Goal: Task Accomplishment & Management: Use online tool/utility

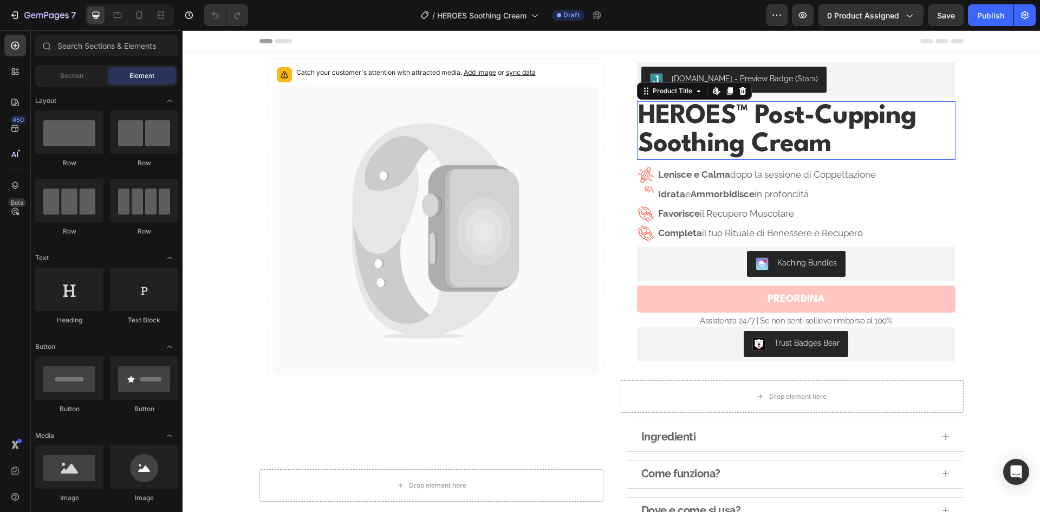
click at [804, 111] on h1 "HEROES™ Post-Cupping Soothing Cream" at bounding box center [796, 130] width 318 height 58
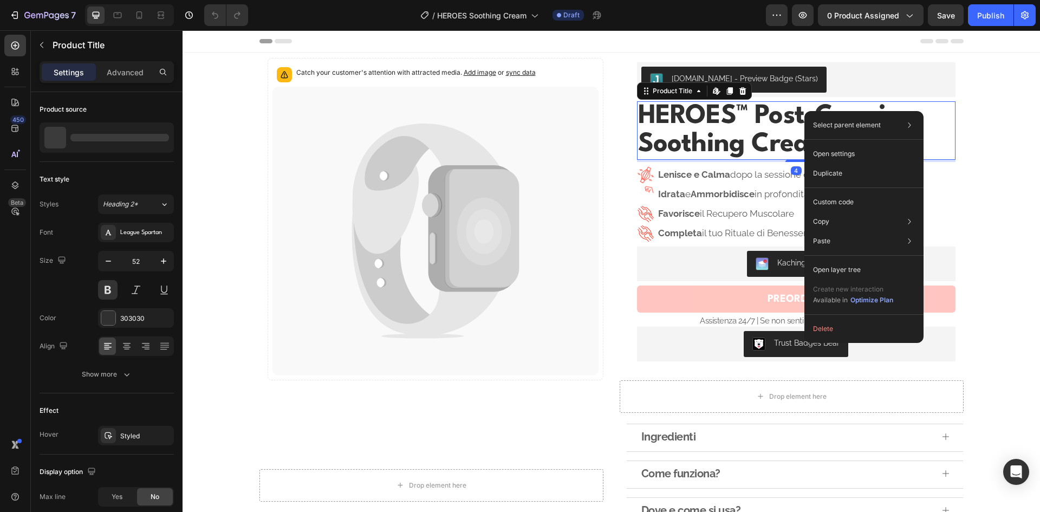
click at [780, 126] on h1 "HEROES™ Post-Cupping Soothing Cream" at bounding box center [796, 130] width 318 height 58
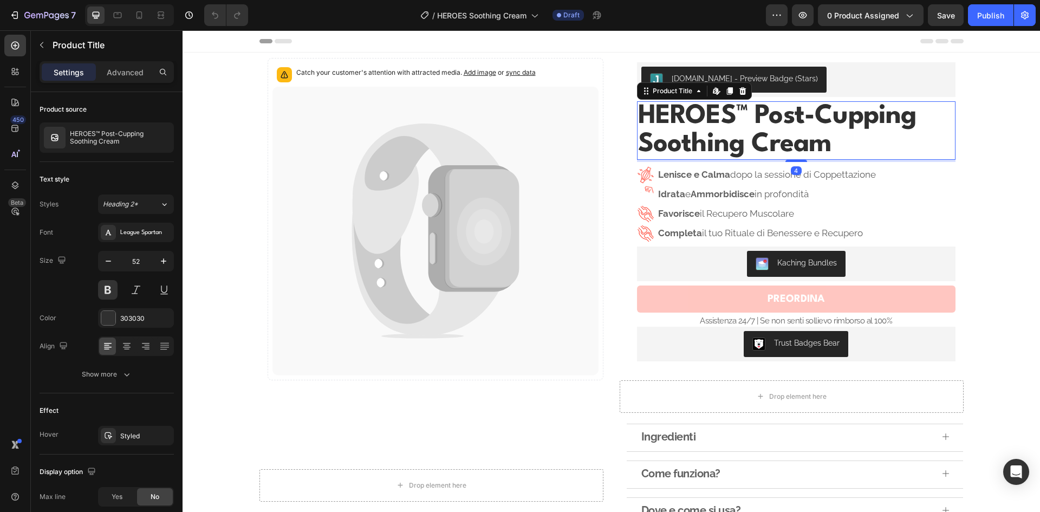
drag, startPoint x: 727, startPoint y: 135, endPoint x: 697, endPoint y: 129, distance: 30.4
click at [727, 135] on h1 "HEROES™ Post-Cupping Soothing Cream" at bounding box center [796, 130] width 318 height 58
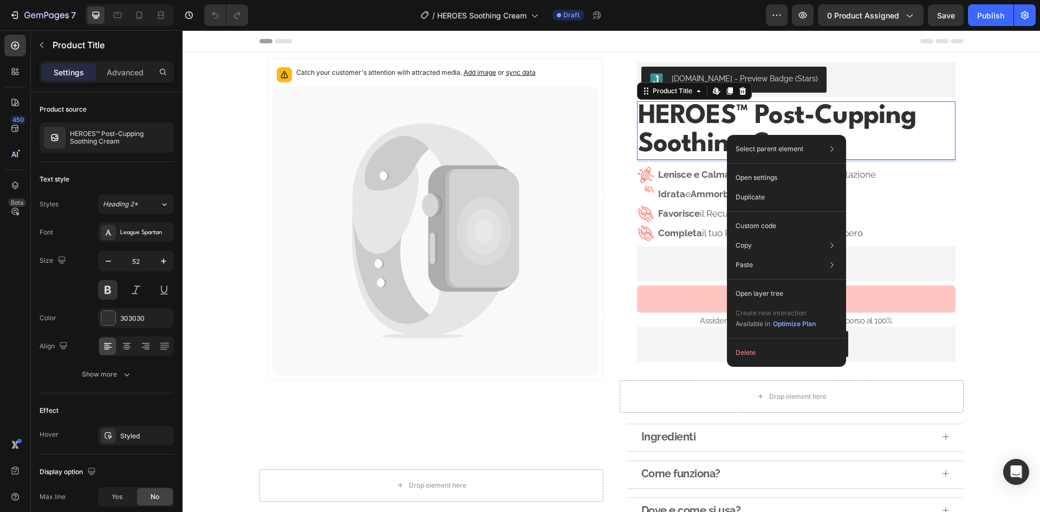
click at [697, 129] on h1 "HEROES™ Post-Cupping Soothing Cream" at bounding box center [796, 130] width 318 height 58
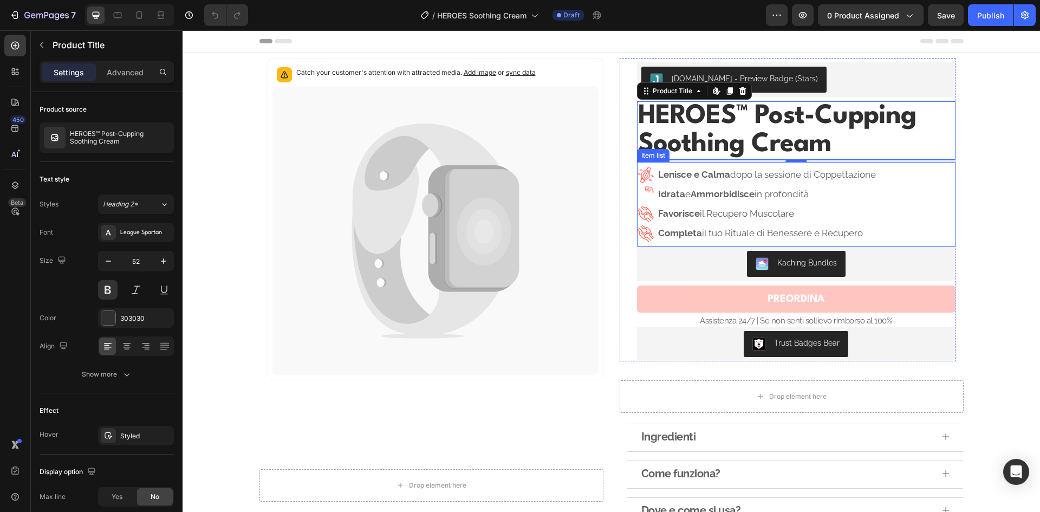
click at [747, 172] on p "Lenisce e Calma dopo la sessione di Coppettazione" at bounding box center [767, 175] width 218 height 14
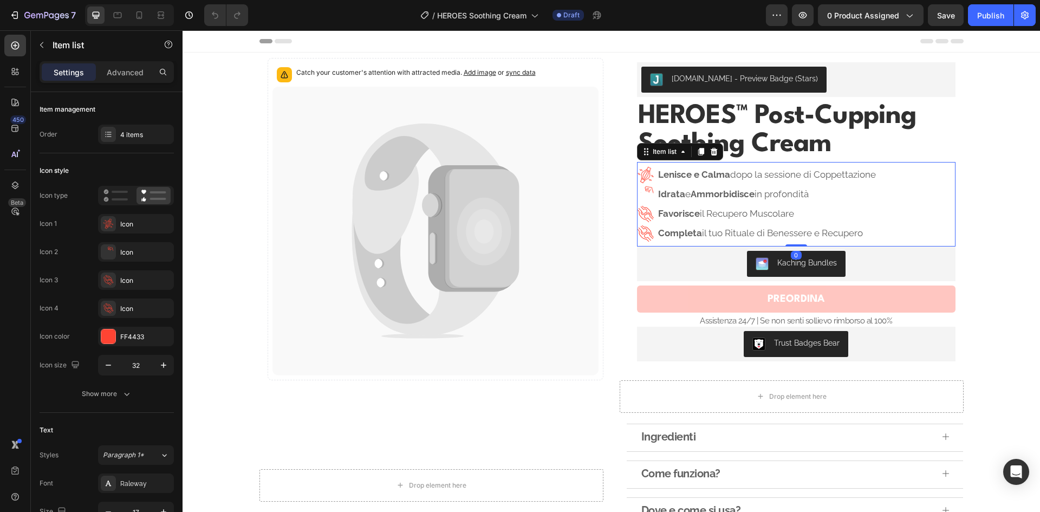
click at [735, 194] on strong "Ammorbidisce" at bounding box center [722, 193] width 64 height 11
click at [637, 214] on image at bounding box center [645, 214] width 19 height 19
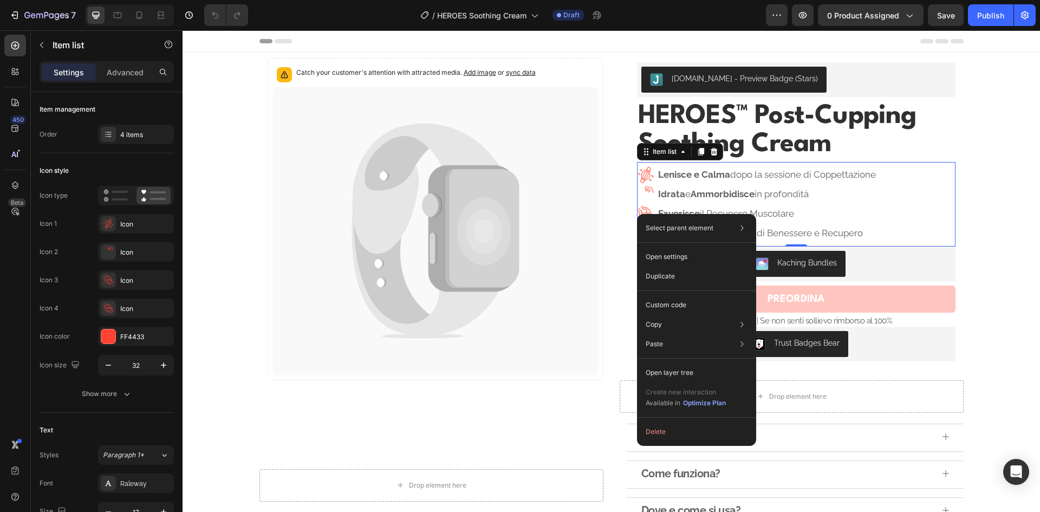
click at [638, 204] on div "Lenisce e Calma dopo la sessione di Coppettazione Idrata e Ammorbidisce in prof…" at bounding box center [757, 204] width 240 height 76
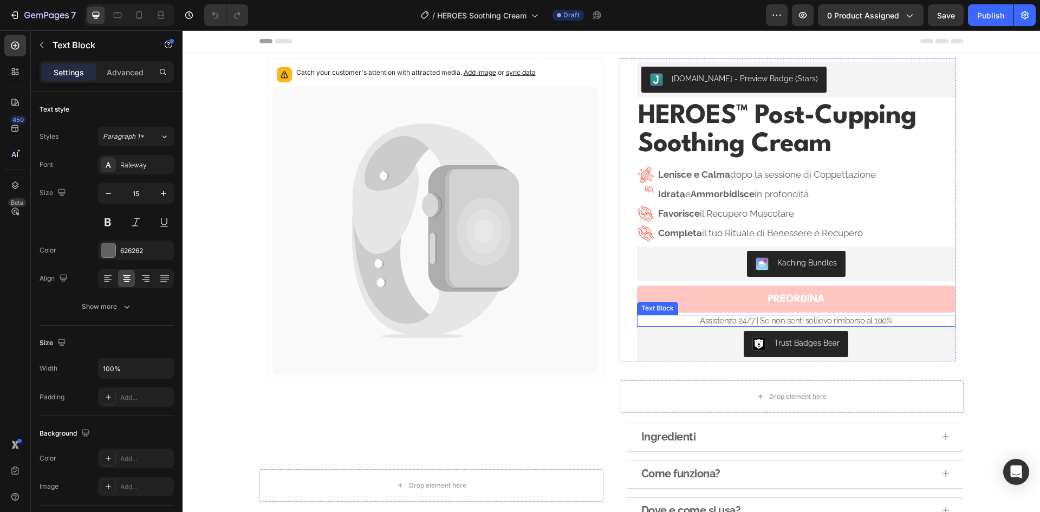
click at [801, 320] on p "Assistenza 24/7 | Se non senti sollievo rimborso al 100%" at bounding box center [796, 321] width 316 height 10
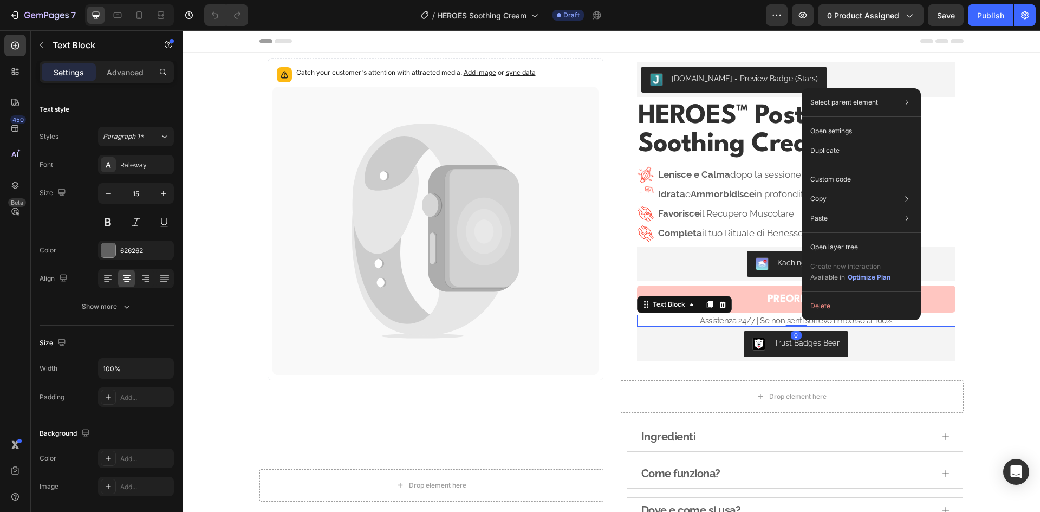
click at [779, 321] on p "Assistenza 24/7 | Se non senti sollievo rimborso al 100%" at bounding box center [796, 321] width 316 height 10
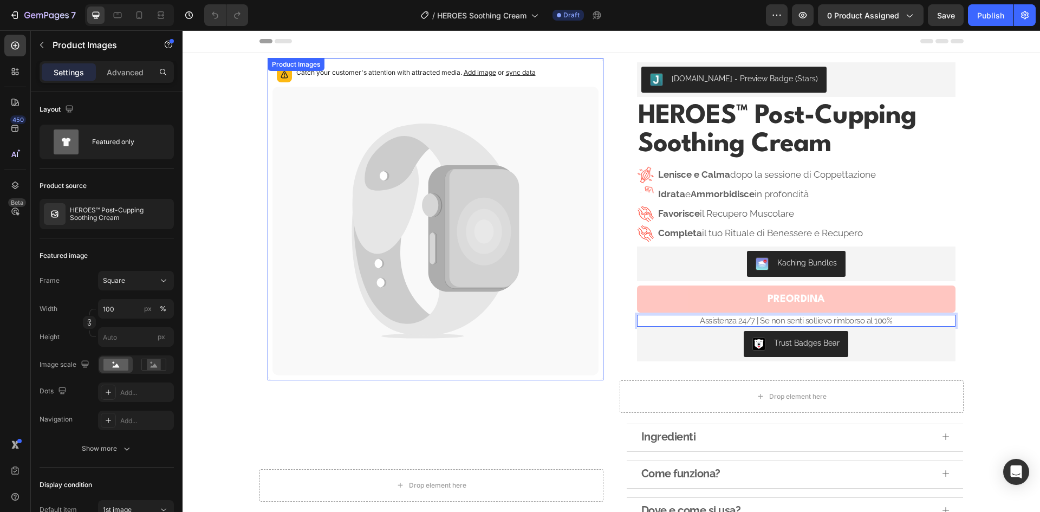
click at [525, 287] on icon at bounding box center [435, 231] width 326 height 289
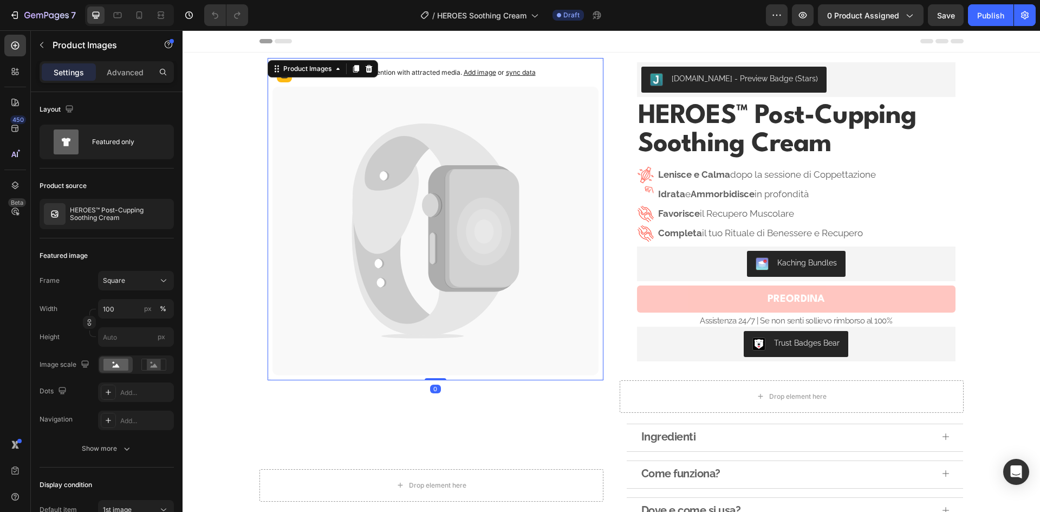
drag, startPoint x: 432, startPoint y: 232, endPoint x: 405, endPoint y: 223, distance: 28.6
click at [432, 231] on icon at bounding box center [472, 228] width 89 height 126
click at [380, 217] on icon at bounding box center [426, 188] width 148 height 130
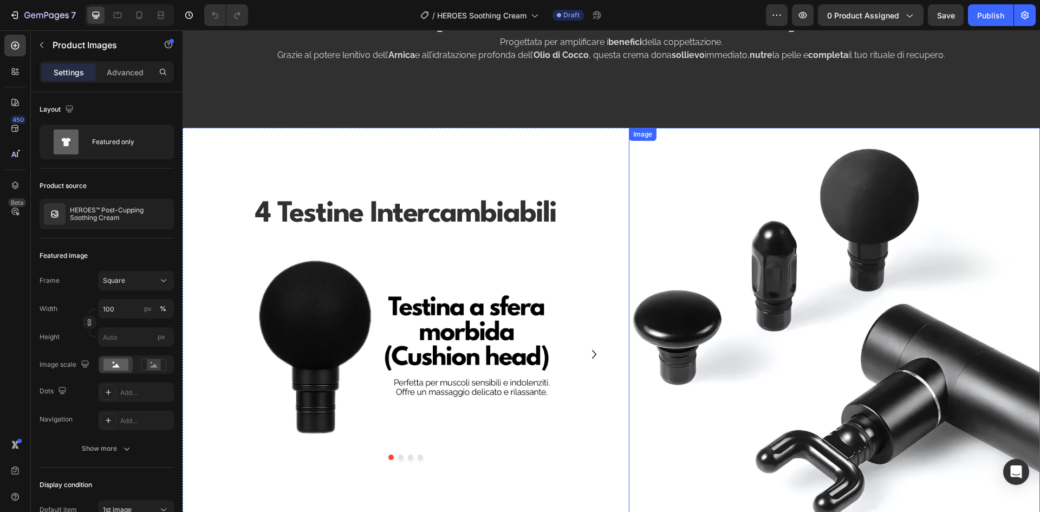
scroll to position [650, 0]
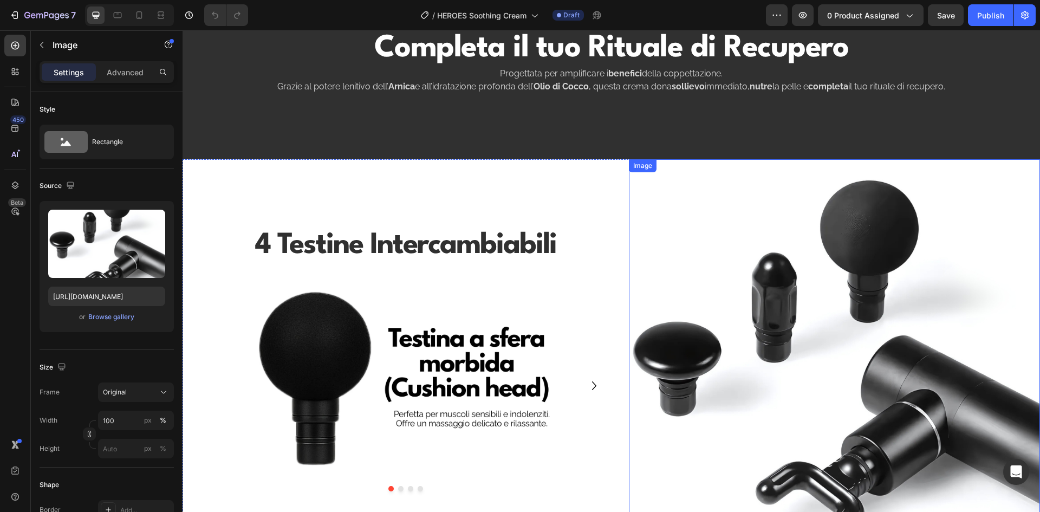
click at [766, 228] on img at bounding box center [834, 364] width 411 height 411
click at [508, 274] on img at bounding box center [403, 385] width 407 height 229
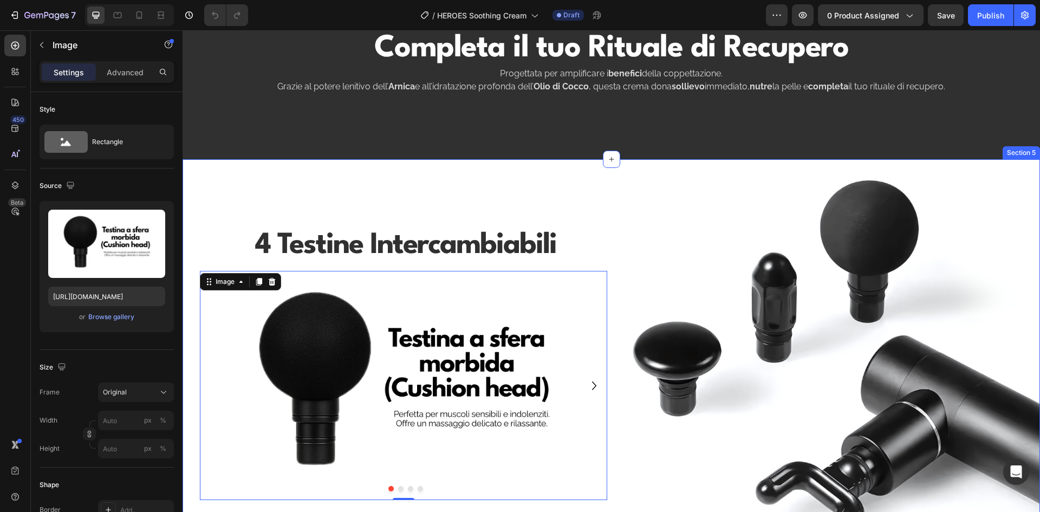
scroll to position [704, 0]
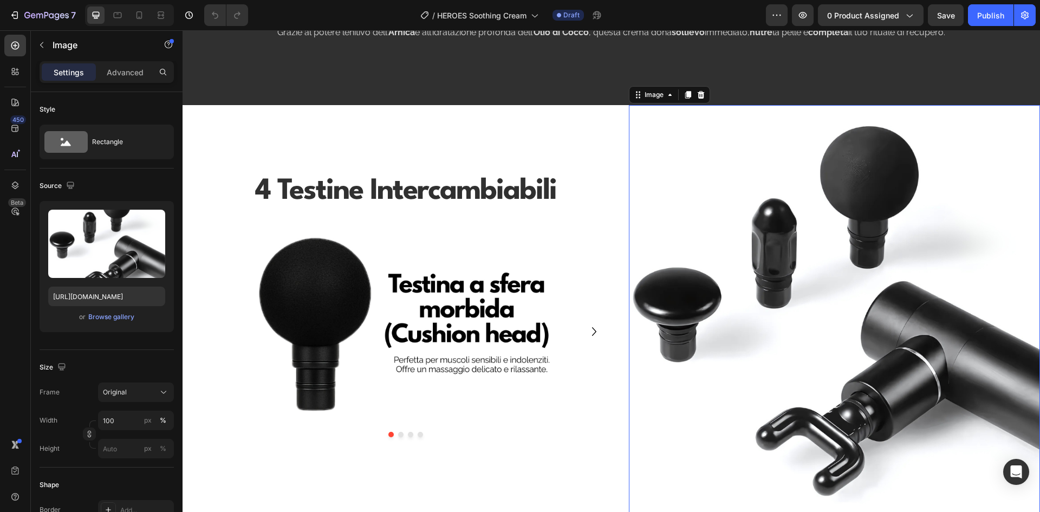
click at [772, 238] on img at bounding box center [834, 310] width 411 height 411
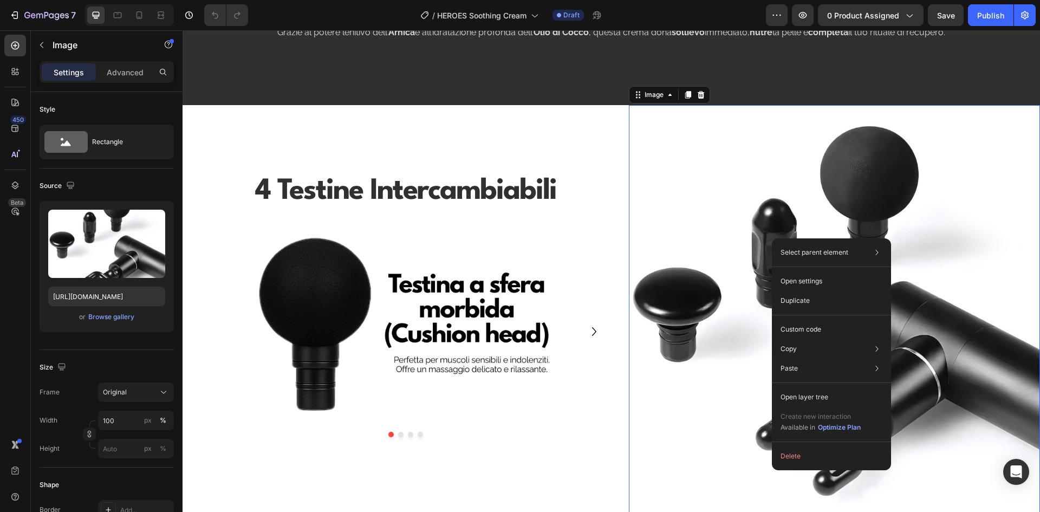
click at [724, 206] on img at bounding box center [834, 310] width 411 height 411
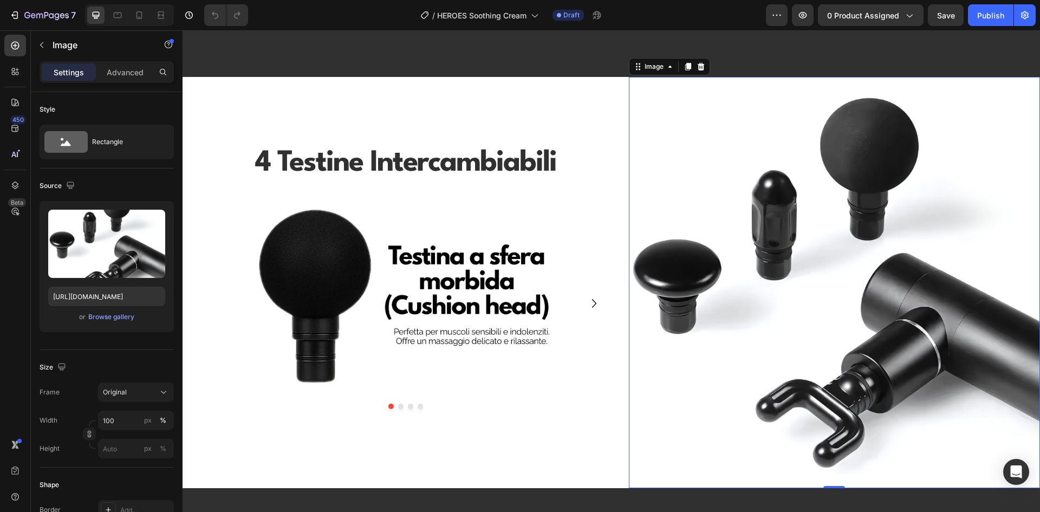
scroll to position [758, 0]
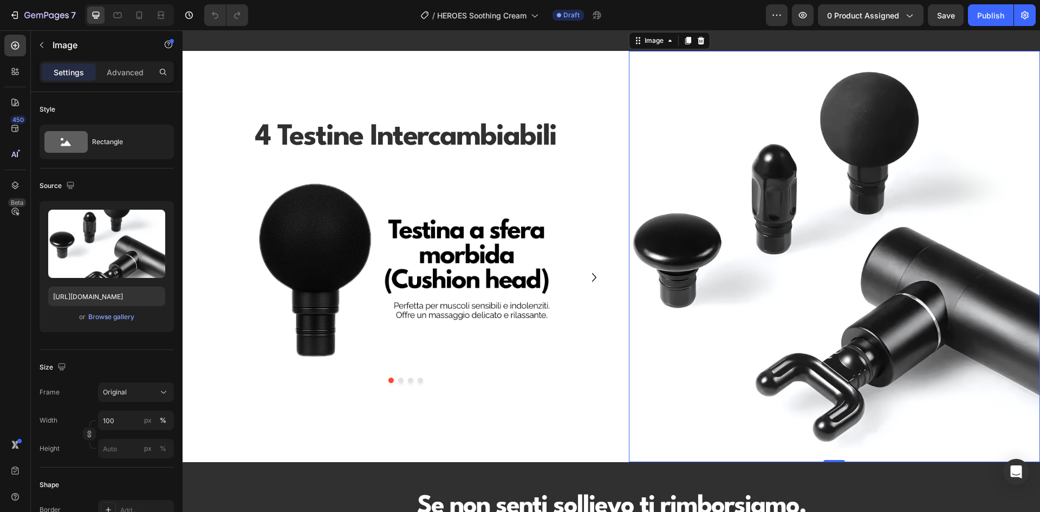
click at [749, 227] on img at bounding box center [834, 256] width 411 height 411
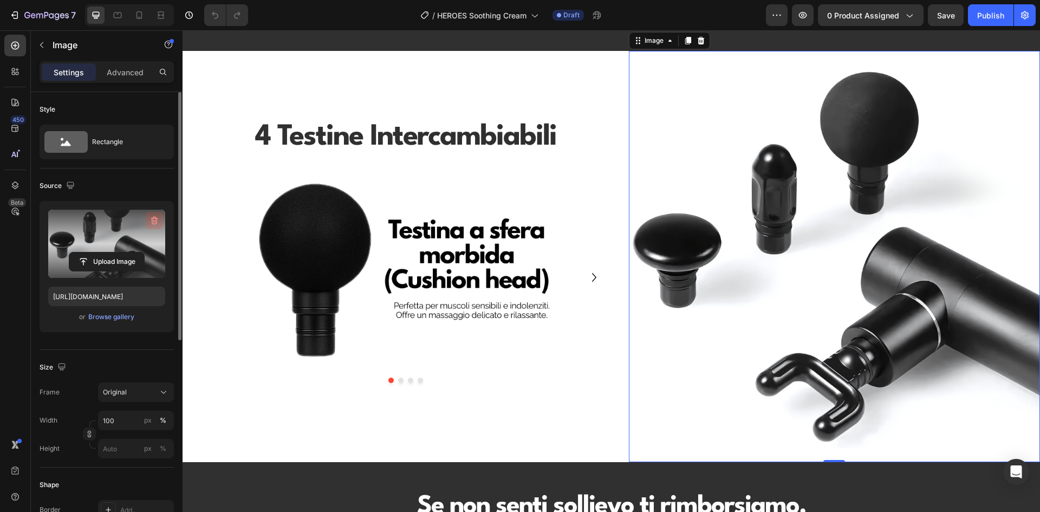
click at [155, 218] on icon "button" at bounding box center [154, 221] width 7 height 8
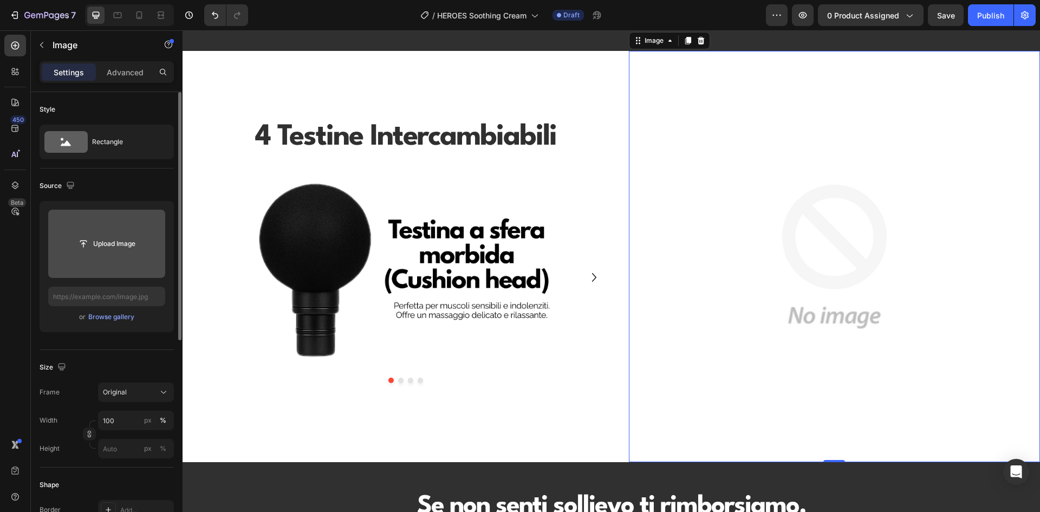
scroll to position [704, 0]
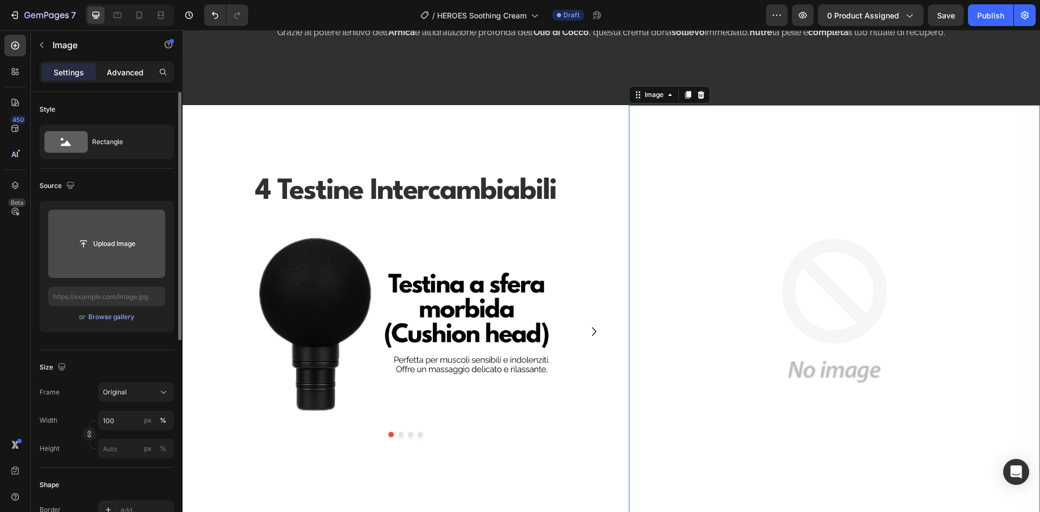
click at [124, 70] on p "Advanced" at bounding box center [125, 72] width 37 height 11
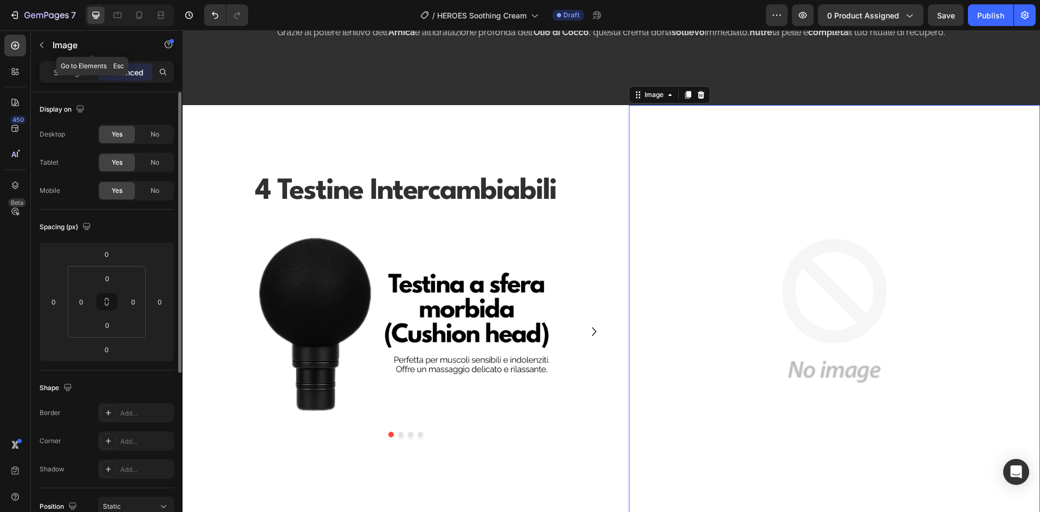
drag, startPoint x: 74, startPoint y: 51, endPoint x: 123, endPoint y: 56, distance: 49.5
click at [44, 39] on button "button" at bounding box center [41, 44] width 17 height 17
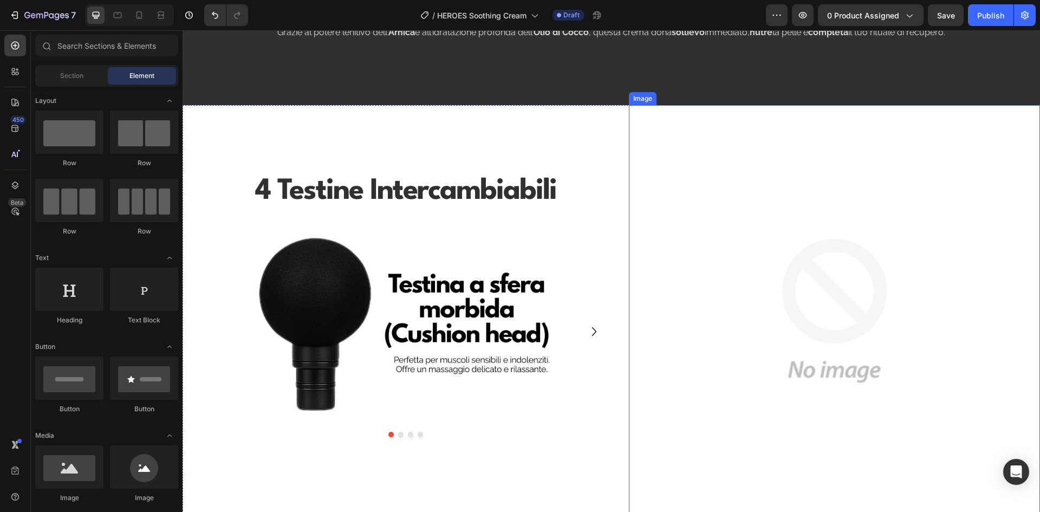
click at [868, 184] on img at bounding box center [834, 310] width 411 height 411
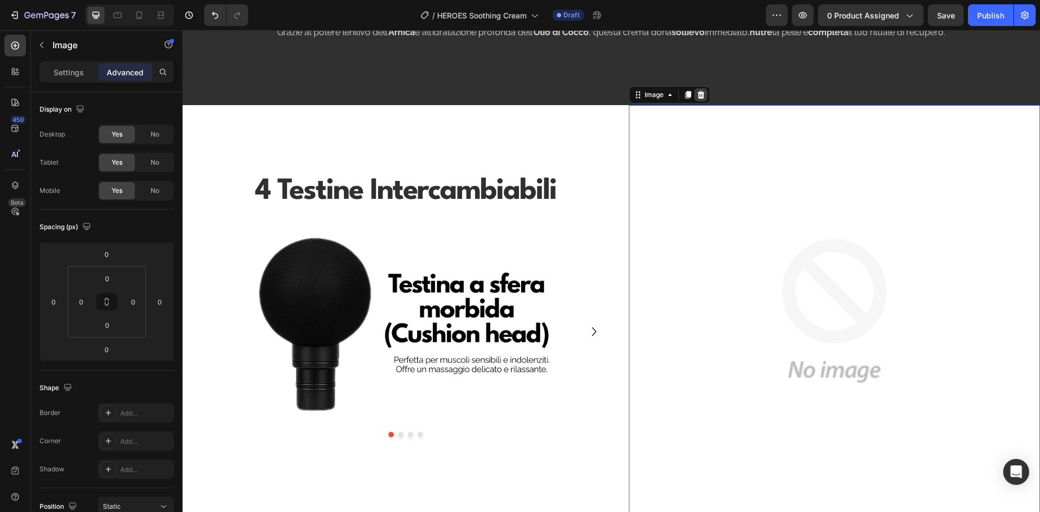
click at [697, 97] on icon at bounding box center [700, 95] width 7 height 8
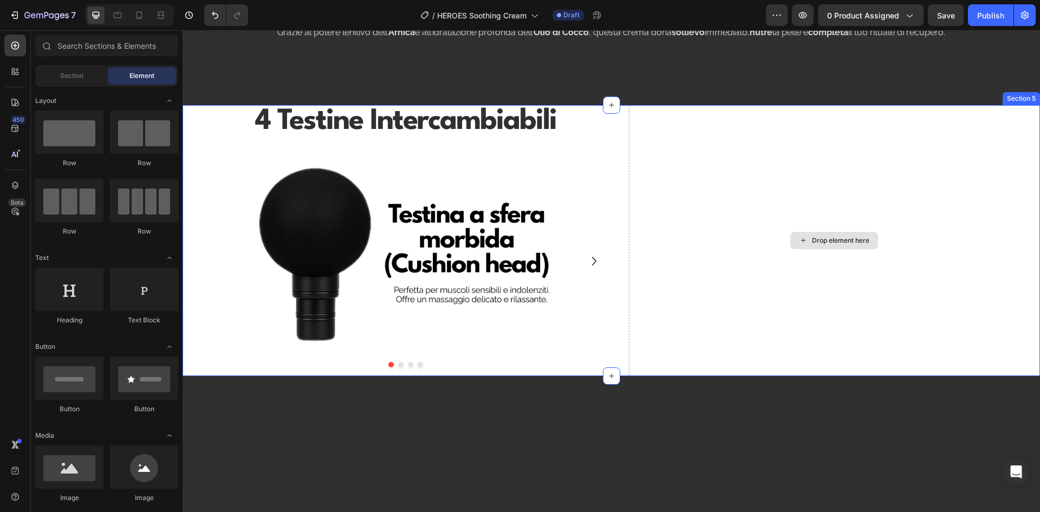
click at [787, 205] on div "Drop element here" at bounding box center [834, 240] width 411 height 271
click at [819, 237] on div "Drop element here" at bounding box center [840, 240] width 57 height 9
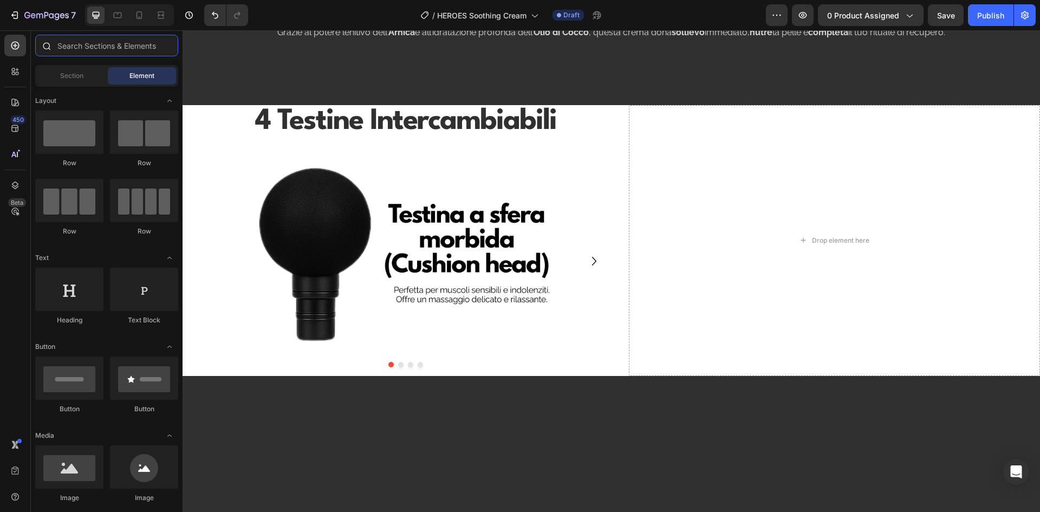
click at [74, 48] on input "text" at bounding box center [106, 46] width 143 height 22
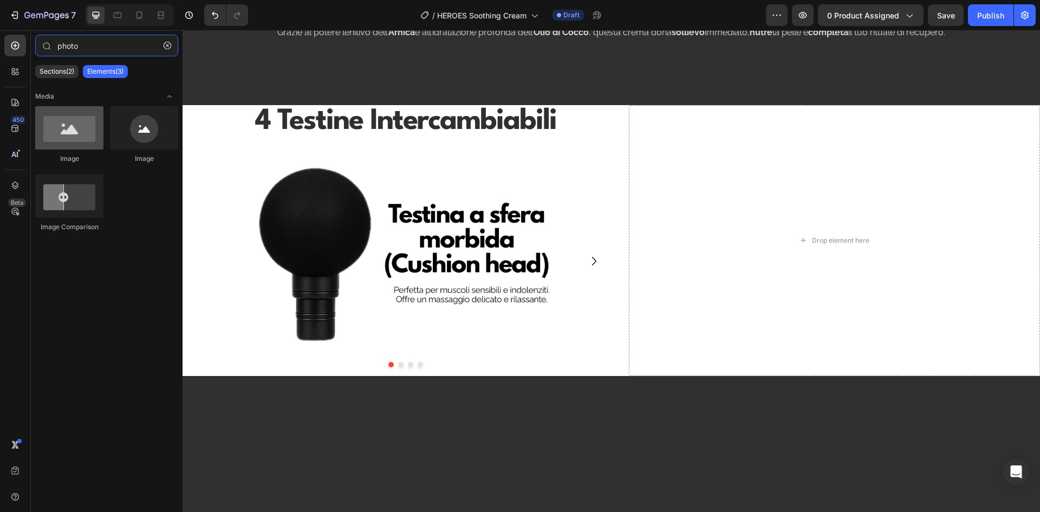
type input "photo"
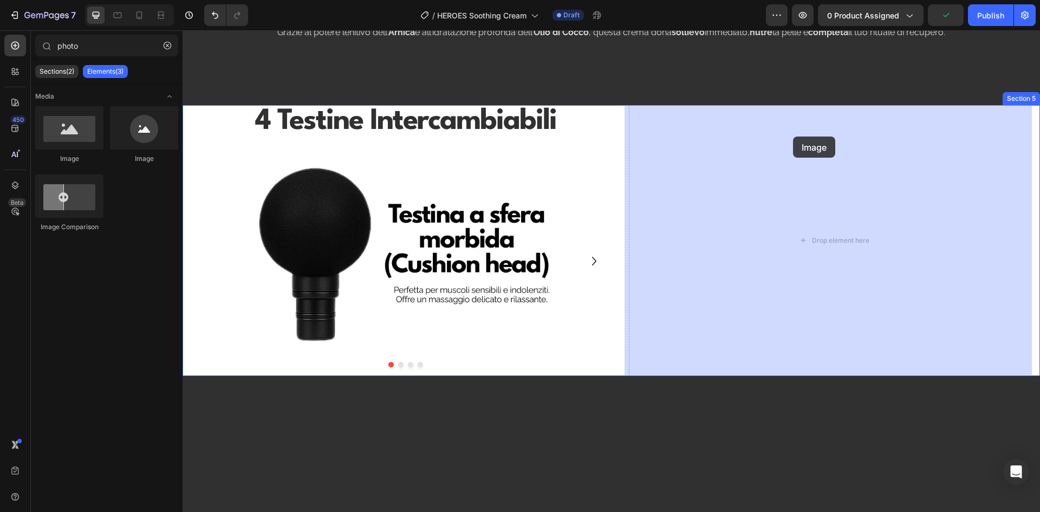
drag, startPoint x: 266, startPoint y: 166, endPoint x: 795, endPoint y: 142, distance: 529.5
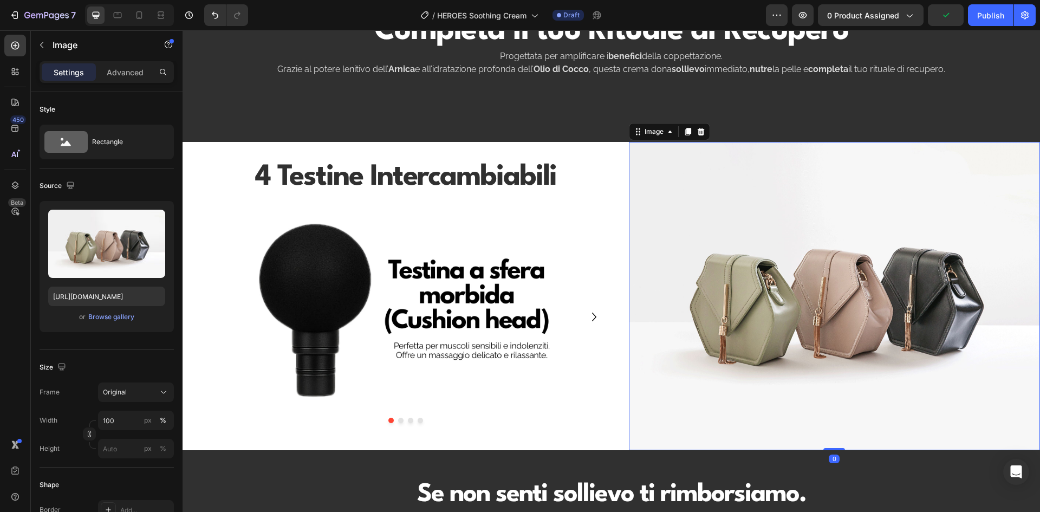
scroll to position [596, 0]
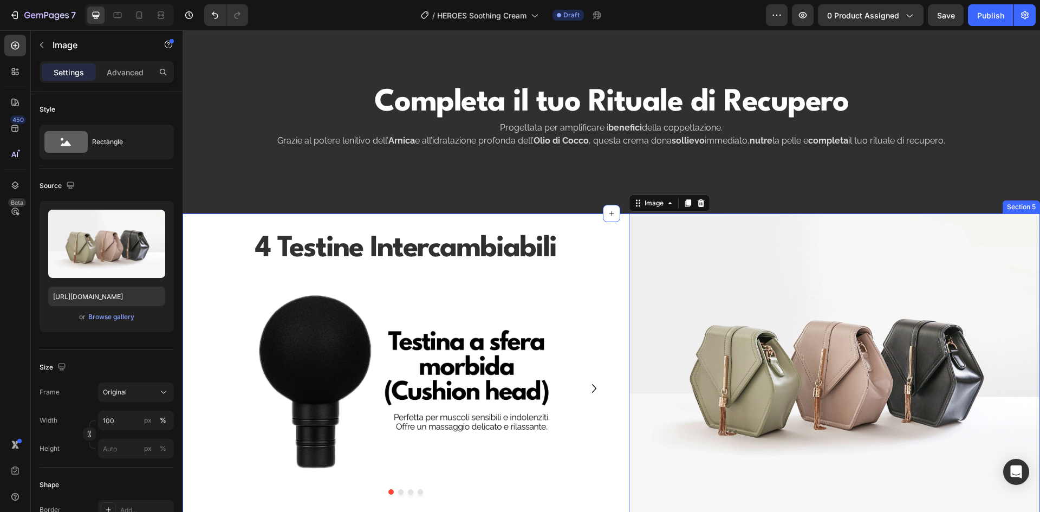
click at [186, 248] on div "4 Testine Intercambiabili Heading Row Row Row Image Image Image Image Carousel …" at bounding box center [610, 367] width 857 height 309
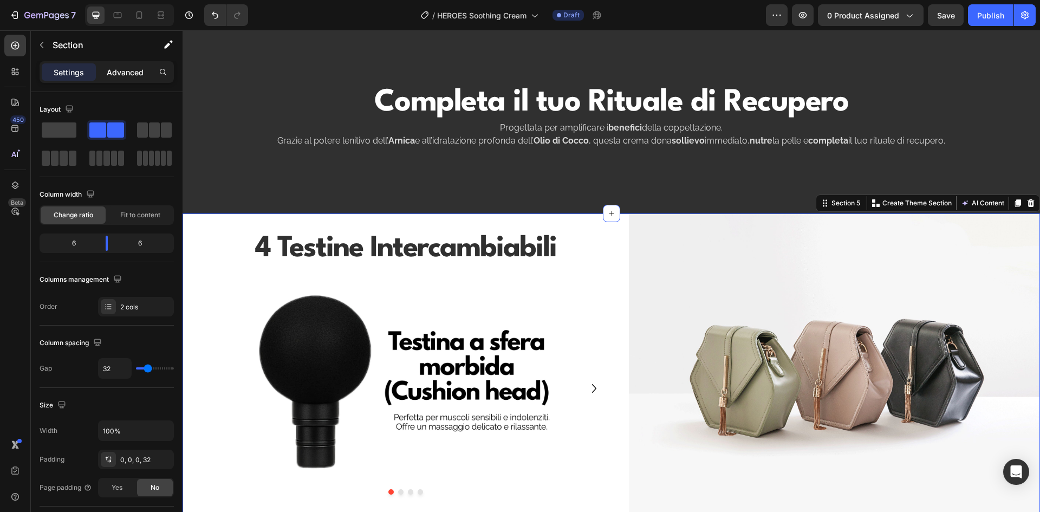
click at [122, 70] on p "Advanced" at bounding box center [125, 72] width 37 height 11
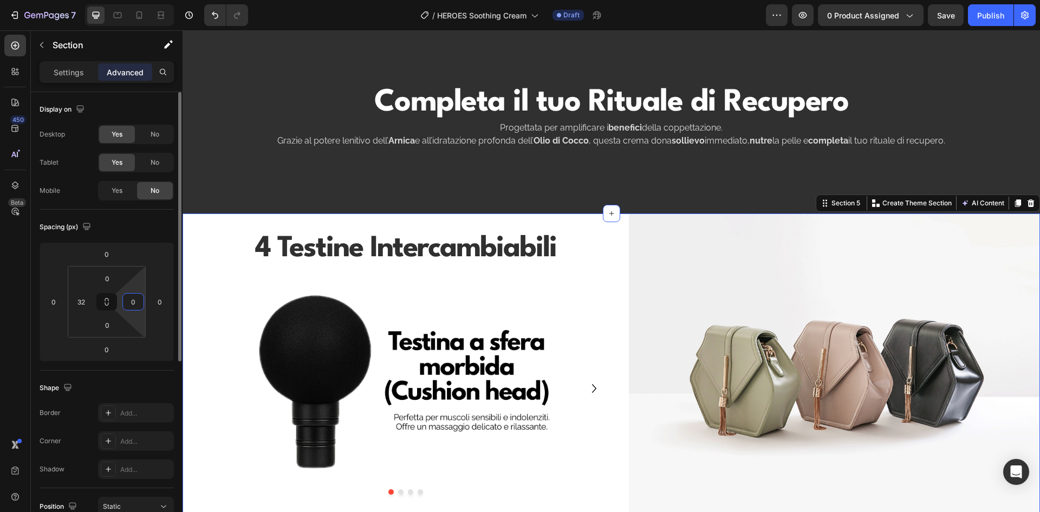
click at [134, 304] on input "0" at bounding box center [133, 301] width 16 height 16
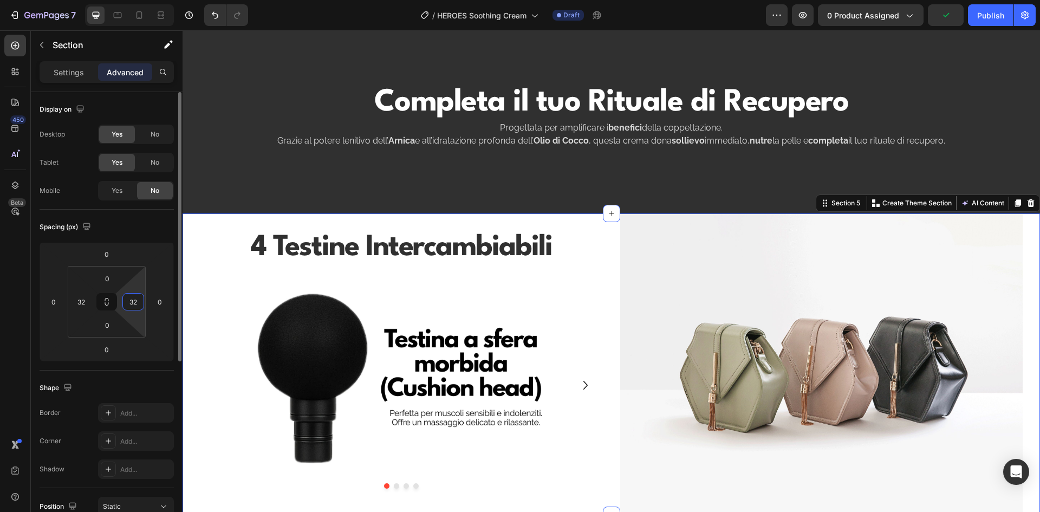
type input "32"
click at [142, 229] on div "Spacing (px)" at bounding box center [107, 226] width 134 height 17
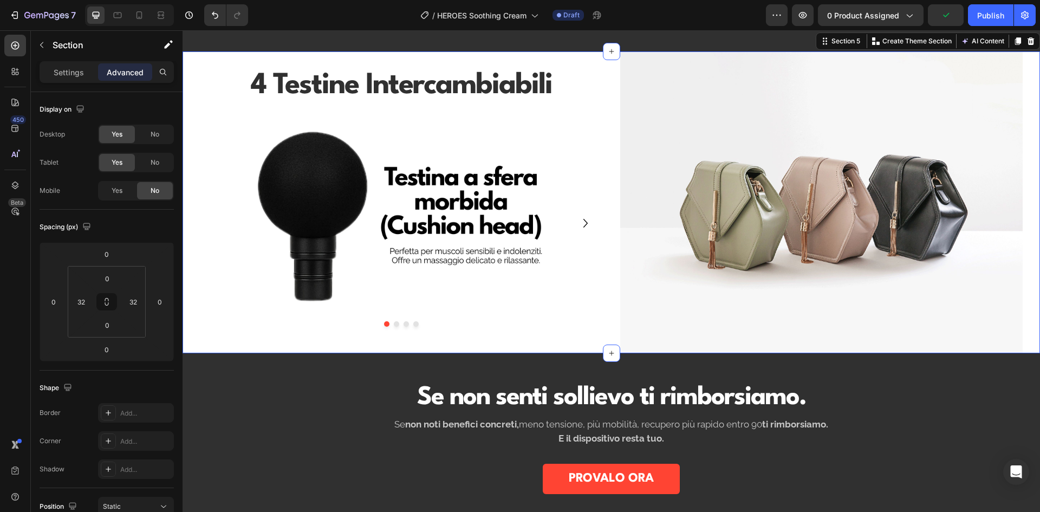
scroll to position [758, 0]
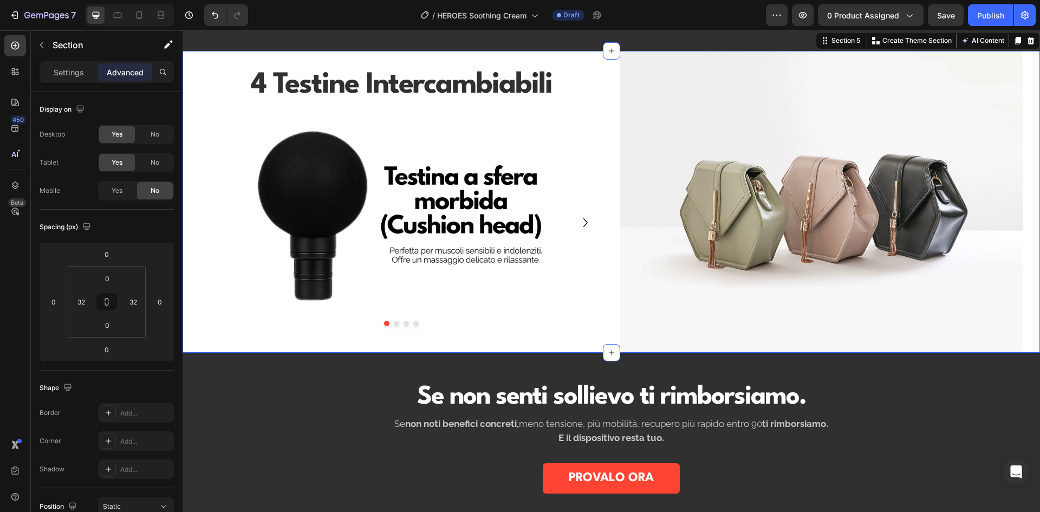
click at [1019, 317] on div "4 Testine Intercambiabili Heading Row Row Row Image Image Image Image Carousel …" at bounding box center [610, 202] width 857 height 302
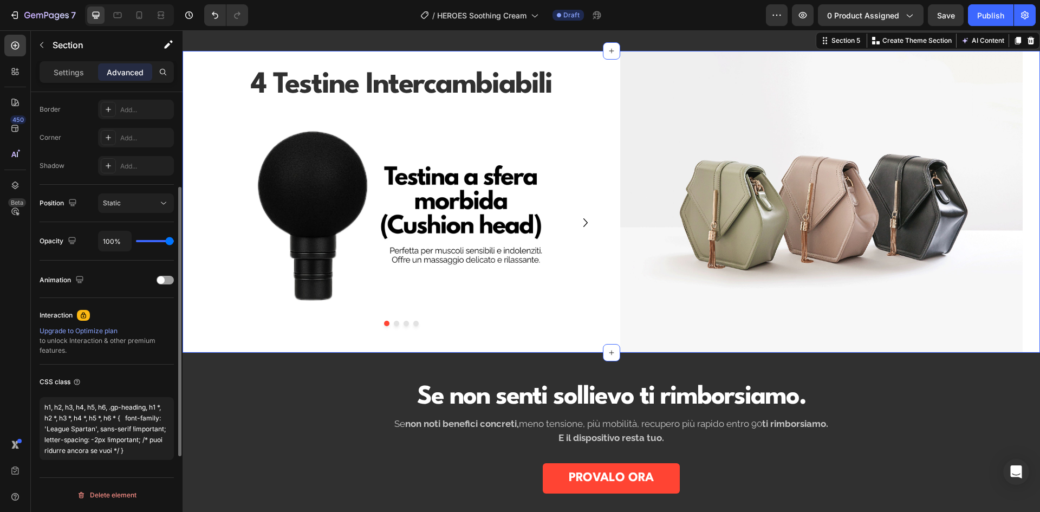
scroll to position [249, 0]
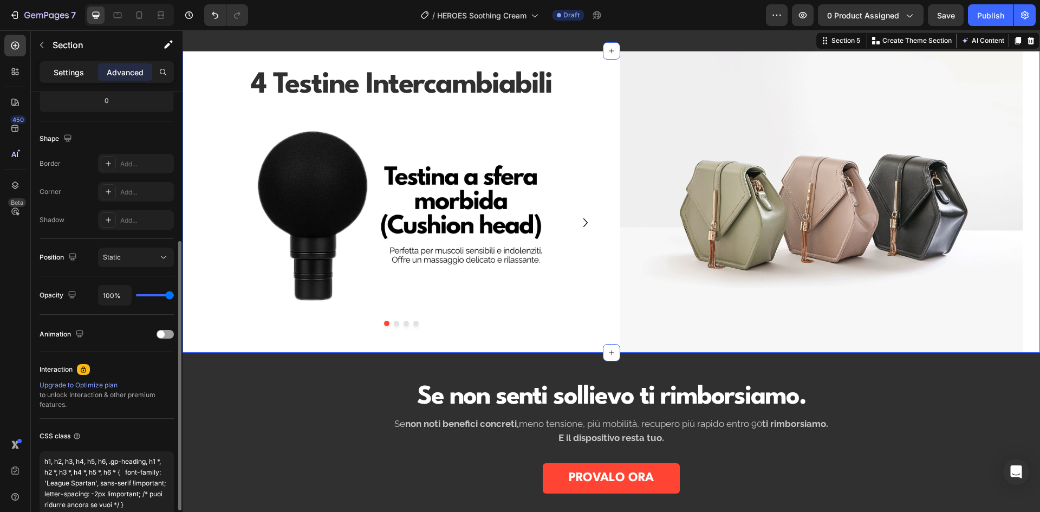
click at [69, 74] on p "Settings" at bounding box center [69, 72] width 30 height 11
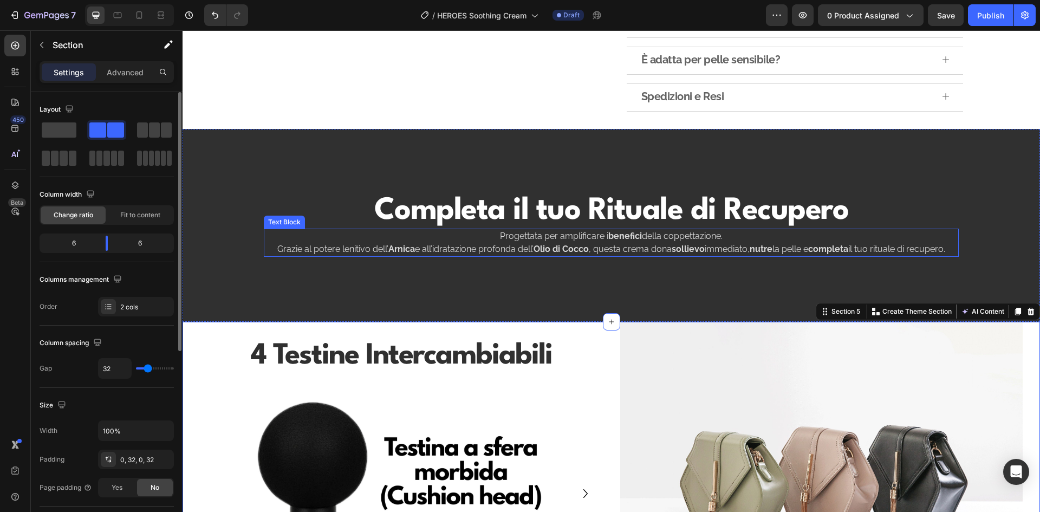
scroll to position [217, 0]
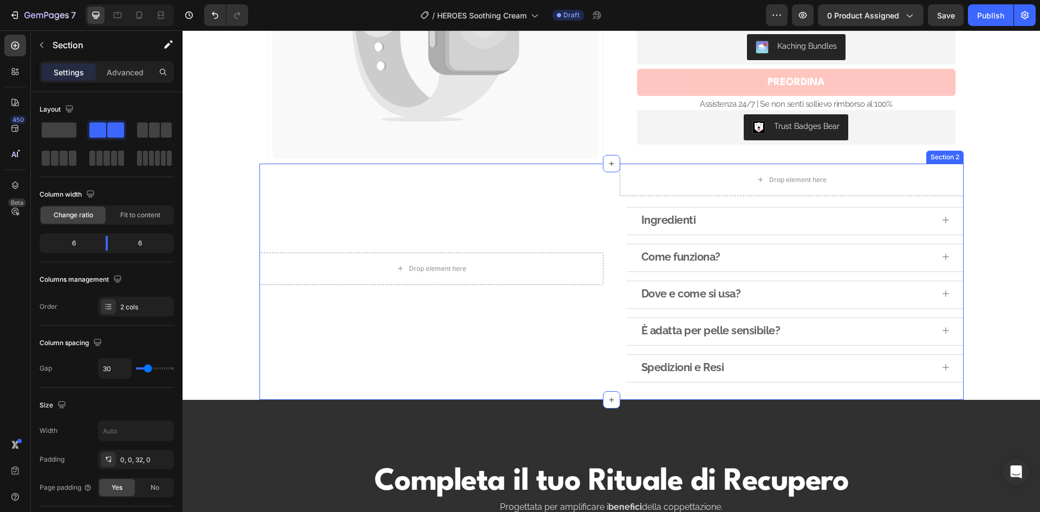
click at [524, 327] on div "Drop element here Row" at bounding box center [431, 273] width 344 height 219
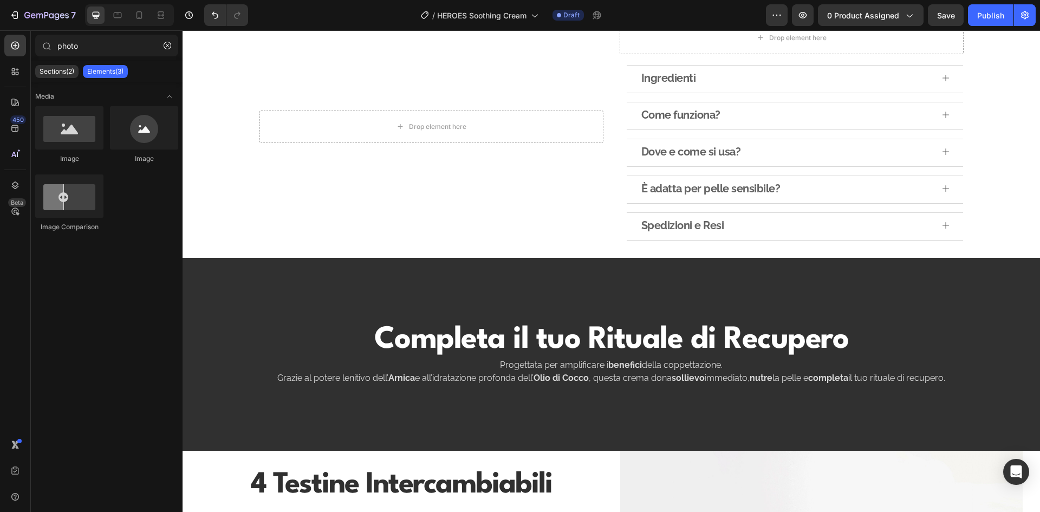
scroll to position [433, 0]
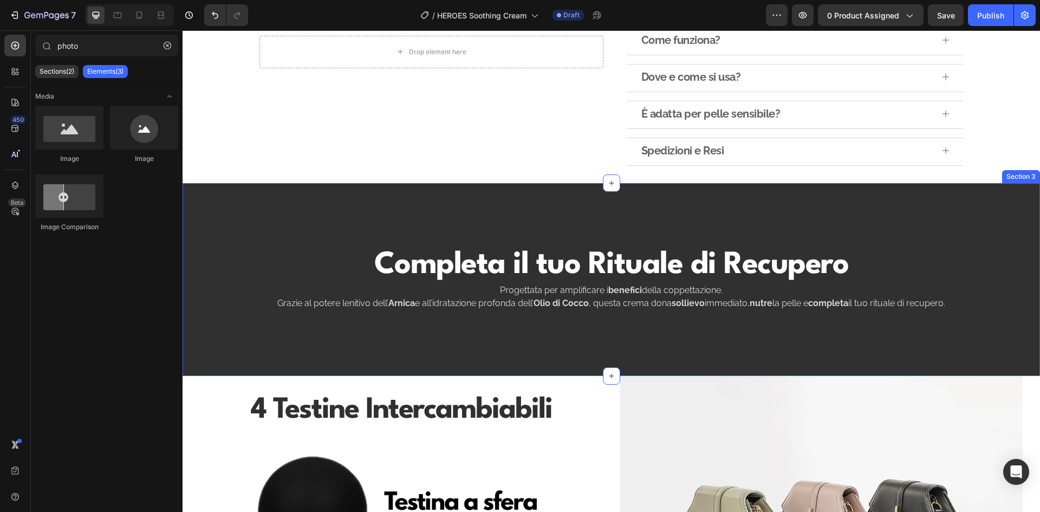
click at [1006, 256] on div "Completa il tuo Rituale di Recupero Heading Progettata per amplificare i benefi…" at bounding box center [610, 279] width 857 height 193
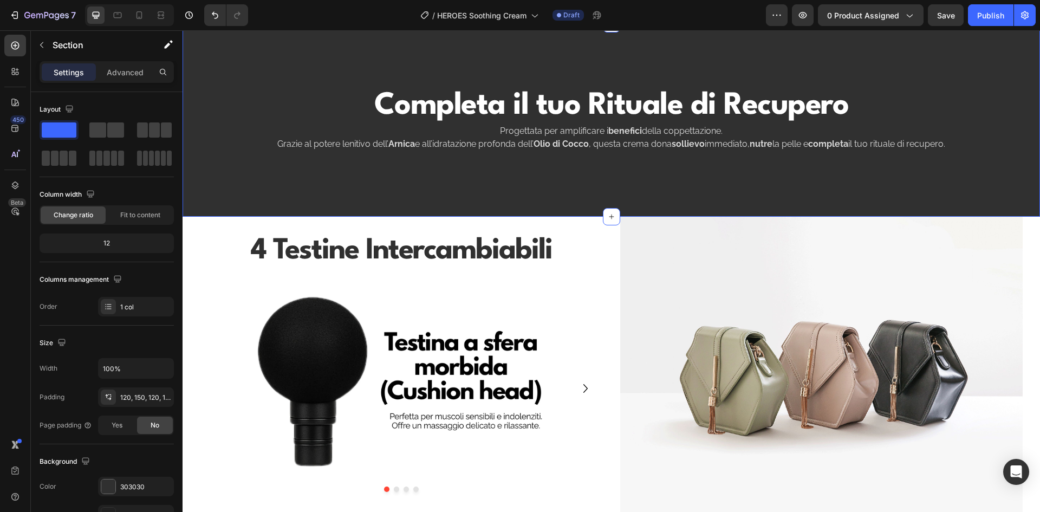
scroll to position [596, 0]
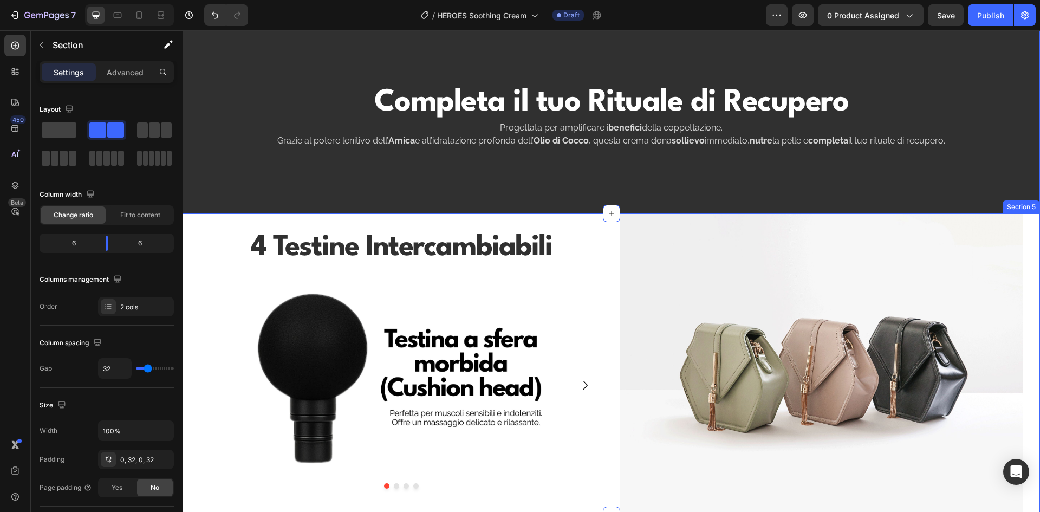
click at [1028, 280] on div "4 Testine Intercambiabili Heading Row Row Row Image Image Image Image Carousel …" at bounding box center [610, 364] width 857 height 302
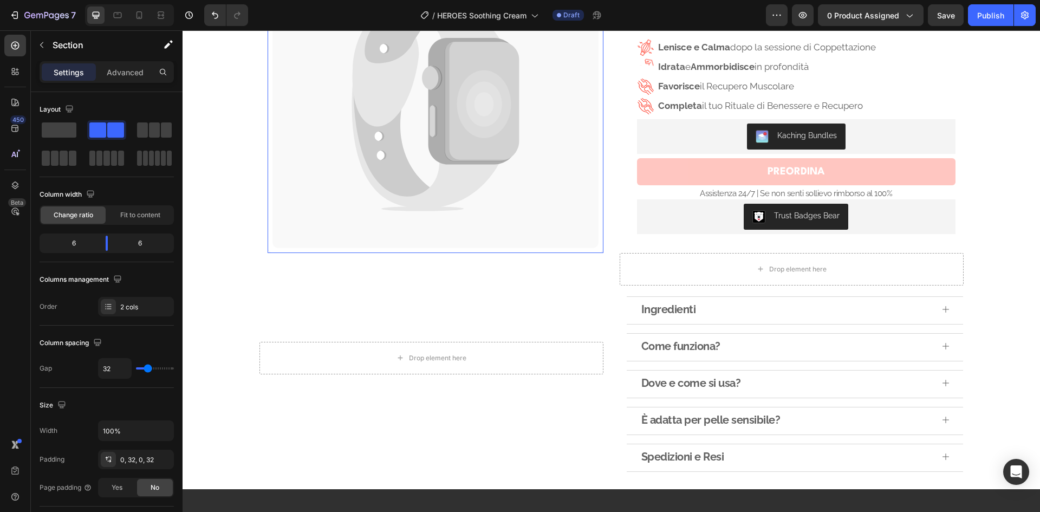
scroll to position [54, 0]
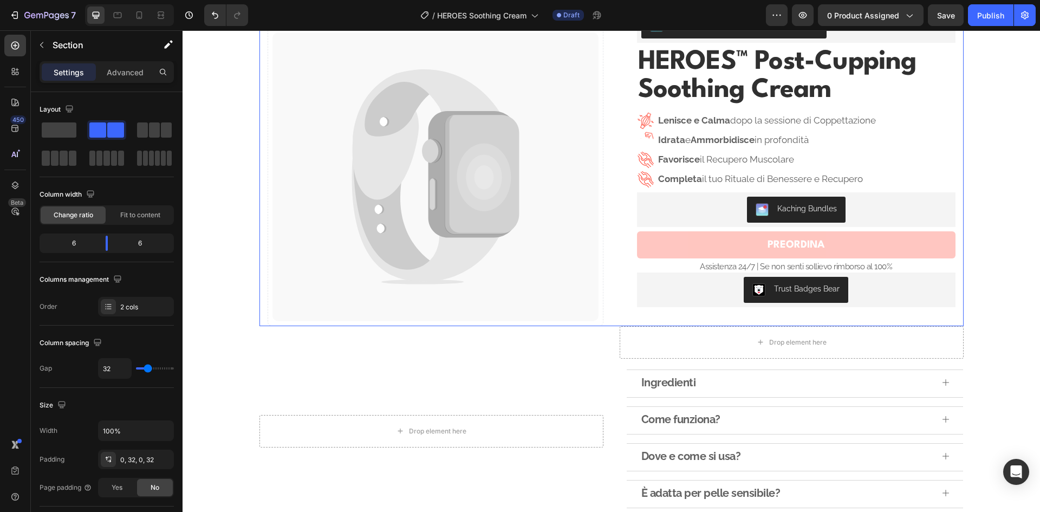
click at [954, 322] on div "Catch your customer's attention with attracted media. Add image or sync data Pr…" at bounding box center [611, 165] width 704 height 322
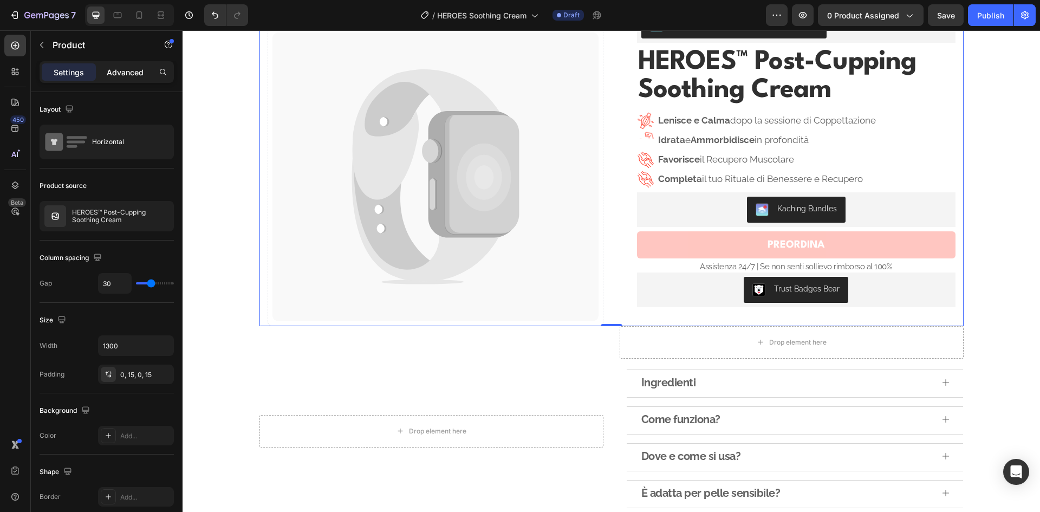
click at [125, 68] on p "Advanced" at bounding box center [125, 72] width 37 height 11
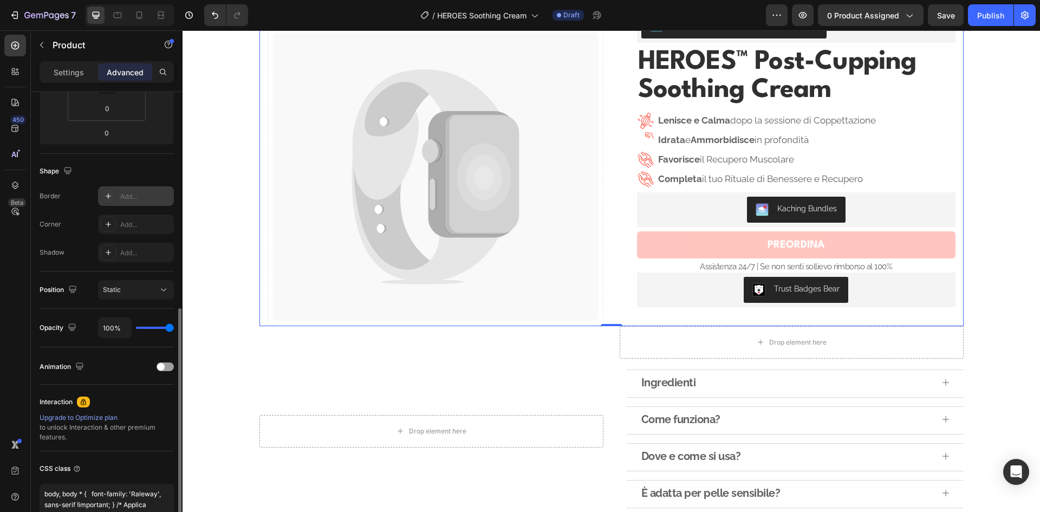
scroll to position [303, 0]
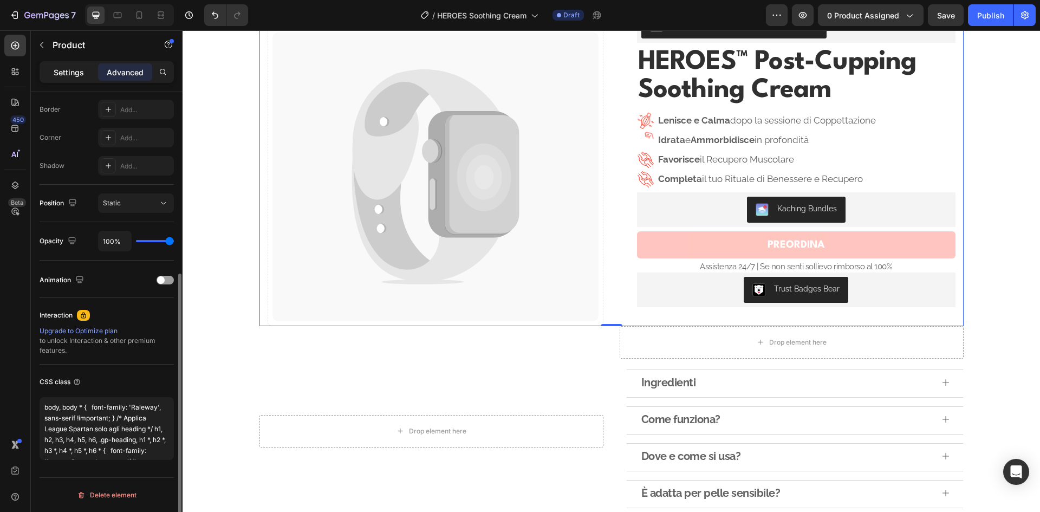
click at [67, 69] on p "Settings" at bounding box center [69, 72] width 30 height 11
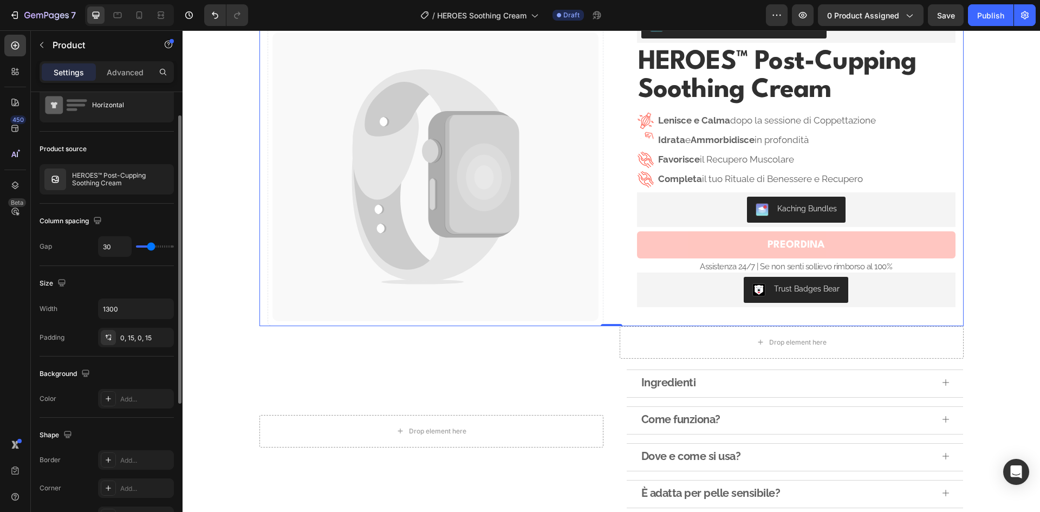
scroll to position [0, 0]
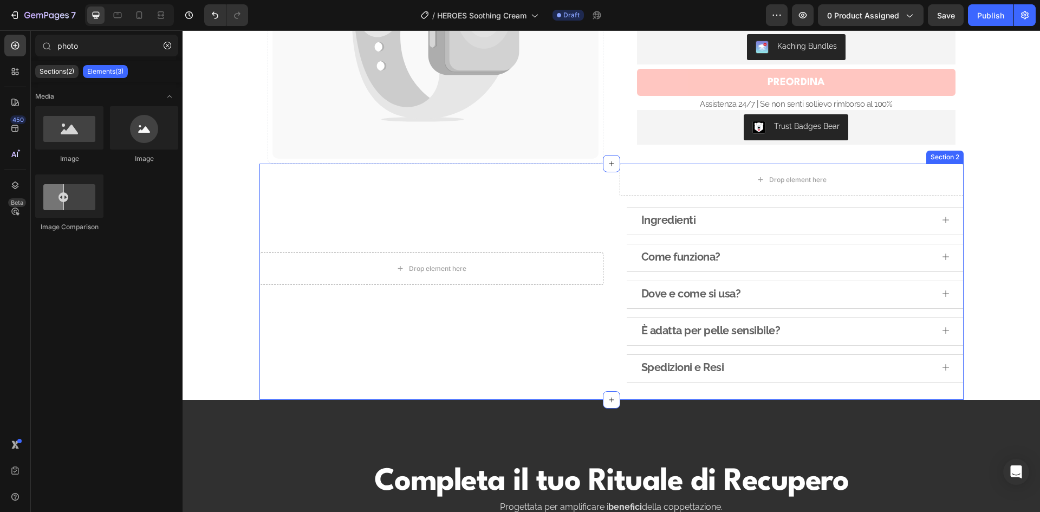
scroll to position [433, 0]
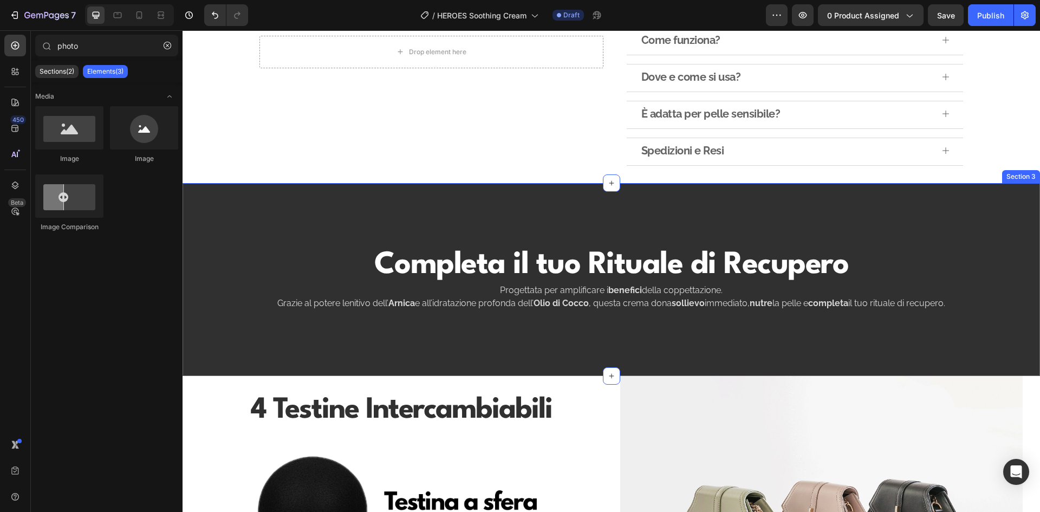
click at [637, 328] on div "Completa il tuo Rituale di Recupero Heading Progettata per amplificare i benefi…" at bounding box center [610, 279] width 857 height 193
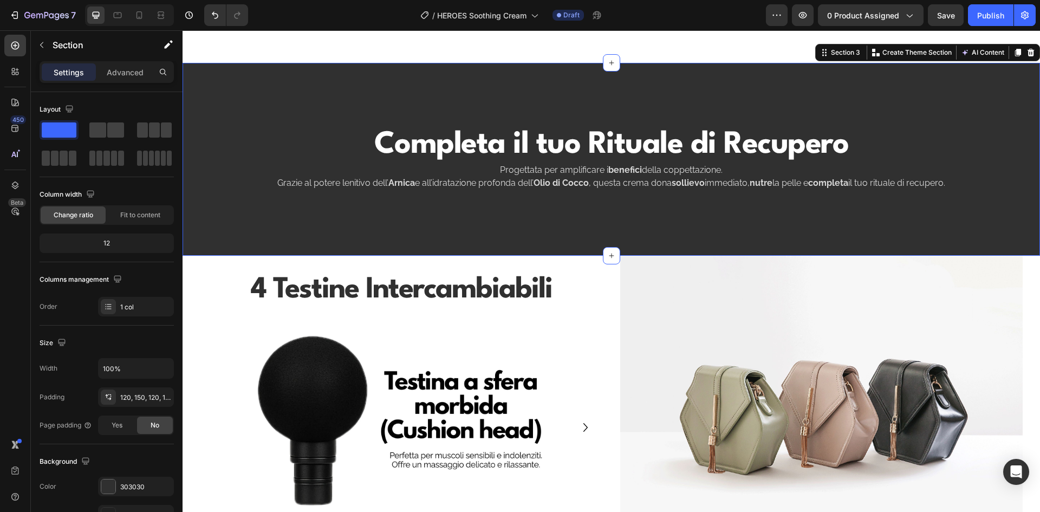
scroll to position [758, 0]
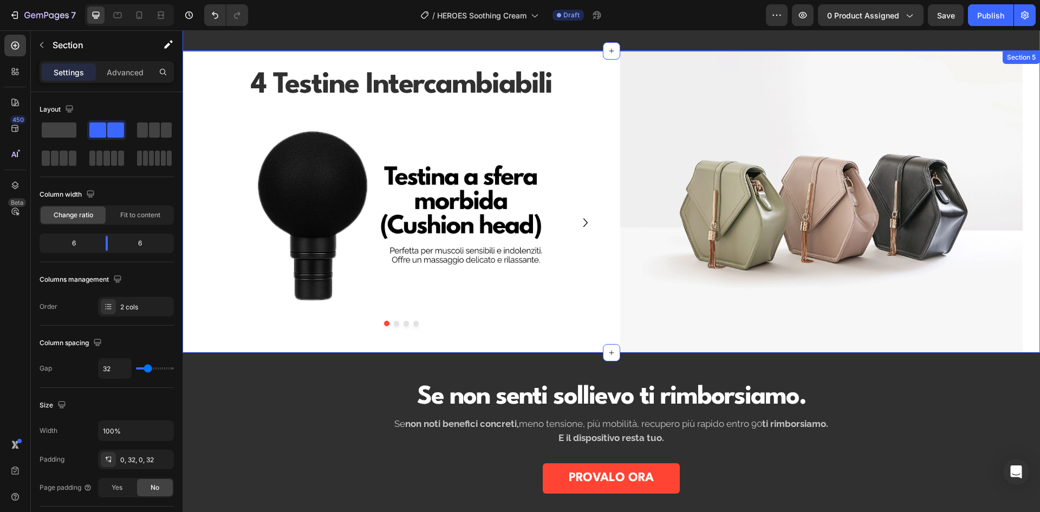
click at [584, 344] on div "4 Testine Intercambiabili Heading Row Row Row Image Image Image Image Carousel" at bounding box center [401, 202] width 403 height 302
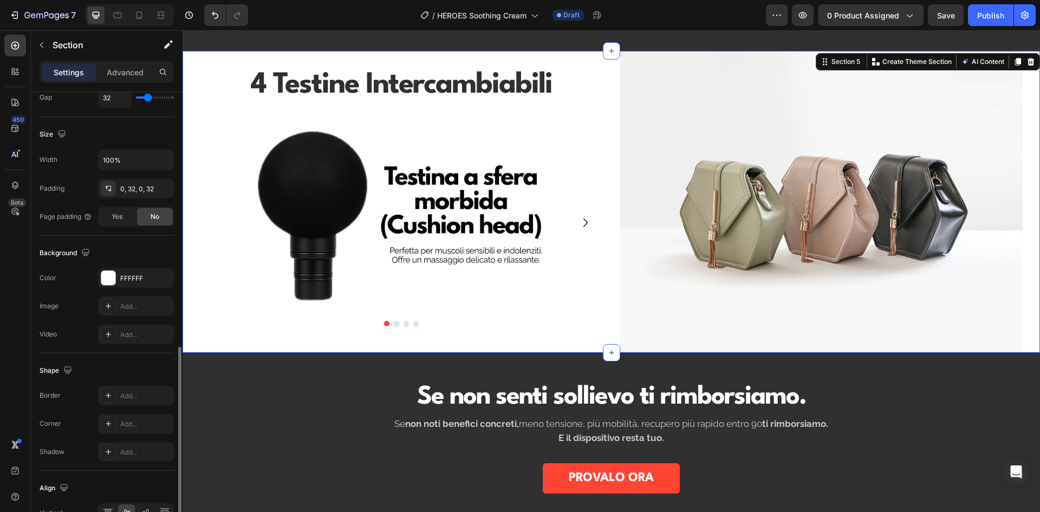
scroll to position [334, 0]
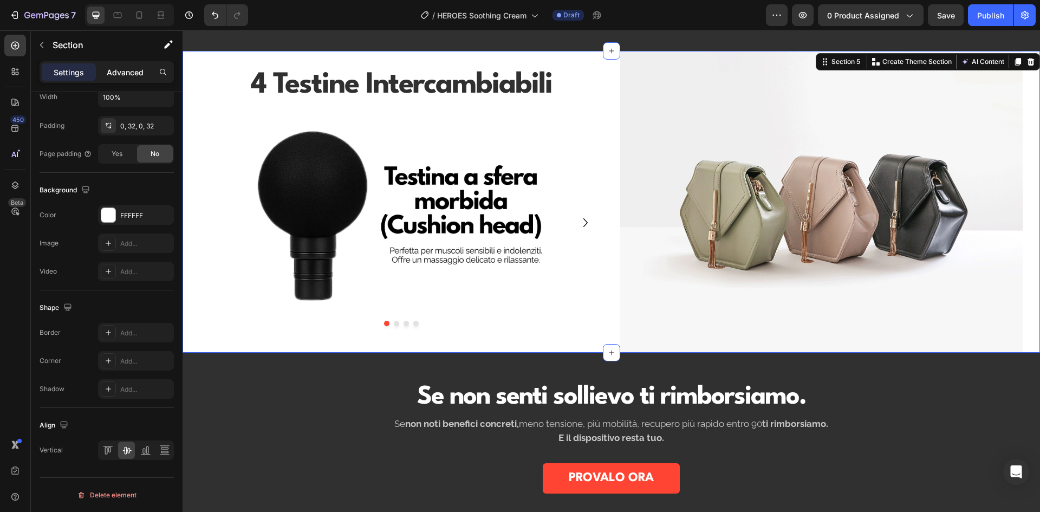
click at [129, 77] on p "Advanced" at bounding box center [125, 72] width 37 height 11
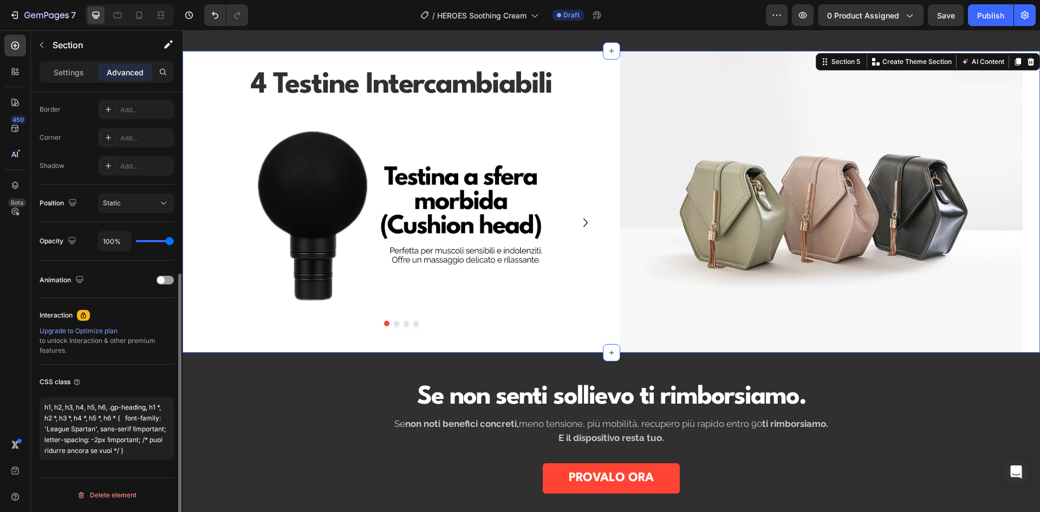
scroll to position [303, 0]
click at [146, 199] on div "Static" at bounding box center [130, 203] width 55 height 10
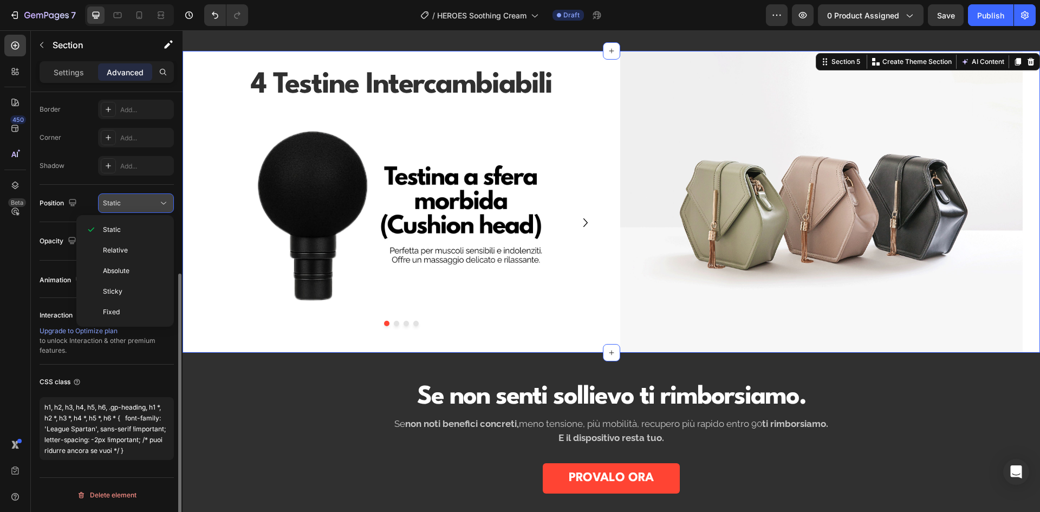
click at [149, 199] on div "Static" at bounding box center [130, 203] width 55 height 10
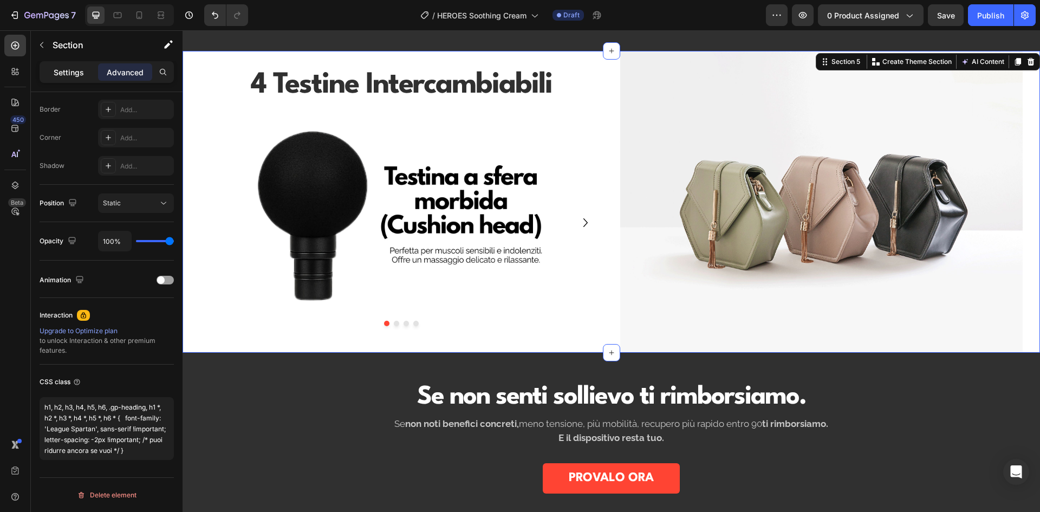
click at [70, 68] on p "Settings" at bounding box center [69, 72] width 30 height 11
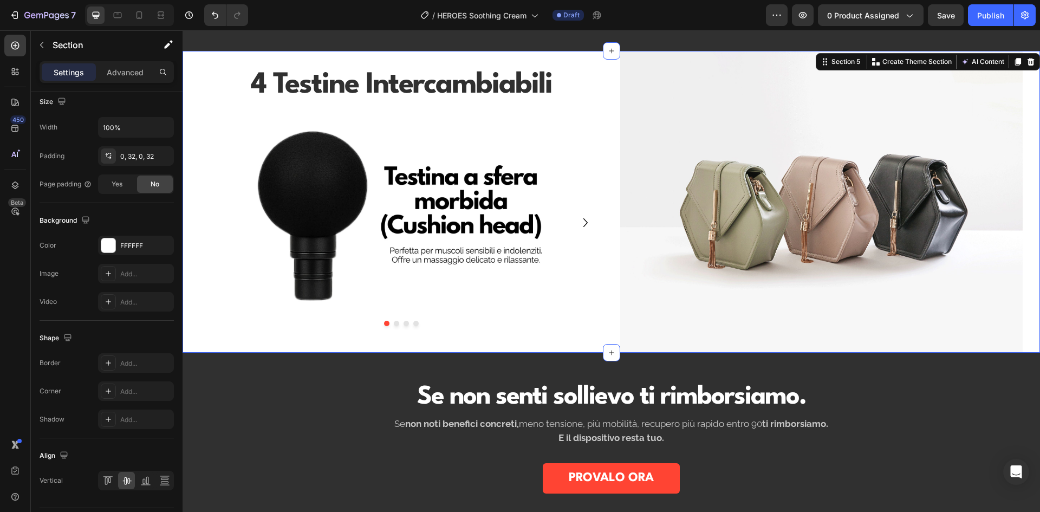
click at [70, 69] on p "Settings" at bounding box center [69, 72] width 30 height 11
click at [67, 70] on p "Settings" at bounding box center [69, 72] width 30 height 11
click at [130, 128] on input "100%" at bounding box center [136, 126] width 75 height 19
click at [153, 128] on input "100%" at bounding box center [136, 126] width 75 height 19
click at [163, 126] on icon "button" at bounding box center [163, 127] width 11 height 11
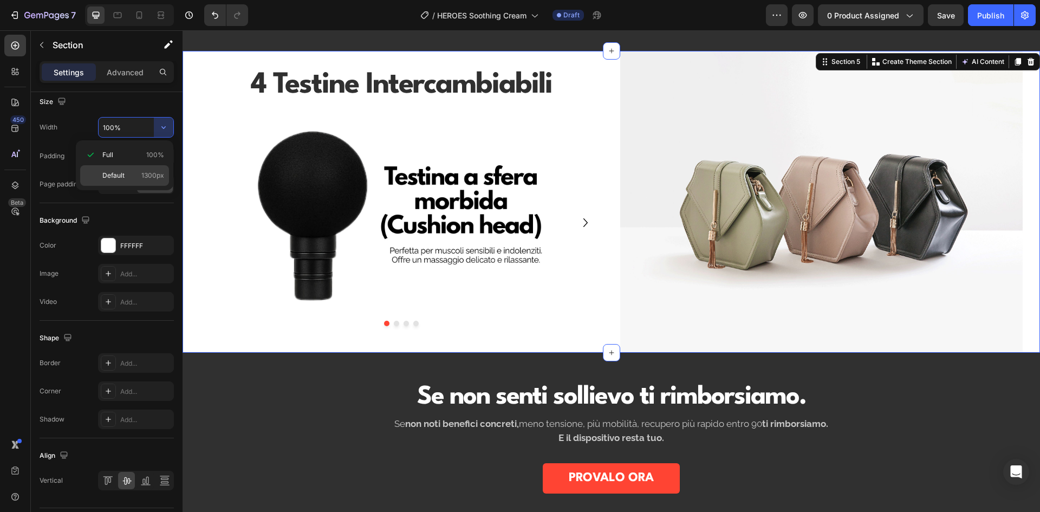
click at [150, 176] on span "1300px" at bounding box center [152, 176] width 23 height 10
type input "1300"
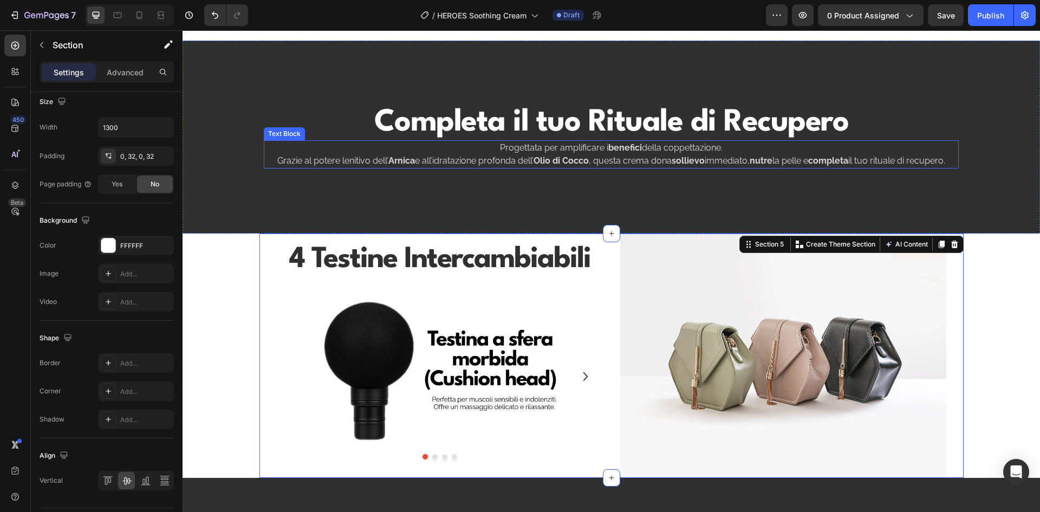
scroll to position [487, 0]
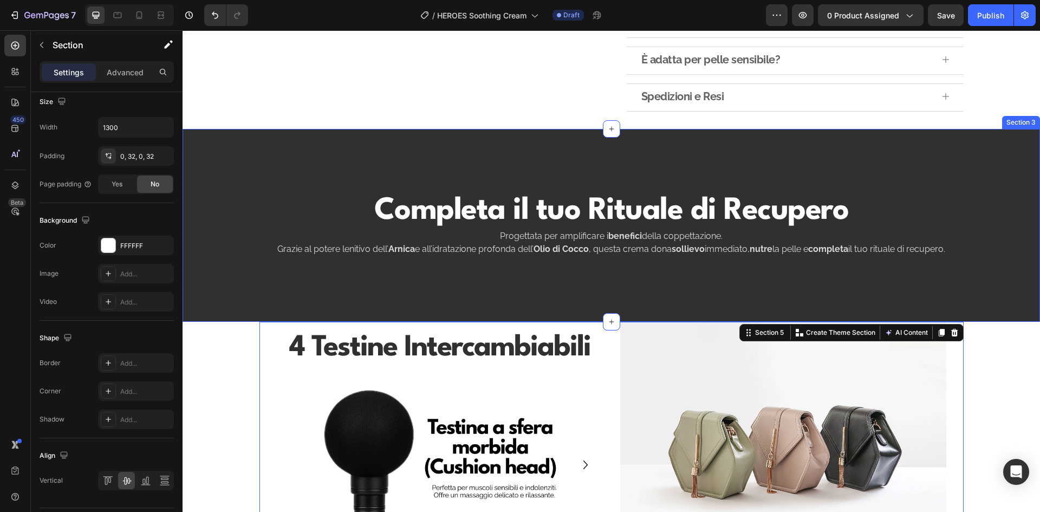
click at [252, 197] on div "Completa il tuo Rituale di Recupero Heading Progettata per amplificare i benefi…" at bounding box center [610, 225] width 857 height 193
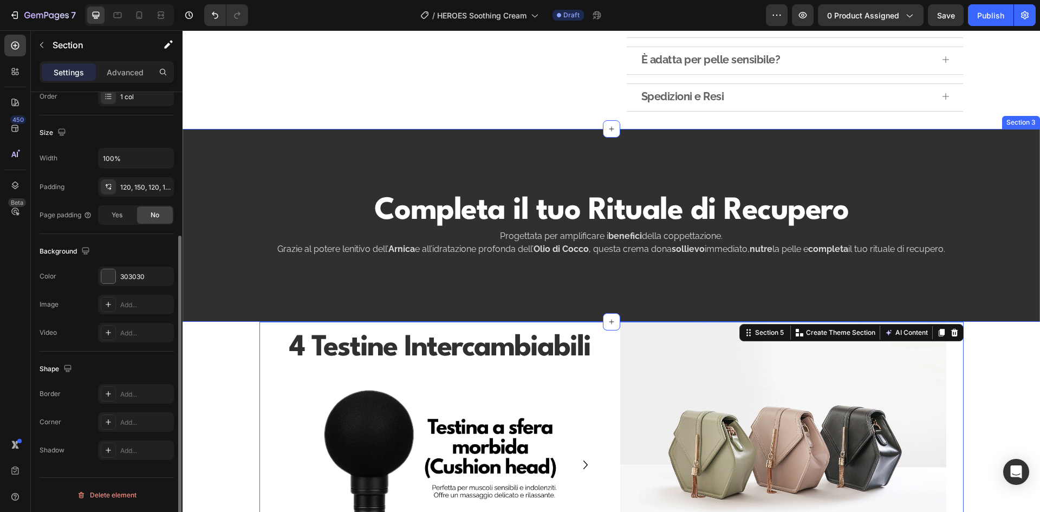
scroll to position [210, 0]
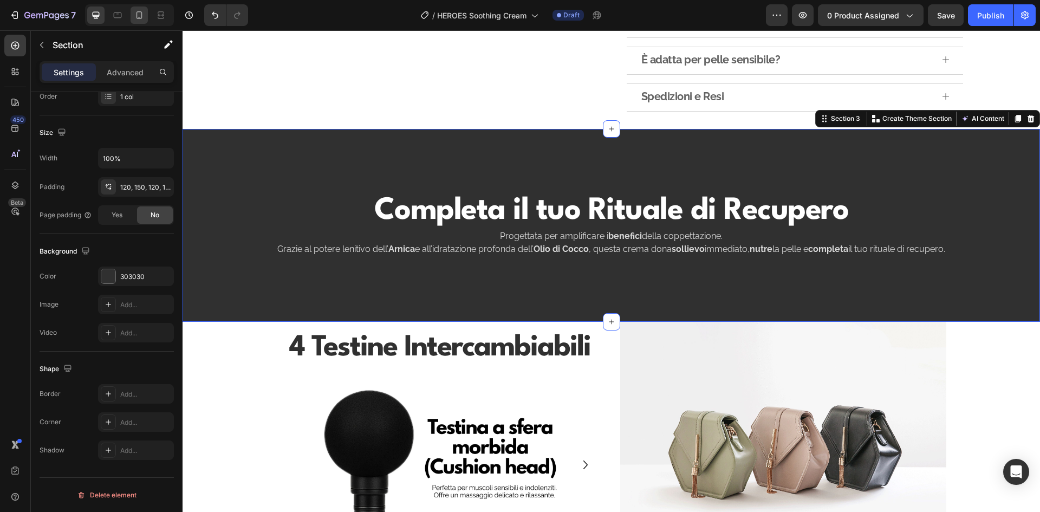
click at [135, 8] on div at bounding box center [138, 14] width 17 height 17
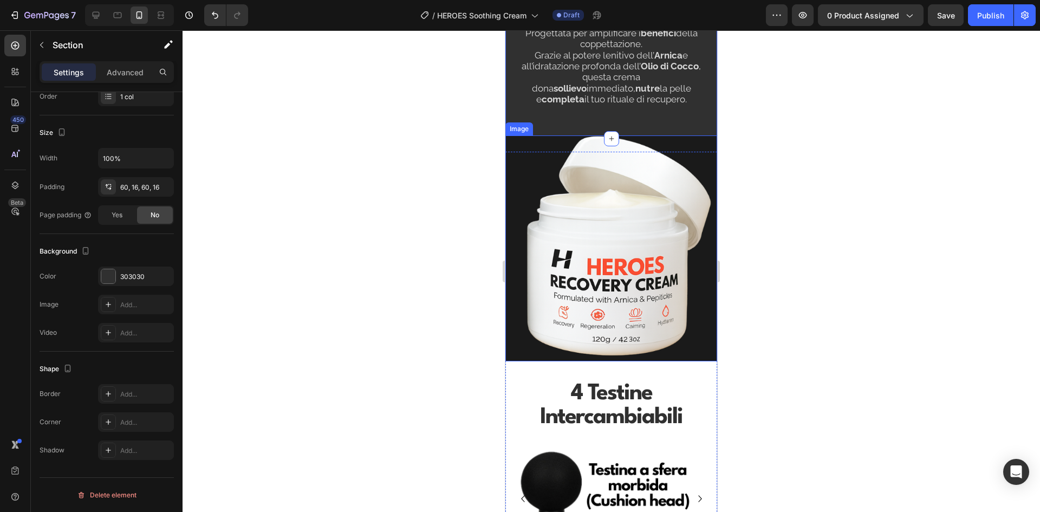
scroll to position [757, 0]
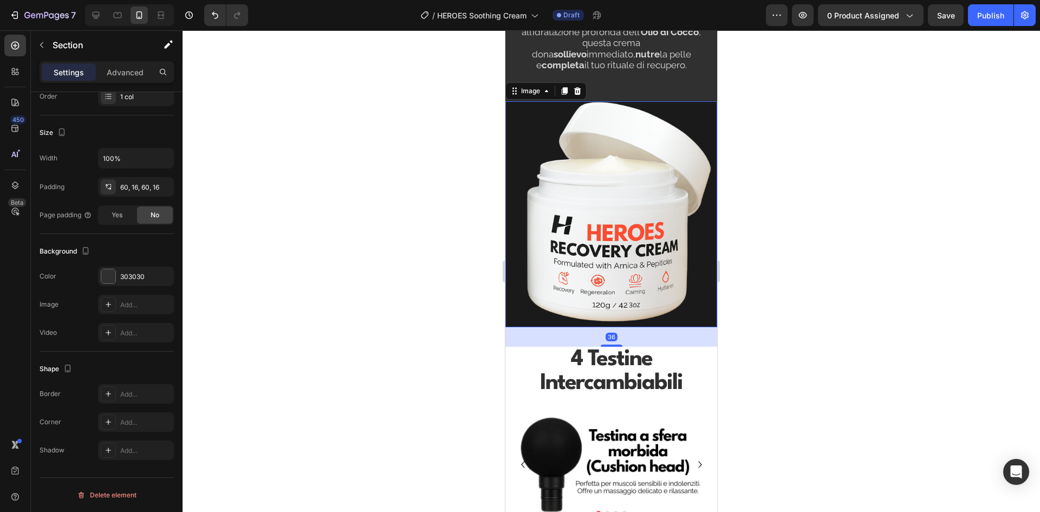
click at [641, 246] on img at bounding box center [611, 214] width 212 height 226
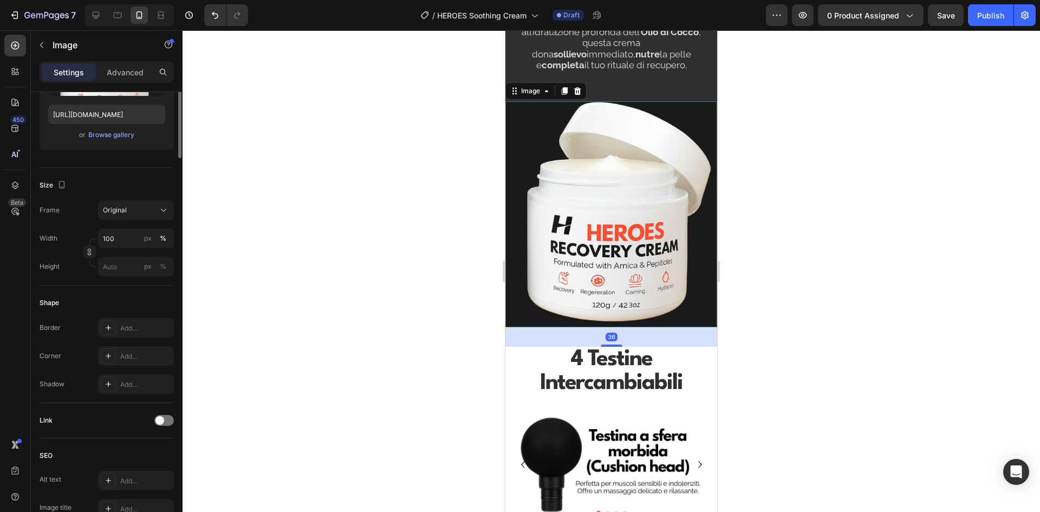
scroll to position [0, 0]
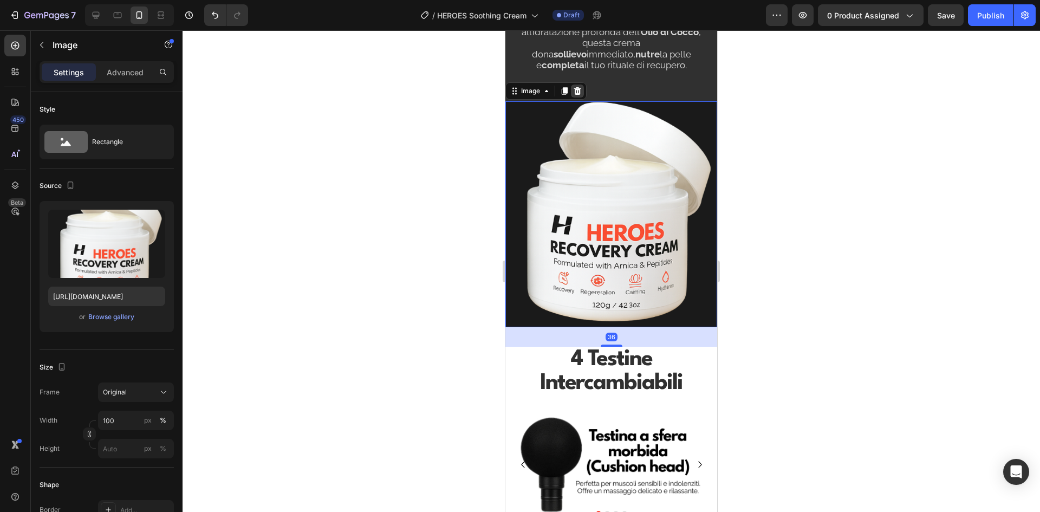
click at [578, 90] on icon at bounding box center [577, 91] width 9 height 9
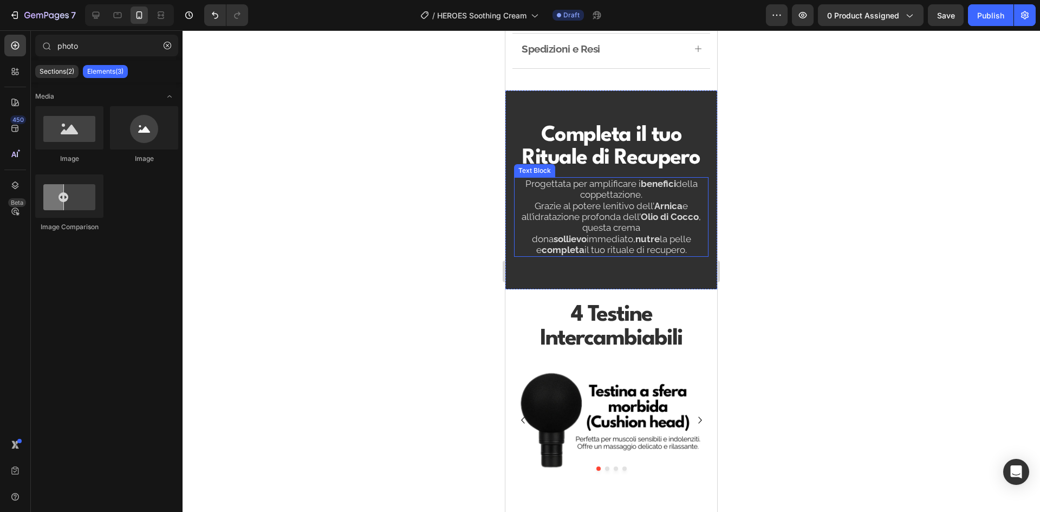
scroll to position [649, 0]
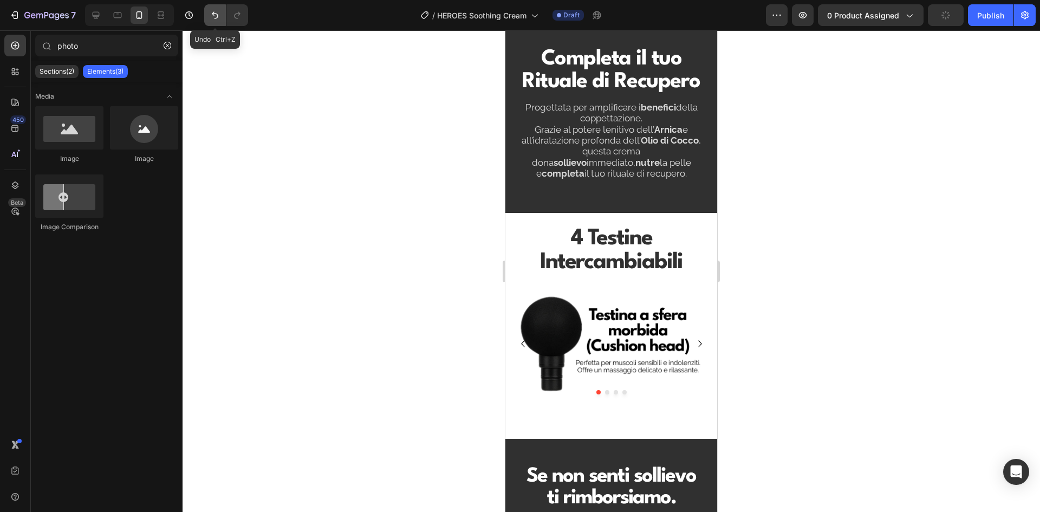
click at [223, 9] on button "Undo/Redo" at bounding box center [215, 15] width 22 height 22
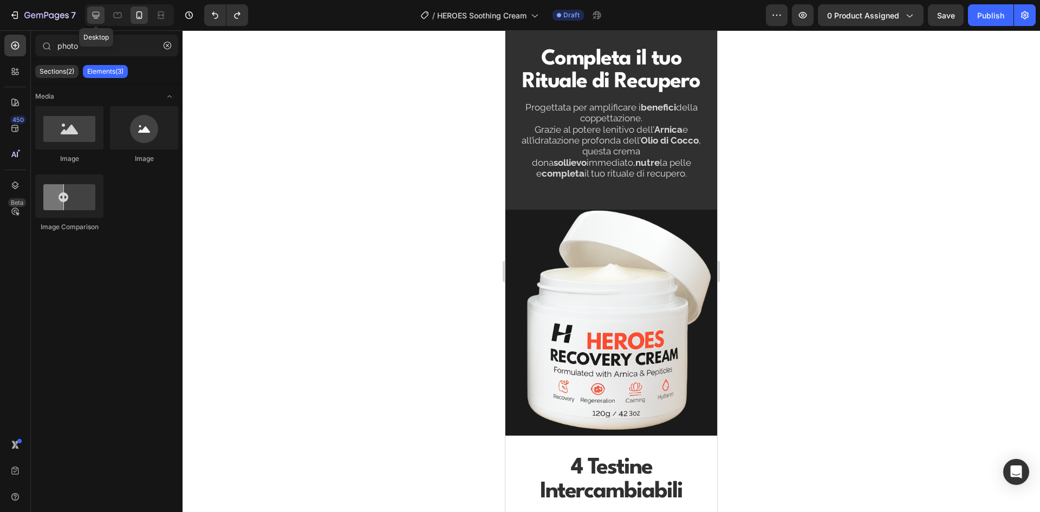
click at [92, 11] on icon at bounding box center [95, 15] width 11 height 11
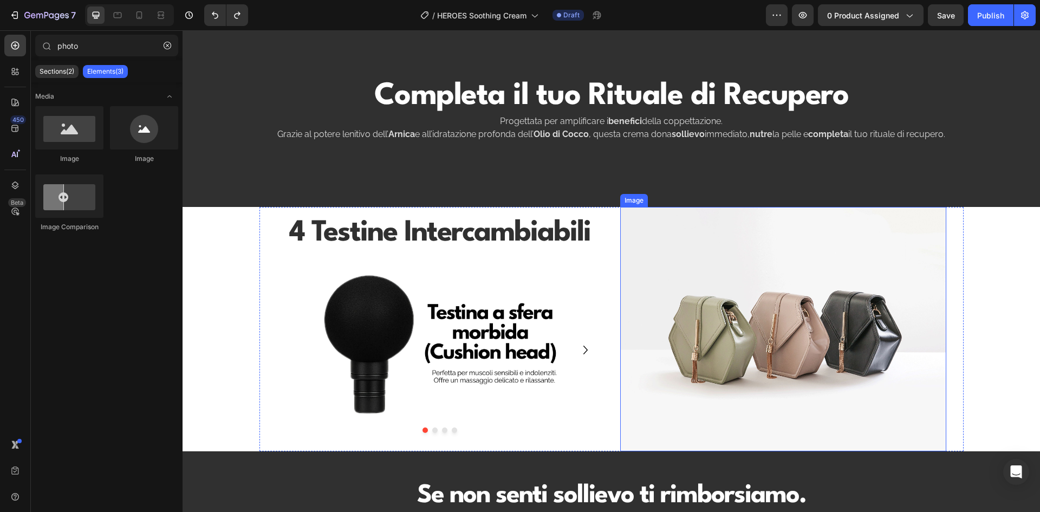
click at [786, 257] on img at bounding box center [783, 329] width 326 height 245
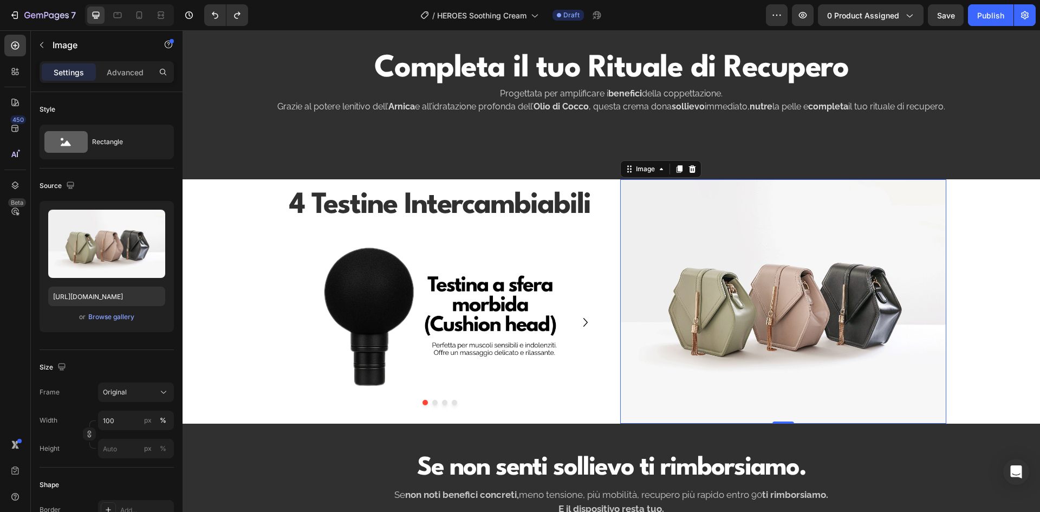
scroll to position [649, 0]
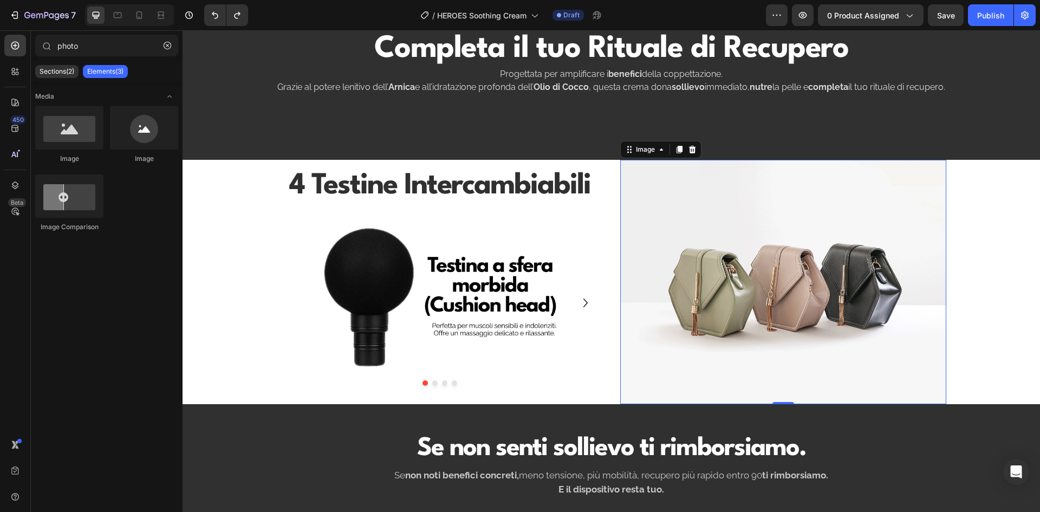
click at [228, 240] on div "Completa il tuo Rituale di Recupero Heading Progettata per amplificare i benefi…" at bounding box center [610, 280] width 857 height 1755
click at [323, 206] on div "4 Testine Intercambiabili Heading Row Row Row Image Image Image Image Carousel" at bounding box center [440, 282] width 326 height 245
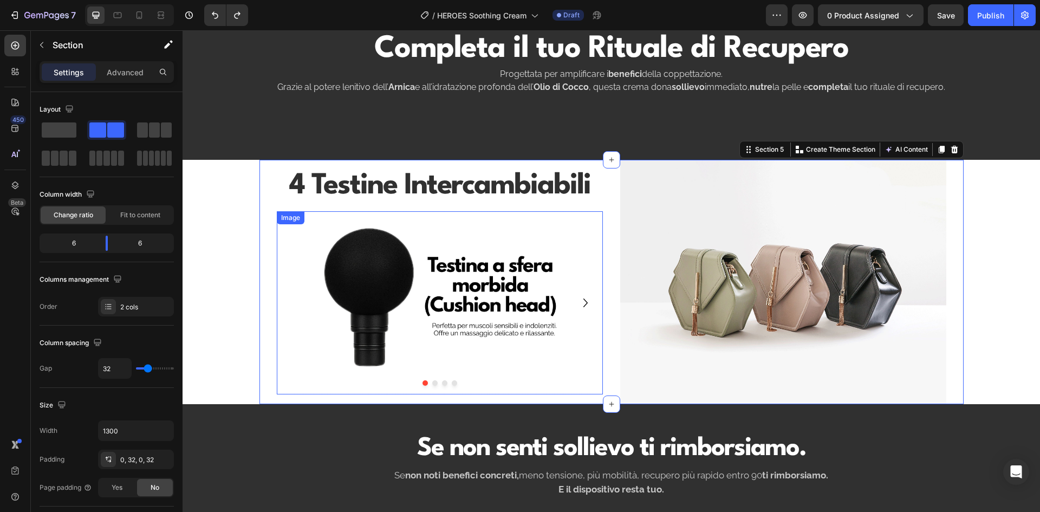
scroll to position [541, 0]
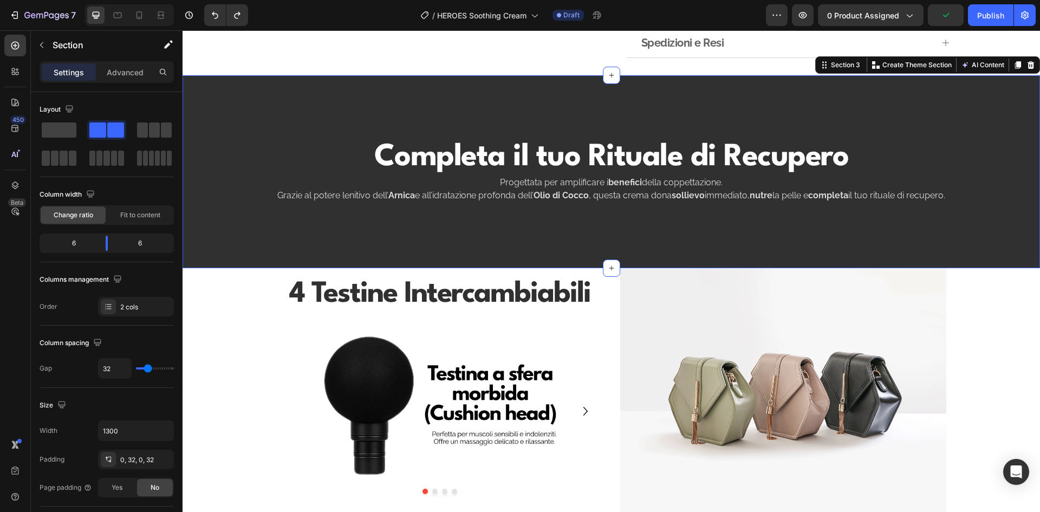
click at [457, 238] on div "Completa il tuo Rituale di Recupero Heading Progettata per amplificare i benefi…" at bounding box center [610, 171] width 857 height 193
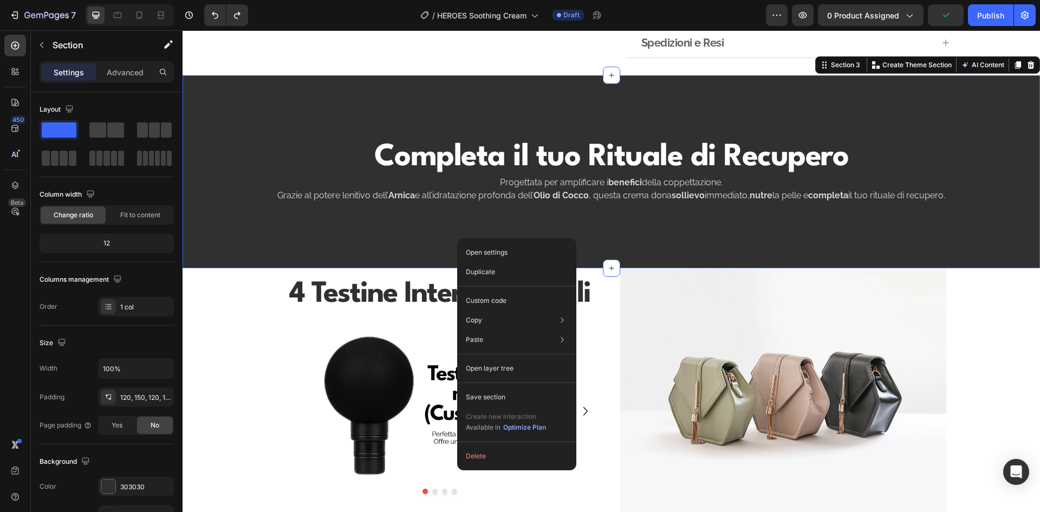
click at [421, 234] on div "Completa il tuo Rituale di Recupero Heading Progettata per amplificare i benefi…" at bounding box center [610, 171] width 857 height 193
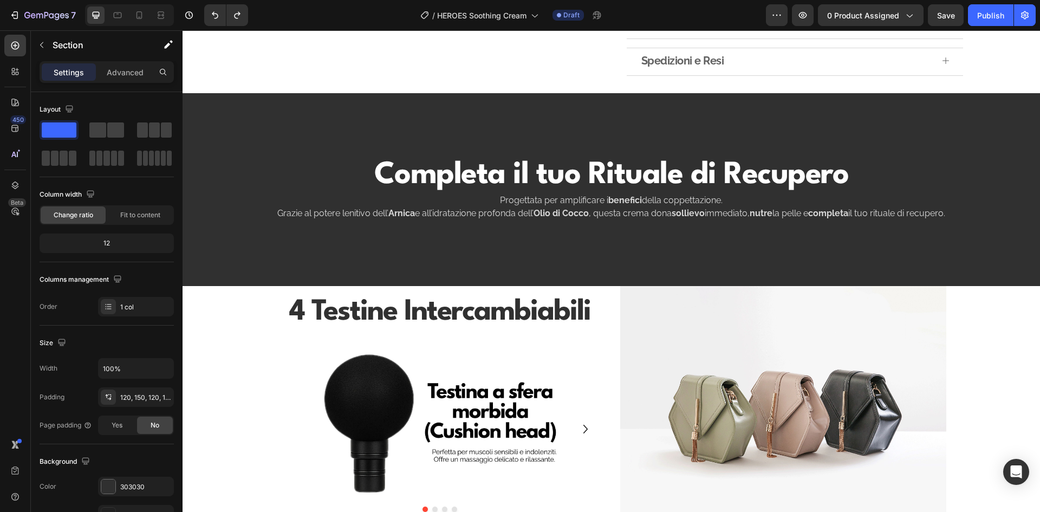
scroll to position [541, 0]
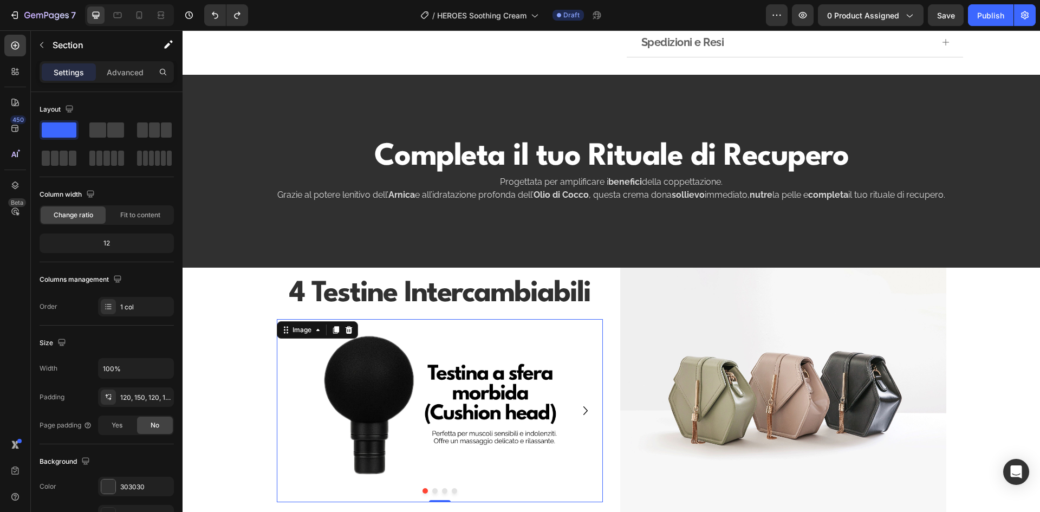
click at [545, 332] on img at bounding box center [440, 411] width 326 height 184
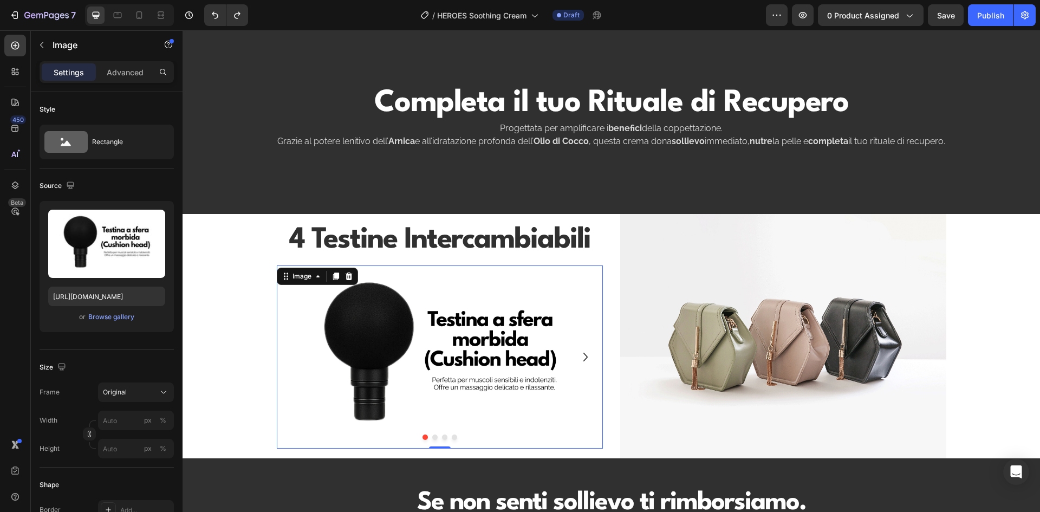
scroll to position [596, 0]
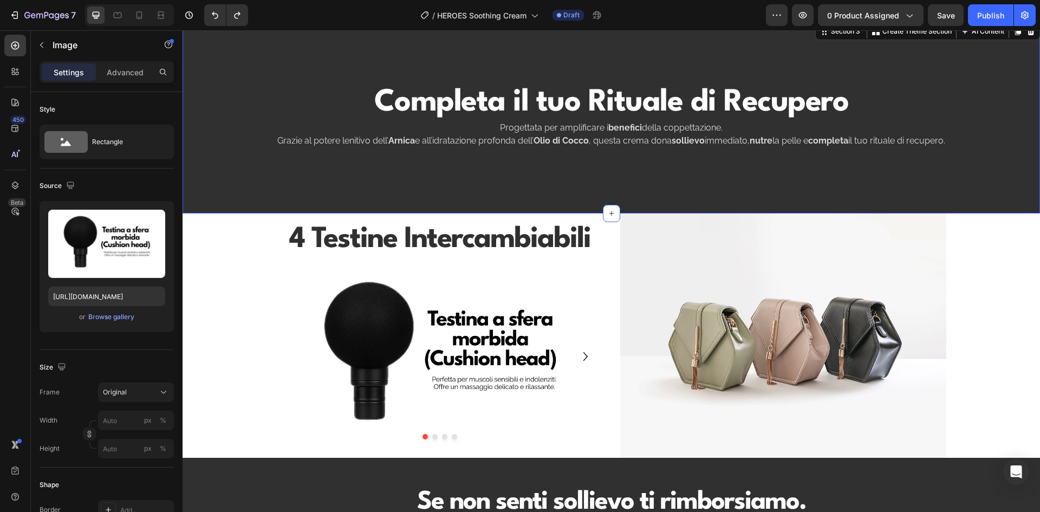
click at [446, 197] on div "Completa il tuo Rituale di Recupero Heading Progettata per amplificare i benefi…" at bounding box center [610, 117] width 857 height 193
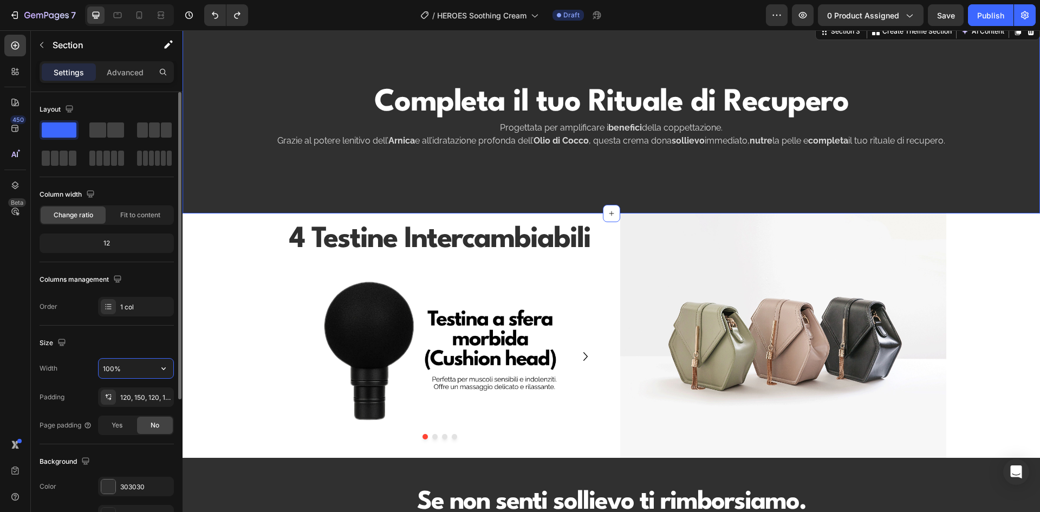
click at [138, 365] on input "100%" at bounding box center [136, 367] width 75 height 19
click at [167, 372] on icon "button" at bounding box center [163, 368] width 11 height 11
click at [146, 415] on span "1300px" at bounding box center [152, 416] width 23 height 10
type input "1300"
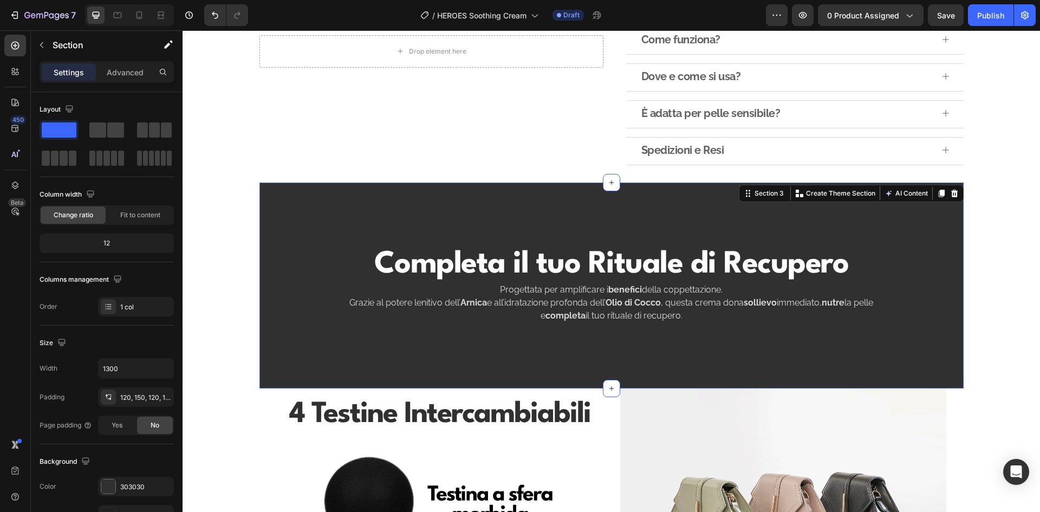
scroll to position [433, 0]
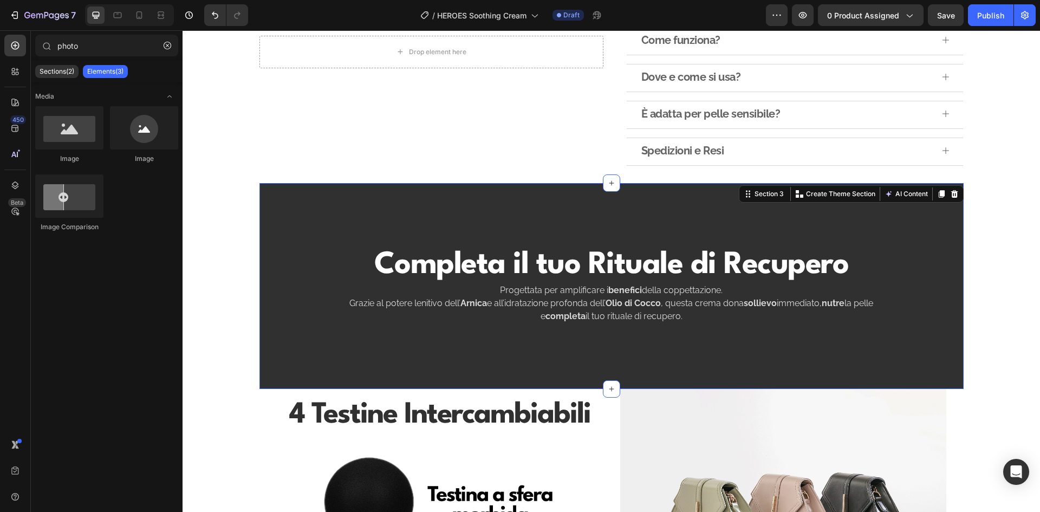
click at [985, 238] on div "Drop element here Row Drop element here Row Ingredienti Come funziona? Dove e c…" at bounding box center [610, 503] width 857 height 1768
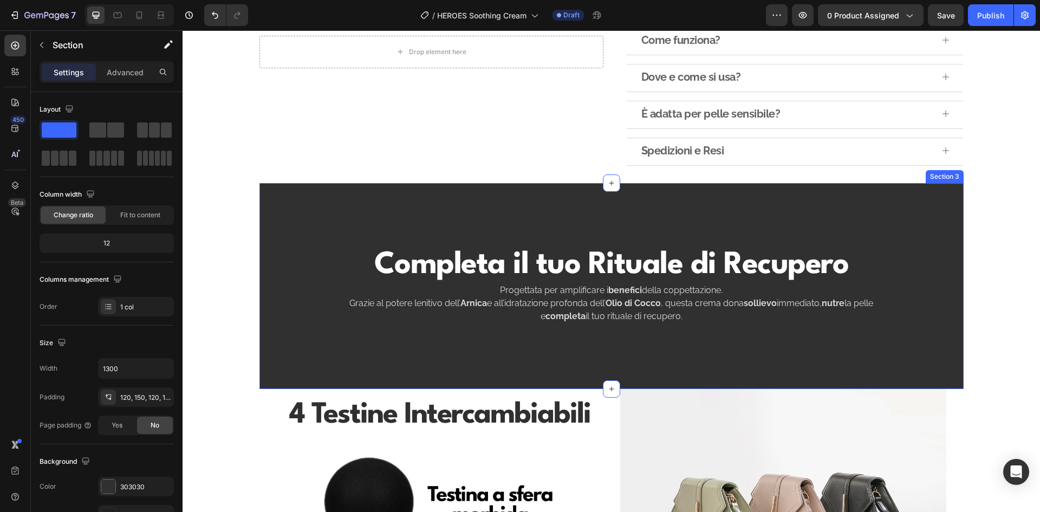
click at [907, 258] on div "Completa il tuo Rituale di Recupero Heading Progettata per amplificare i benefi…" at bounding box center [611, 286] width 704 height 206
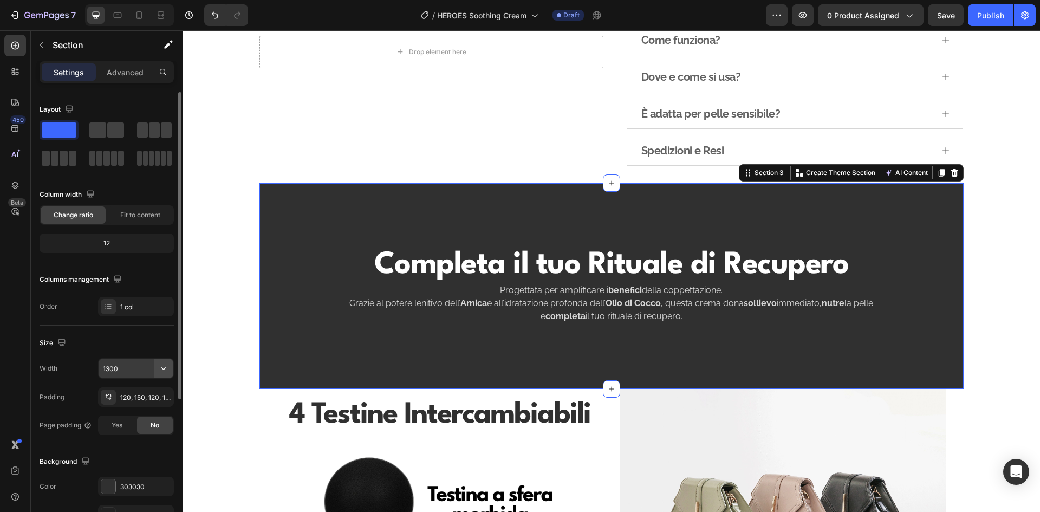
click at [163, 368] on icon "button" at bounding box center [163, 368] width 11 height 11
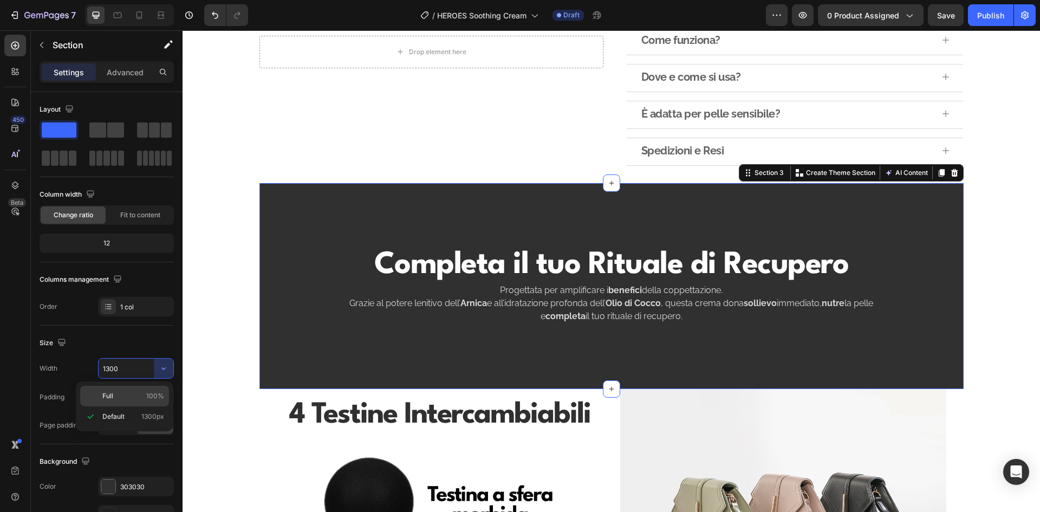
click at [129, 396] on p "Full 100%" at bounding box center [133, 396] width 62 height 10
type input "100%"
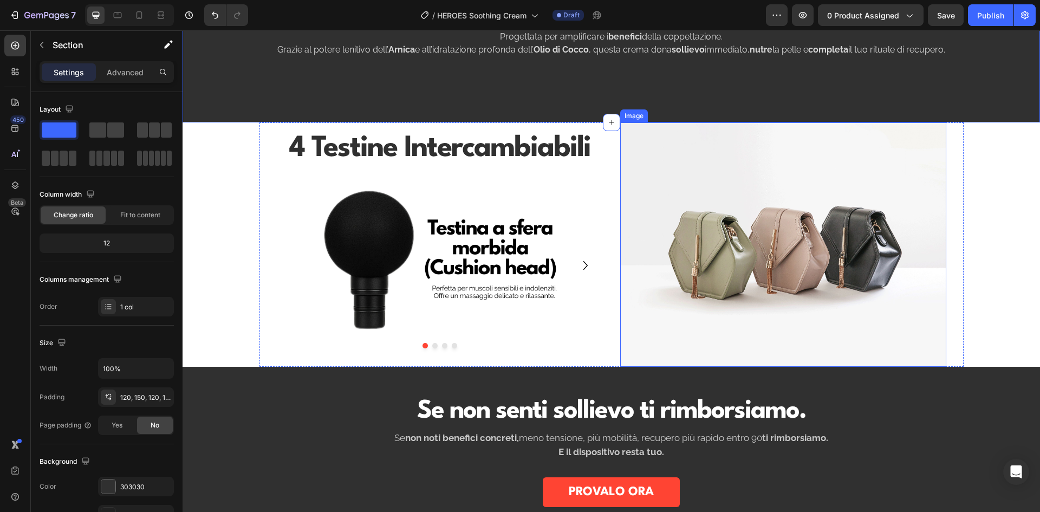
scroll to position [704, 0]
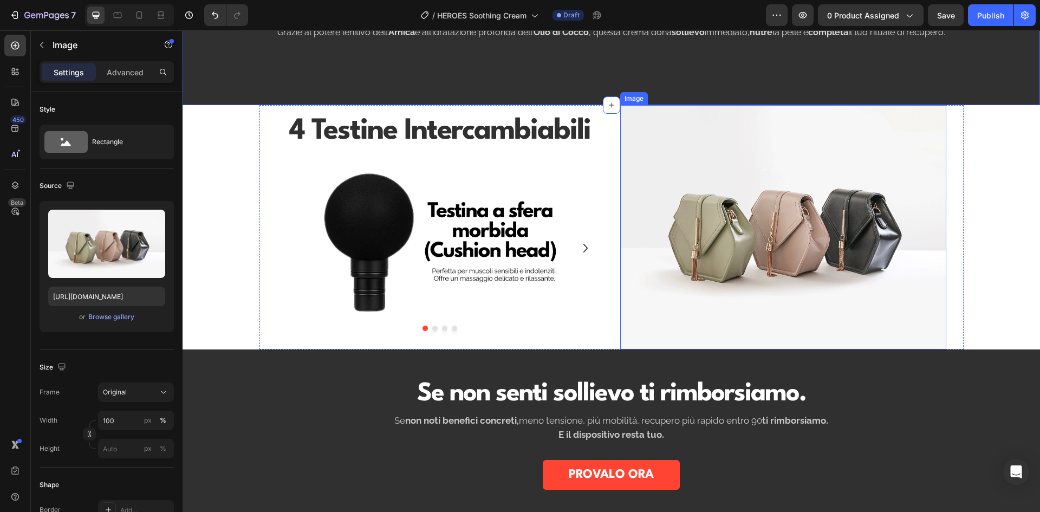
click at [769, 239] on img at bounding box center [783, 227] width 326 height 245
click at [489, 132] on strong "4 Testine Intercambiabili" at bounding box center [439, 131] width 301 height 29
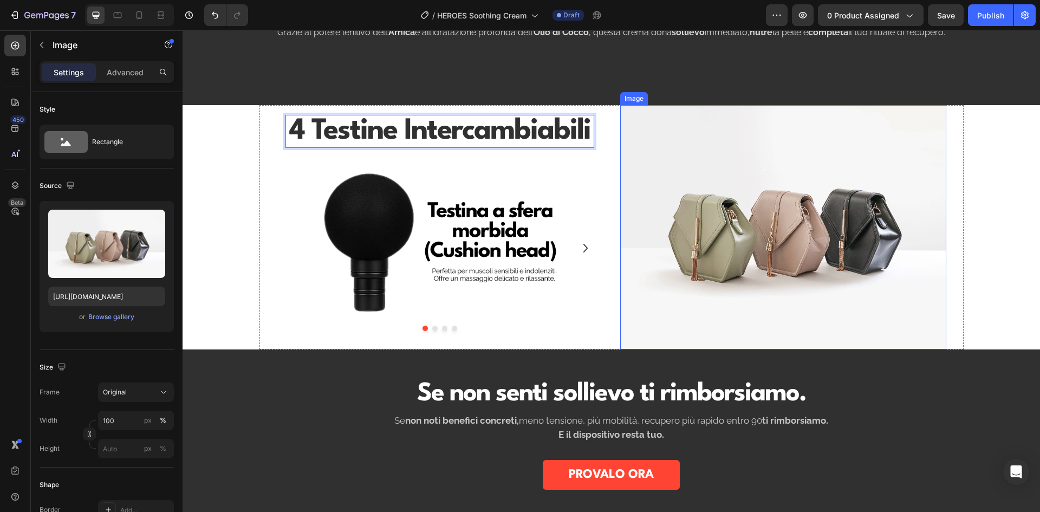
click at [734, 244] on img at bounding box center [783, 227] width 326 height 245
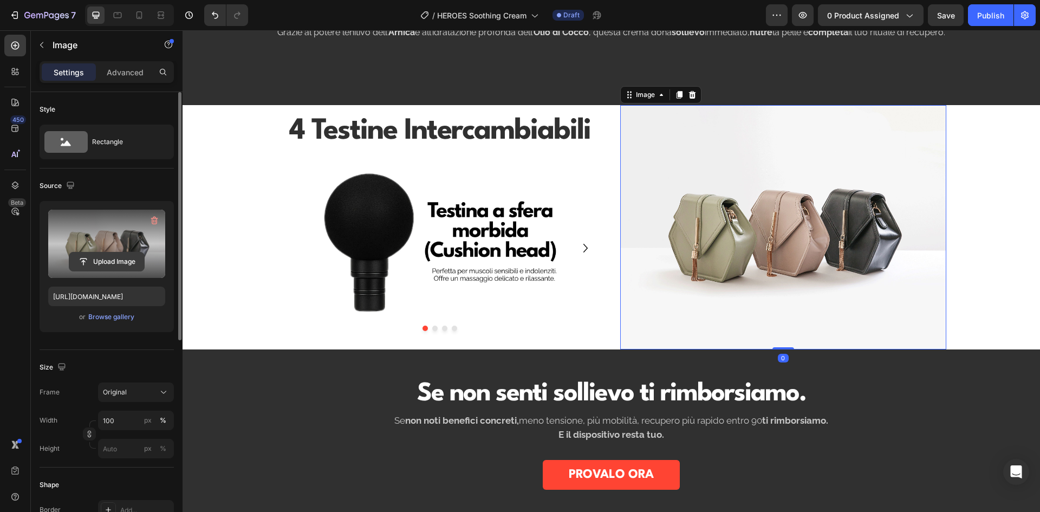
click at [115, 266] on input "file" at bounding box center [106, 261] width 75 height 18
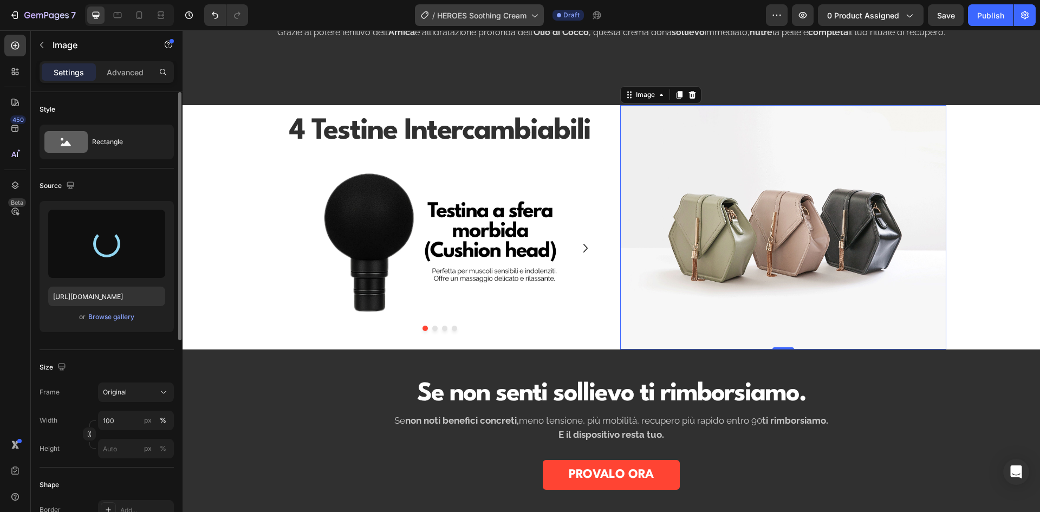
type input "[URL][DOMAIN_NAME]"
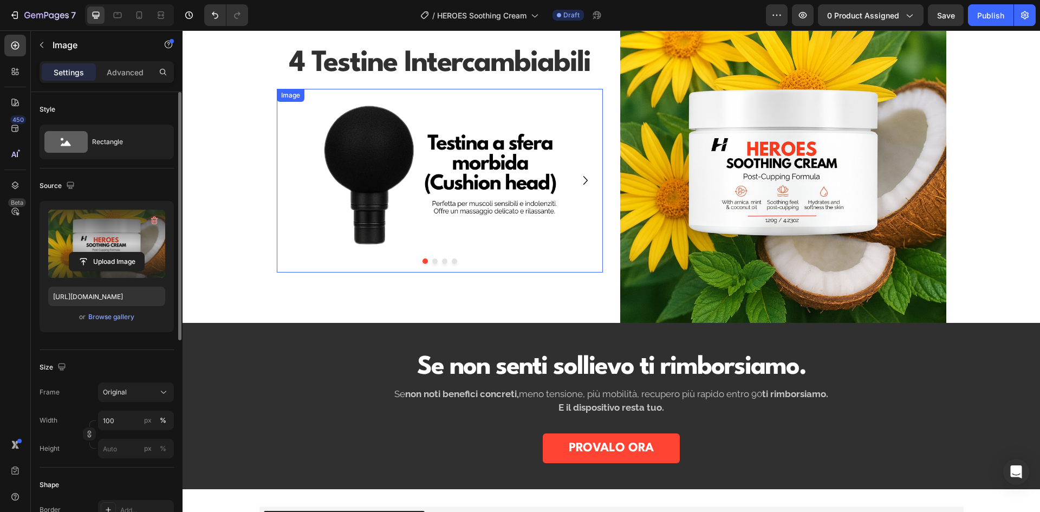
scroll to position [758, 0]
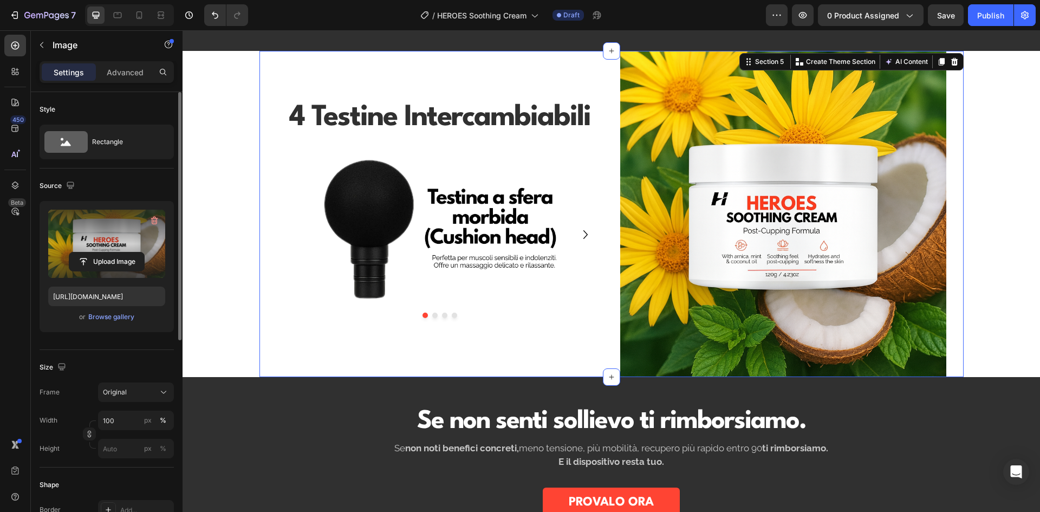
click at [432, 138] on div "4 Testine Intercambiabili Heading Row Row Row Image Image Image Image Carousel" at bounding box center [440, 214] width 326 height 326
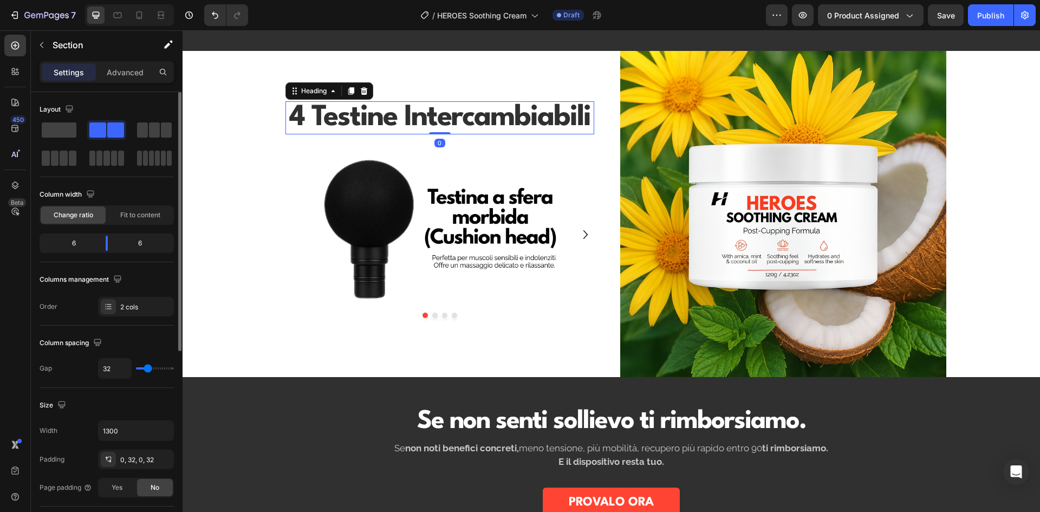
click at [427, 110] on strong "4 Testine Intercambiabili" at bounding box center [439, 117] width 301 height 29
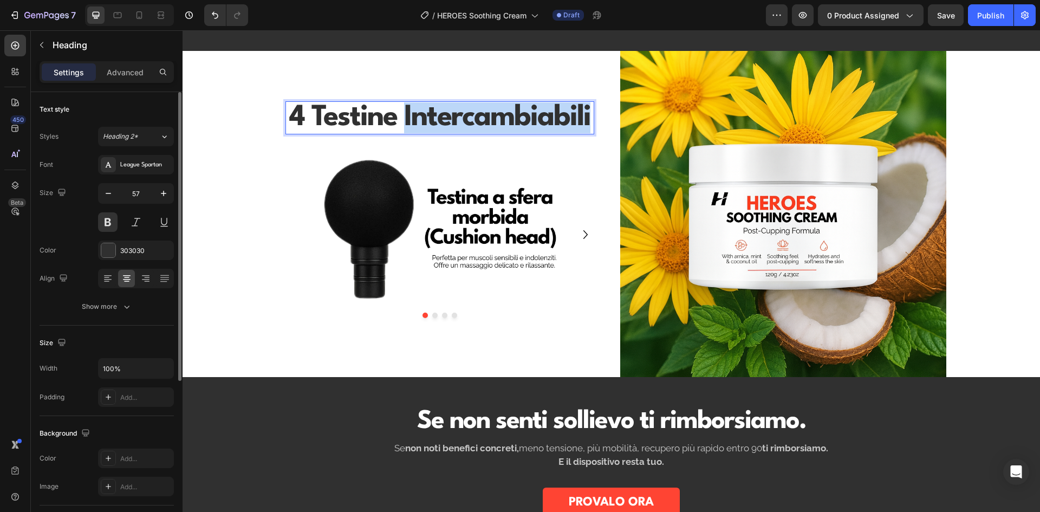
click at [458, 121] on strong "4 Testine Intercambiabili" at bounding box center [439, 117] width 301 height 29
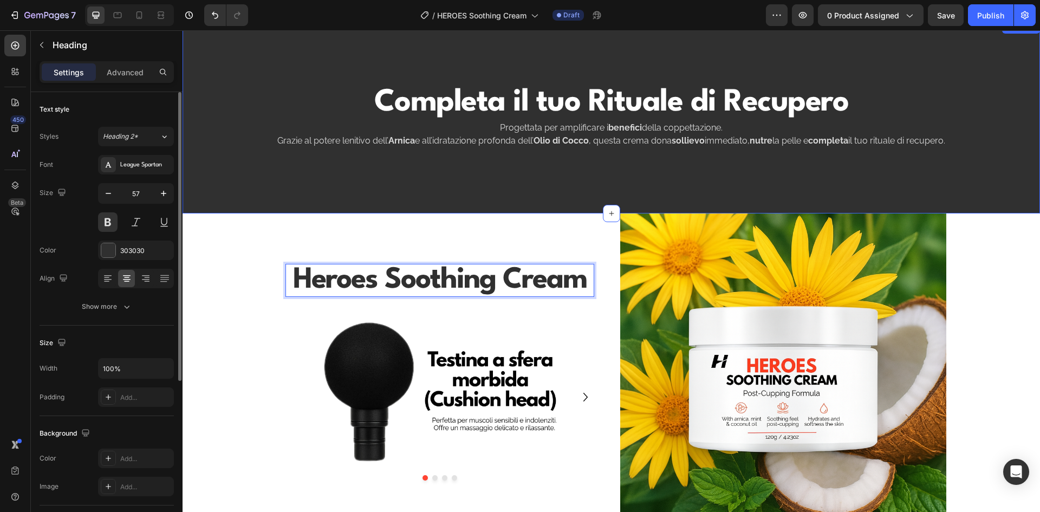
click at [496, 192] on div "Completa il tuo Rituale di Recupero Heading Progettata per amplificare i benefi…" at bounding box center [610, 117] width 857 height 193
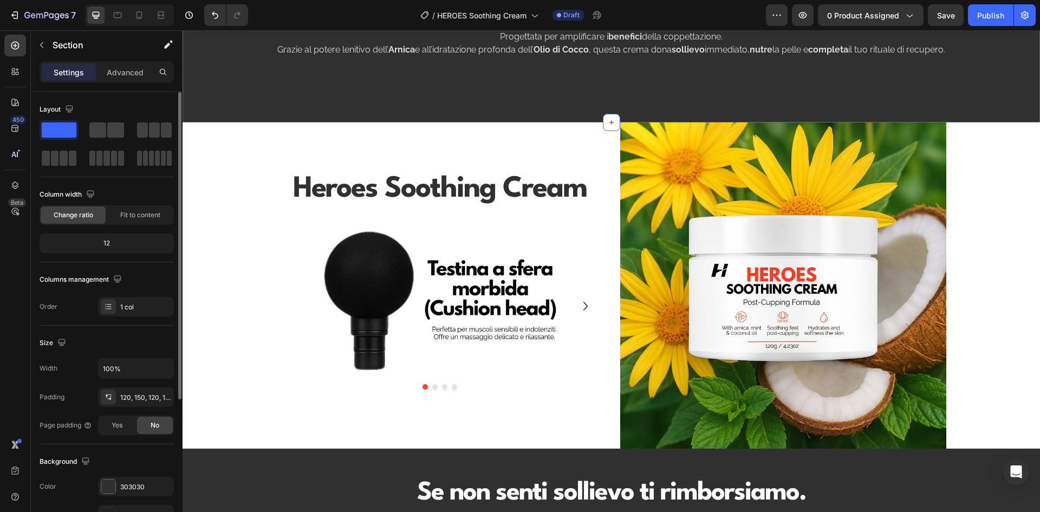
scroll to position [704, 0]
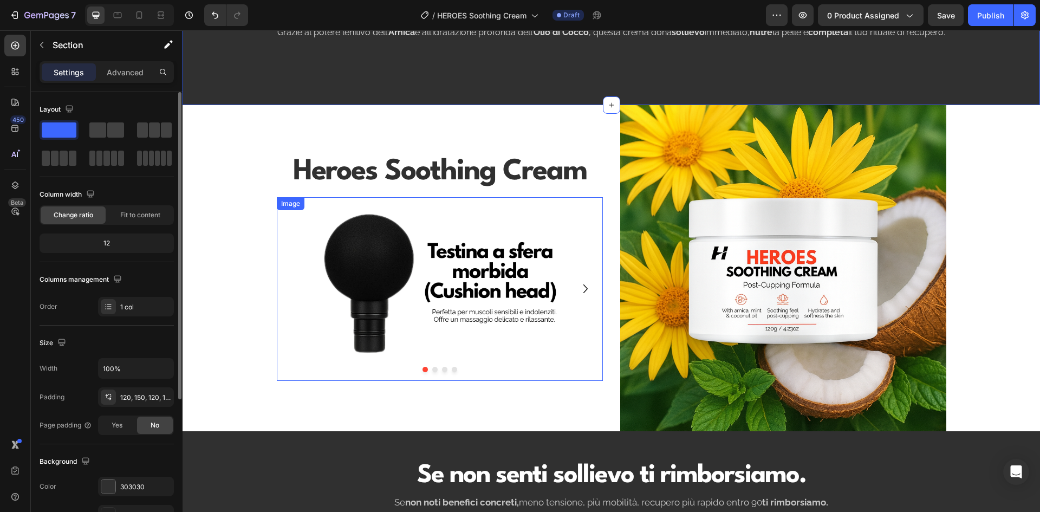
click at [485, 284] on img at bounding box center [440, 289] width 326 height 184
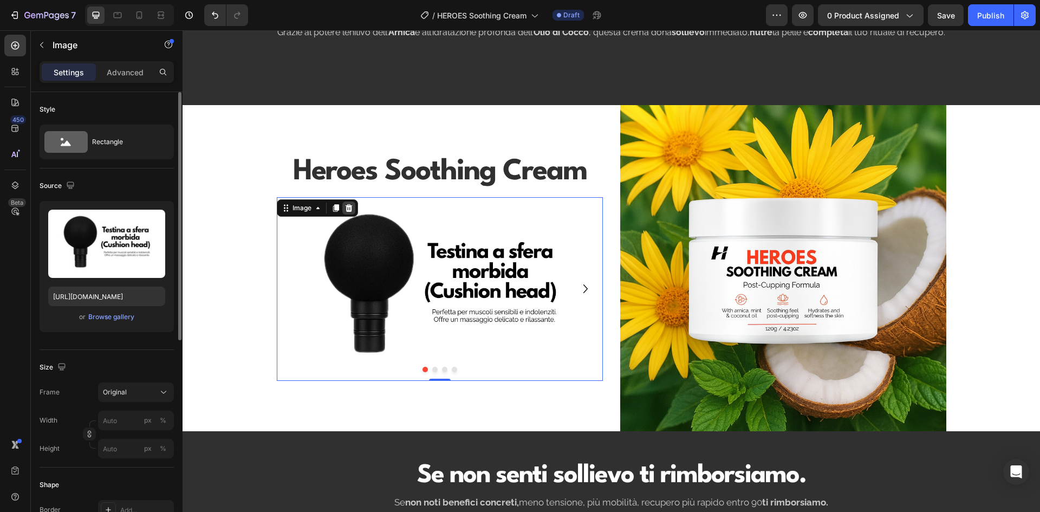
click at [346, 207] on icon at bounding box center [348, 208] width 7 height 8
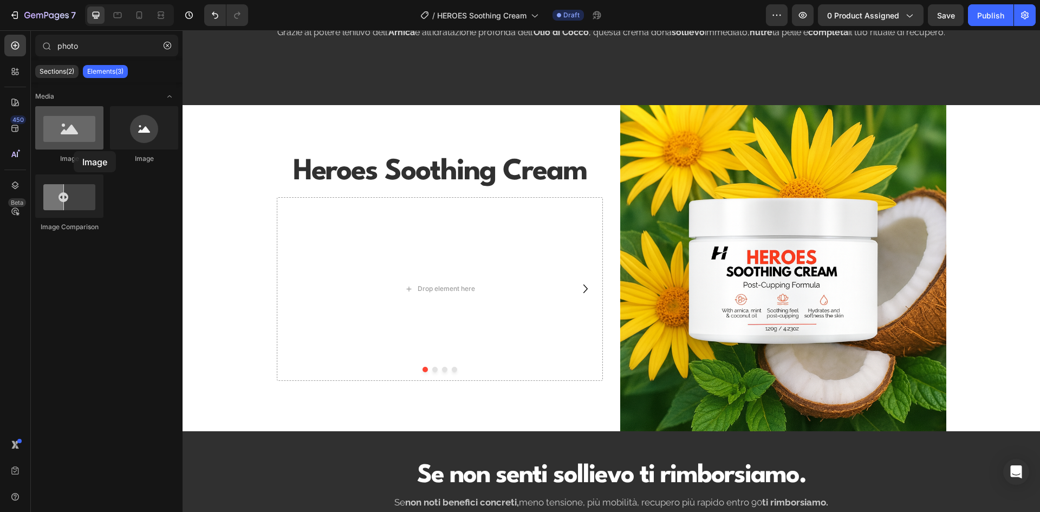
drag, startPoint x: 145, startPoint y: 172, endPoint x: 82, endPoint y: 136, distance: 72.7
click at [72, 133] on div at bounding box center [69, 127] width 68 height 43
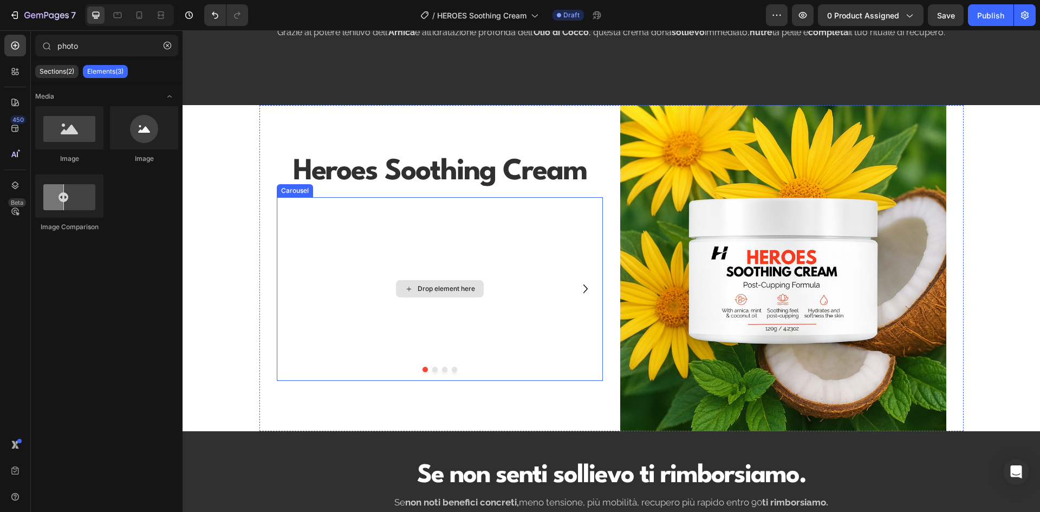
click at [566, 280] on div "Drop element here" at bounding box center [440, 289] width 326 height 184
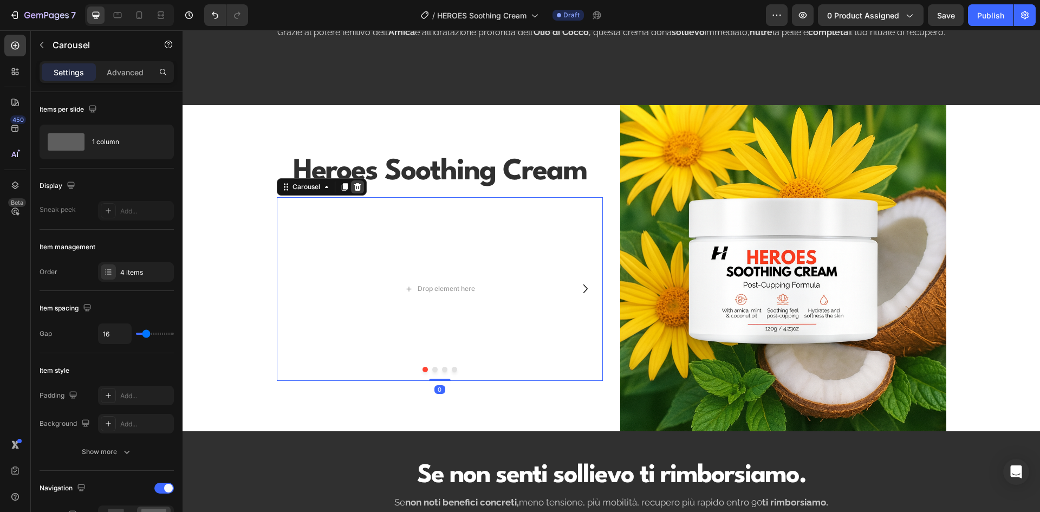
click at [354, 183] on icon at bounding box center [357, 187] width 7 height 8
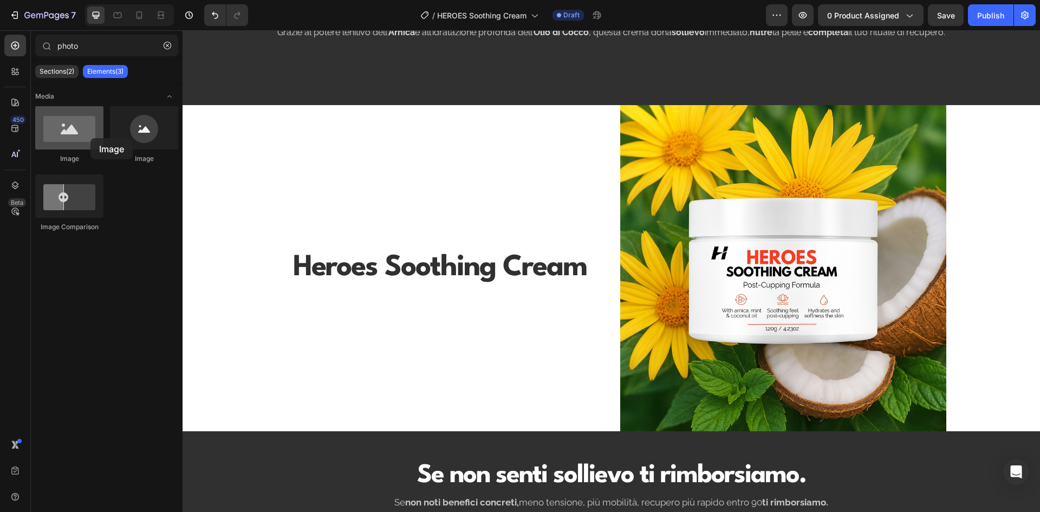
drag, startPoint x: 63, startPoint y: 126, endPoint x: 91, endPoint y: 140, distance: 31.5
click at [88, 137] on div at bounding box center [69, 127] width 68 height 43
click at [83, 40] on input "photo" at bounding box center [106, 46] width 143 height 22
click at [84, 40] on input "photo" at bounding box center [106, 46] width 143 height 22
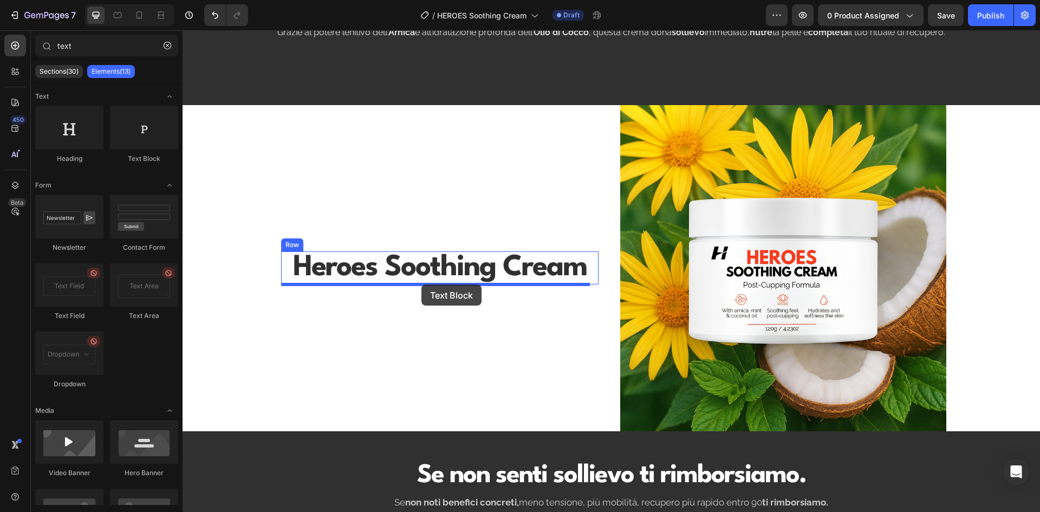
drag, startPoint x: 321, startPoint y: 155, endPoint x: 421, endPoint y: 284, distance: 163.6
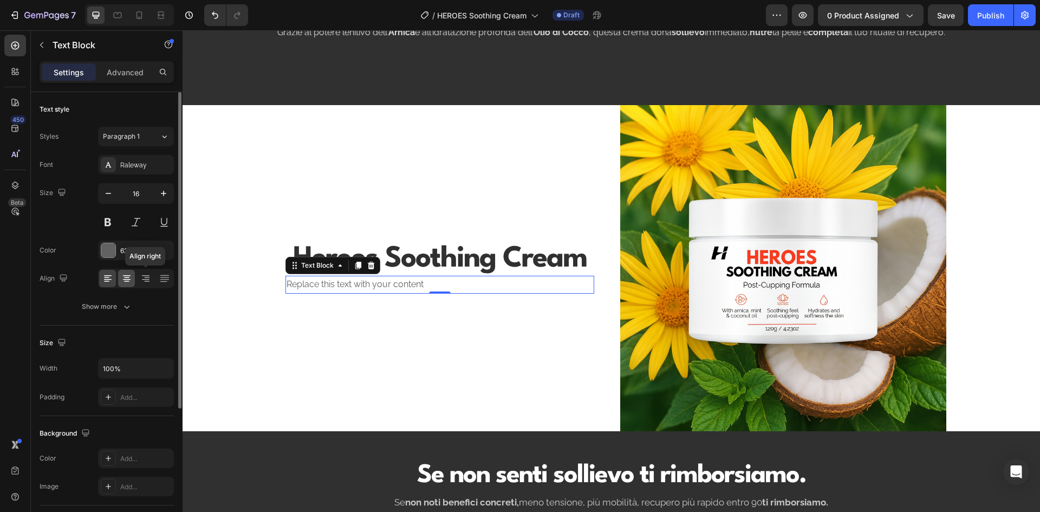
click at [130, 276] on icon at bounding box center [127, 275] width 8 height 1
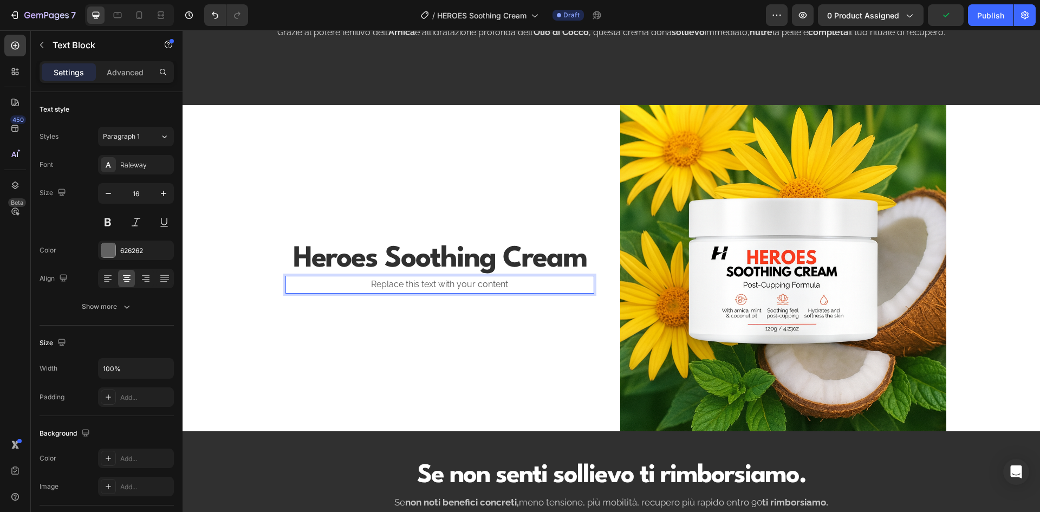
click at [430, 281] on div "Replace this text with your content" at bounding box center [439, 285] width 309 height 18
click at [432, 280] on p "Replace this text with your content" at bounding box center [439, 285] width 306 height 16
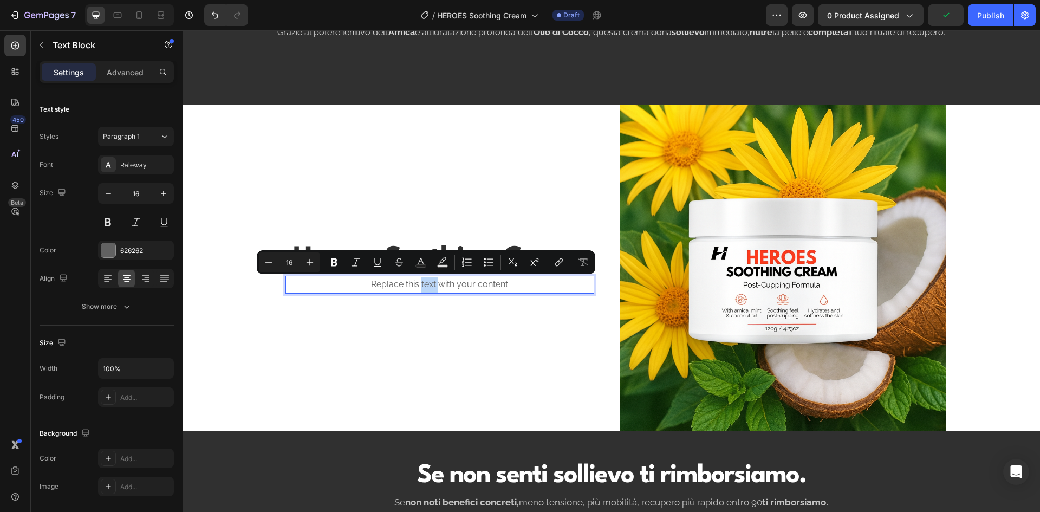
drag, startPoint x: 432, startPoint y: 282, endPoint x: 425, endPoint y: 287, distance: 8.9
click at [431, 284] on p "Replace this text with your content" at bounding box center [439, 285] width 306 height 16
click at [425, 287] on p "Replace this text with your content" at bounding box center [439, 285] width 306 height 16
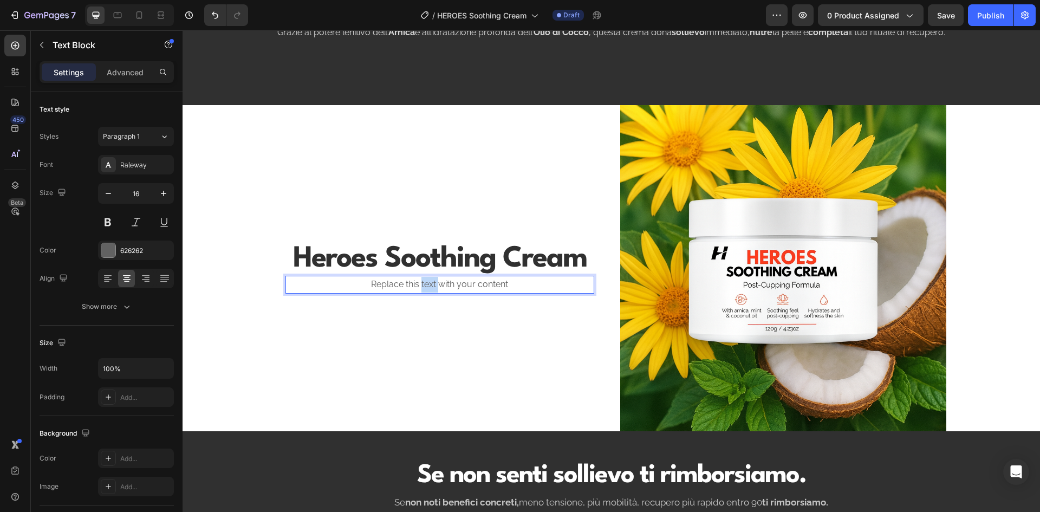
click at [425, 287] on p "Replace this text with your content" at bounding box center [439, 285] width 306 height 16
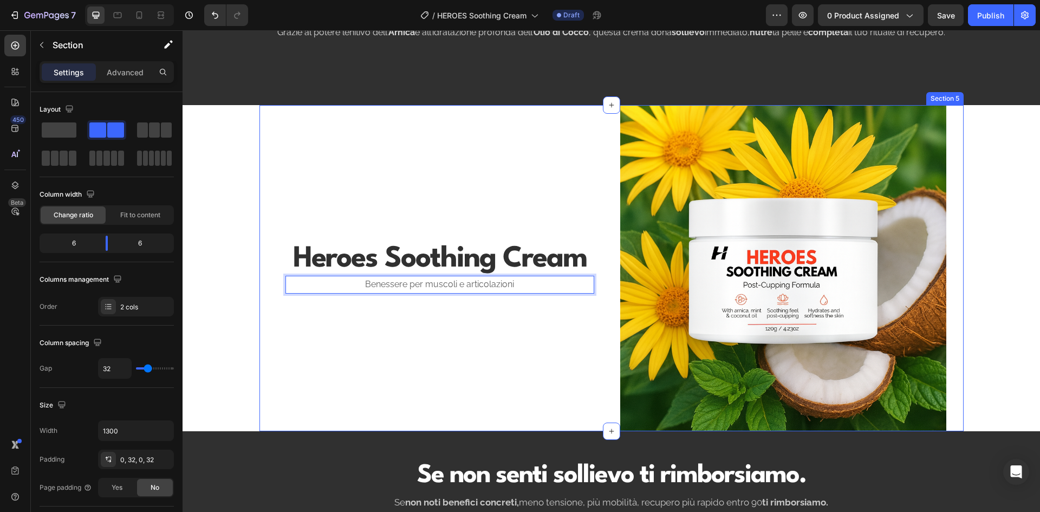
click at [488, 309] on div "⁠⁠⁠⁠⁠⁠⁠ Heroes Soothing Cream Heading Benessere per muscoli e articolazioni Tex…" at bounding box center [440, 268] width 326 height 326
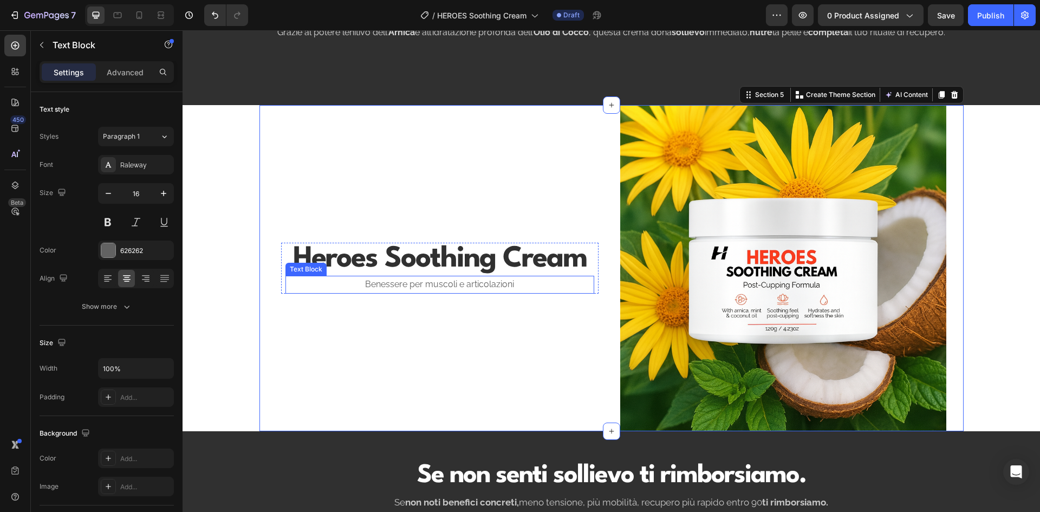
click at [446, 284] on p "Benessere per muscoli e articolazioni" at bounding box center [439, 285] width 306 height 16
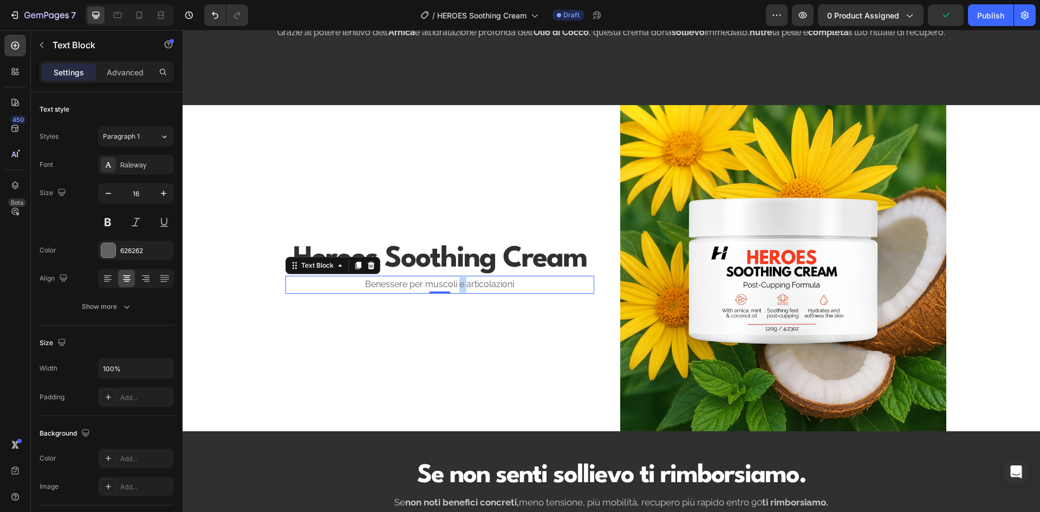
click at [456, 283] on p "Benessere per muscoli e articolazioni" at bounding box center [439, 285] width 306 height 16
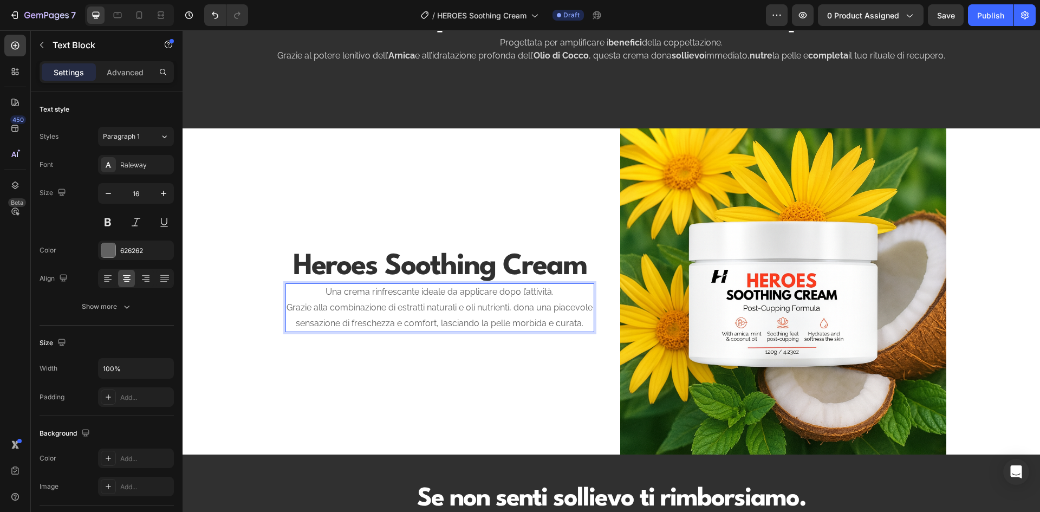
click at [446, 309] on p "Una crema rinfrescante ideale da applicare dopo l’attività. Grazie alla combina…" at bounding box center [439, 307] width 306 height 47
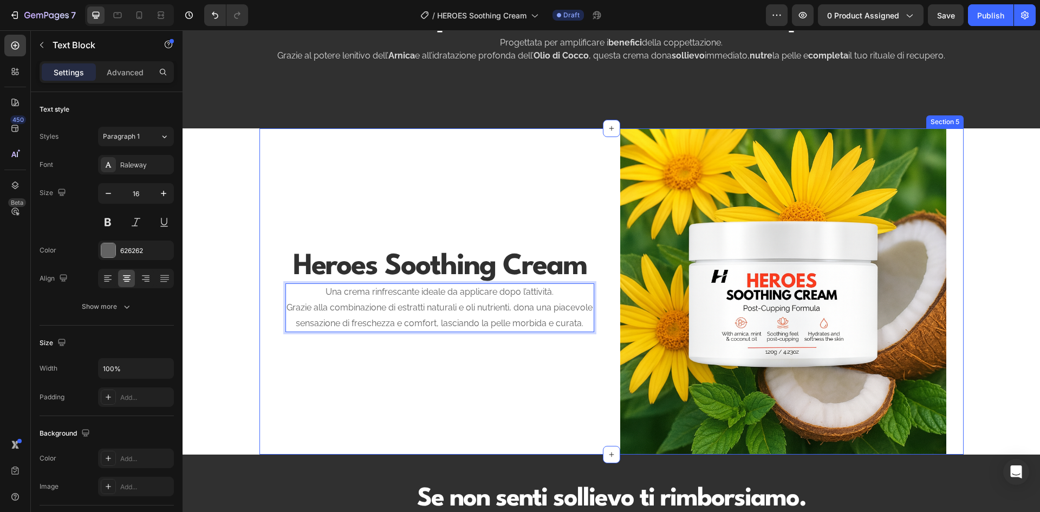
click at [484, 356] on div "⁠⁠⁠⁠⁠⁠⁠ Heroes Soothing Cream Heading Una crema rinfrescante ideale da applicar…" at bounding box center [440, 291] width 326 height 326
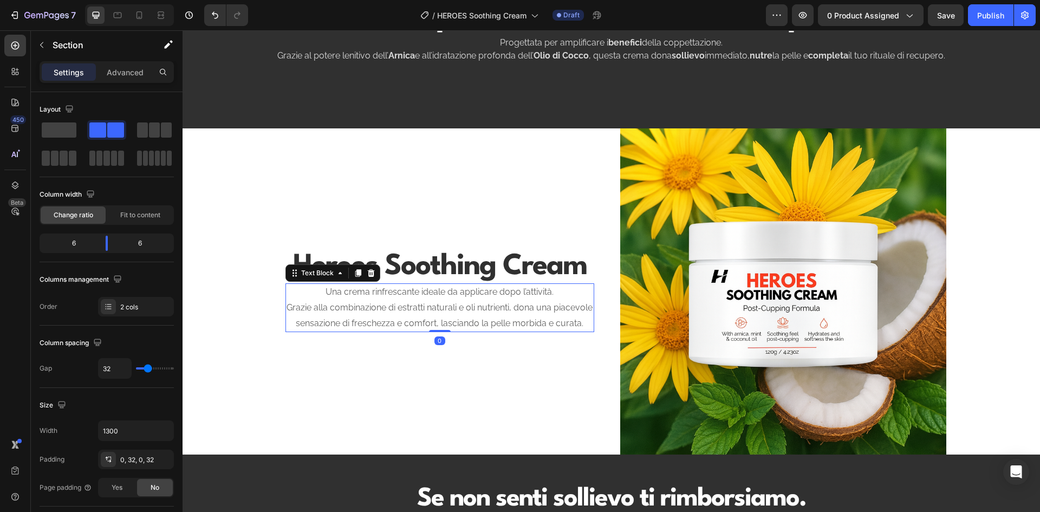
click at [478, 317] on p "Una crema rinfrescante ideale da applicare dopo l’attività. Grazie alla combina…" at bounding box center [439, 307] width 306 height 47
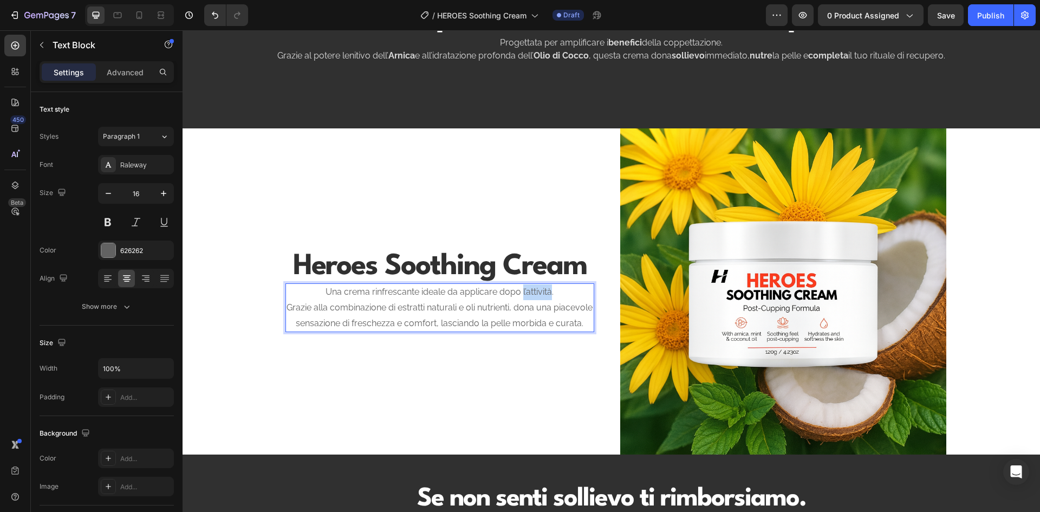
drag, startPoint x: 547, startPoint y: 284, endPoint x: 519, endPoint y: 285, distance: 27.6
click at [519, 285] on p "Una crema rinfrescante ideale da applicare dopo l’attività. Grazie alla combina…" at bounding box center [439, 307] width 306 height 47
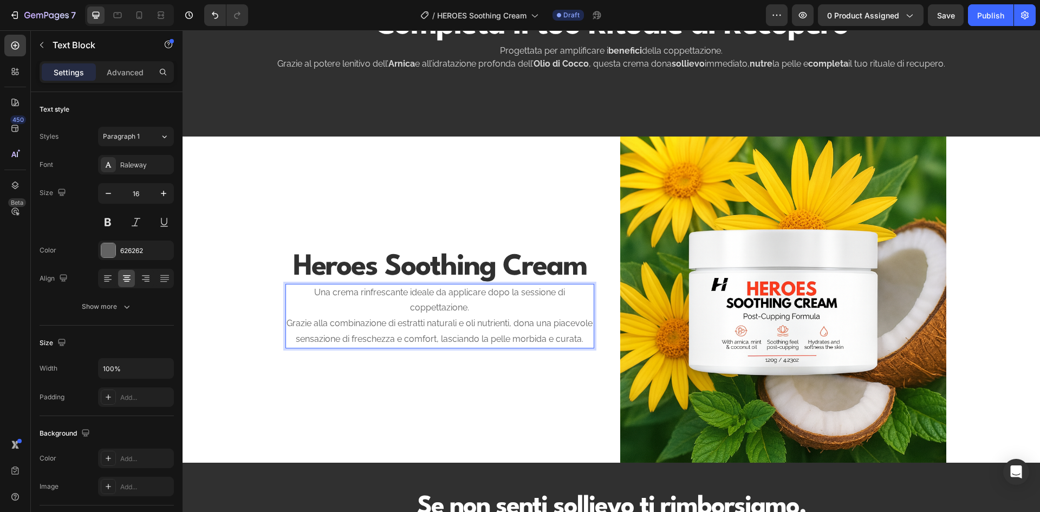
click at [498, 302] on p "Una crema rinfrescante ideale da applicare dopo la sessione di coppettazione. G…" at bounding box center [439, 316] width 306 height 62
drag, startPoint x: 498, startPoint y: 302, endPoint x: 481, endPoint y: 300, distance: 16.9
click at [487, 301] on p "Una crema rinfrescante ideale da applicare dopo la sessione di coppettazione. G…" at bounding box center [439, 316] width 306 height 62
click at [336, 307] on p "Una crema rinfrescante ideale da applicare dopo la sessione di coppettazione. G…" at bounding box center [439, 316] width 306 height 62
click at [353, 285] on p "Una crema rinfrescante ideale da applicare dopo la sessione di coppettazione. G…" at bounding box center [439, 316] width 306 height 62
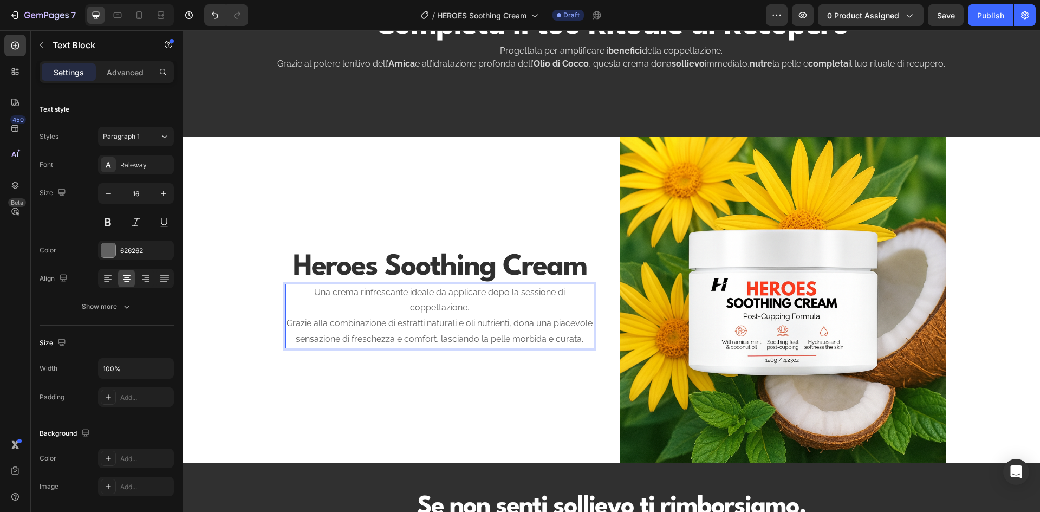
click at [360, 323] on p "Una crema rinfrescante ideale da applicare dopo la sessione di coppettazione. G…" at bounding box center [439, 316] width 306 height 62
click at [342, 321] on p "Una crema rinfrescante ideale da applicare dopo la sessione di coppettazione. G…" at bounding box center [439, 316] width 306 height 62
drag, startPoint x: 342, startPoint y: 321, endPoint x: 325, endPoint y: 322, distance: 17.3
click at [325, 322] on p "Una crema rinfrescante ideale da applicare dopo la sessione di coppettazione. G…" at bounding box center [439, 316] width 306 height 62
click at [420, 285] on p "Una crema rinfrescante ideale da applicare dopo la sessione di coppettazione. G…" at bounding box center [439, 316] width 306 height 62
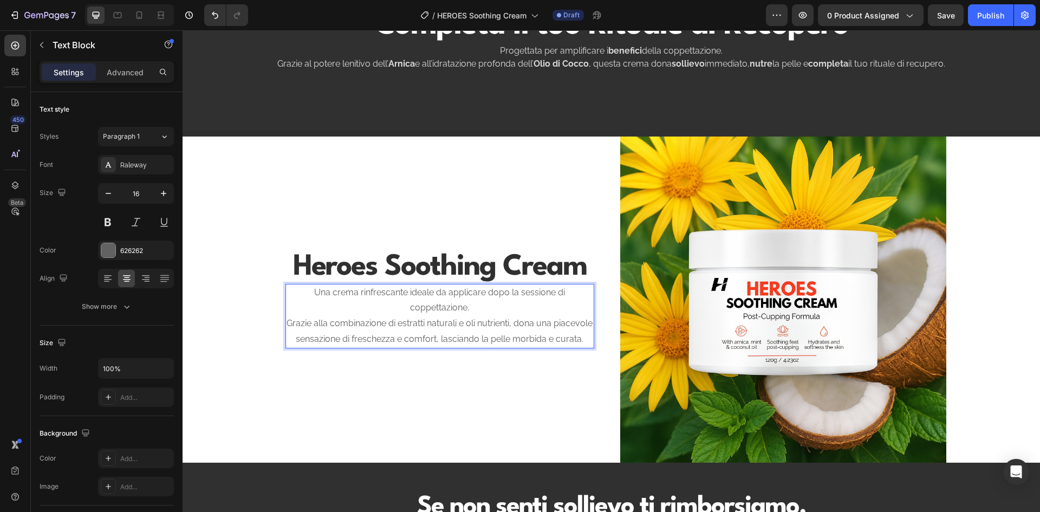
click at [485, 300] on p "Una crema rinfrescante ideale da applicare dopo la sessione di coppettazione. G…" at bounding box center [439, 316] width 306 height 62
drag, startPoint x: 485, startPoint y: 300, endPoint x: 478, endPoint y: 300, distance: 7.6
click at [478, 300] on p "Una crema rinfrescante ideale da applicare dopo la sessione di coppettazione. G…" at bounding box center [439, 316] width 306 height 62
click at [432, 297] on p "Una crema rinfrescante ideale da applicare dopo la sessione di coppettazione. G…" at bounding box center [439, 316] width 306 height 62
drag, startPoint x: 432, startPoint y: 297, endPoint x: 412, endPoint y: 304, distance: 20.7
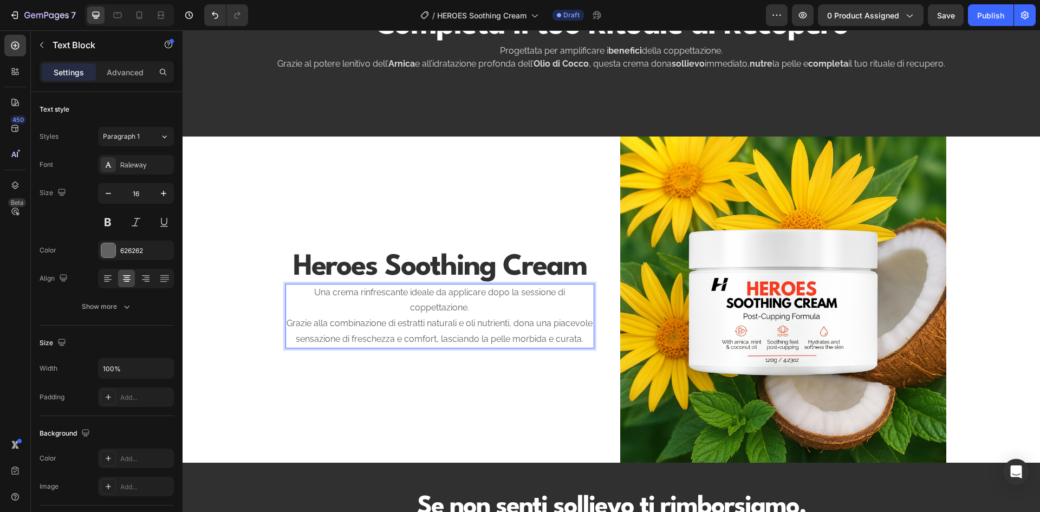
click at [412, 304] on p "Una crema rinfrescante ideale da applicare dopo la sessione di coppettazione. G…" at bounding box center [439, 316] width 306 height 62
click at [447, 318] on p "Una crema rinfrescante ideale da applicare dopo la sessione di coppettazione. G…" at bounding box center [439, 316] width 306 height 62
click at [419, 330] on p "Una crema rinfrescante ideale da applicare dopo la sessione di coppettazione. G…" at bounding box center [439, 316] width 306 height 62
drag, startPoint x: 419, startPoint y: 330, endPoint x: 402, endPoint y: 337, distance: 18.2
click at [402, 337] on p "Una crema rinfrescante ideale da applicare dopo la sessione di coppettazione. G…" at bounding box center [439, 316] width 306 height 62
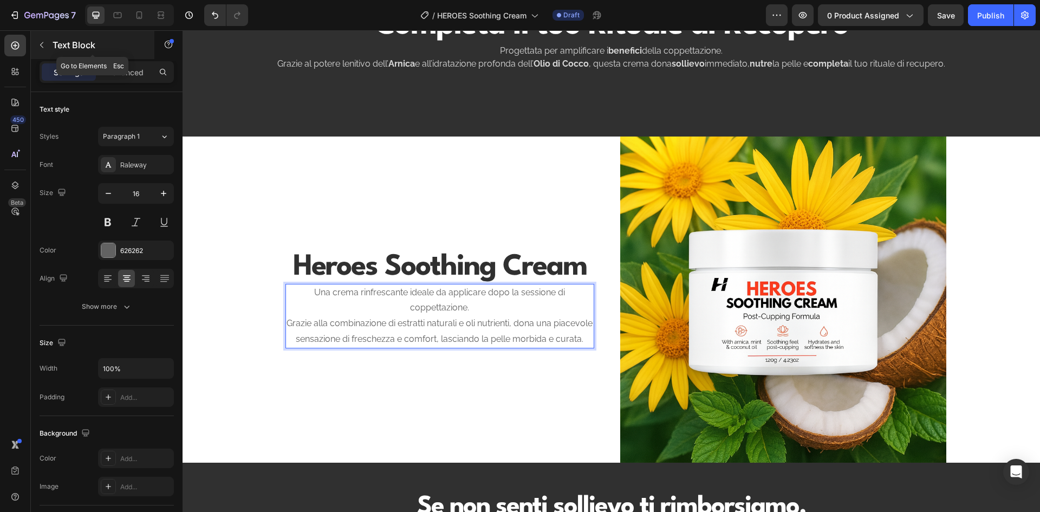
click at [43, 39] on button "button" at bounding box center [41, 44] width 17 height 17
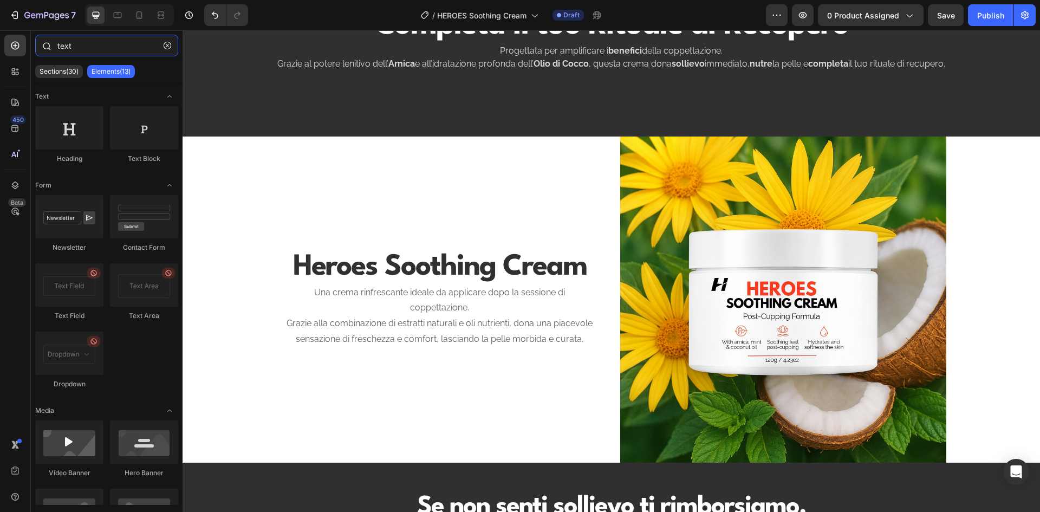
click at [100, 48] on input "text" at bounding box center [106, 46] width 143 height 22
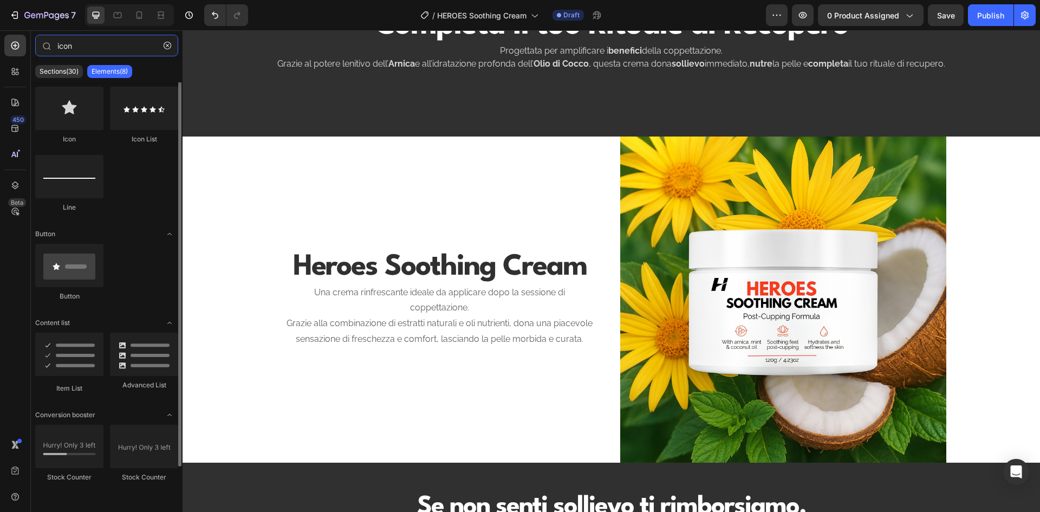
scroll to position [0, 0]
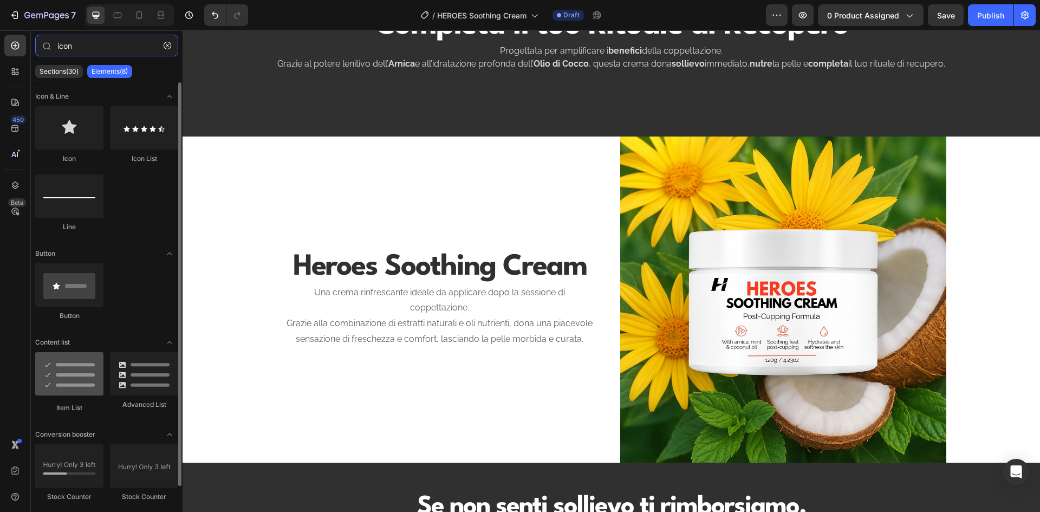
type input "icon"
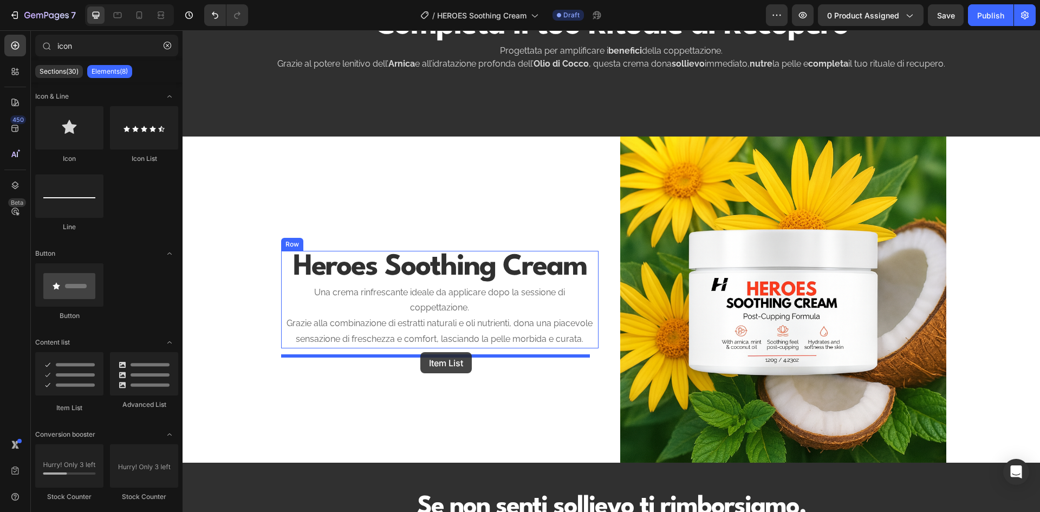
drag, startPoint x: 259, startPoint y: 406, endPoint x: 420, endPoint y: 352, distance: 169.5
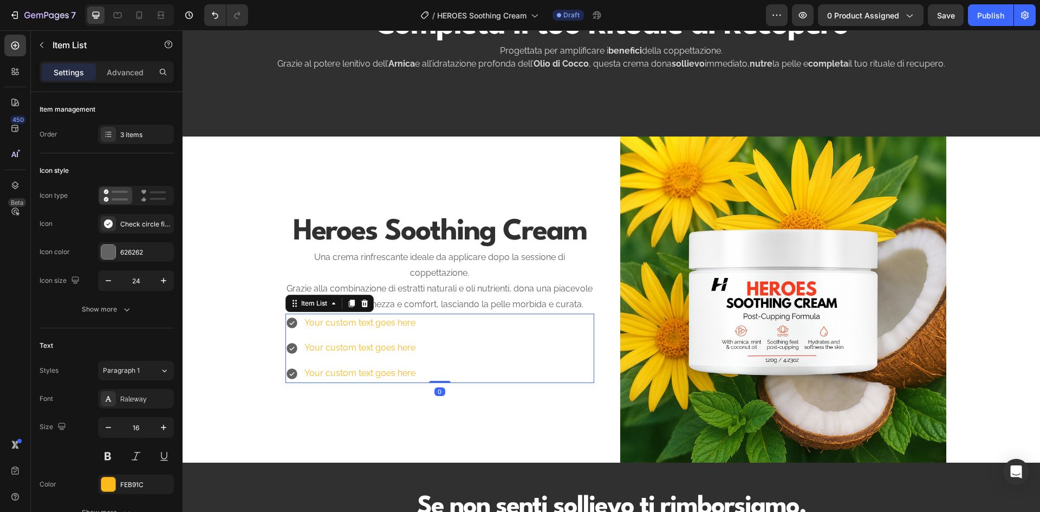
click at [341, 354] on div "Your custom text goes here" at bounding box center [360, 347] width 114 height 19
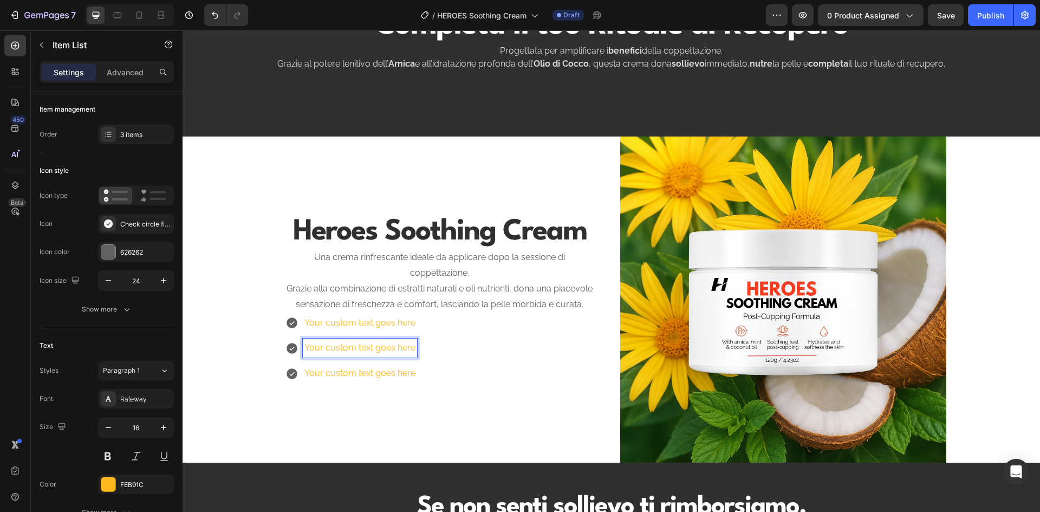
click at [359, 331] on p "Your custom text goes here" at bounding box center [359, 323] width 111 height 16
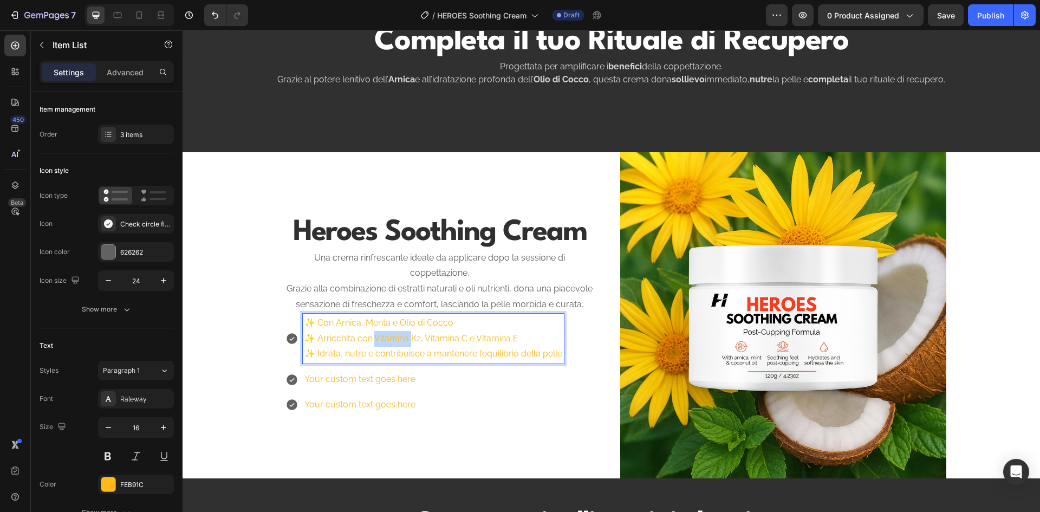
click at [390, 349] on p "✨ Con Arnica, Menta e Olio di Cocco ✨ Arricchita con Vitamina K2, Vitamina C e …" at bounding box center [433, 338] width 258 height 47
click at [430, 351] on p "✨ Con Arnica, Menta e Olio di Cocco ✨ Arricchita con Vitamina K2, Vitamina C e …" at bounding box center [433, 338] width 258 height 47
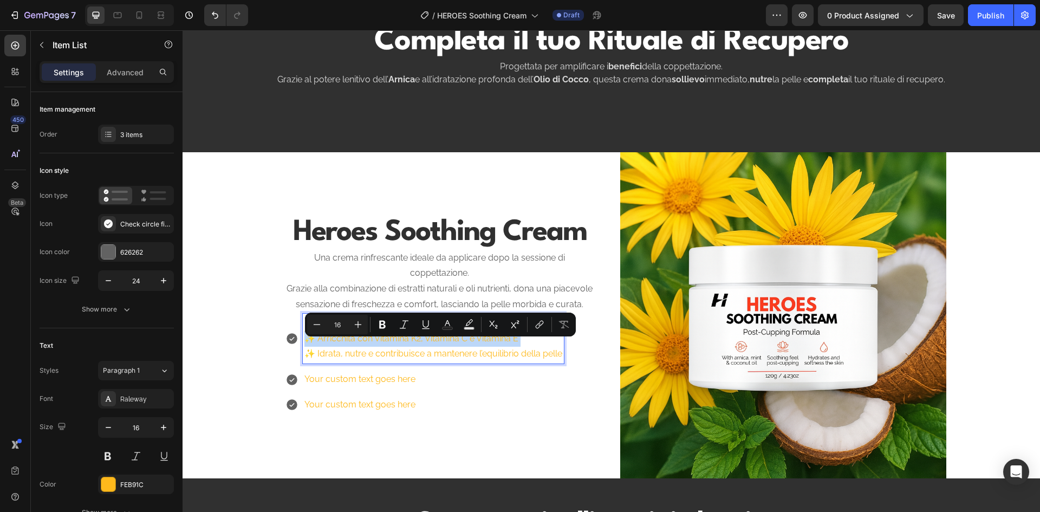
click at [430, 351] on p "✨ Con Arnica, Menta e Olio di Cocco ✨ Arricchita con Vitamina K2, Vitamina C e …" at bounding box center [433, 338] width 258 height 47
copy p "✨ Arricchita con Vitamina K2, Vitamina C e Vitamina E"
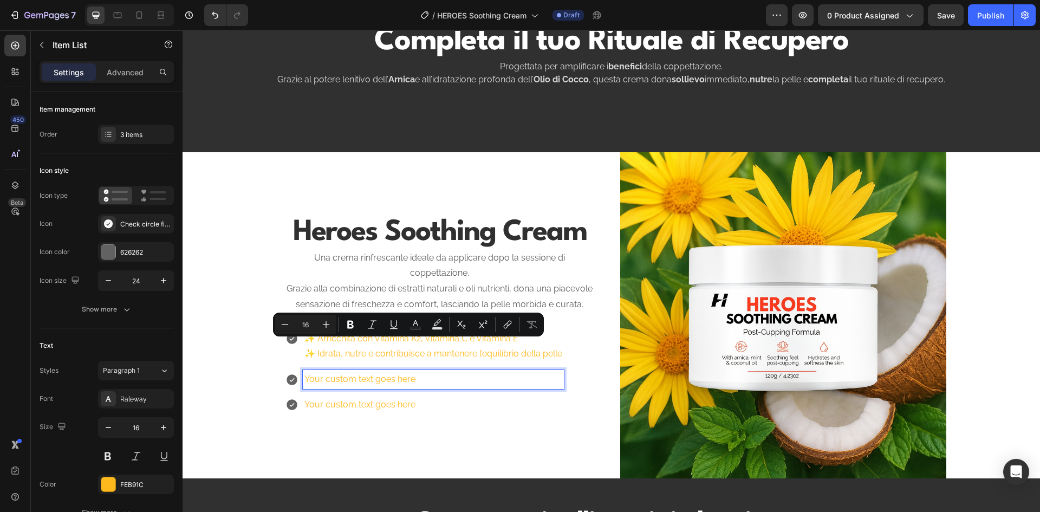
click at [363, 386] on p "Your custom text goes here" at bounding box center [433, 379] width 258 height 16
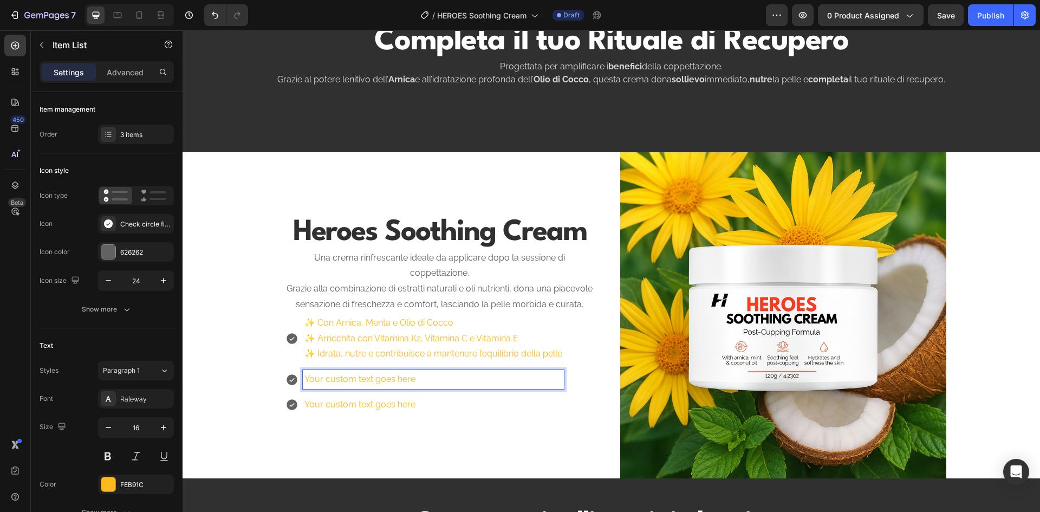
scroll to position [649, 0]
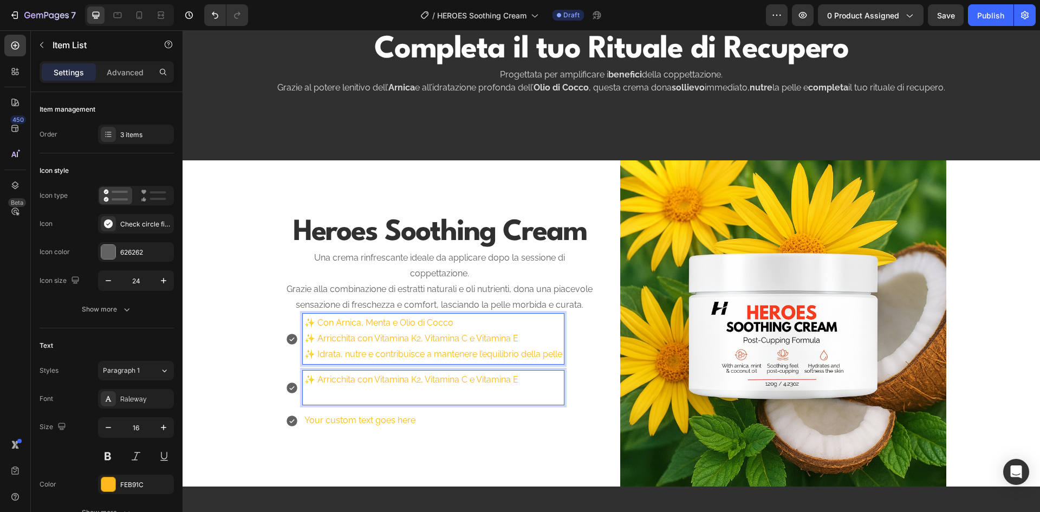
click at [400, 351] on p "✨ Con Arnica, Menta e Olio di Cocco ✨ Arricchita con Vitamina K2, Vitamina C e …" at bounding box center [433, 338] width 258 height 47
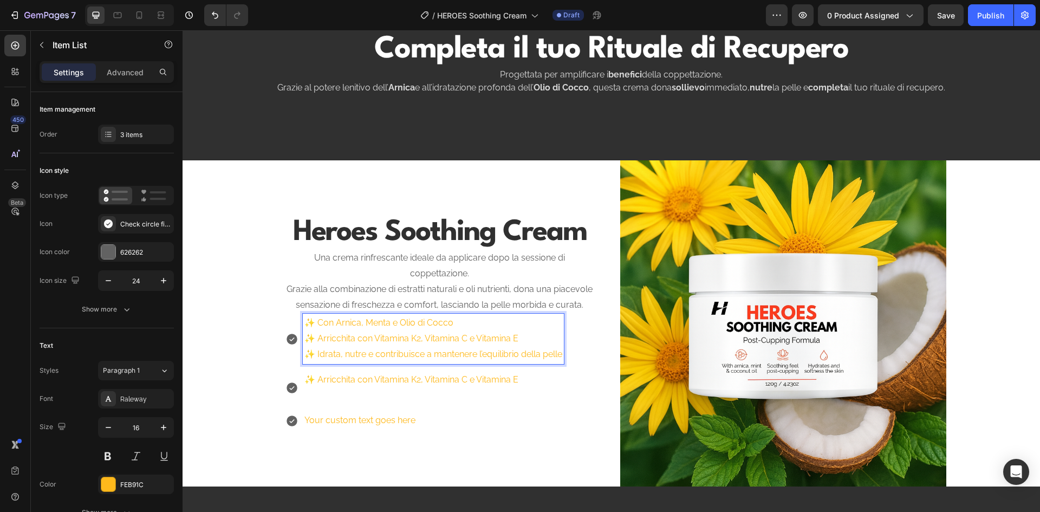
click at [398, 362] on p "✨ Con Arnica, Menta e Olio di Cocco ✨ Arricchita con Vitamina K2, Vitamina C e …" at bounding box center [433, 338] width 258 height 47
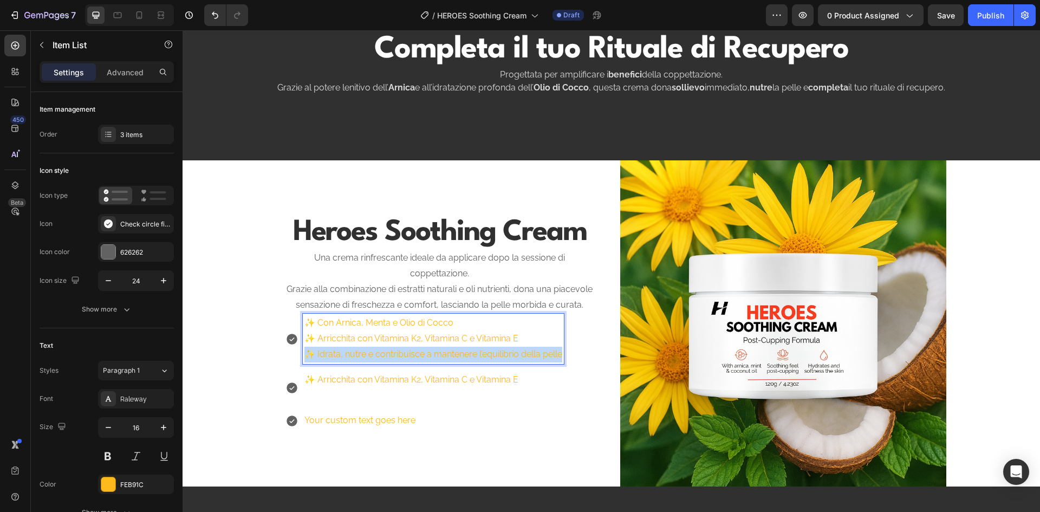
click at [398, 362] on p "✨ Con Arnica, Menta e Olio di Cocco ✨ Arricchita con Vitamina K2, Vitamina C e …" at bounding box center [433, 338] width 258 height 47
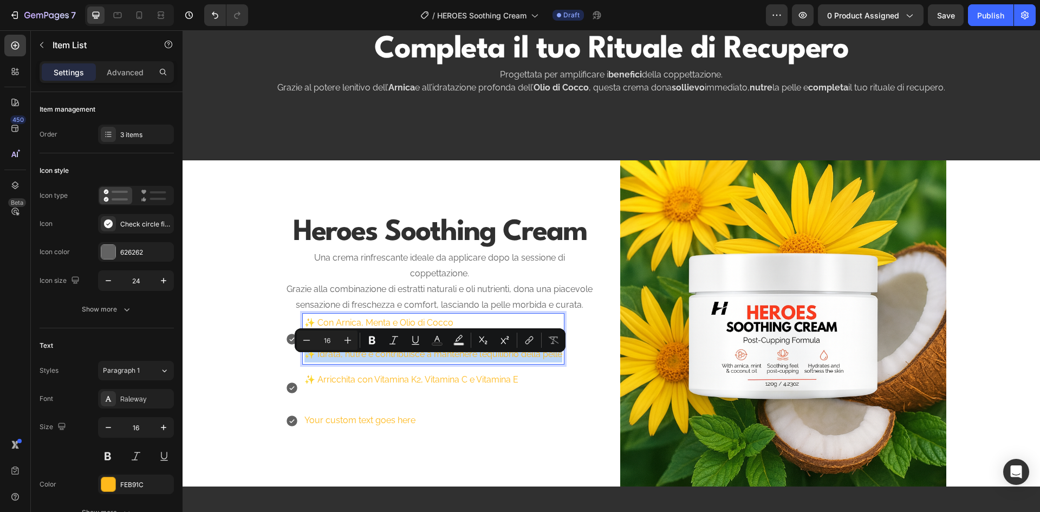
copy p "✨ Idrata, nutre e contribuisce a mantenere l’equilibrio della pelle"
click at [354, 424] on p "Your custom text goes here" at bounding box center [433, 421] width 258 height 16
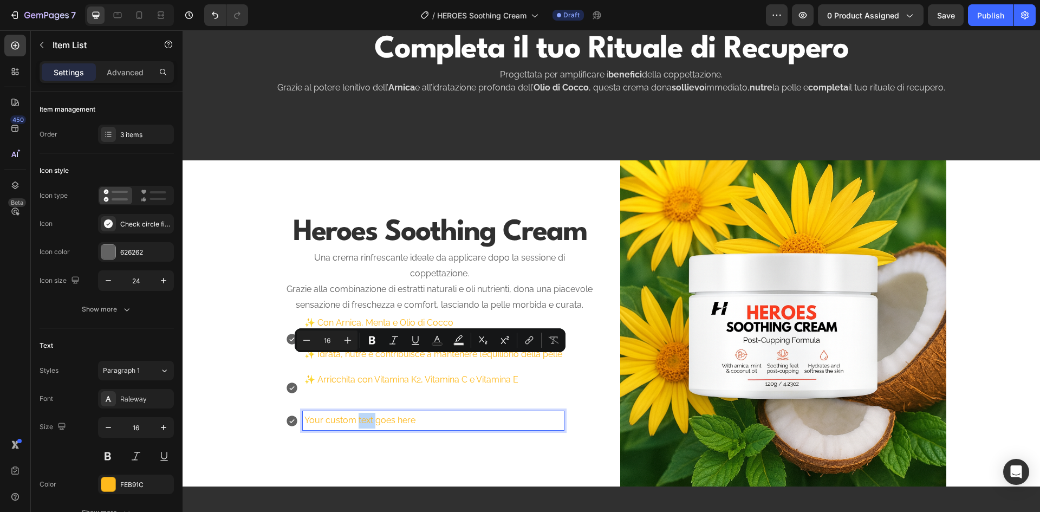
click at [354, 424] on p "Your custom text goes here" at bounding box center [433, 421] width 258 height 16
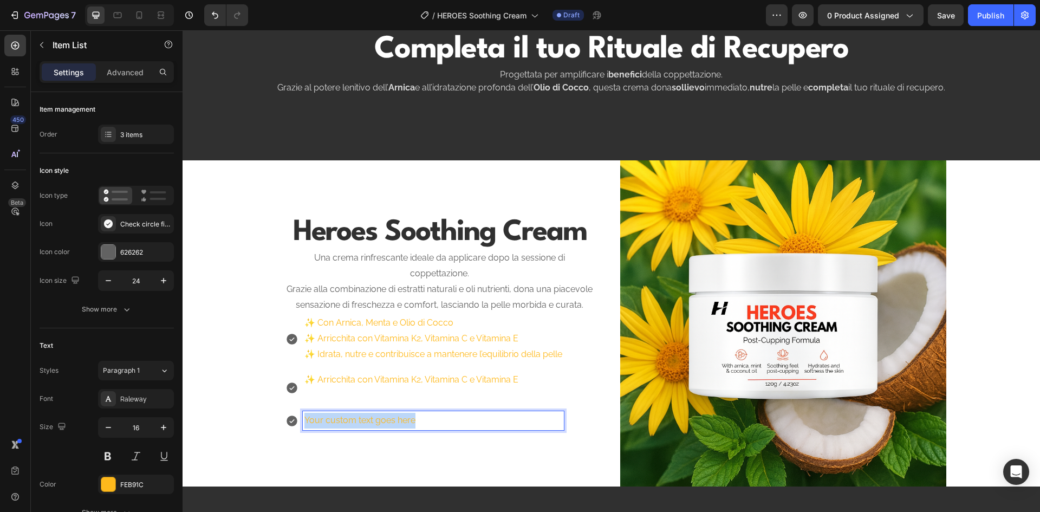
click at [354, 424] on p "Your custom text goes here" at bounding box center [433, 421] width 258 height 16
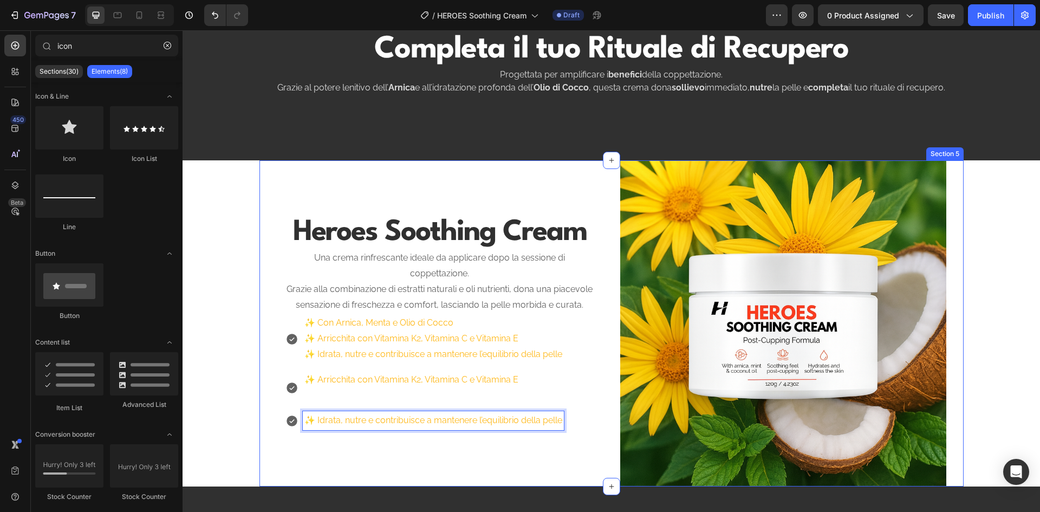
click at [243, 409] on div "Completa il tuo Rituale di Recupero Heading Progettata per amplificare i benefi…" at bounding box center [610, 322] width 857 height 1837
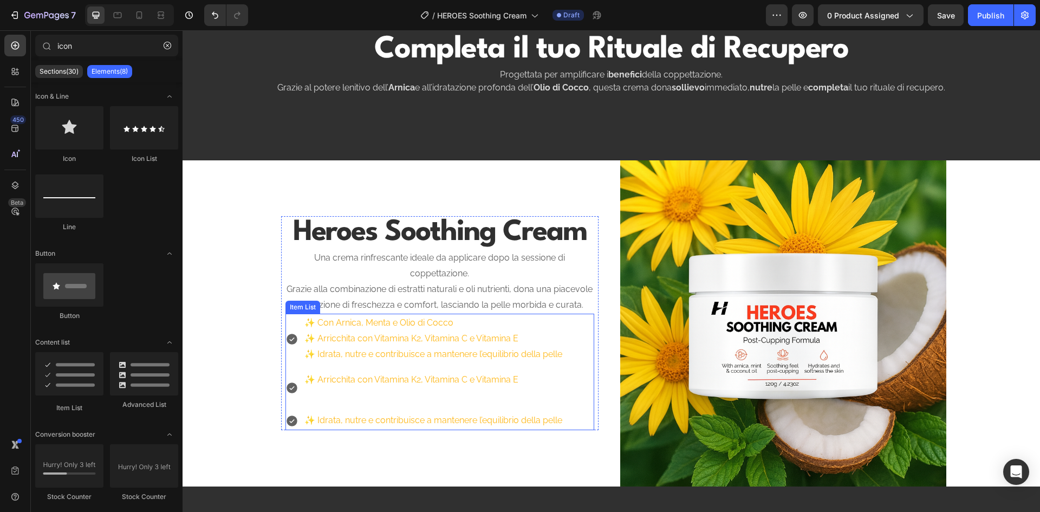
click at [377, 355] on p "✨ Con Arnica, Menta e Olio di Cocco ✨ Arricchita con Vitamina K2, Vitamina C e …" at bounding box center [433, 338] width 258 height 47
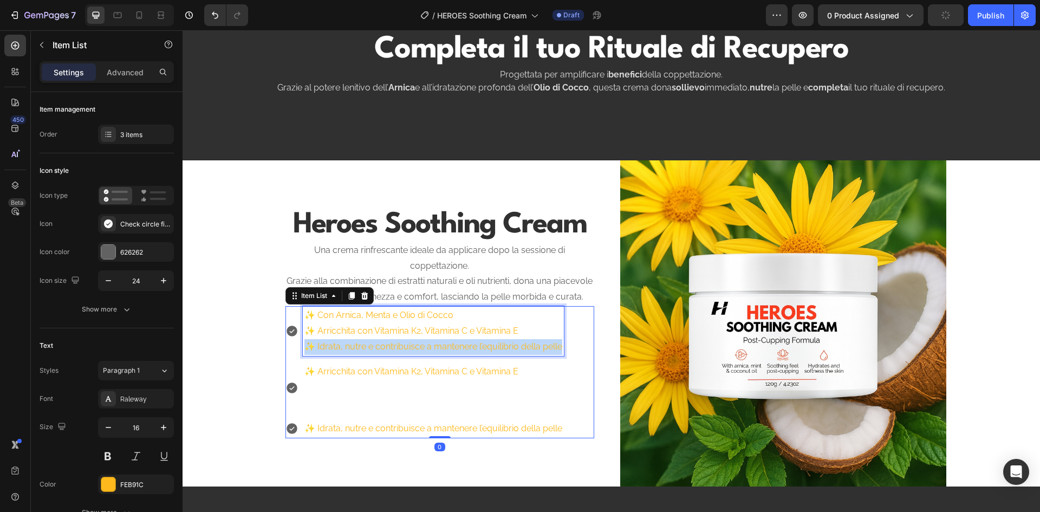
click at [377, 354] on p "✨ Con Arnica, Menta e Olio di Cocco ✨ Arricchita con Vitamina K2, Vitamina C e …" at bounding box center [433, 331] width 258 height 47
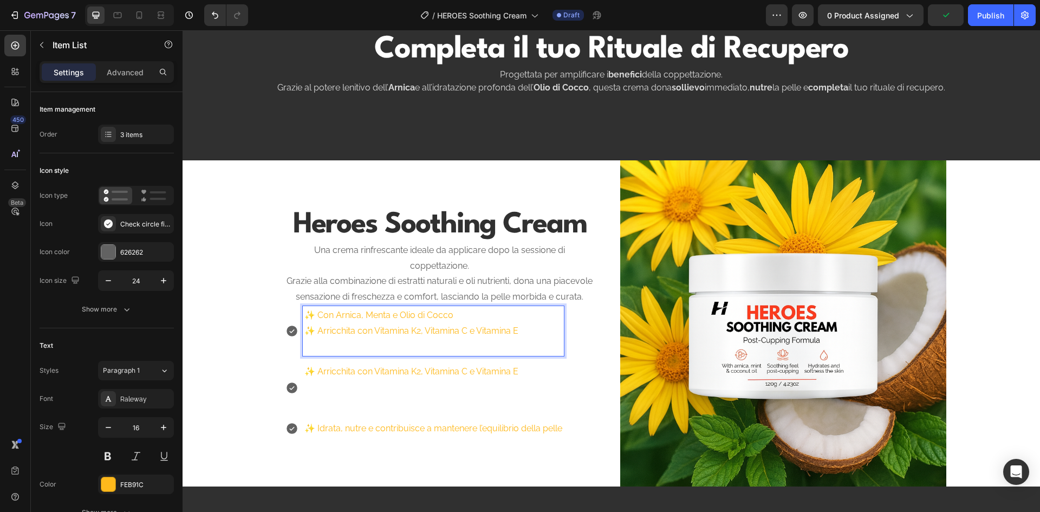
click at [419, 335] on p "✨ Con Arnica, Menta e Olio di Cocco ✨ Arricchita con Vitamina K2, Vitamina C e …" at bounding box center [433, 331] width 258 height 47
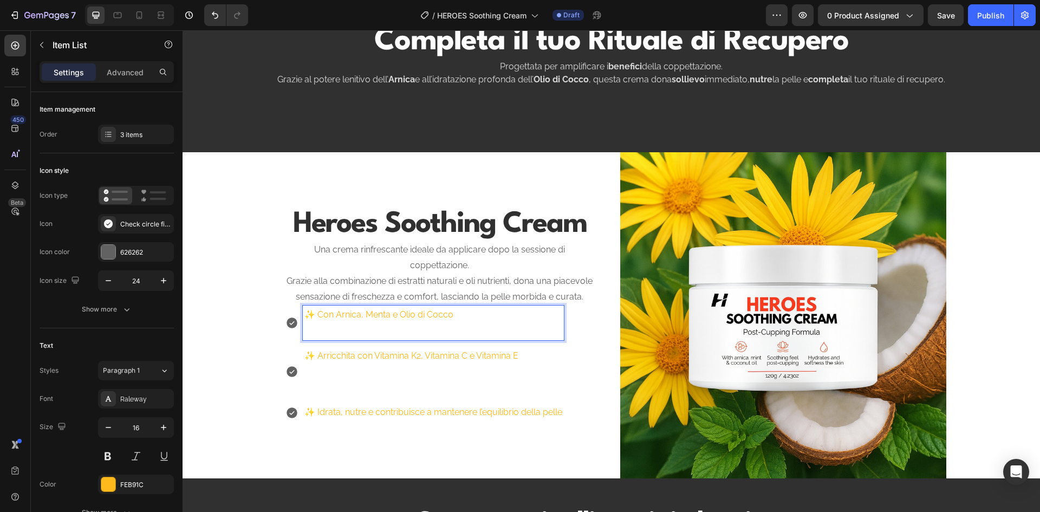
scroll to position [664, 0]
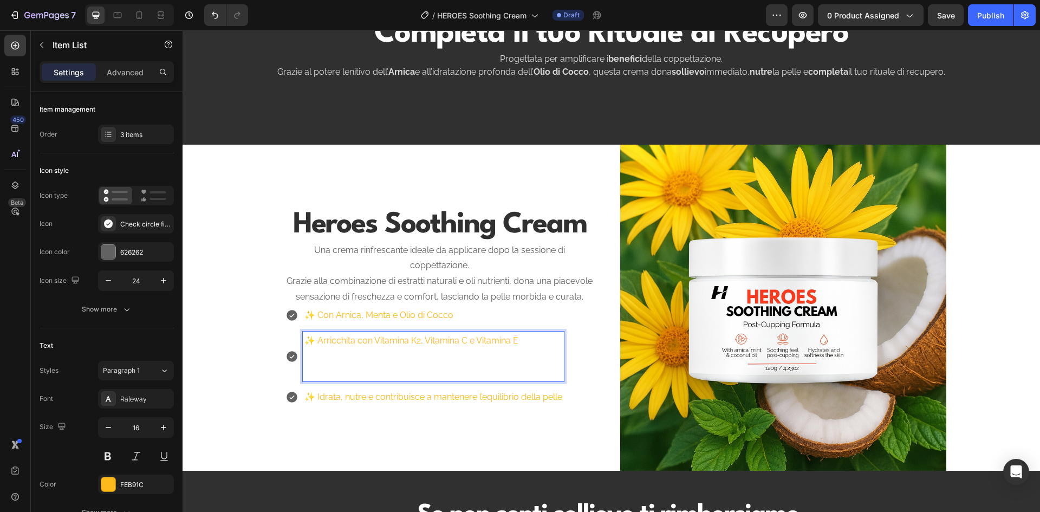
click at [341, 368] on p "✨ Arricchita con Vitamina K2, Vitamina C e Vitamina E" at bounding box center [433, 356] width 258 height 47
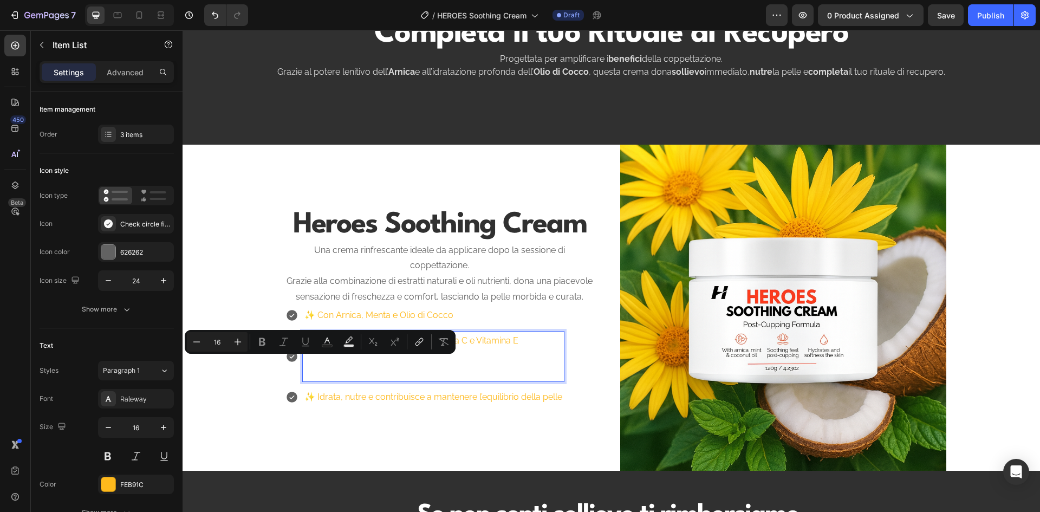
click at [340, 379] on p "✨ Arricchita con Vitamina K2, Vitamina C e Vitamina E" at bounding box center [433, 356] width 258 height 47
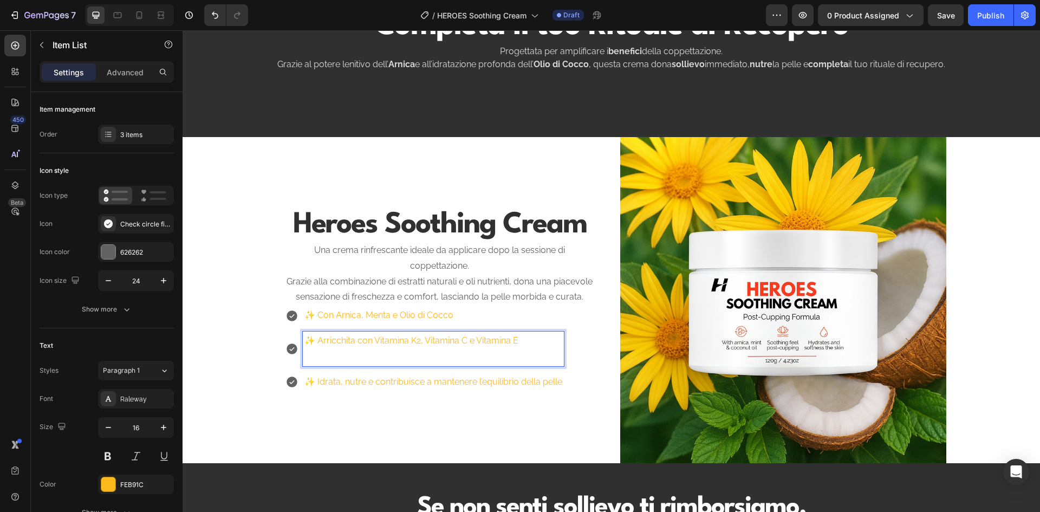
scroll to position [680, 0]
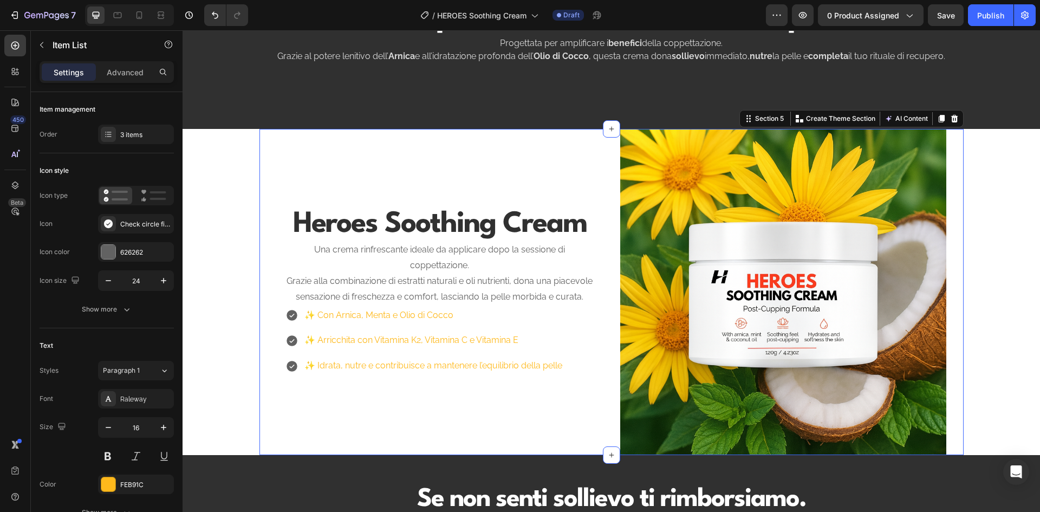
click at [345, 386] on div "⁠⁠⁠⁠⁠⁠⁠ Heroes Soothing Cream Heading Una crema rinfrescante ideale da applicar…" at bounding box center [440, 292] width 326 height 326
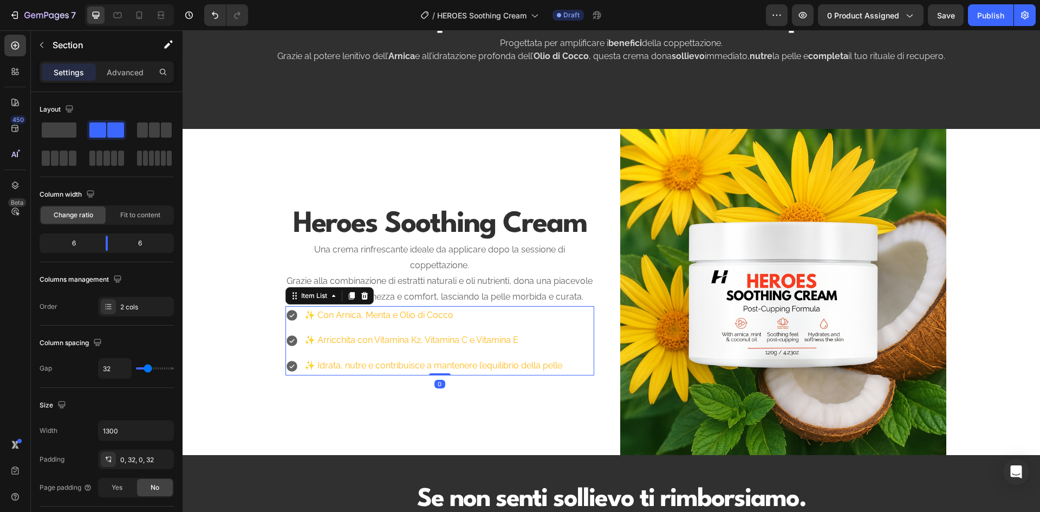
click at [287, 321] on icon at bounding box center [291, 315] width 11 height 11
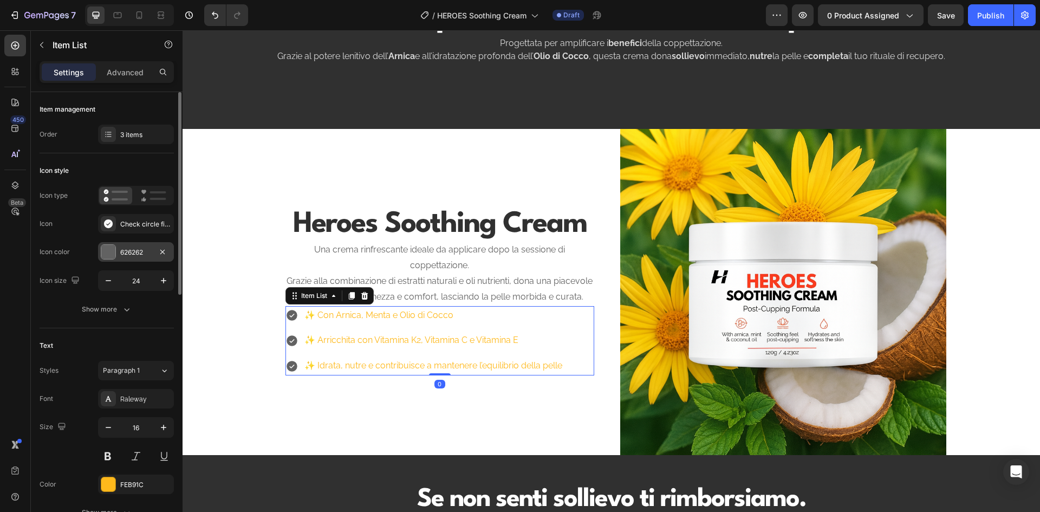
click at [107, 250] on div at bounding box center [108, 252] width 14 height 14
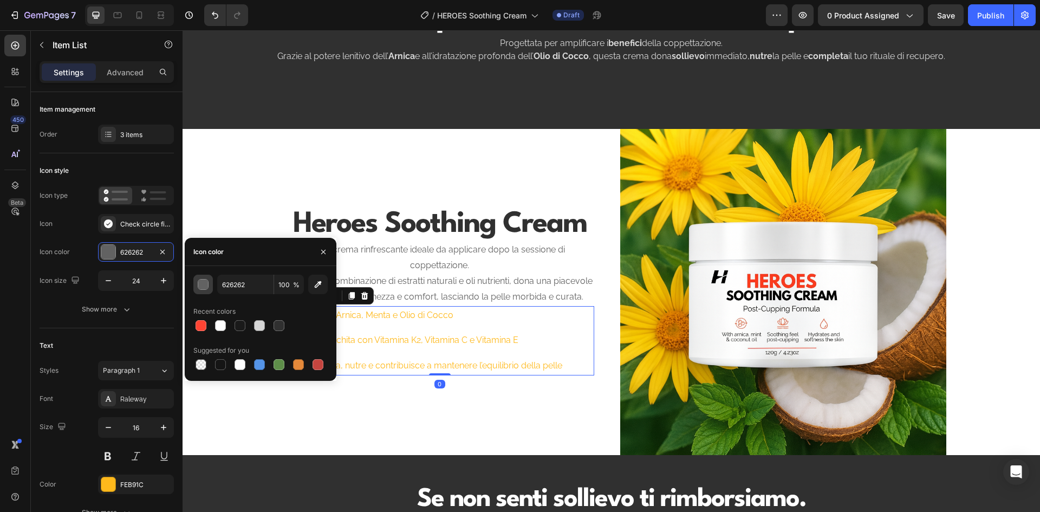
click at [201, 280] on div "button" at bounding box center [203, 284] width 11 height 11
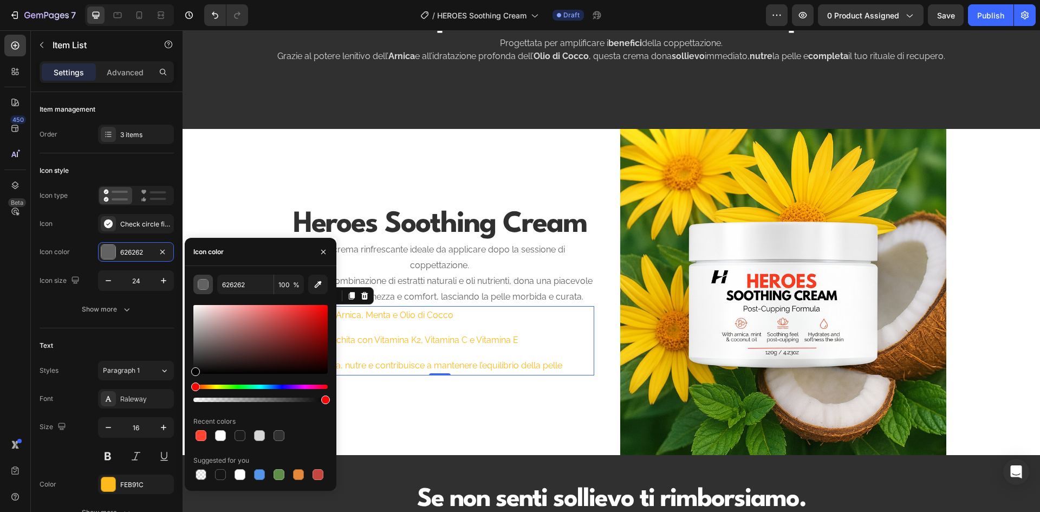
click at [201, 280] on div "button" at bounding box center [203, 284] width 11 height 11
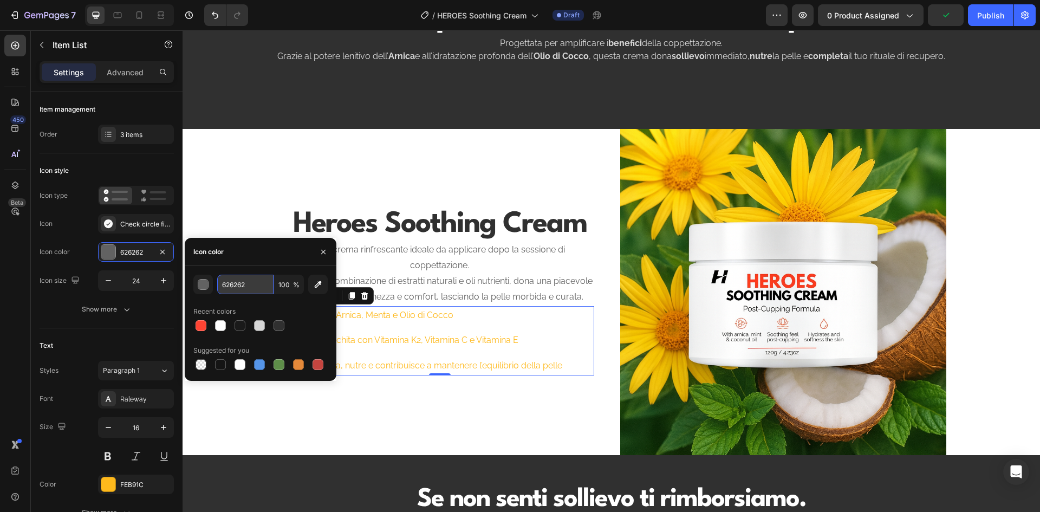
click at [230, 278] on input "626262" at bounding box center [245, 283] width 56 height 19
type input "FF4433"
click at [256, 259] on div "Icon color" at bounding box center [261, 252] width 152 height 28
click at [51, 238] on div "Icon type Icon Check circle filled Icon color FF4433 Icon size 24" at bounding box center [107, 238] width 134 height 105
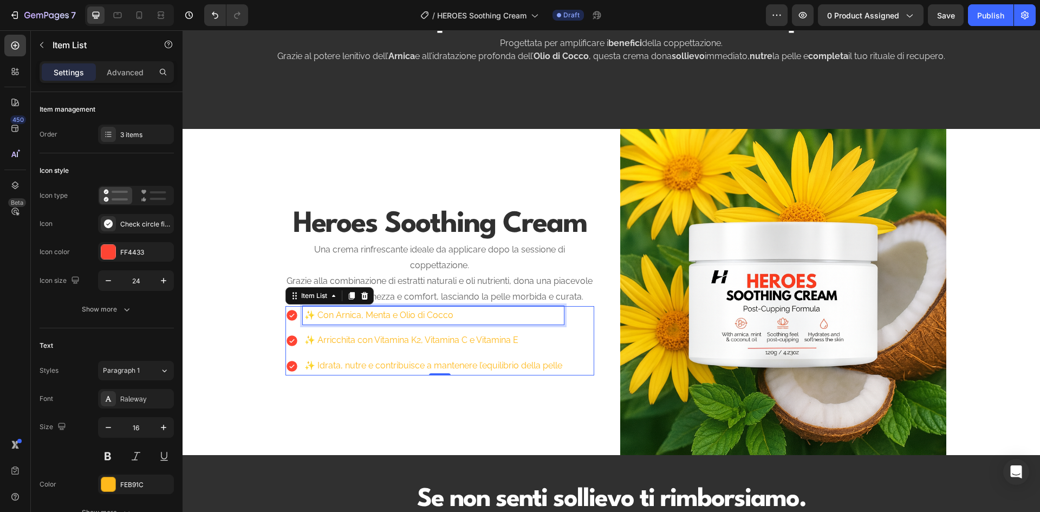
click at [328, 322] on p "✨ Con Arnica, Menta e Olio di Cocco" at bounding box center [433, 316] width 258 height 16
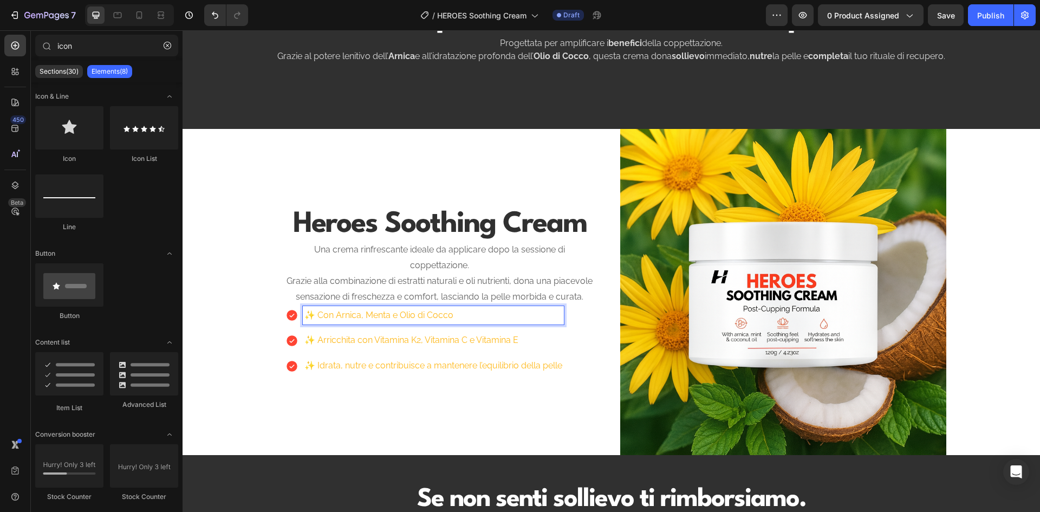
click at [223, 347] on div "Completa il tuo Rituale di Recupero Heading Progettata per amplificare i benefi…" at bounding box center [610, 291] width 857 height 1837
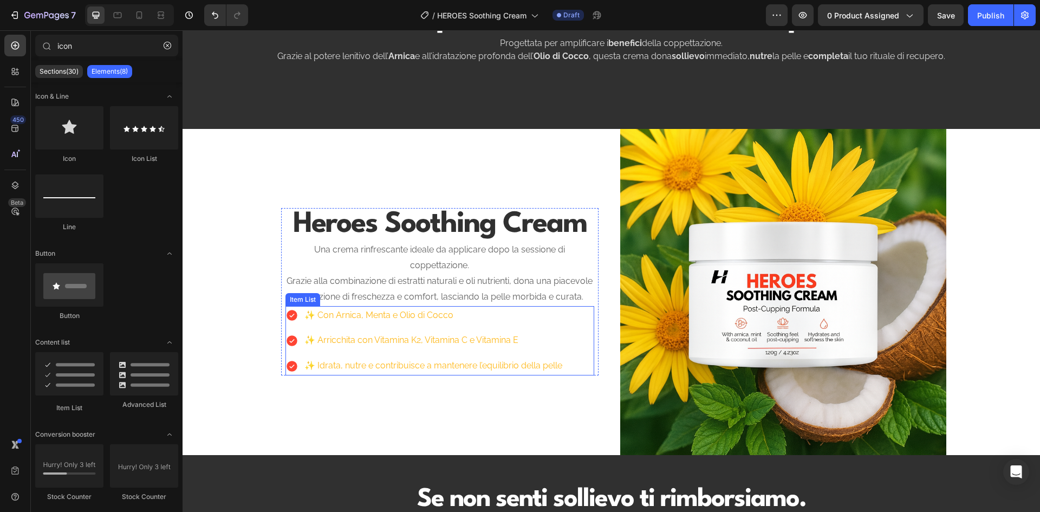
click at [344, 339] on div "✨ Arricchita con Vitamina K2, Vitamina C e Vitamina E" at bounding box center [433, 340] width 261 height 19
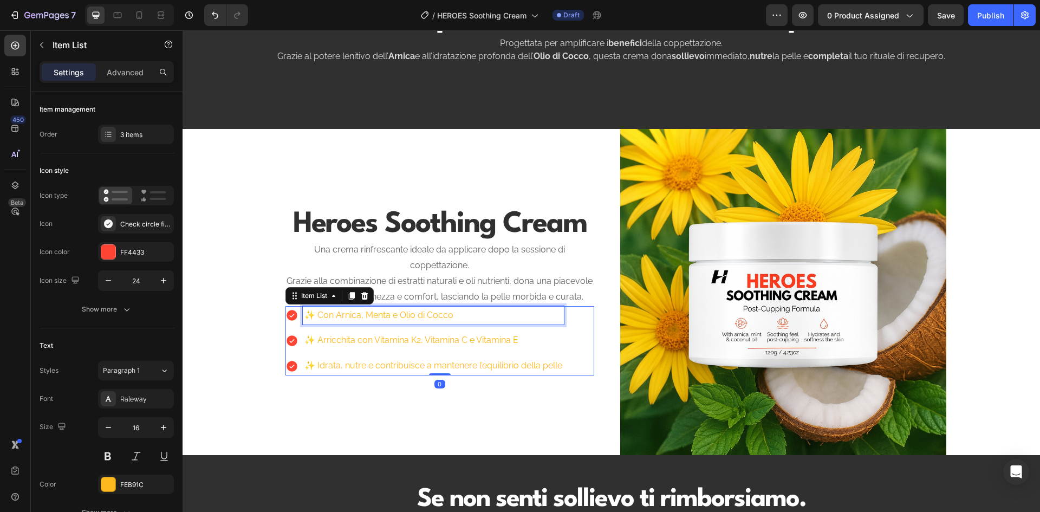
click at [346, 325] on div "✨ Con Arnica, Menta e Olio di Cocco" at bounding box center [433, 315] width 261 height 19
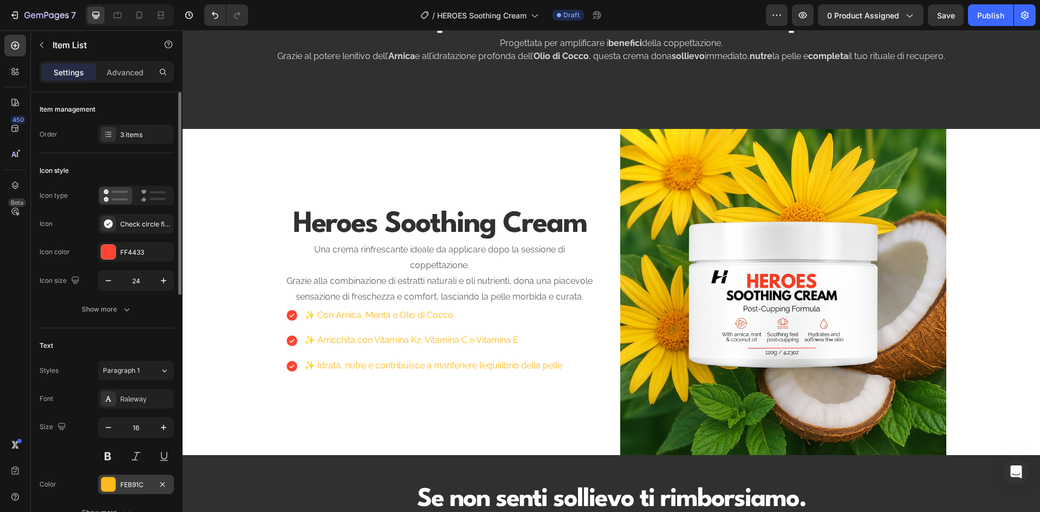
click at [107, 484] on div at bounding box center [108, 484] width 14 height 14
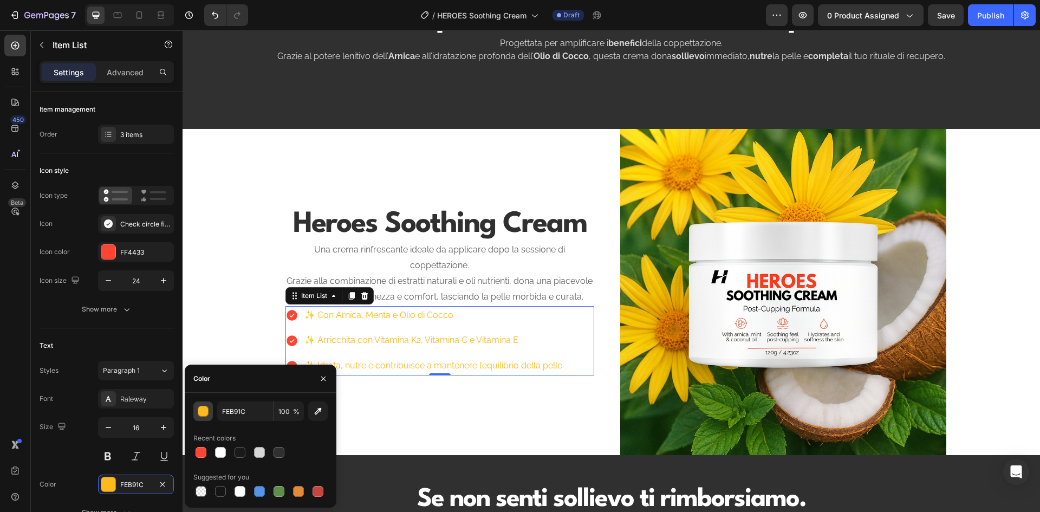
click at [204, 409] on div "button" at bounding box center [203, 411] width 11 height 11
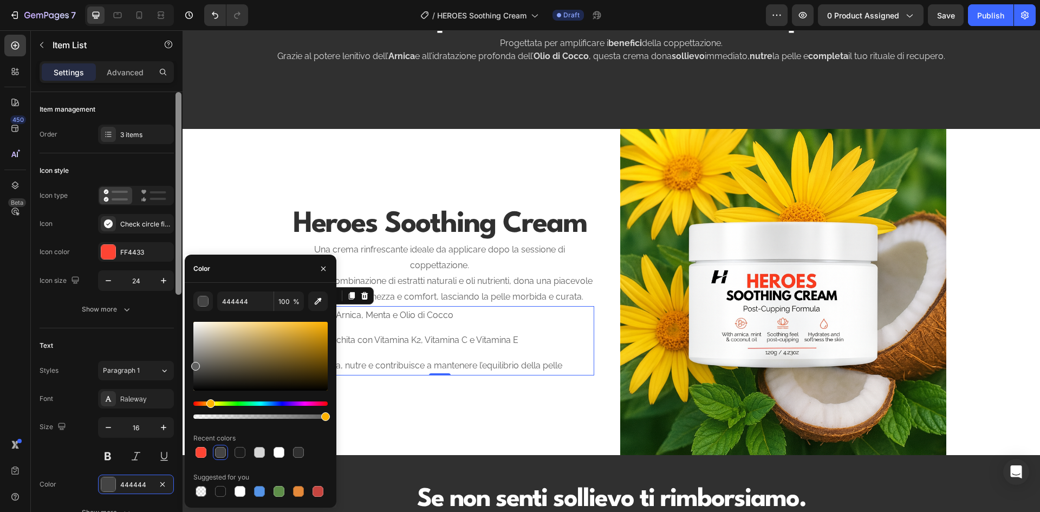
type input "606060"
drag, startPoint x: 204, startPoint y: 356, endPoint x: 181, endPoint y: 364, distance: 23.5
click at [181, 364] on div "450 Beta icon Sections(30) Elements(8) Icon & Line Icon Icon List Line Button B…" at bounding box center [91, 270] width 182 height 481
click at [476, 350] on div "✨ Arricchita con Vitamina K2, Vitamina C e Vitamina E" at bounding box center [433, 340] width 261 height 19
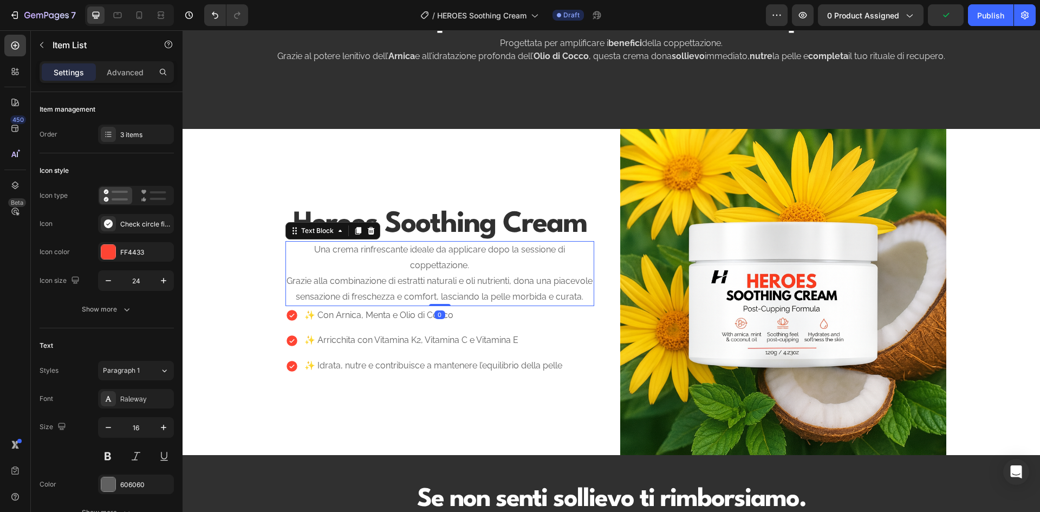
click at [457, 279] on p "Una crema rinfrescante ideale da applicare dopo la sessione di coppettazione. G…" at bounding box center [439, 273] width 306 height 62
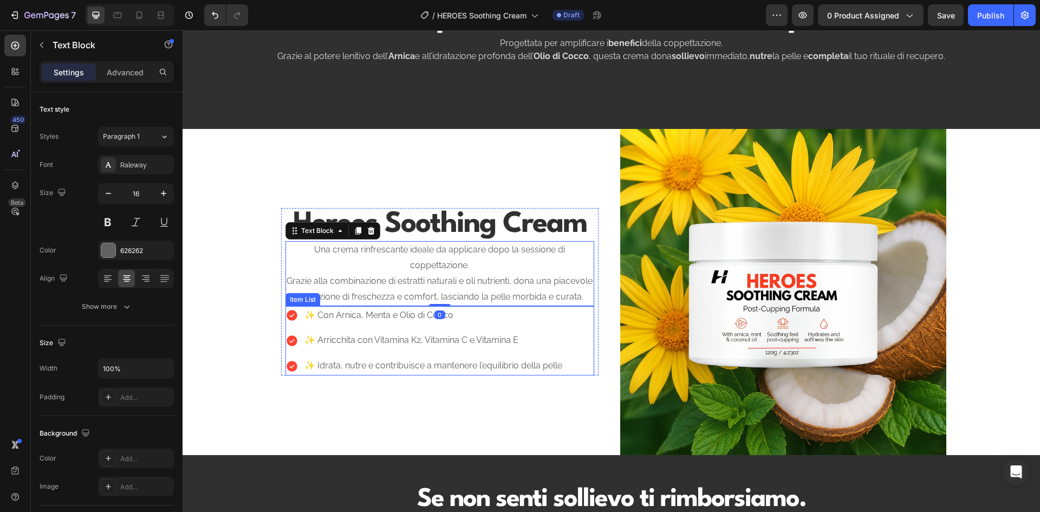
click at [322, 350] on div "✨ Arricchita con Vitamina K2, Vitamina C e Vitamina E" at bounding box center [433, 340] width 261 height 19
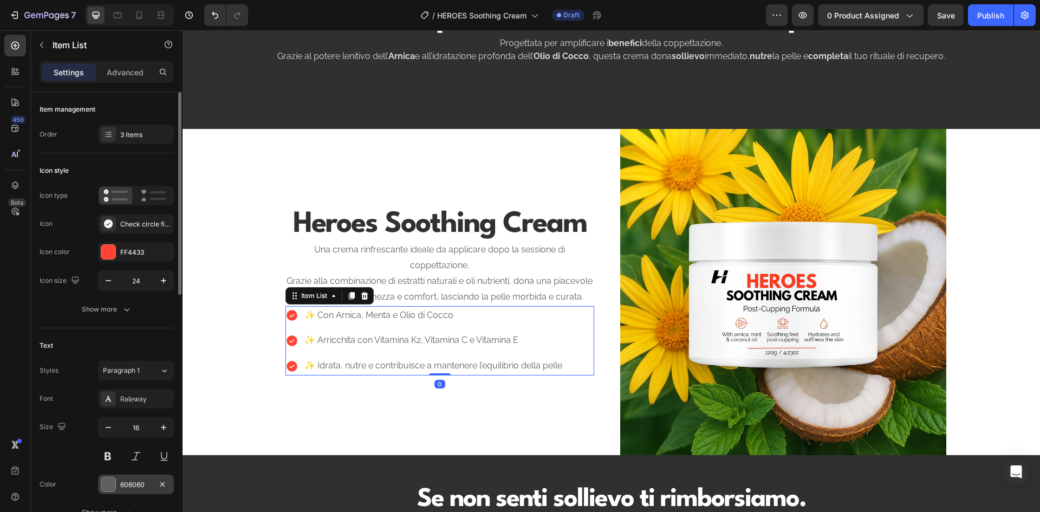
click at [134, 481] on div "606060" at bounding box center [135, 485] width 31 height 10
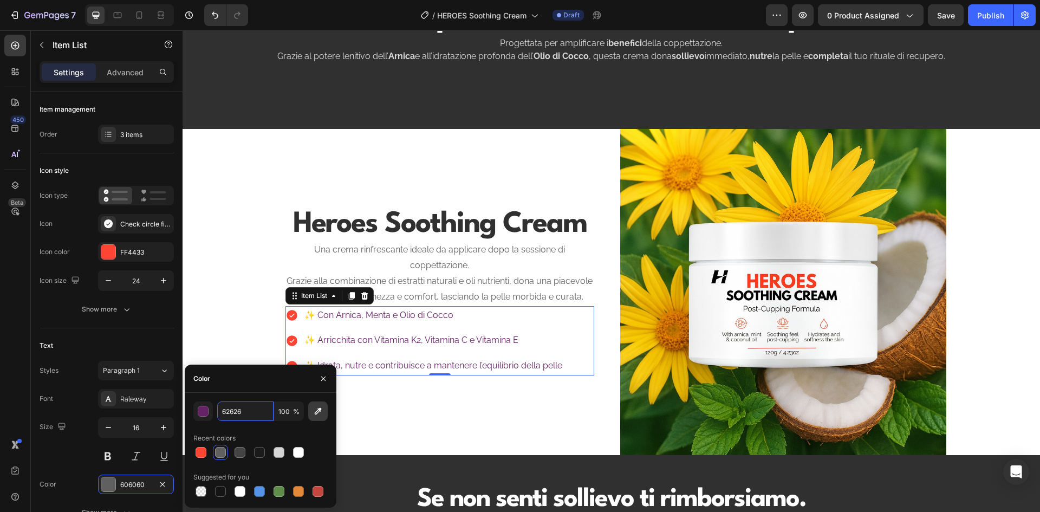
type input "626262"
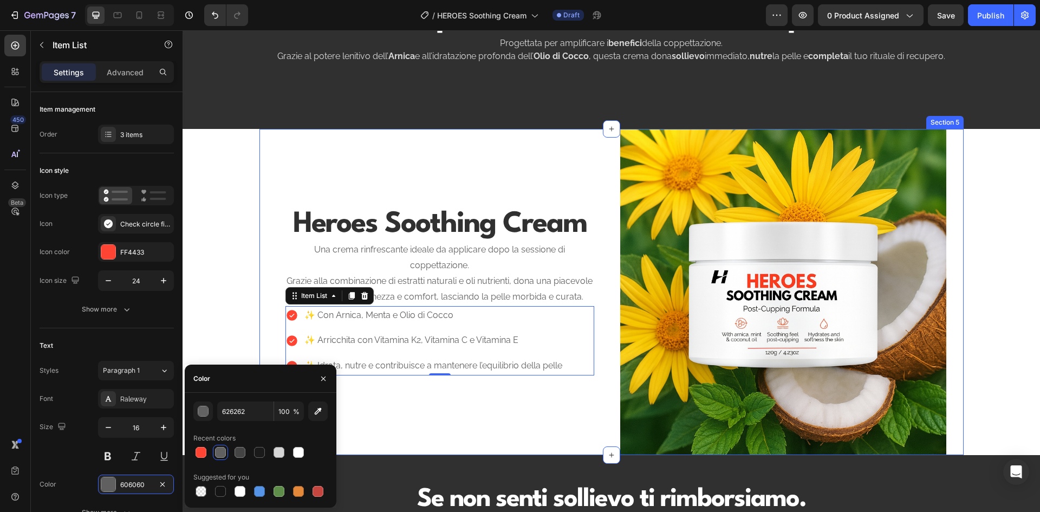
click at [408, 408] on div "⁠⁠⁠⁠⁠⁠⁠ Heroes Soothing Cream Heading Una crema rinfrescante ideale da applicar…" at bounding box center [440, 292] width 326 height 326
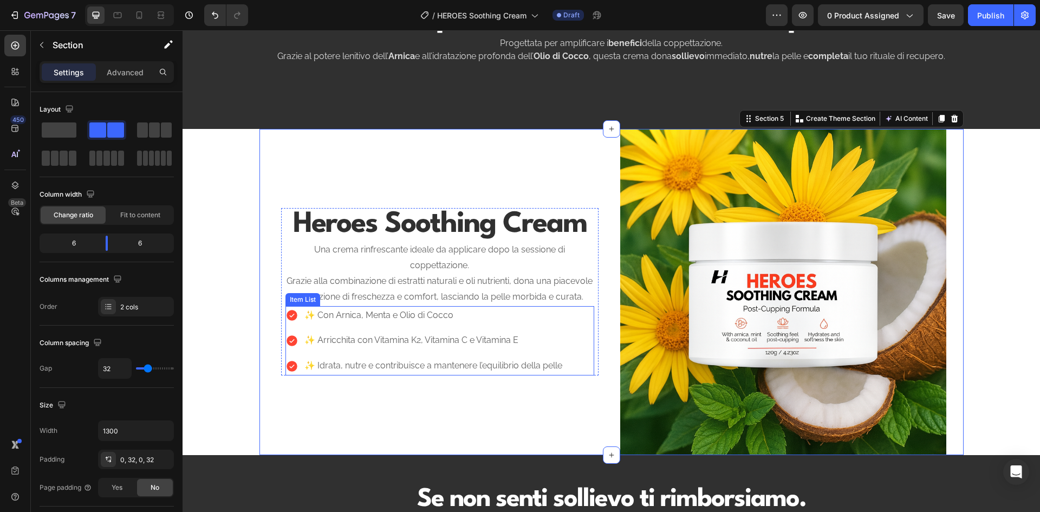
click at [348, 348] on p "✨ Arricchita con Vitamina K2, Vitamina C e Vitamina E" at bounding box center [433, 340] width 258 height 16
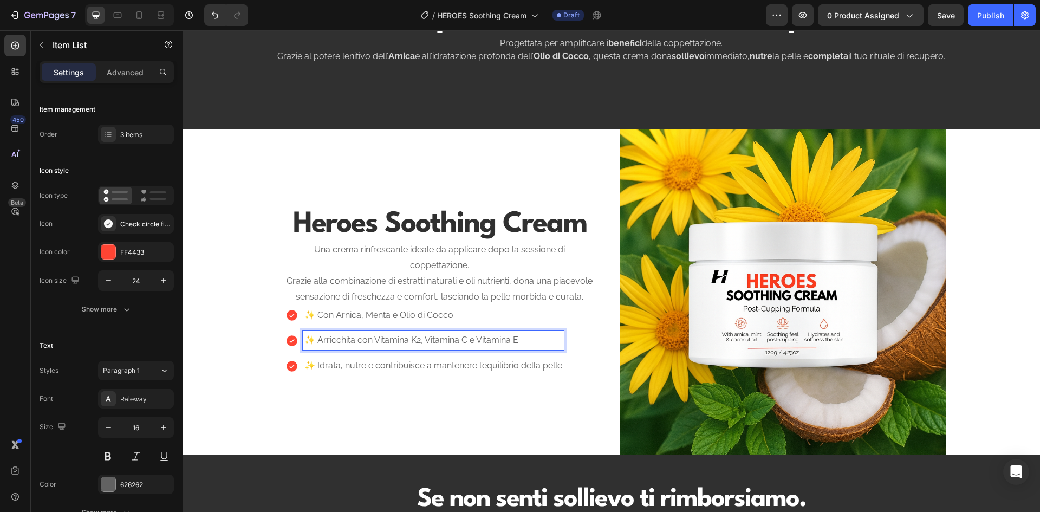
click at [314, 348] on p "✨ Arricchita con Vitamina K2, Vitamina C e Vitamina E" at bounding box center [433, 340] width 258 height 16
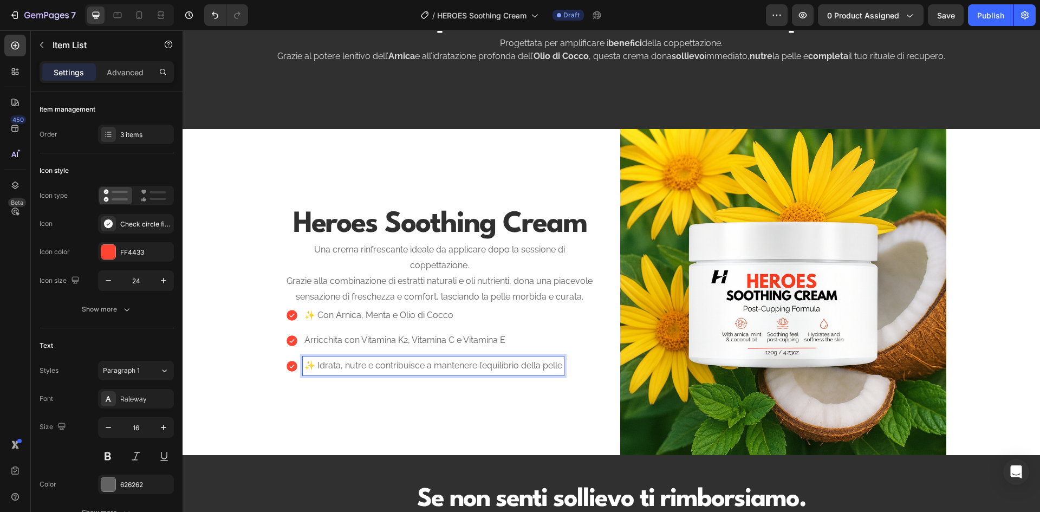
click at [313, 374] on p "✨ Idrata, nutre e contribuisce a mantenere l’equilibrio della pelle" at bounding box center [433, 366] width 258 height 16
click at [315, 323] on p "✨ Con Arnica, Menta e Olio di Cocco" at bounding box center [426, 316] width 245 height 16
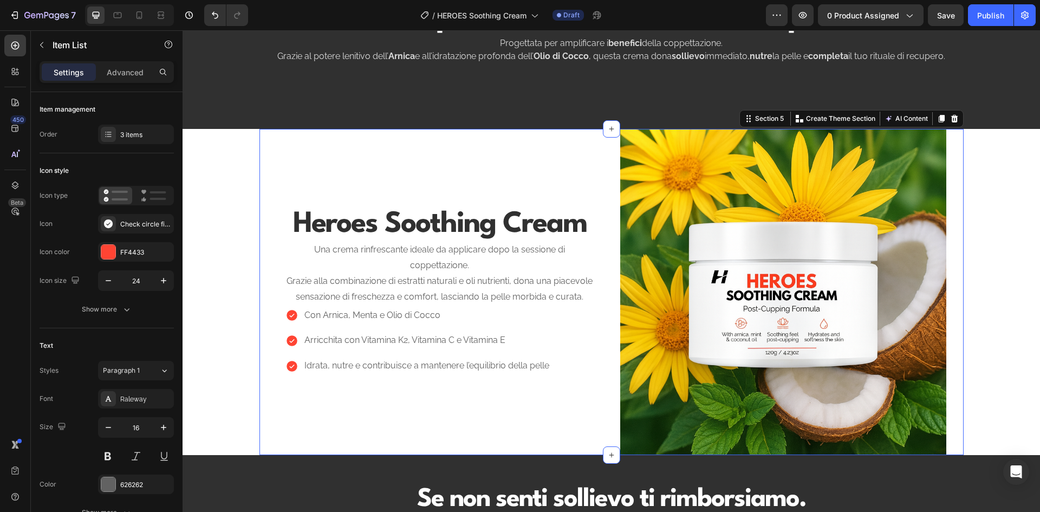
click at [440, 427] on div "⁠⁠⁠⁠⁠⁠⁠ Heroes Soothing Cream Heading Una crema rinfrescante ideale da applicar…" at bounding box center [440, 292] width 326 height 326
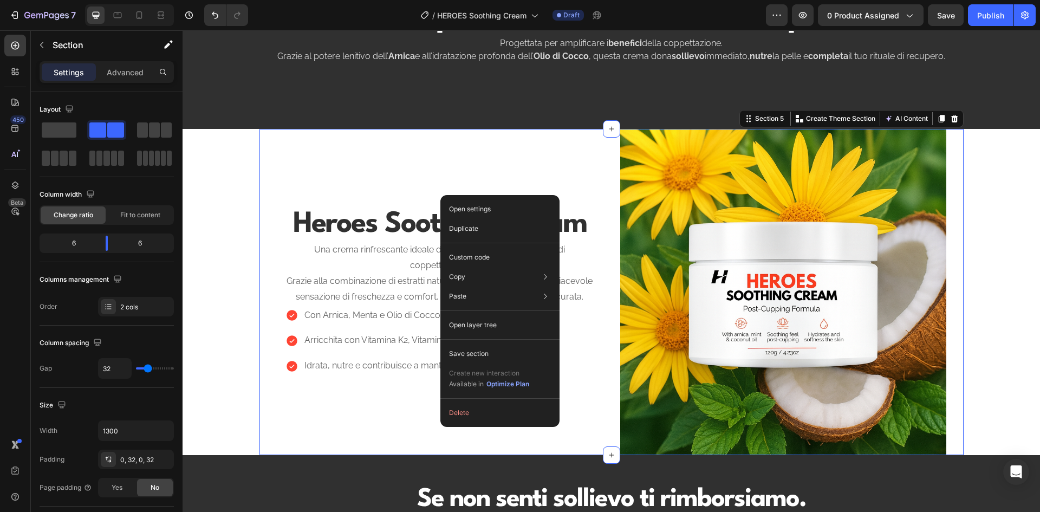
click at [383, 426] on div "⁠⁠⁠⁠⁠⁠⁠ Heroes Soothing Cream Heading Una crema rinfrescante ideale da applicar…" at bounding box center [440, 292] width 326 height 326
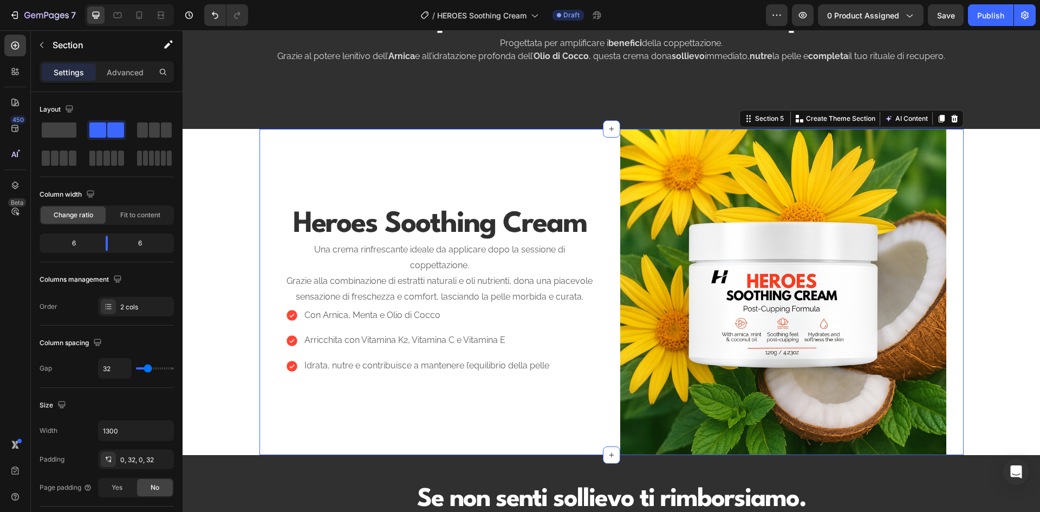
click at [440, 410] on div "⁠⁠⁠⁠⁠⁠⁠ Heroes Soothing Cream Heading Una crema rinfrescante ideale da applicar…" at bounding box center [440, 292] width 326 height 326
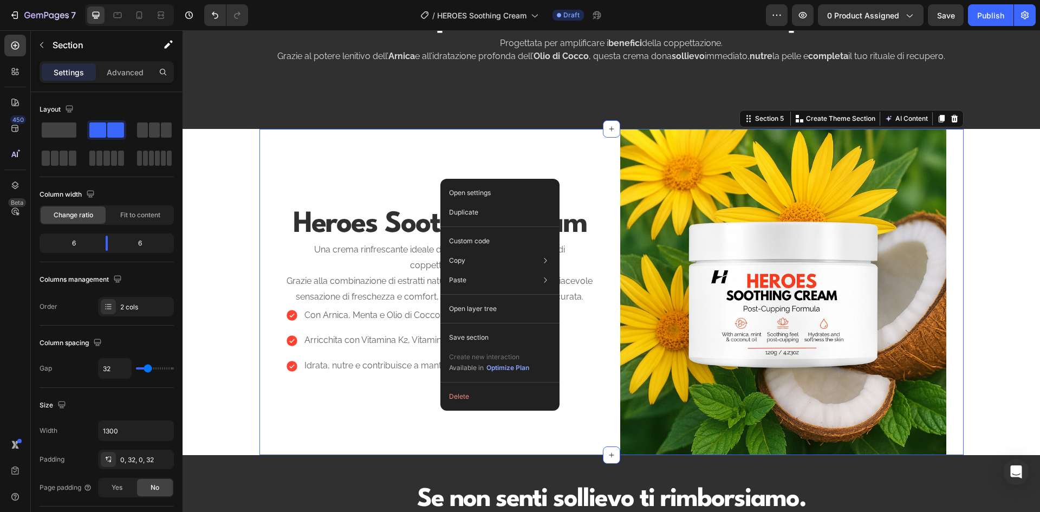
click at [419, 411] on div "⁠⁠⁠⁠⁠⁠⁠ Heroes Soothing Cream Heading Una crema rinfrescante ideale da applicar…" at bounding box center [440, 292] width 326 height 326
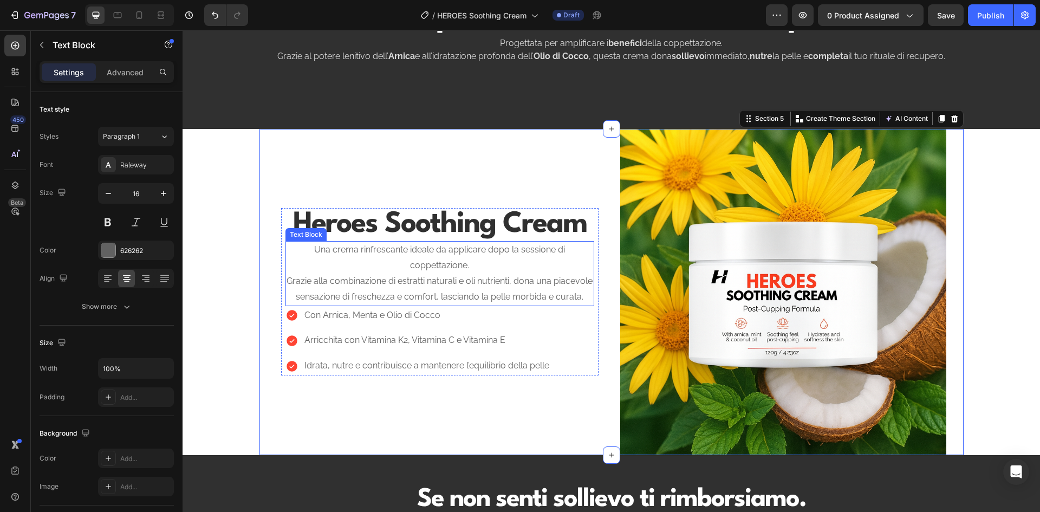
click at [476, 271] on p "Una crema rinfrescante ideale da applicare dopo la sessione di coppettazione. G…" at bounding box center [439, 273] width 306 height 62
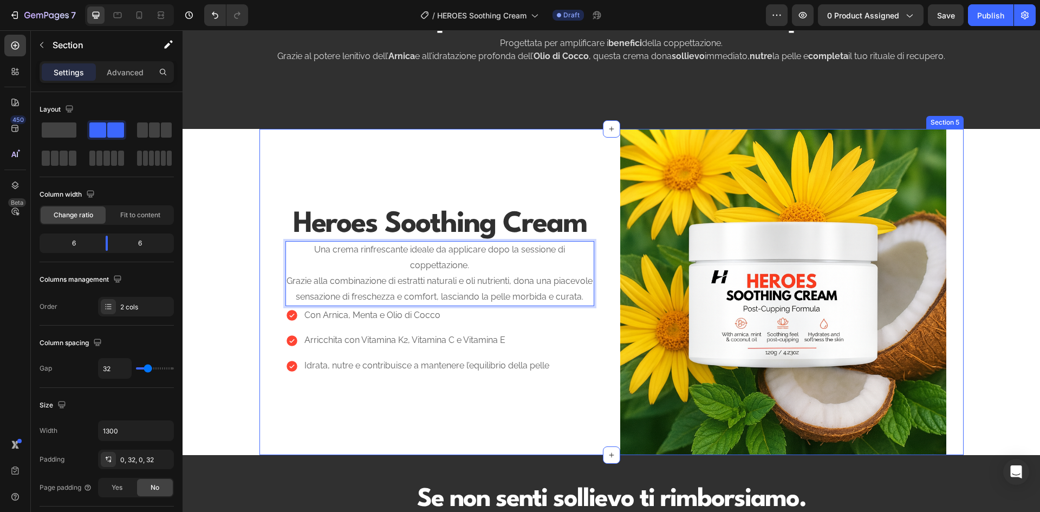
click at [400, 176] on div "⁠⁠⁠⁠⁠⁠⁠ Heroes Soothing Cream Heading Una crema rinfrescante ideale da applicar…" at bounding box center [440, 292] width 326 height 326
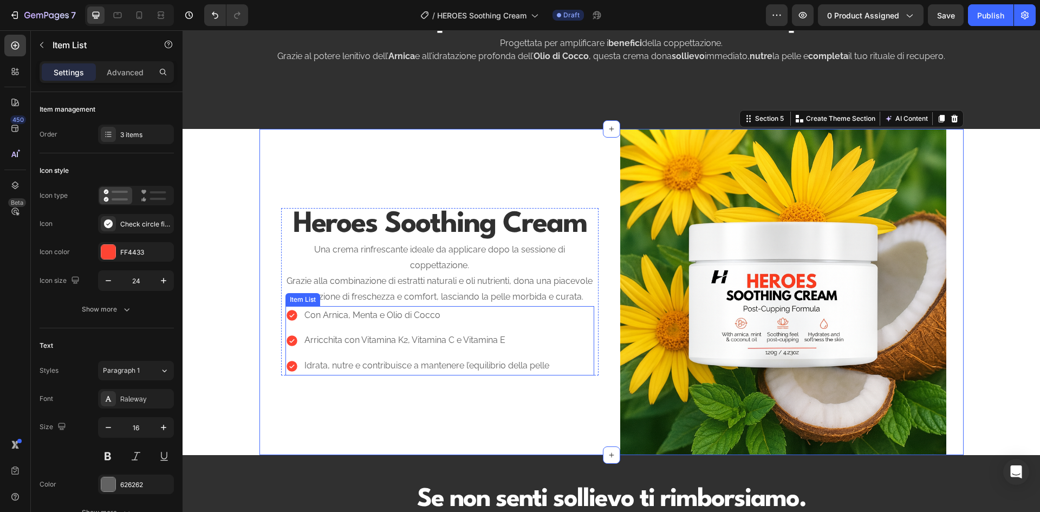
click at [560, 365] on div "Con Arnica, Menta e Olio di Cocco Arricchita con Vitamina K2, Vitamina C e Vita…" at bounding box center [439, 340] width 309 height 69
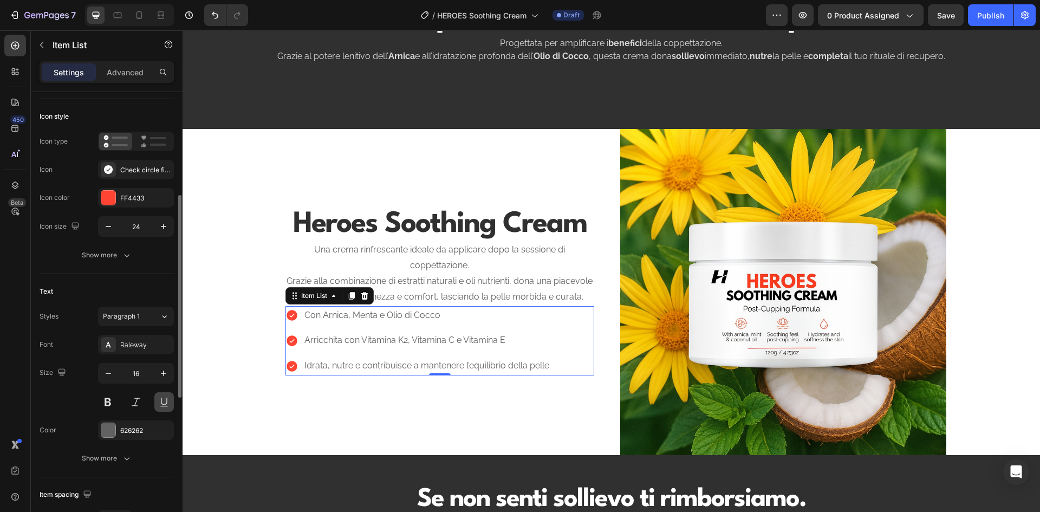
scroll to position [108, 0]
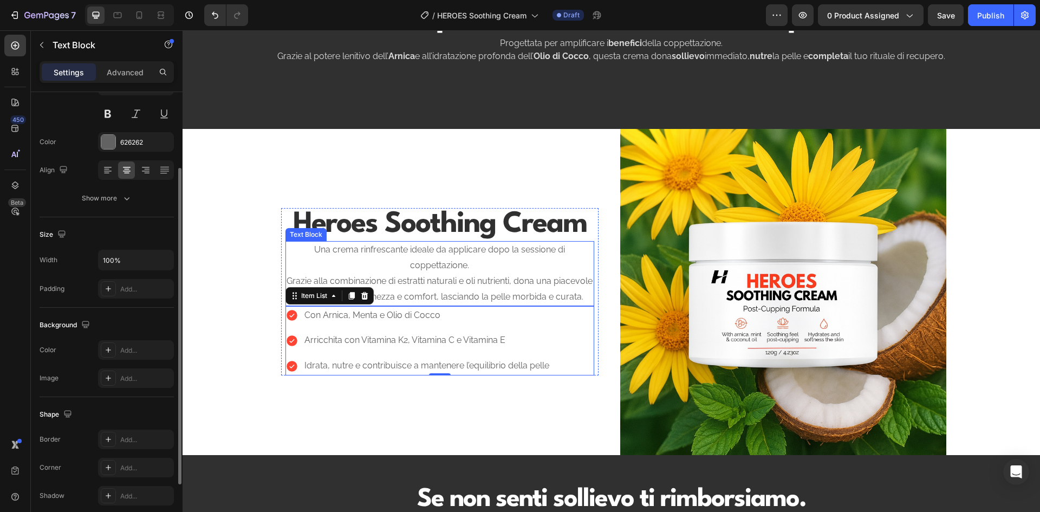
click at [456, 282] on p "Una crema rinfrescante ideale da applicare dopo la sessione di coppettazione. G…" at bounding box center [439, 273] width 306 height 62
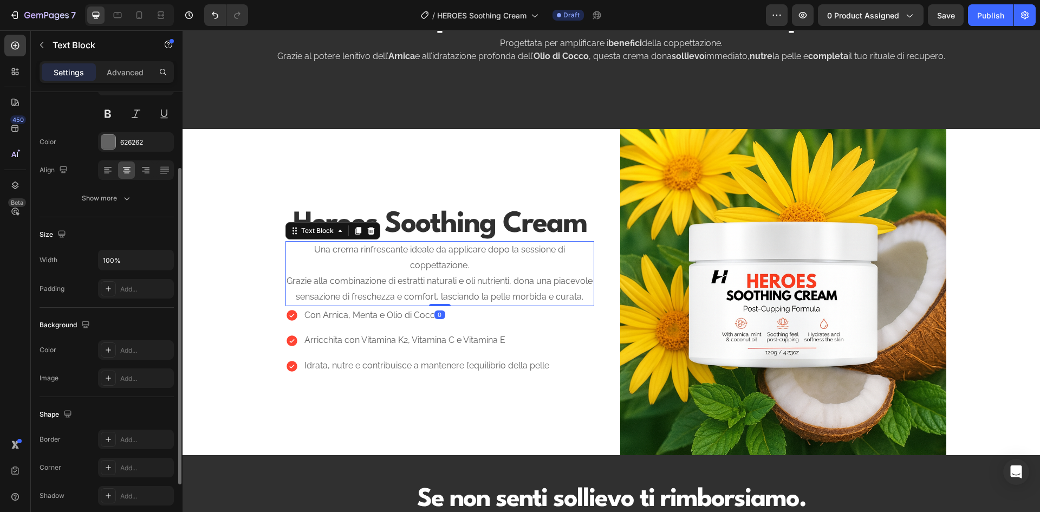
scroll to position [0, 0]
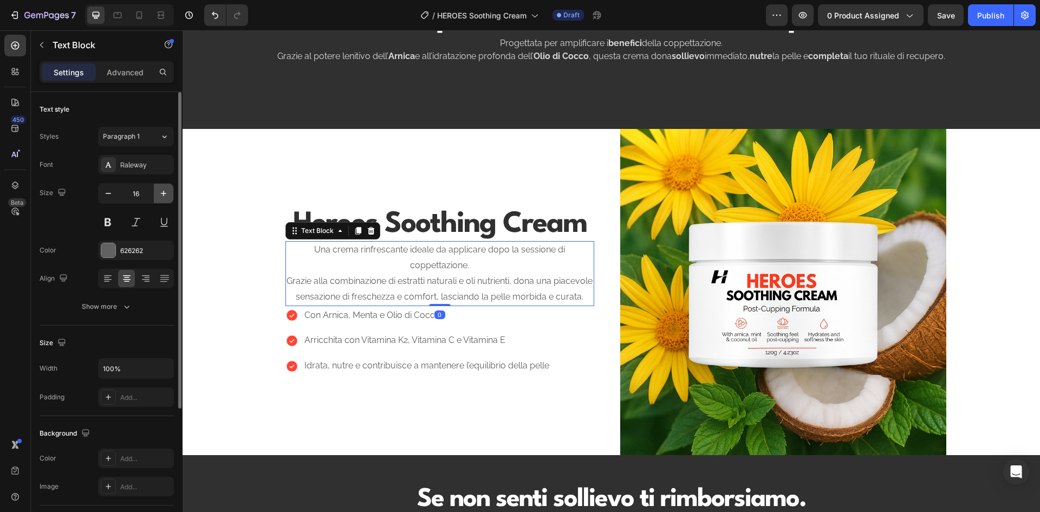
click at [165, 187] on button "button" at bounding box center [163, 193] width 19 height 19
type input "17"
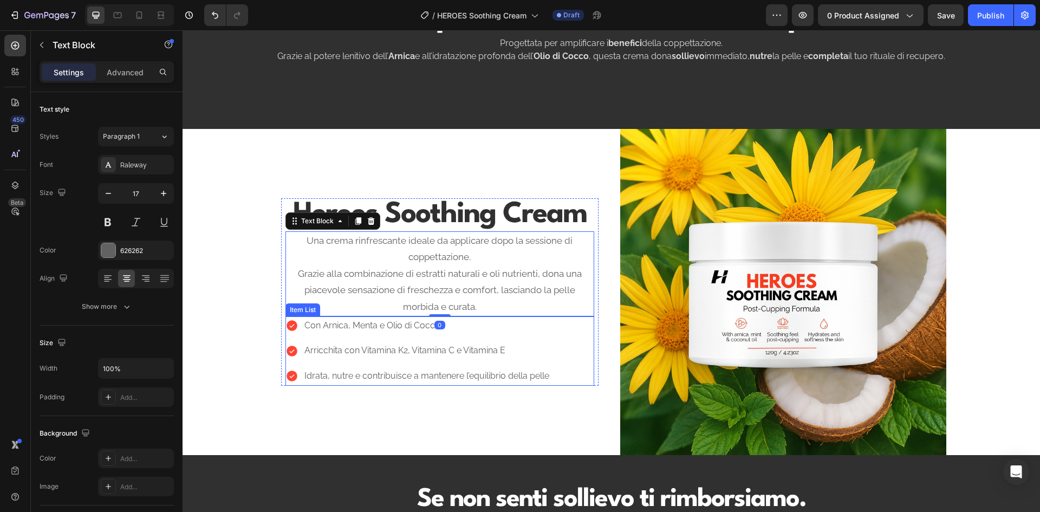
click at [481, 340] on div "Con Arnica, Menta e Olio di Cocco Arricchita con Vitamina K2, Vitamina C e Vita…" at bounding box center [417, 350] width 265 height 69
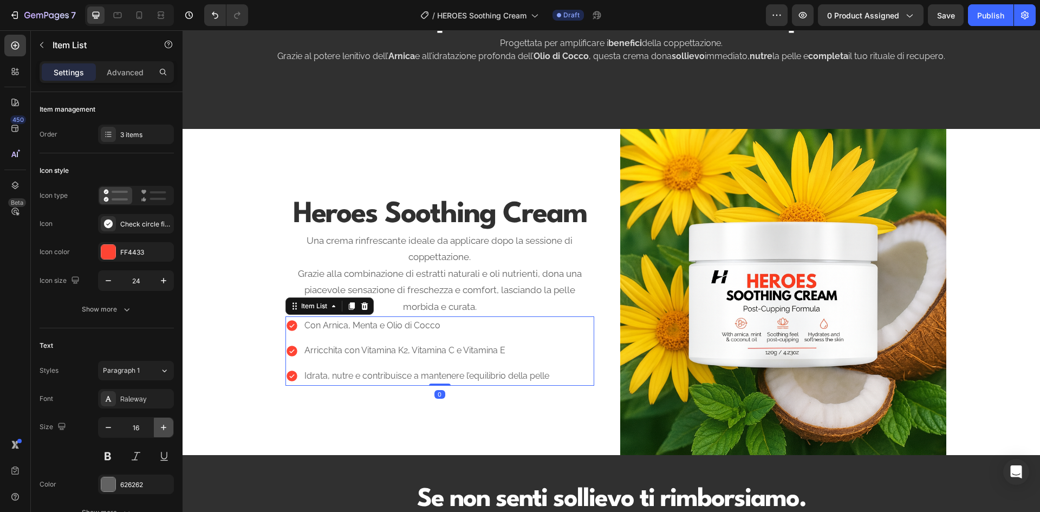
click at [159, 425] on icon "button" at bounding box center [163, 427] width 11 height 11
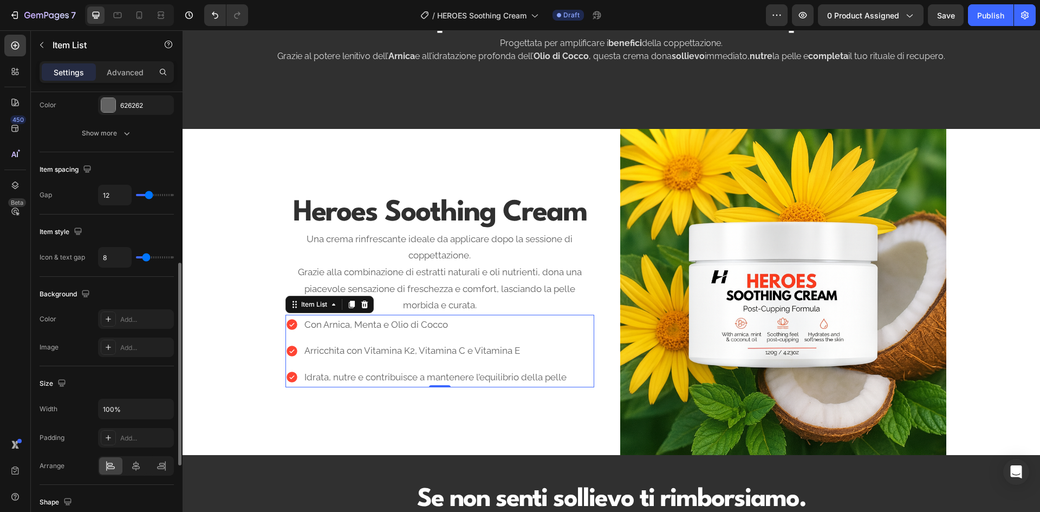
scroll to position [550, 0]
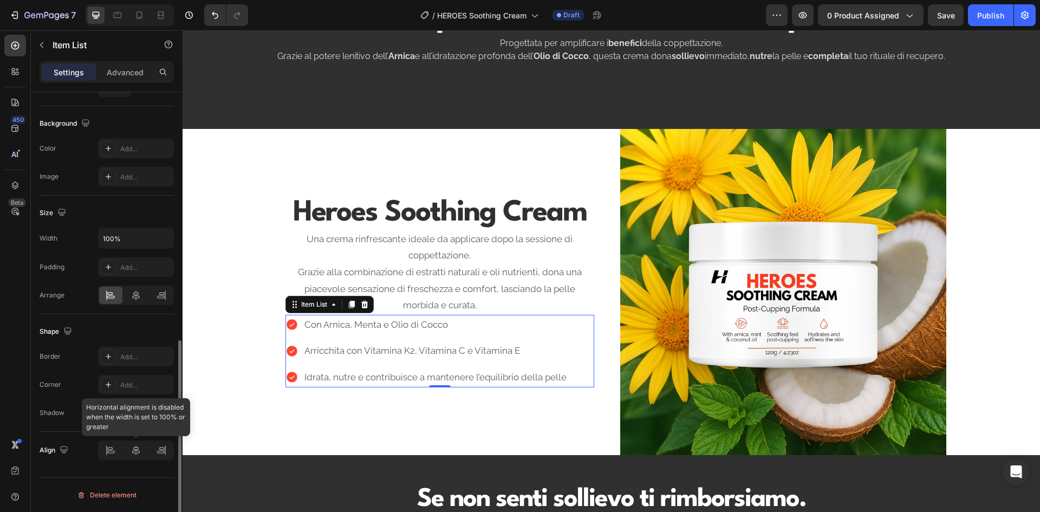
click at [141, 452] on div at bounding box center [136, 449] width 76 height 19
click at [136, 452] on div at bounding box center [136, 449] width 76 height 19
click at [108, 454] on div at bounding box center [136, 449] width 76 height 19
click at [145, 11] on icon at bounding box center [139, 15] width 11 height 11
type input "14"
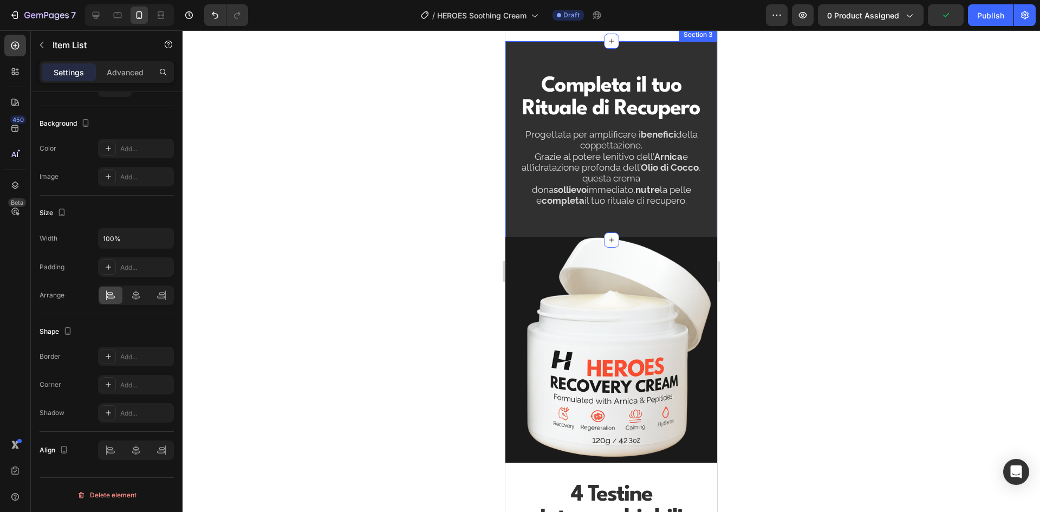
scroll to position [690, 0]
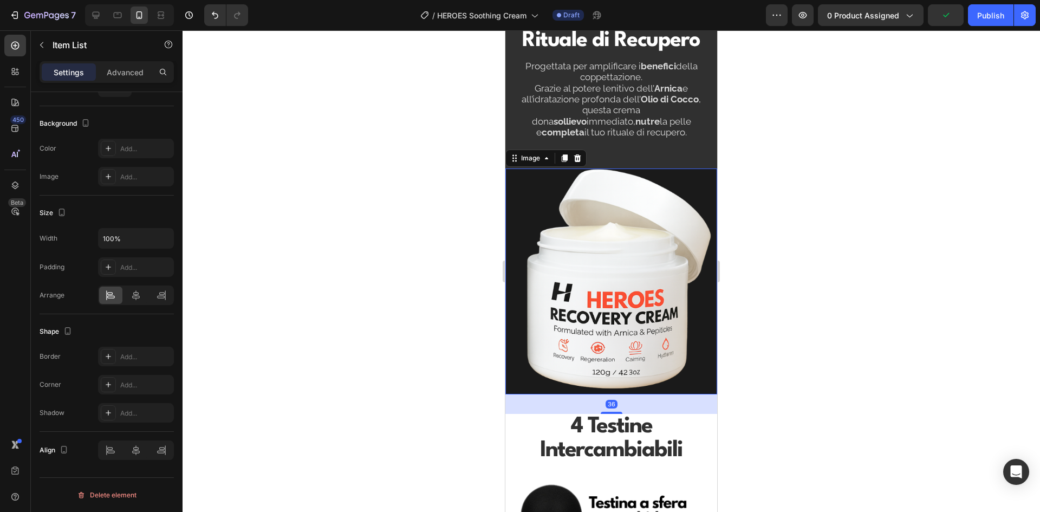
click at [635, 267] on img at bounding box center [611, 281] width 212 height 226
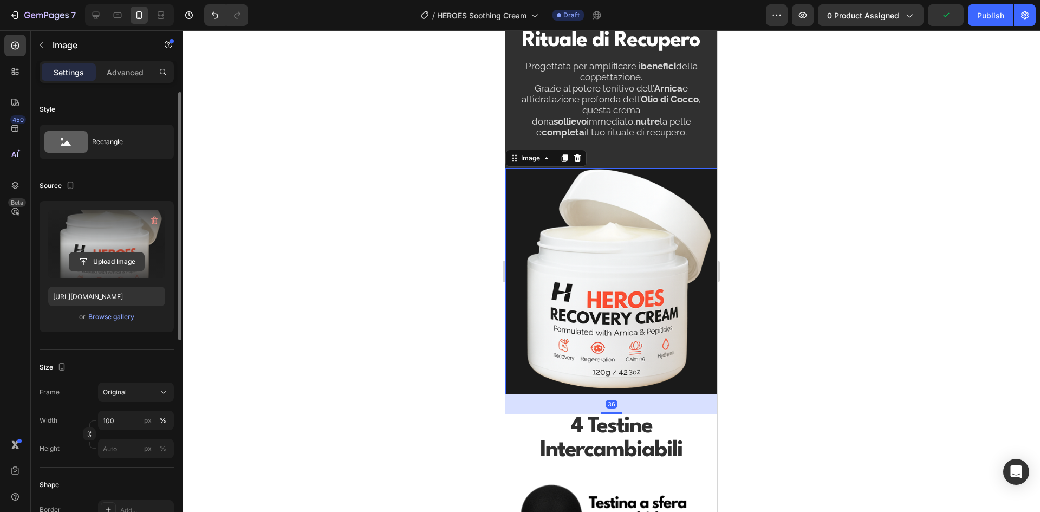
click at [99, 261] on input "file" at bounding box center [106, 261] width 75 height 18
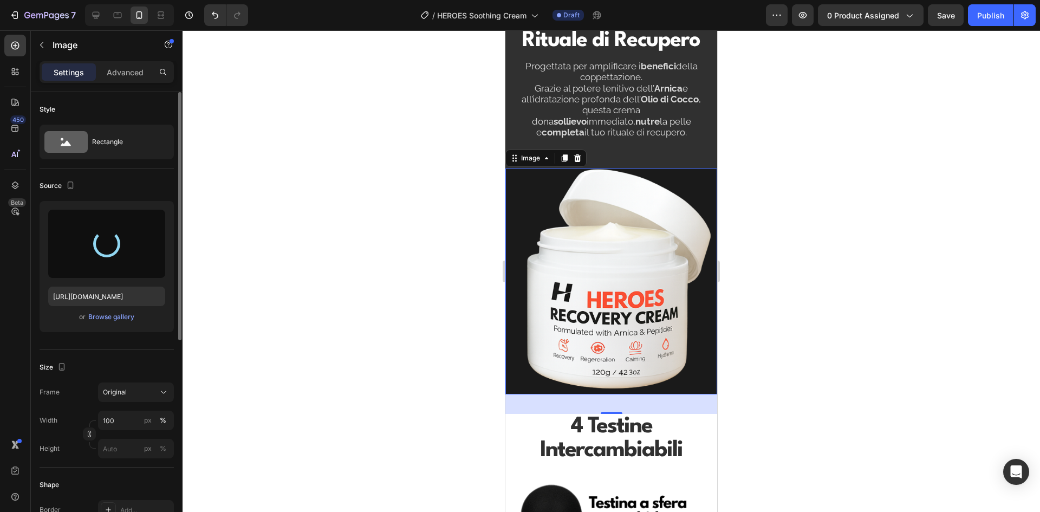
type input "[URL][DOMAIN_NAME]"
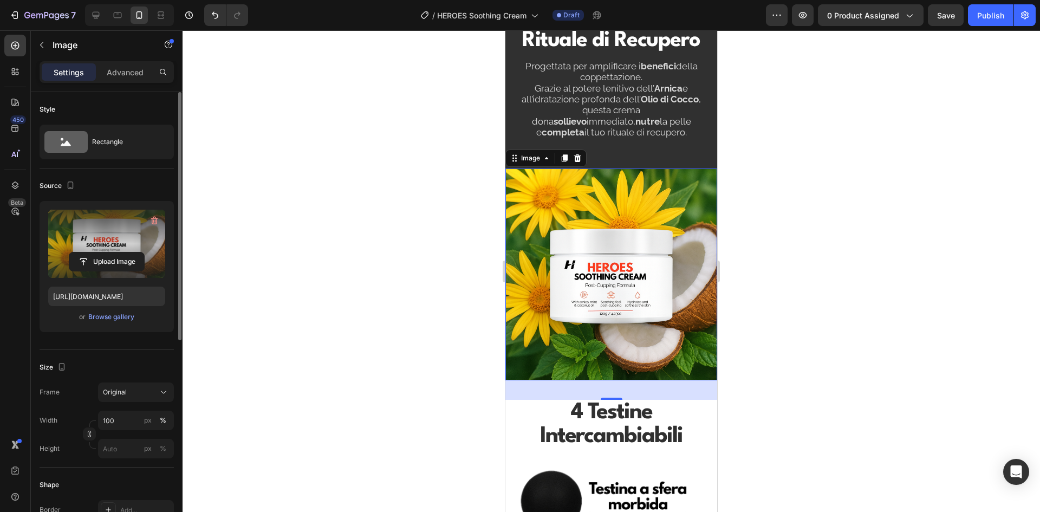
click at [873, 122] on div at bounding box center [610, 270] width 857 height 481
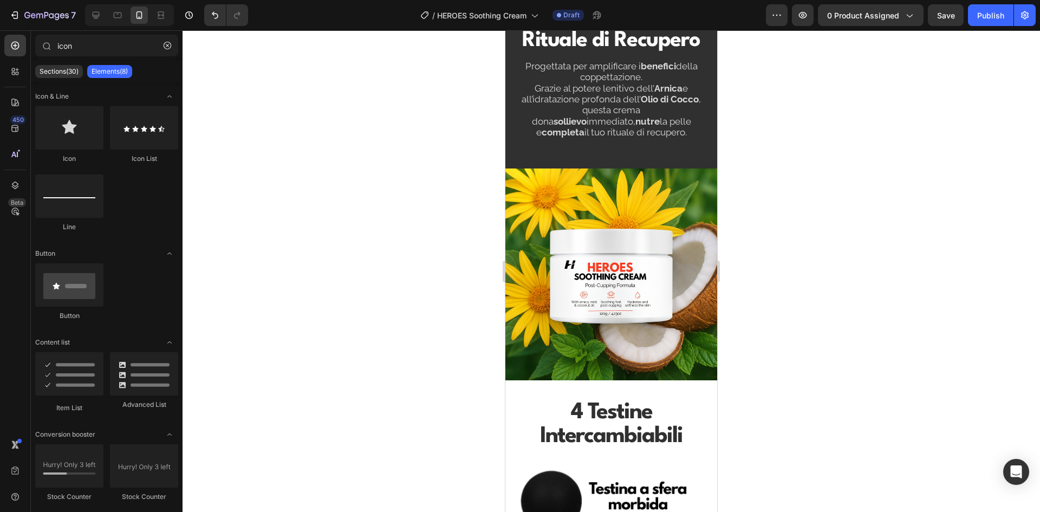
drag, startPoint x: 873, startPoint y: 122, endPoint x: 846, endPoint y: 93, distance: 39.5
click at [847, 93] on div at bounding box center [610, 270] width 857 height 481
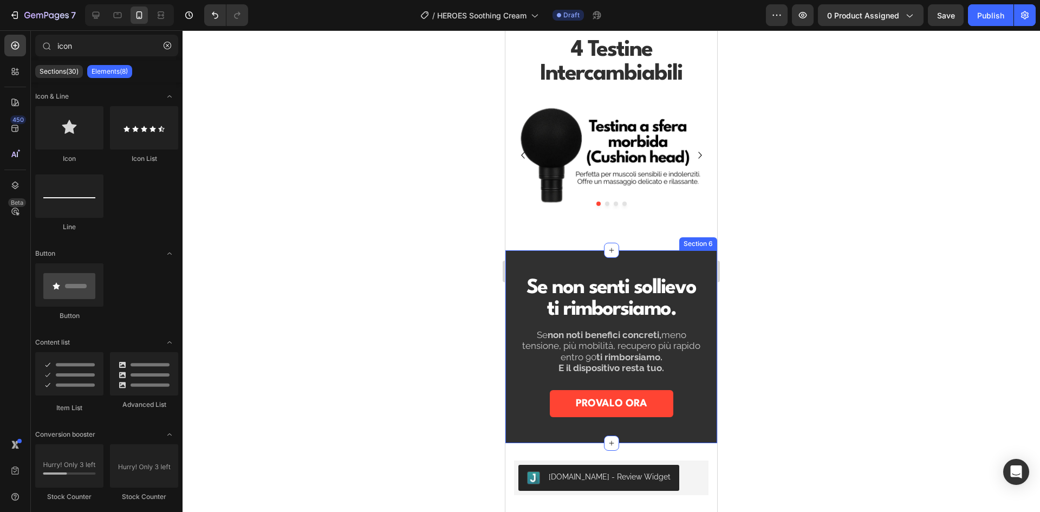
scroll to position [961, 0]
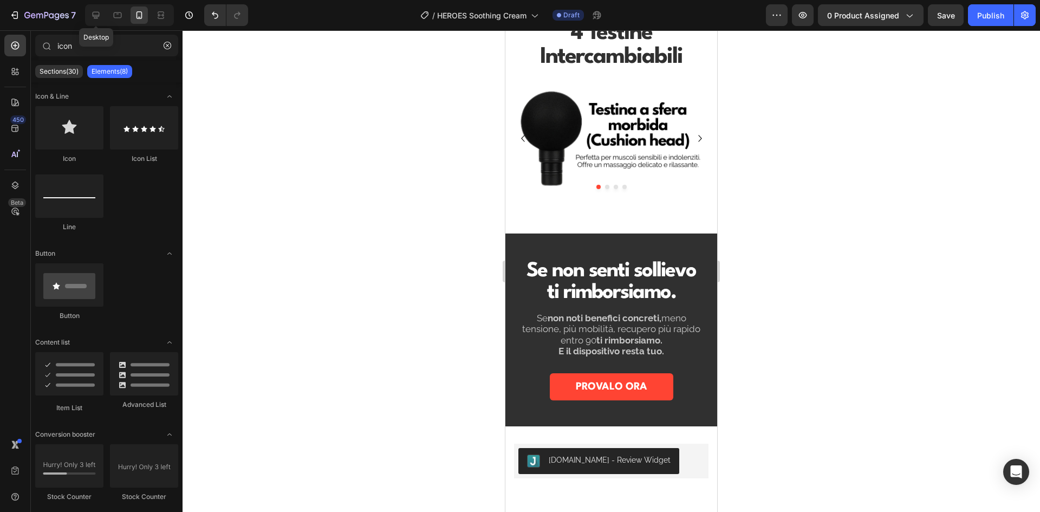
drag, startPoint x: 100, startPoint y: 11, endPoint x: 104, endPoint y: 25, distance: 14.1
click at [100, 11] on icon at bounding box center [95, 15] width 11 height 11
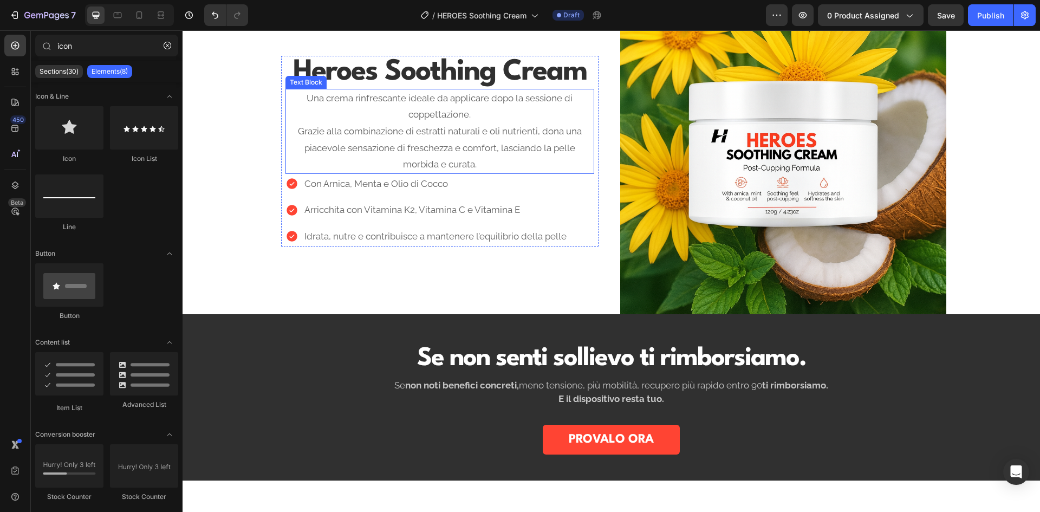
scroll to position [747, 0]
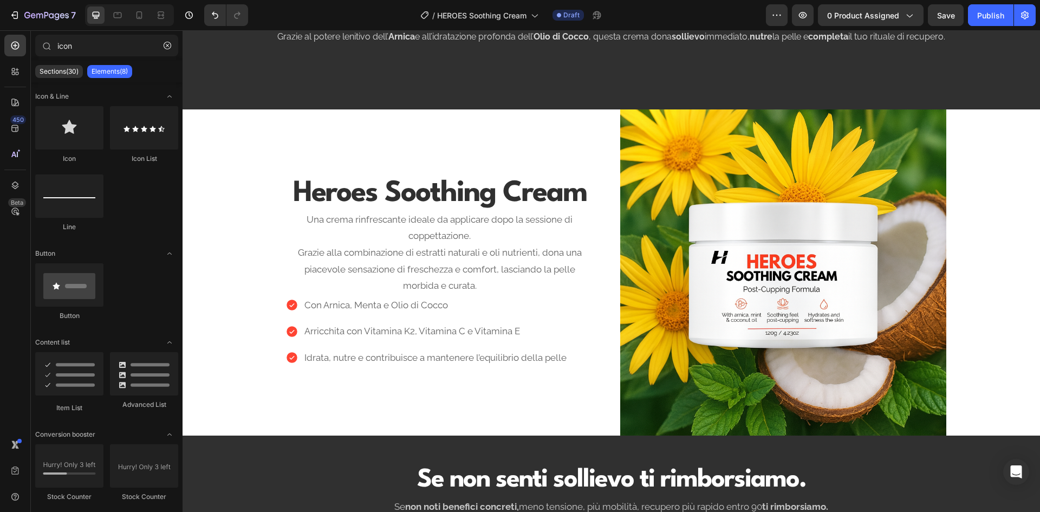
click at [228, 211] on div "Completa il tuo Rituale di Recupero Heading Progettata per amplificare i benefi…" at bounding box center [610, 248] width 857 height 1884
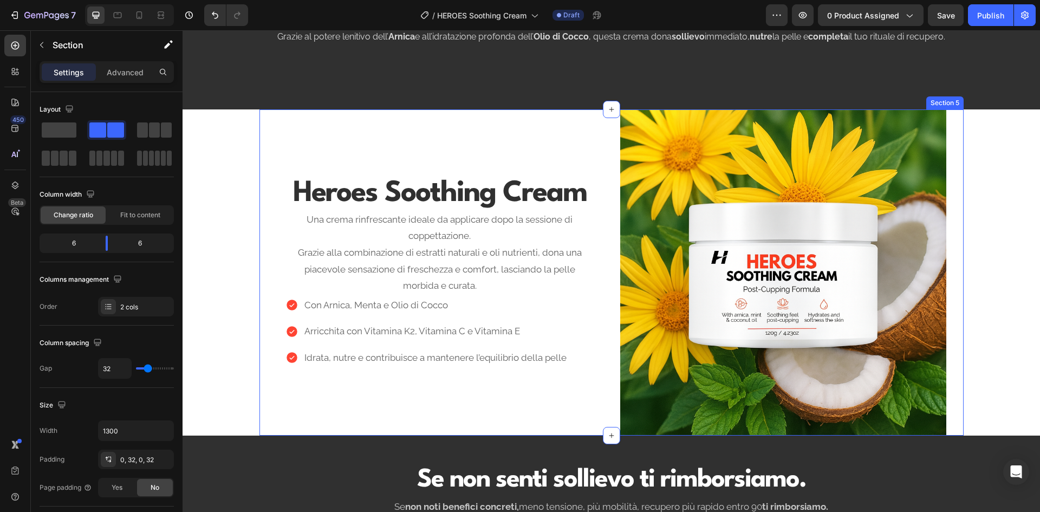
click at [381, 142] on div "Heroes Soothing Cream Heading Una crema rinfrescante ideale da applicare dopo l…" at bounding box center [440, 272] width 326 height 326
click at [122, 67] on p "Advanced" at bounding box center [125, 72] width 37 height 11
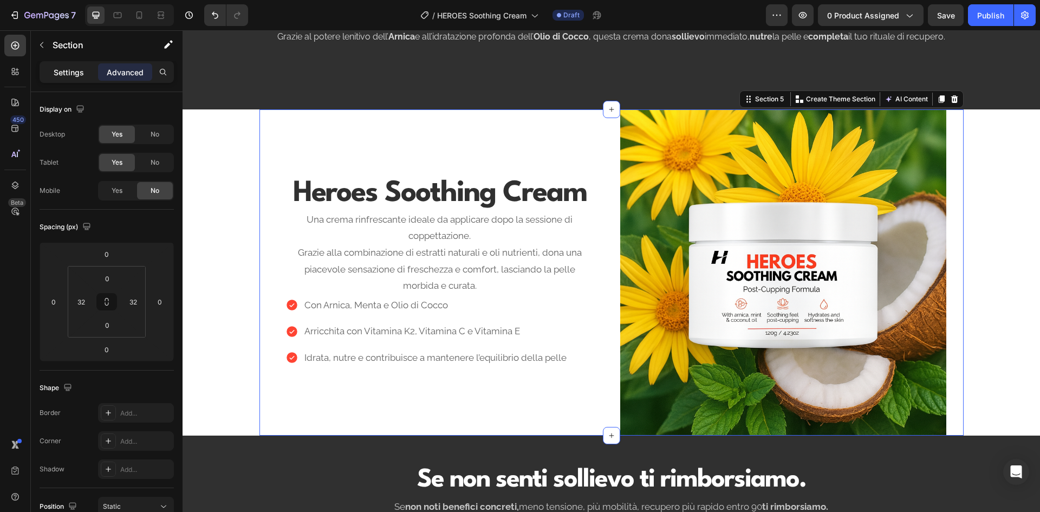
click at [76, 63] on div "Settings" at bounding box center [69, 71] width 54 height 17
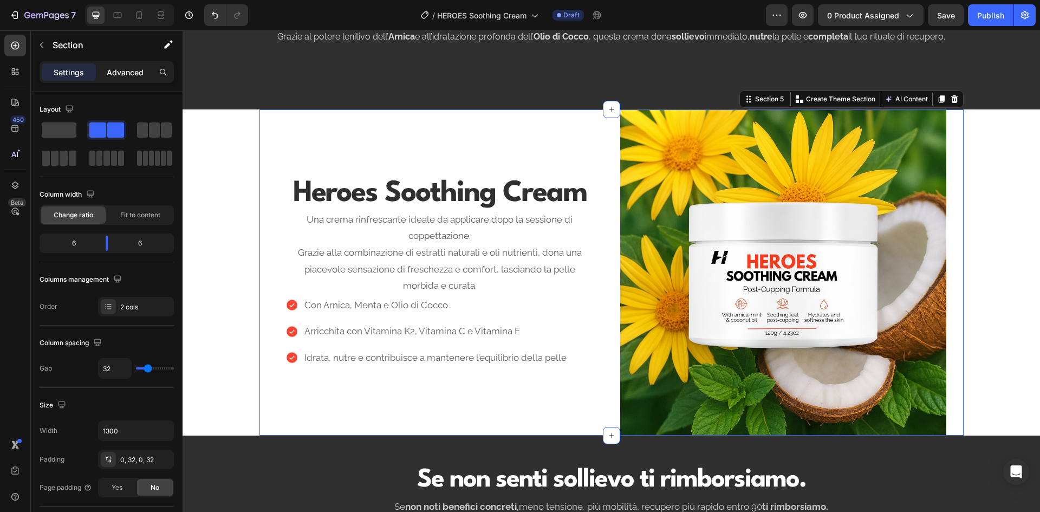
click at [123, 68] on p "Advanced" at bounding box center [125, 72] width 37 height 11
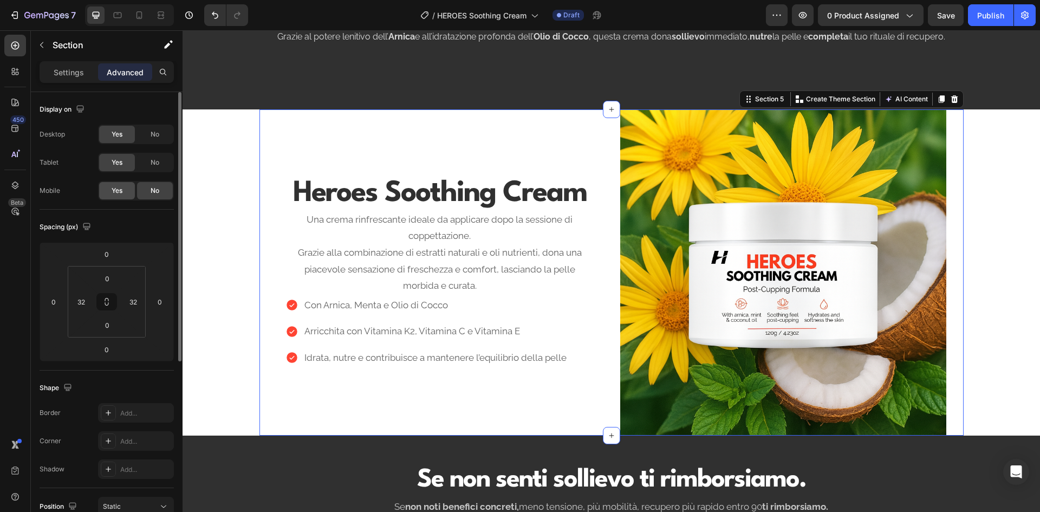
click at [124, 191] on div "Yes" at bounding box center [117, 190] width 36 height 17
click at [132, 12] on div at bounding box center [138, 14] width 17 height 17
type input "0"
type input "26"
type input "0"
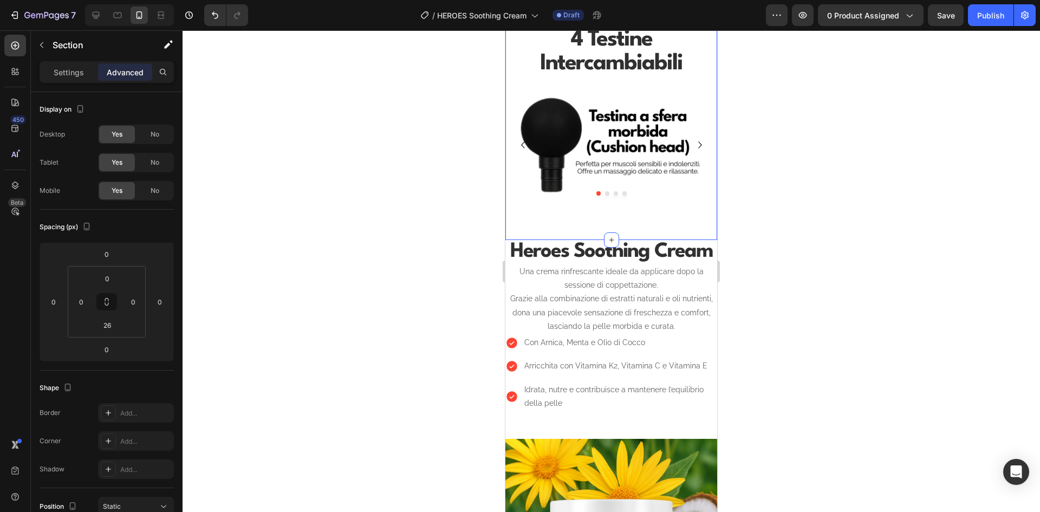
scroll to position [1064, 0]
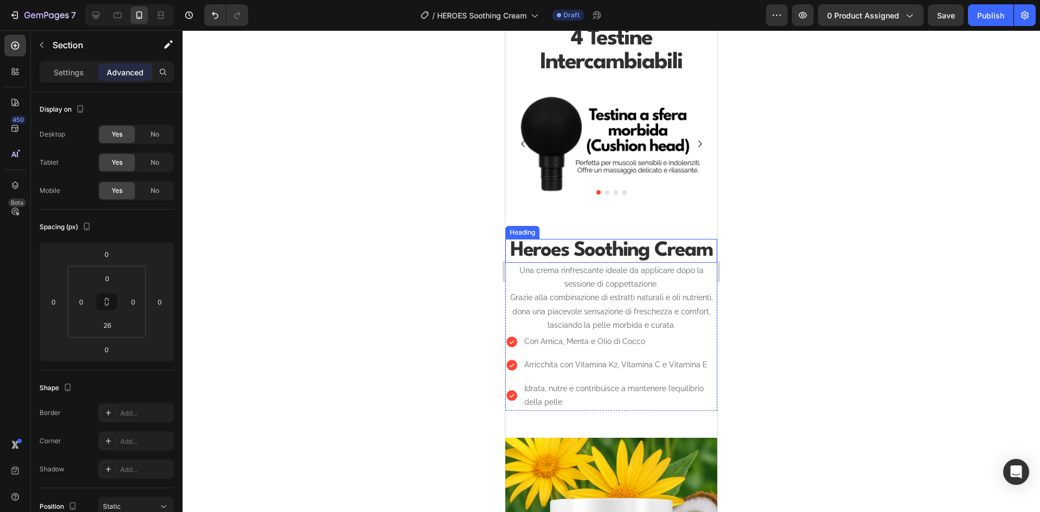
click at [636, 245] on strong "Heroes Soothing Cream" at bounding box center [611, 250] width 202 height 20
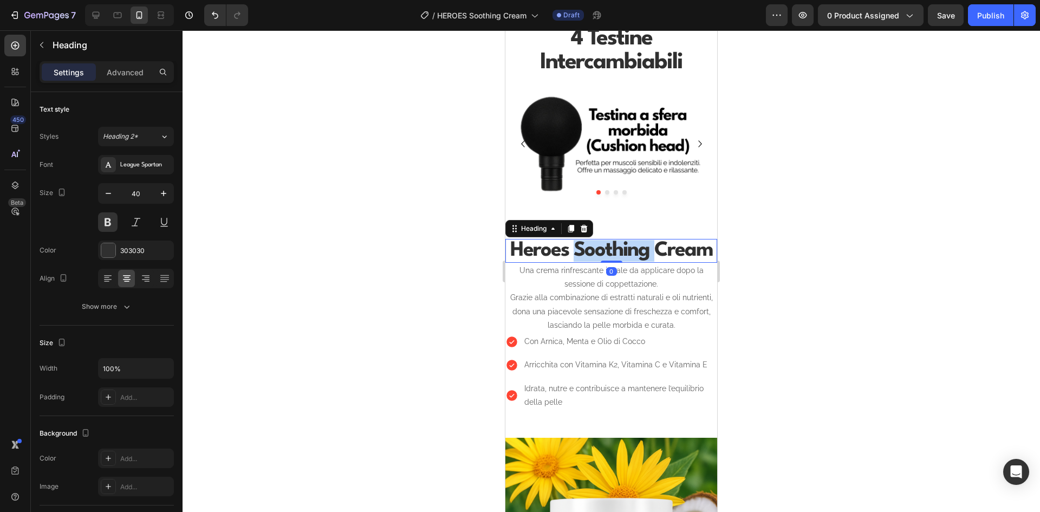
click at [636, 245] on strong "Heroes Soothing Cream" at bounding box center [611, 250] width 202 height 20
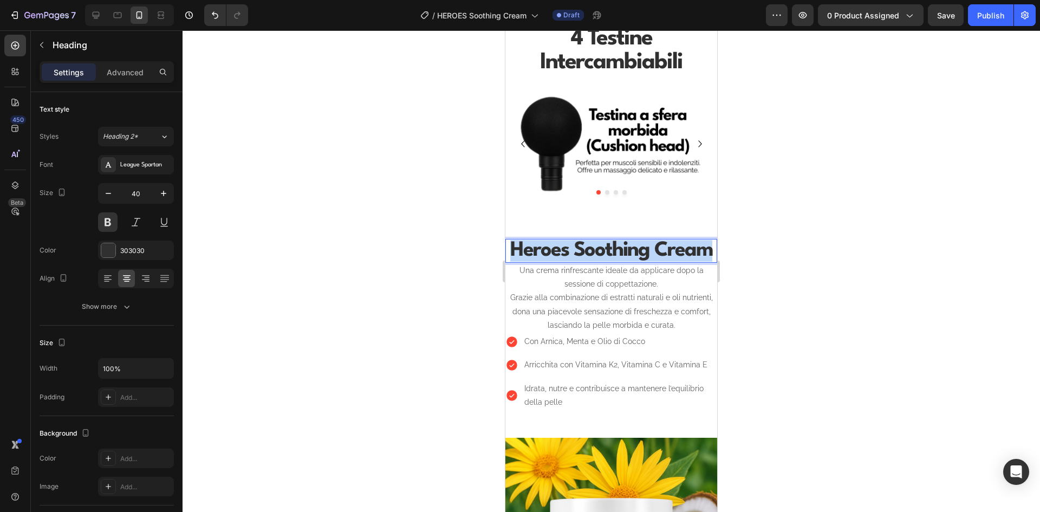
click at [636, 245] on strong "Heroes Soothing Cream" at bounding box center [611, 250] width 202 height 20
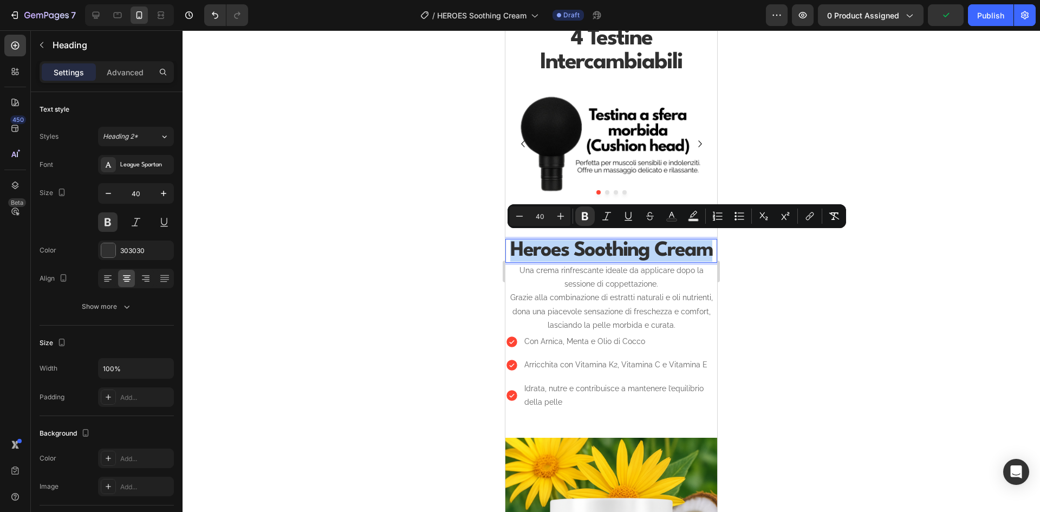
copy strong "Heroes Soothing Cream"
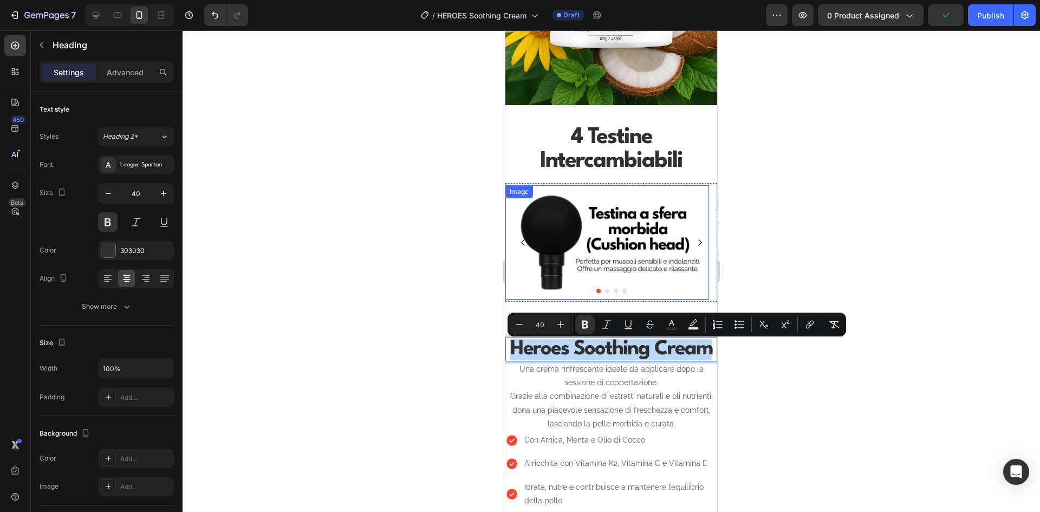
scroll to position [956, 0]
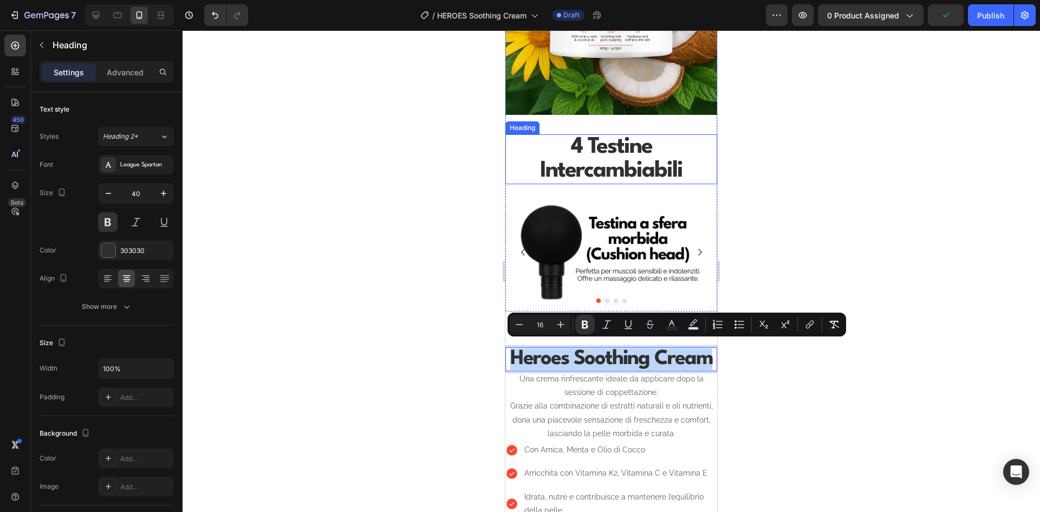
click at [607, 142] on strong "4 Testine Intercambiabili" at bounding box center [611, 159] width 142 height 46
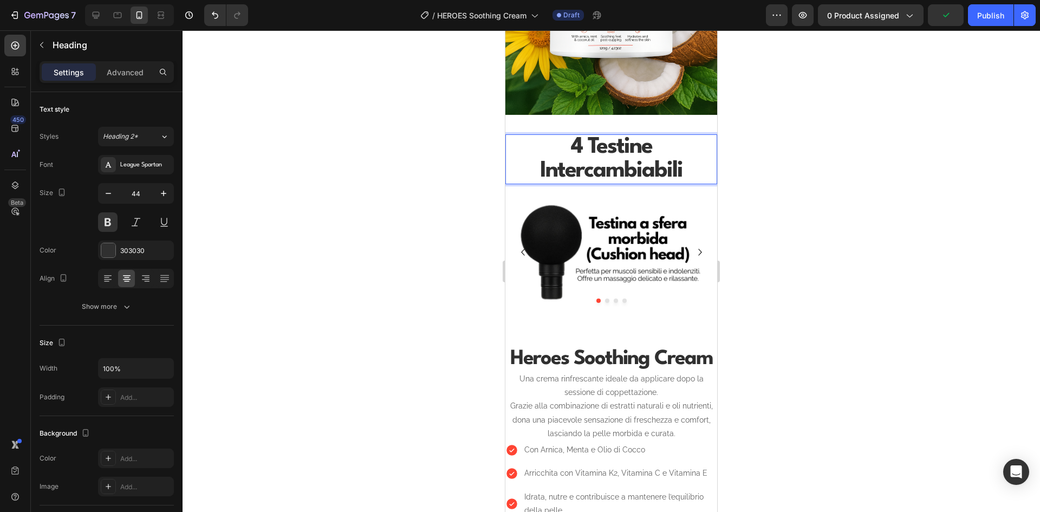
click at [607, 142] on strong "4 Testine Intercambiabili" at bounding box center [611, 159] width 142 height 46
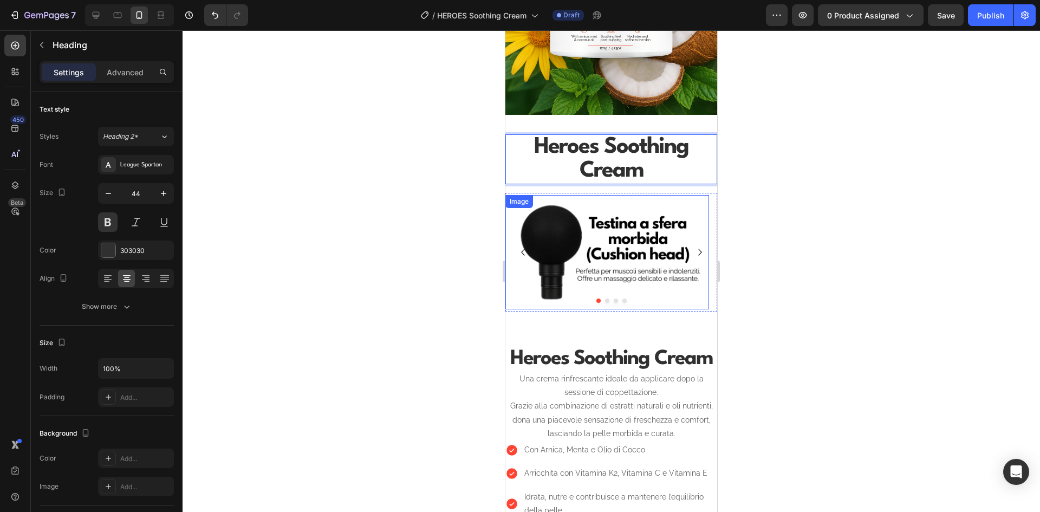
click at [815, 200] on div at bounding box center [610, 270] width 857 height 481
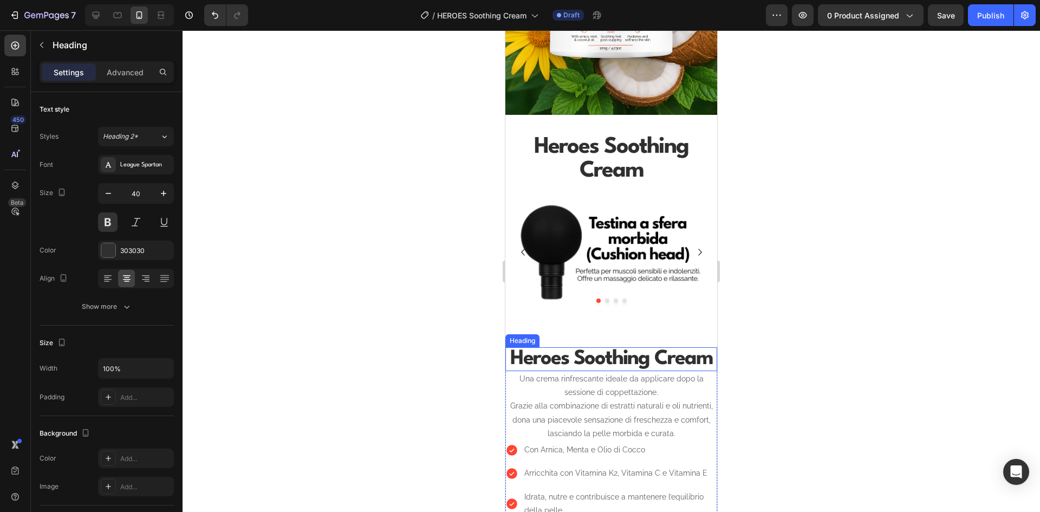
click at [662, 349] on strong "Heroes Soothing Cream" at bounding box center [611, 359] width 202 height 20
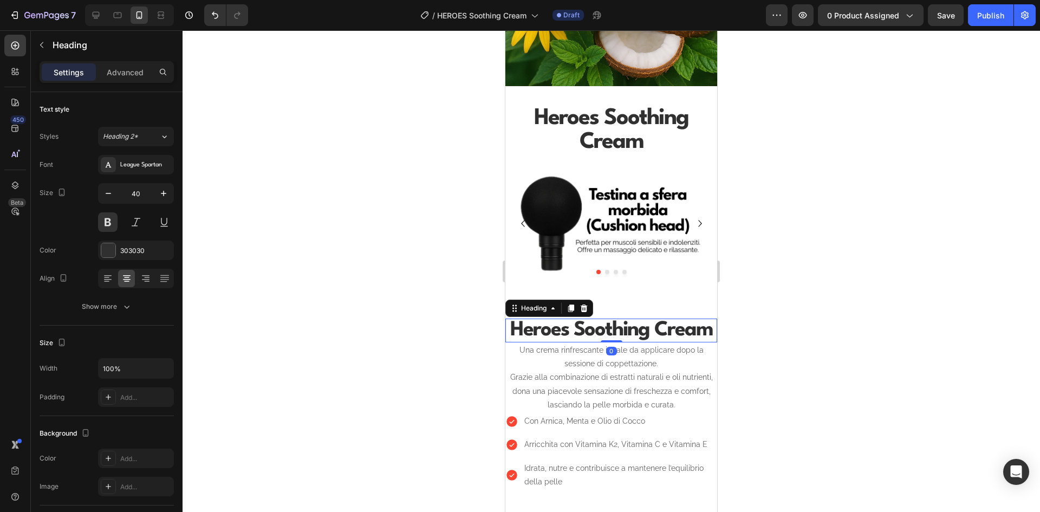
scroll to position [1010, 0]
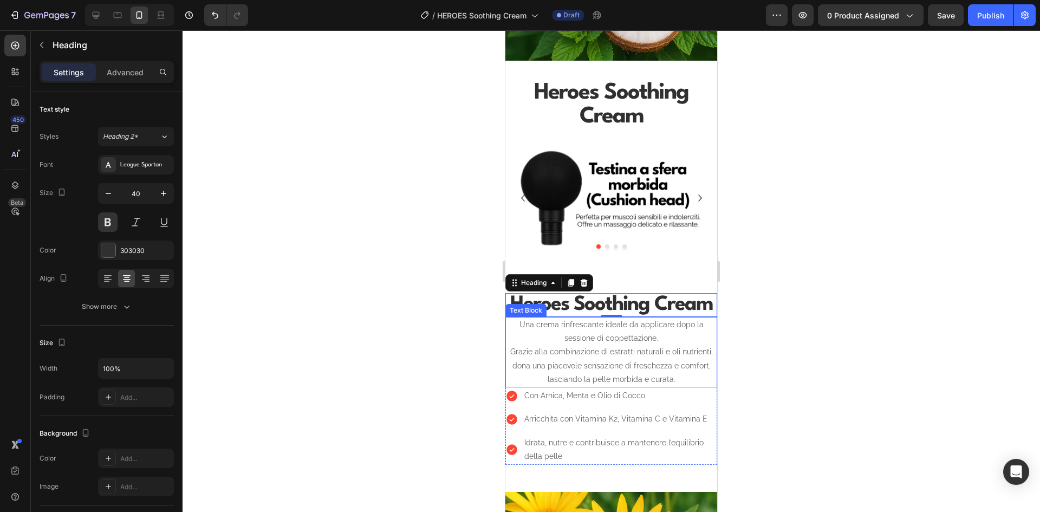
click at [643, 324] on p "Una crema rinfrescante ideale da applicare dopo la sessione di coppettazione. G…" at bounding box center [611, 352] width 210 height 68
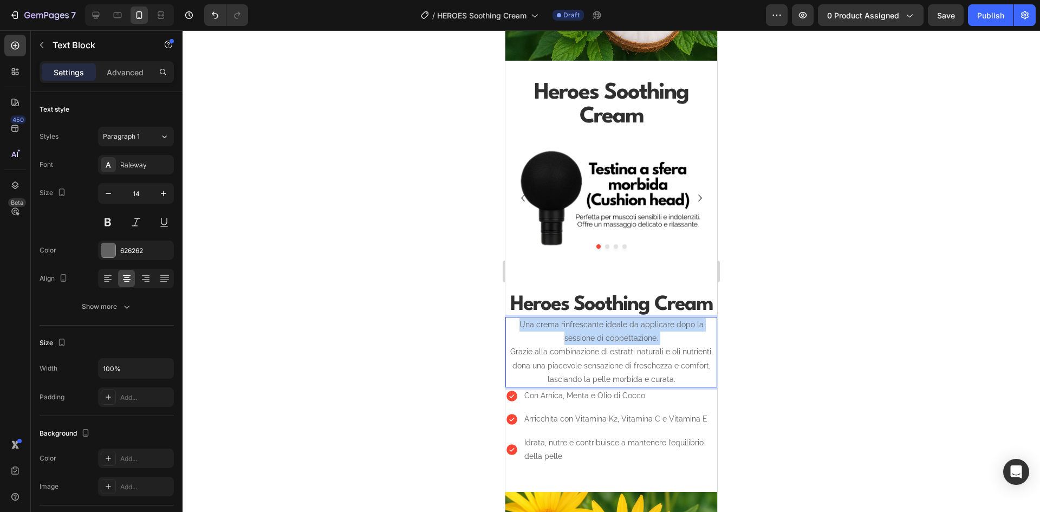
click at [643, 324] on p "Una crema rinfrescante ideale da applicare dopo la sessione di coppettazione. G…" at bounding box center [611, 352] width 210 height 68
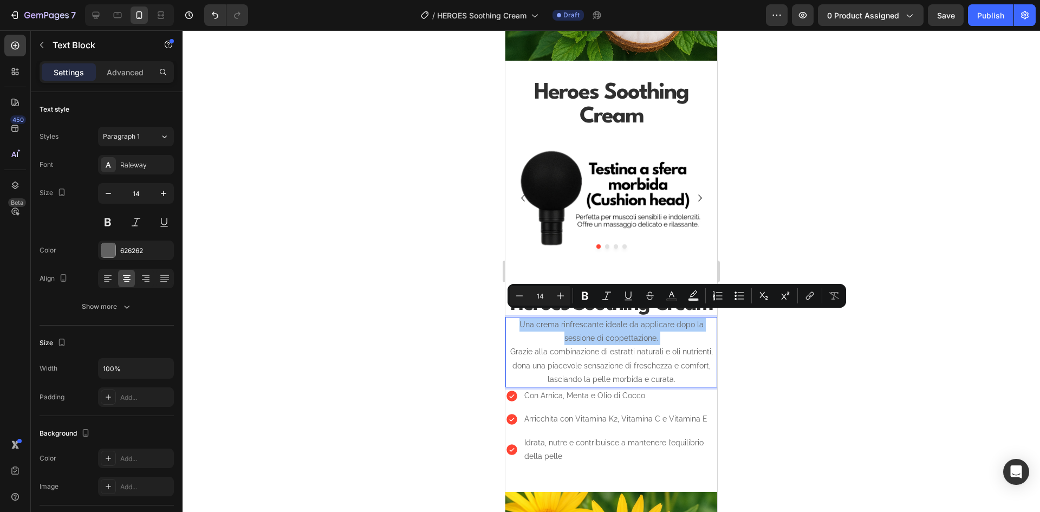
click at [821, 211] on div at bounding box center [610, 270] width 857 height 481
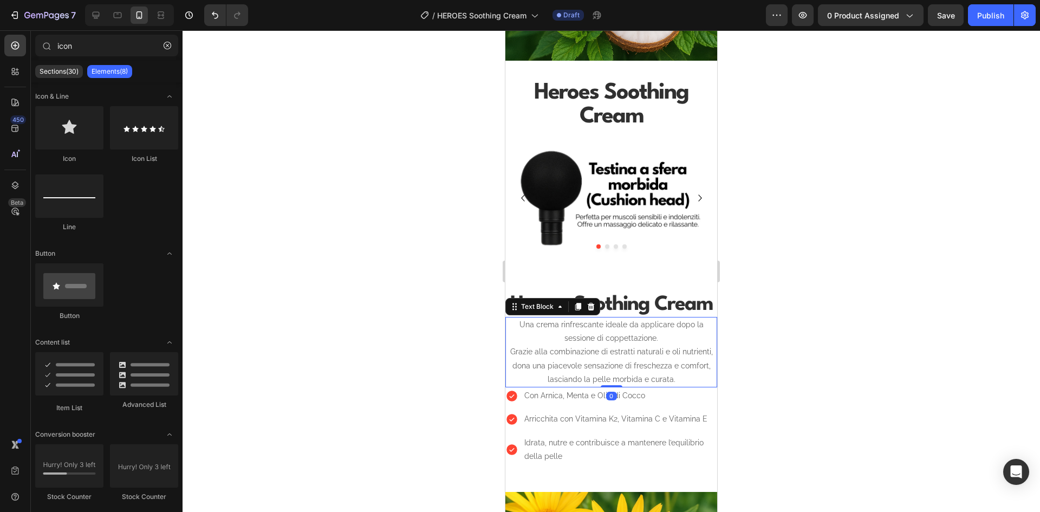
click at [670, 355] on p "Una crema rinfrescante ideale da applicare dopo la sessione di coppettazione. G…" at bounding box center [611, 352] width 210 height 68
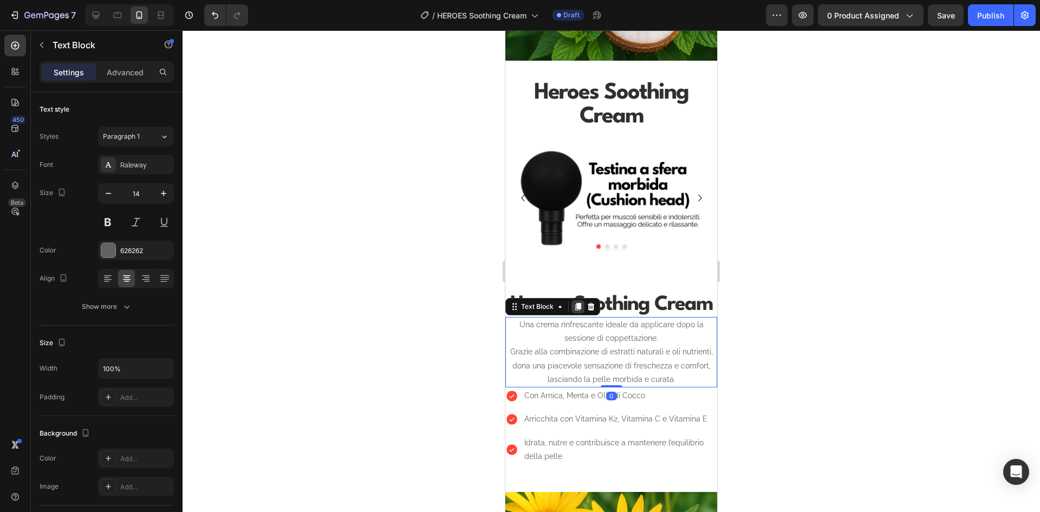
click at [578, 303] on icon at bounding box center [578, 307] width 6 height 8
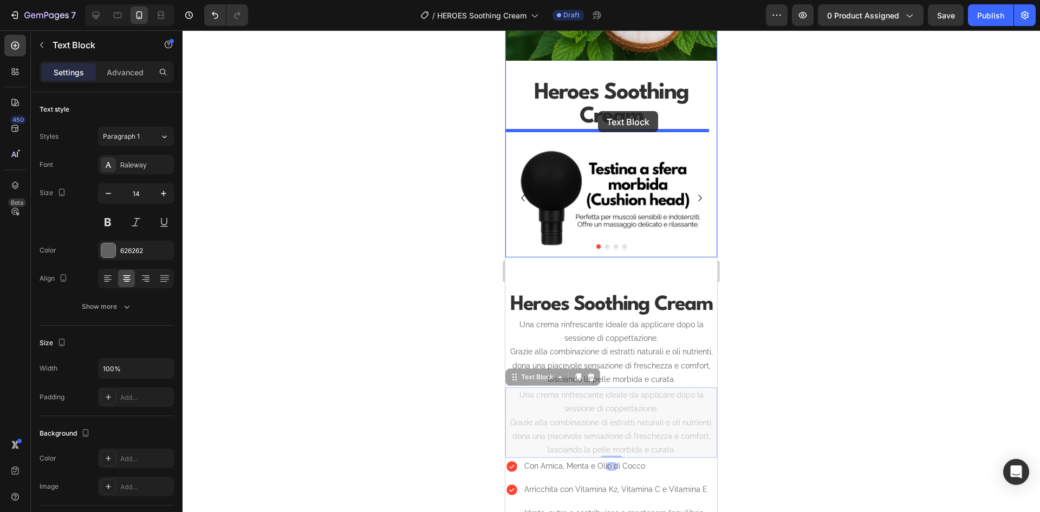
drag, startPoint x: 513, startPoint y: 372, endPoint x: 598, endPoint y: 111, distance: 274.5
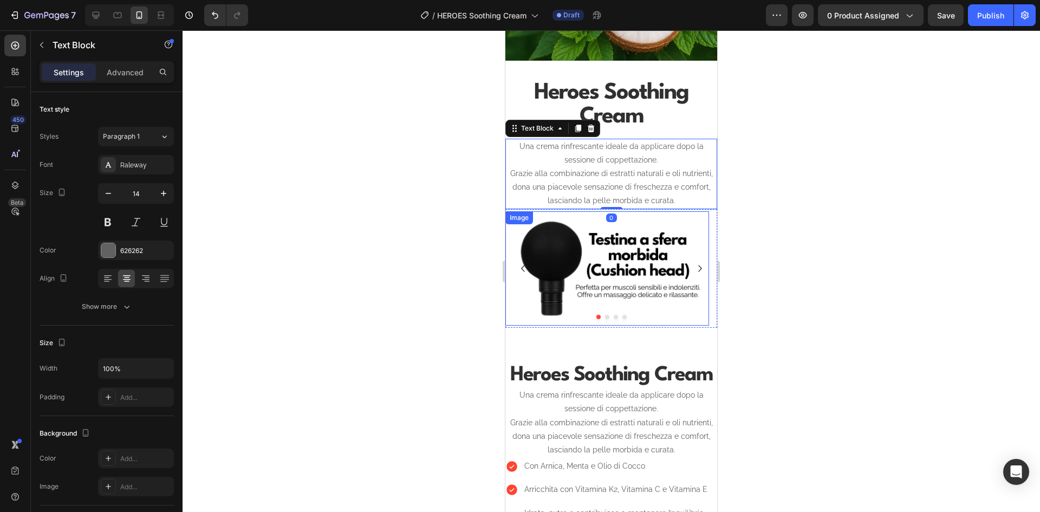
click at [643, 253] on img at bounding box center [607, 268] width 204 height 115
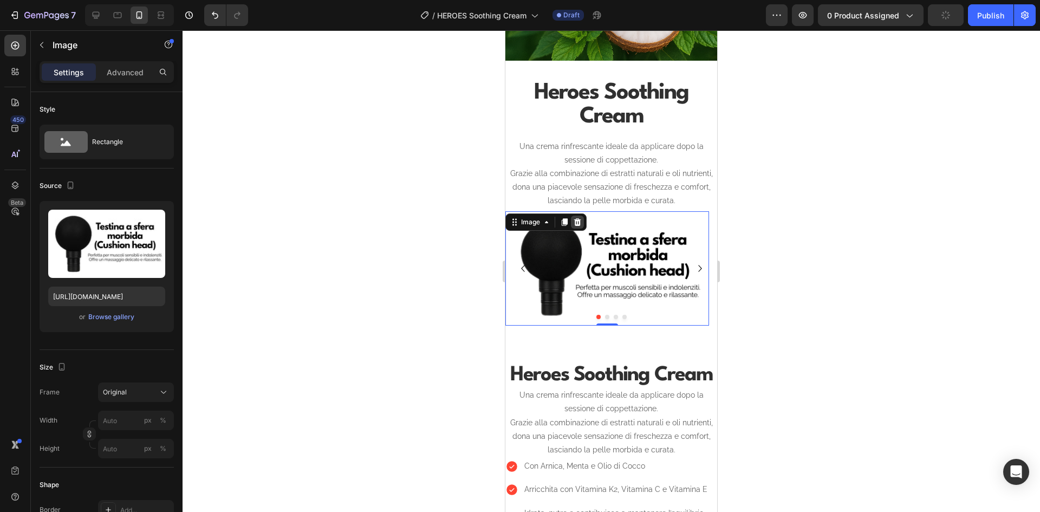
click at [579, 218] on icon at bounding box center [577, 222] width 9 height 9
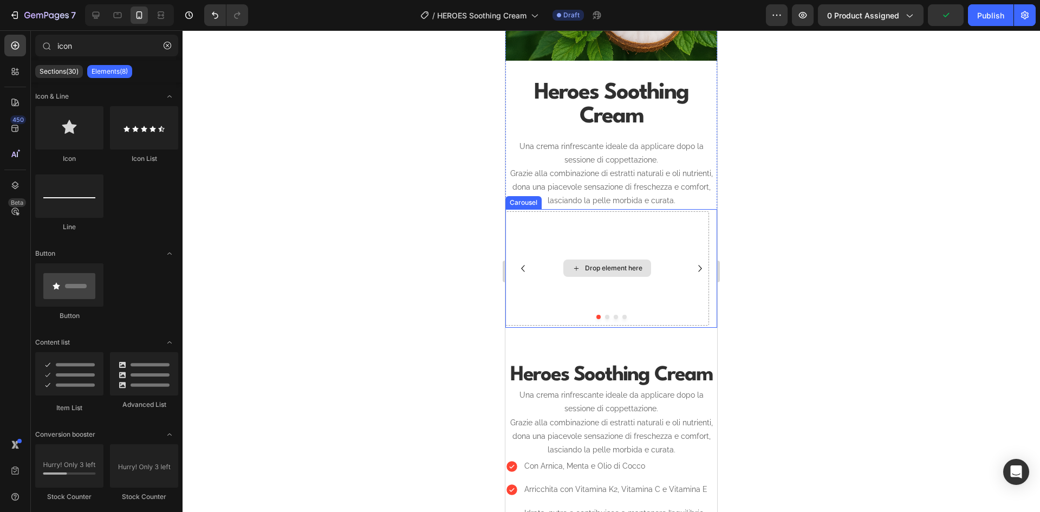
click at [632, 239] on div "Drop element here" at bounding box center [607, 268] width 204 height 115
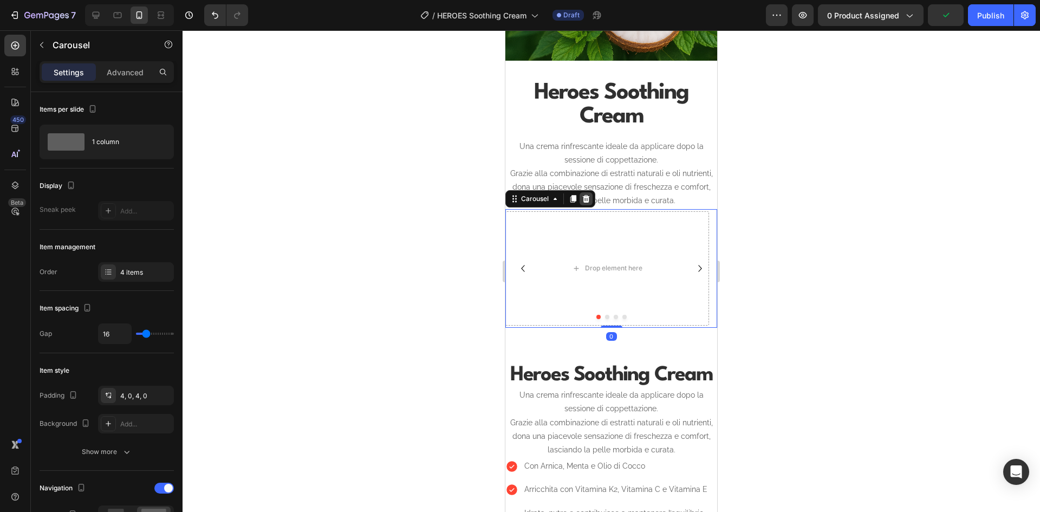
click at [585, 194] on icon at bounding box center [585, 198] width 9 height 9
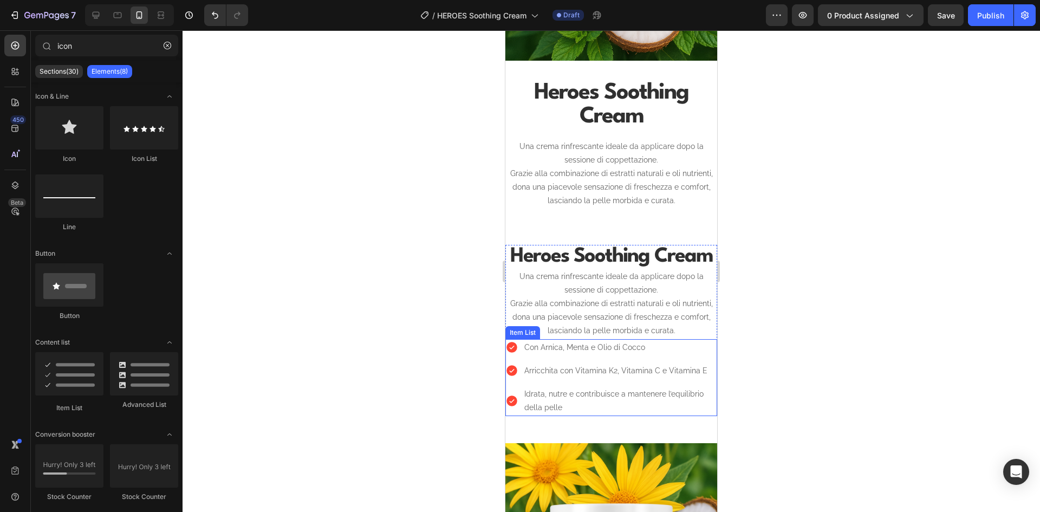
click at [625, 362] on div "Arricchita con Vitamina K2, Vitamina C e Vitamina E" at bounding box center [619, 370] width 194 height 17
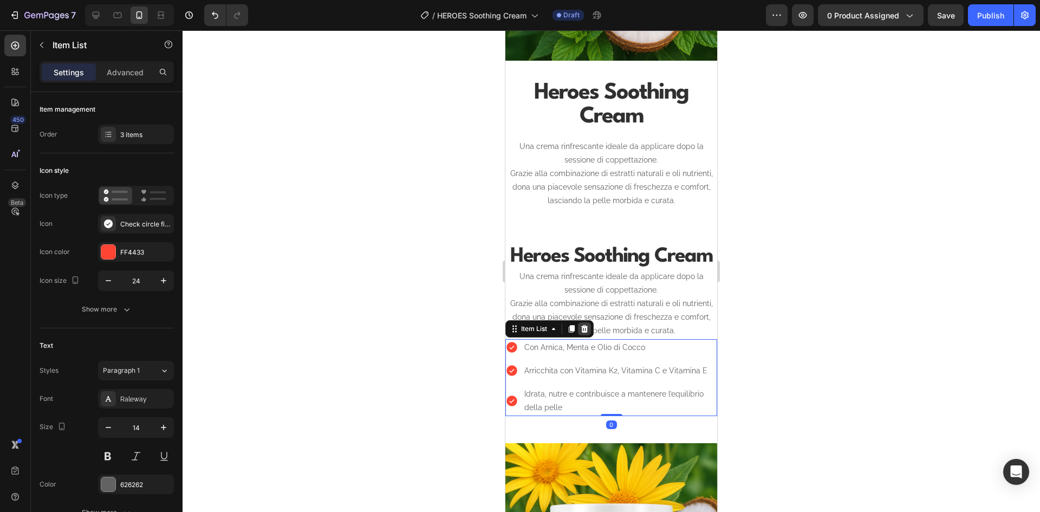
click at [586, 324] on icon at bounding box center [584, 328] width 7 height 8
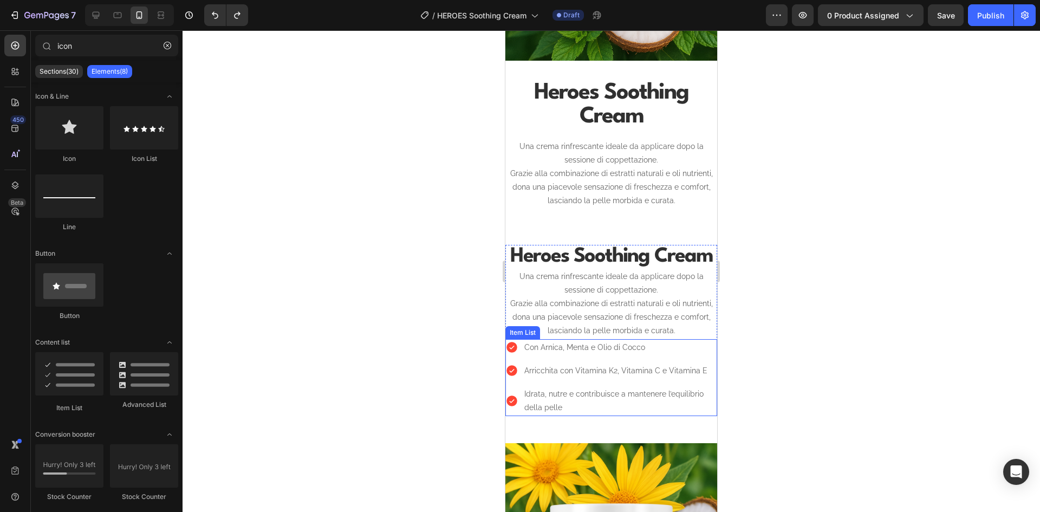
click at [566, 348] on div "Con Arnica, Menta e Olio di Cocco Arricchita con Vitamina K2, Vitamina C e Vita…" at bounding box center [611, 377] width 212 height 77
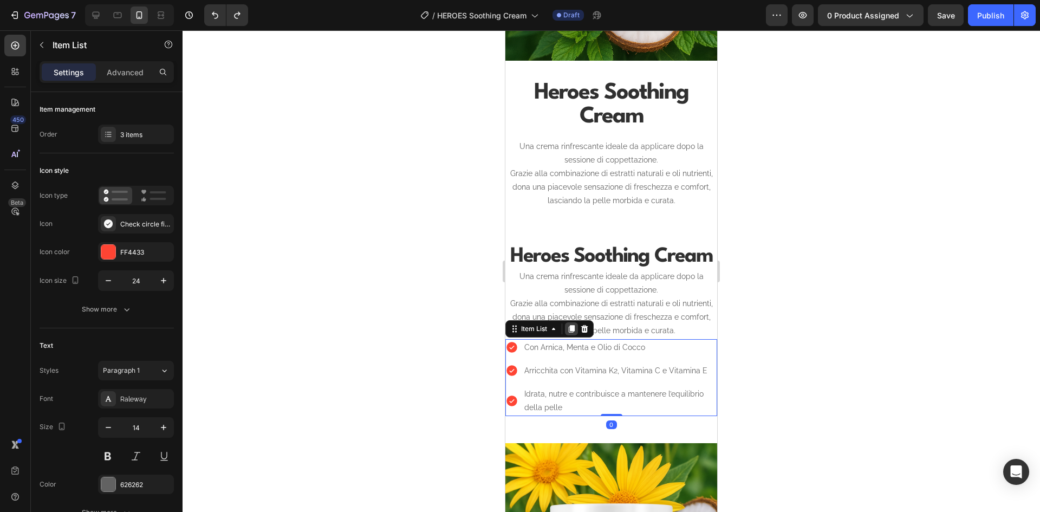
click at [570, 324] on icon at bounding box center [571, 328] width 9 height 9
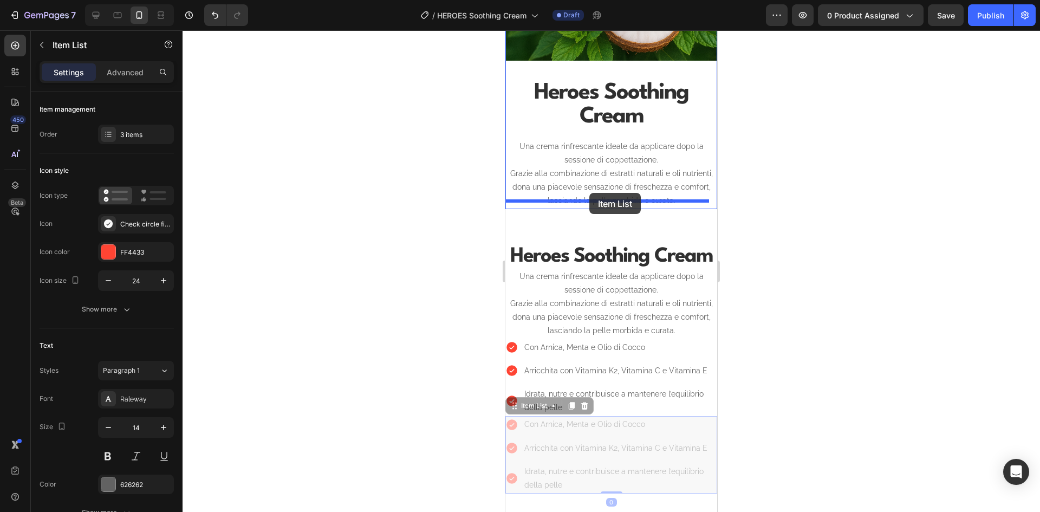
drag, startPoint x: 513, startPoint y: 401, endPoint x: 589, endPoint y: 193, distance: 221.8
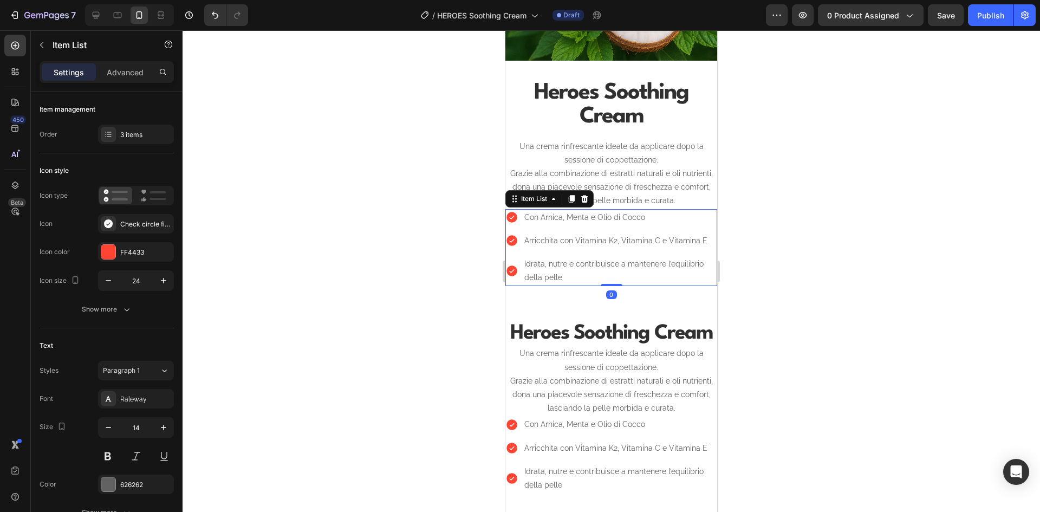
click at [813, 188] on div at bounding box center [610, 270] width 857 height 481
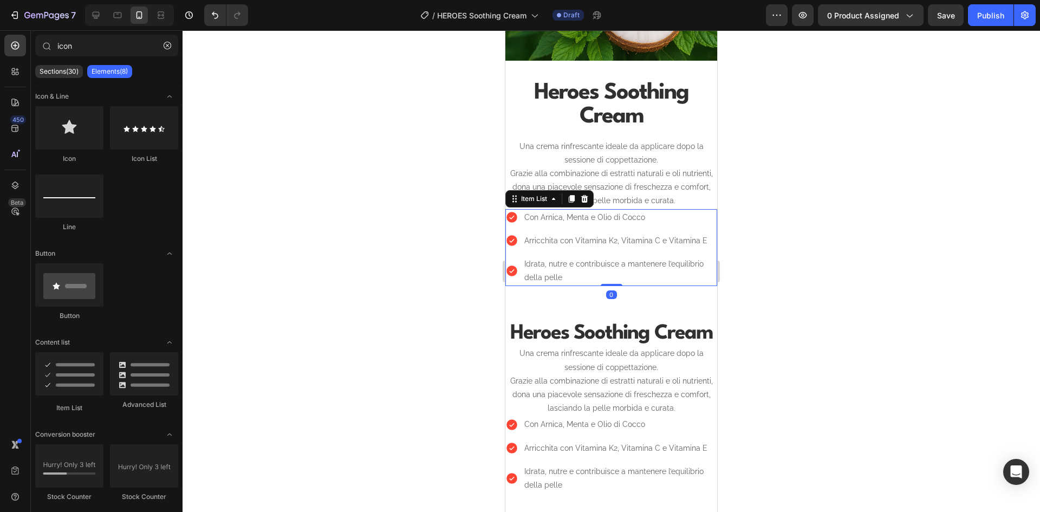
click at [641, 234] on p "Arricchita con Vitamina K2, Vitamina C e Vitamina E" at bounding box center [619, 241] width 191 height 14
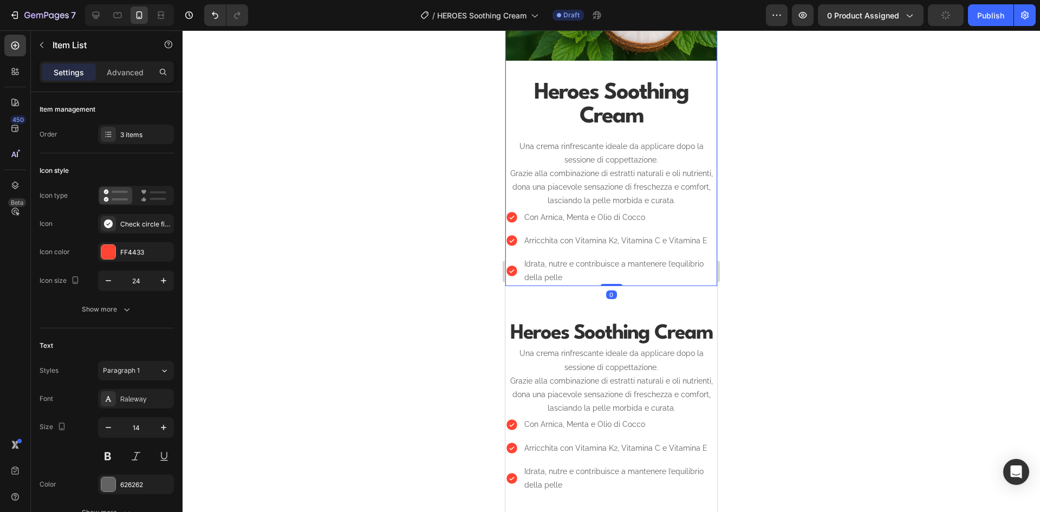
click at [579, 55] on div "Image ⁠⁠⁠⁠⁠⁠⁠ Heroes Soothing Cream Heading Una crema rinfrescante ideale da ap…" at bounding box center [611, 75] width 212 height 421
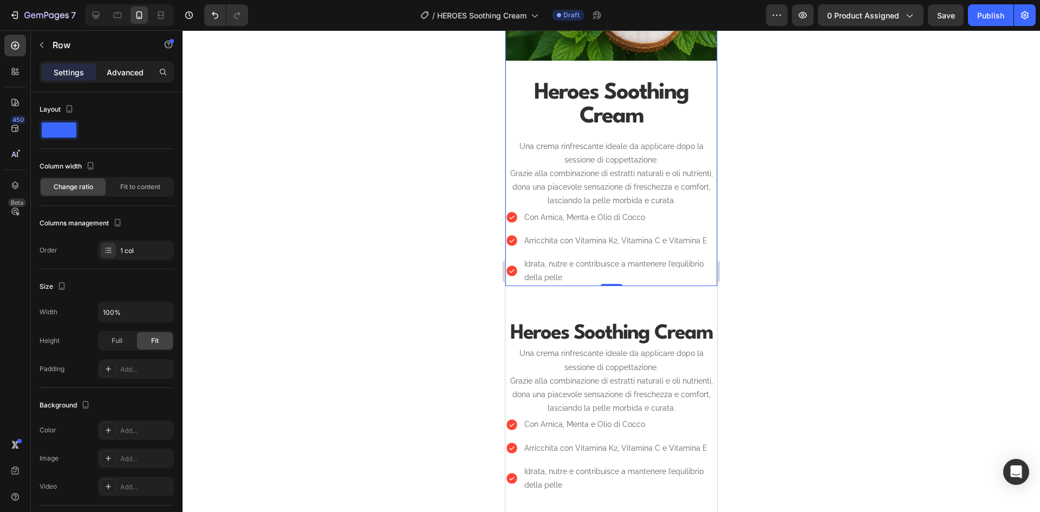
click at [117, 68] on p "Advanced" at bounding box center [125, 72] width 37 height 11
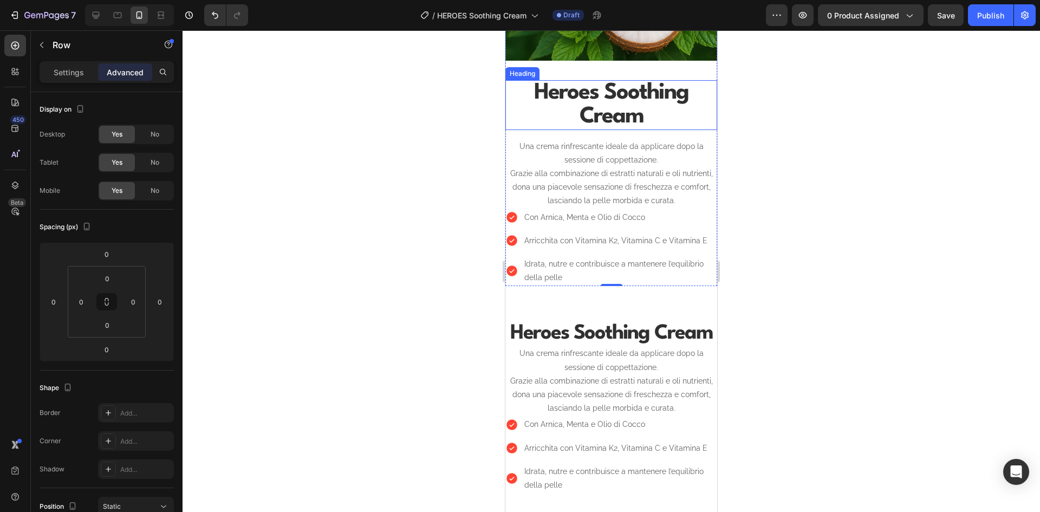
click at [592, 94] on strong "Heroes Soothing Cream" at bounding box center [611, 105] width 154 height 46
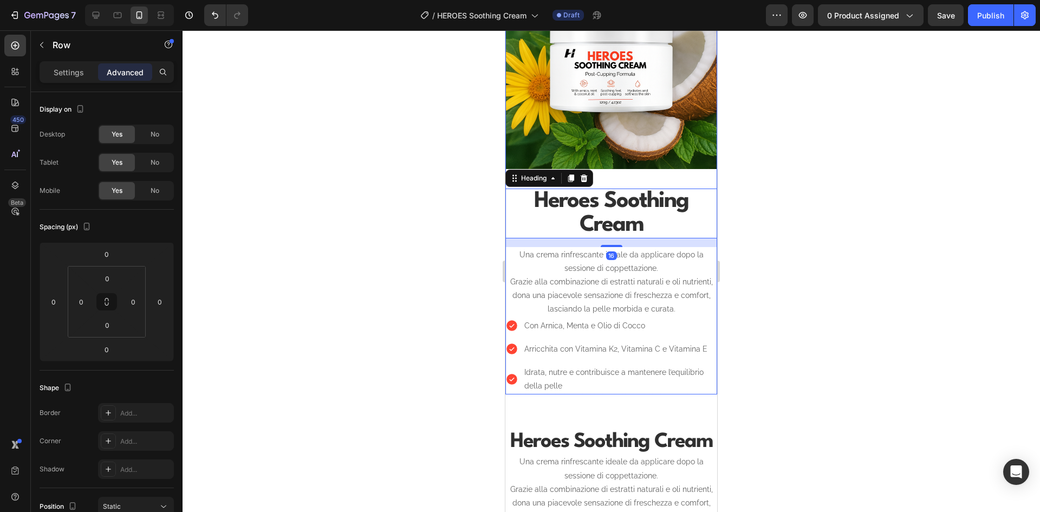
click at [661, 171] on div "Image ⁠⁠⁠⁠⁠⁠⁠ Heroes Soothing Cream Heading 16 Una crema rinfrescante ideale da…" at bounding box center [611, 183] width 212 height 421
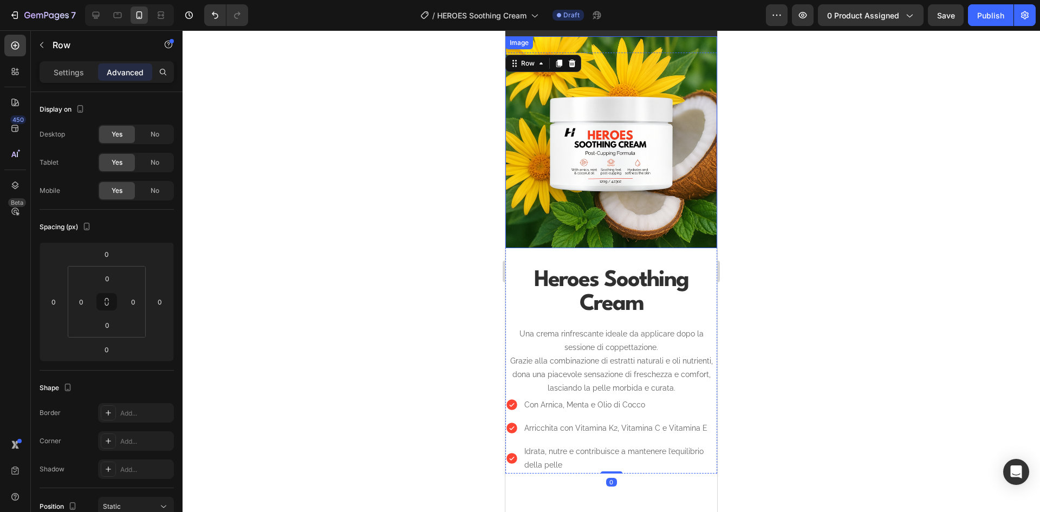
scroll to position [739, 0]
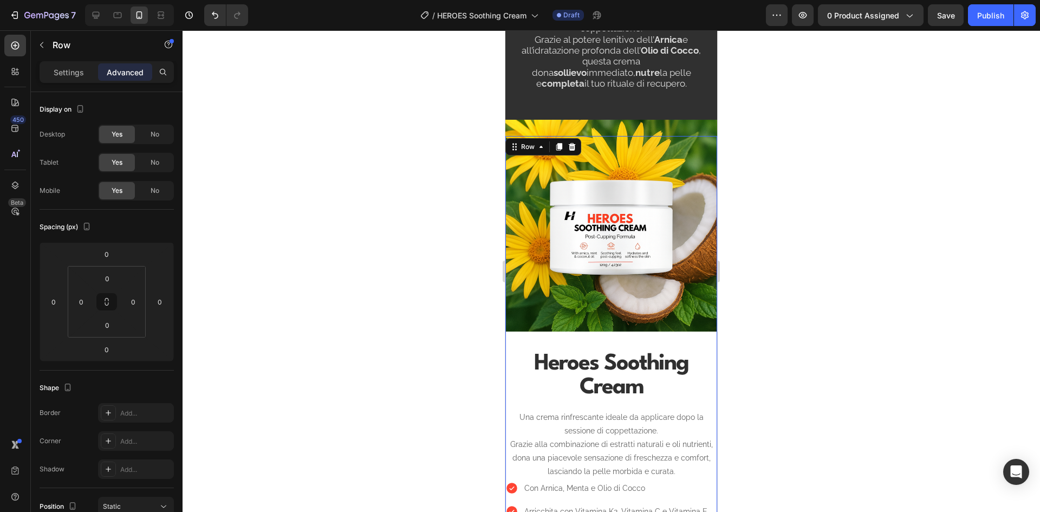
click at [548, 334] on div "Image ⁠⁠⁠⁠⁠⁠⁠ Heroes Soothing Cream Heading Una crema rinfrescante ideale da ap…" at bounding box center [611, 346] width 212 height 421
click at [80, 303] on input "0" at bounding box center [81, 301] width 16 height 16
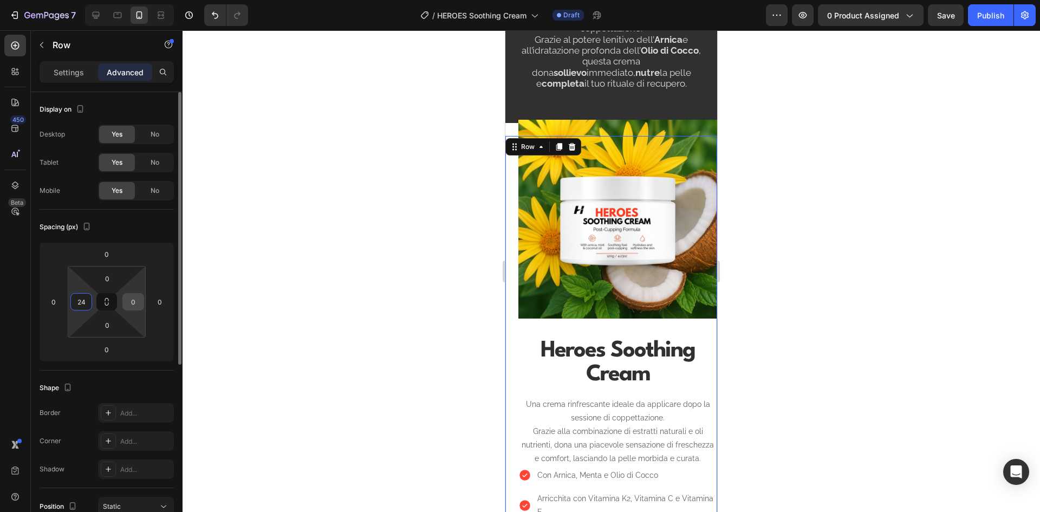
type input "24"
click at [134, 300] on input "0" at bounding box center [133, 301] width 16 height 16
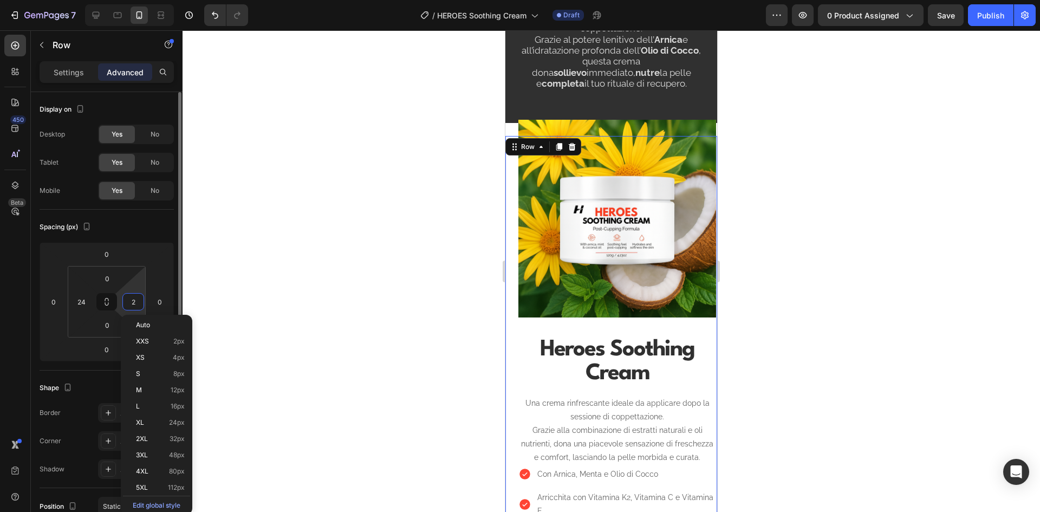
type input "24"
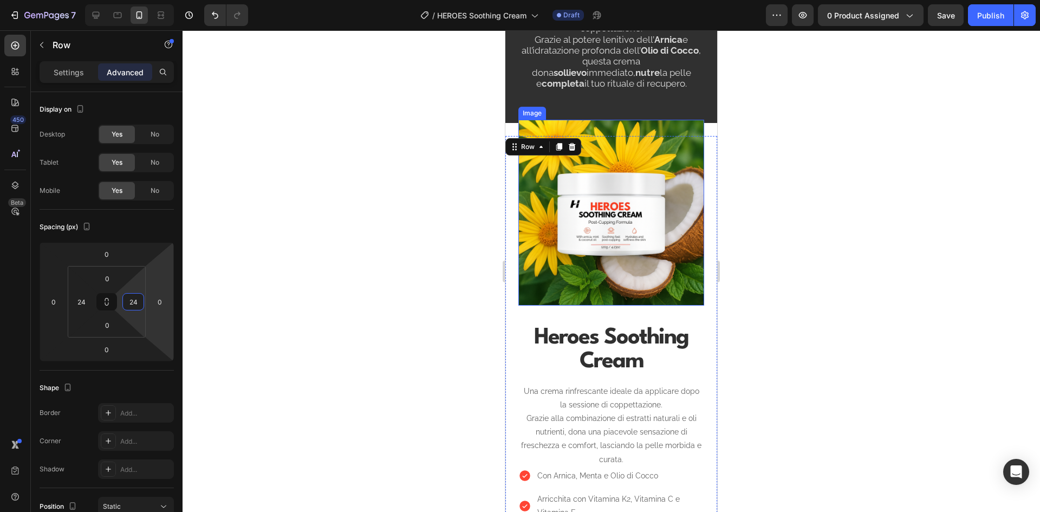
click at [685, 187] on img at bounding box center [611, 213] width 186 height 186
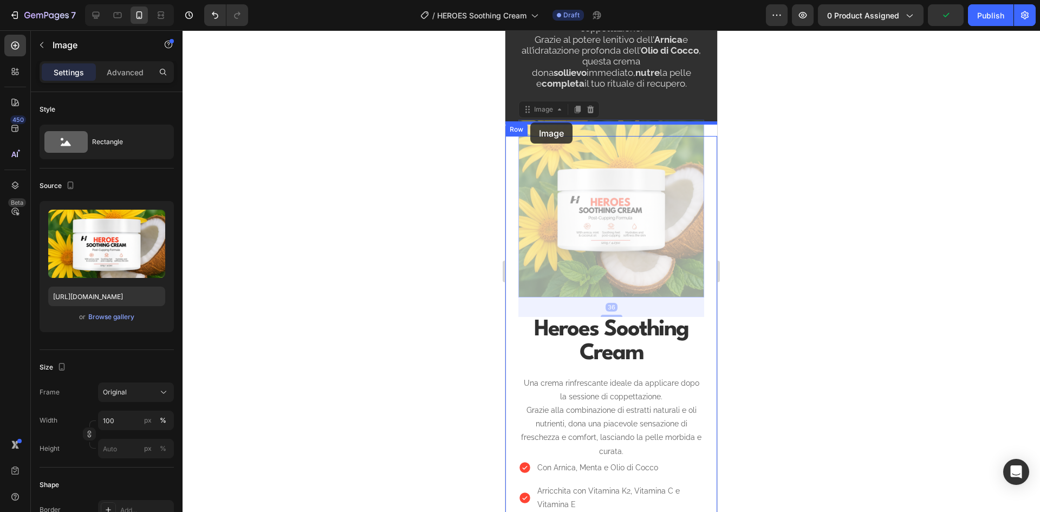
drag, startPoint x: 530, startPoint y: 112, endPoint x: 530, endPoint y: 122, distance: 10.3
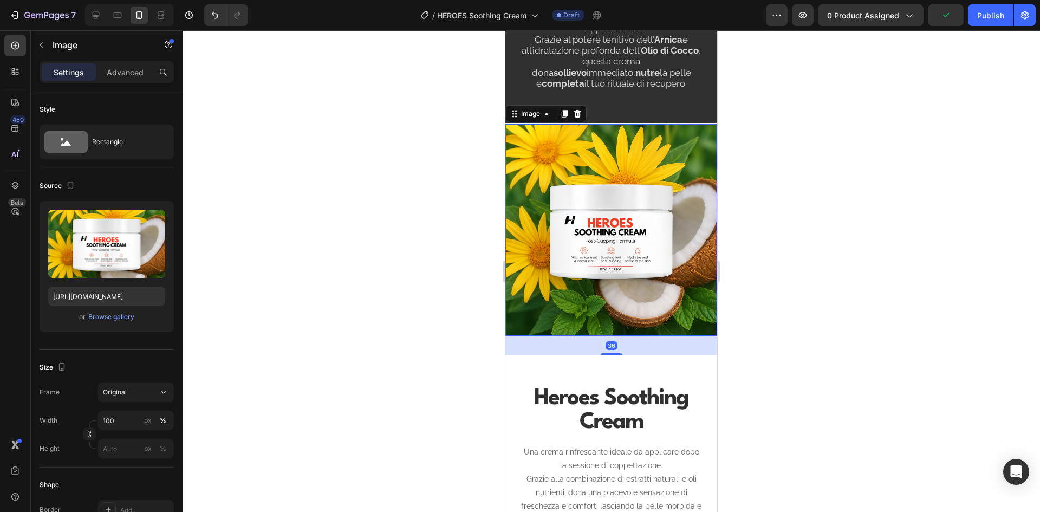
click at [797, 188] on div at bounding box center [610, 270] width 857 height 481
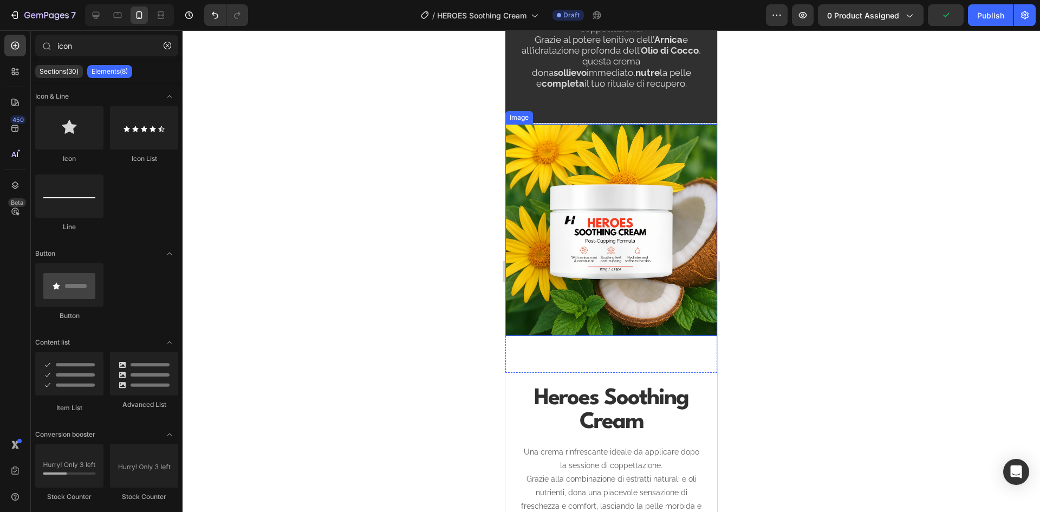
click at [620, 307] on img at bounding box center [611, 230] width 212 height 212
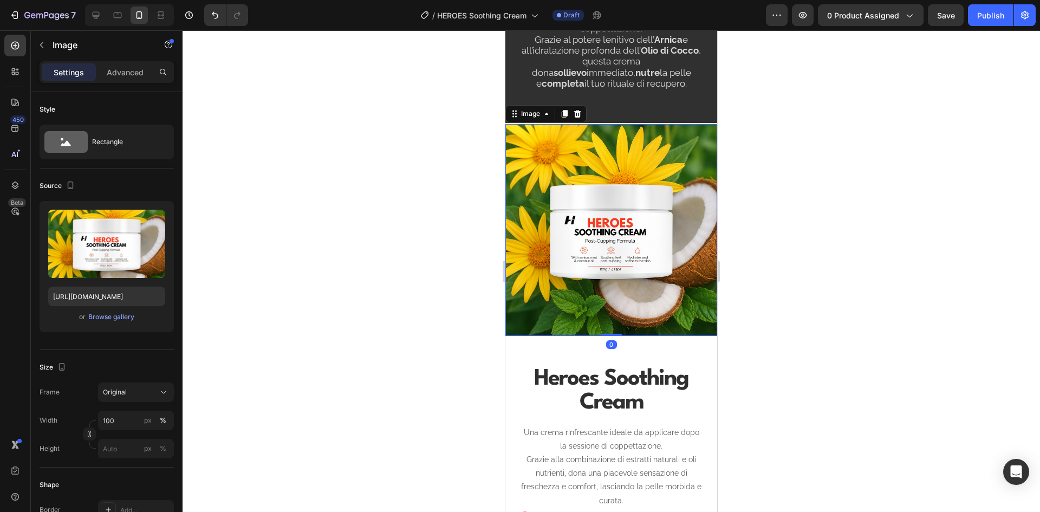
drag, startPoint x: 609, startPoint y: 345, endPoint x: 607, endPoint y: 290, distance: 55.3
click at [607, 290] on div "Image 0" at bounding box center [611, 230] width 212 height 212
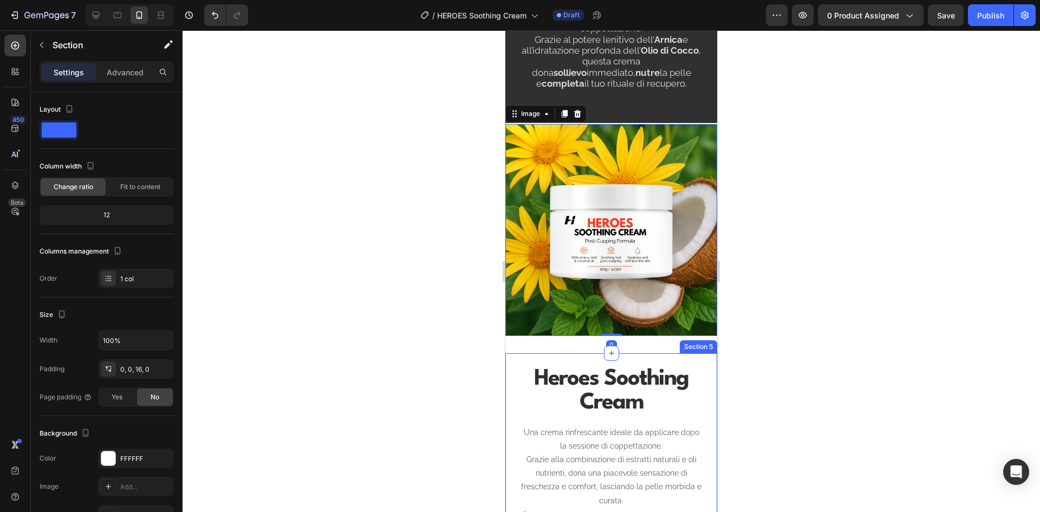
click at [628, 353] on div "⁠⁠⁠⁠⁠⁠⁠ Heroes Soothing Cream Heading Una crema rinfrescante ideale da applicar…" at bounding box center [611, 489] width 212 height 273
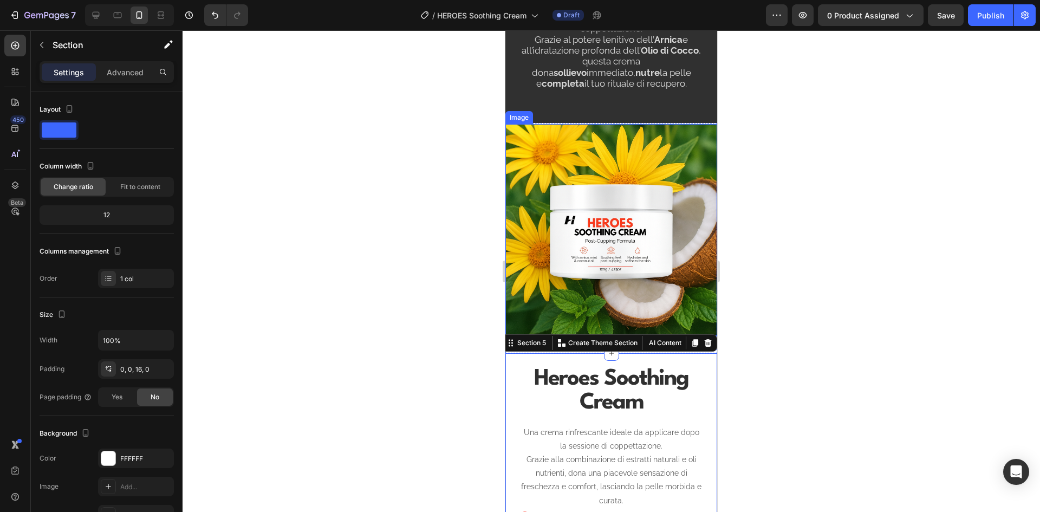
click at [612, 294] on img at bounding box center [611, 230] width 212 height 212
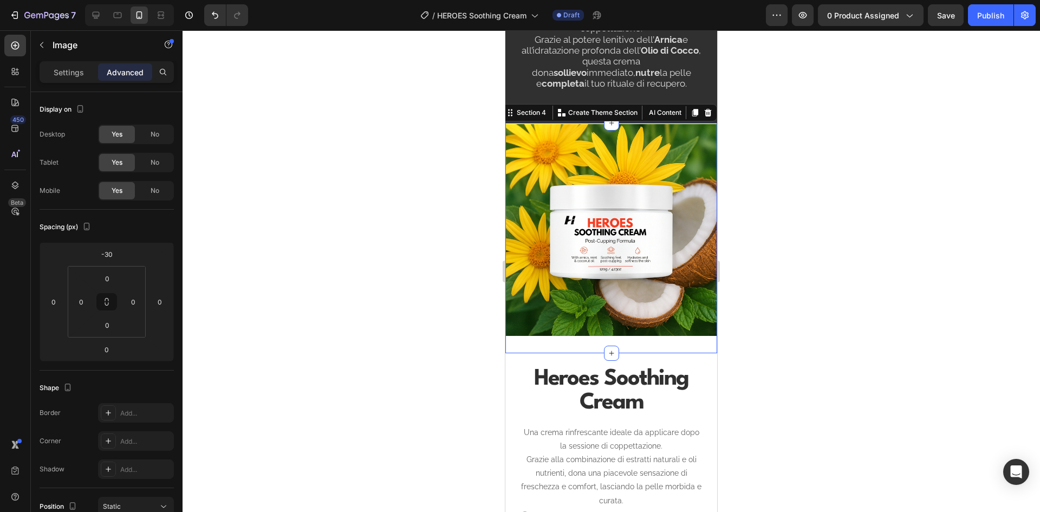
click at [641, 336] on div "Image Section 4 You can create reusable sections Create Theme Section AI Conten…" at bounding box center [611, 238] width 212 height 230
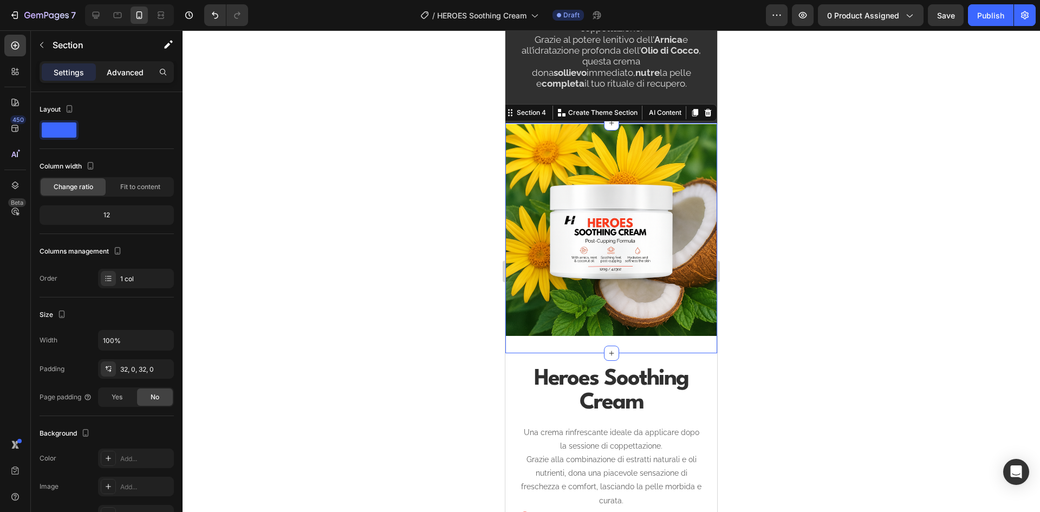
click at [121, 68] on p "Advanced" at bounding box center [125, 72] width 37 height 11
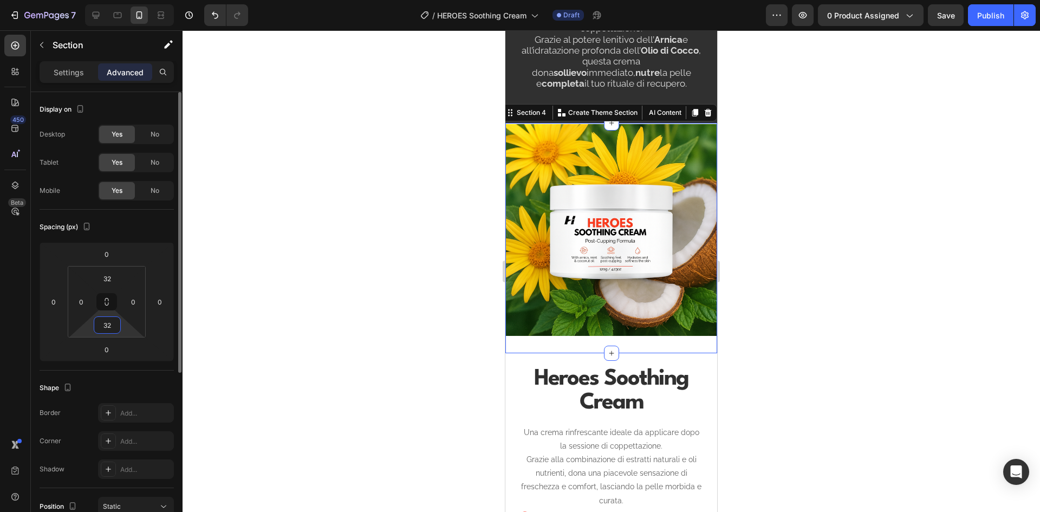
click at [105, 327] on input "32" at bounding box center [107, 325] width 22 height 16
type input "0"
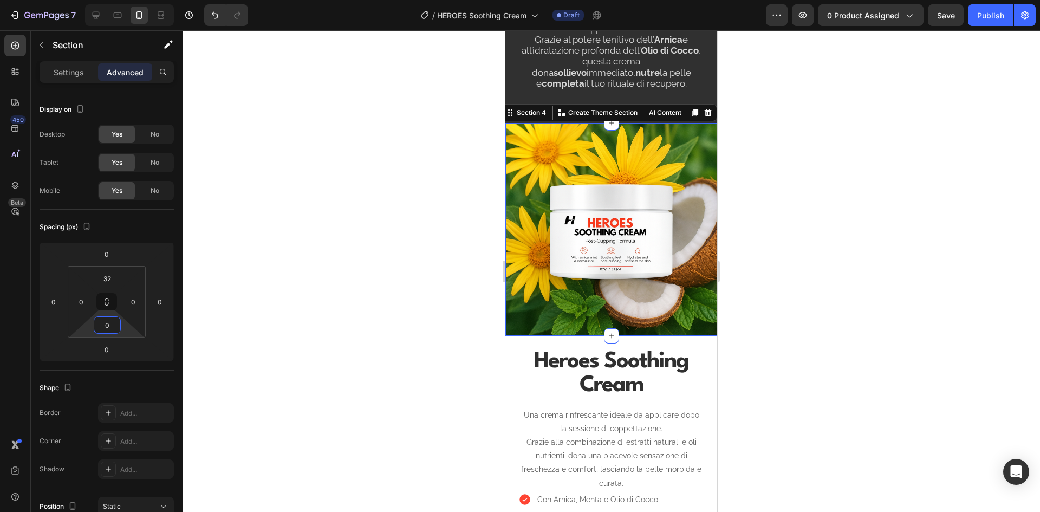
click at [383, 264] on div at bounding box center [610, 270] width 857 height 481
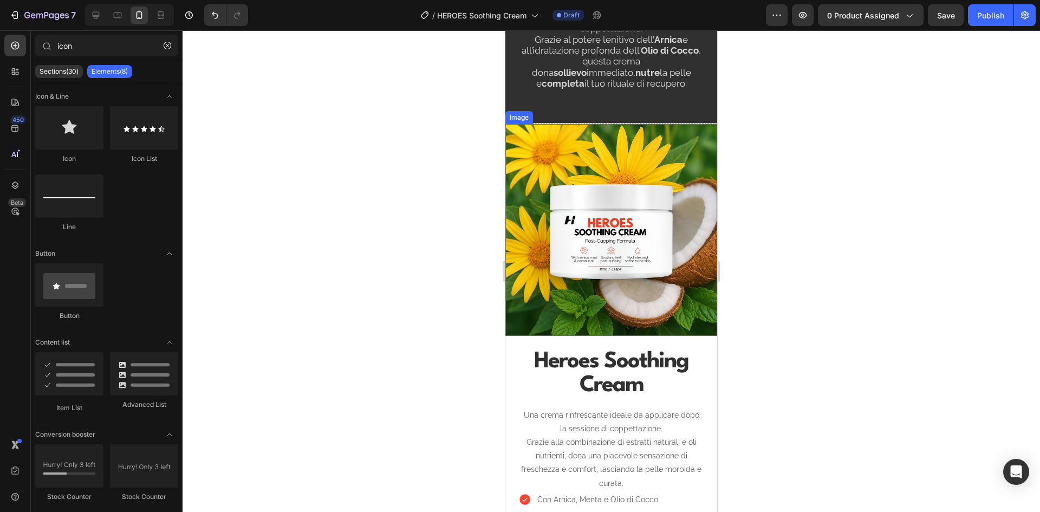
click at [642, 159] on img at bounding box center [611, 230] width 212 height 212
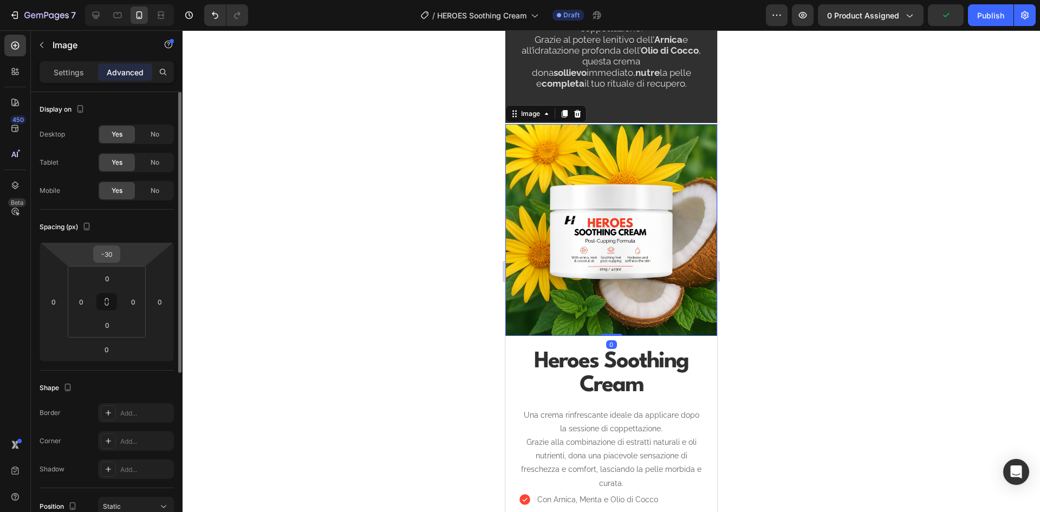
click at [107, 255] on input "-30" at bounding box center [107, 254] width 22 height 16
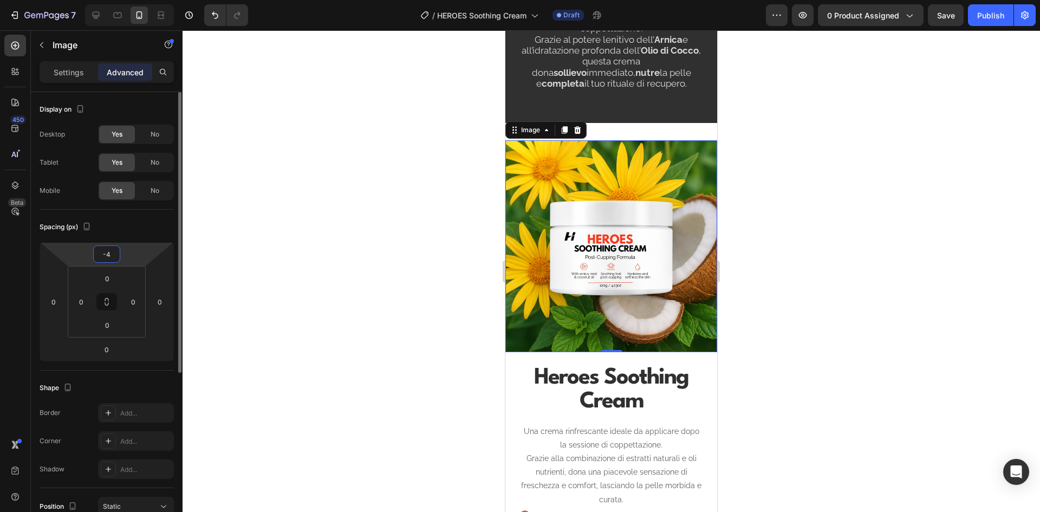
type input "-40"
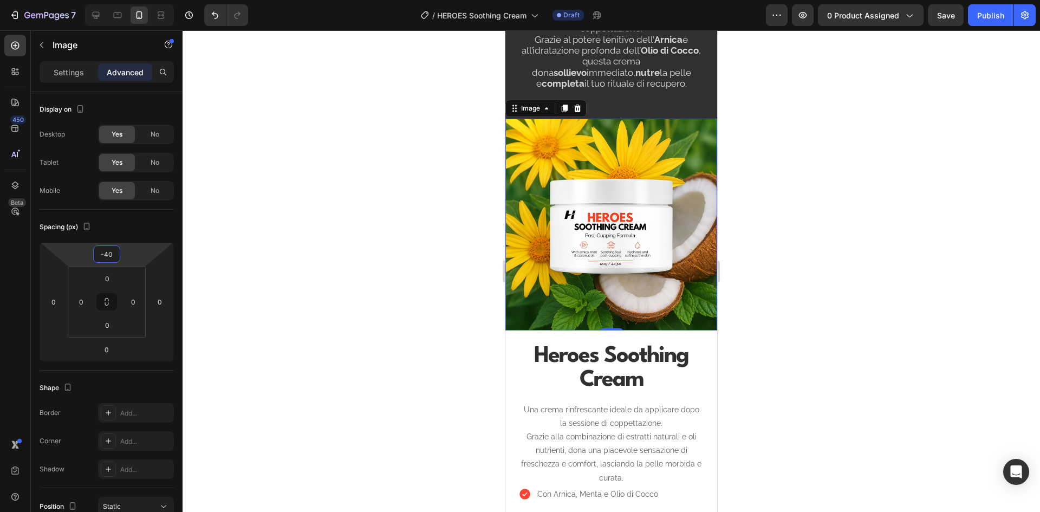
click at [793, 155] on div at bounding box center [610, 270] width 857 height 481
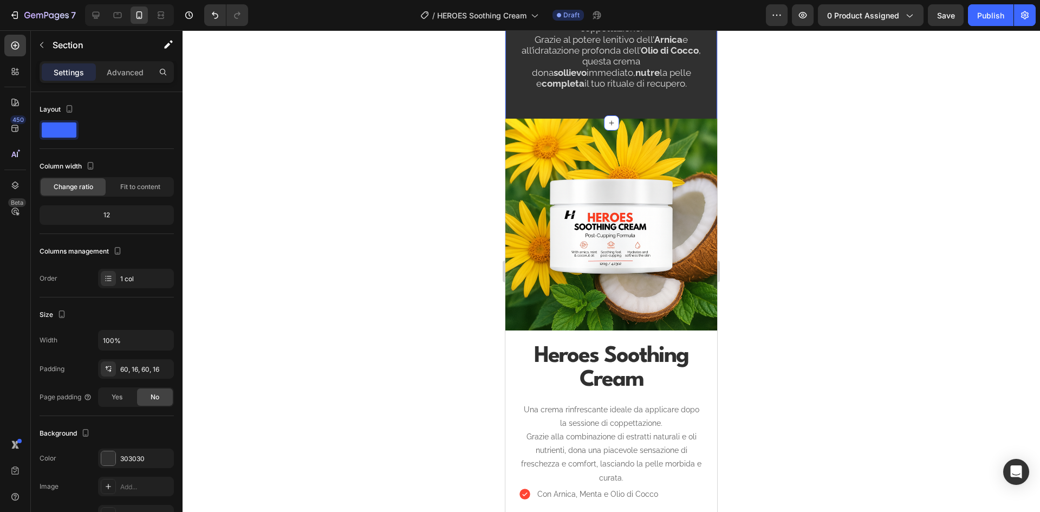
click at [648, 110] on div "Completa il tuo Rituale di Recupero Heading Progettata per amplificare i benefi…" at bounding box center [611, 23] width 212 height 199
click at [122, 67] on p "Advanced" at bounding box center [125, 72] width 37 height 11
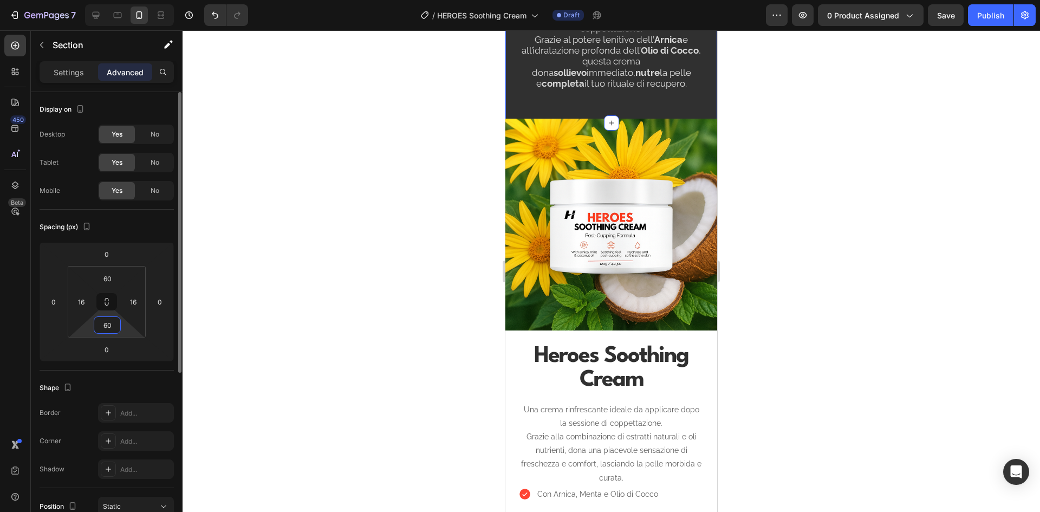
click at [113, 323] on input "60" at bounding box center [107, 325] width 22 height 16
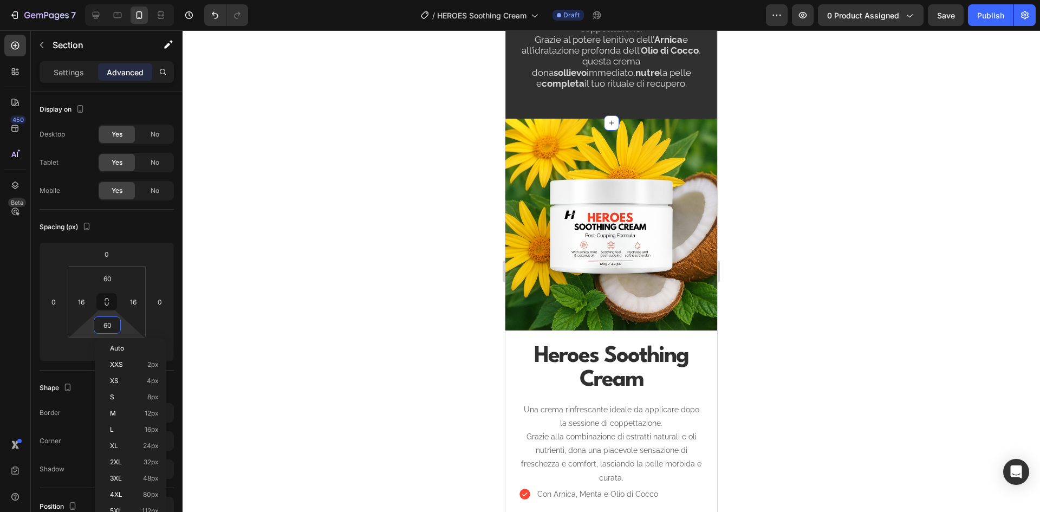
click at [777, 268] on div at bounding box center [610, 270] width 857 height 481
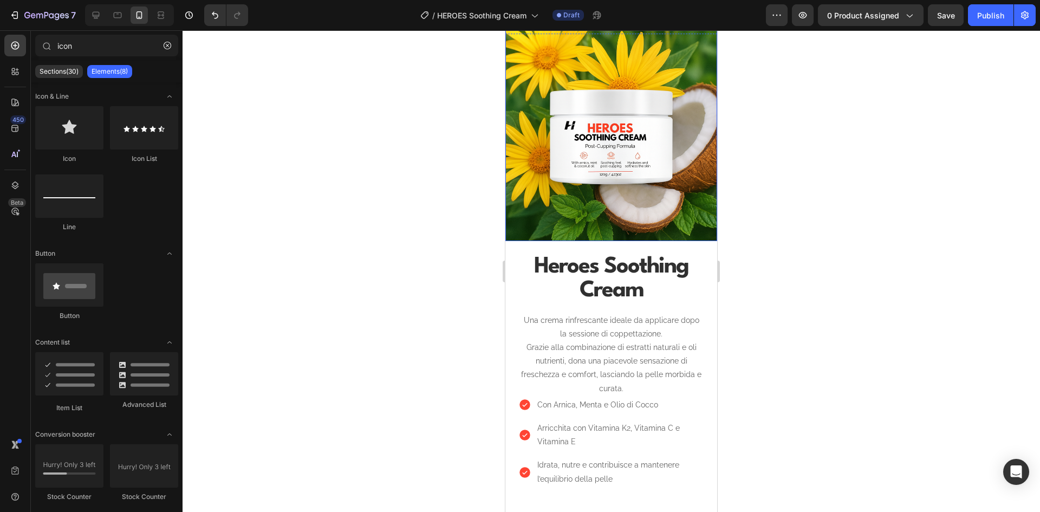
scroll to position [847, 0]
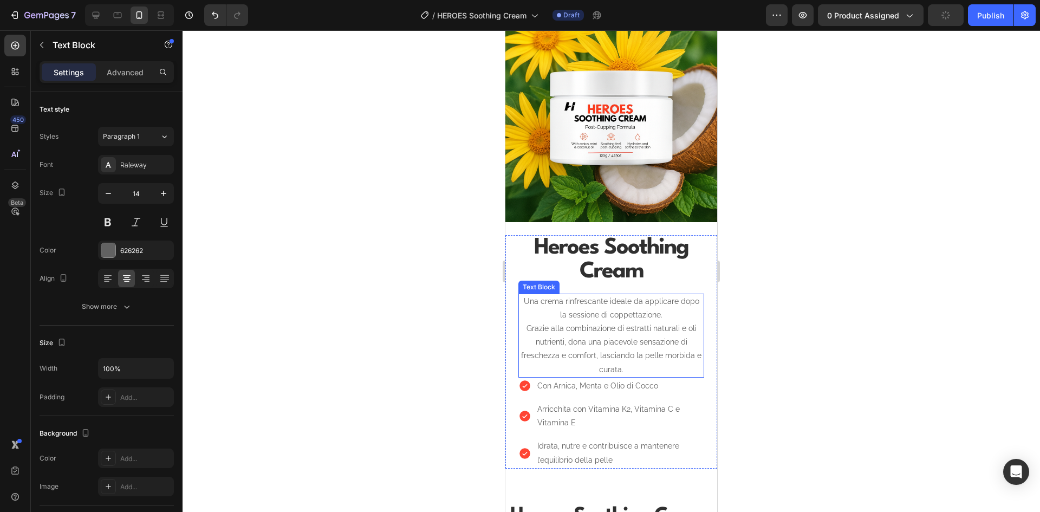
click at [634, 308] on p "Una crema rinfrescante ideale da applicare dopo la sessione di coppettazione. G…" at bounding box center [611, 336] width 184 height 82
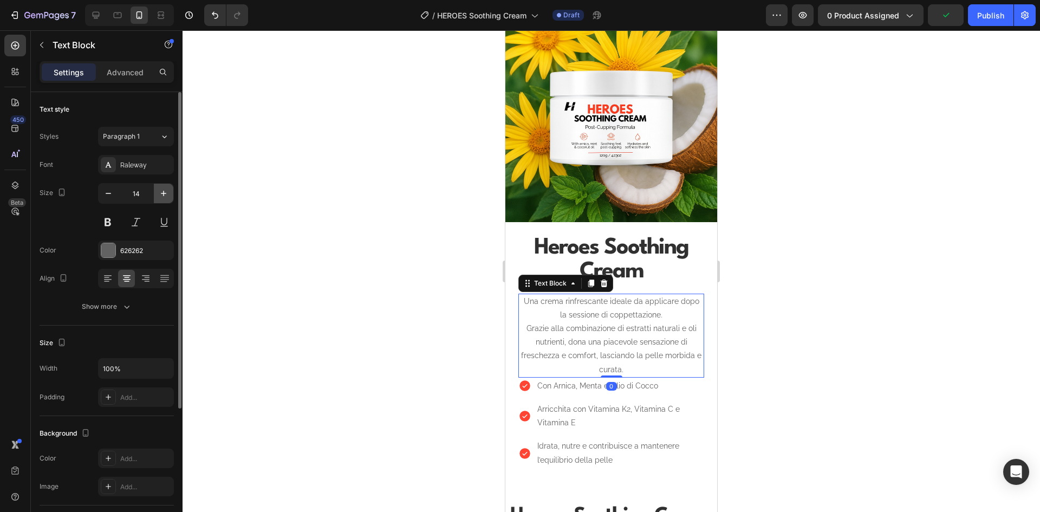
click at [161, 193] on icon "button" at bounding box center [163, 193] width 5 height 5
click at [161, 191] on icon "button" at bounding box center [163, 193] width 11 height 11
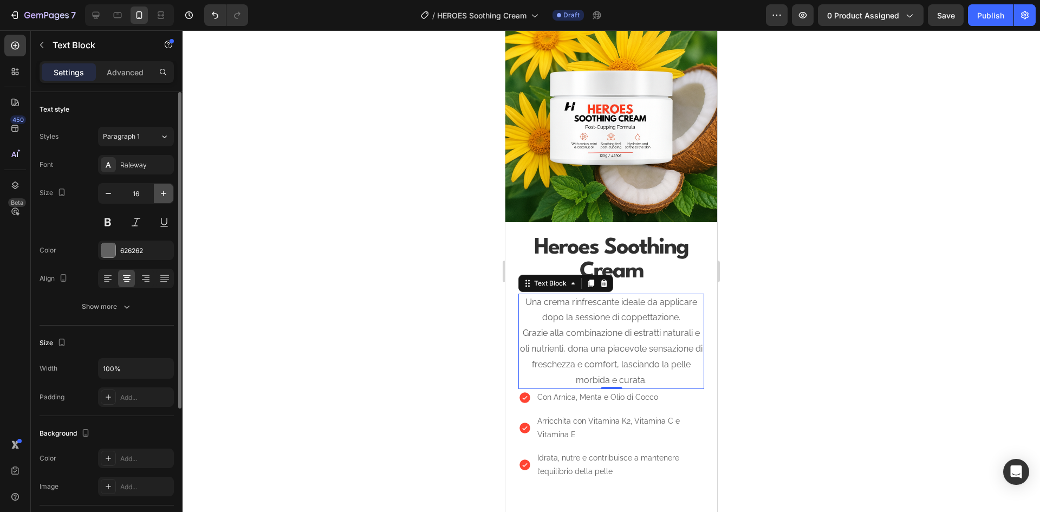
click at [161, 191] on icon "button" at bounding box center [163, 193] width 11 height 11
click at [110, 192] on icon "button" at bounding box center [108, 193] width 11 height 11
type input "16"
click at [119, 300] on button "Show more" at bounding box center [107, 306] width 134 height 19
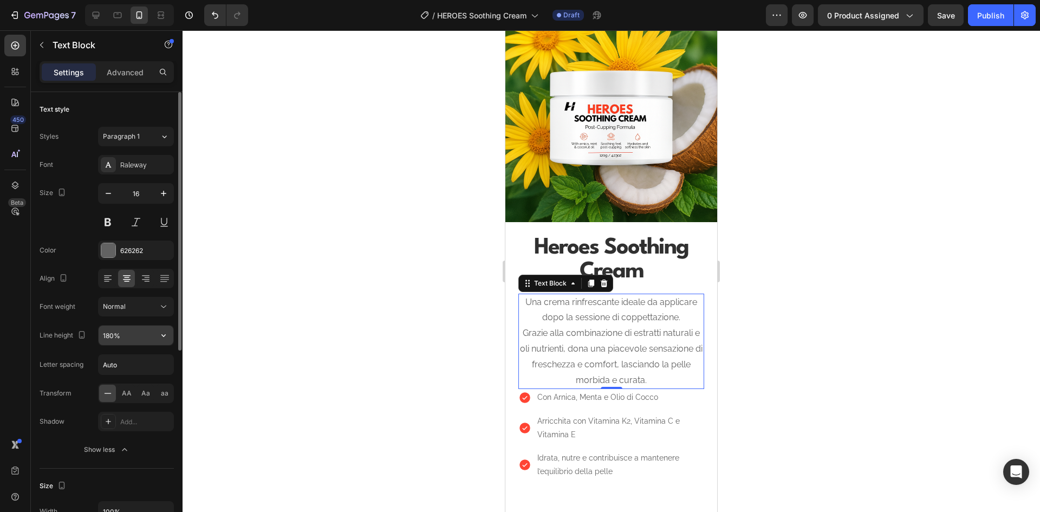
click at [110, 337] on input "180%" at bounding box center [136, 334] width 75 height 19
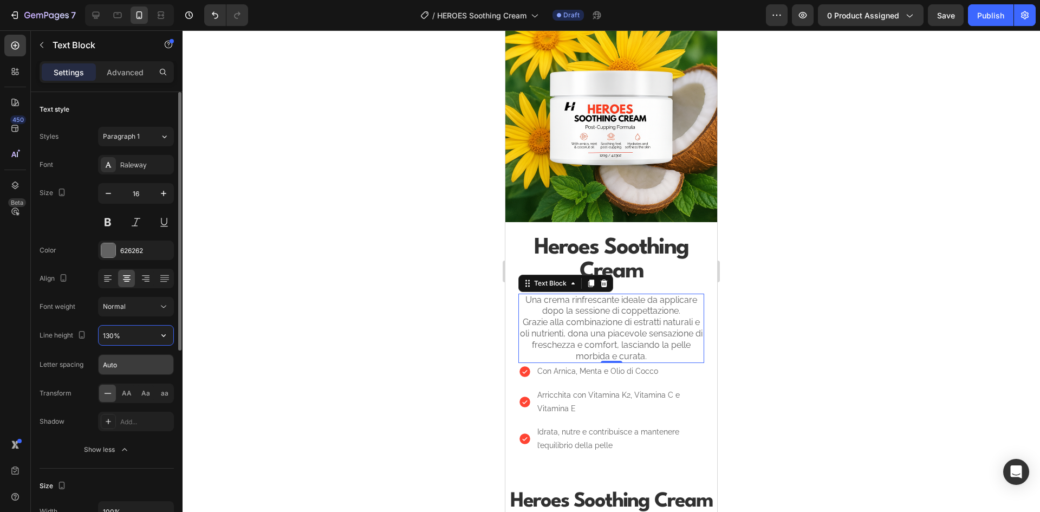
type input "130%"
click at [129, 372] on input "Auto" at bounding box center [136, 364] width 75 height 19
click at [309, 345] on div at bounding box center [610, 270] width 857 height 481
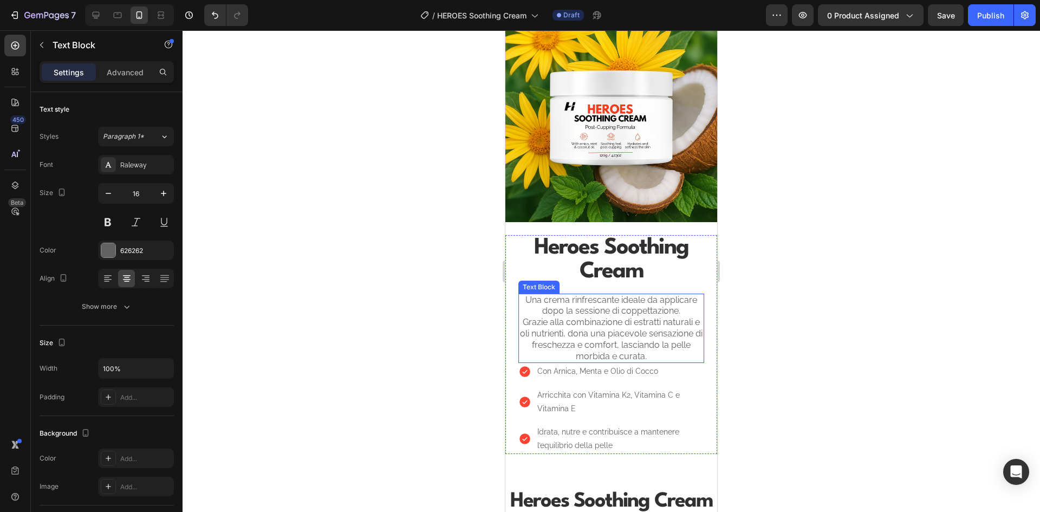
click at [625, 328] on p "Una crema rinfrescante ideale da applicare dopo la sessione di coppettazione. G…" at bounding box center [611, 329] width 184 height 68
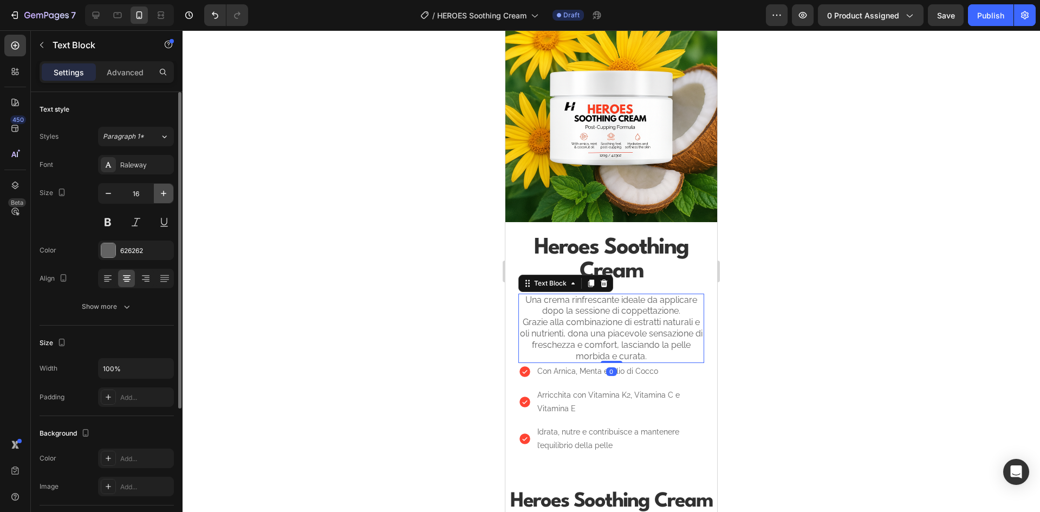
click at [164, 195] on icon "button" at bounding box center [163, 193] width 11 height 11
type input "17"
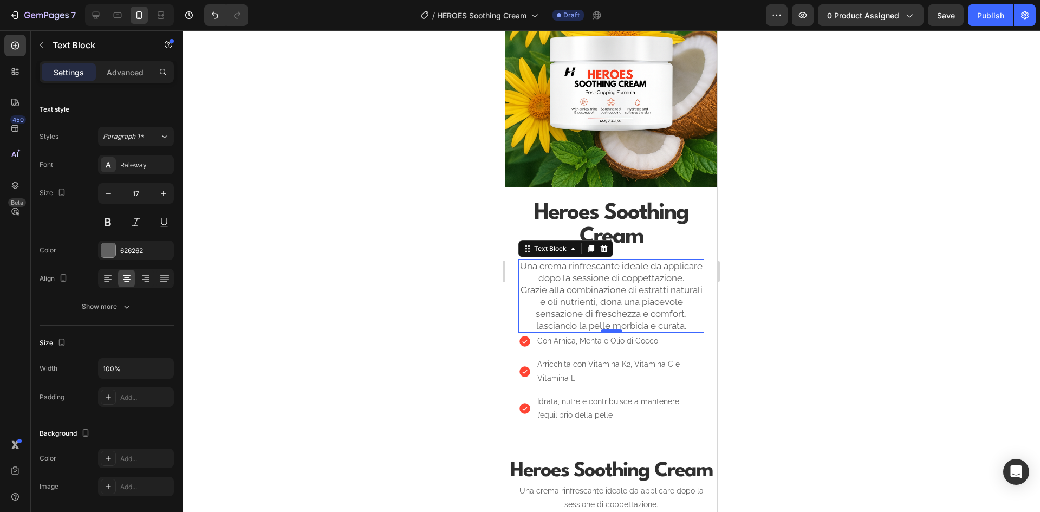
scroll to position [901, 0]
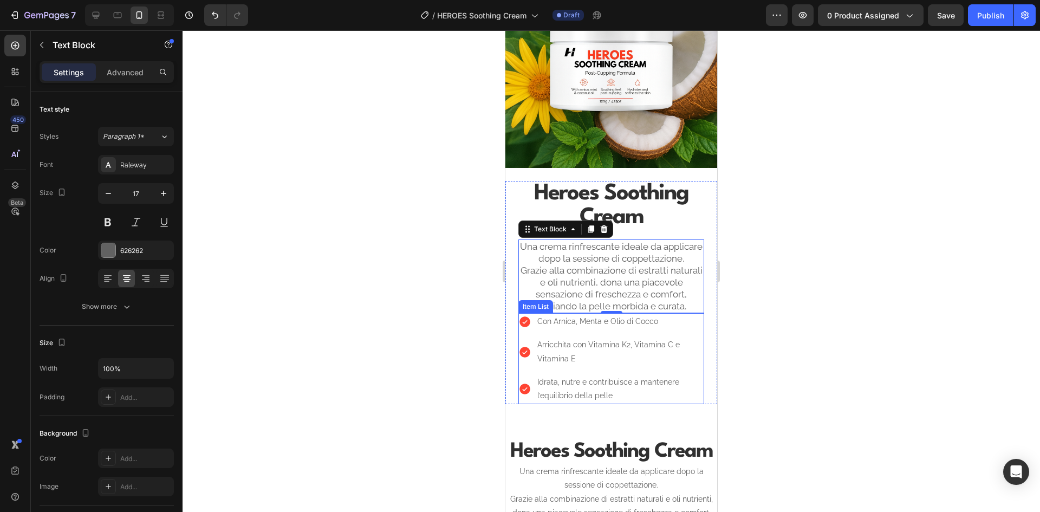
click at [644, 350] on div "Con Arnica, Menta e Olio di Cocco Arricchita con Vitamina K2, Vitamina C e Vita…" at bounding box center [611, 358] width 186 height 91
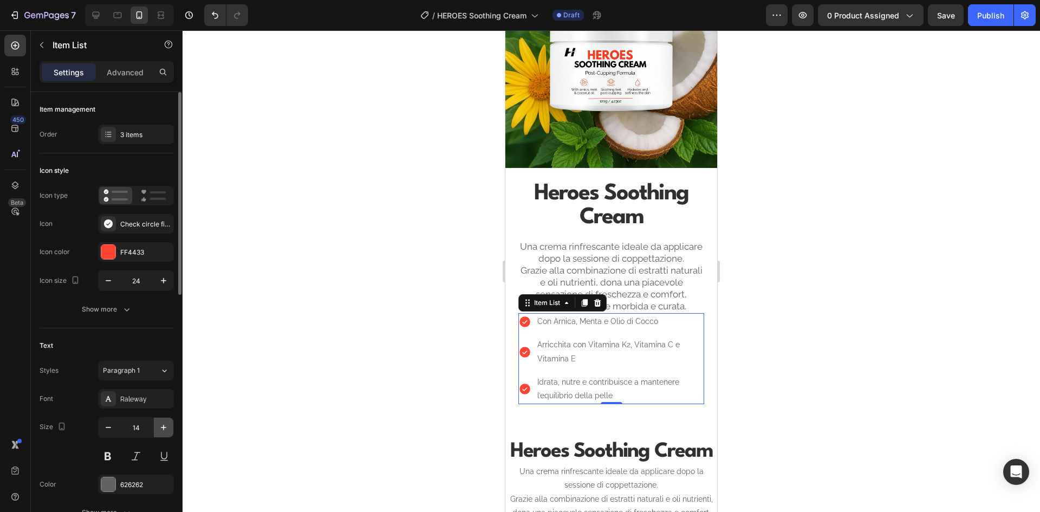
click at [162, 422] on icon "button" at bounding box center [163, 427] width 11 height 11
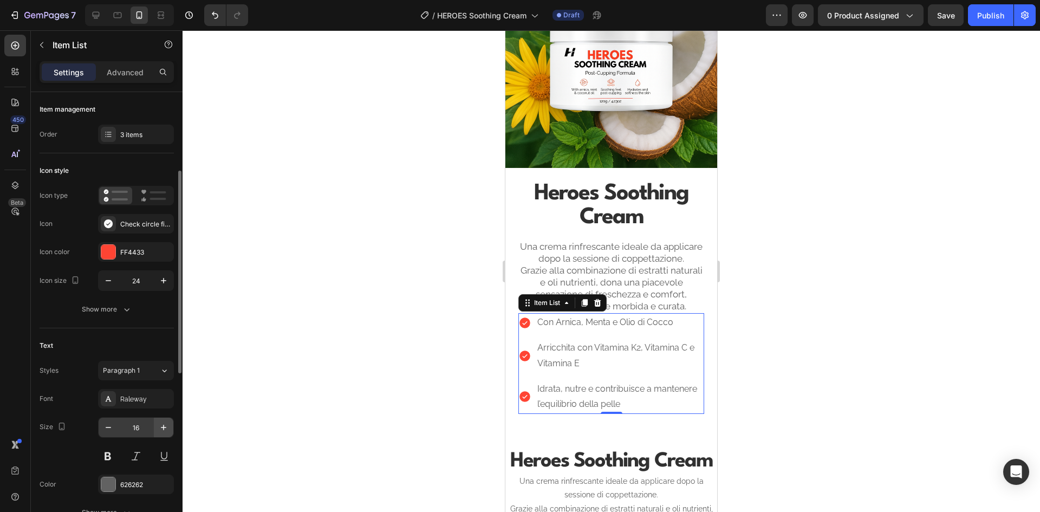
scroll to position [54, 0]
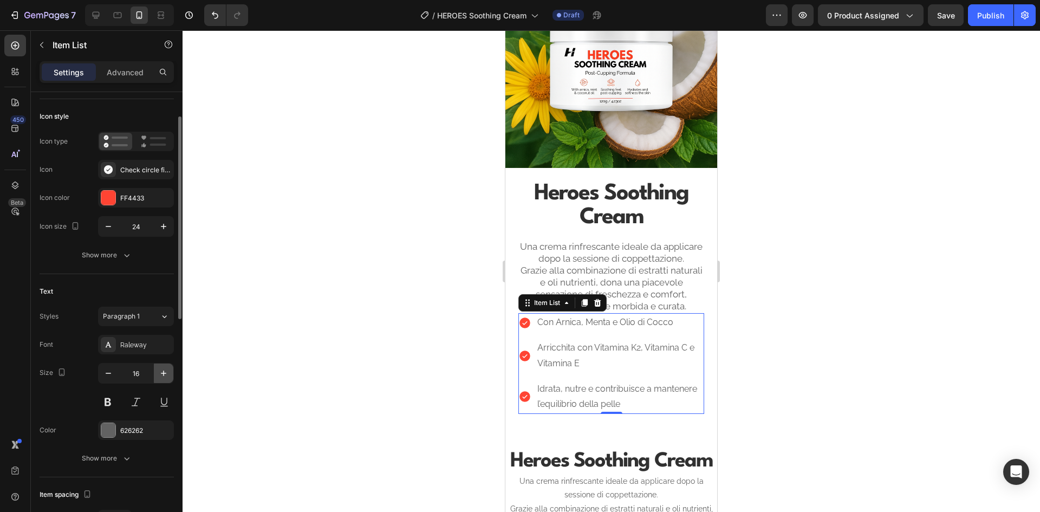
click at [160, 373] on icon "button" at bounding box center [163, 373] width 11 height 11
type input "17"
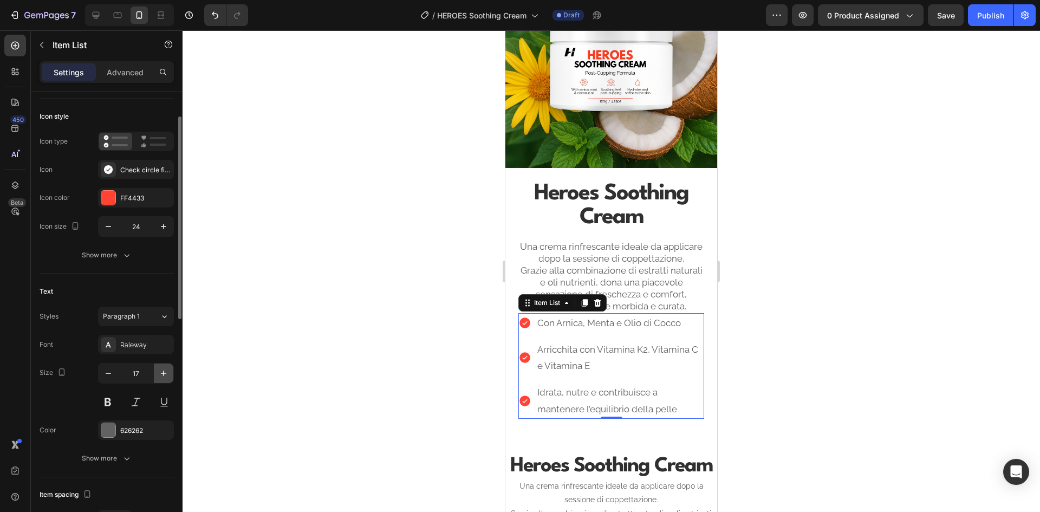
scroll to position [108, 0]
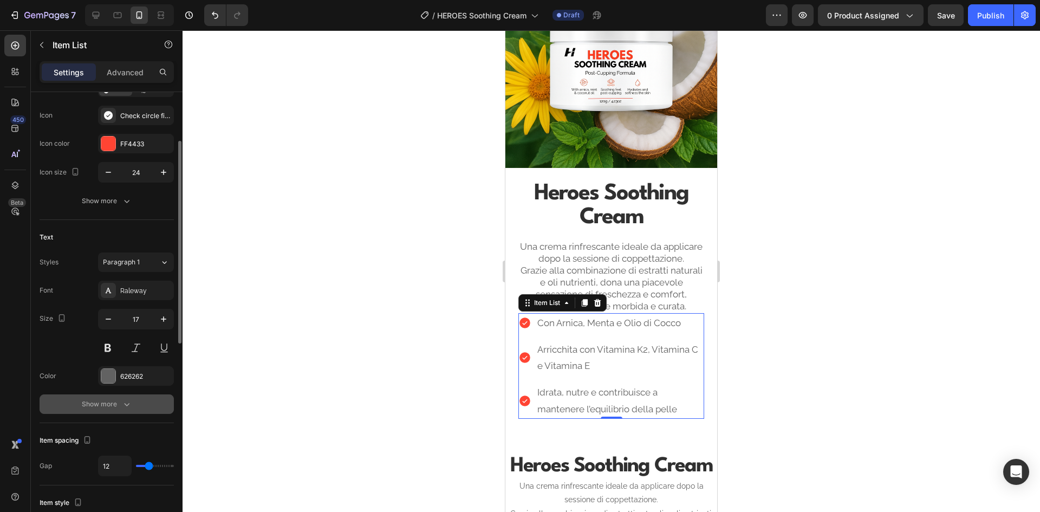
click at [132, 402] on icon "button" at bounding box center [126, 403] width 11 height 11
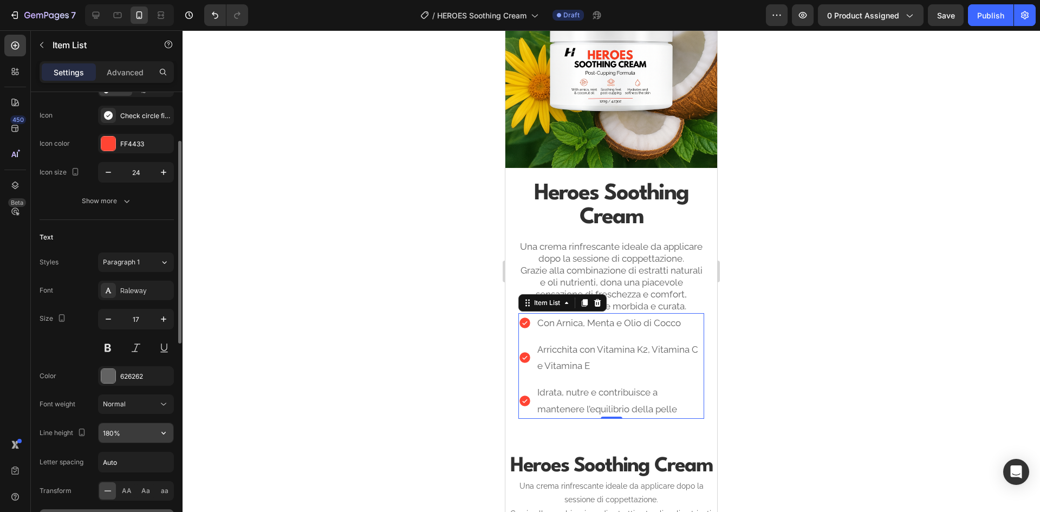
click at [125, 433] on input "180%" at bounding box center [136, 432] width 75 height 19
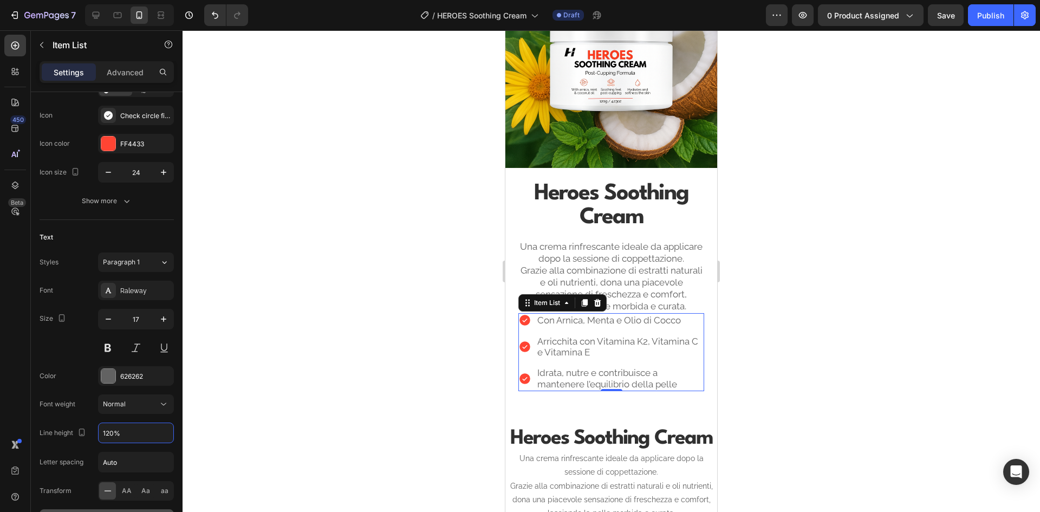
type input "120%"
click at [810, 270] on div at bounding box center [610, 270] width 857 height 481
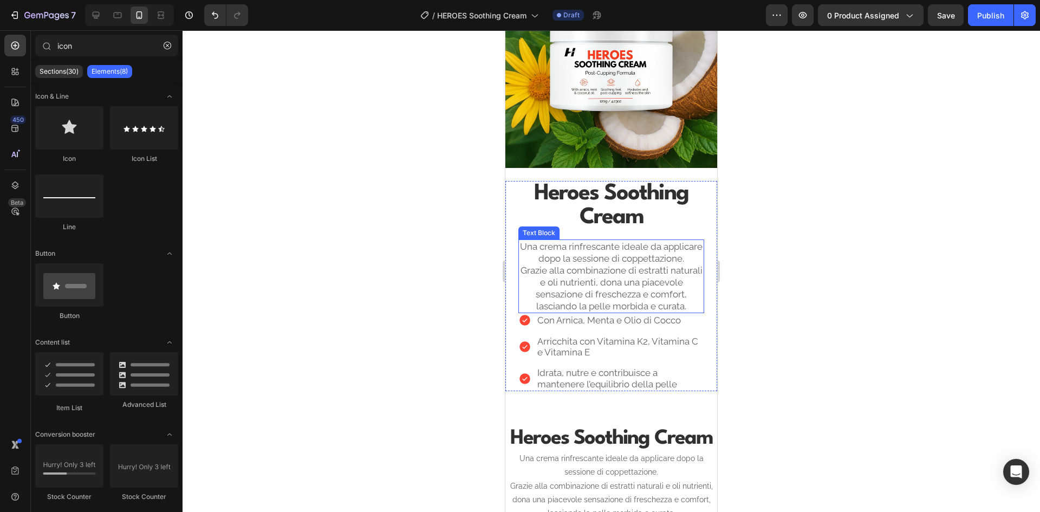
click at [616, 289] on p "Una crema rinfrescante ideale da applicare dopo la sessione di coppettazione. G…" at bounding box center [611, 276] width 184 height 72
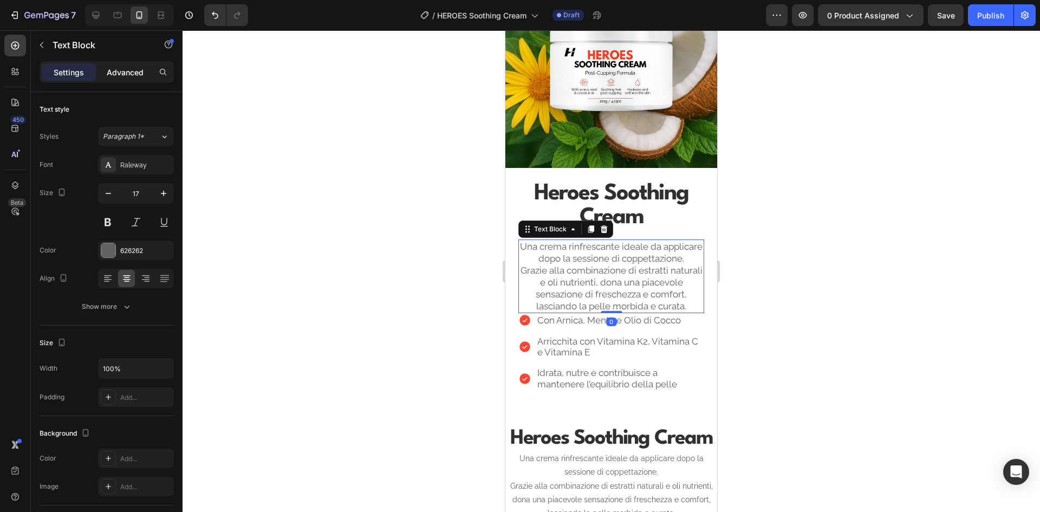
click at [109, 69] on p "Advanced" at bounding box center [125, 72] width 37 height 11
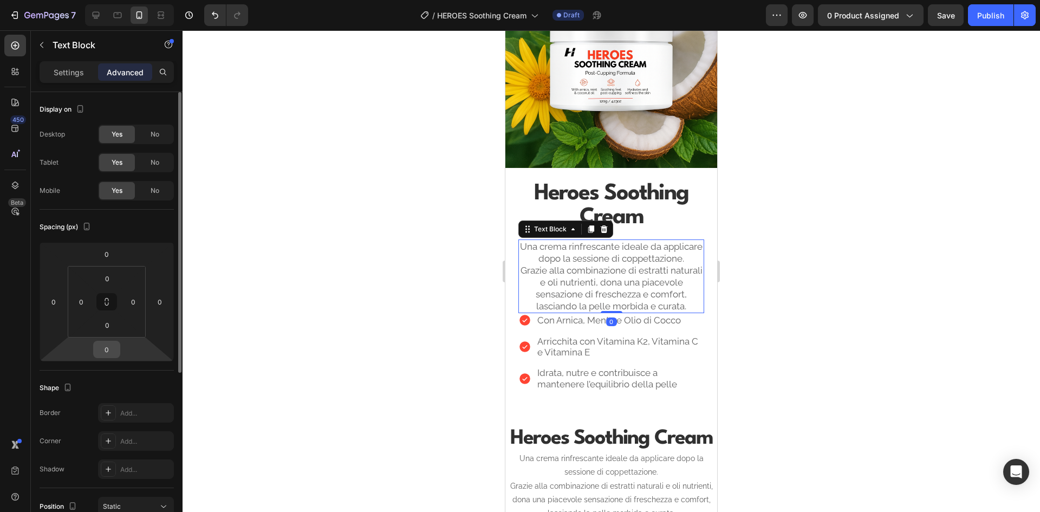
click at [115, 341] on div "0" at bounding box center [106, 349] width 27 height 17
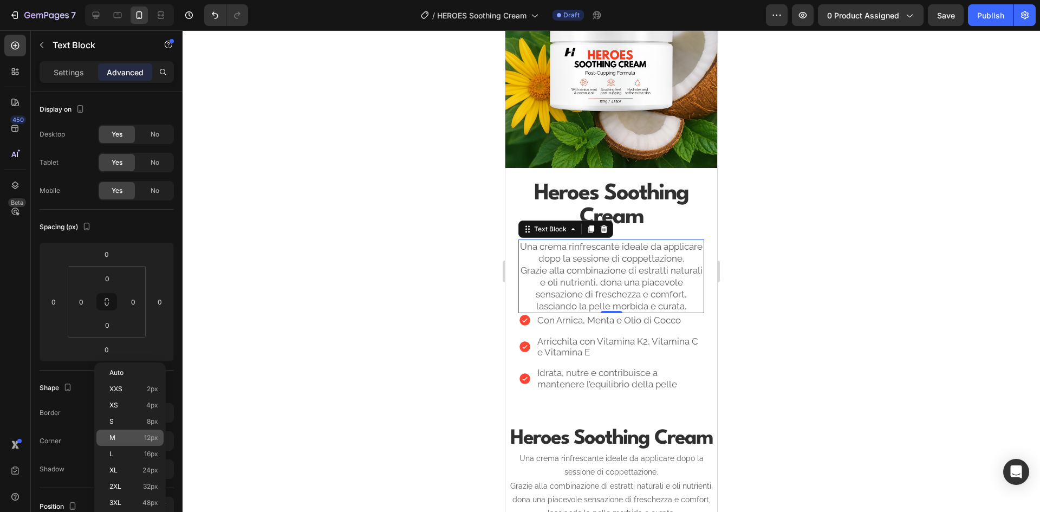
click at [157, 439] on span "12px" at bounding box center [151, 438] width 14 height 8
type input "12"
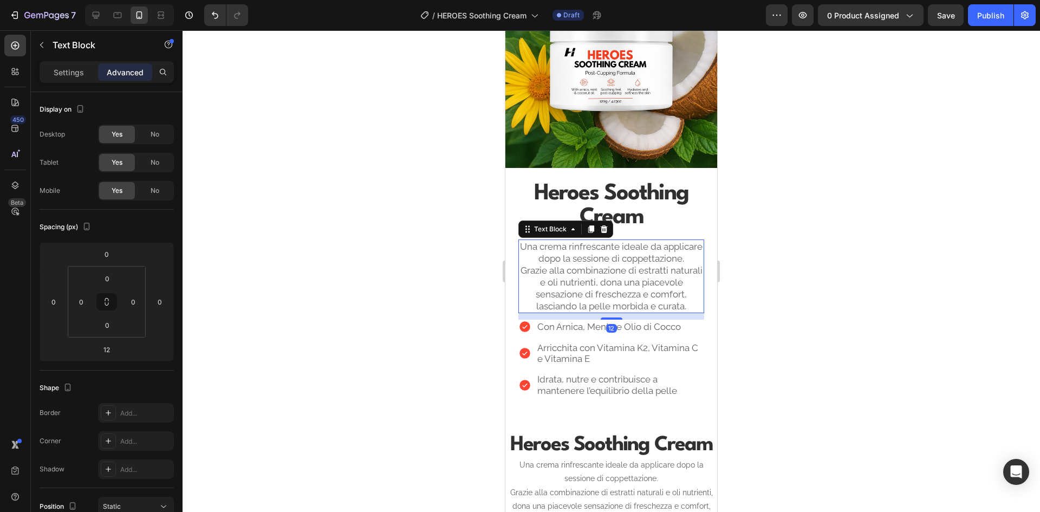
click at [892, 315] on div at bounding box center [610, 270] width 857 height 481
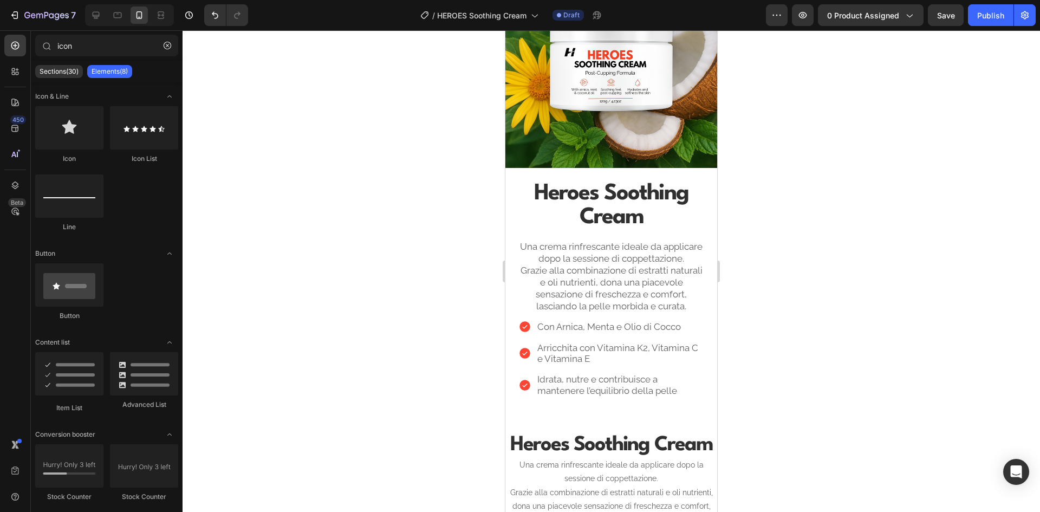
click at [827, 230] on div at bounding box center [610, 270] width 857 height 481
drag, startPoint x: 827, startPoint y: 228, endPoint x: 785, endPoint y: 183, distance: 61.3
click at [785, 183] on div at bounding box center [610, 270] width 857 height 481
click at [605, 284] on p "Una crema rinfrescante ideale da applicare dopo la sessione di coppettazione. G…" at bounding box center [611, 276] width 184 height 72
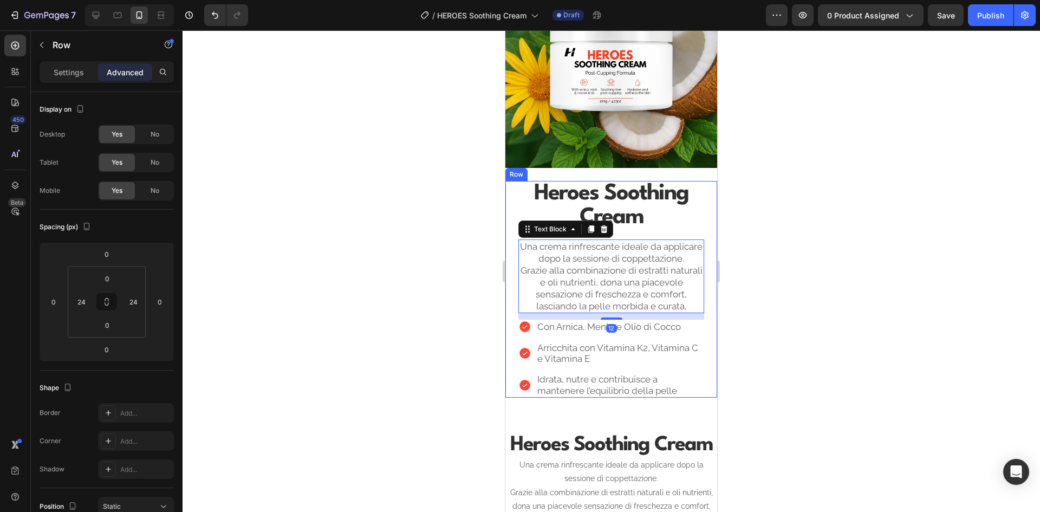
click at [508, 272] on div "⁠⁠⁠⁠⁠⁠⁠ Heroes Soothing Cream Heading Una crema rinfrescante ideale da applicar…" at bounding box center [611, 289] width 212 height 217
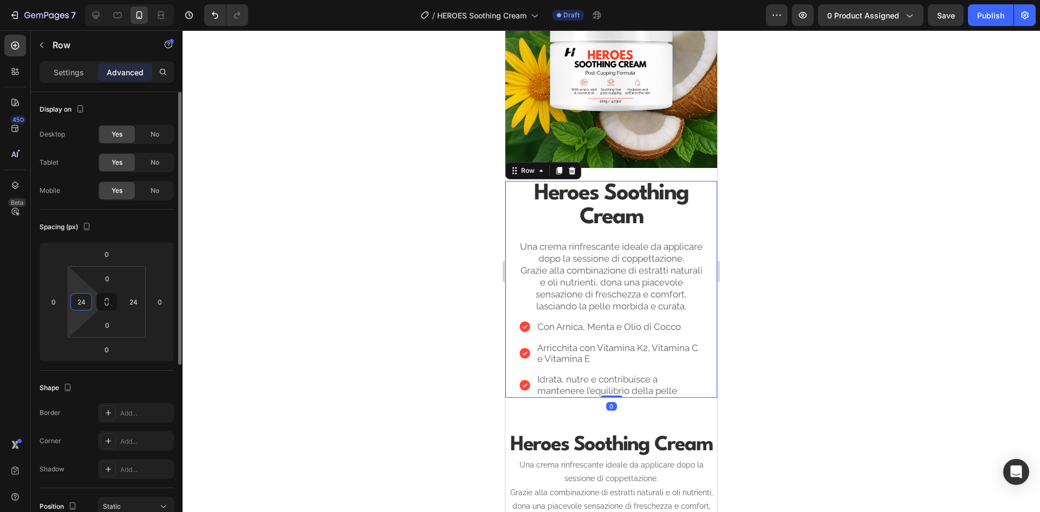
click at [84, 304] on input "24" at bounding box center [81, 301] width 16 height 16
type input "12"
click at [138, 299] on input "24" at bounding box center [133, 301] width 16 height 16
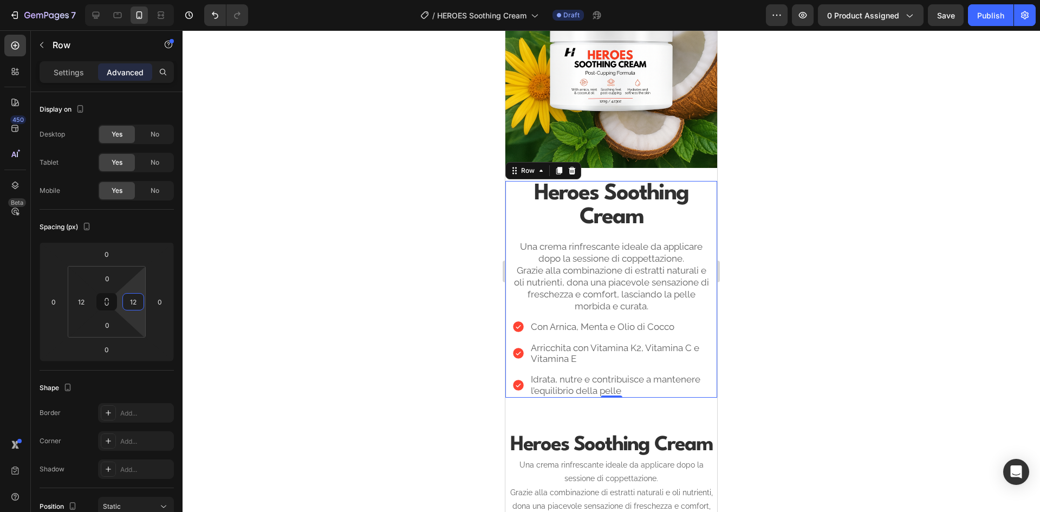
type input "12"
click at [300, 277] on div at bounding box center [610, 270] width 857 height 481
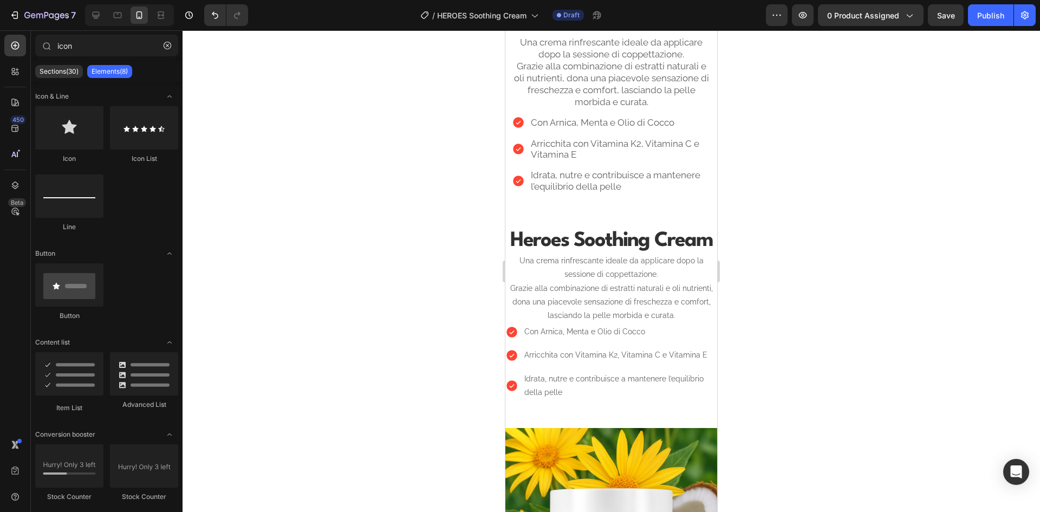
scroll to position [1107, 0]
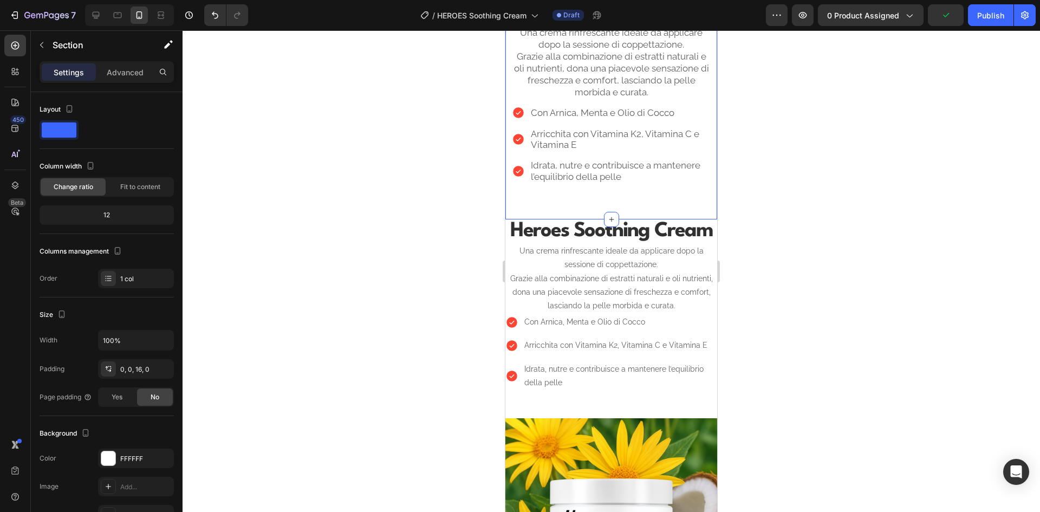
click at [656, 214] on div "⁠⁠⁠⁠⁠⁠⁠ Heroes Soothing Cream Heading Una crema rinfrescante ideale da applicar…" at bounding box center [611, 87] width 212 height 266
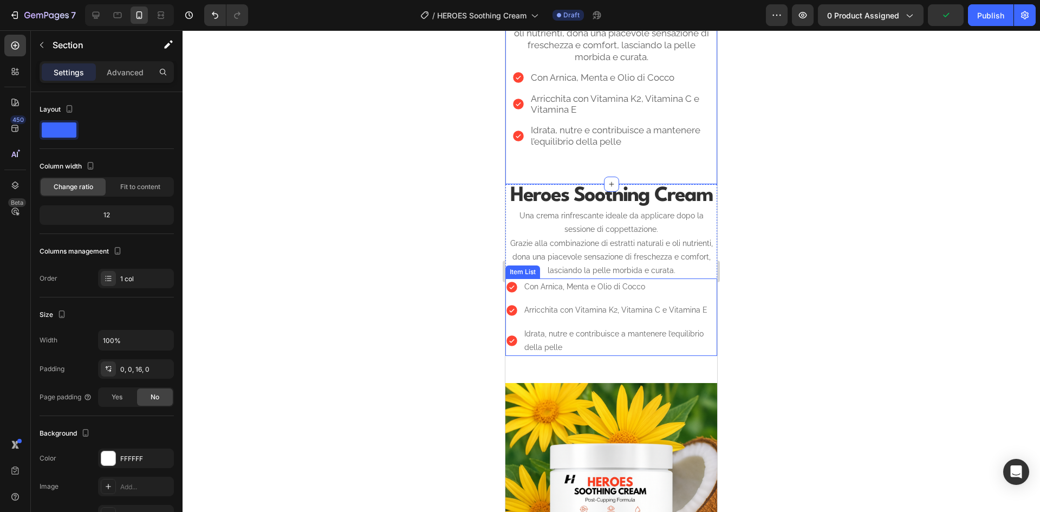
scroll to position [1161, 0]
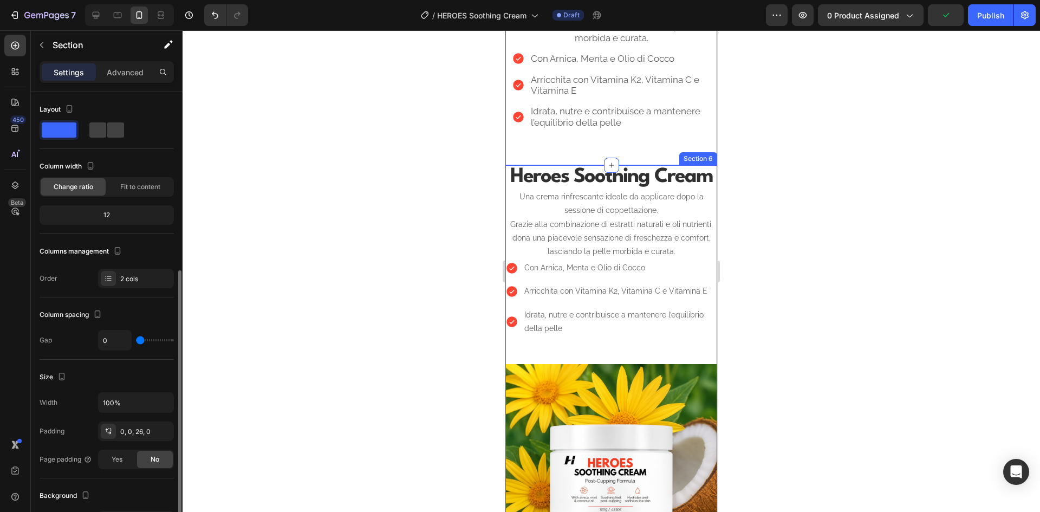
click at [618, 358] on div "Heroes Soothing Cream Heading Una crema rinfrescante ideale da applicare dopo l…" at bounding box center [611, 264] width 212 height 199
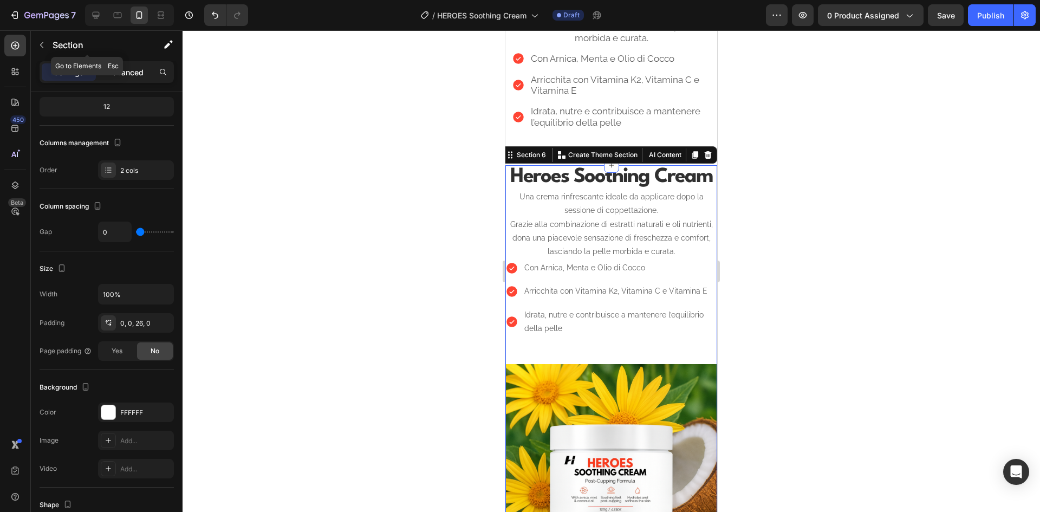
click at [122, 63] on div "Advanced" at bounding box center [125, 71] width 54 height 17
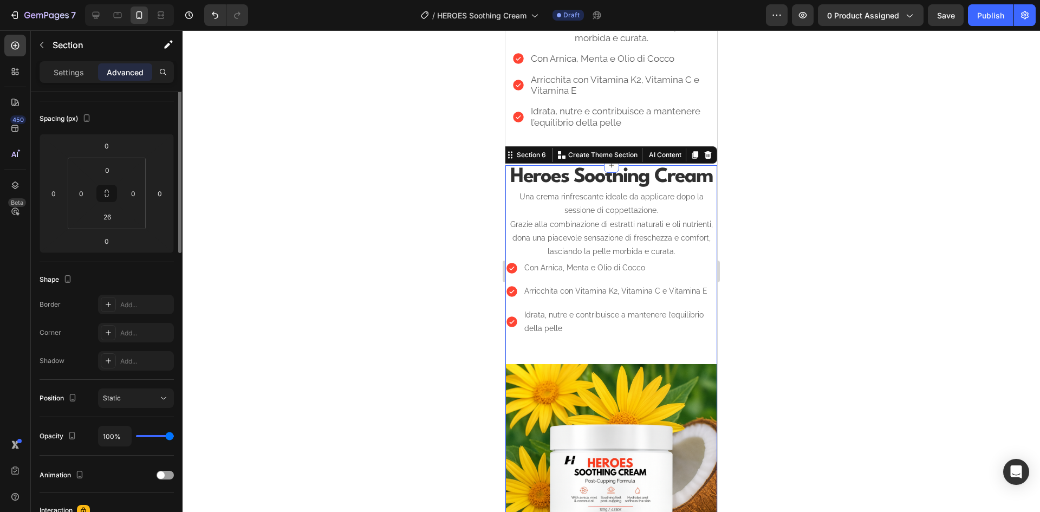
scroll to position [0, 0]
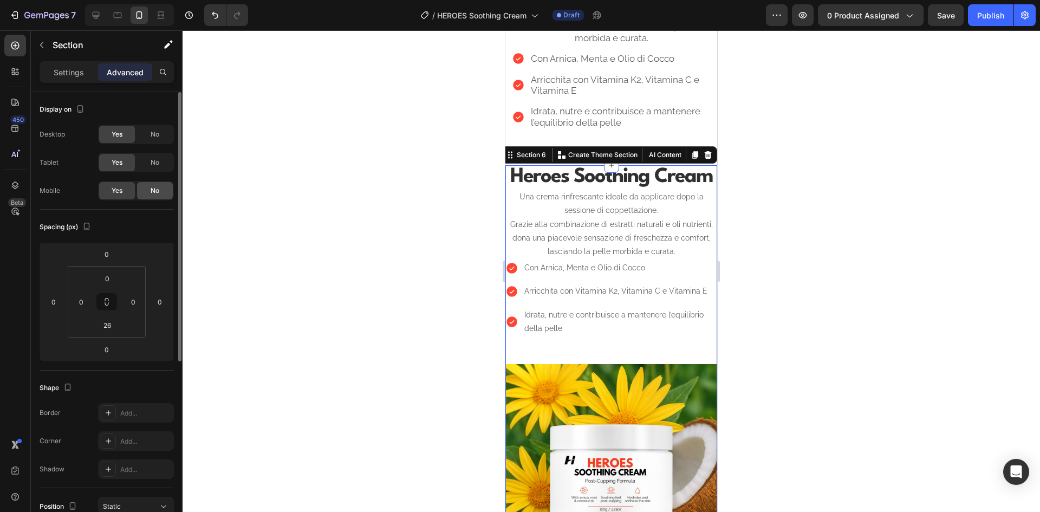
click at [145, 190] on div "No" at bounding box center [155, 190] width 36 height 17
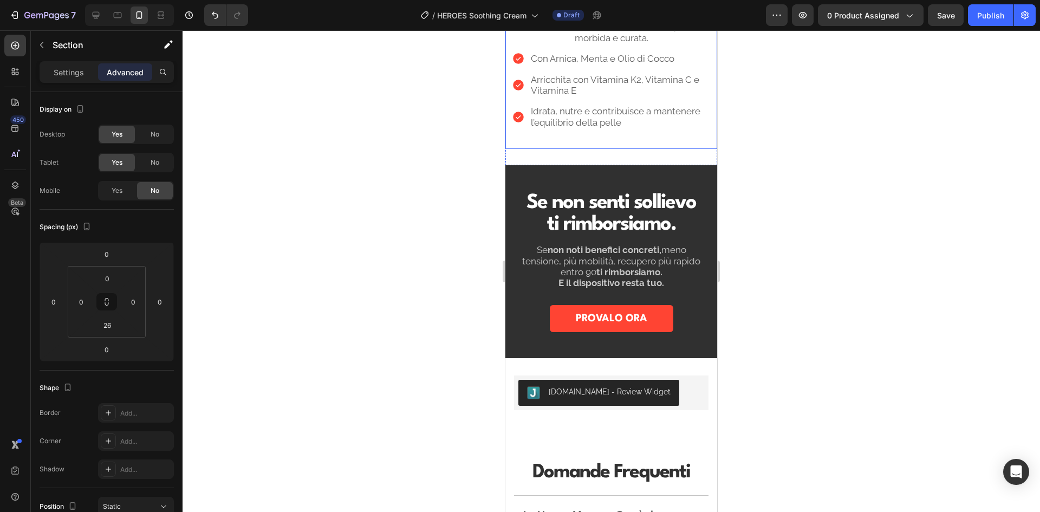
scroll to position [999, 0]
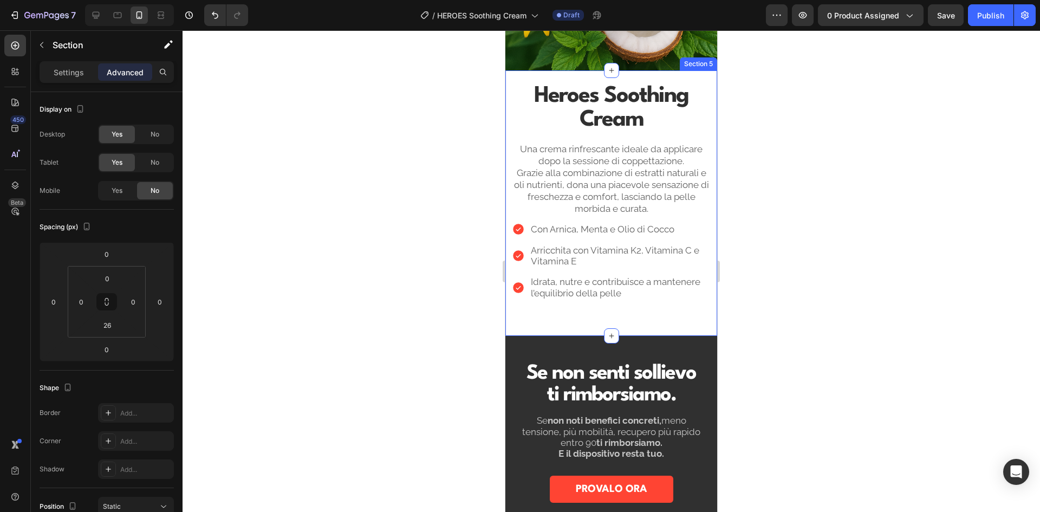
click at [560, 315] on div "⁠⁠⁠⁠⁠⁠⁠ Heroes Soothing Cream Heading Una crema rinfrescante ideale da applicar…" at bounding box center [611, 198] width 212 height 257
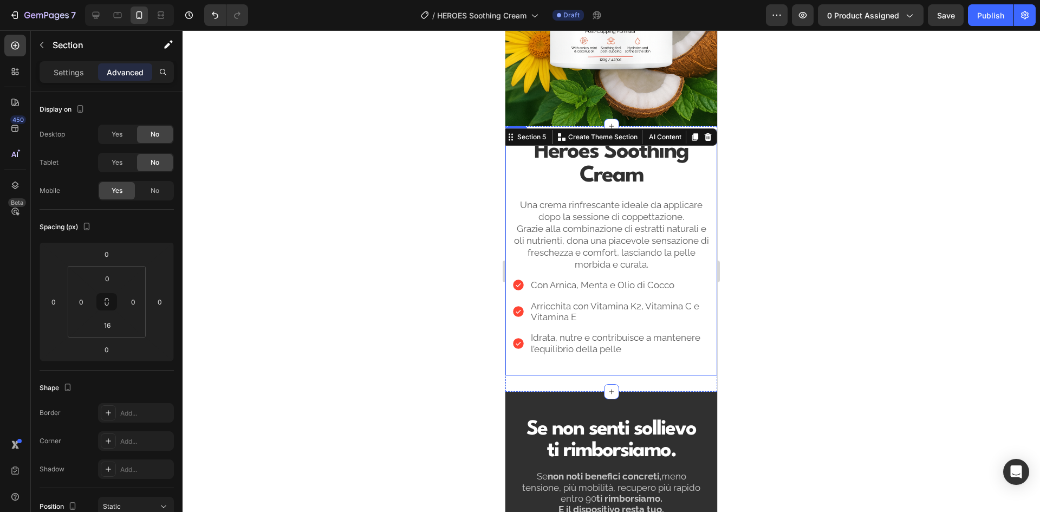
scroll to position [891, 0]
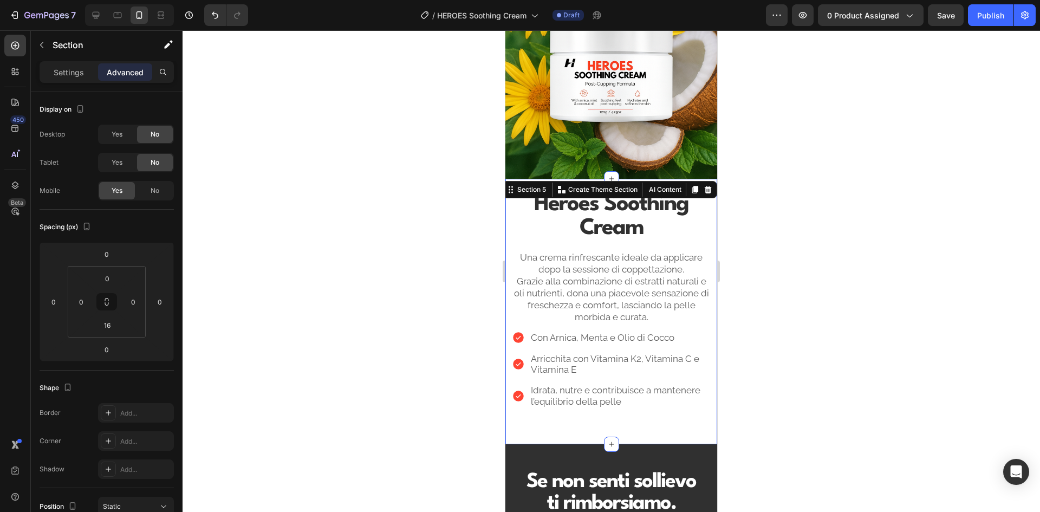
click at [782, 264] on div at bounding box center [610, 270] width 857 height 481
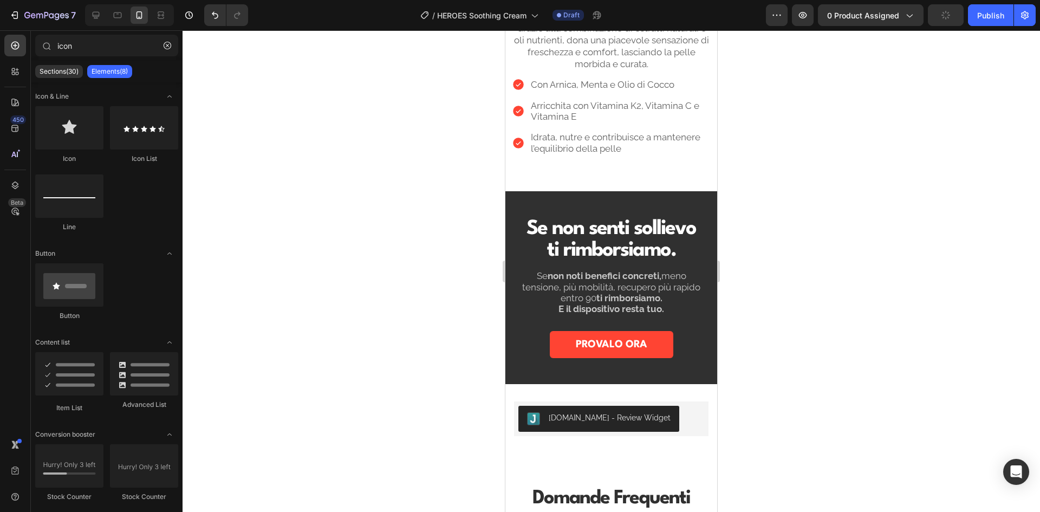
scroll to position [1141, 0]
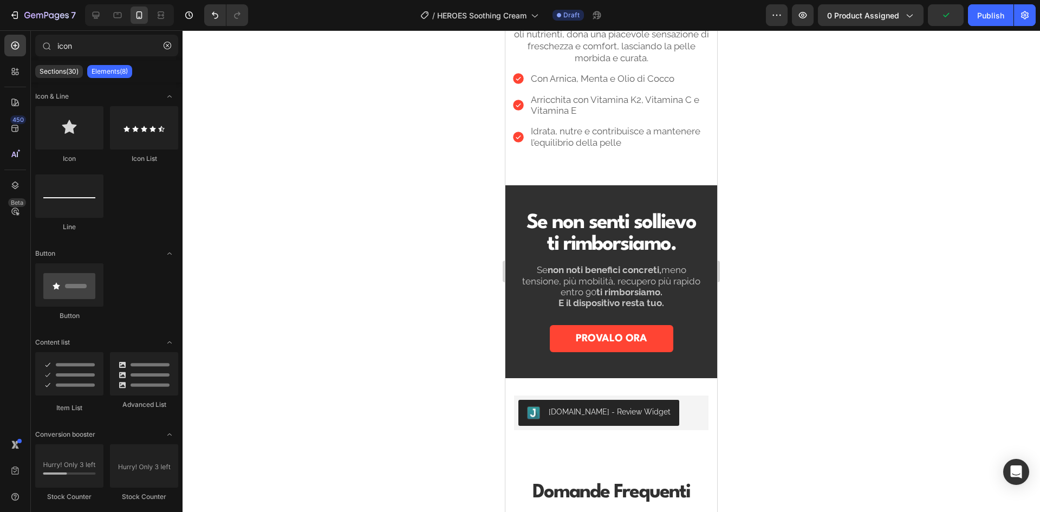
drag, startPoint x: 711, startPoint y: 244, endPoint x: 1243, endPoint y: 323, distance: 537.0
click at [801, 217] on div at bounding box center [610, 270] width 857 height 481
drag, startPoint x: 801, startPoint y: 216, endPoint x: 796, endPoint y: 185, distance: 31.9
click at [796, 185] on div at bounding box center [610, 270] width 857 height 481
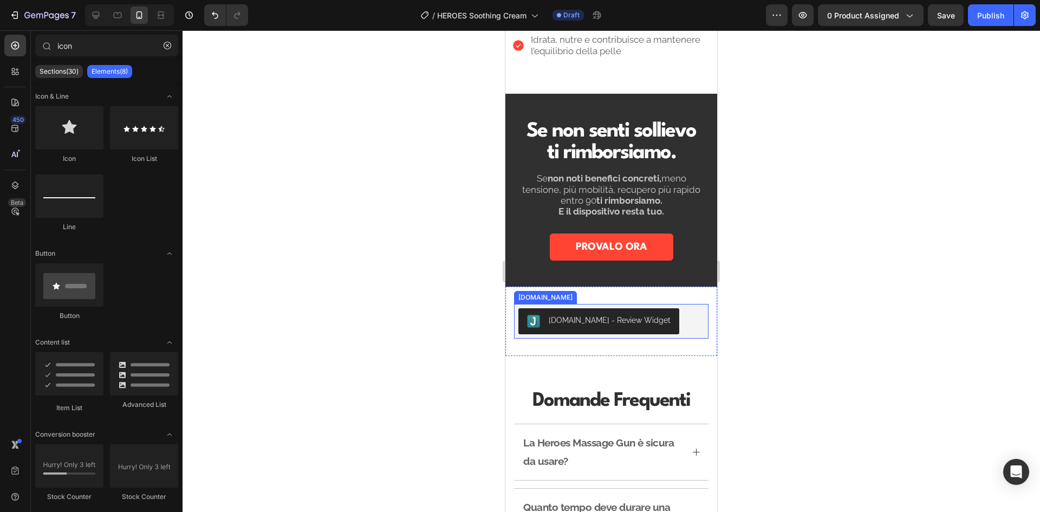
scroll to position [1195, 0]
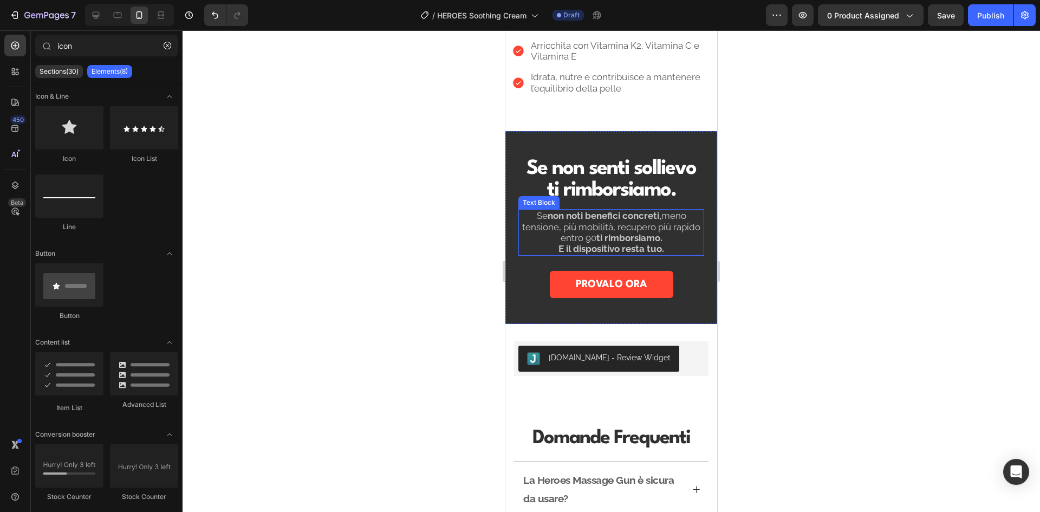
click at [616, 225] on p "Se non noti benefici concreti, meno tensione, più mobilità, recupero più rapido…" at bounding box center [611, 232] width 184 height 44
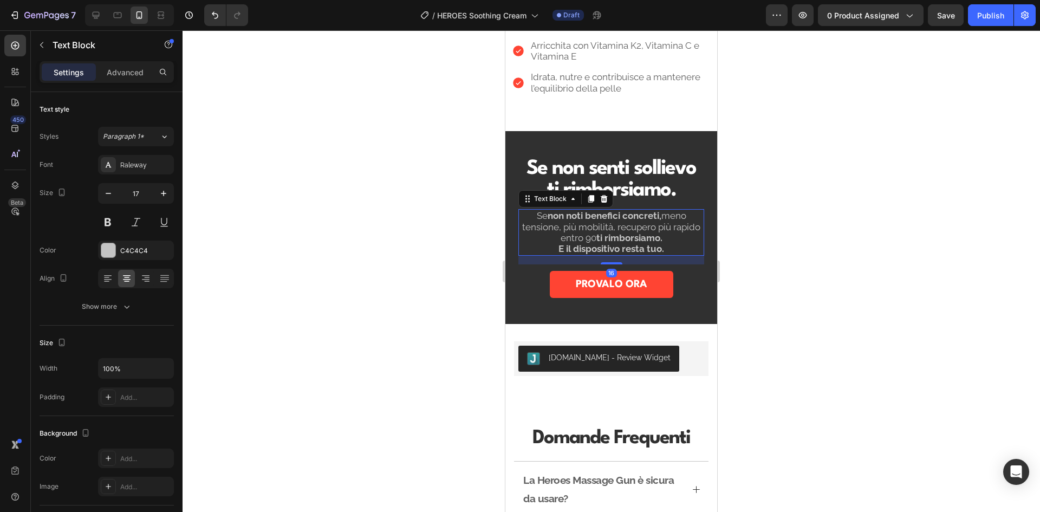
click at [616, 225] on p "Se non noti benefici concreti, meno tensione, più mobilità, recupero più rapido…" at bounding box center [611, 232] width 184 height 44
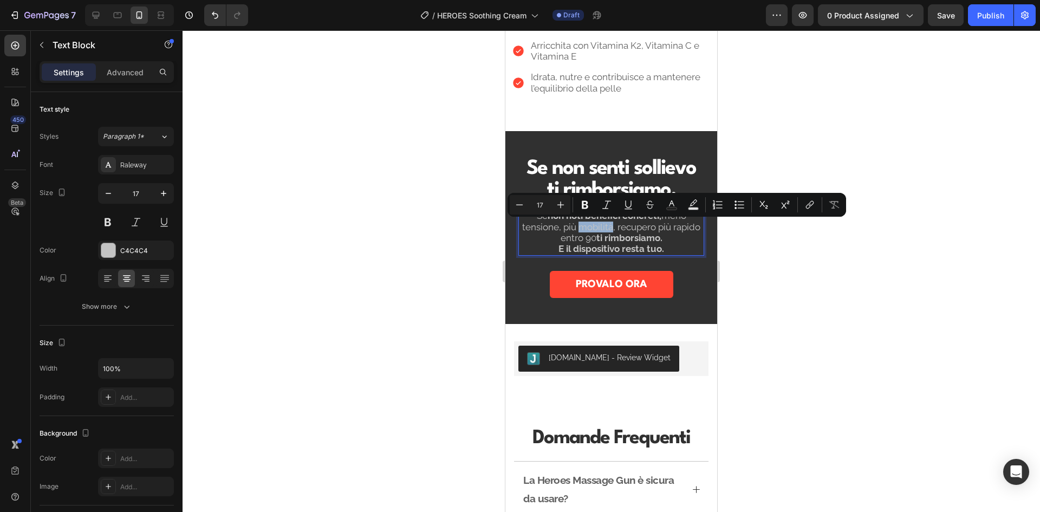
click at [616, 225] on p "Se non noti benefici concreti, meno tensione, più mobilità, recupero più rapido…" at bounding box center [611, 232] width 184 height 44
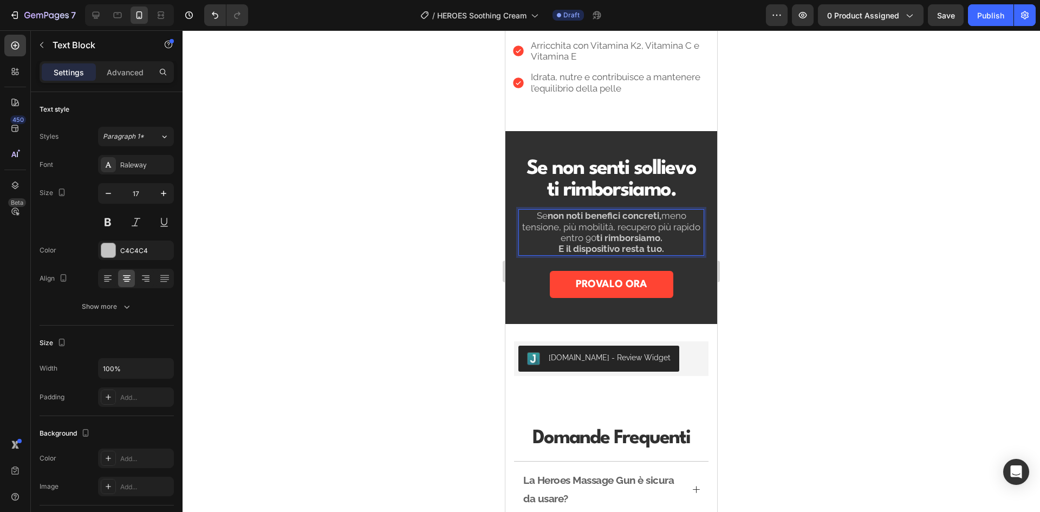
click at [656, 217] on strong "non noti benefici concreti," at bounding box center [604, 215] width 114 height 11
drag, startPoint x: 570, startPoint y: 237, endPoint x: 663, endPoint y: 216, distance: 95.5
click at [663, 216] on p "Se non noti benefici concreti, meno tensione, più mobilità, recupero più rapido…" at bounding box center [611, 232] width 184 height 44
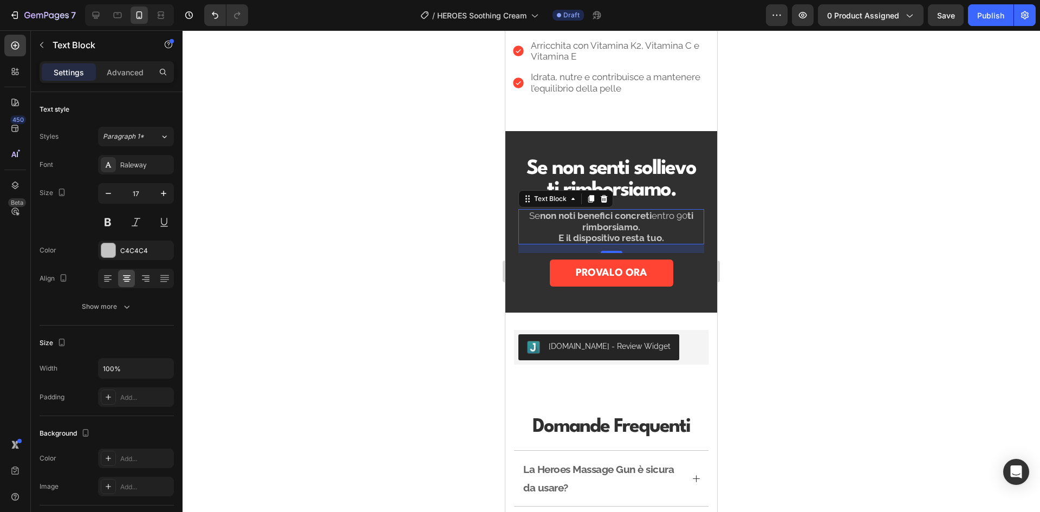
click at [774, 207] on div at bounding box center [610, 270] width 857 height 481
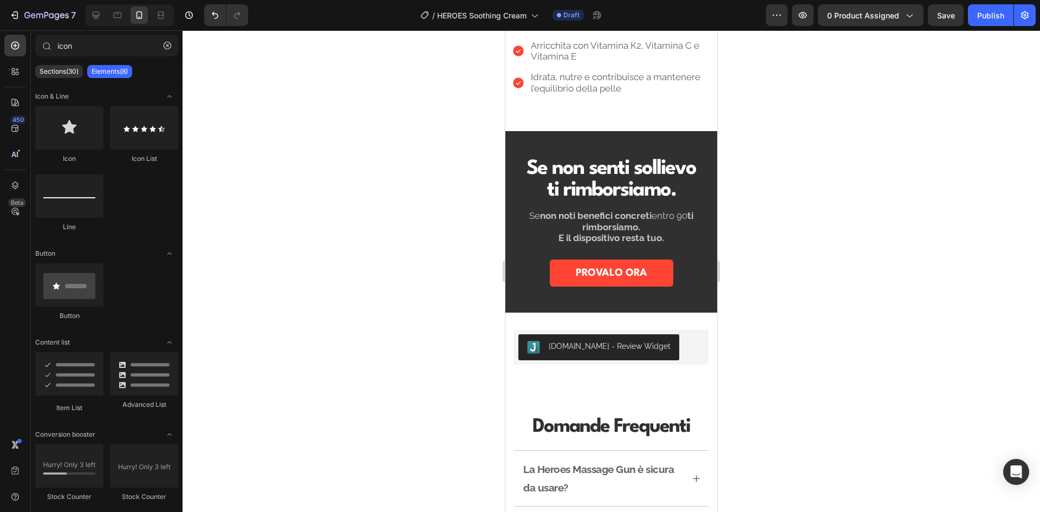
drag, startPoint x: 1279, startPoint y: 237, endPoint x: 648, endPoint y: 239, distance: 631.8
click at [612, 226] on strong "ti rimborsiamo." at bounding box center [637, 221] width 111 height 22
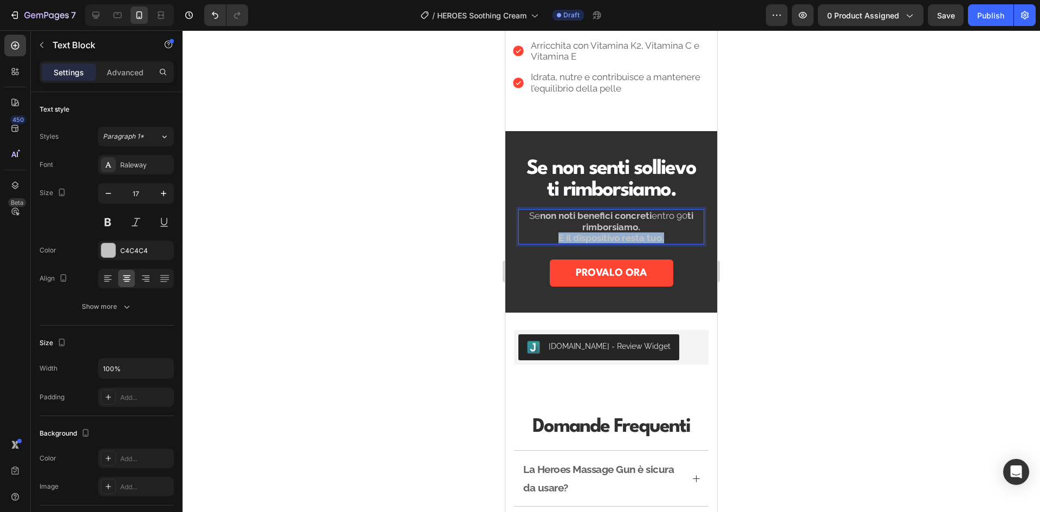
drag, startPoint x: 671, startPoint y: 238, endPoint x: 547, endPoint y: 240, distance: 124.0
click at [547, 240] on p "Se non noti benefici concreti entro 90 ti rimborsiamo. E il dispositivo resta t…" at bounding box center [611, 226] width 184 height 33
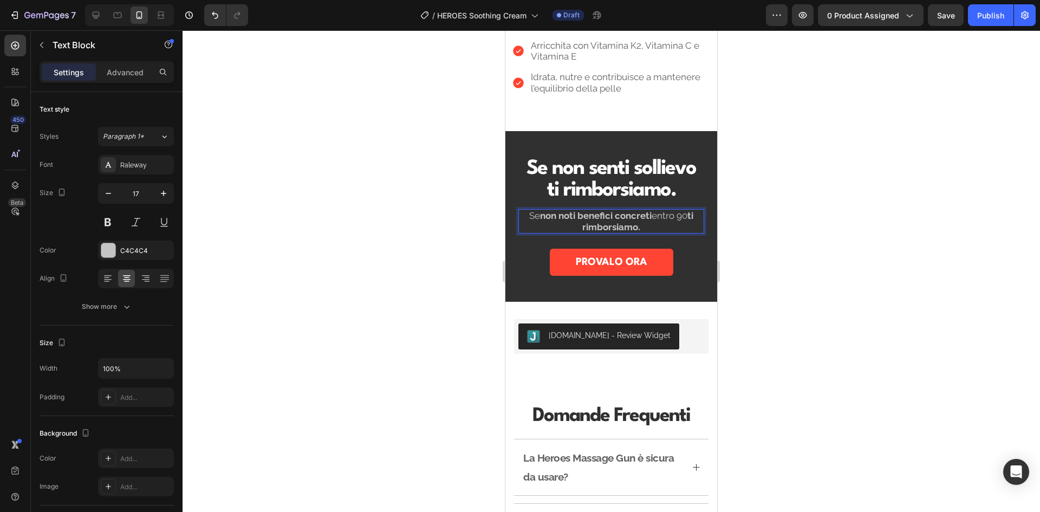
click at [806, 244] on div at bounding box center [610, 270] width 857 height 481
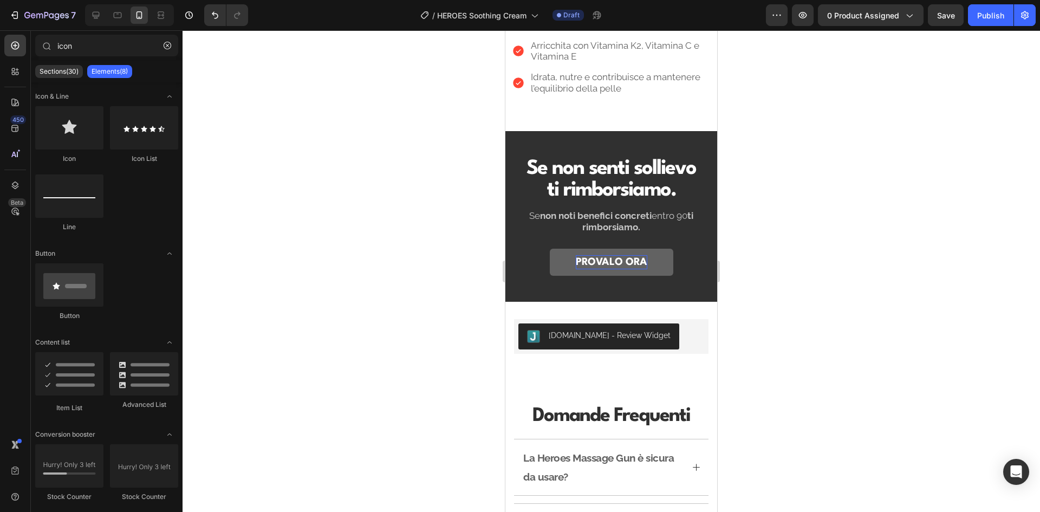
click at [604, 260] on p "PROVALO ORA" at bounding box center [611, 262] width 71 height 14
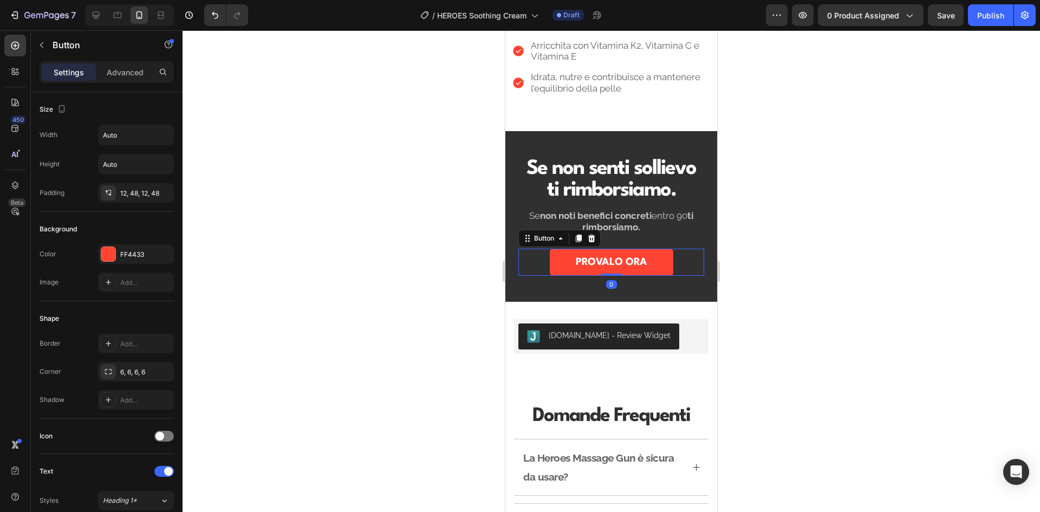
drag, startPoint x: 422, startPoint y: 202, endPoint x: 417, endPoint y: 197, distance: 7.3
click at [422, 201] on div at bounding box center [610, 270] width 857 height 481
drag, startPoint x: 417, startPoint y: 197, endPoint x: 378, endPoint y: 179, distance: 43.6
click at [378, 179] on div at bounding box center [610, 270] width 857 height 481
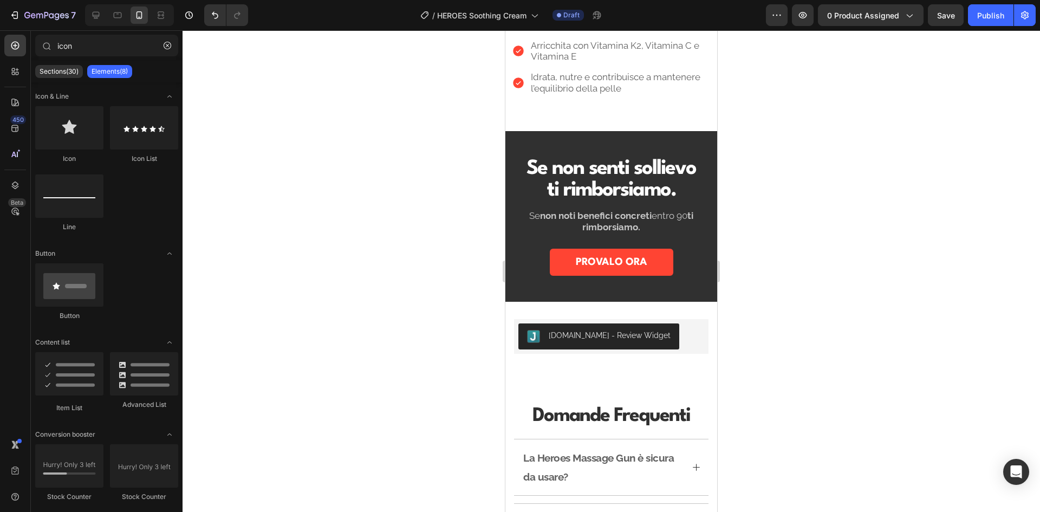
scroll to position [1234, 0]
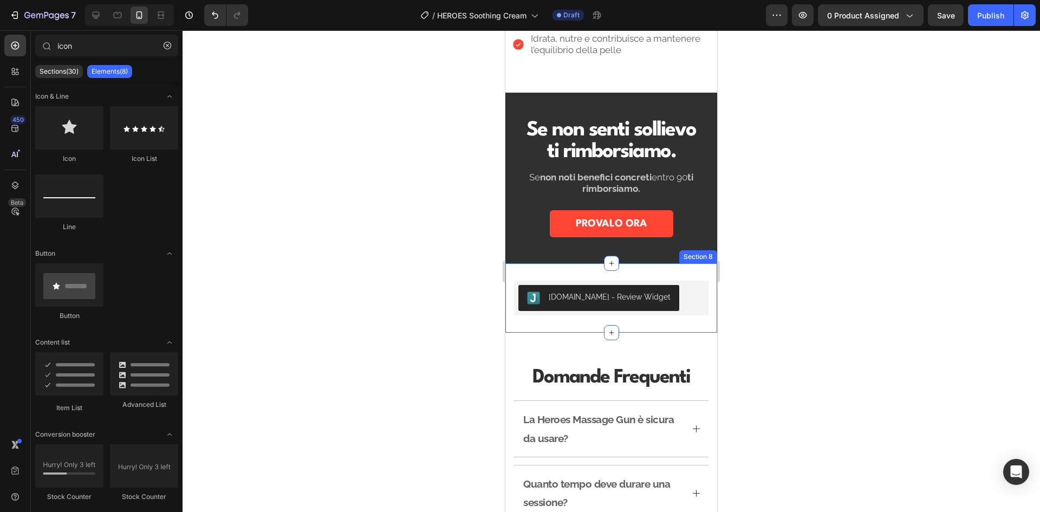
click at [667, 272] on div "Judge.me - Review Widget Judge.me Section 8" at bounding box center [611, 297] width 212 height 69
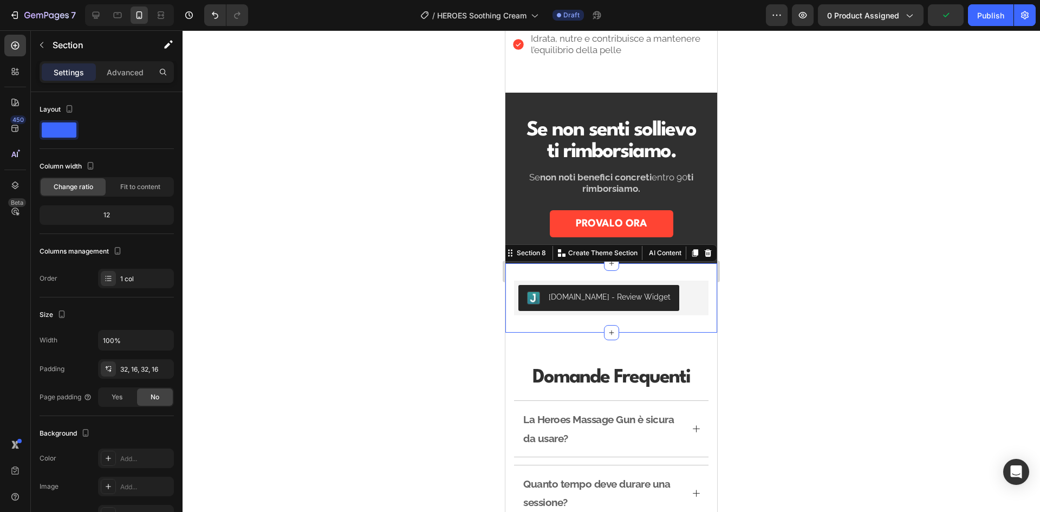
click at [818, 253] on div at bounding box center [610, 270] width 857 height 481
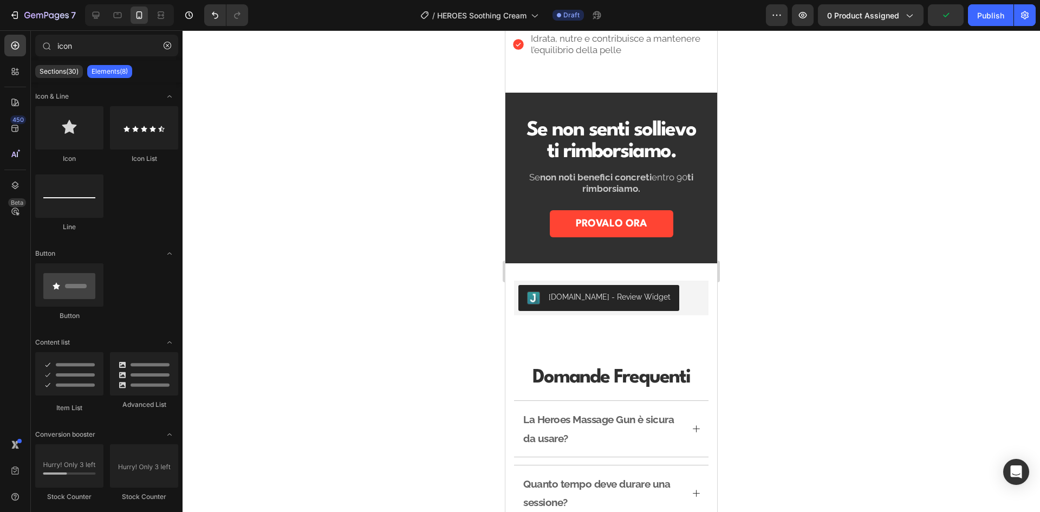
drag, startPoint x: 818, startPoint y: 253, endPoint x: 773, endPoint y: 204, distance: 66.7
click at [773, 204] on div at bounding box center [610, 270] width 857 height 481
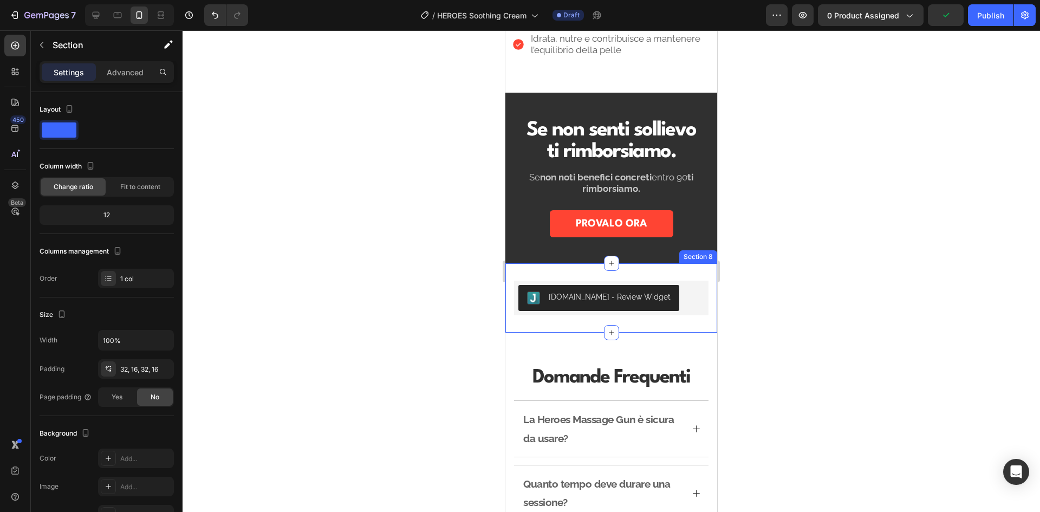
click at [672, 270] on div "Judge.me - Review Widget Judge.me Section 8" at bounding box center [611, 297] width 212 height 69
click at [704, 250] on icon at bounding box center [707, 253] width 7 height 8
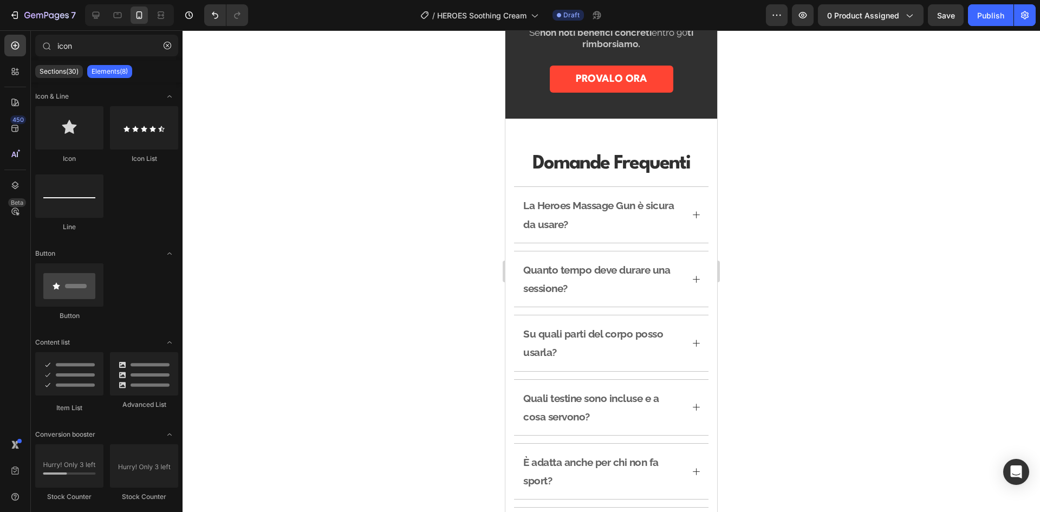
scroll to position [1427, 0]
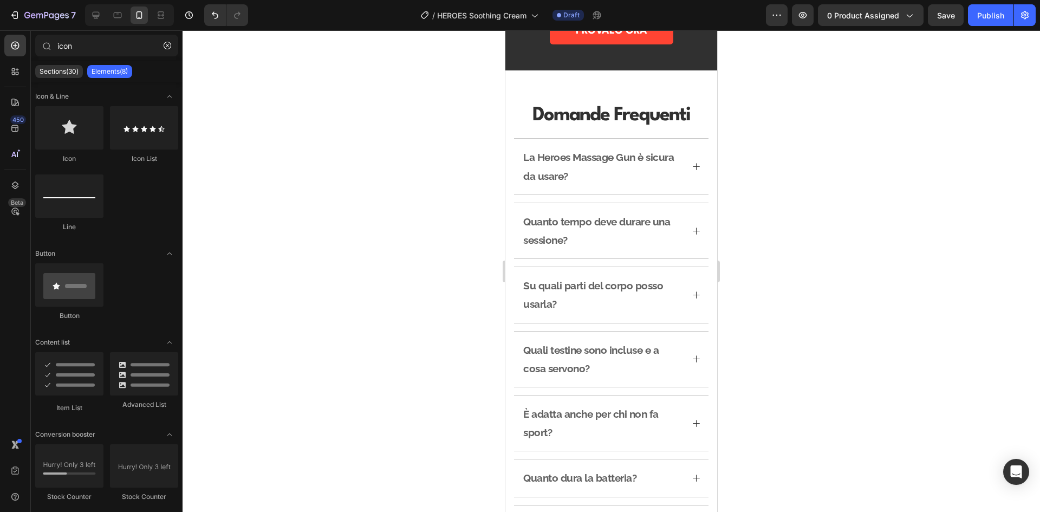
drag, startPoint x: 715, startPoint y: 333, endPoint x: 1311, endPoint y: 290, distance: 597.7
click at [842, 184] on div at bounding box center [610, 270] width 857 height 481
drag, startPoint x: 842, startPoint y: 184, endPoint x: 406, endPoint y: 167, distance: 436.1
click at [406, 167] on div at bounding box center [610, 270] width 857 height 481
drag, startPoint x: 406, startPoint y: 167, endPoint x: 354, endPoint y: 151, distance: 54.5
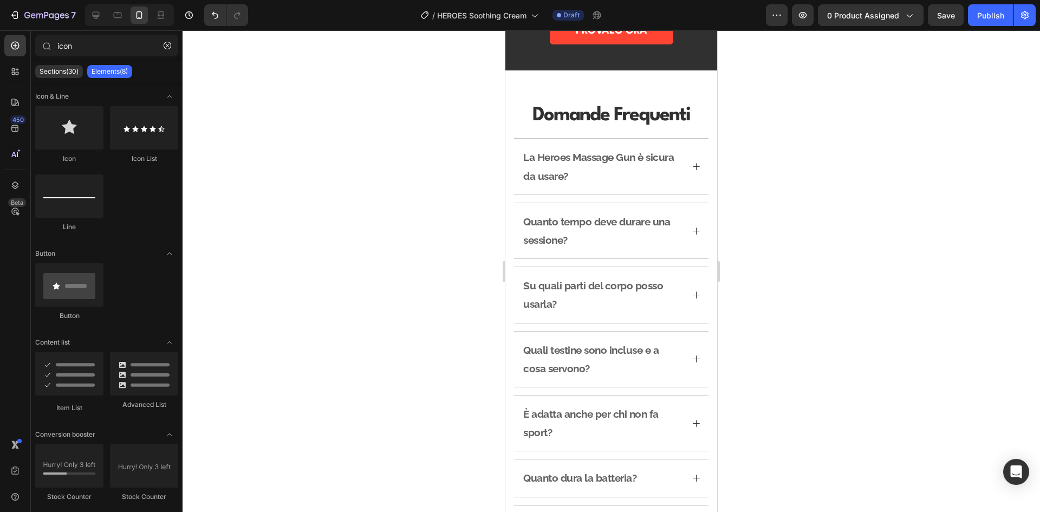
click at [354, 151] on div at bounding box center [610, 270] width 857 height 481
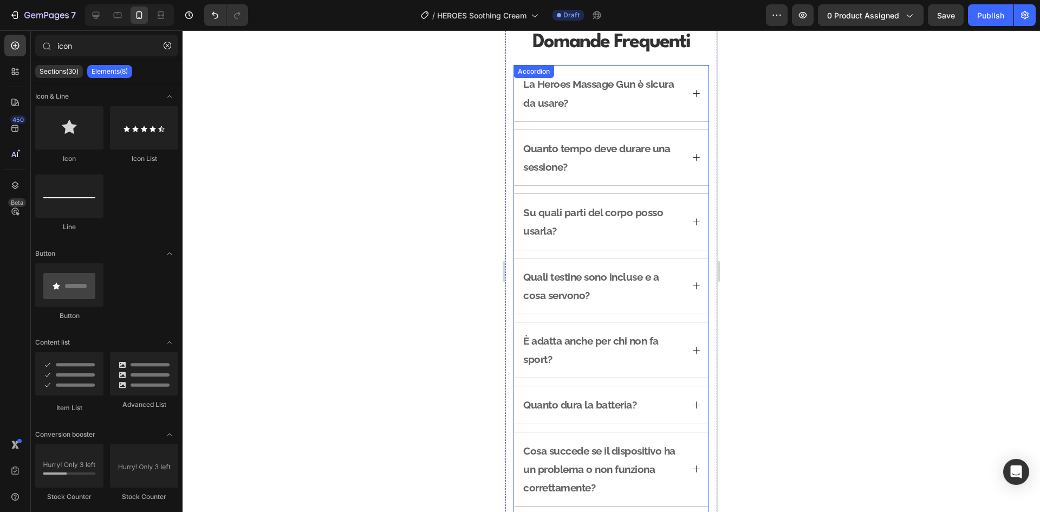
scroll to position [1481, 0]
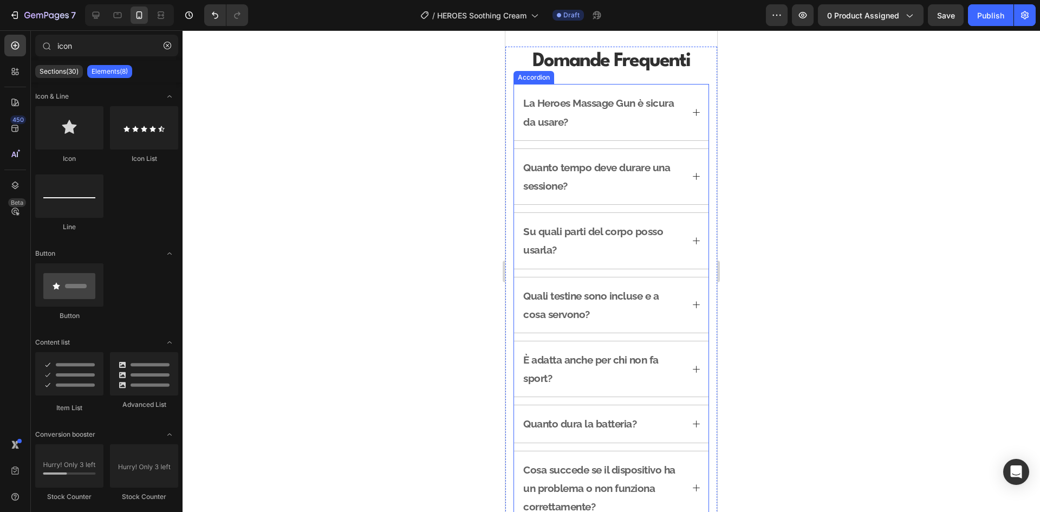
click at [629, 120] on p "La Heroes Massage Gun è sicura da usare?" at bounding box center [602, 112] width 158 height 37
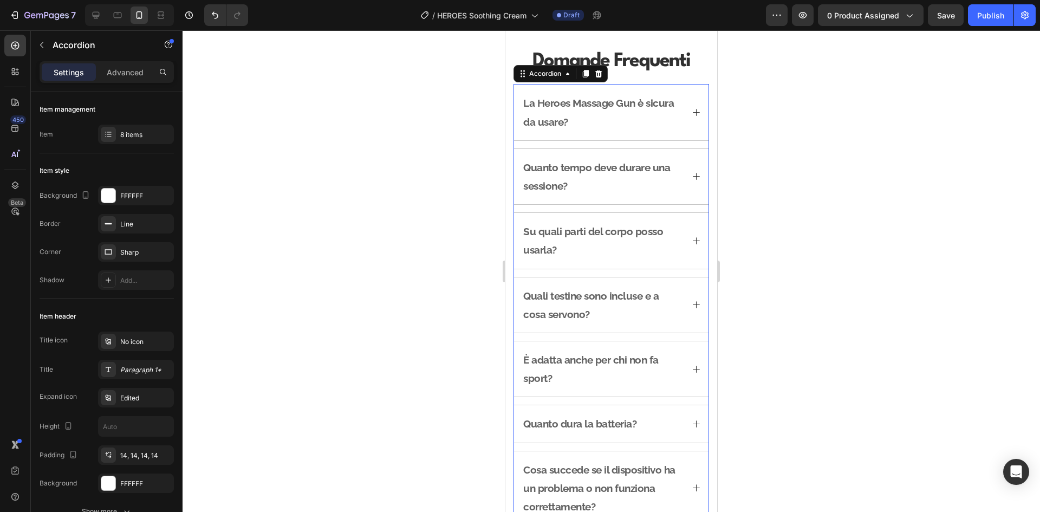
click at [584, 108] on p "La Heroes Massage Gun è sicura da usare?" at bounding box center [602, 112] width 158 height 37
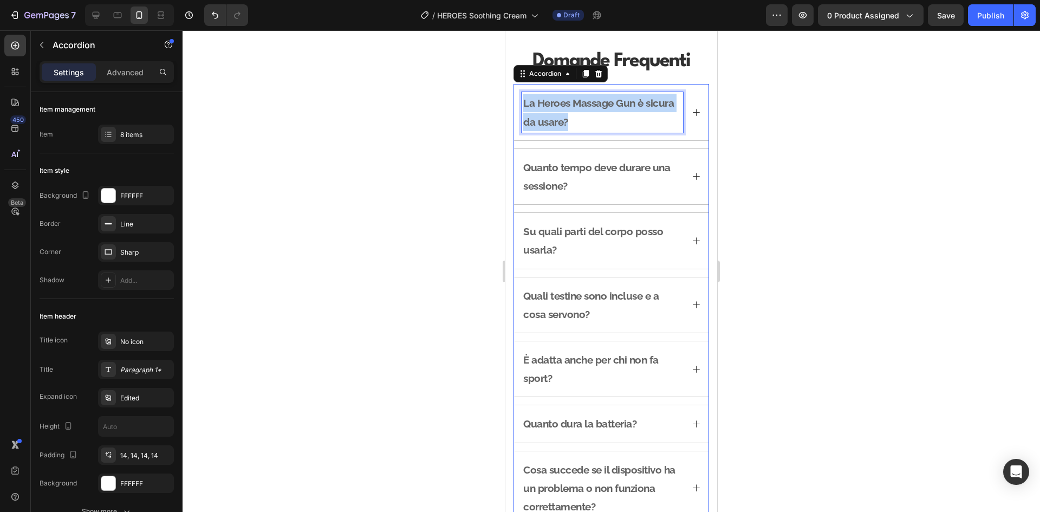
click at [584, 108] on p "La Heroes Massage Gun è sicura da usare?" at bounding box center [602, 112] width 158 height 37
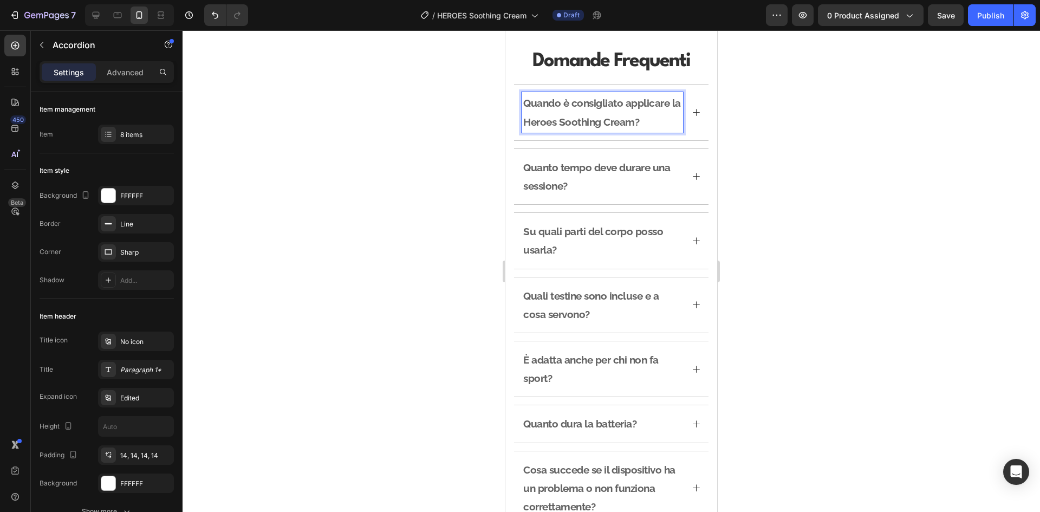
click at [683, 111] on div "Quando è consigliato applicare la Heroes Soothing Cream?" at bounding box center [611, 111] width 194 height 55
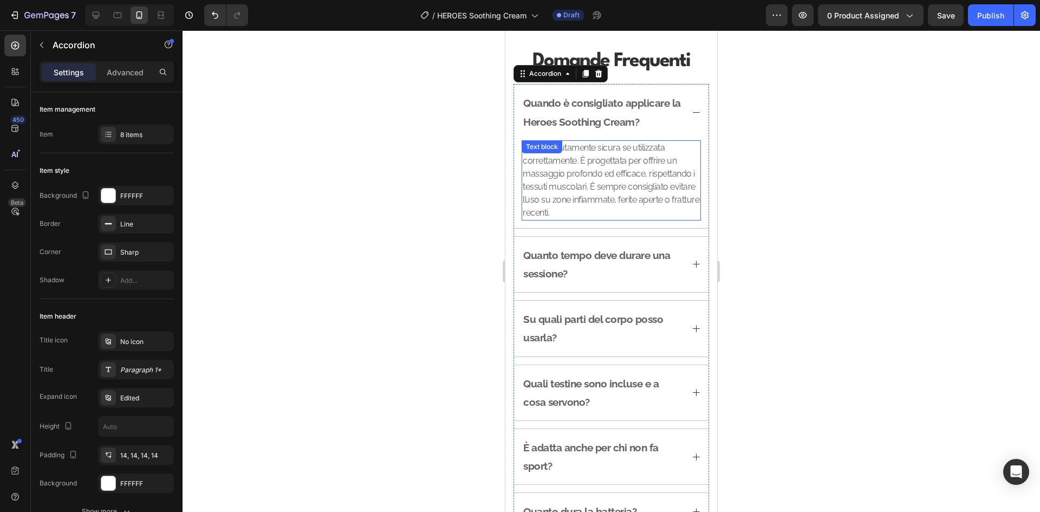
click at [641, 188] on p "Sì, è assolutamente sicura se utilizzata correttamente. È progettata per offrir…" at bounding box center [610, 180] width 177 height 78
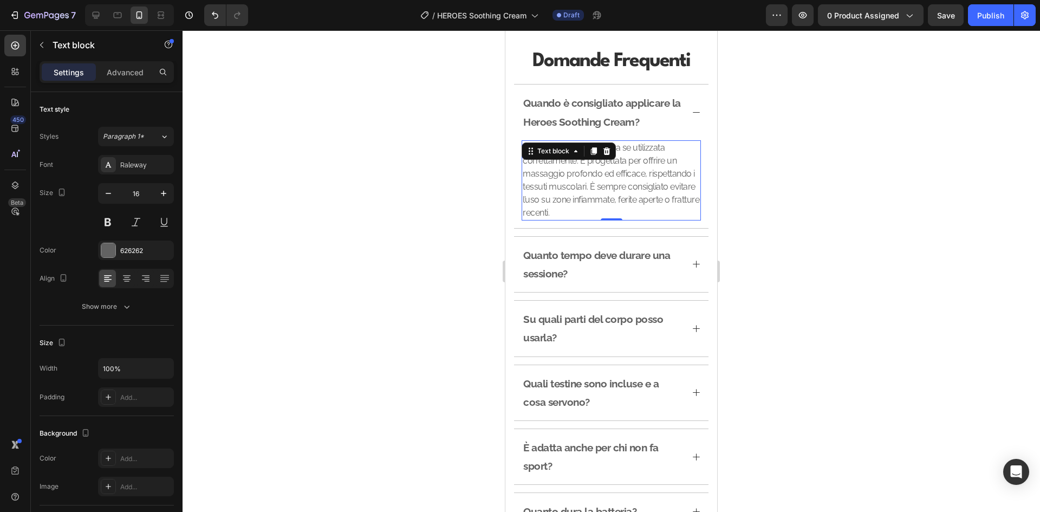
click at [641, 188] on p "Sì, è assolutamente sicura se utilizzata correttamente. È progettata per offrir…" at bounding box center [610, 180] width 177 height 78
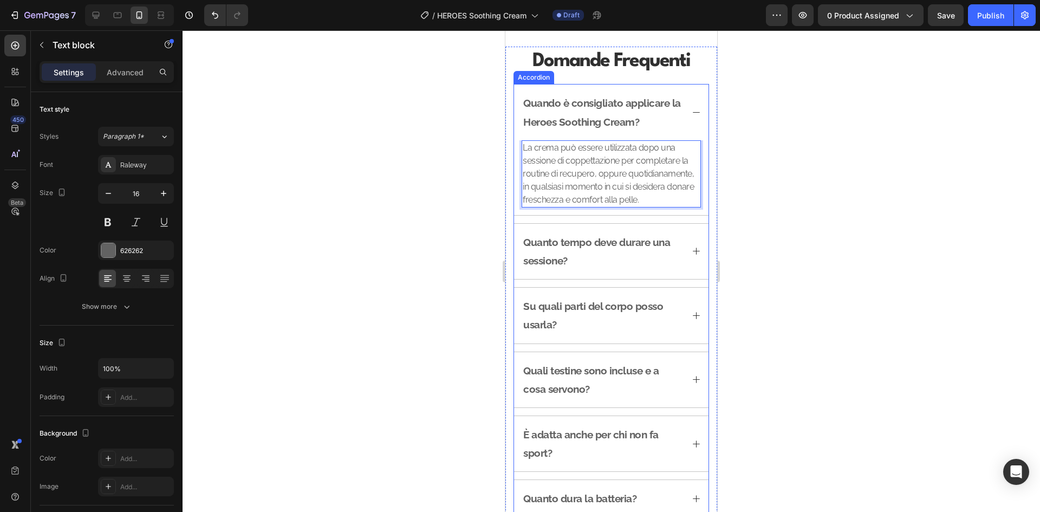
click at [641, 270] on p "Quanto tempo deve durare una sessione?" at bounding box center [602, 251] width 158 height 37
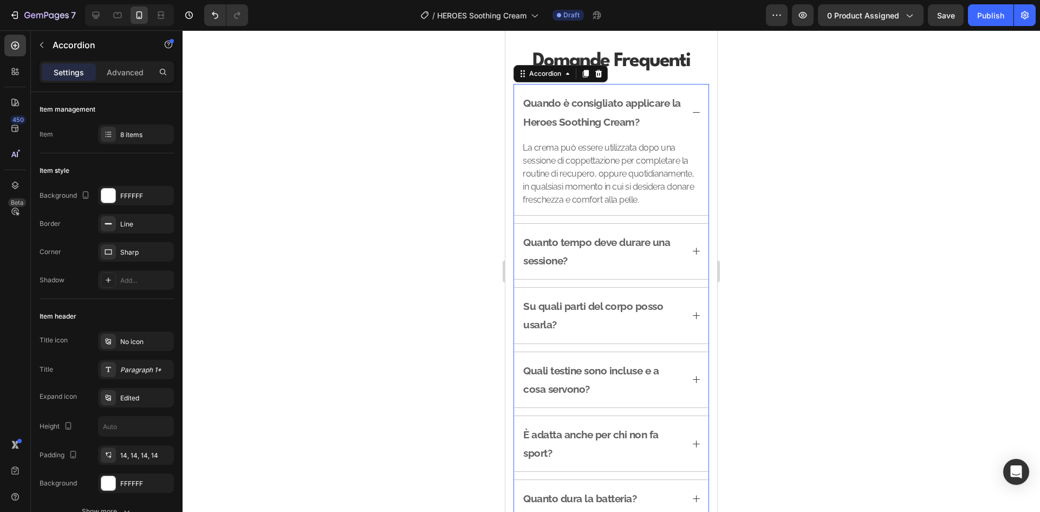
click at [691, 256] on icon at bounding box center [695, 250] width 9 height 9
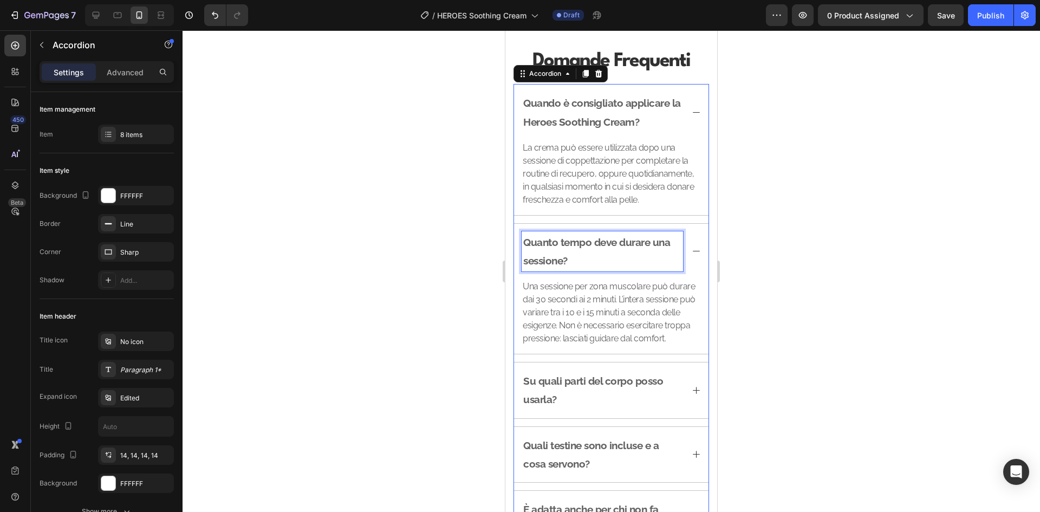
click at [591, 270] on p "Quanto tempo deve durare una sessione?" at bounding box center [602, 251] width 158 height 37
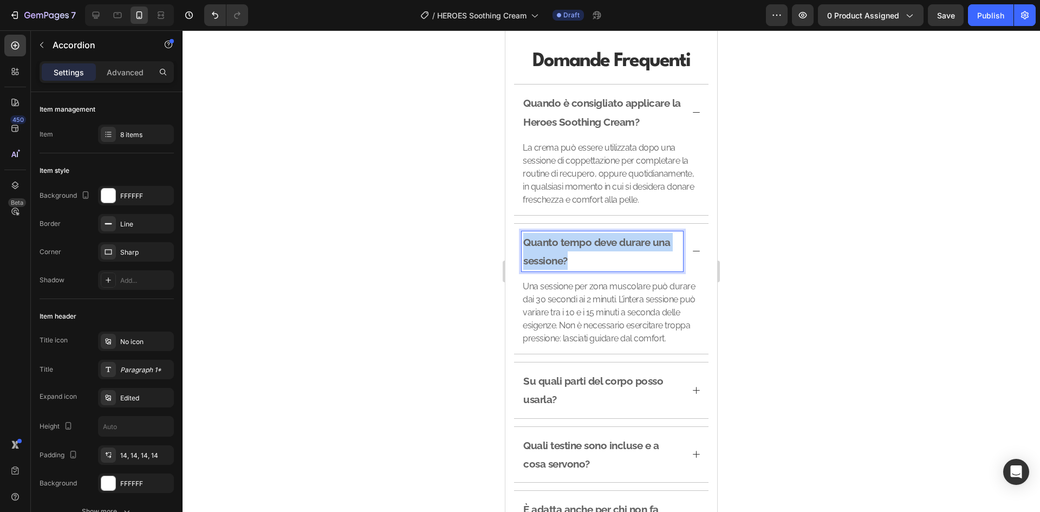
click at [591, 270] on p "Quanto tempo deve durare una sessione?" at bounding box center [602, 251] width 158 height 37
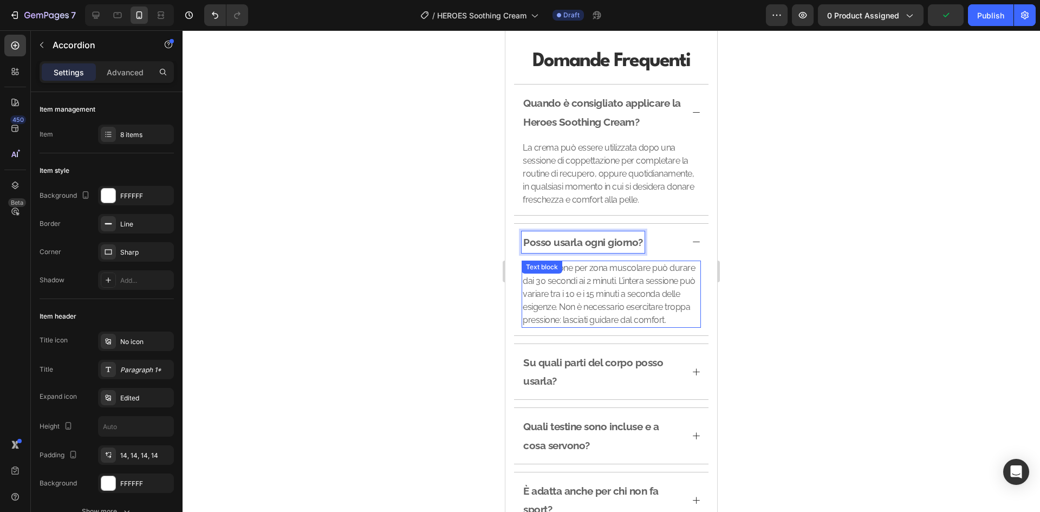
click at [635, 287] on p "Una sessione per zona muscolare può durare dai 30 secondi ai 2 minuti. L’intera…" at bounding box center [610, 293] width 177 height 65
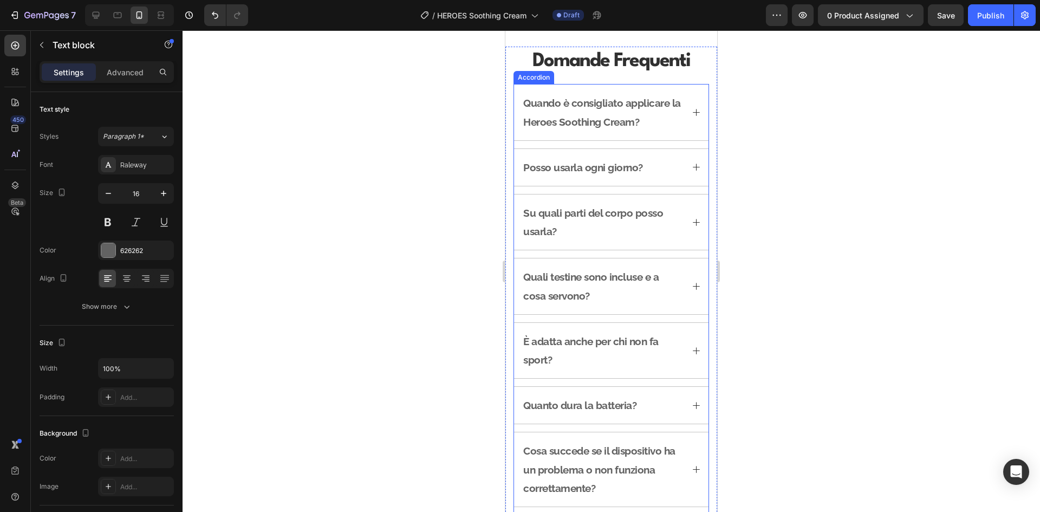
click at [682, 162] on div "Posso usarla ogni giorno?" at bounding box center [611, 167] width 194 height 37
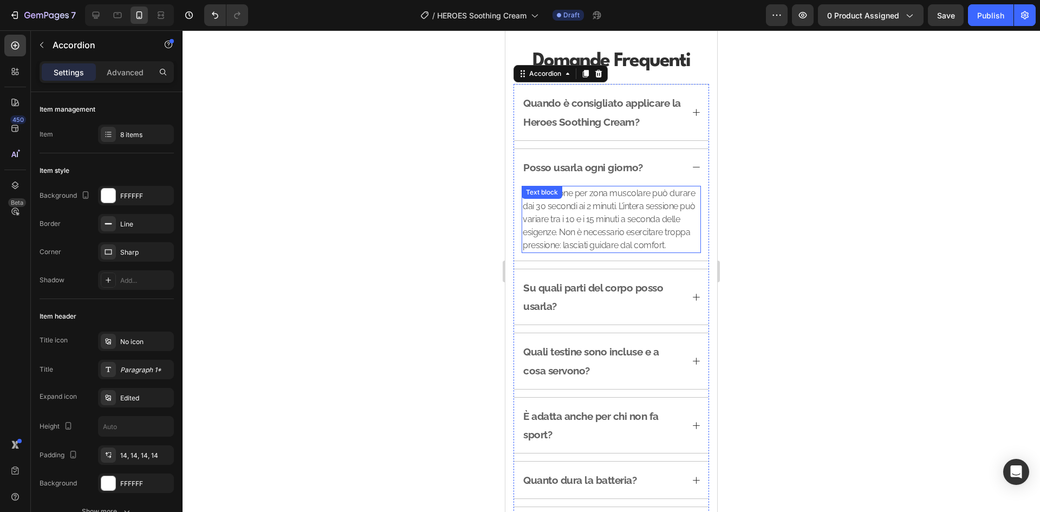
click at [592, 215] on p "Una sessione per zona muscolare può durare dai 30 secondi ai 2 minuti. L’intera…" at bounding box center [610, 219] width 177 height 65
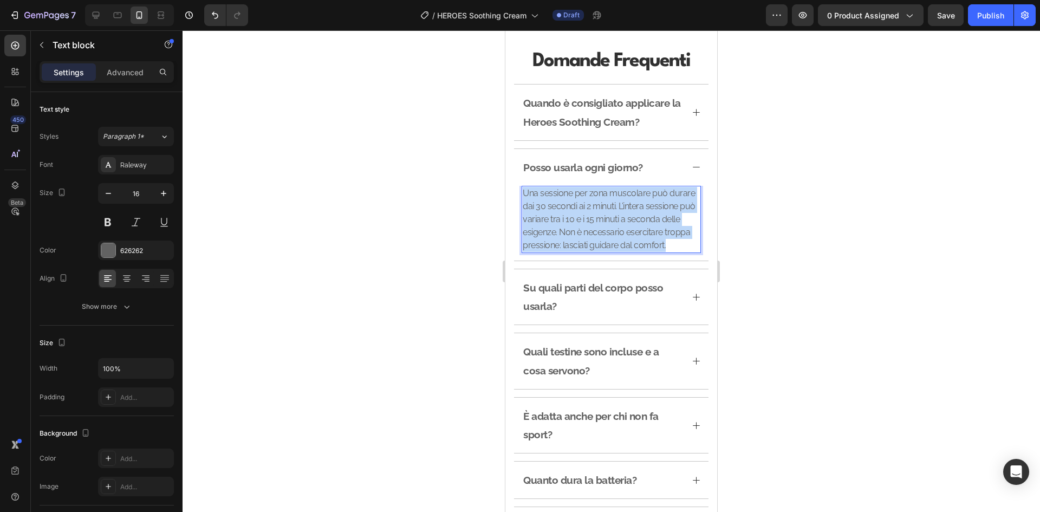
click at [592, 215] on p "Una sessione per zona muscolare può durare dai 30 secondi ai 2 minuti. L’intera…" at bounding box center [610, 219] width 177 height 65
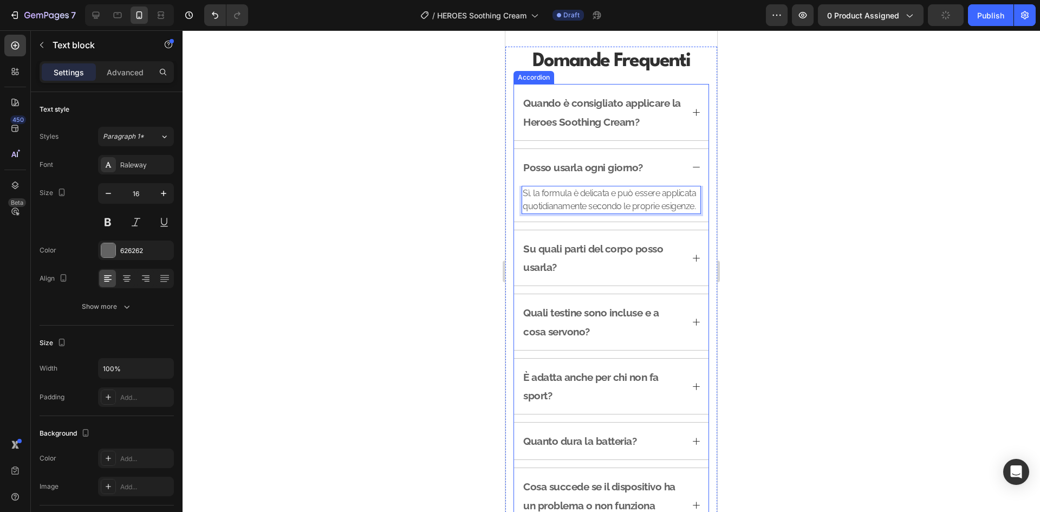
click at [599, 261] on p "Su quali parti del corpo posso usarla?" at bounding box center [602, 257] width 158 height 37
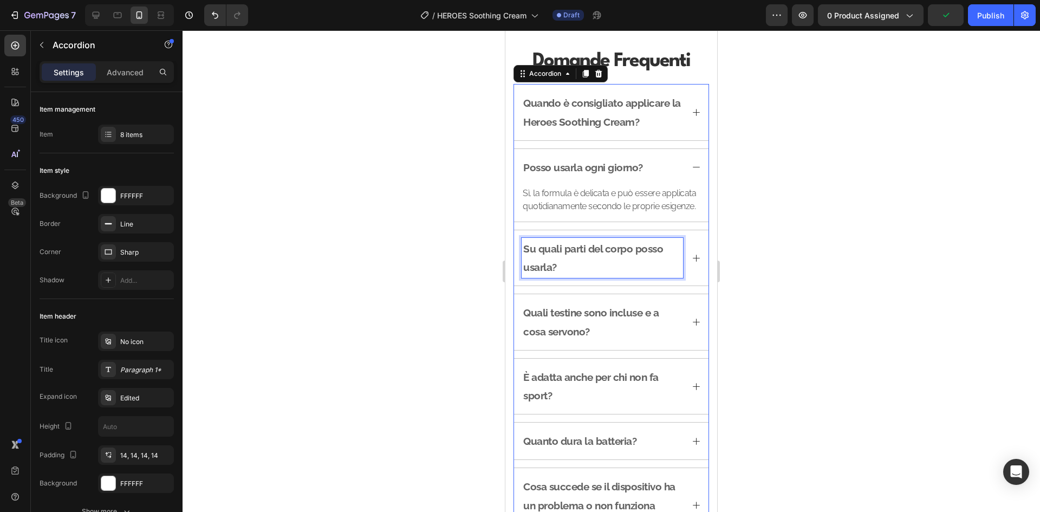
click at [599, 261] on p "Su quali parti del corpo posso usarla?" at bounding box center [602, 257] width 158 height 37
click at [691, 263] on icon at bounding box center [695, 257] width 9 height 9
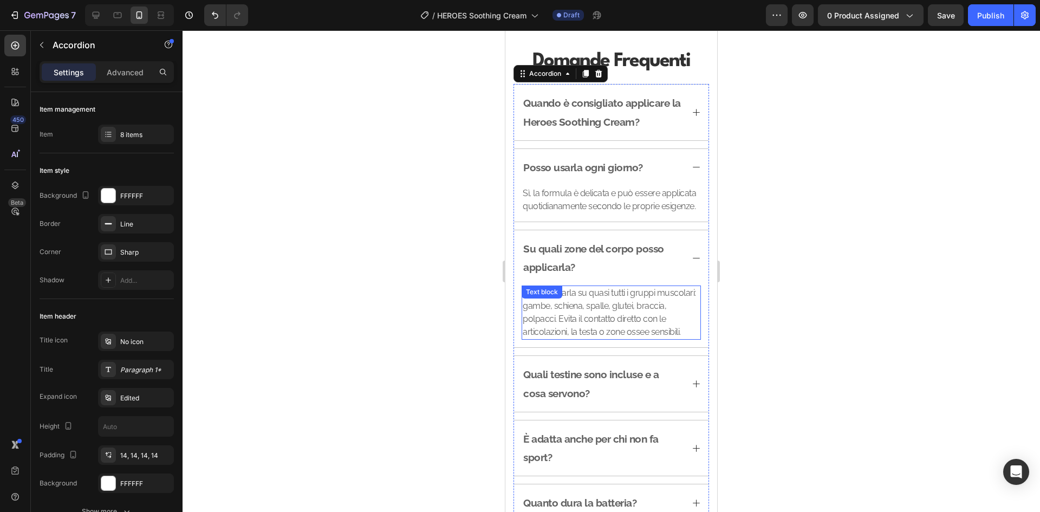
click at [620, 312] on p "Puoi utilizzarla su quasi tutti i gruppi muscolari: gambe, schiena, spalle, glu…" at bounding box center [610, 312] width 177 height 52
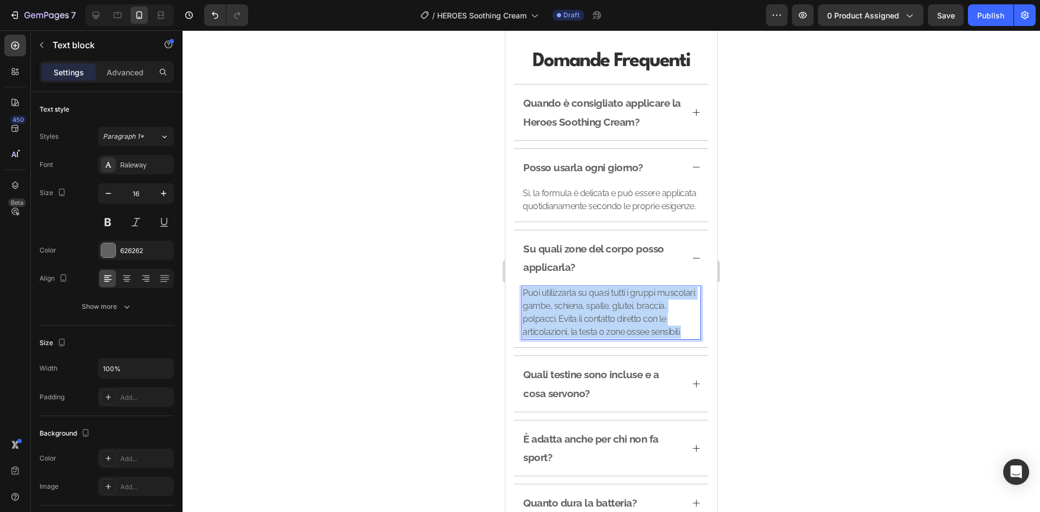
click at [620, 312] on p "Puoi utilizzarla su quasi tutti i gruppi muscolari: gambe, schiena, spalle, glu…" at bounding box center [610, 312] width 177 height 52
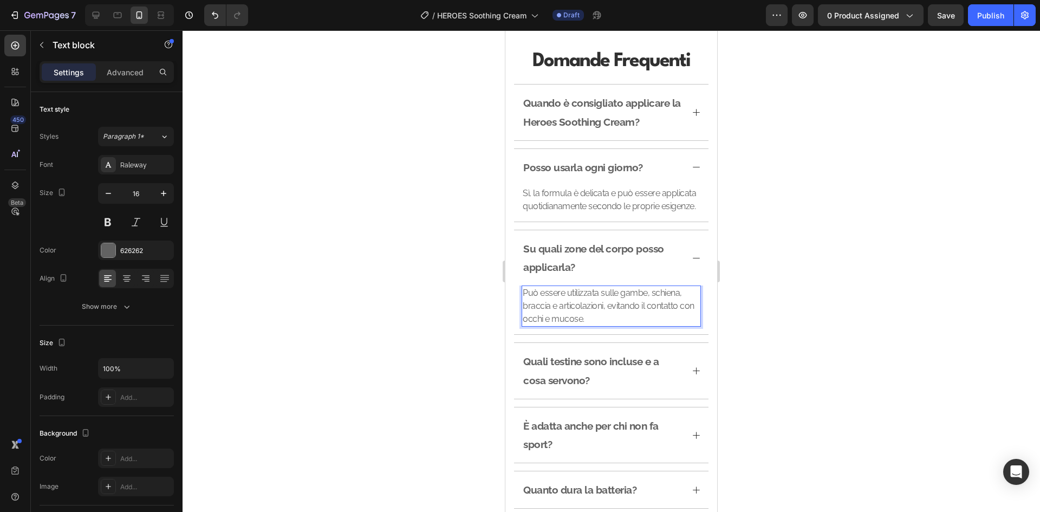
click at [794, 231] on div at bounding box center [610, 270] width 857 height 481
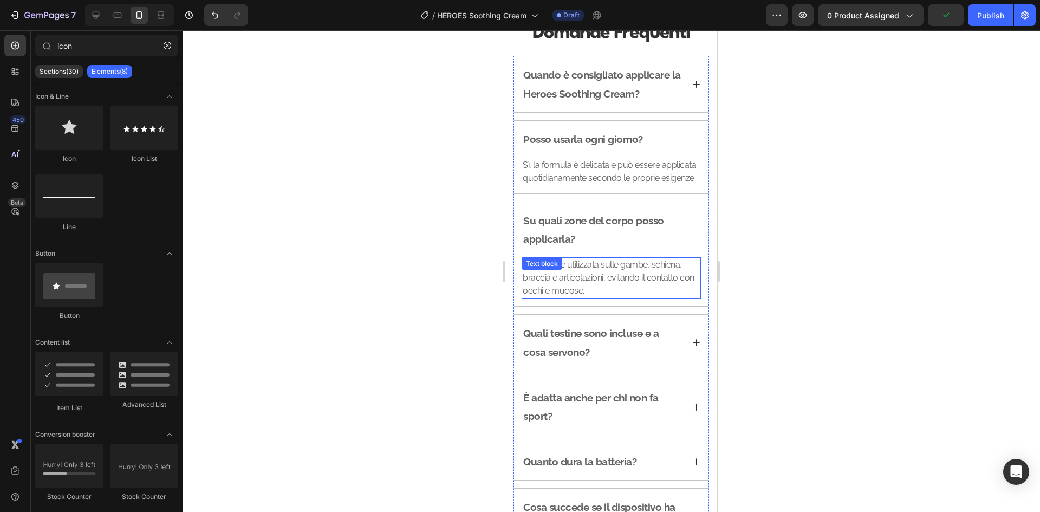
scroll to position [1535, 0]
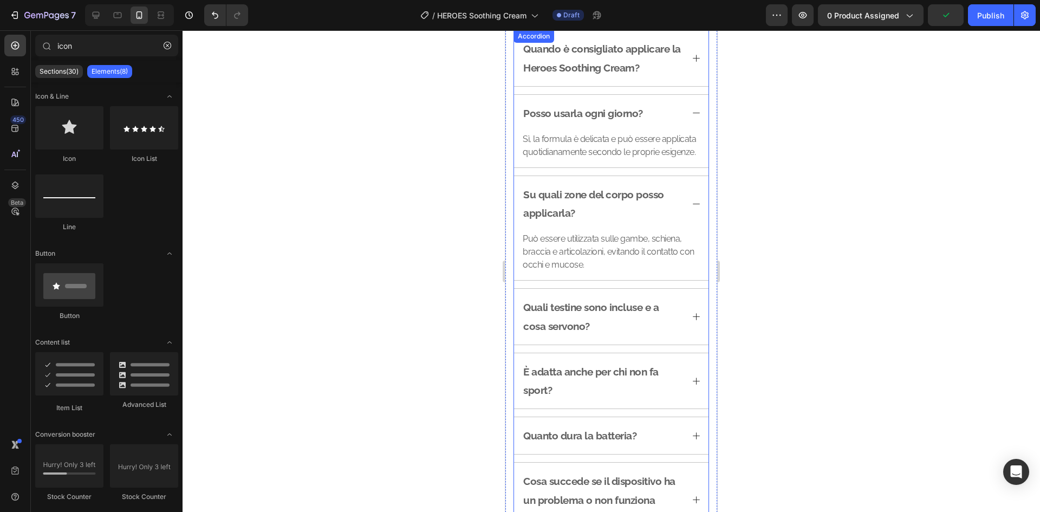
click at [578, 328] on p "Quali testine sono incluse e a cosa servono?" at bounding box center [602, 316] width 158 height 37
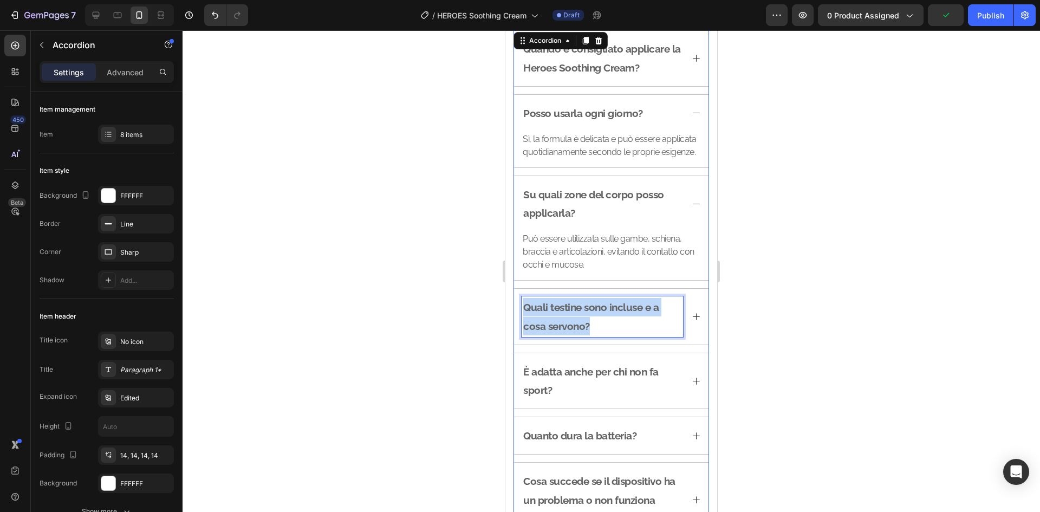
click at [578, 328] on p "Quali testine sono incluse e a cosa servono?" at bounding box center [602, 316] width 158 height 37
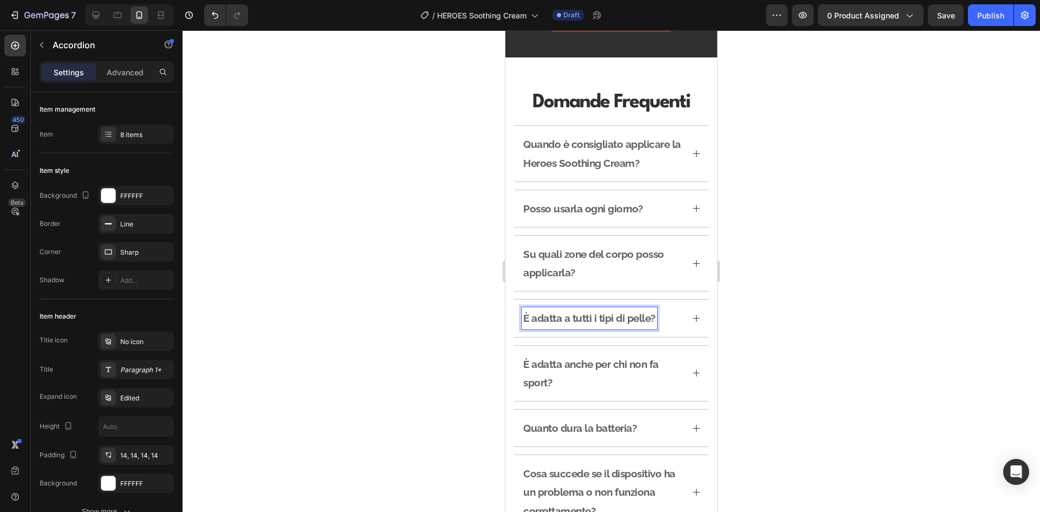
scroll to position [1437, 0]
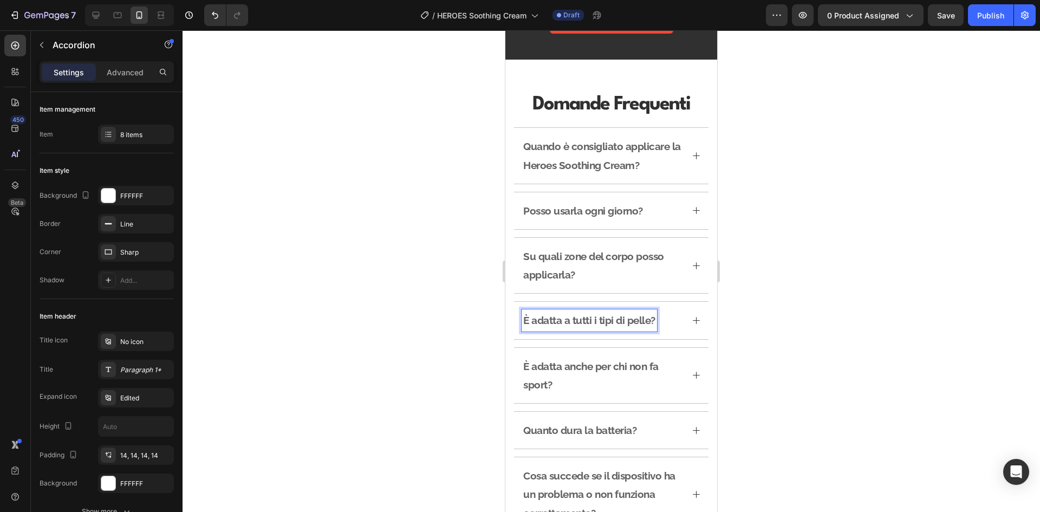
click at [693, 264] on div "Su quali zone del corpo posso applicarla?" at bounding box center [611, 265] width 194 height 55
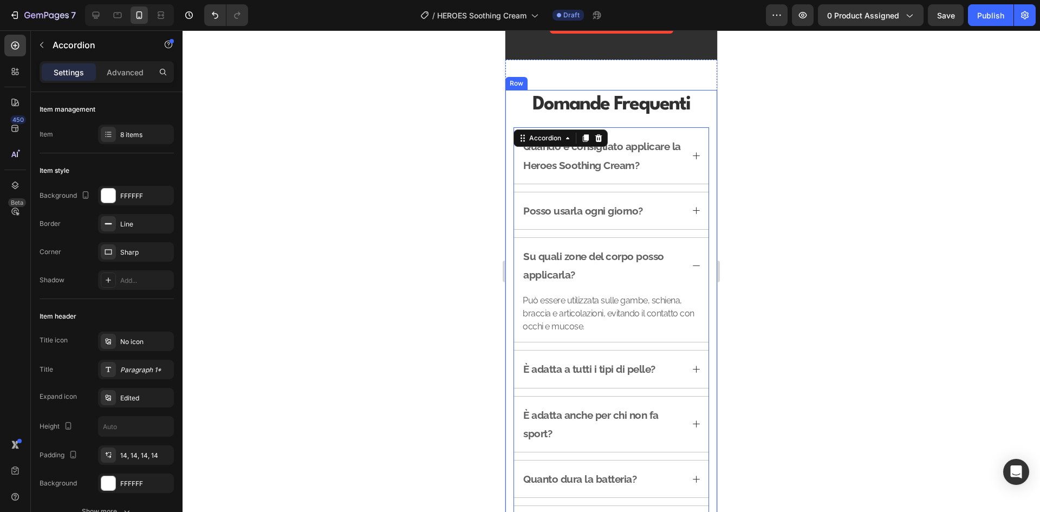
click at [836, 200] on div at bounding box center [610, 270] width 857 height 481
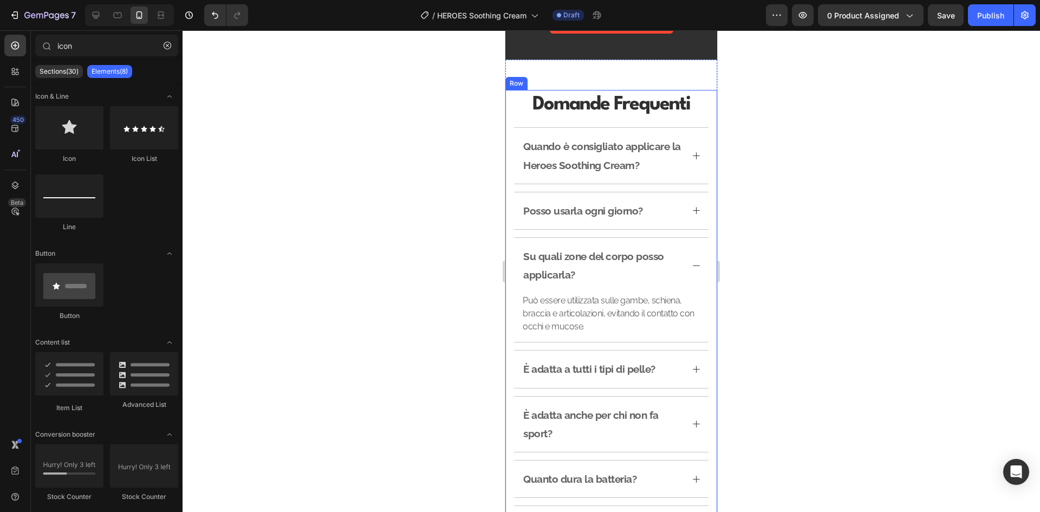
drag, startPoint x: 837, startPoint y: 200, endPoint x: 818, endPoint y: 143, distance: 60.4
click at [819, 142] on div at bounding box center [610, 270] width 857 height 481
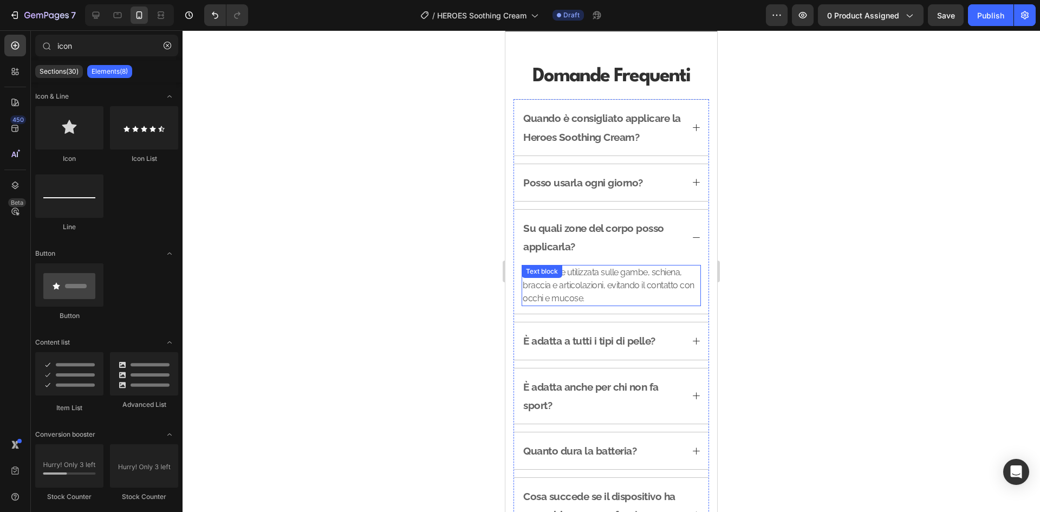
scroll to position [1492, 0]
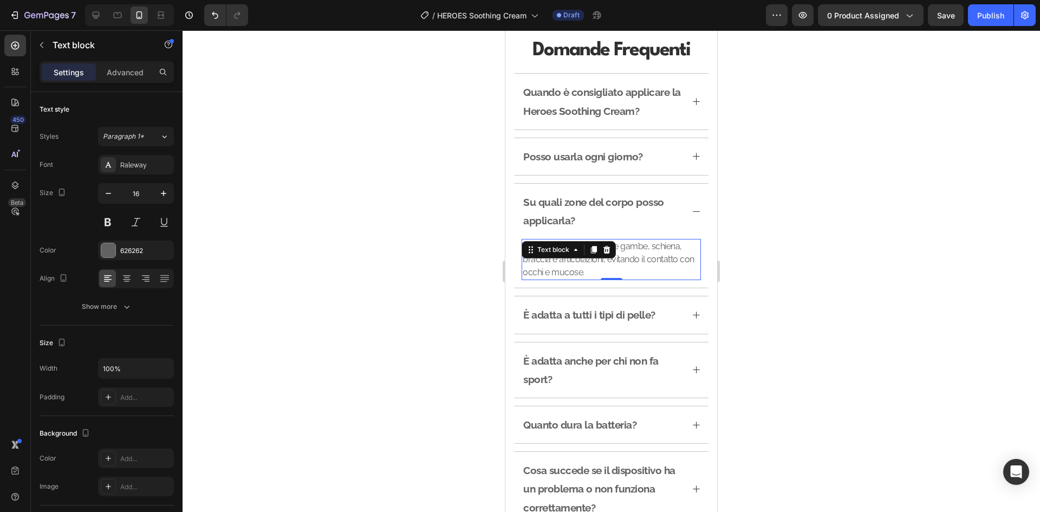
click at [662, 252] on p "Può essere utilizzata sulle gambe, schiena, braccia e articolazioni, evitando i…" at bounding box center [610, 259] width 177 height 39
click at [602, 270] on p "Può essere utilizzata sulle gambe, schiena, braccia e articolazioni, evitando i…" at bounding box center [610, 259] width 177 height 39
click at [612, 273] on p "Può essere utilizzata sulle gambe, schiena, braccia e articolazioni, evitando i…" at bounding box center [610, 259] width 177 height 39
click at [683, 249] on p "Può essere utilizzata sulle gambe, schiena, braccia e articolazioni, evitando i…" at bounding box center [610, 259] width 177 height 39
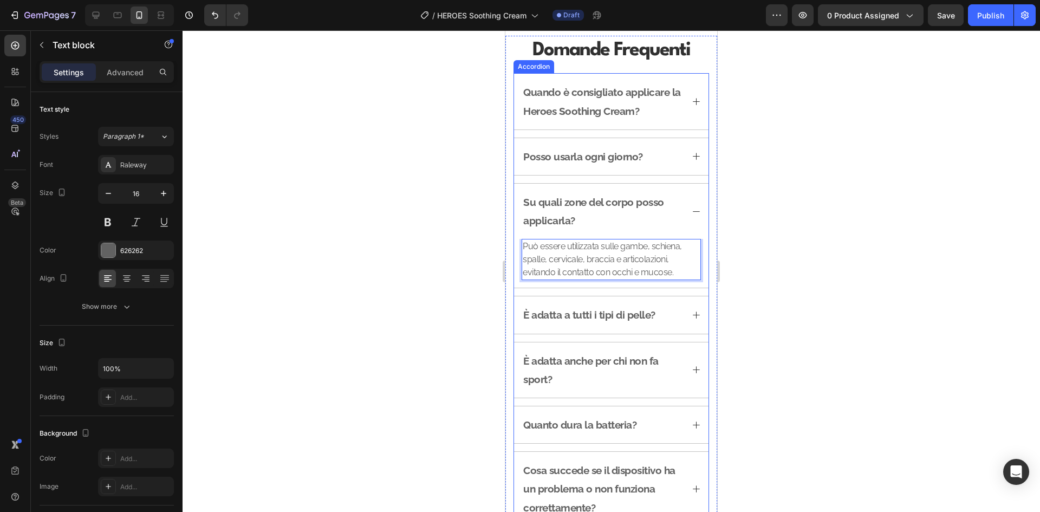
click at [692, 315] on icon at bounding box center [695, 314] width 7 height 7
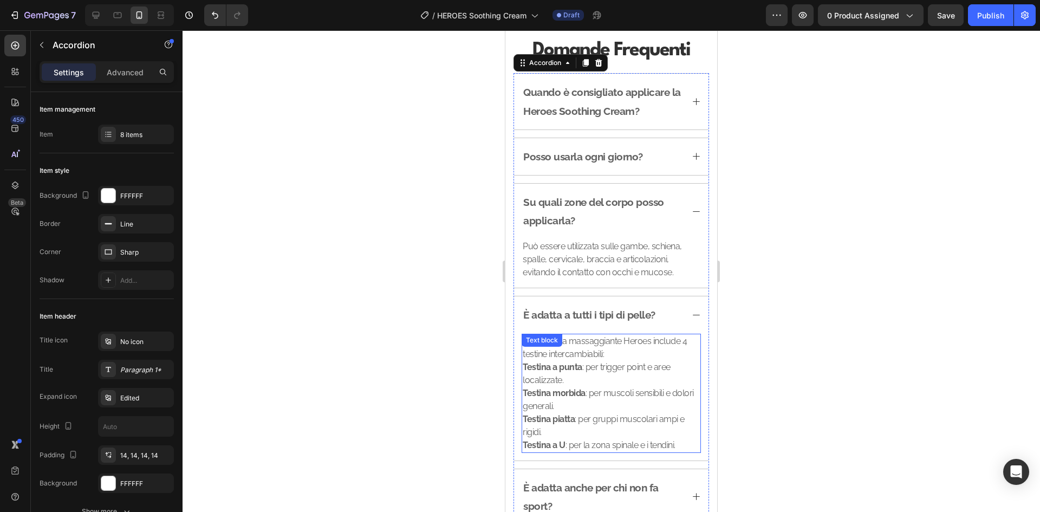
click at [620, 364] on p "Testina a punta : per trigger point e aree localizzate." at bounding box center [610, 374] width 177 height 26
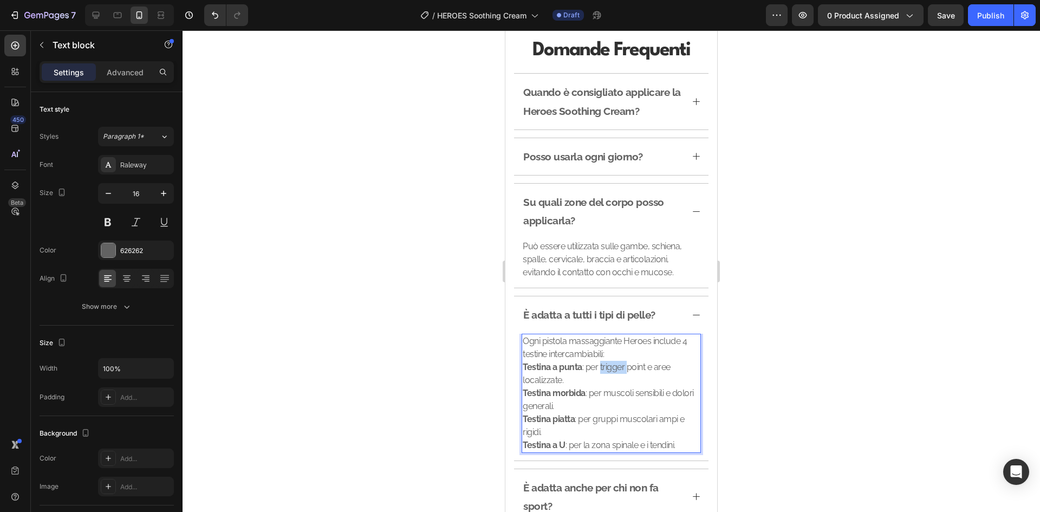
click at [620, 364] on p "Testina a punta : per trigger point e aree localizzate." at bounding box center [610, 374] width 177 height 26
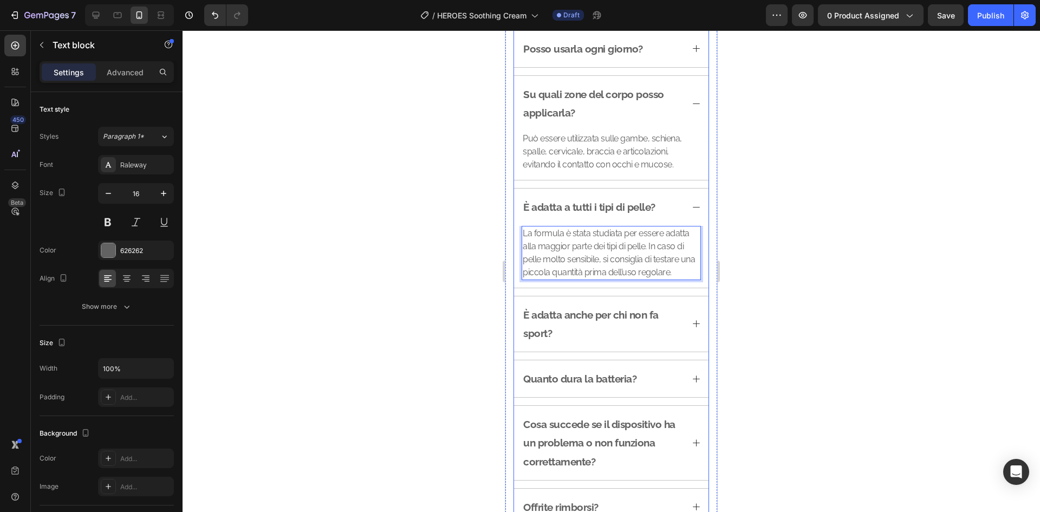
scroll to position [1600, 0]
click at [576, 306] on p "È adatta anche per chi non fa sport?" at bounding box center [602, 323] width 158 height 37
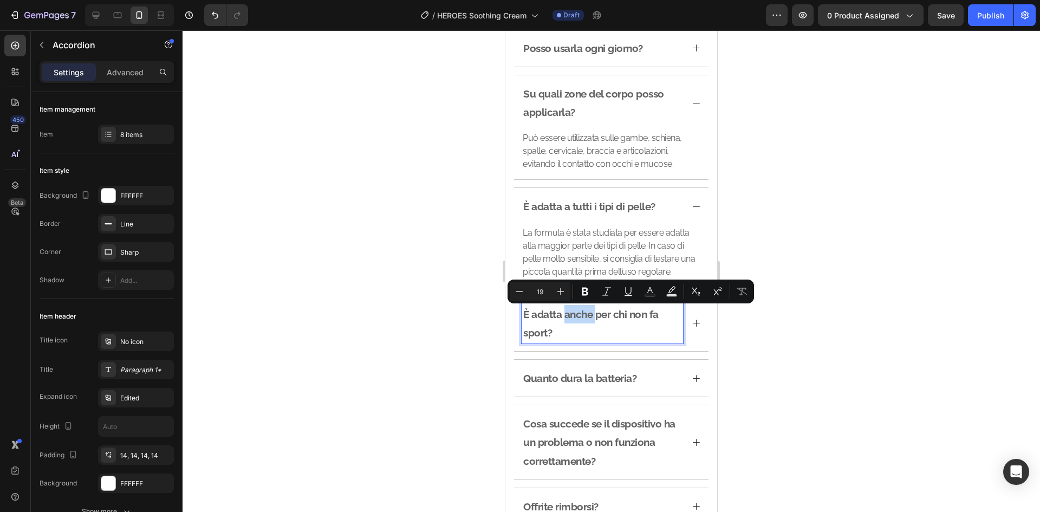
click at [576, 315] on p "È adatta anche per chi non fa sport?" at bounding box center [602, 323] width 158 height 37
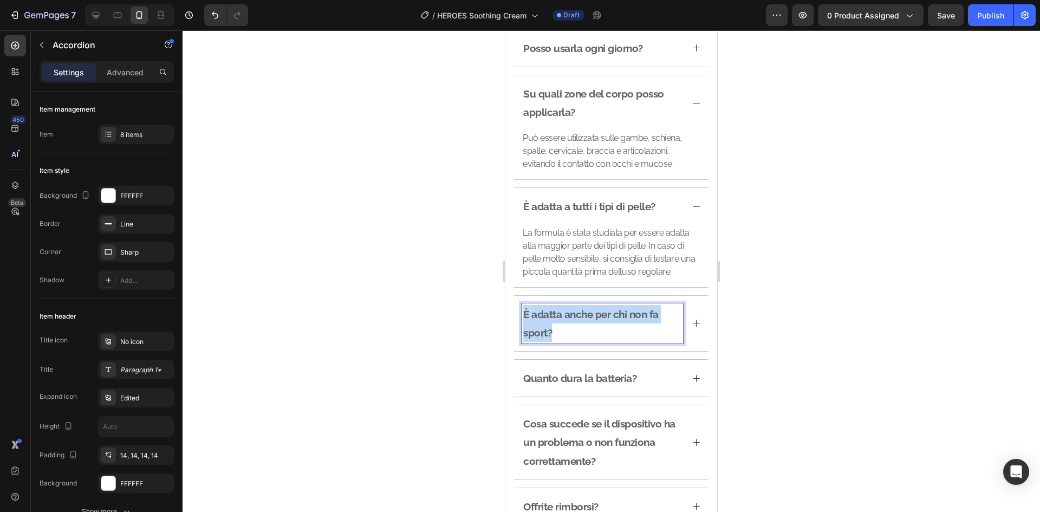
click at [576, 315] on p "È adatta anche per chi non fa sport?" at bounding box center [602, 323] width 158 height 37
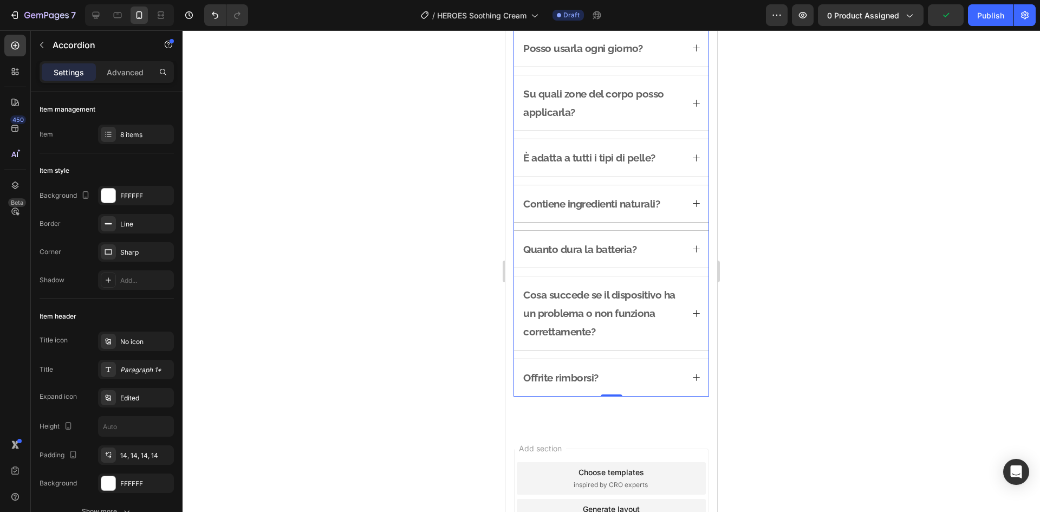
scroll to position [1489, 0]
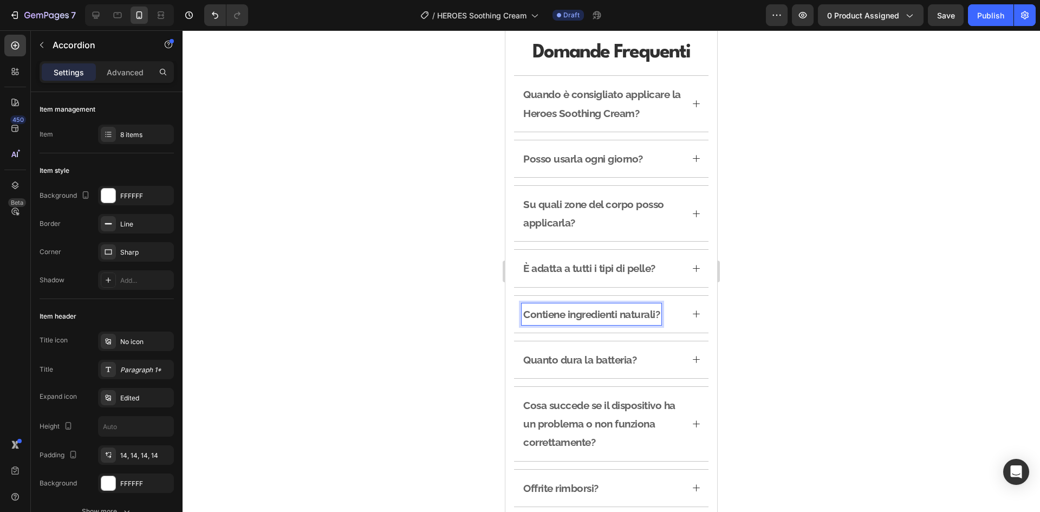
click at [692, 315] on icon at bounding box center [695, 313] width 7 height 7
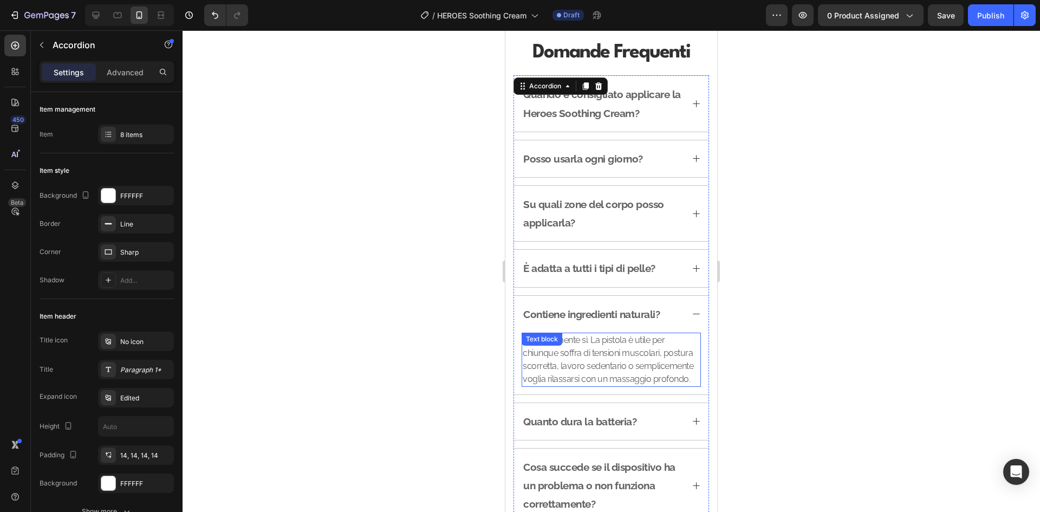
click at [624, 354] on p "Assolutamente sì. La pistola è utile per chiunque soffra di tensioni muscolari,…" at bounding box center [610, 360] width 177 height 52
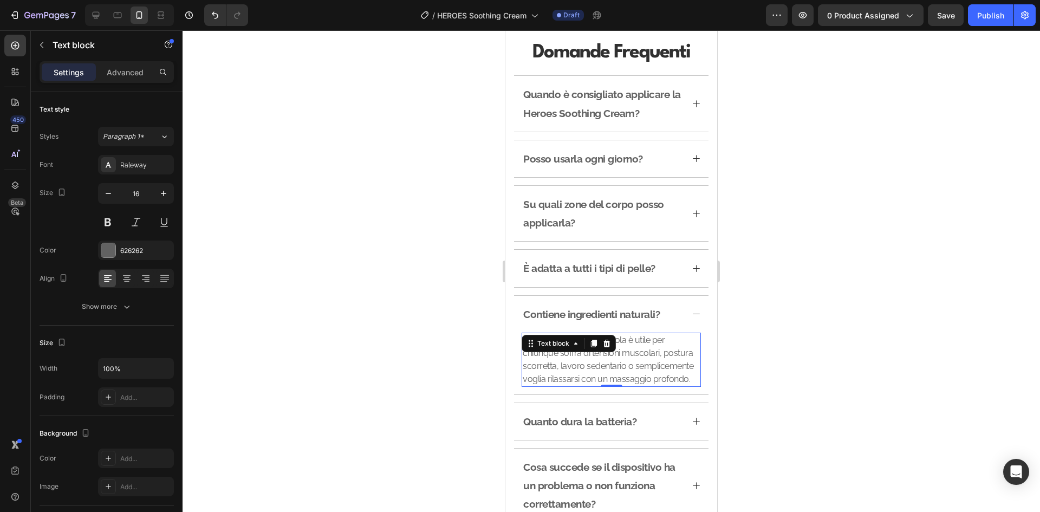
click at [624, 354] on p "Assolutamente sì. La pistola è utile per chiunque soffra di tensioni muscolari,…" at bounding box center [610, 360] width 177 height 52
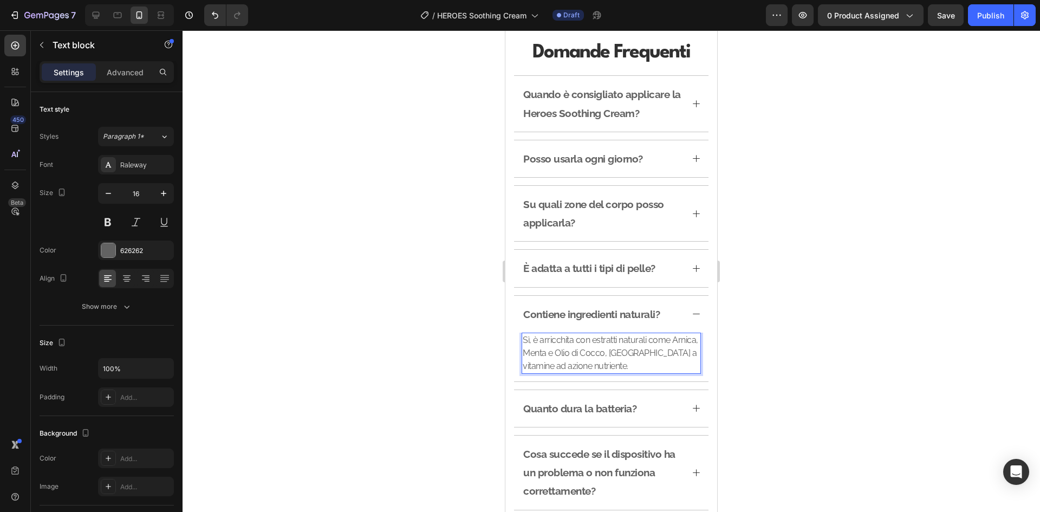
click at [772, 353] on div at bounding box center [610, 270] width 857 height 481
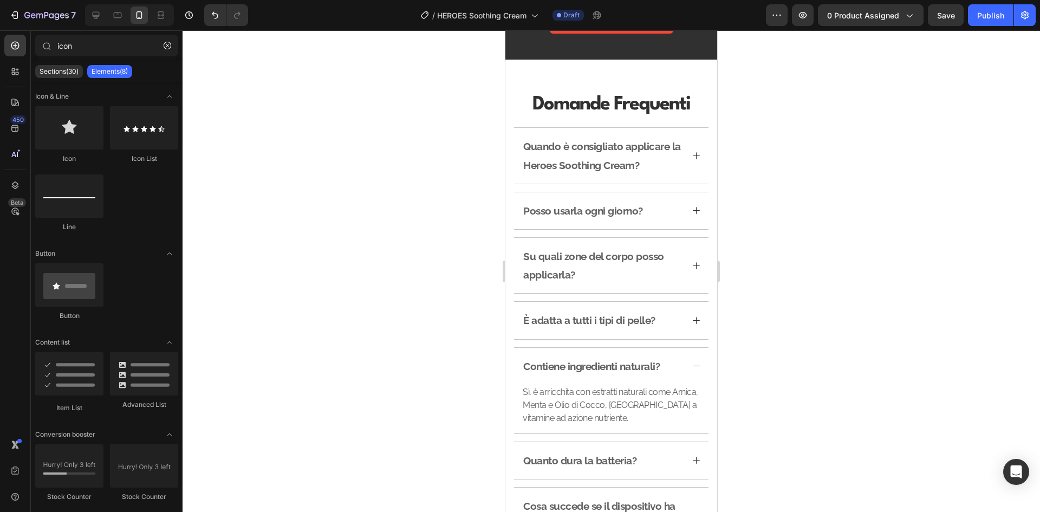
scroll to position [1381, 0]
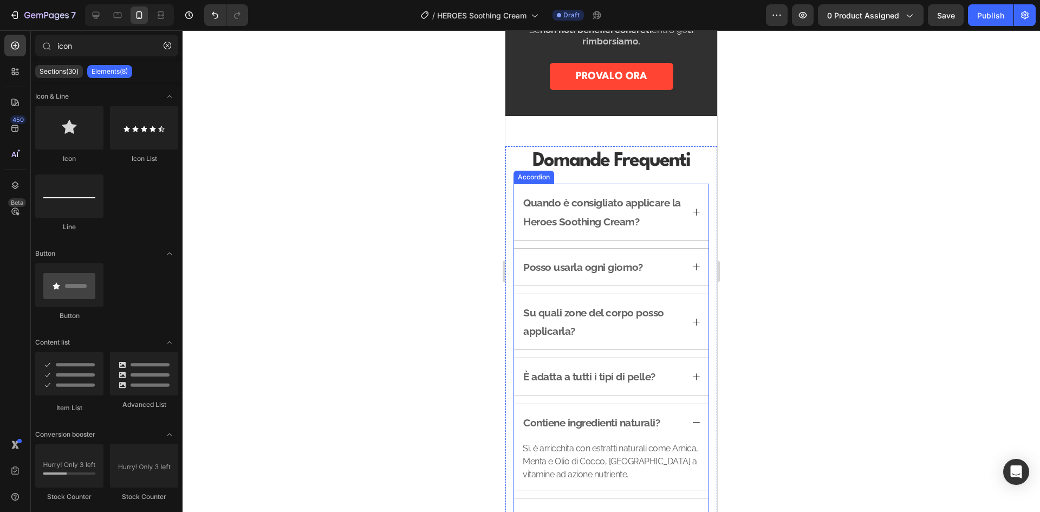
click at [691, 210] on icon at bounding box center [695, 211] width 9 height 9
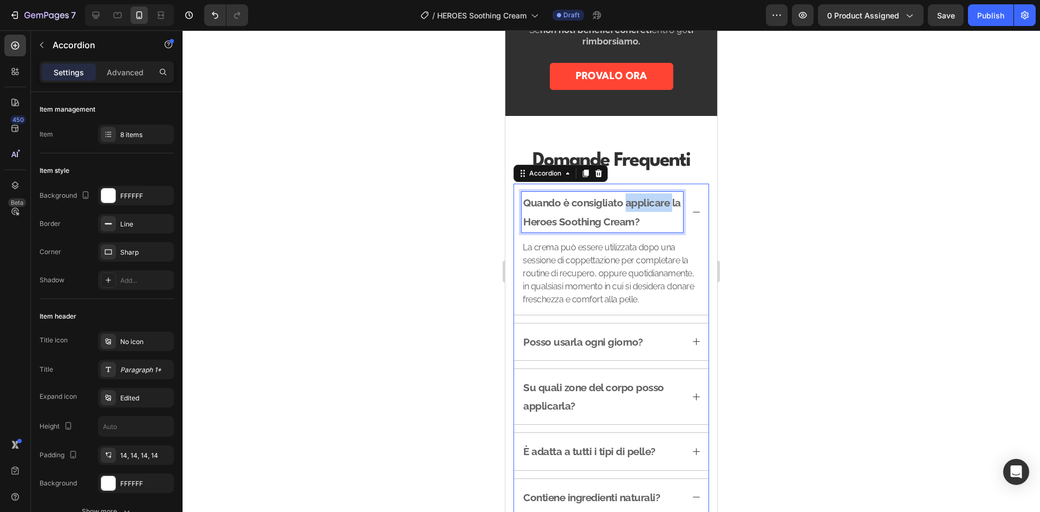
click at [624, 211] on p "Quando è consigliato applicare la Heroes Soothing Cream?" at bounding box center [602, 211] width 158 height 37
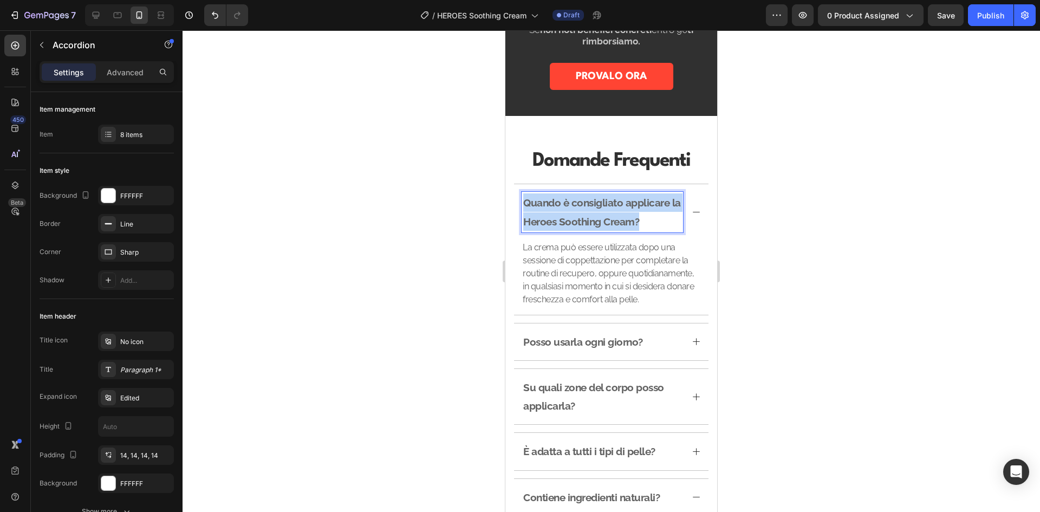
click at [624, 211] on p "Quando è consigliato applicare la Heroes Soothing Cream?" at bounding box center [602, 211] width 158 height 37
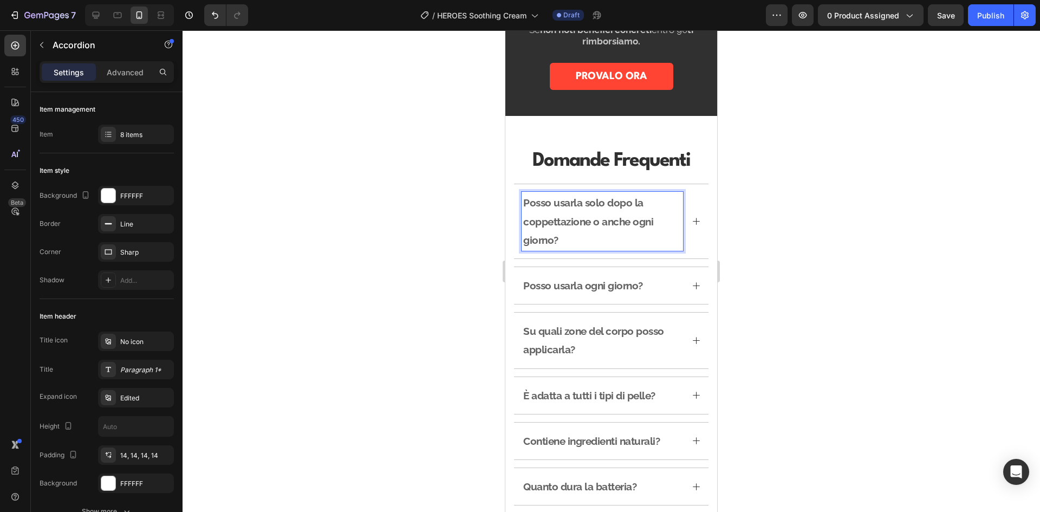
click at [672, 237] on p "Posso usarla solo dopo la coppettazione o anche ogni giorno?" at bounding box center [602, 221] width 158 height 56
click at [691, 215] on div "Posso usarla solo dopo la coppettazione o anche ogni giorno?" at bounding box center [611, 221] width 194 height 74
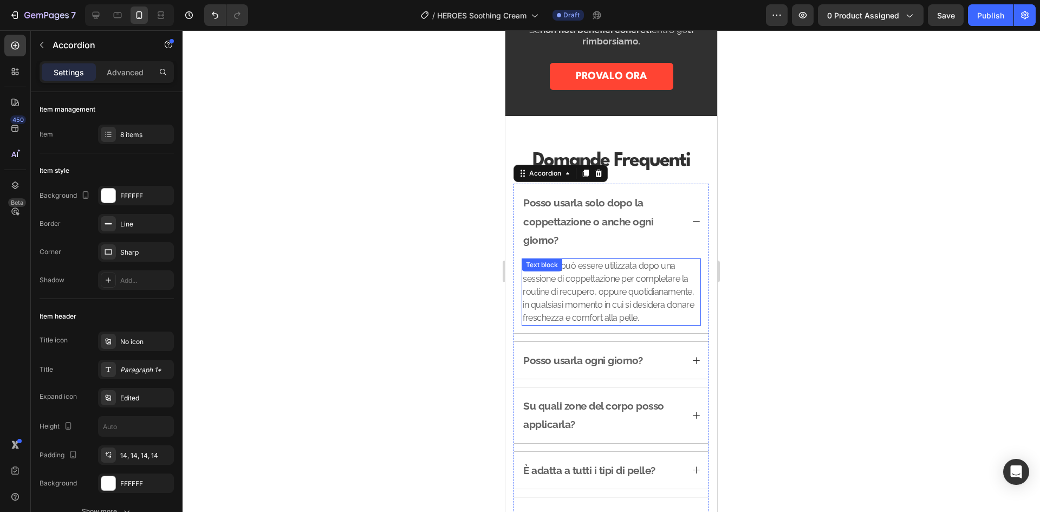
click at [605, 271] on p "La crema può essere utilizzata dopo una sessione di coppettazione per completar…" at bounding box center [610, 291] width 177 height 65
click at [605, 271] on div "La crema può essere utilizzata dopo una sessione di coppettazione per completar…" at bounding box center [610, 291] width 179 height 67
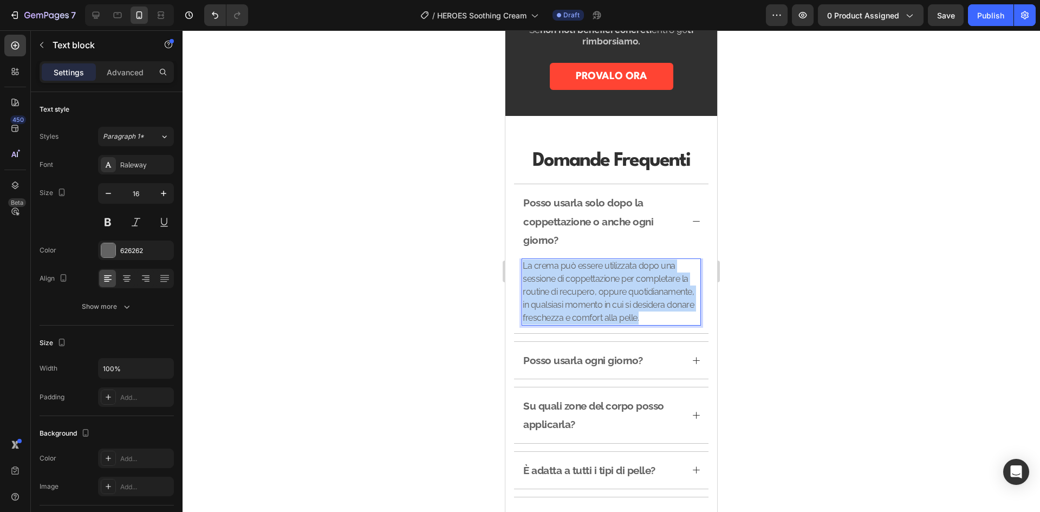
click at [605, 271] on p "La crema può essere utilizzata dopo una sessione di coppettazione per completar…" at bounding box center [610, 291] width 177 height 65
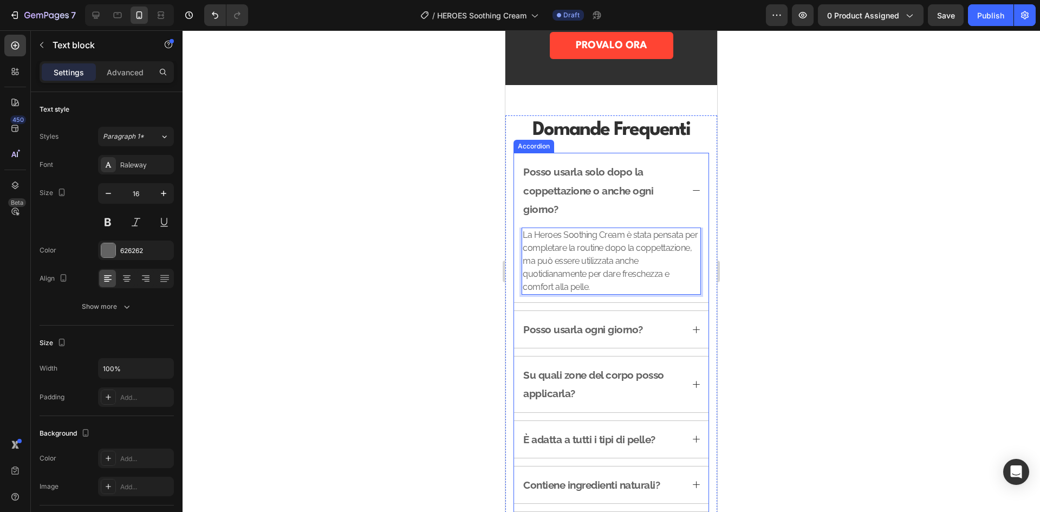
scroll to position [1489, 0]
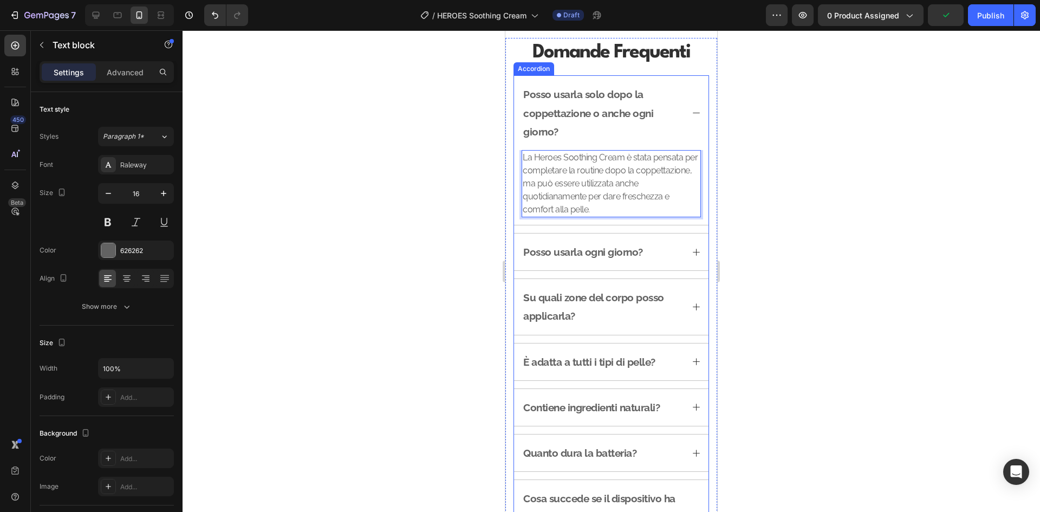
click at [666, 250] on div "Posso usarla ogni giorno?" at bounding box center [601, 252] width 161 height 22
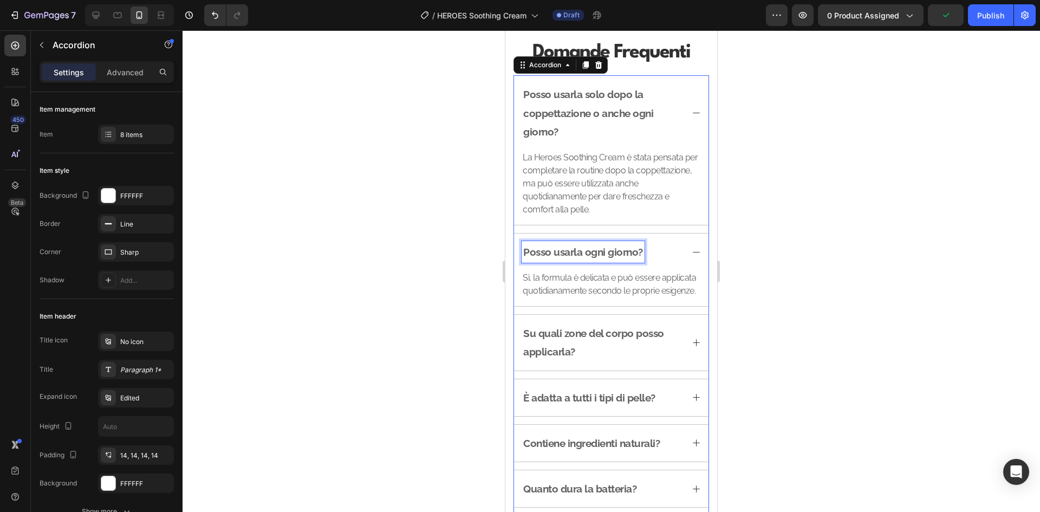
click at [611, 247] on p "Posso usarla ogni giorno?" at bounding box center [583, 252] width 120 height 18
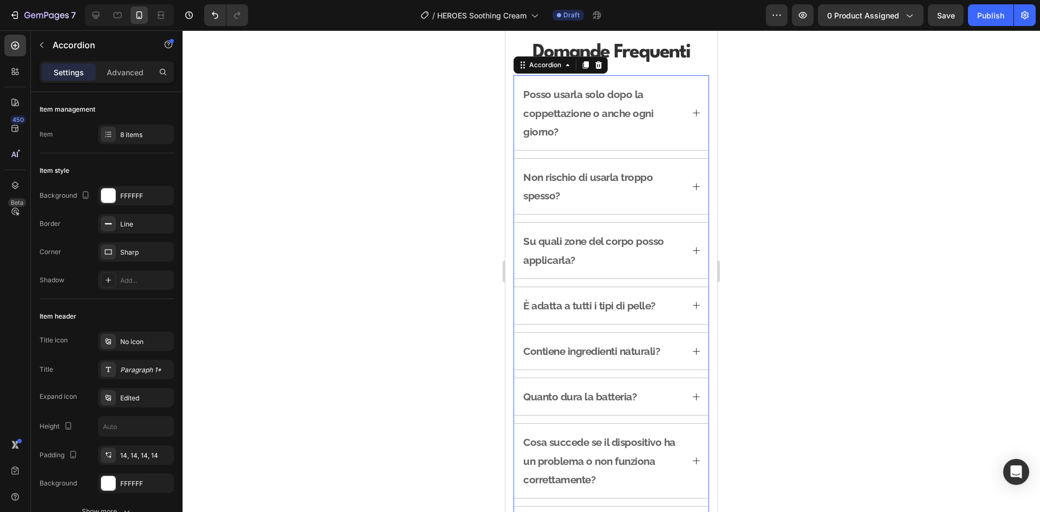
scroll to position [1415, 0]
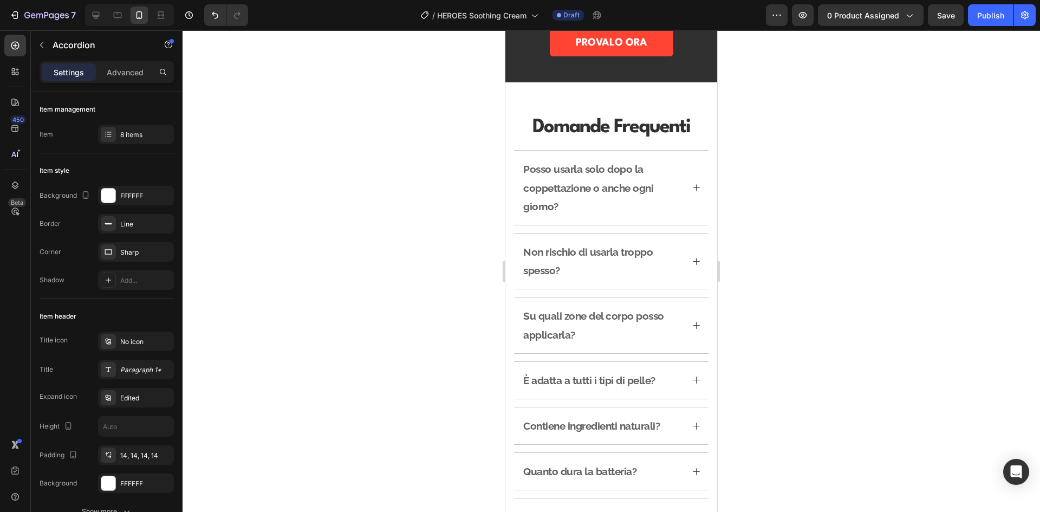
click at [692, 264] on icon at bounding box center [695, 261] width 7 height 7
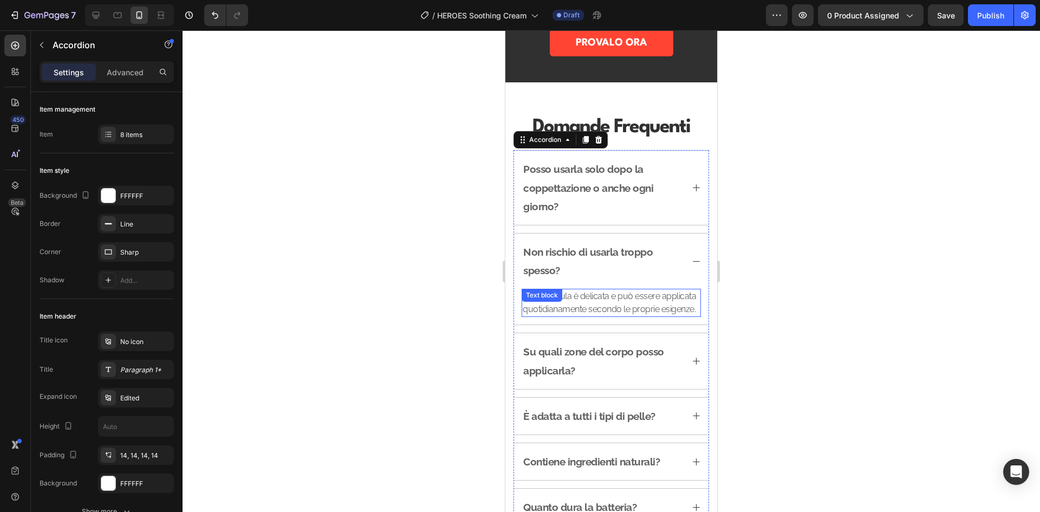
click at [601, 306] on p "Sì, la formula è delicata e può essere applicata quotidianamente secondo le pro…" at bounding box center [610, 303] width 177 height 26
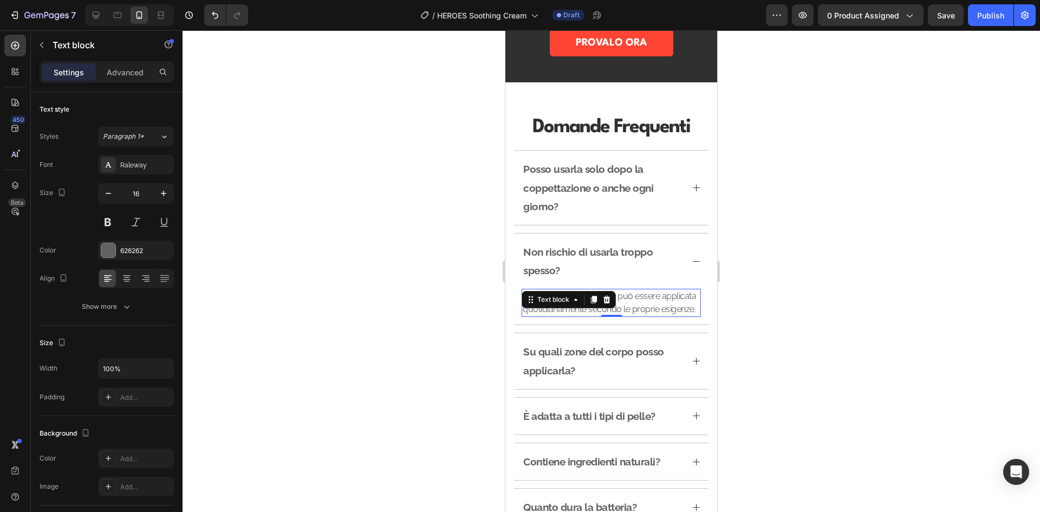
click at [601, 306] on div "Text block" at bounding box center [568, 299] width 94 height 17
click at [639, 310] on p "Sì, la formula è delicata e può essere applicata quotidianamente secondo le pro…" at bounding box center [610, 303] width 177 height 26
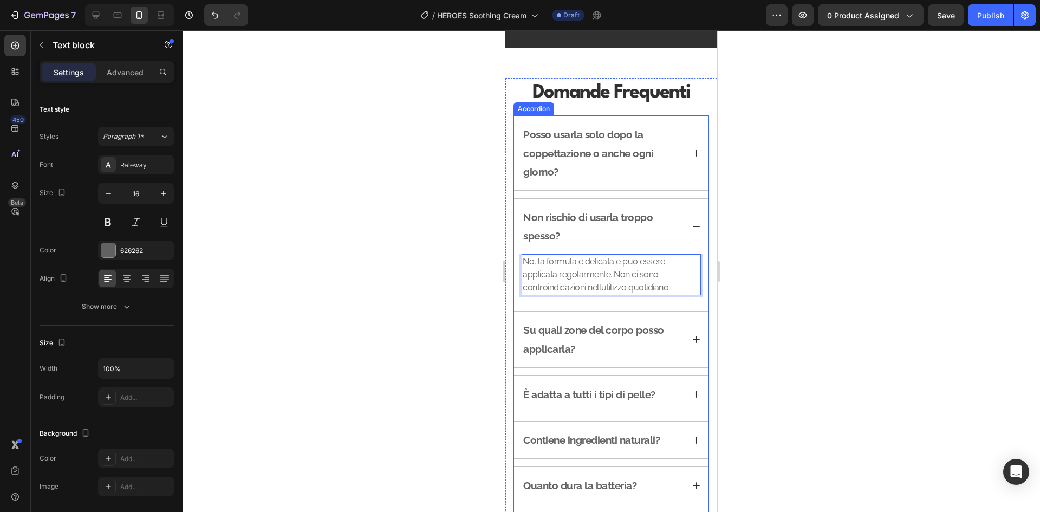
scroll to position [1469, 0]
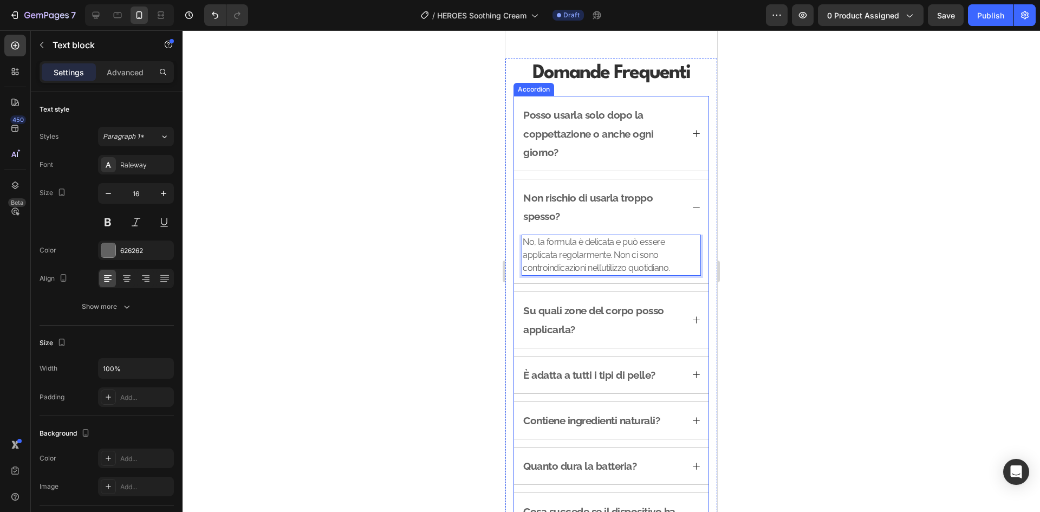
click at [626, 293] on div "Su quali zone del corpo posso applicarla?" at bounding box center [611, 319] width 194 height 55
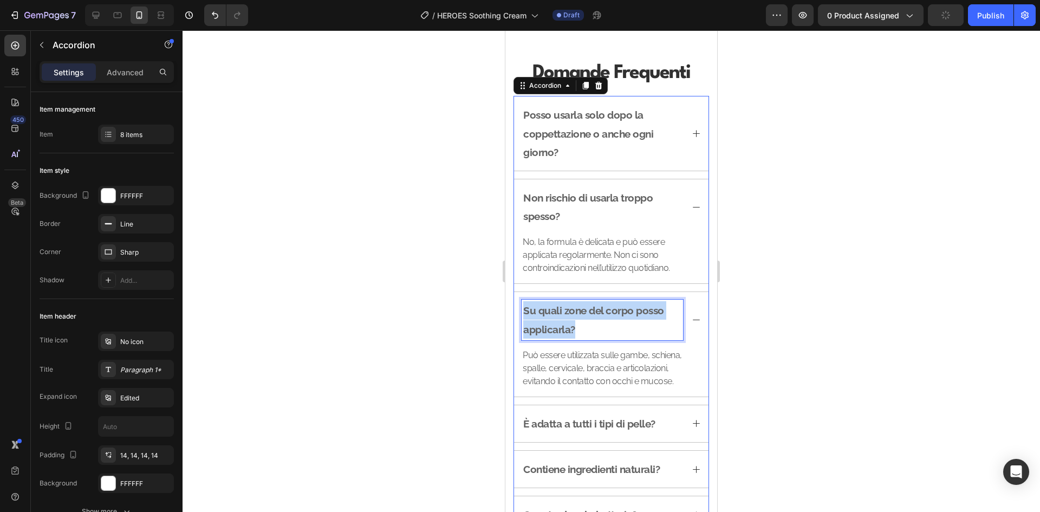
click at [617, 312] on p "Su quali zone del corpo posso applicarla?" at bounding box center [602, 319] width 158 height 37
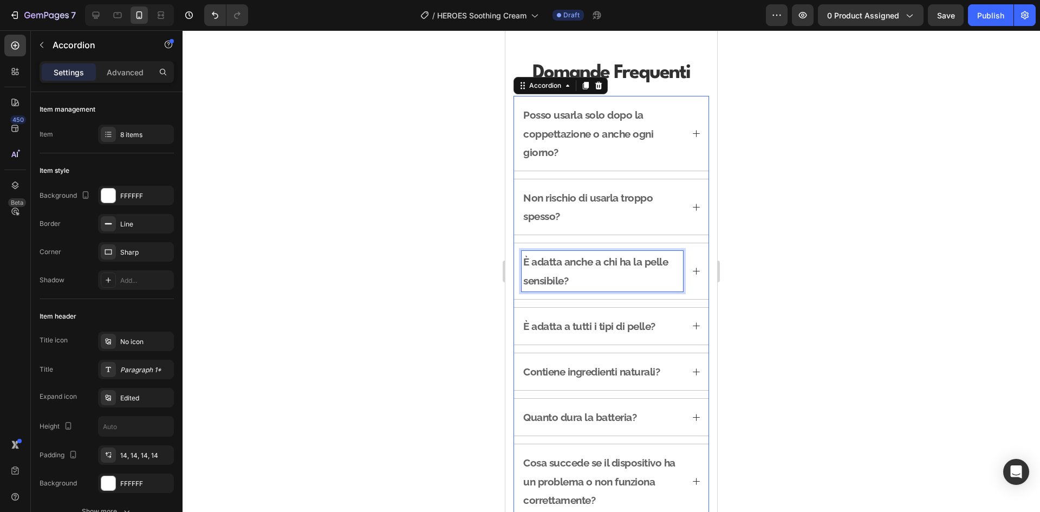
scroll to position [1420, 0]
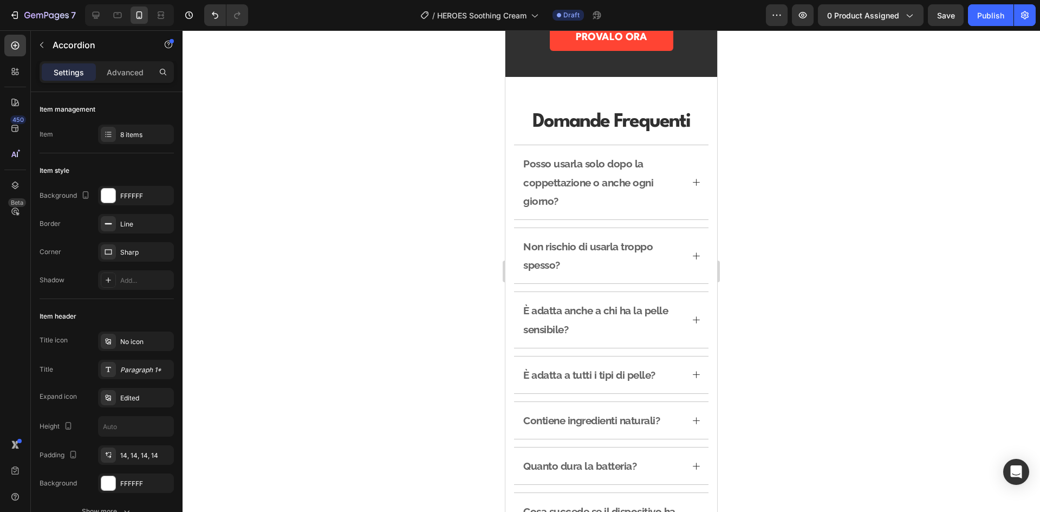
click at [692, 321] on div "È adatta anche a chi ha la pelle sensibile?" at bounding box center [611, 319] width 194 height 55
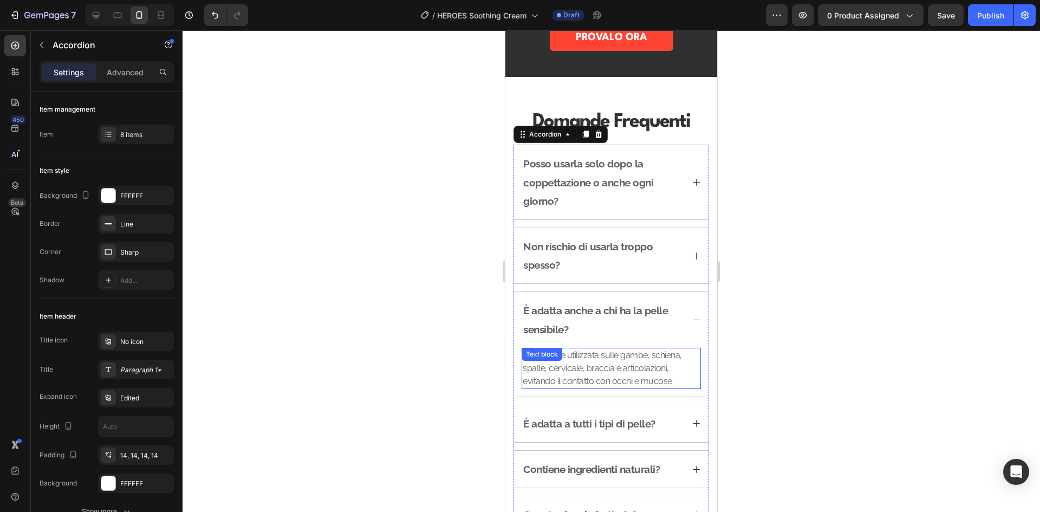
click at [616, 372] on p "Può essere utilizzata sulle gambe, schiena, spalle, cervicale, braccia e artico…" at bounding box center [610, 368] width 177 height 39
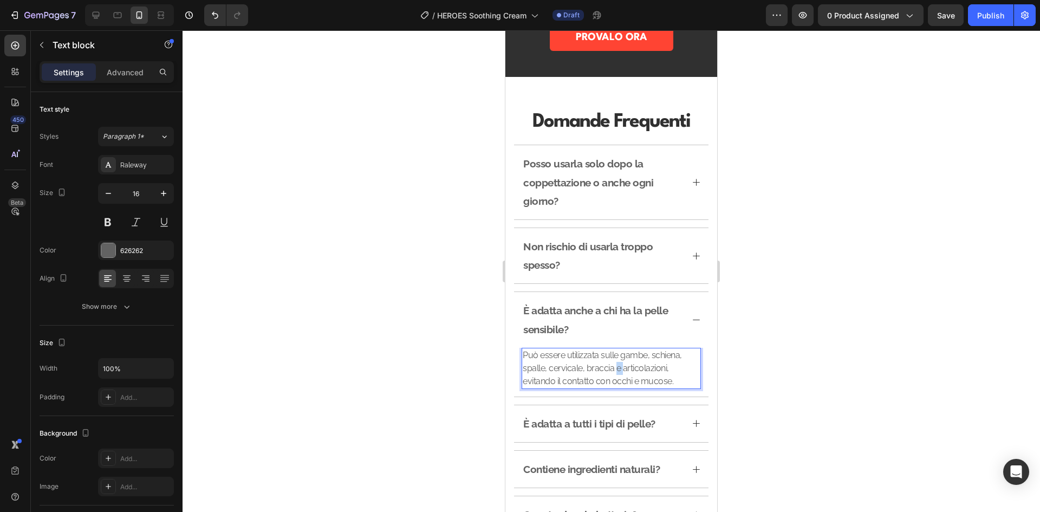
click at [616, 372] on p "Può essere utilizzata sulle gambe, schiena, spalle, cervicale, braccia e artico…" at bounding box center [610, 368] width 177 height 39
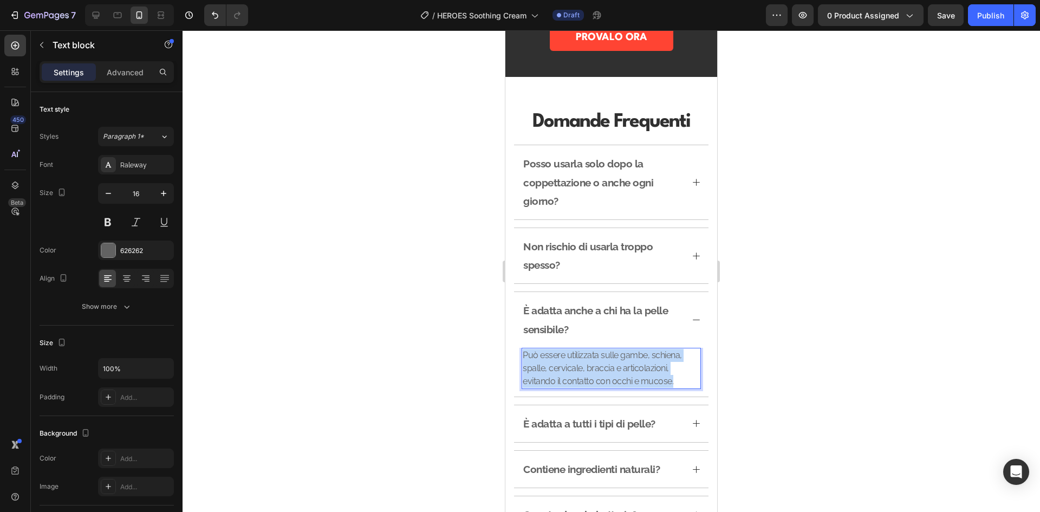
click at [616, 372] on p "Può essere utilizzata sulle gambe, schiena, spalle, cervicale, braccia e artico…" at bounding box center [610, 368] width 177 height 39
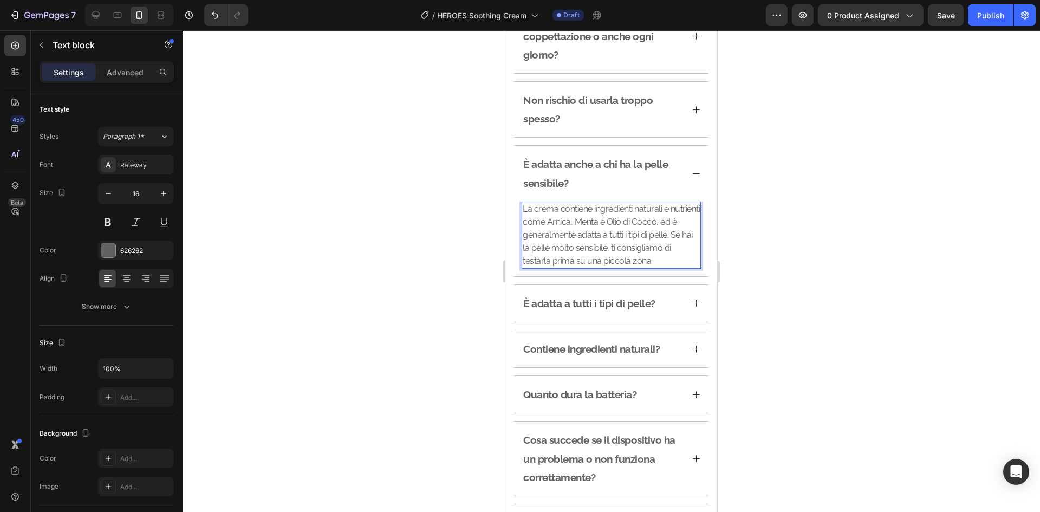
scroll to position [1583, 0]
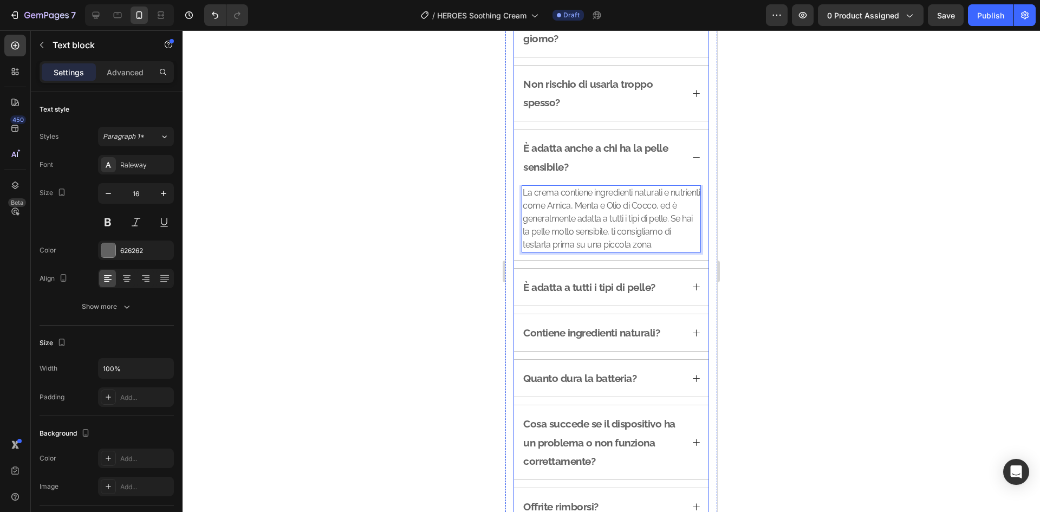
click at [642, 281] on p "È adatta a tutti i tipi di pelle?" at bounding box center [589, 287] width 132 height 18
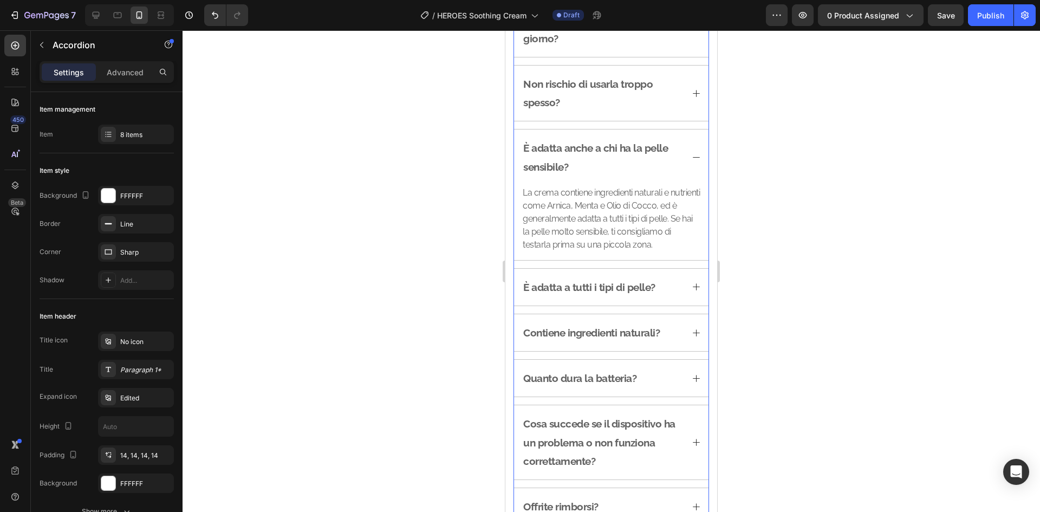
click at [673, 295] on div "È adatta a tutti i tipi di pelle?" at bounding box center [601, 287] width 161 height 22
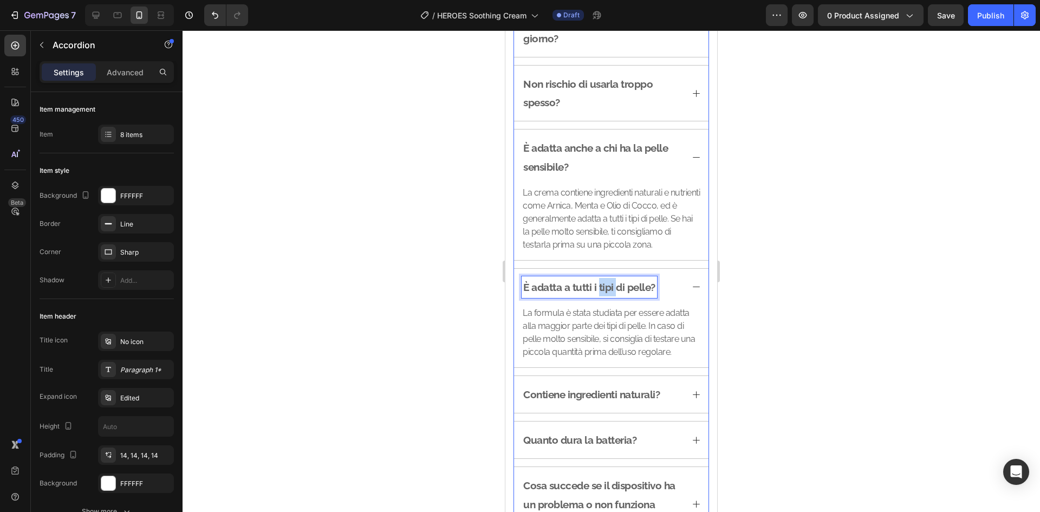
click at [604, 287] on p "È adatta a tutti i tipi di pelle?" at bounding box center [589, 287] width 132 height 18
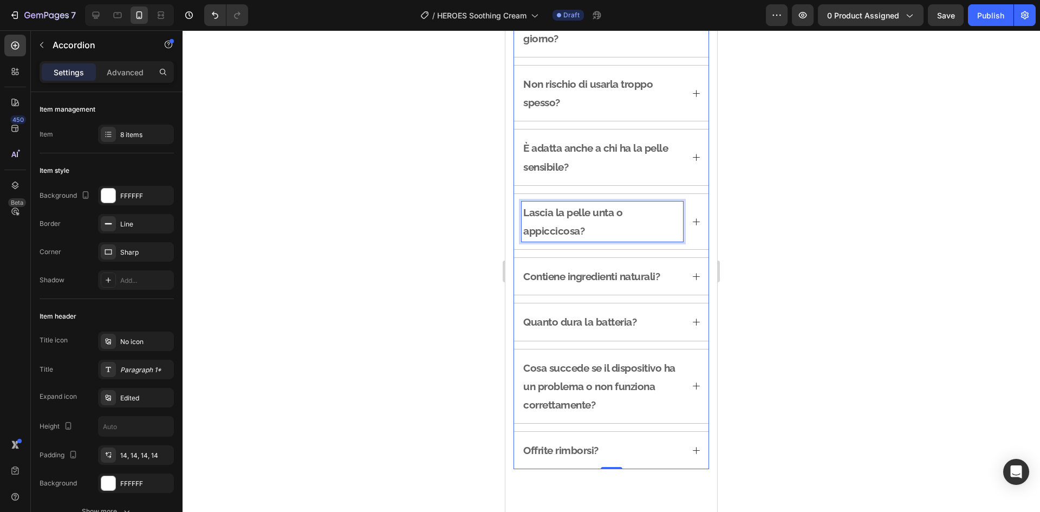
scroll to position [1508, 0]
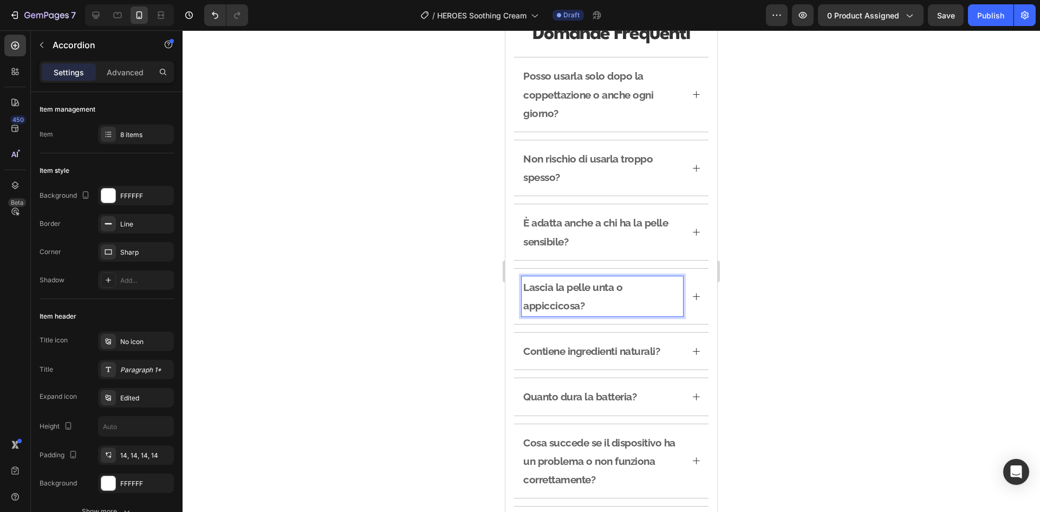
click at [691, 299] on icon at bounding box center [695, 296] width 9 height 9
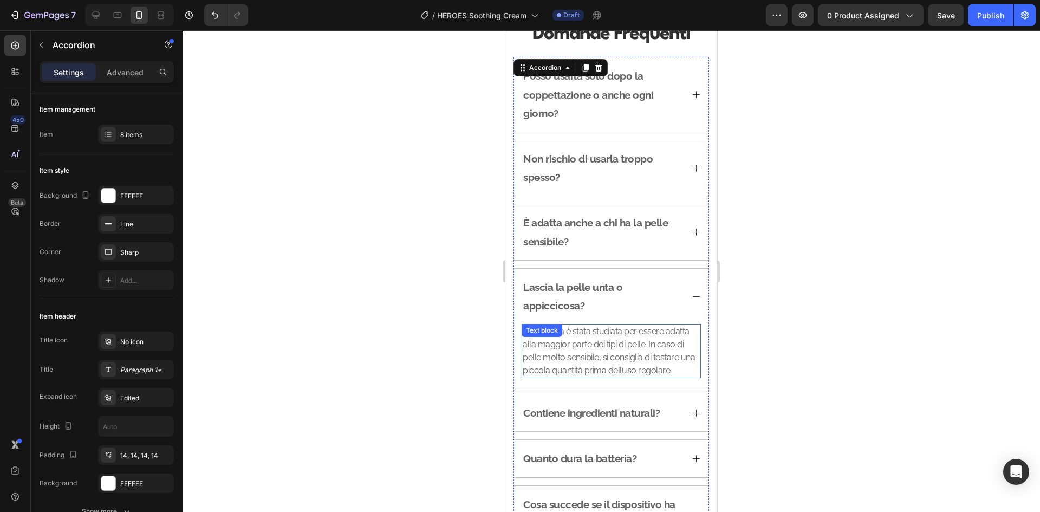
click at [611, 352] on p "La formula è stata studiata per essere adatta alla maggior parte dei tipi di pe…" at bounding box center [610, 351] width 177 height 52
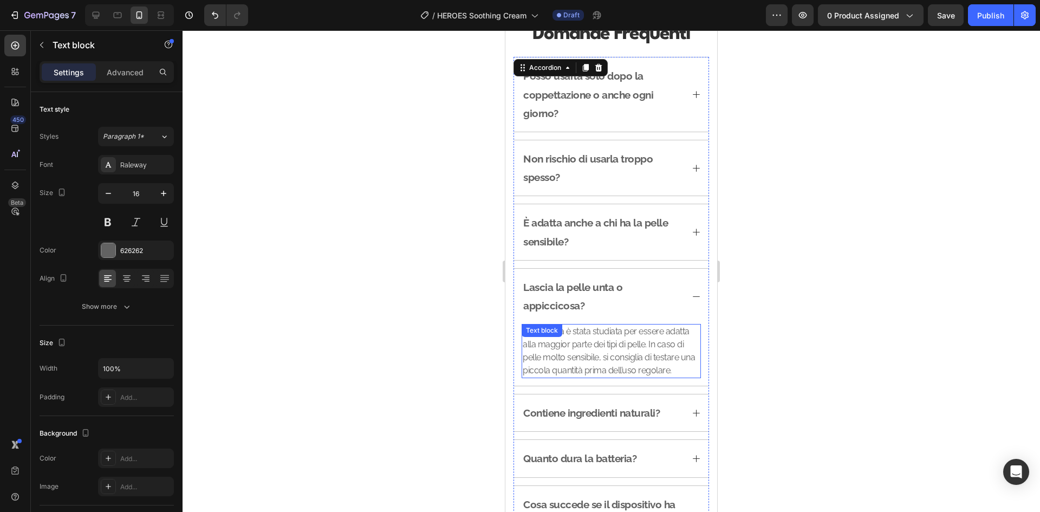
click at [611, 352] on p "La formula è stata studiata per essere adatta alla maggior parte dei tipi di pe…" at bounding box center [610, 351] width 177 height 52
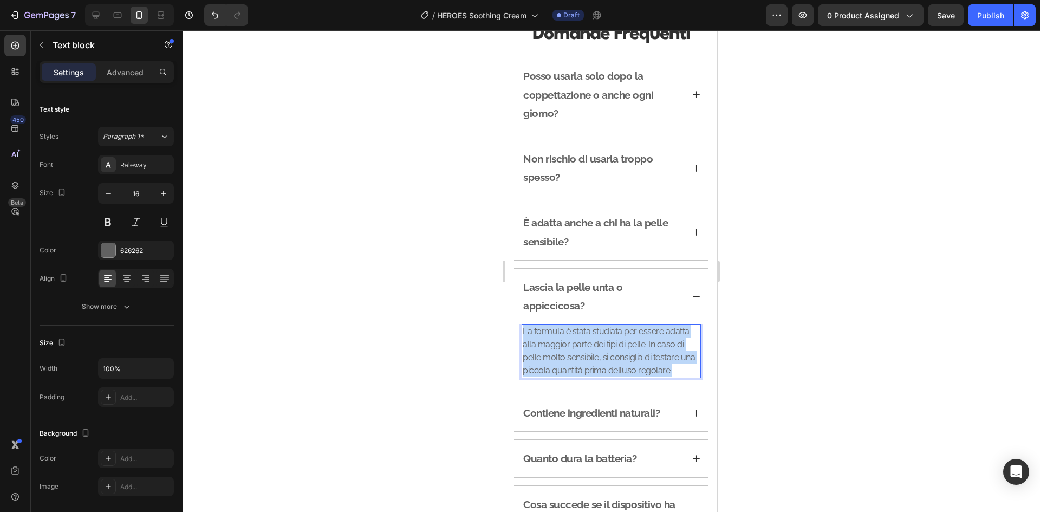
click at [611, 352] on p "La formula è stata studiata per essere adatta alla maggior parte dei tipi di pe…" at bounding box center [610, 351] width 177 height 52
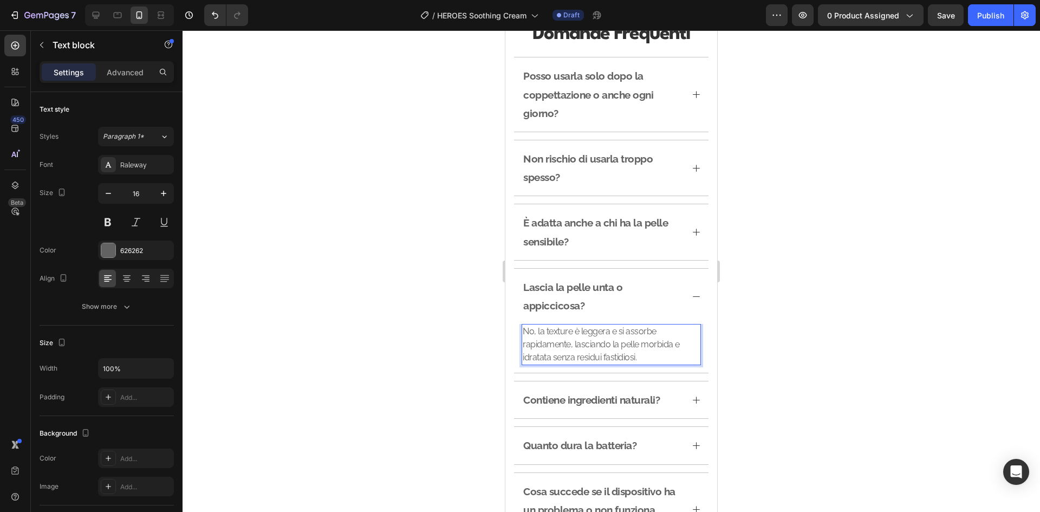
scroll to position [1616, 0]
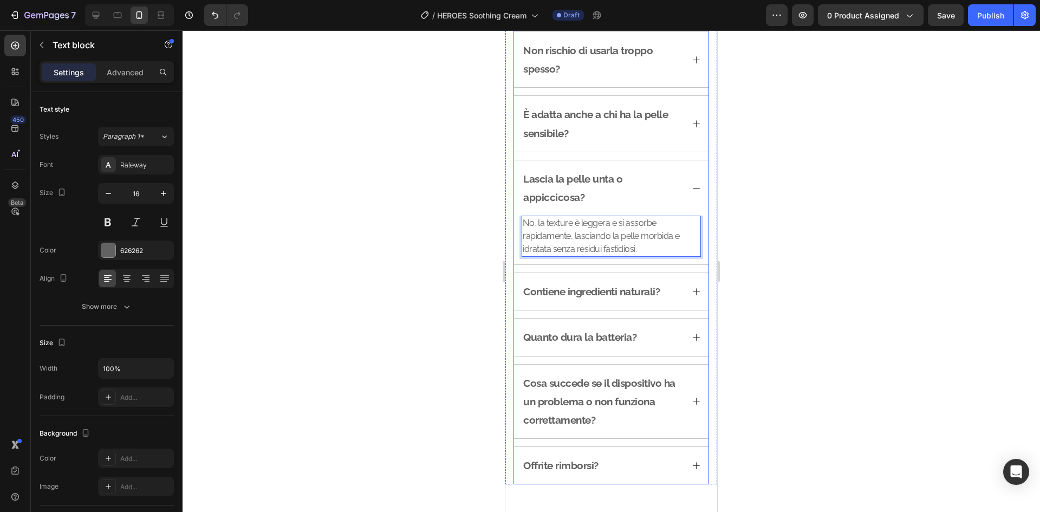
click at [611, 291] on p "Contiene ingredienti naturali?" at bounding box center [591, 291] width 136 height 18
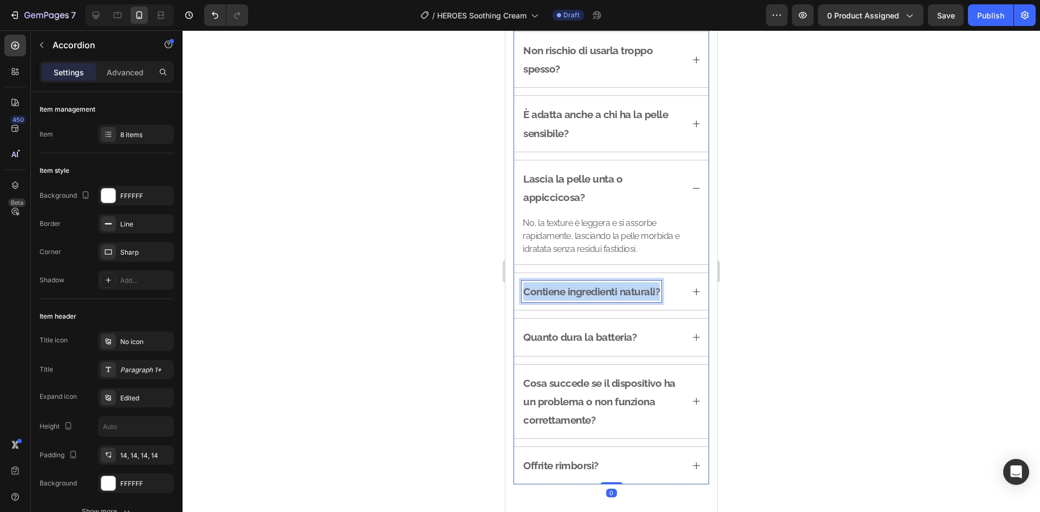
click at [611, 291] on p "Contiene ingredienti naturali?" at bounding box center [591, 291] width 136 height 18
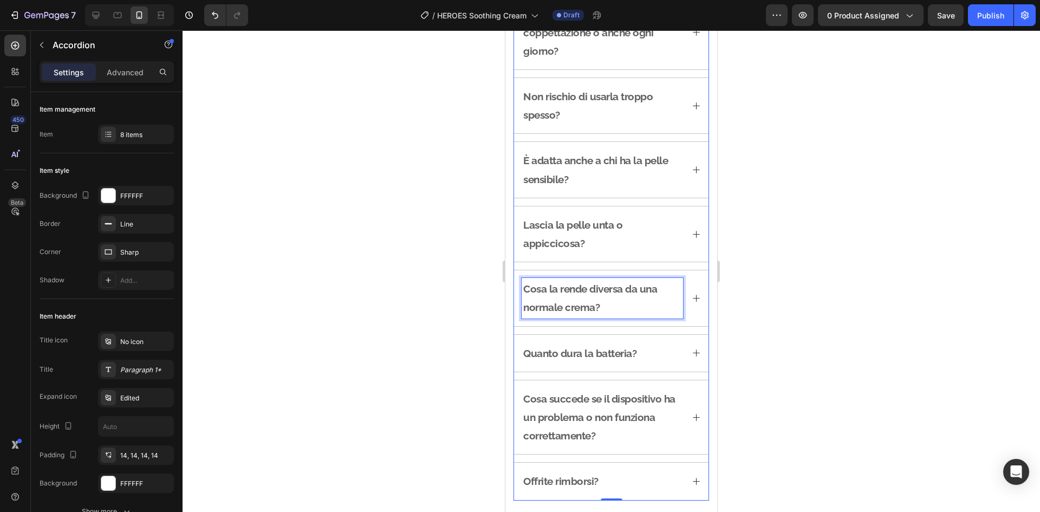
scroll to position [1567, 0]
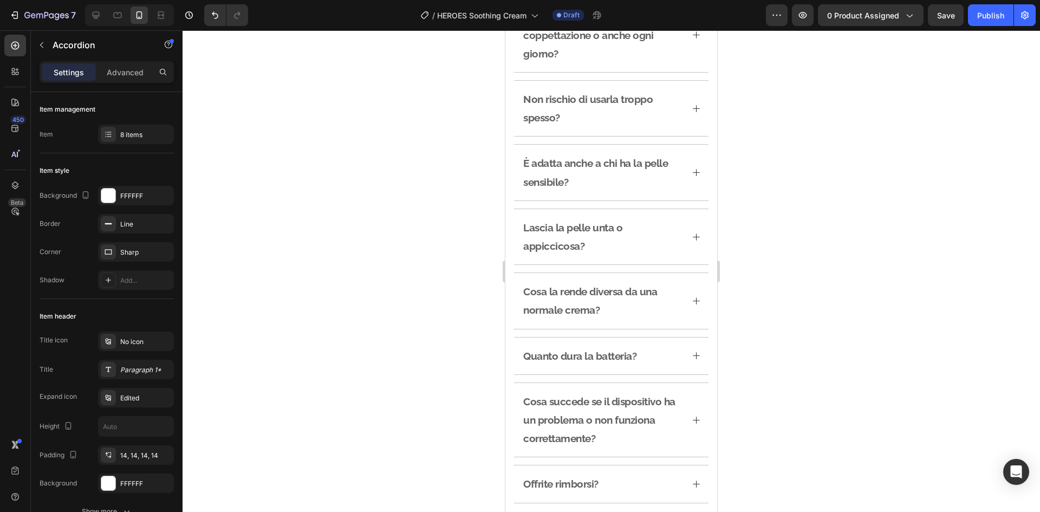
click at [681, 305] on div "Cosa la rende diversa da una normale crema?" at bounding box center [611, 300] width 194 height 55
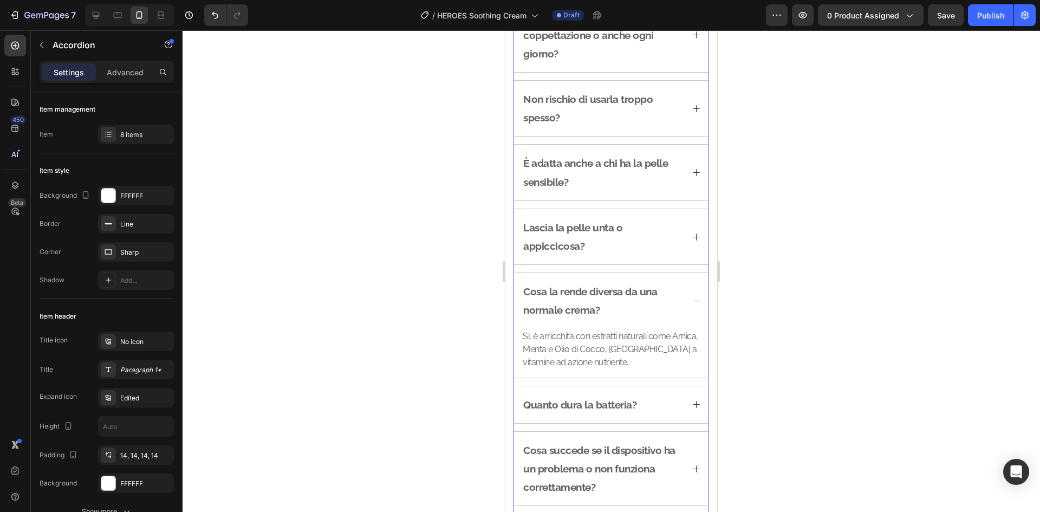
click at [610, 352] on p "Sì, è arricchita con estratti naturali come Arnica, Menta e Olio di Cocco, unit…" at bounding box center [610, 349] width 177 height 39
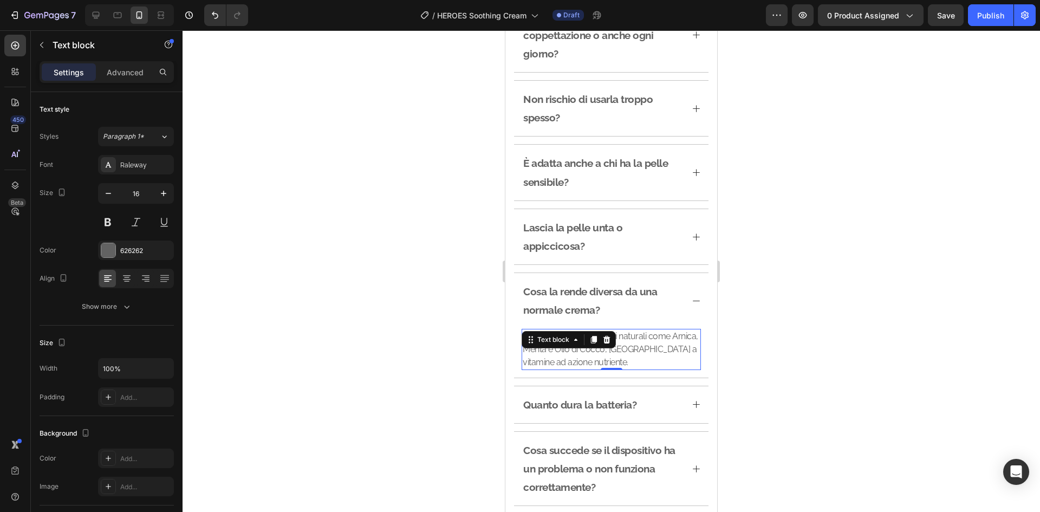
click at [610, 352] on p "Sì, è arricchita con estratti naturali come Arnica, Menta e Olio di Cocco, unit…" at bounding box center [610, 349] width 177 height 39
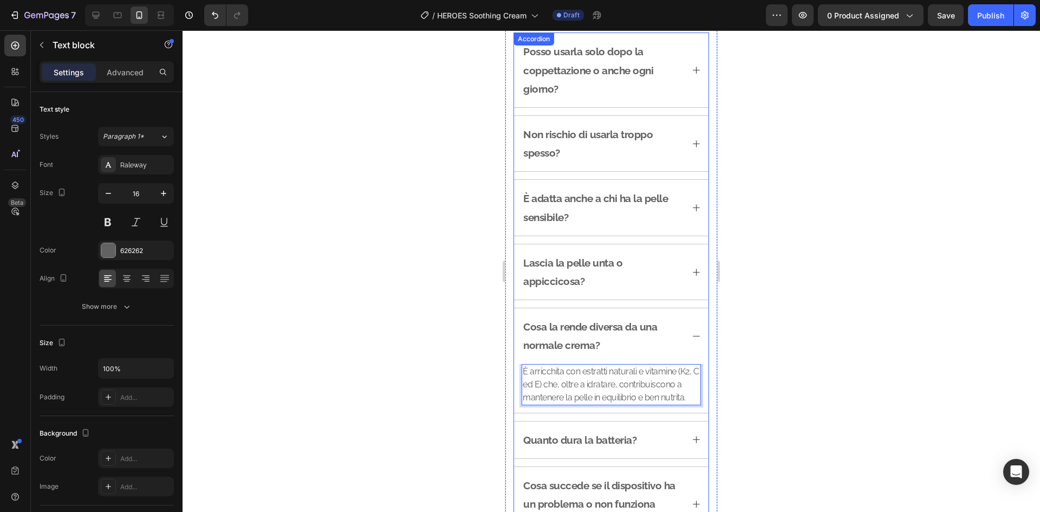
scroll to position [1513, 0]
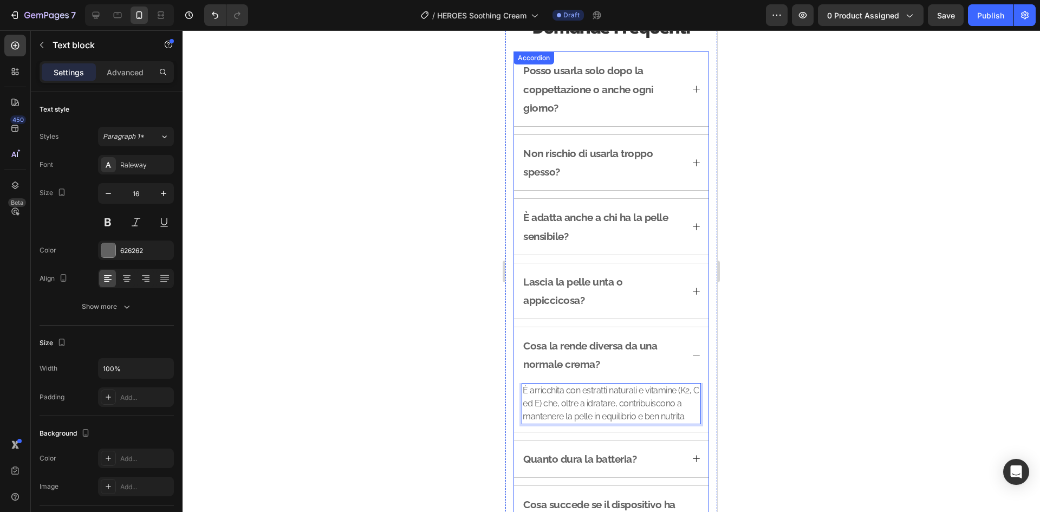
click at [636, 348] on p "Cosa la rende diversa da una normale crema?" at bounding box center [602, 354] width 158 height 37
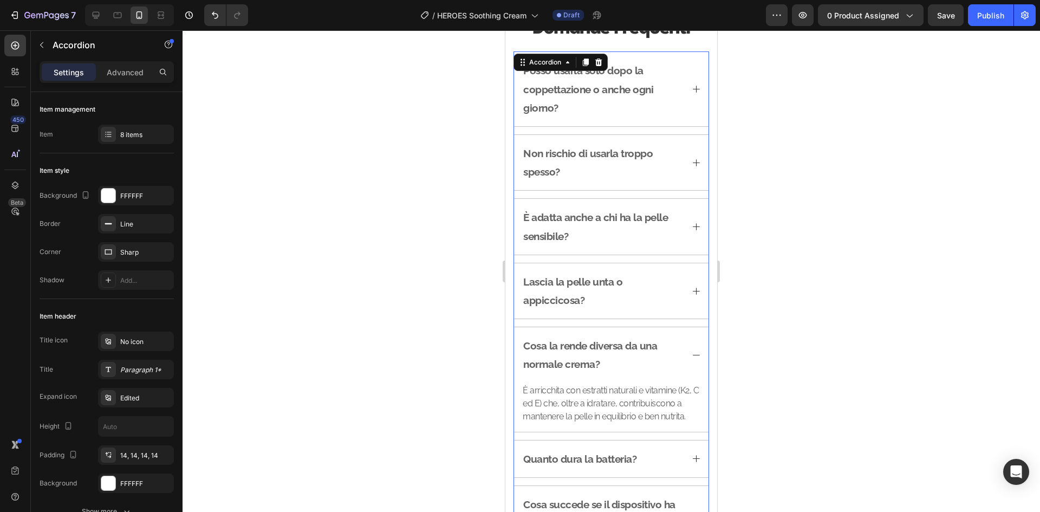
click at [626, 322] on div "Posso usarla solo dopo la coppettazione o anche ogni giorno? Non rischio di usa…" at bounding box center [610, 328] width 195 height 554
click at [664, 469] on div "Quanto dura la batteria?" at bounding box center [601, 459] width 161 height 22
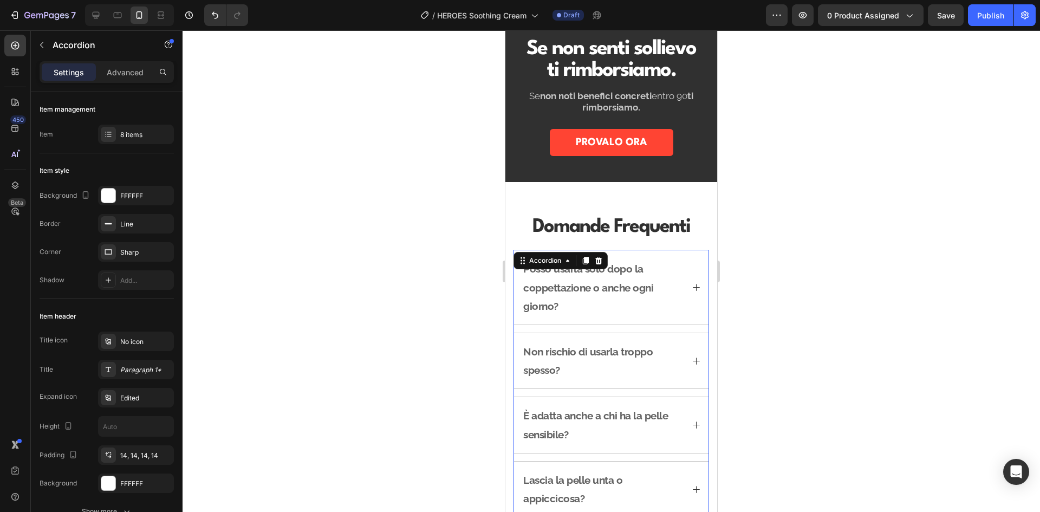
scroll to position [1405, 0]
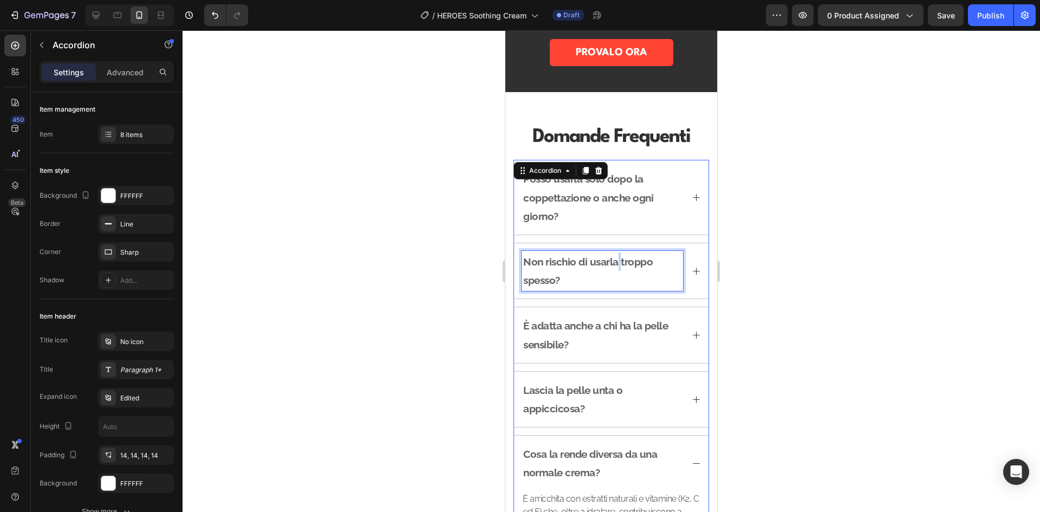
click at [618, 268] on p "Non rischio di usarla troppo spesso?" at bounding box center [602, 270] width 158 height 37
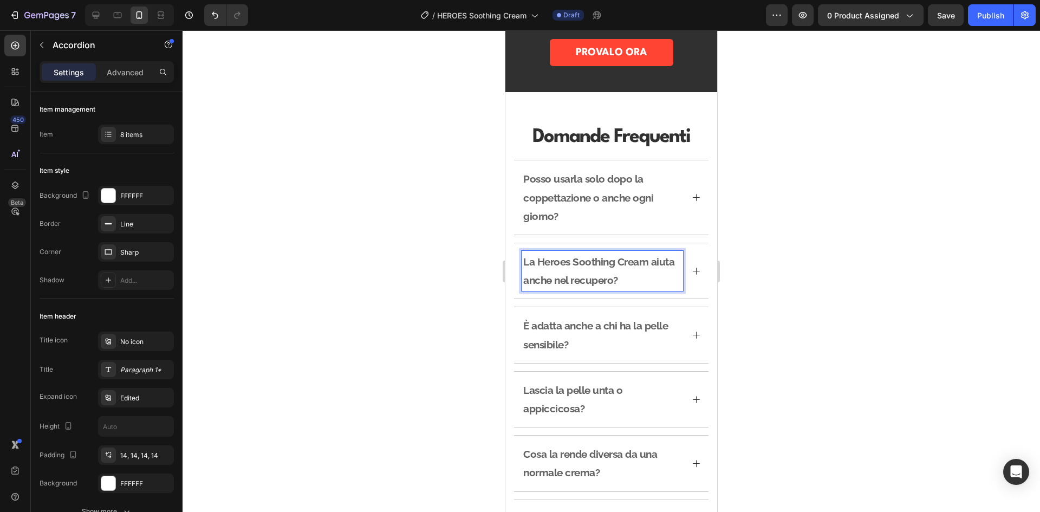
click at [621, 192] on p "Posso usarla solo dopo la coppettazione o anche ogni giorno?" at bounding box center [602, 197] width 158 height 56
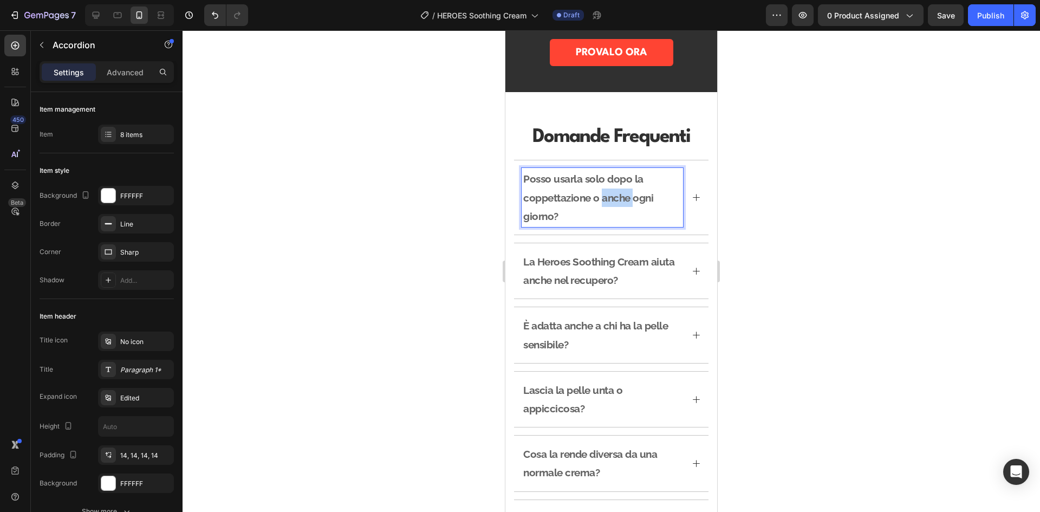
click at [621, 192] on p "Posso usarla solo dopo la coppettazione o anche ogni giorno?" at bounding box center [602, 197] width 158 height 56
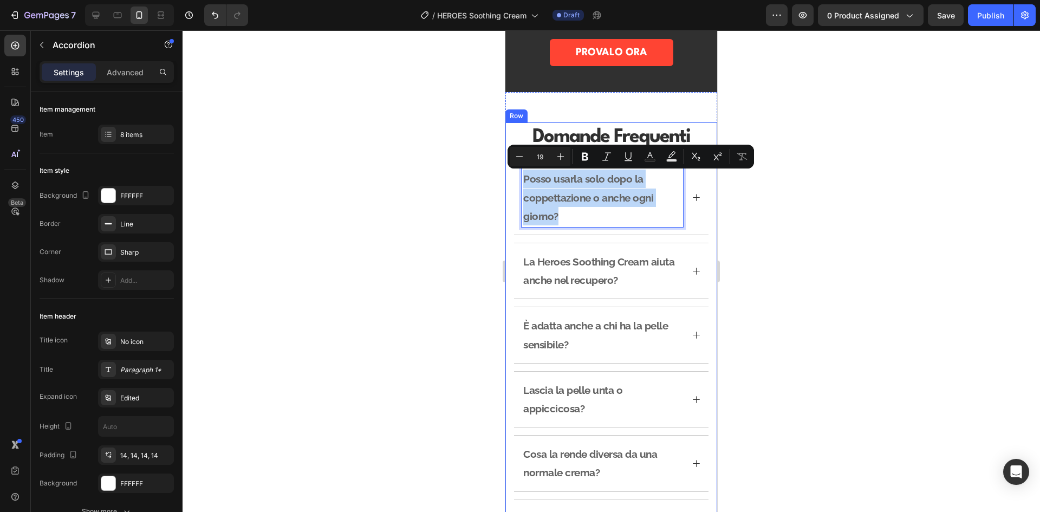
click at [695, 270] on div "La Heroes Soothing Cream aiuta anche nel recupero?" at bounding box center [611, 270] width 194 height 55
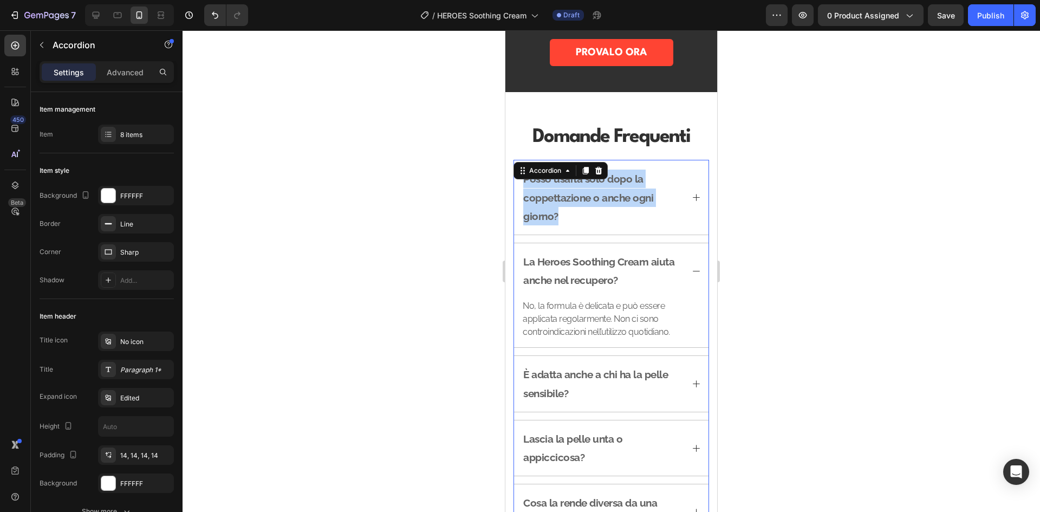
scroll to position [1459, 0]
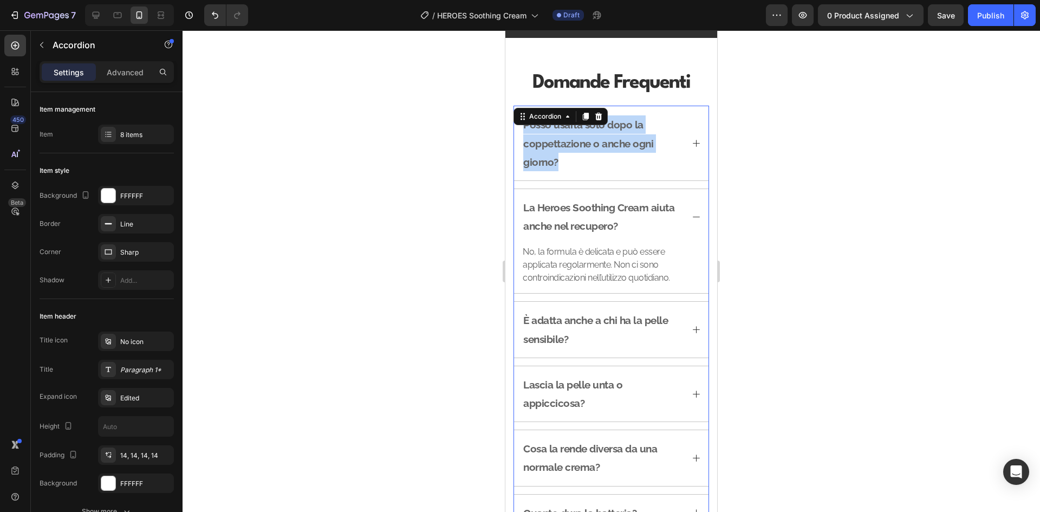
click at [592, 269] on p "No, la formula è delicata e può essere applicata regolarmente. Non ci sono cont…" at bounding box center [610, 264] width 177 height 39
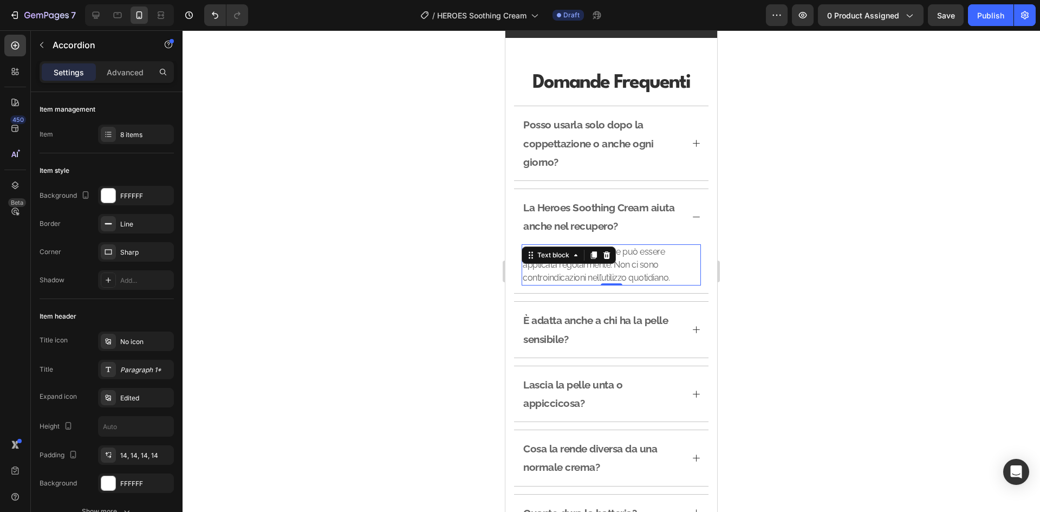
click at [592, 269] on p "No, la formula è delicata e può essere applicata regolarmente. Non ci sono cont…" at bounding box center [610, 264] width 177 height 39
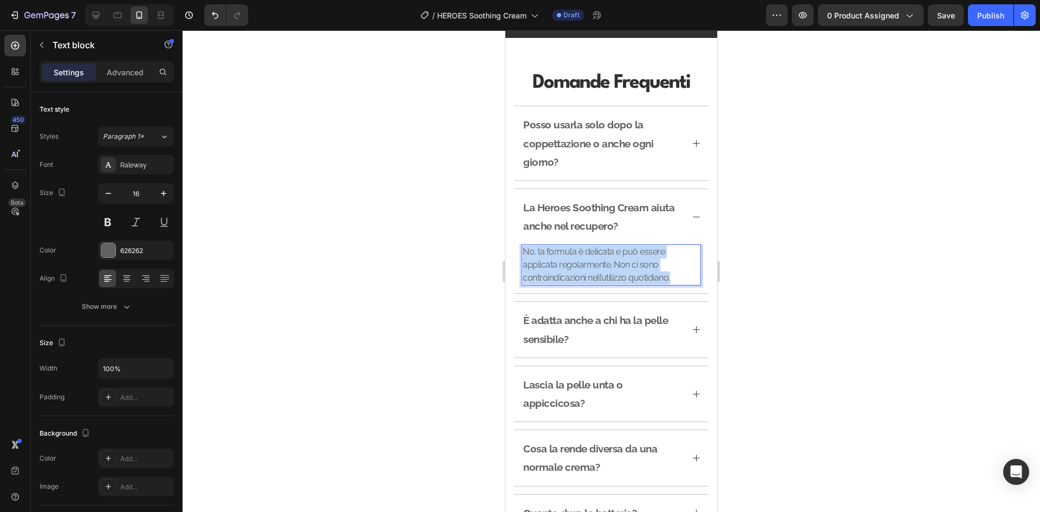
click at [592, 269] on p "No, la formula è delicata e può essere applicata regolarmente. Non ci sono cont…" at bounding box center [610, 264] width 177 height 39
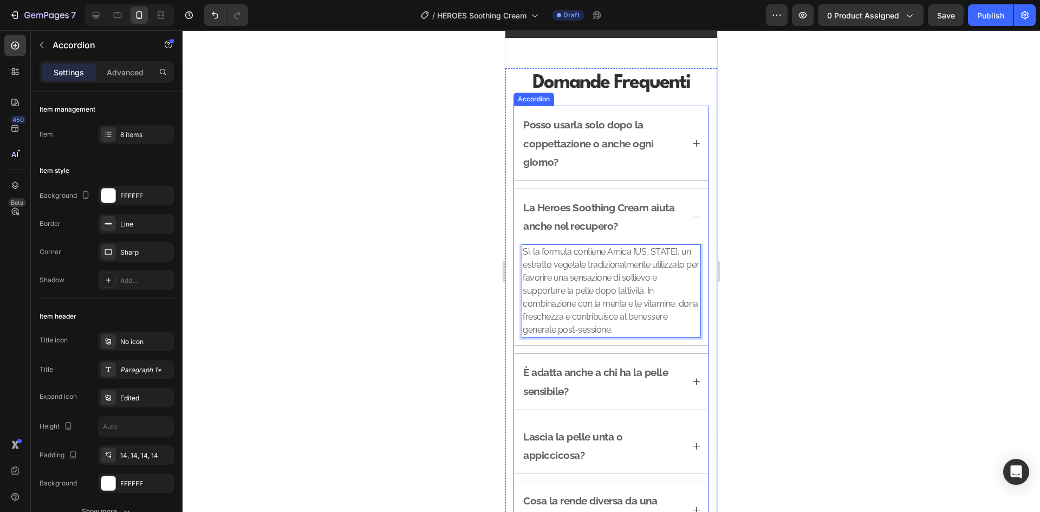
click at [670, 356] on div "È adatta anche a chi ha la pelle sensibile?" at bounding box center [611, 381] width 194 height 55
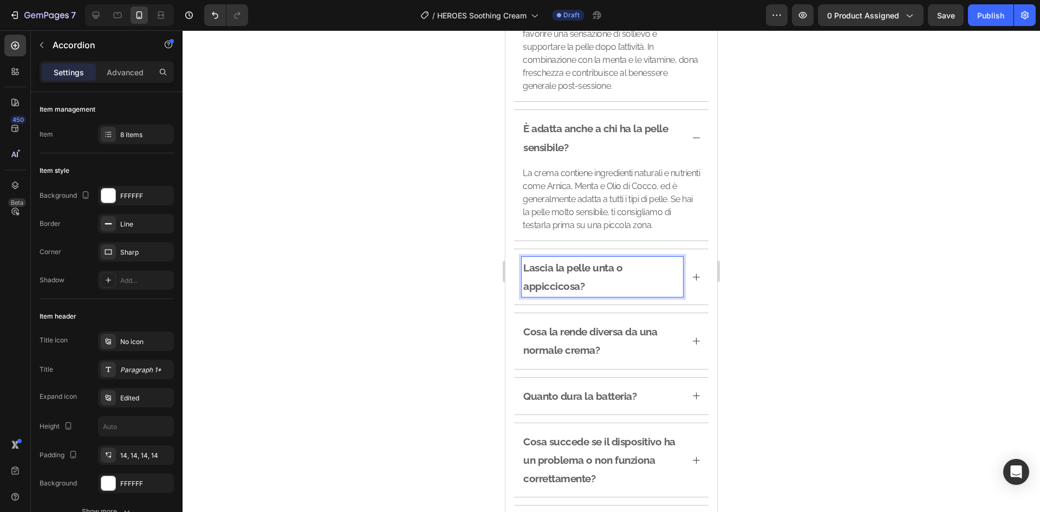
scroll to position [1730, 0]
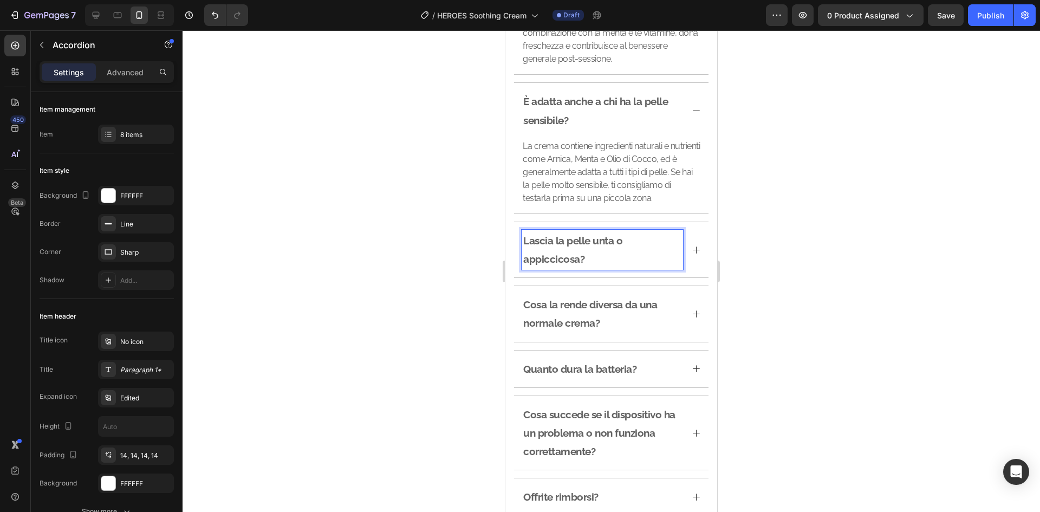
click at [690, 376] on div "Quanto dura la batteria?" at bounding box center [611, 368] width 194 height 37
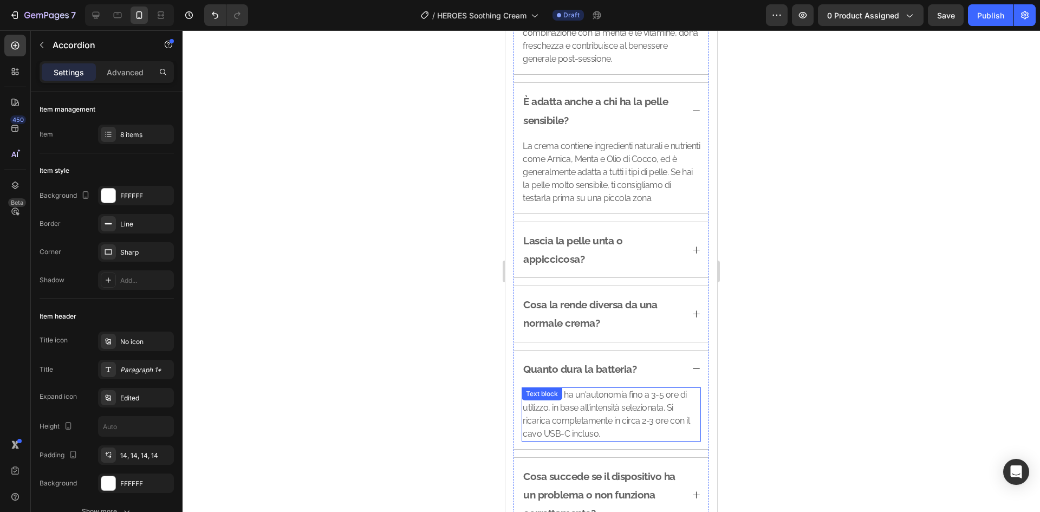
scroll to position [1946, 0]
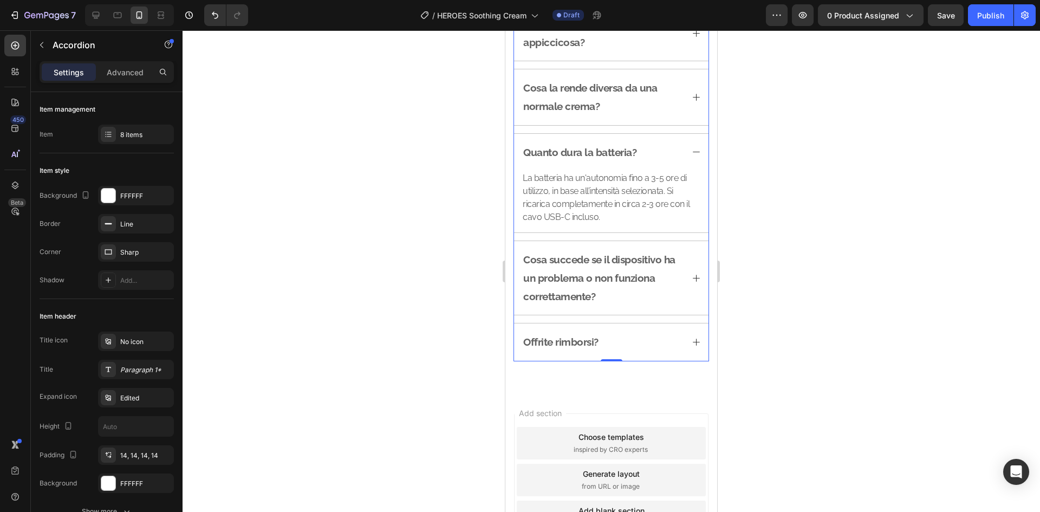
click at [598, 150] on p "Quanto dura la batteria?" at bounding box center [579, 152] width 113 height 18
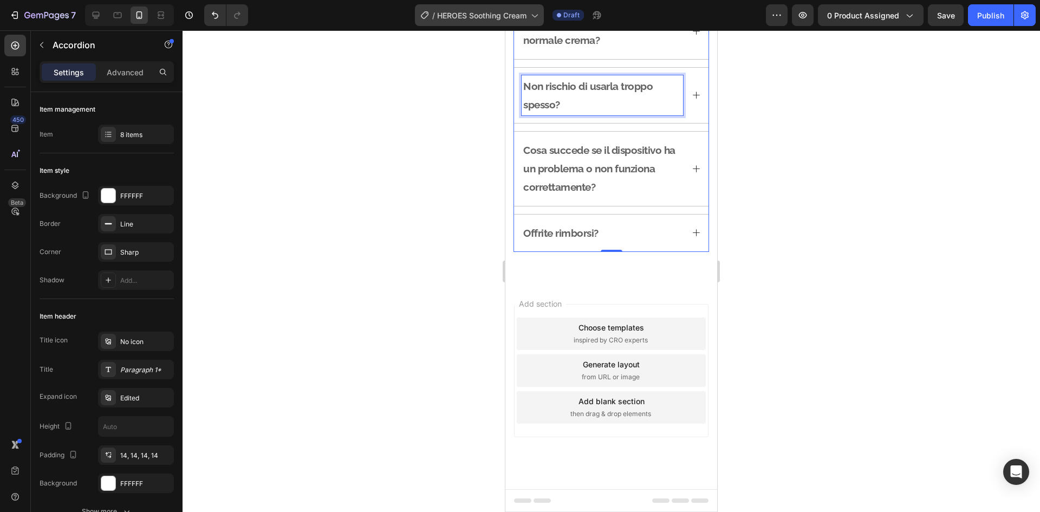
scroll to position [1771, 0]
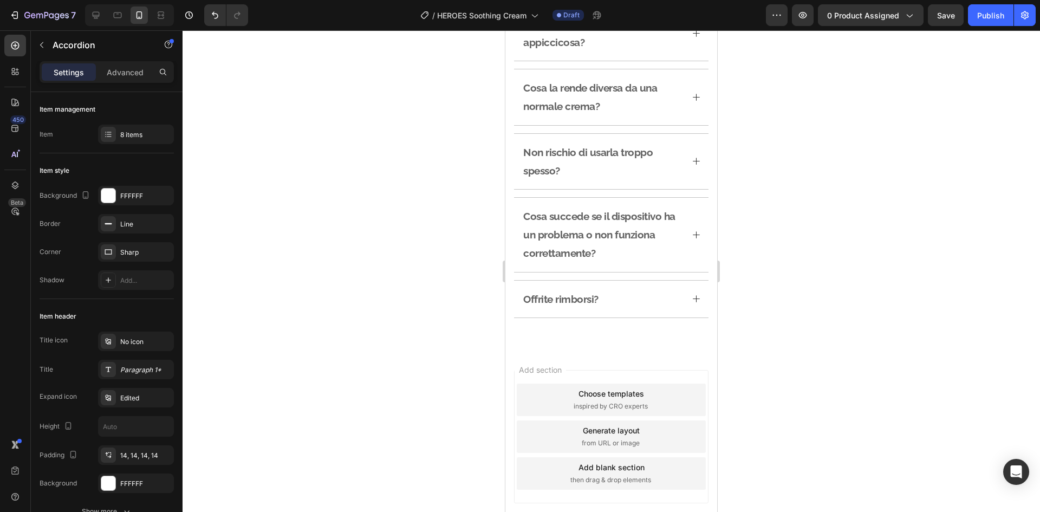
click at [692, 163] on icon at bounding box center [695, 161] width 7 height 7
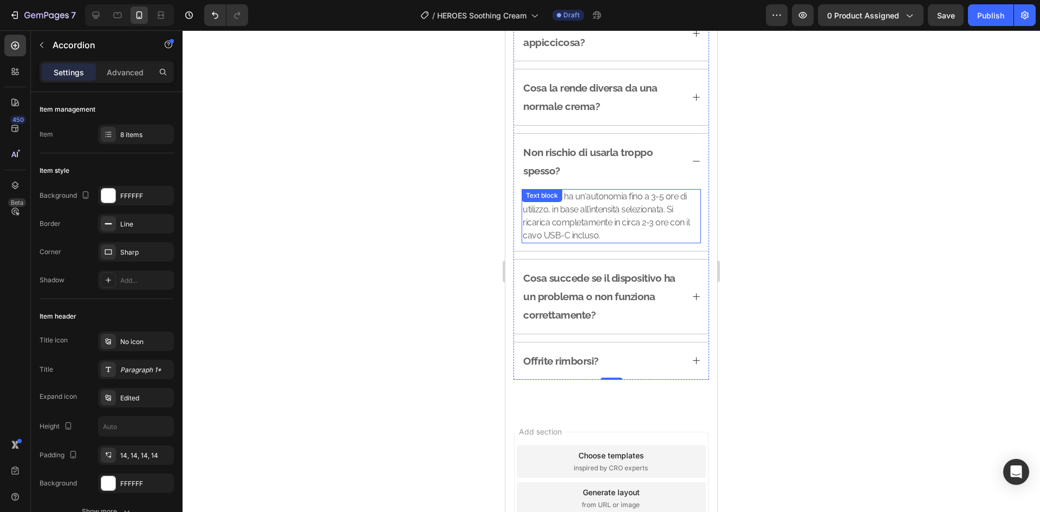
click at [596, 222] on p "La batteria ha un'autonomia fino a 3-5 ore di utilizzo, in base all’intensità s…" at bounding box center [610, 216] width 177 height 52
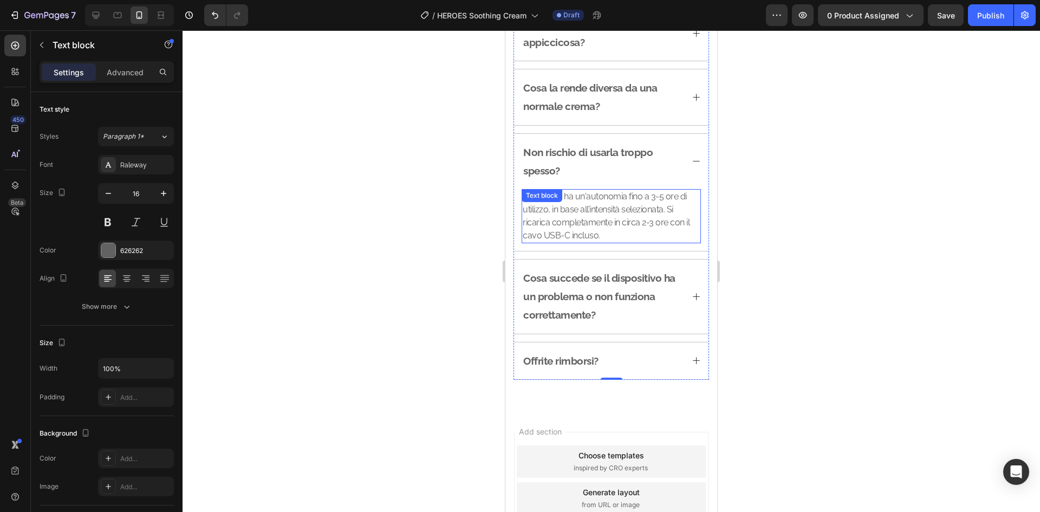
click at [596, 222] on p "La batteria ha un'autonomia fino a 3-5 ore di utilizzo, in base all’intensità s…" at bounding box center [610, 216] width 177 height 52
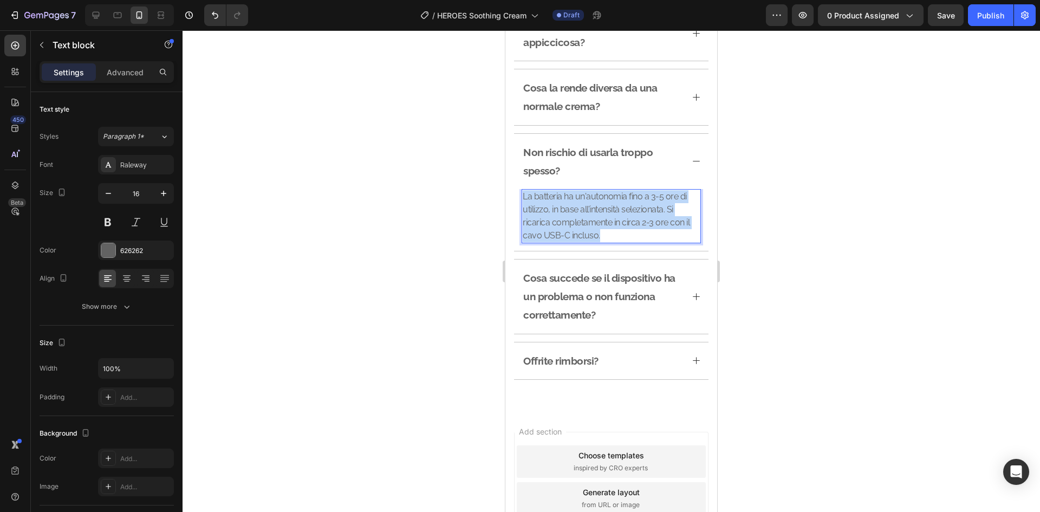
click at [596, 222] on p "La batteria ha un'autonomia fino a 3-5 ore di utilizzo, in base all’intensità s…" at bounding box center [610, 216] width 177 height 52
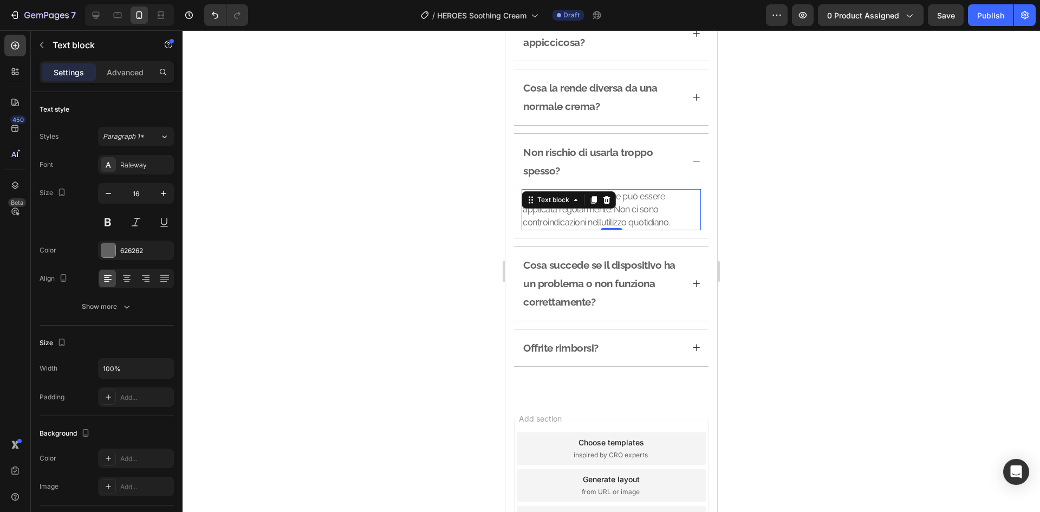
click at [821, 277] on div at bounding box center [610, 270] width 857 height 481
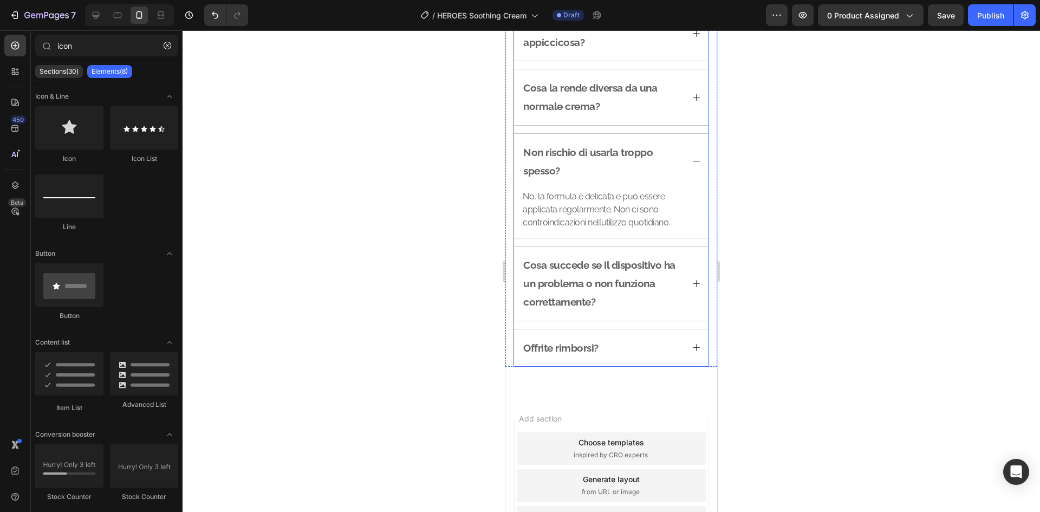
click at [627, 278] on p "Cosa succede se il dispositivo ha un problema o non funziona correttamente?" at bounding box center [602, 284] width 158 height 56
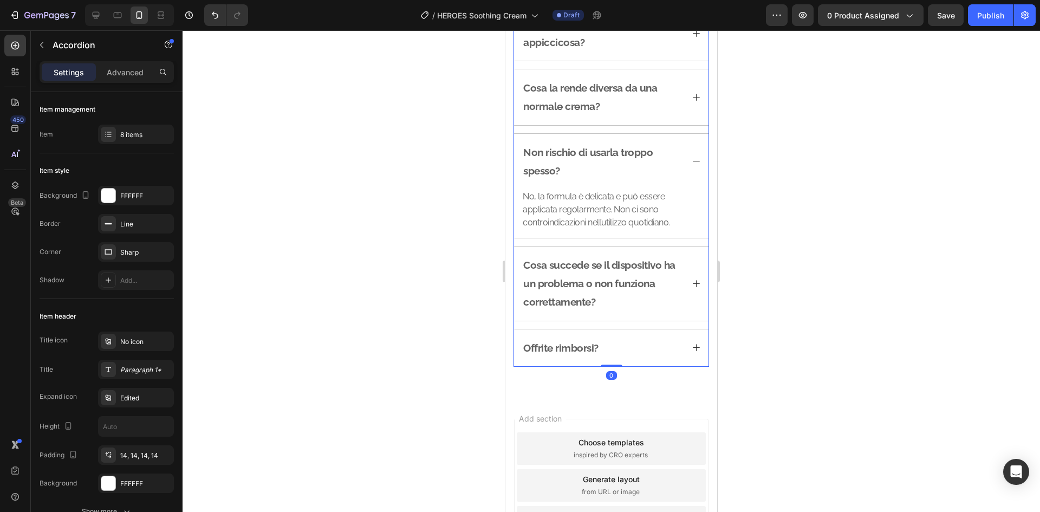
click at [690, 263] on div "Cosa succede se il dispositivo ha un problema o non funziona correttamente?" at bounding box center [611, 283] width 194 height 74
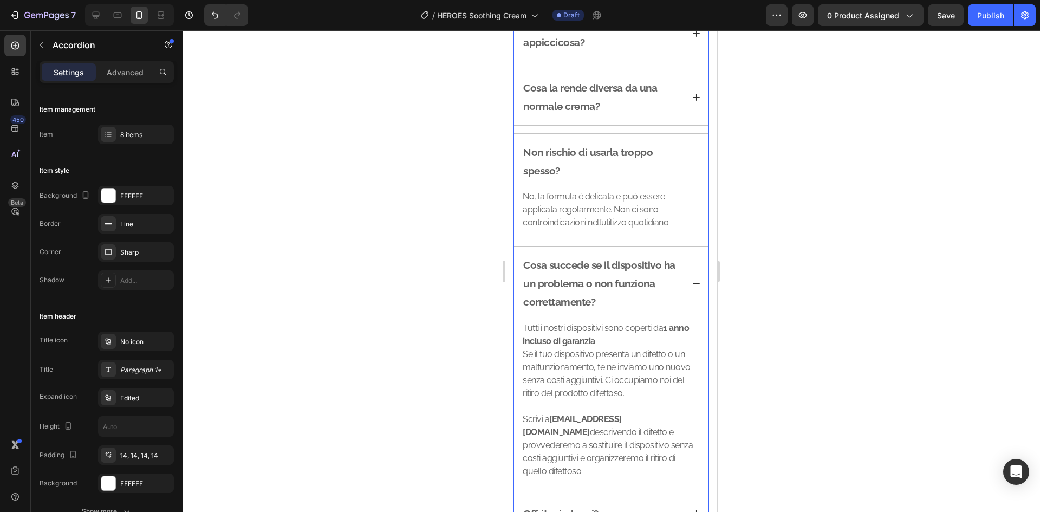
click at [690, 263] on div "Cosa succede se il dispositivo ha un problema o non funziona correttamente?" at bounding box center [611, 283] width 194 height 74
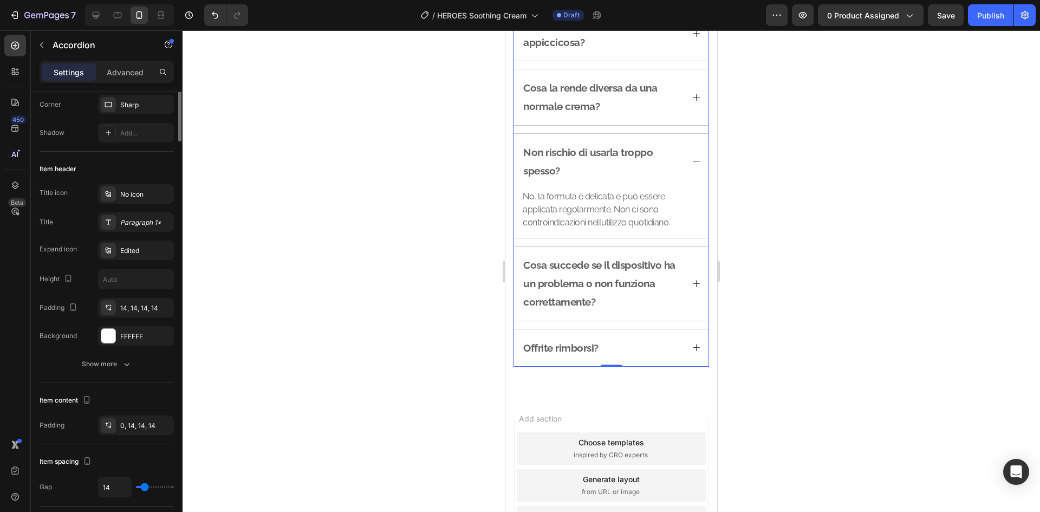
scroll to position [0, 0]
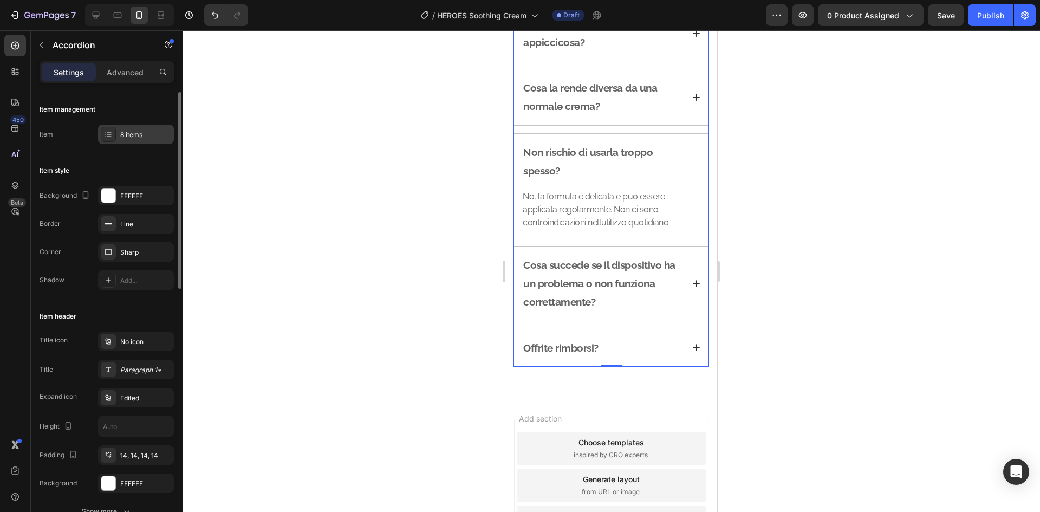
click at [132, 125] on div "8 items" at bounding box center [136, 134] width 76 height 19
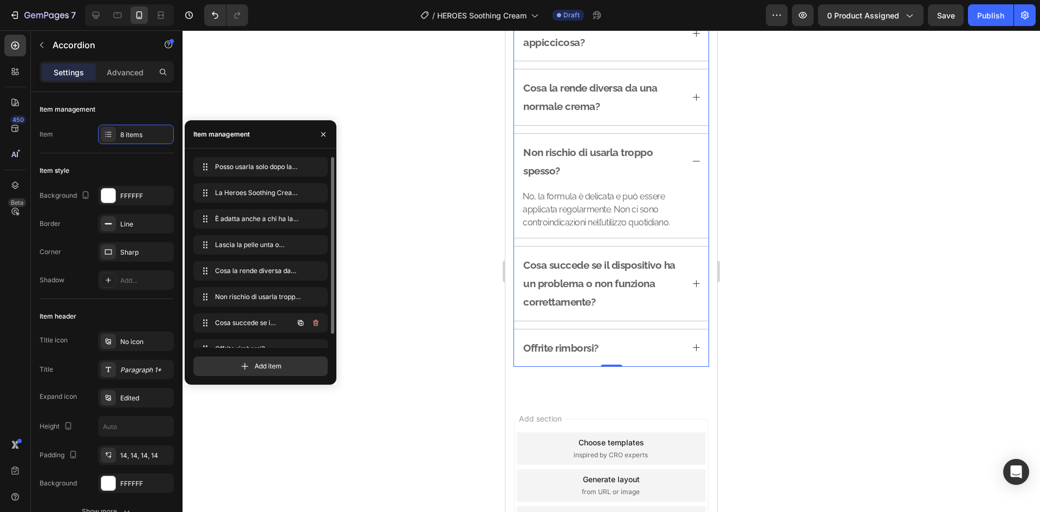
scroll to position [15, 0]
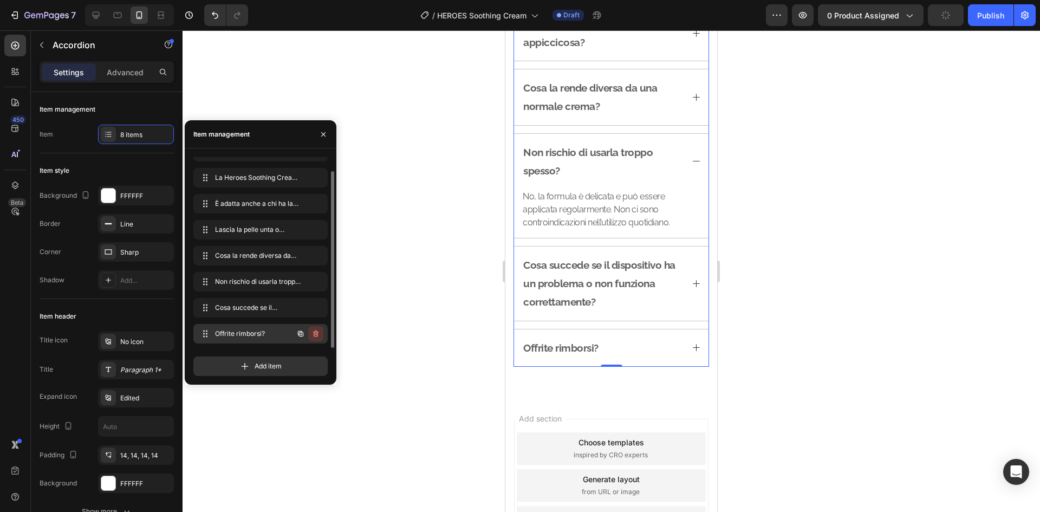
click at [316, 331] on icon "button" at bounding box center [315, 333] width 9 height 9
click at [313, 331] on div "Delete" at bounding box center [308, 334] width 20 height 10
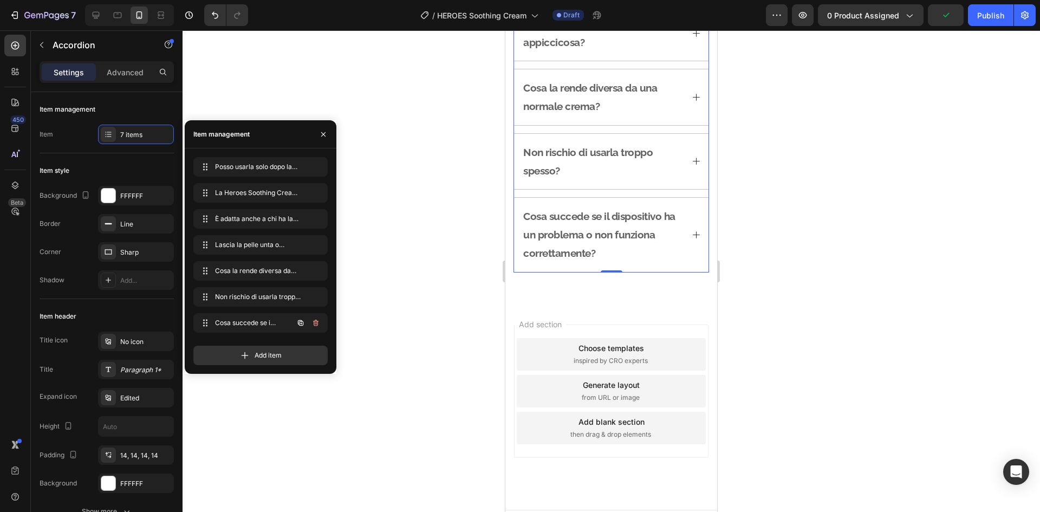
scroll to position [0, 0]
click at [316, 319] on icon "button" at bounding box center [315, 322] width 9 height 9
click at [313, 318] on div "Delete" at bounding box center [308, 323] width 20 height 10
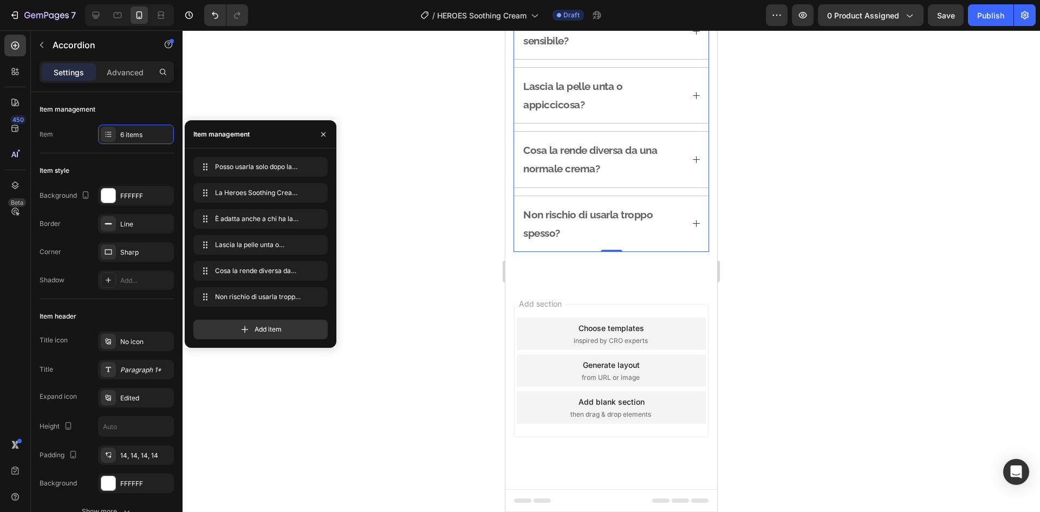
scroll to position [1709, 0]
drag, startPoint x: 843, startPoint y: 194, endPoint x: 841, endPoint y: 188, distance: 6.3
click at [843, 194] on div at bounding box center [610, 270] width 857 height 481
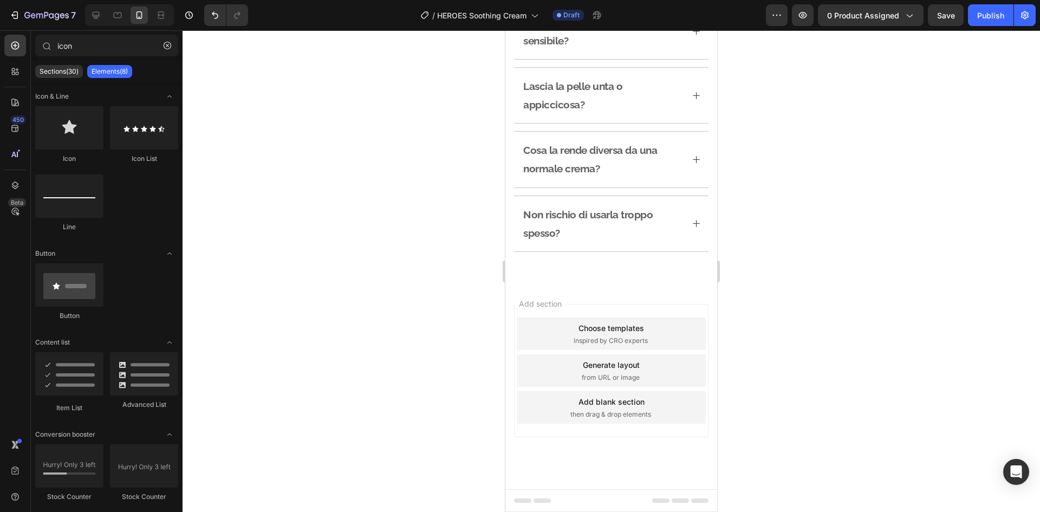
drag, startPoint x: 841, startPoint y: 188, endPoint x: 806, endPoint y: 139, distance: 61.0
click at [807, 139] on div at bounding box center [610, 270] width 857 height 481
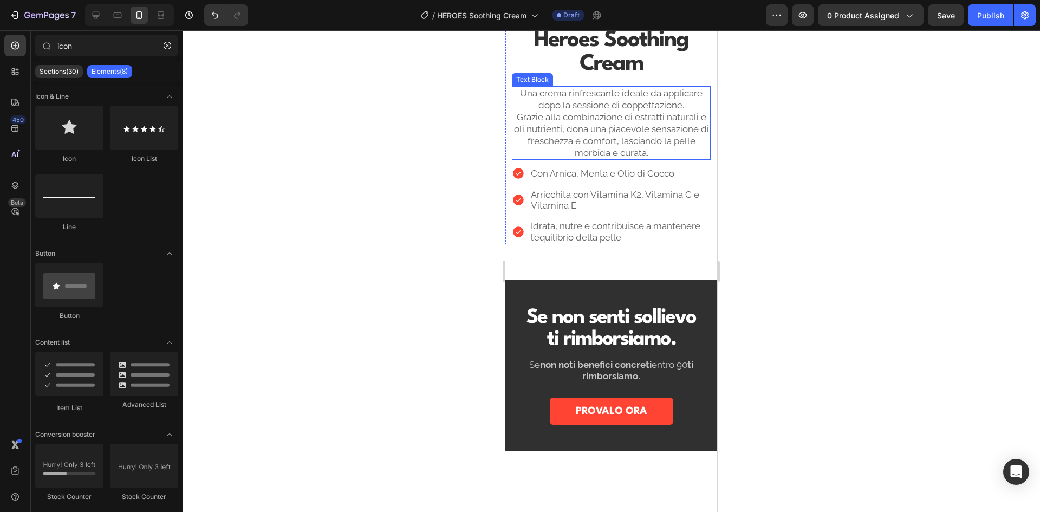
scroll to position [842, 0]
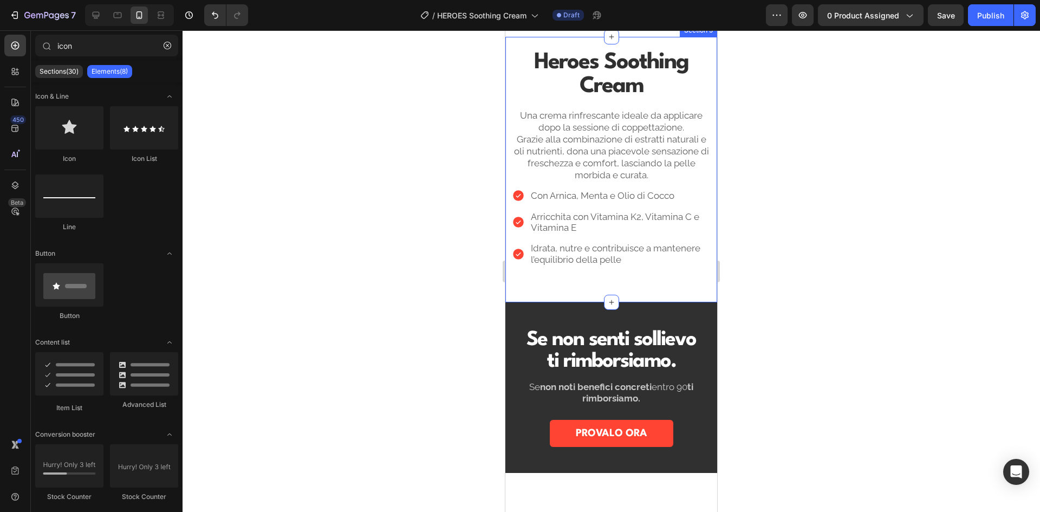
drag, startPoint x: 756, startPoint y: 231, endPoint x: 756, endPoint y: 224, distance: 7.0
click at [756, 230] on div at bounding box center [610, 270] width 857 height 481
drag, startPoint x: 756, startPoint y: 224, endPoint x: 756, endPoint y: 173, distance: 50.9
click at [756, 173] on div at bounding box center [610, 270] width 857 height 481
click at [626, 181] on p "Una crema rinfrescante ideale da applicare dopo la sessione di coppettazione. G…" at bounding box center [611, 145] width 197 height 72
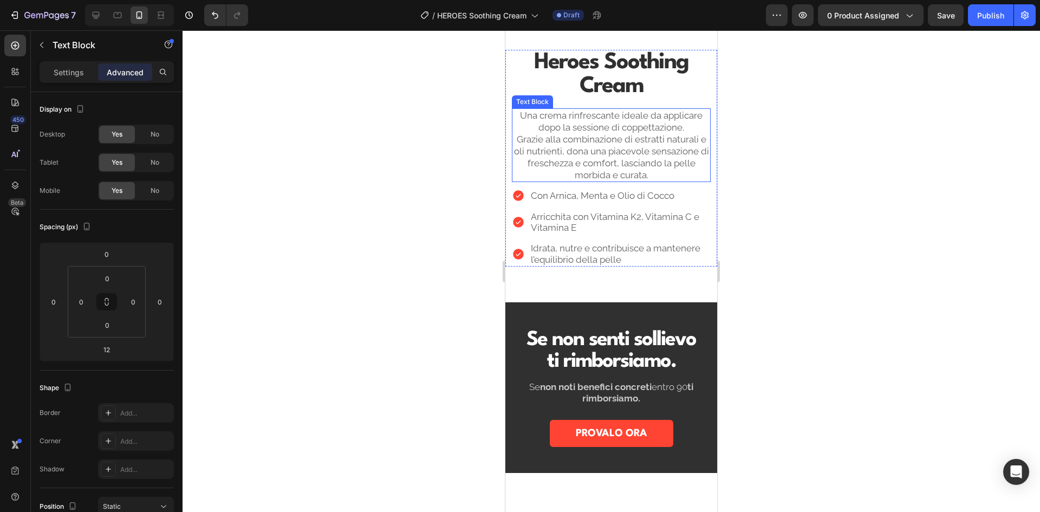
click at [626, 181] on p "Una crema rinfrescante ideale da applicare dopo la sessione di coppettazione. G…" at bounding box center [611, 145] width 197 height 72
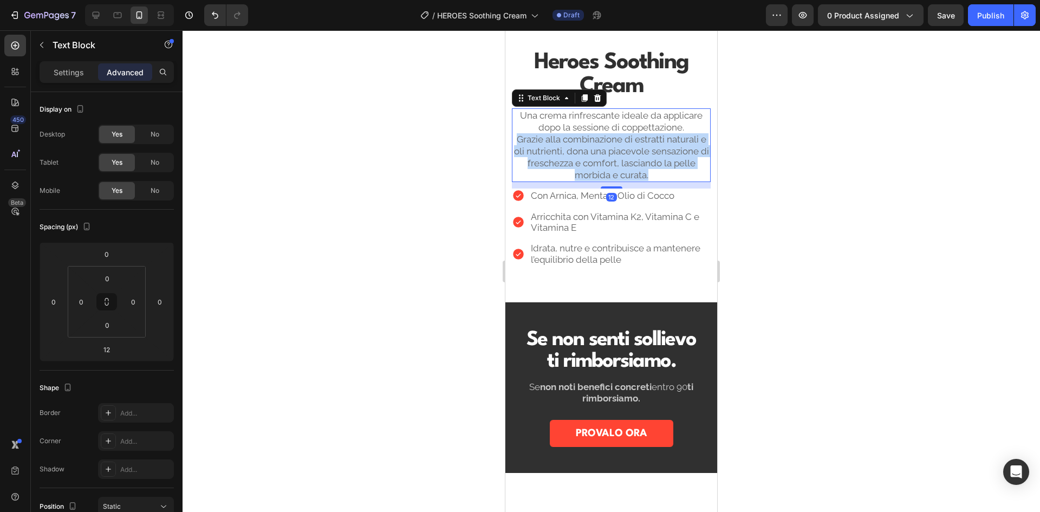
click at [626, 181] on p "Una crema rinfrescante ideale da applicare dopo la sessione di coppettazione. G…" at bounding box center [611, 145] width 197 height 72
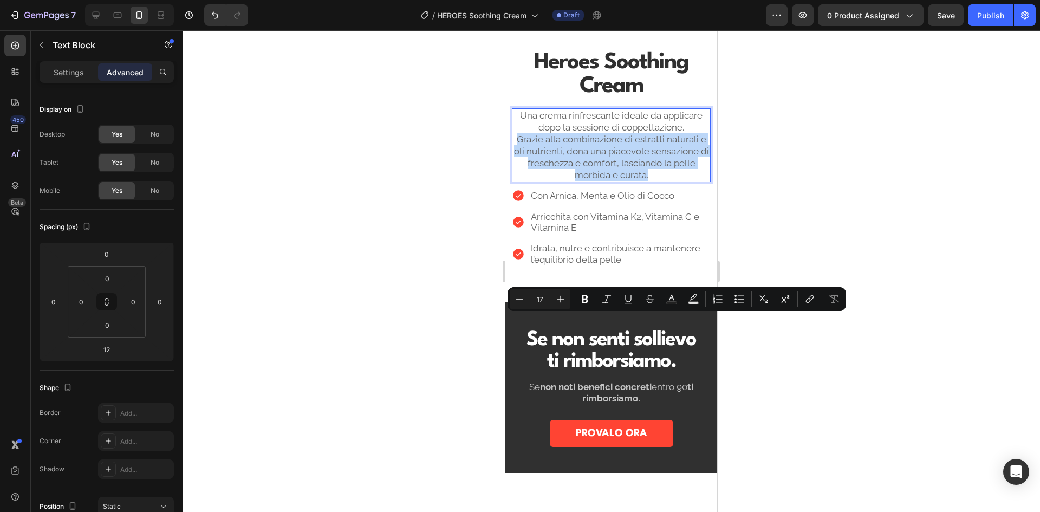
click at [626, 181] on p "Una crema rinfrescante ideale da applicare dopo la sessione di coppettazione. G…" at bounding box center [611, 145] width 197 height 72
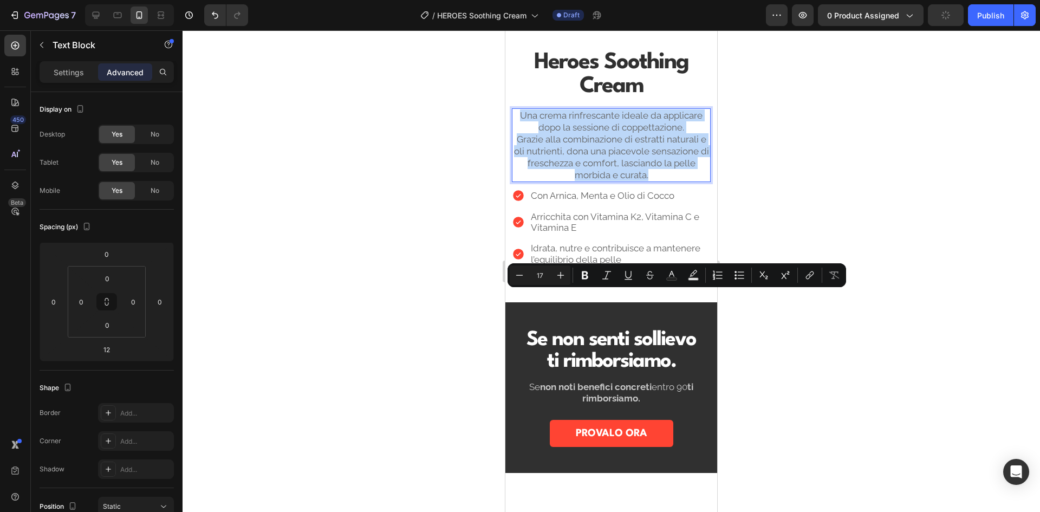
copy p "Una crema rinfrescante ideale da applicare dopo la sessione di coppettazione. G…"
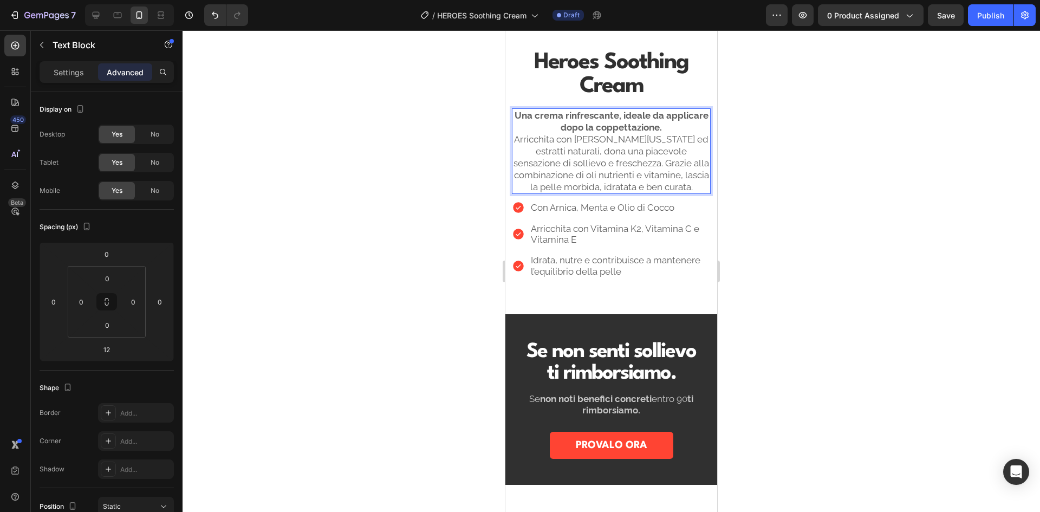
click at [642, 193] on p "Una crema rinfrescante, ideale da applicare dopo la coppettazione. Arricchita c…" at bounding box center [611, 151] width 197 height 84
click at [674, 193] on p "Una crema rinfrescante, ideale da applicare dopo la coppettazione. Arricchita c…" at bounding box center [611, 151] width 197 height 84
click at [685, 193] on p "Una crema rinfrescante, ideale da applicare dopo la coppettazione. Arricchita c…" at bounding box center [611, 151] width 197 height 84
click at [642, 133] on strong "Una crema rinfrescante, ideale da applicare dopo la coppettazione." at bounding box center [611, 121] width 194 height 23
drag, startPoint x: 581, startPoint y: 299, endPoint x: 1008, endPoint y: 155, distance: 449.9
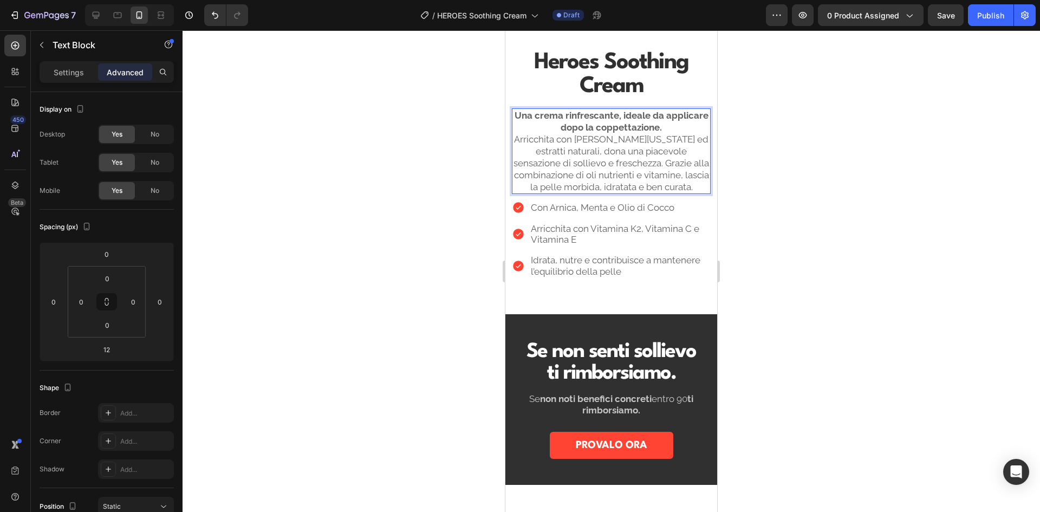
click at [581, 133] on strong "Una crema rinfrescante, ideale da applicare dopo la coppettazione." at bounding box center [611, 121] width 194 height 23
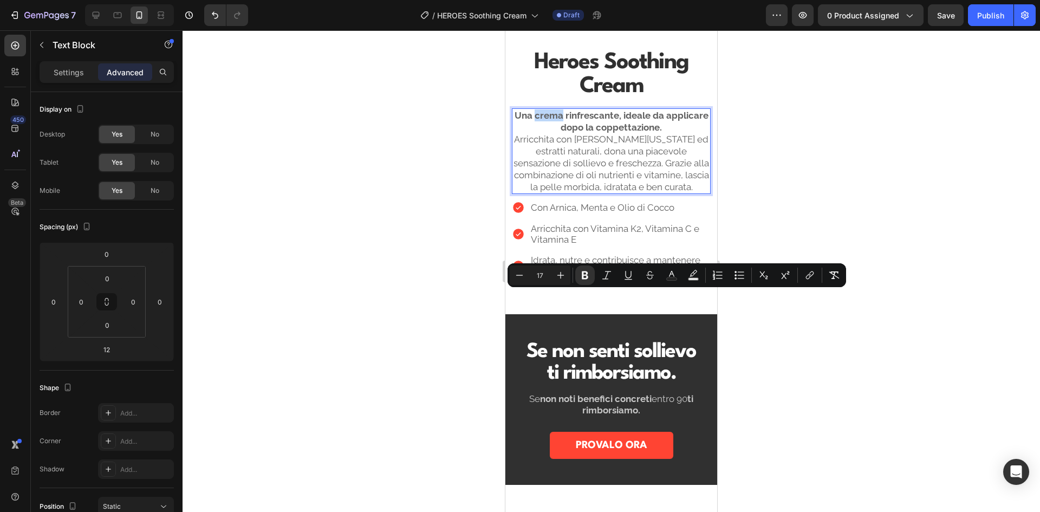
drag, startPoint x: 580, startPoint y: 300, endPoint x: 554, endPoint y: 301, distance: 26.0
click at [554, 133] on strong "Una crema rinfrescante, ideale da applicare dopo la coppettazione." at bounding box center [611, 121] width 194 height 23
click at [568, 133] on strong "Una crema rinfrescante, ideale da applicare dopo la coppettazione." at bounding box center [611, 121] width 194 height 23
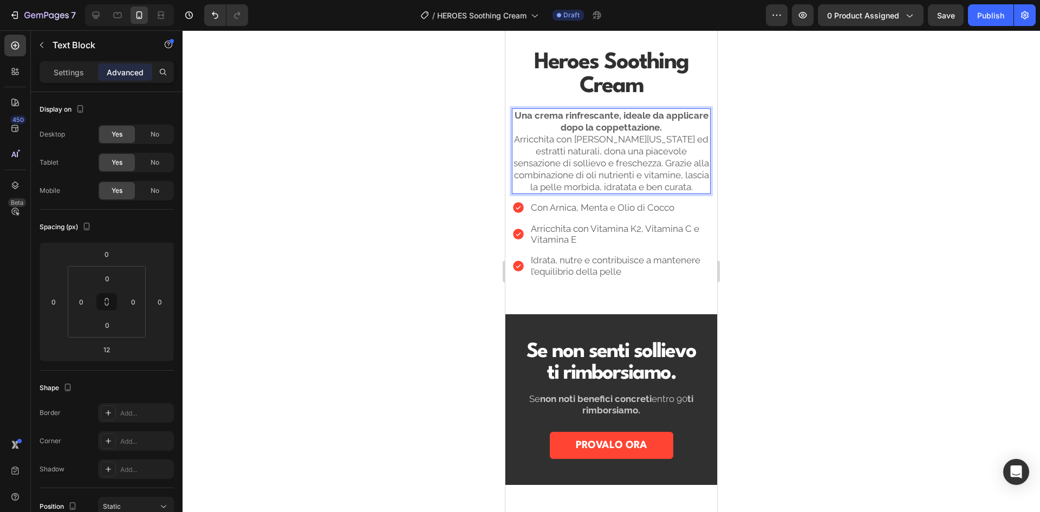
click at [632, 193] on p "Una crema rinfrescante, ideale da applicare dopo la coppettazione. Arricchita c…" at bounding box center [611, 151] width 197 height 84
drag, startPoint x: 632, startPoint y: 317, endPoint x: 605, endPoint y: 323, distance: 27.1
click at [605, 193] on p "Una crema rinfrescante, ideale da applicare dopo la coppettazione. Arricchita c…" at bounding box center [611, 151] width 197 height 84
click at [685, 193] on p "Una crema rinfrescante, ideale da applicare dopo la coppettazione. Arricchita c…" at bounding box center [611, 151] width 197 height 84
click at [660, 193] on p "Una crema rinfrescante, ideale da applicare dopo la coppettazione. Arricchita c…" at bounding box center [611, 151] width 197 height 84
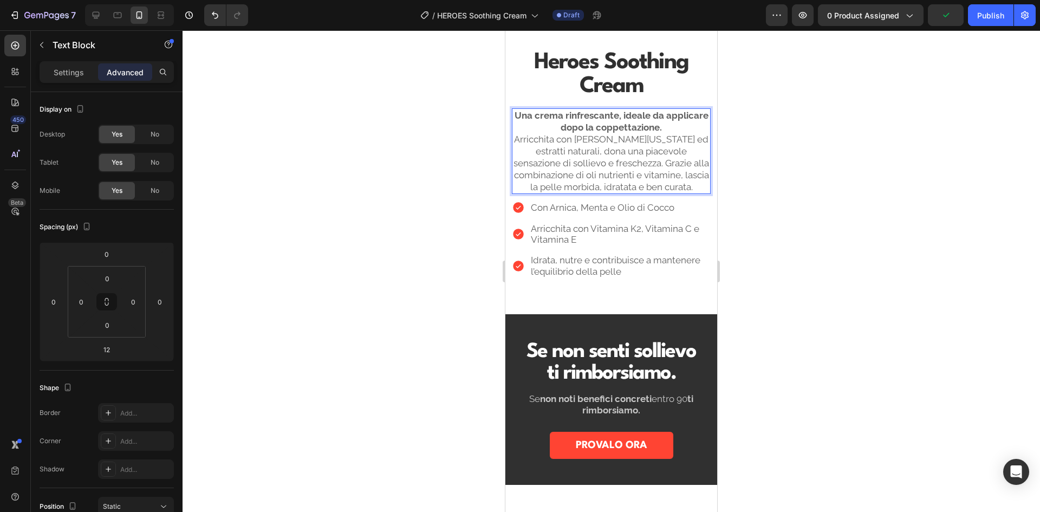
click at [632, 193] on p "Una crema rinfrescante, ideale da applicare dopo la coppettazione. Arricchita c…" at bounding box center [611, 151] width 197 height 84
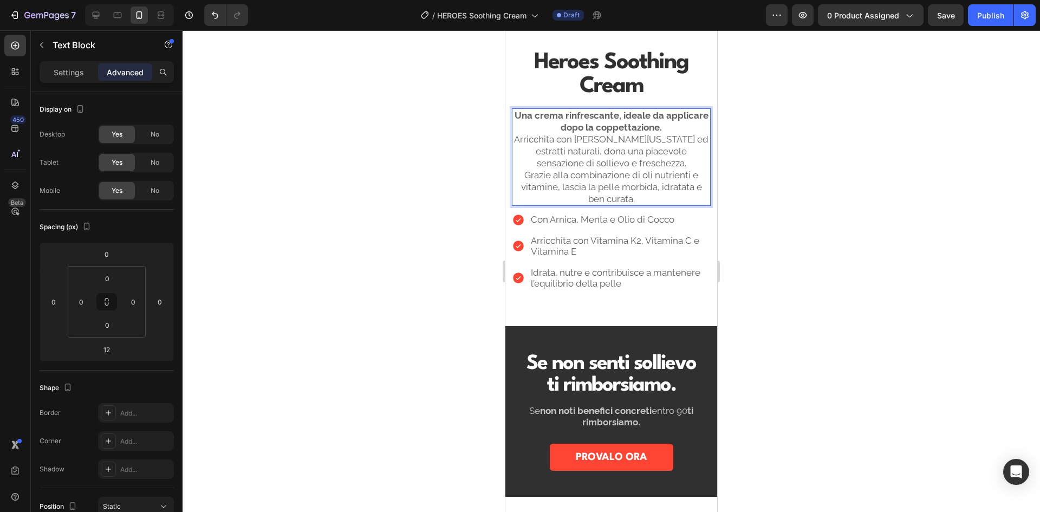
click at [686, 205] on p "Una crema rinfrescante, ideale da applicare dopo la coppettazione. Arricchita c…" at bounding box center [611, 157] width 197 height 96
click at [815, 309] on div at bounding box center [610, 270] width 857 height 481
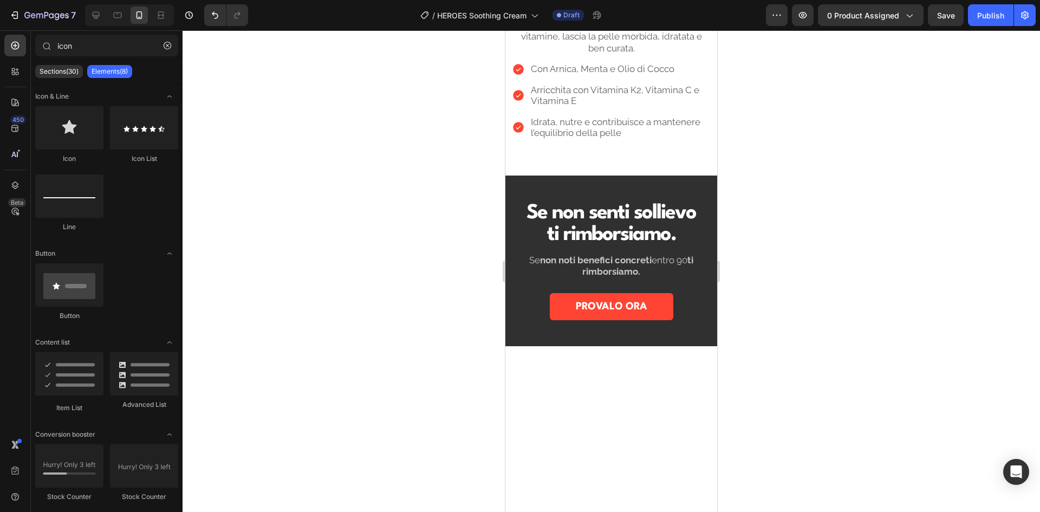
scroll to position [1005, 0]
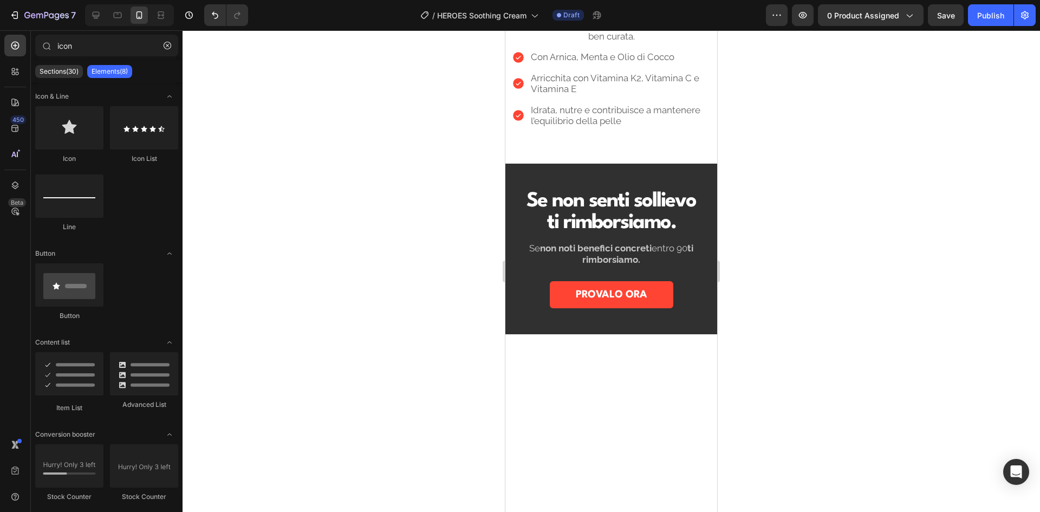
click at [861, 225] on div at bounding box center [610, 270] width 857 height 481
drag, startPoint x: 861, startPoint y: 225, endPoint x: 410, endPoint y: 178, distance: 453.4
click at [410, 178] on div at bounding box center [610, 270] width 857 height 481
drag, startPoint x: 410, startPoint y: 178, endPoint x: 360, endPoint y: 142, distance: 61.3
click at [362, 141] on div at bounding box center [610, 270] width 857 height 481
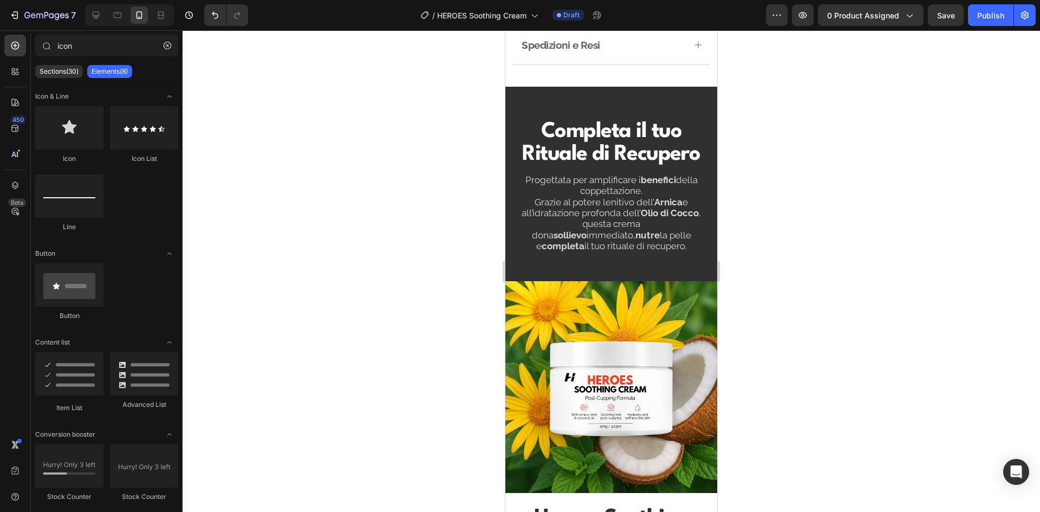
scroll to position [561, 0]
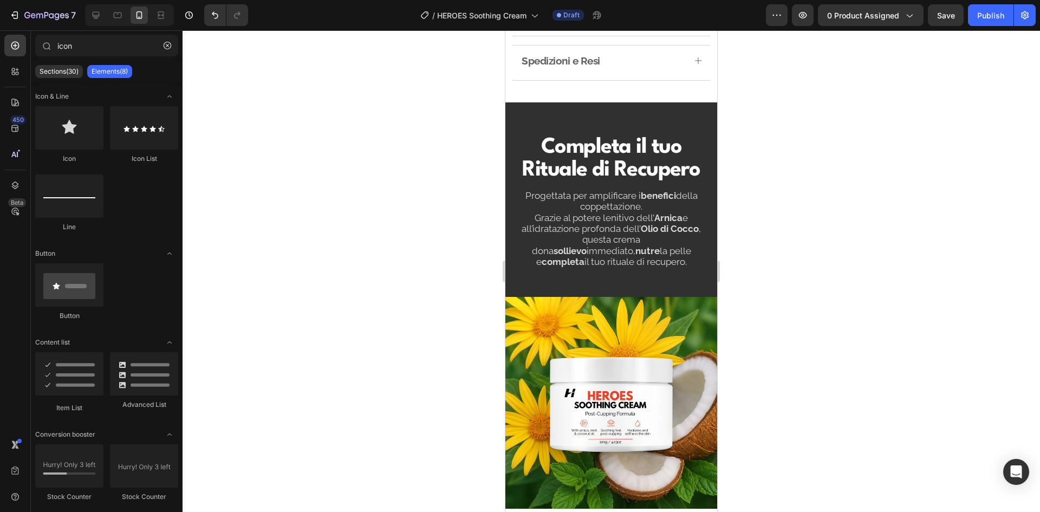
drag, startPoint x: 713, startPoint y: 303, endPoint x: 1113, endPoint y: 39, distance: 479.5
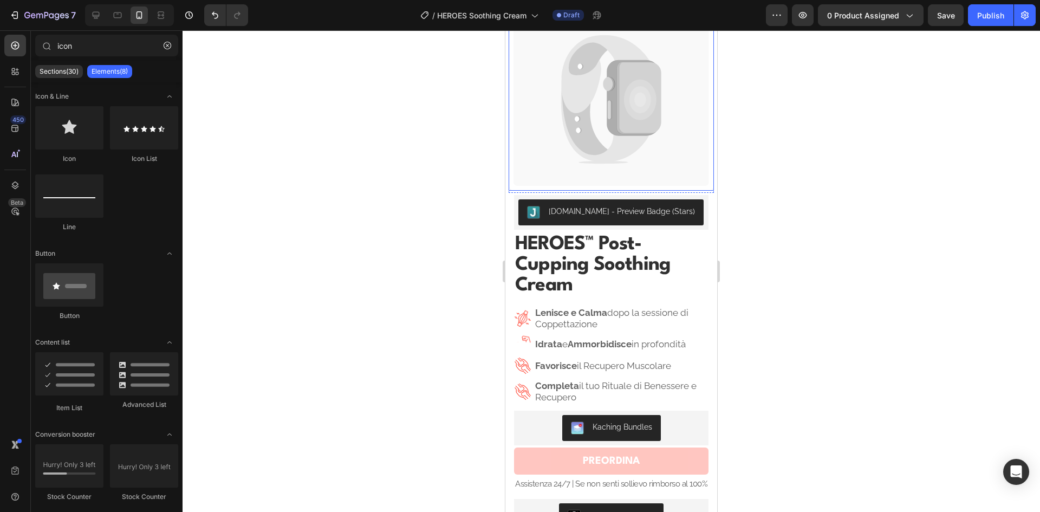
scroll to position [217, 0]
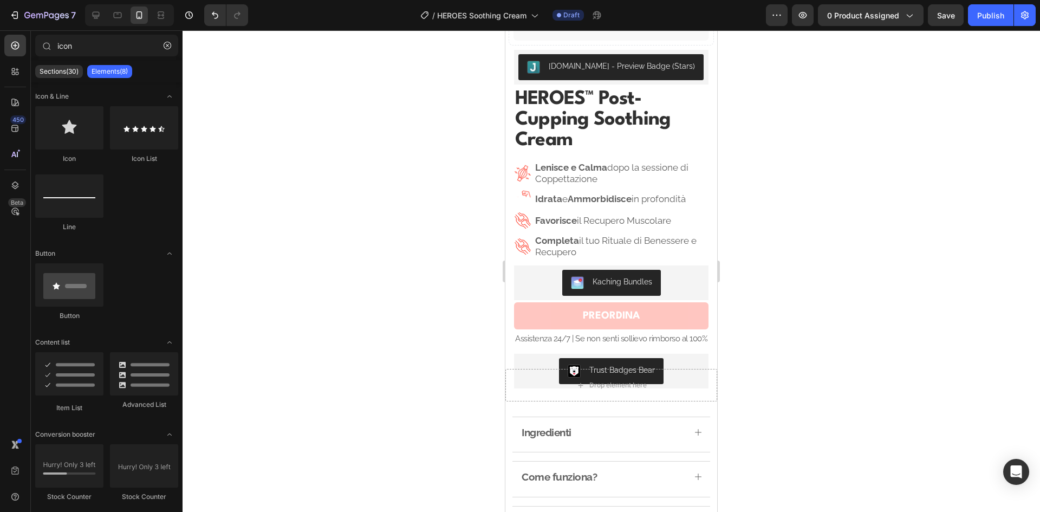
click at [779, 168] on div at bounding box center [610, 270] width 857 height 481
drag, startPoint x: 779, startPoint y: 168, endPoint x: 779, endPoint y: 133, distance: 35.2
click at [779, 133] on div at bounding box center [610, 270] width 857 height 481
click at [522, 166] on image at bounding box center [523, 173] width 24 height 24
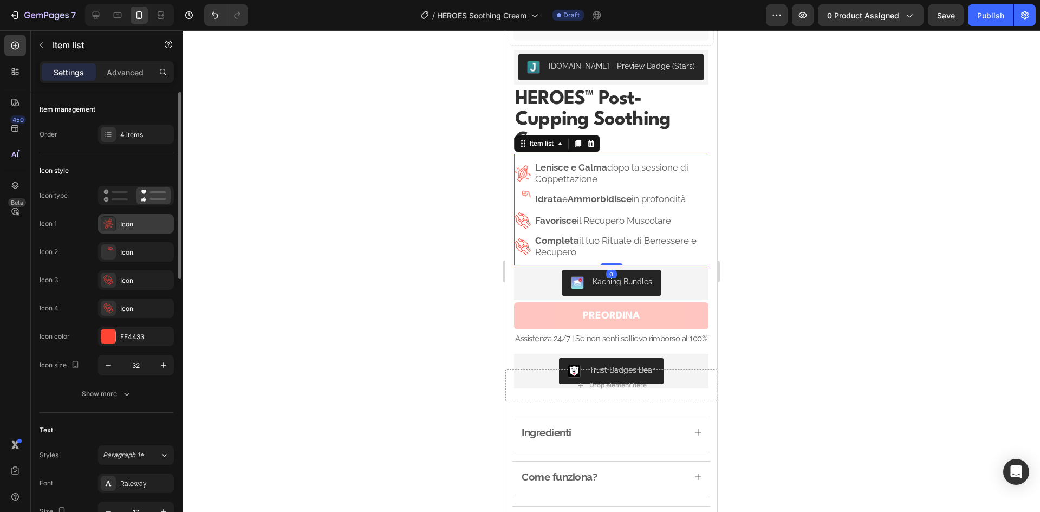
click at [132, 220] on div "Icon" at bounding box center [145, 224] width 51 height 10
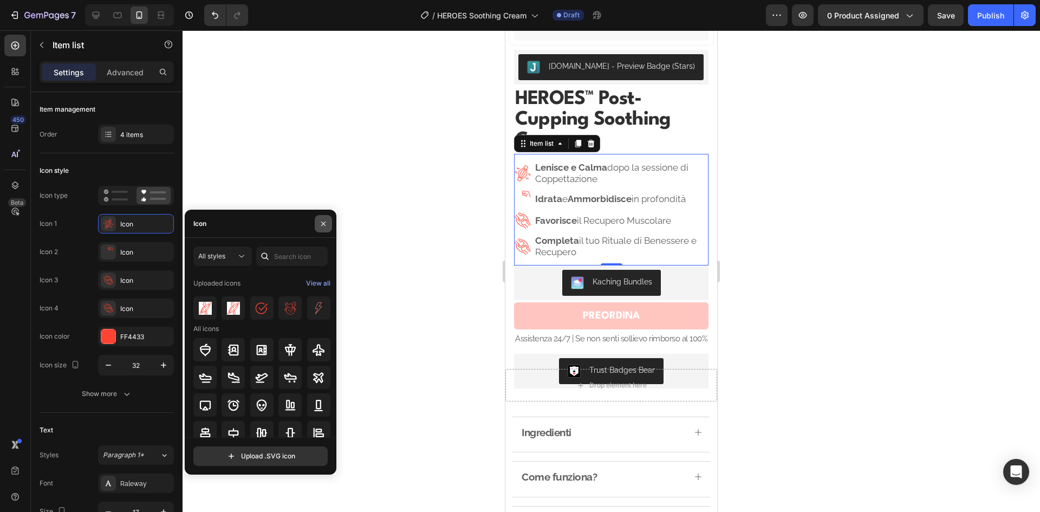
click at [324, 223] on icon "button" at bounding box center [323, 223] width 9 height 9
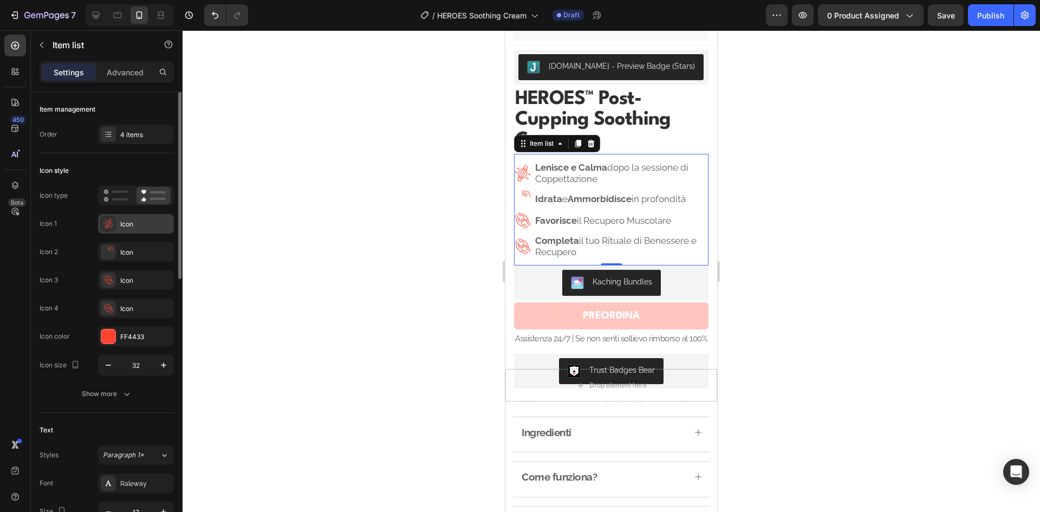
click at [152, 223] on div "Icon" at bounding box center [145, 224] width 51 height 10
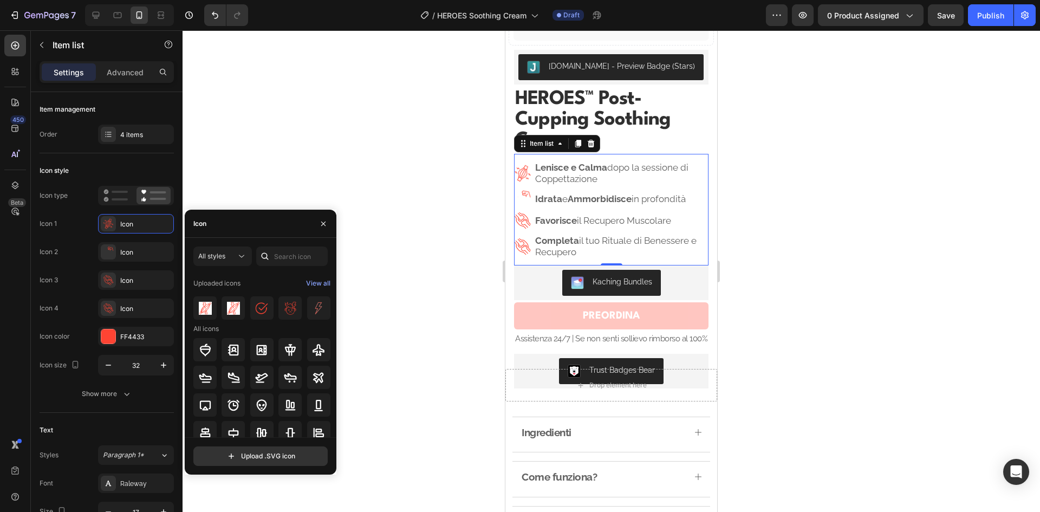
click at [241, 236] on div "Icon" at bounding box center [261, 224] width 152 height 28
drag, startPoint x: 241, startPoint y: 236, endPoint x: 230, endPoint y: 227, distance: 14.4
click at [230, 227] on div "Icon" at bounding box center [261, 224] width 152 height 28
click at [242, 457] on input "file" at bounding box center [260, 456] width 133 height 18
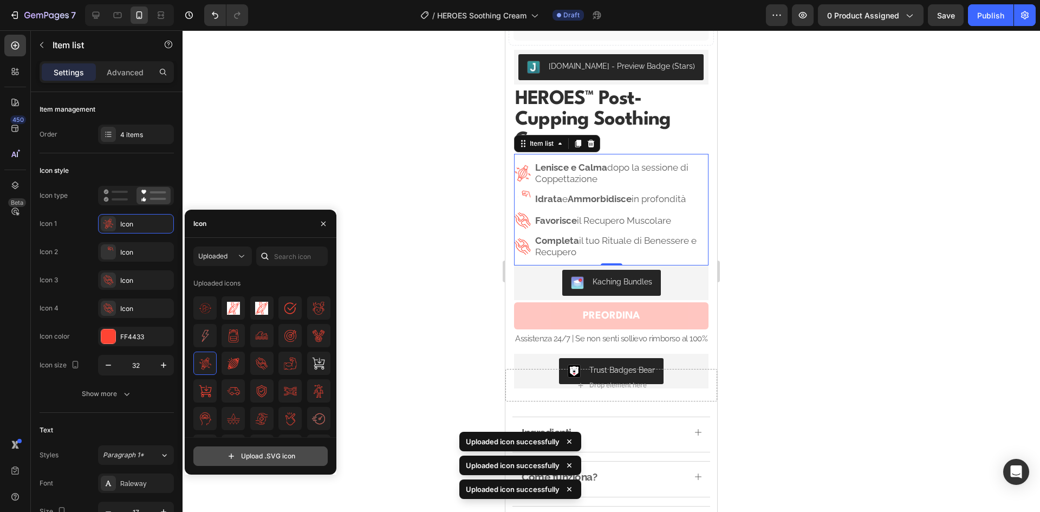
click at [265, 454] on input "file" at bounding box center [260, 456] width 133 height 18
click at [277, 458] on input "file" at bounding box center [260, 456] width 133 height 18
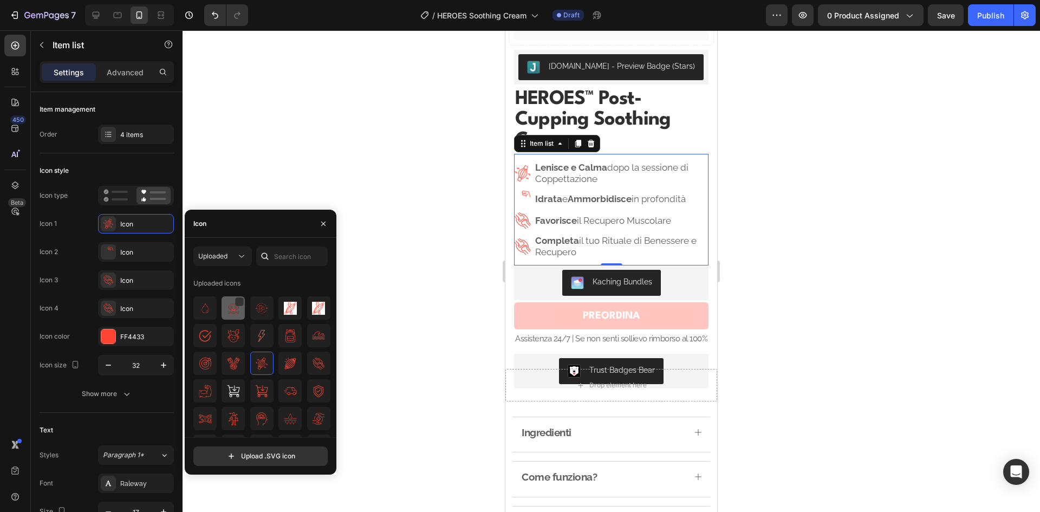
click at [227, 314] on img at bounding box center [233, 308] width 13 height 13
click at [285, 458] on input "file" at bounding box center [260, 456] width 133 height 18
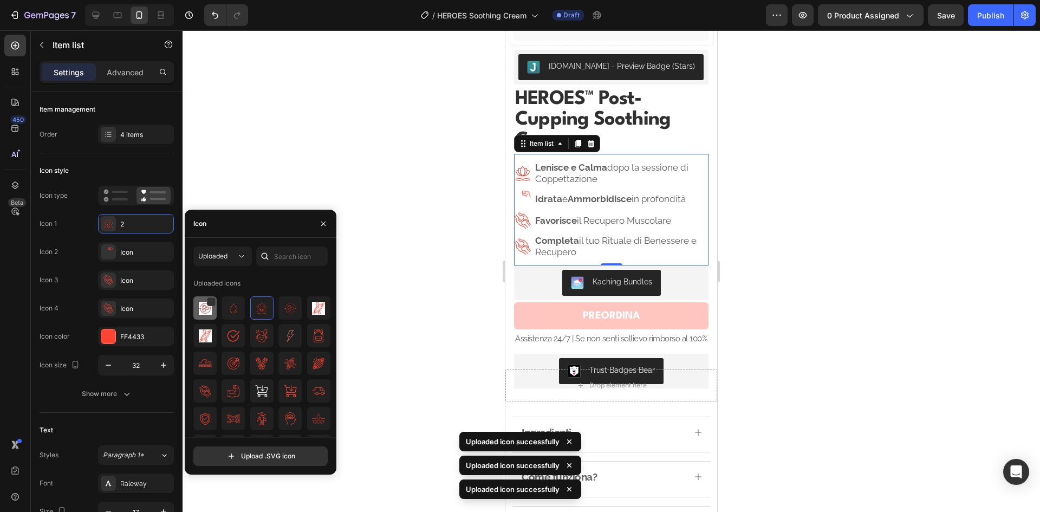
click at [206, 313] on img at bounding box center [205, 308] width 13 height 13
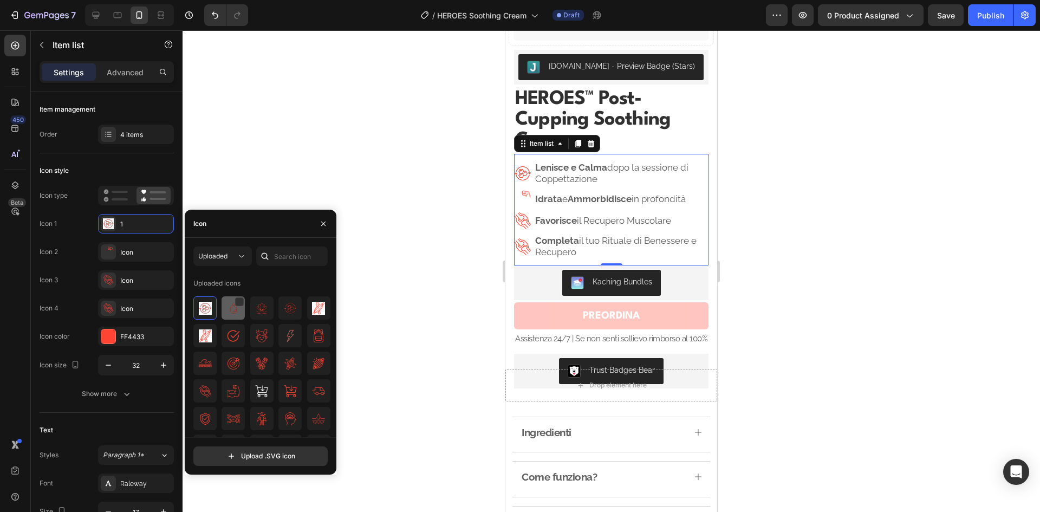
click at [227, 310] on img at bounding box center [233, 308] width 13 height 13
click at [278, 310] on div at bounding box center [289, 307] width 23 height 23
click at [192, 315] on div "Uploaded Uploaded icons Upload .SVG icon" at bounding box center [261, 355] width 152 height 219
click at [205, 309] on img at bounding box center [205, 308] width 13 height 13
click at [268, 454] on input "file" at bounding box center [260, 456] width 133 height 18
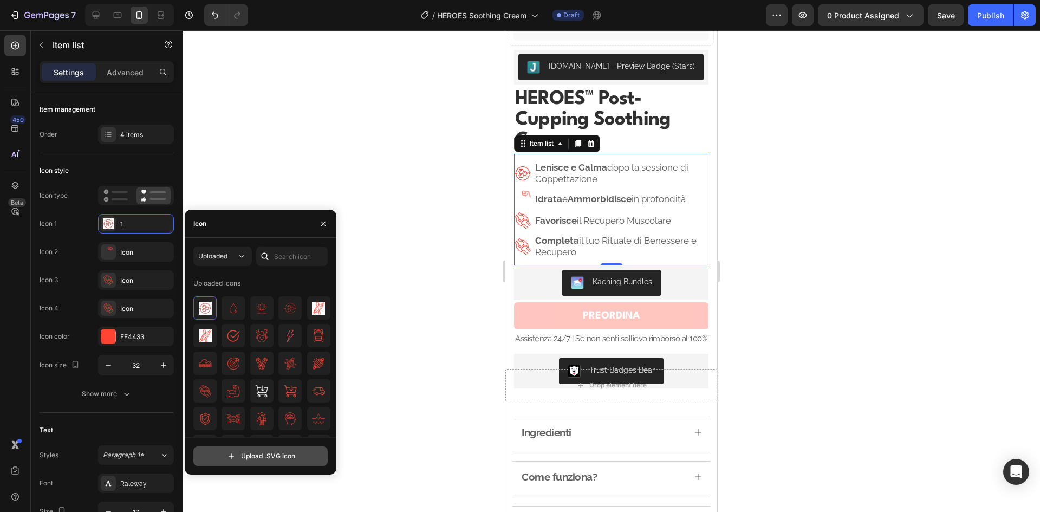
type input "C:\fakepath\2.svg"
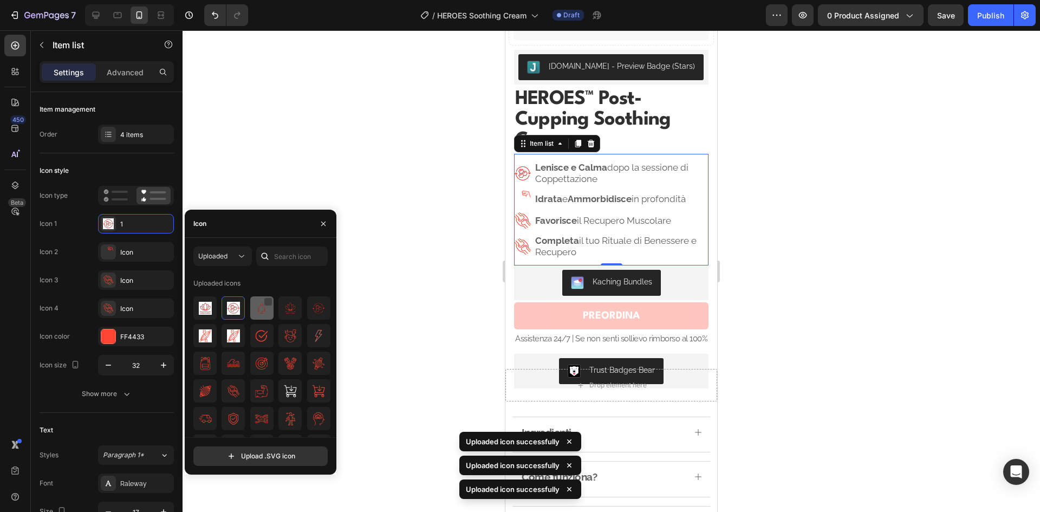
click at [239, 302] on div at bounding box center [238, 302] width 9 height 9
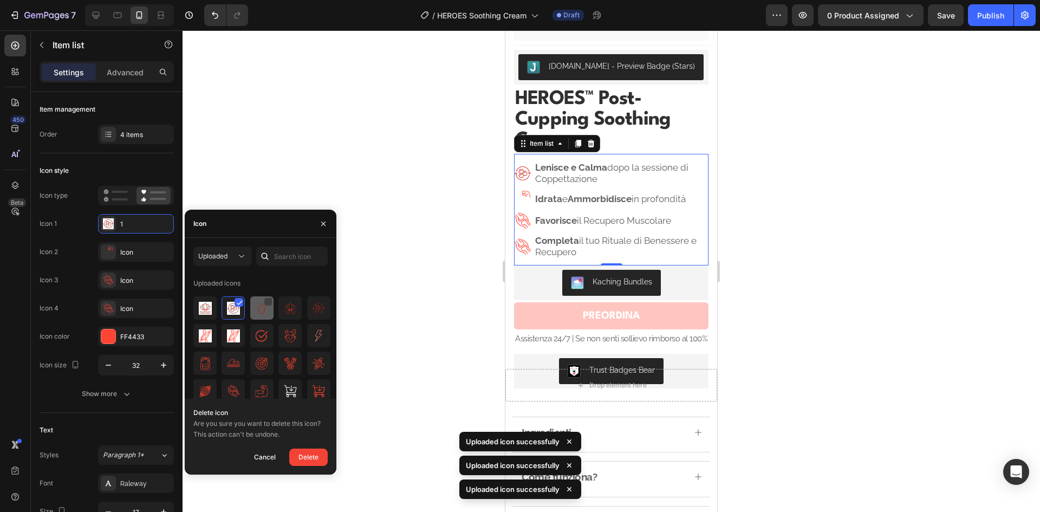
click at [239, 302] on icon at bounding box center [240, 302] width 6 height 5
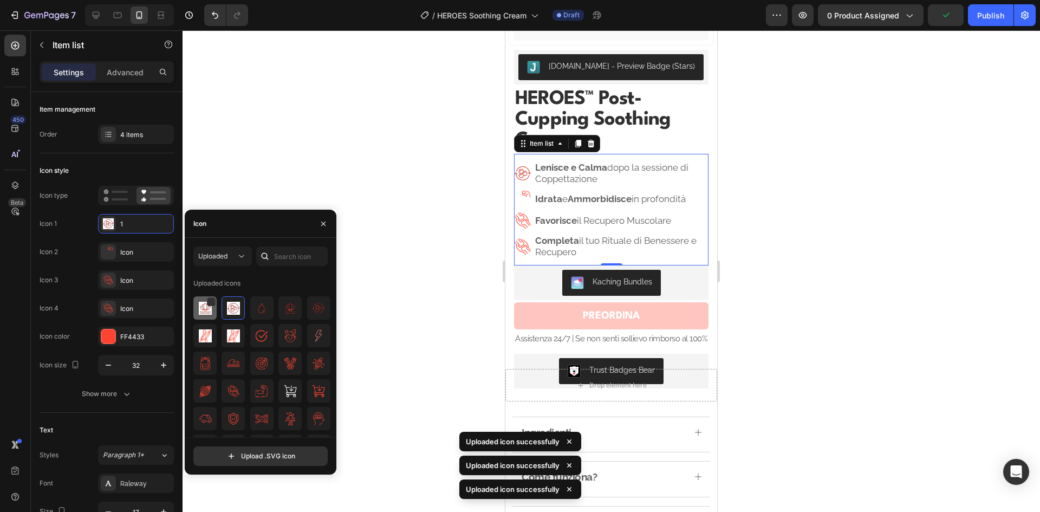
click at [204, 311] on img at bounding box center [205, 308] width 13 height 13
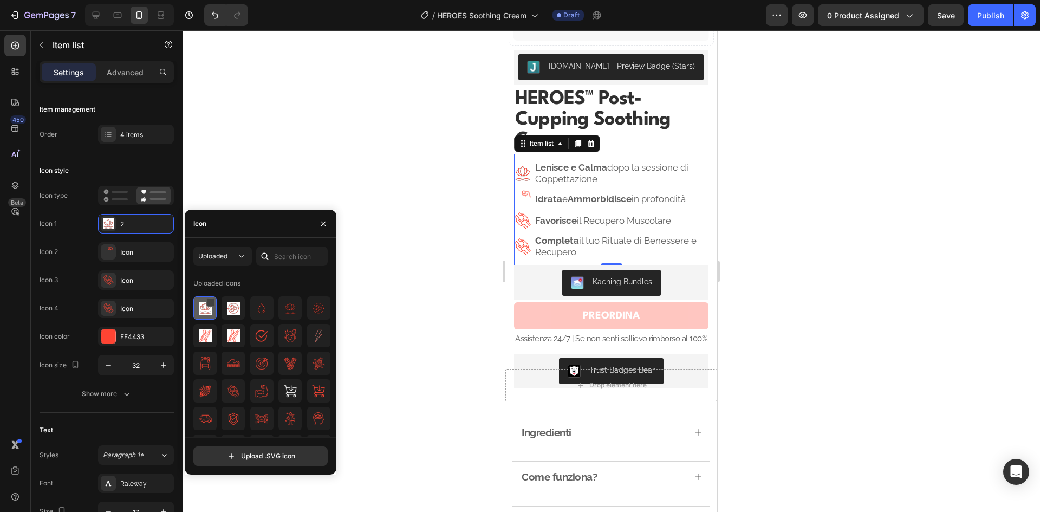
click at [207, 302] on div at bounding box center [210, 302] width 9 height 9
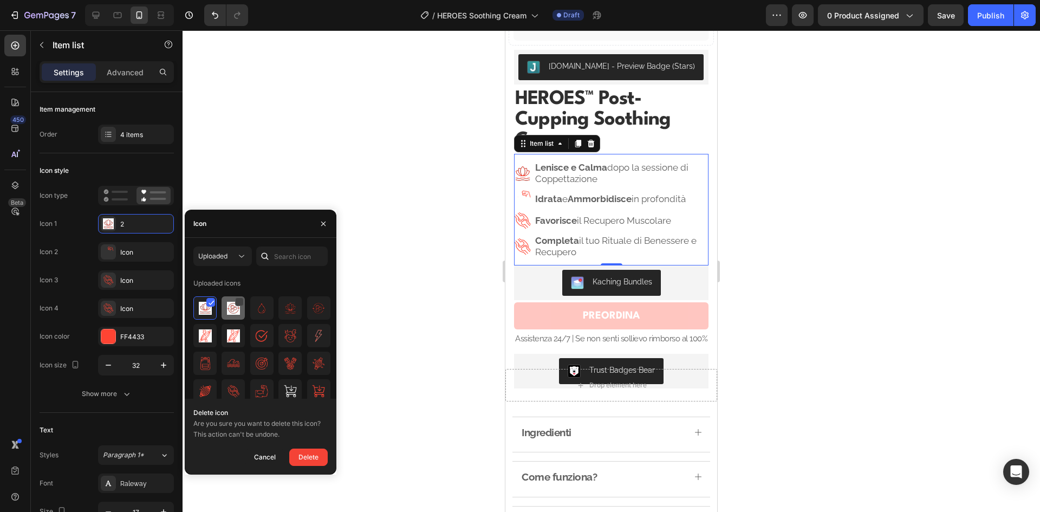
click at [238, 301] on div at bounding box center [239, 301] width 9 height 9
click at [265, 299] on div at bounding box center [268, 301] width 9 height 9
click at [292, 302] on div at bounding box center [296, 301] width 9 height 9
click at [321, 302] on div at bounding box center [325, 301] width 9 height 9
click at [300, 285] on div "Uploaded icons" at bounding box center [262, 282] width 138 height 17
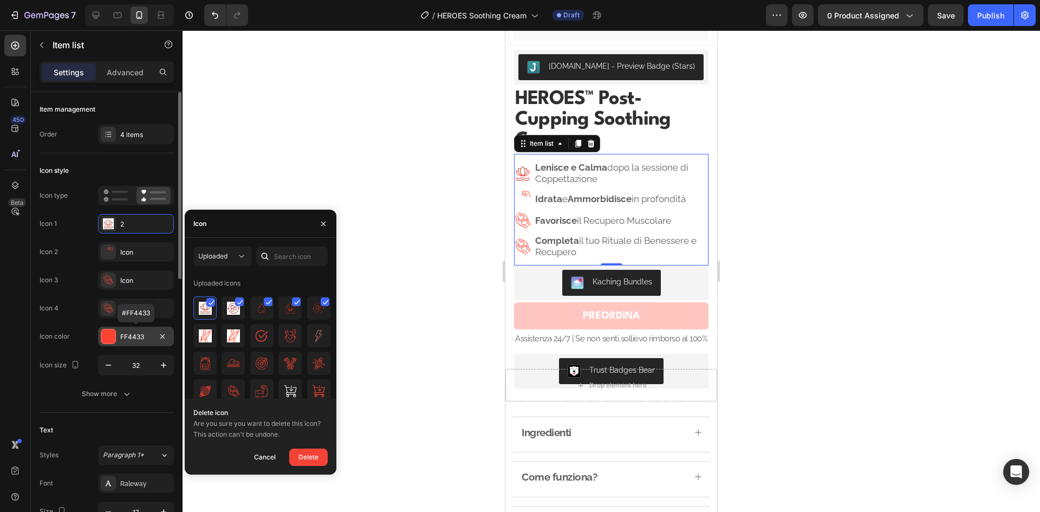
click at [105, 335] on div at bounding box center [108, 336] width 14 height 14
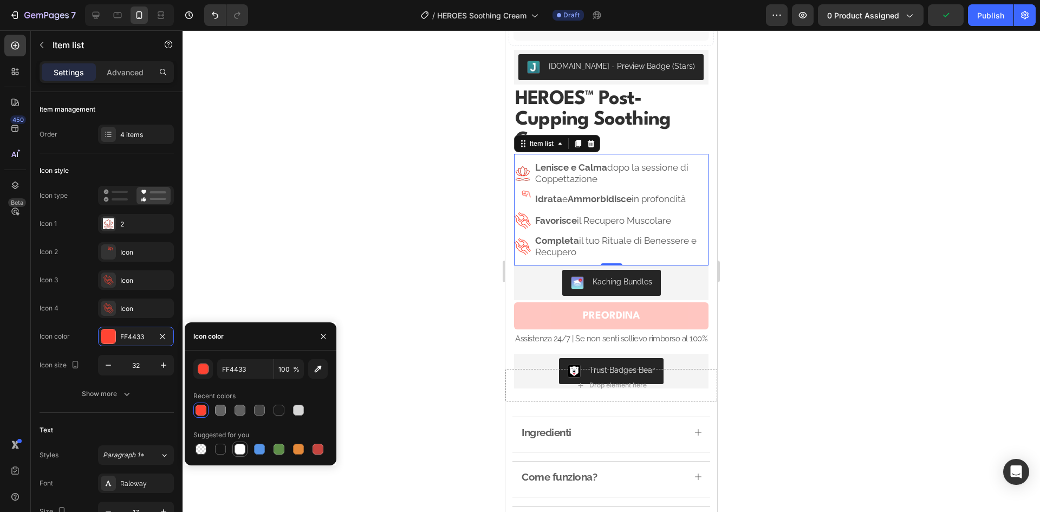
click at [240, 447] on div at bounding box center [239, 448] width 11 height 11
click at [199, 407] on div at bounding box center [200, 409] width 11 height 11
type input "FF4433"
click at [116, 237] on div "Icon 1 2 Icon 2 Icon Icon 3 Icon Icon 4 Icon" at bounding box center [107, 266] width 134 height 104
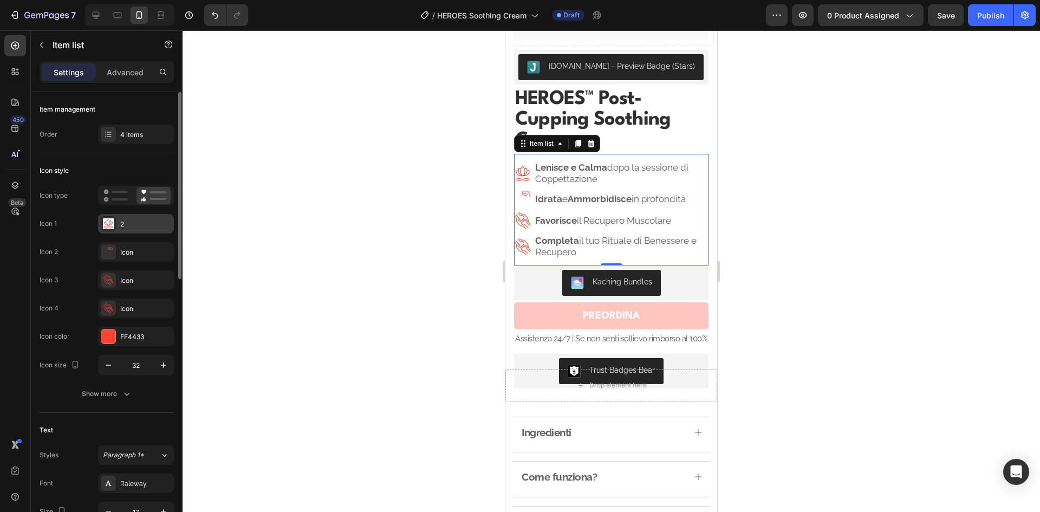
click at [115, 227] on div at bounding box center [108, 223] width 15 height 15
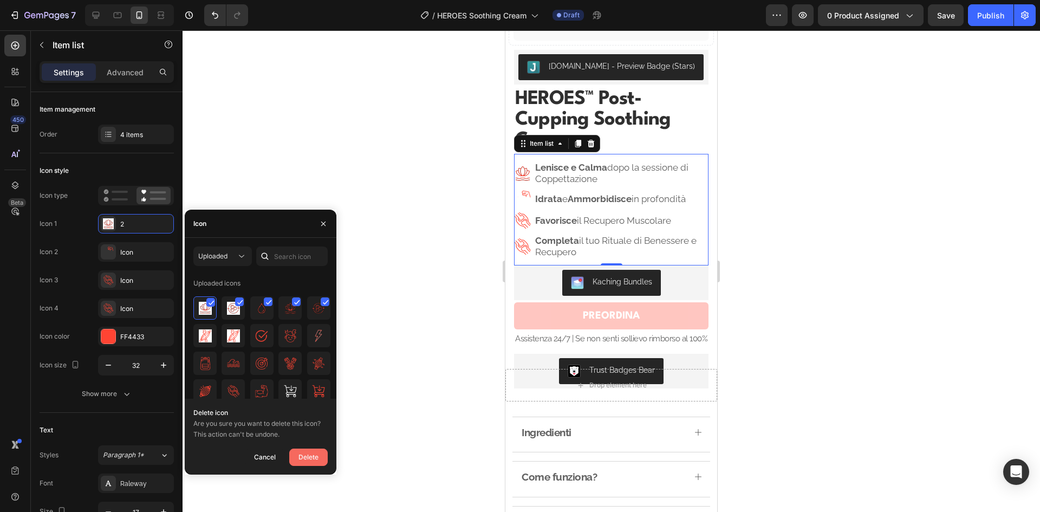
click at [313, 450] on div "Delete" at bounding box center [308, 456] width 20 height 13
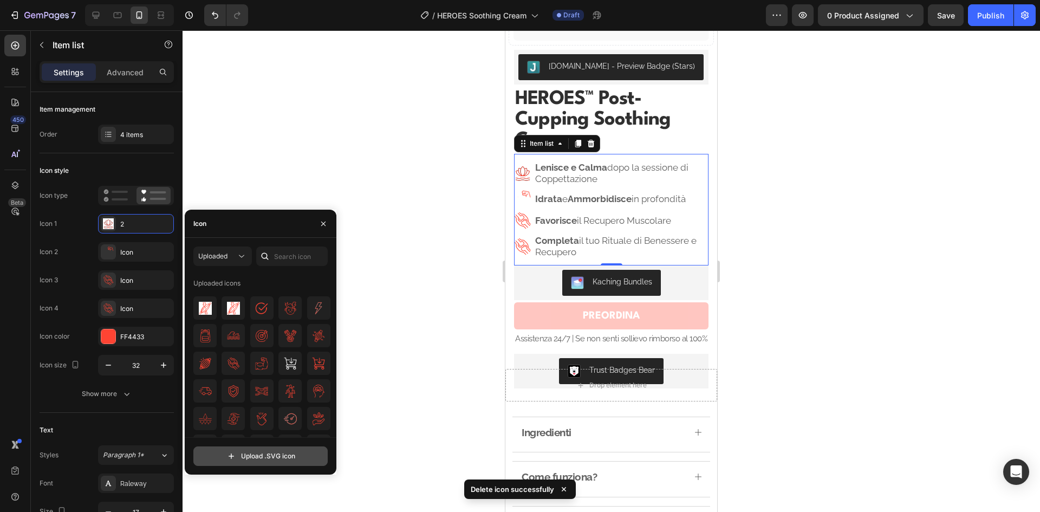
click at [278, 460] on input "file" at bounding box center [260, 456] width 133 height 18
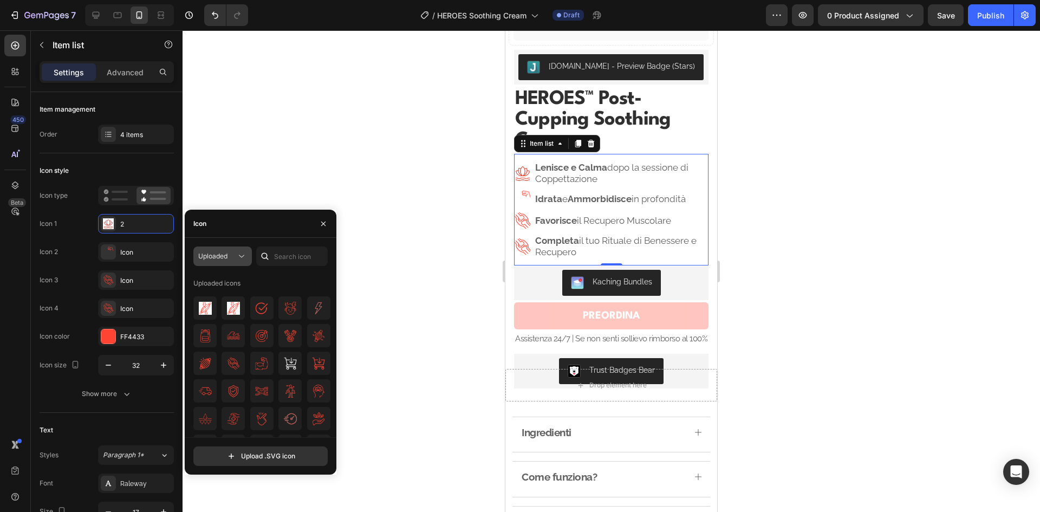
click at [241, 254] on icon at bounding box center [241, 256] width 11 height 11
click at [226, 255] on span "Uploaded" at bounding box center [212, 256] width 29 height 8
click at [232, 159] on div at bounding box center [610, 270] width 857 height 481
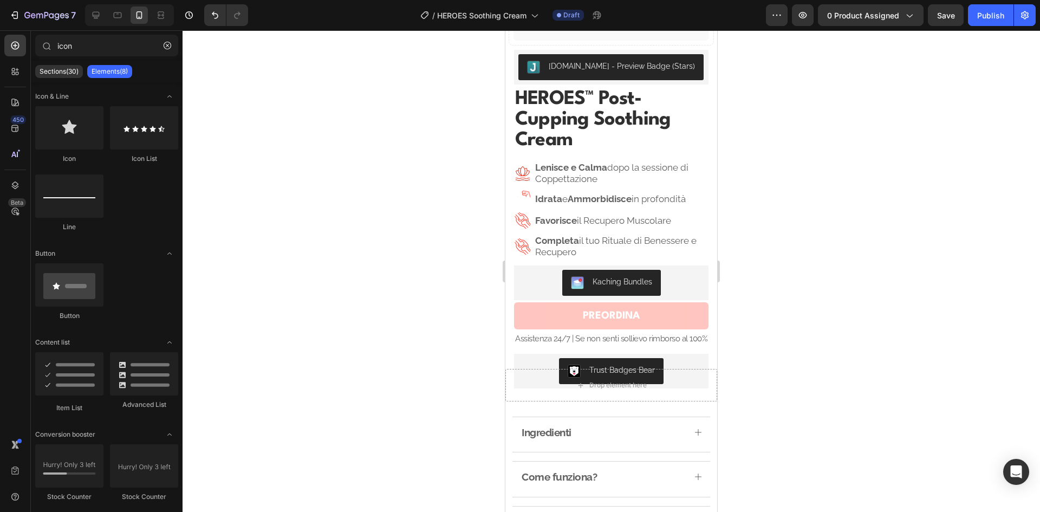
drag, startPoint x: 232, startPoint y: 158, endPoint x: 222, endPoint y: 148, distance: 14.5
click at [222, 148] on div at bounding box center [610, 270] width 857 height 481
click at [629, 193] on strong "Ammorbidisce" at bounding box center [599, 198] width 64 height 11
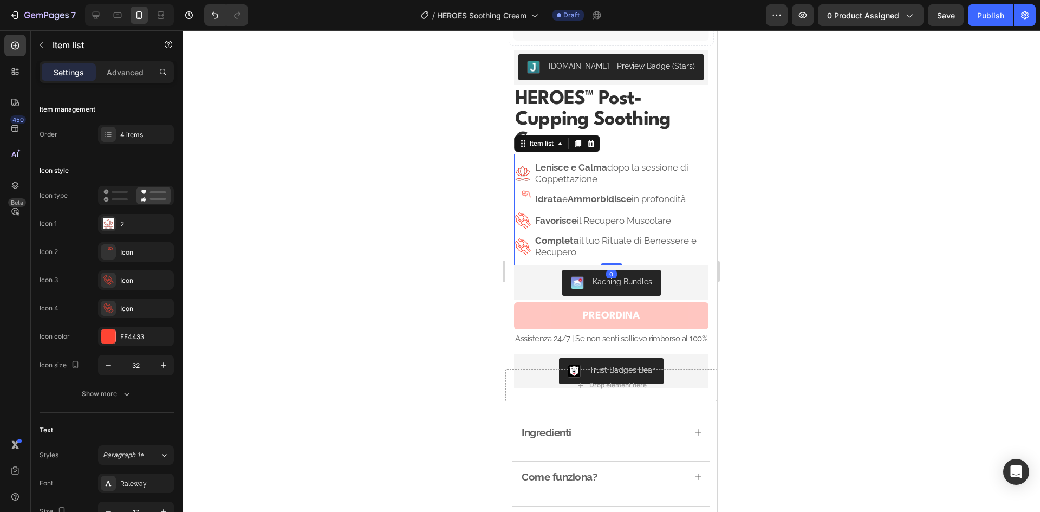
click at [523, 212] on image at bounding box center [522, 220] width 19 height 19
click at [130, 226] on div "2" at bounding box center [145, 224] width 51 height 10
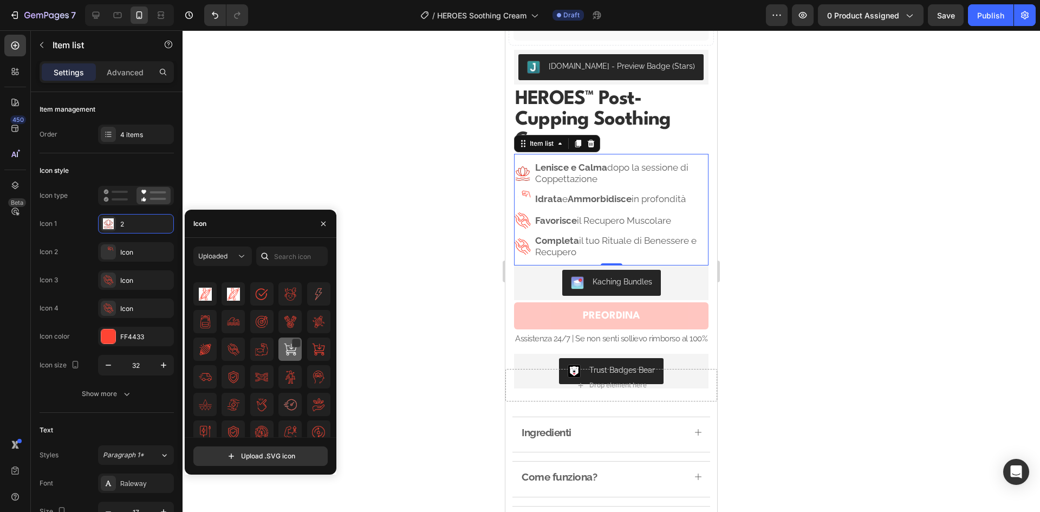
scroll to position [21, 0]
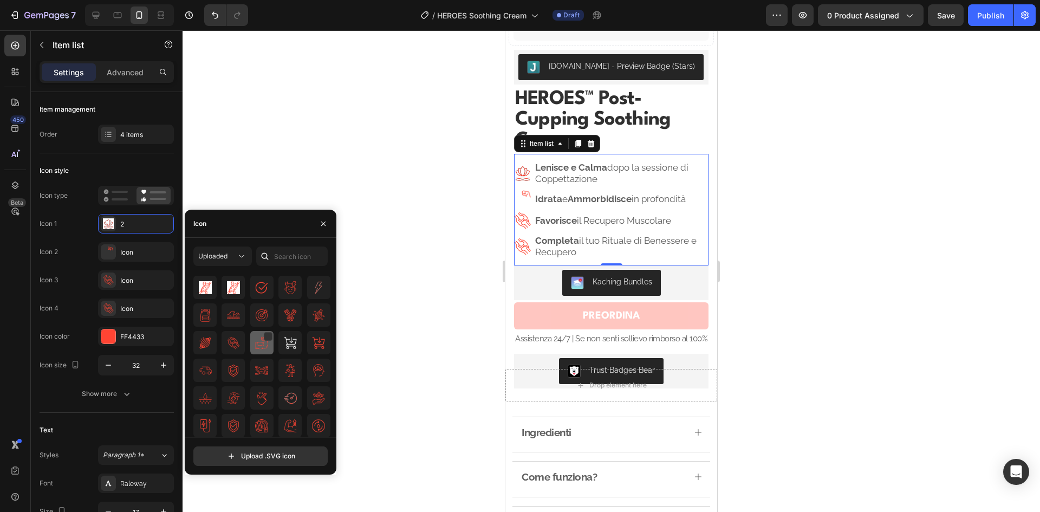
click at [258, 341] on img at bounding box center [261, 342] width 13 height 13
click at [256, 367] on img at bounding box center [261, 370] width 13 height 13
click at [289, 369] on img at bounding box center [290, 370] width 13 height 13
click at [261, 343] on img at bounding box center [261, 342] width 13 height 13
click at [238, 344] on img at bounding box center [233, 342] width 13 height 13
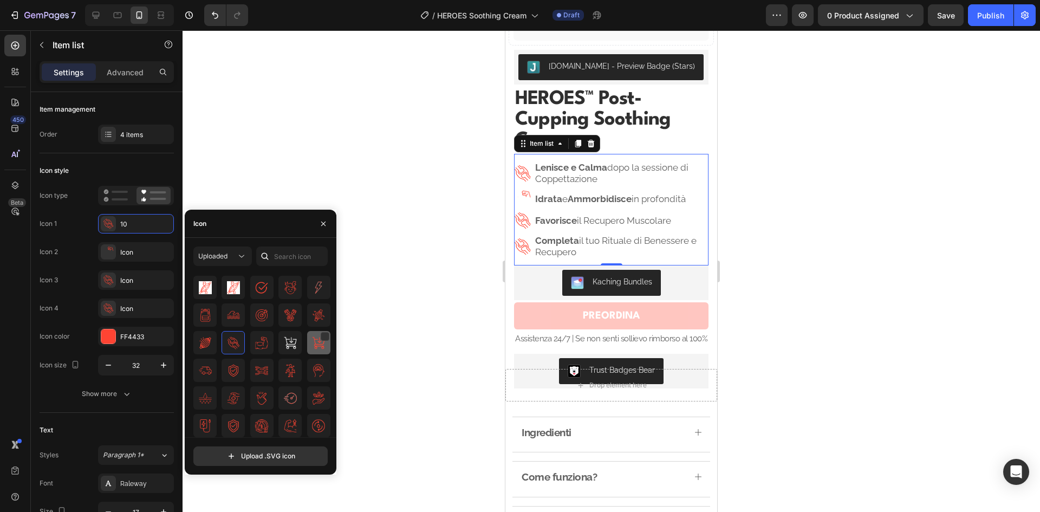
click at [318, 345] on img at bounding box center [318, 342] width 13 height 13
click at [316, 371] on img at bounding box center [318, 370] width 13 height 13
click at [307, 368] on div at bounding box center [318, 369] width 23 height 23
click at [255, 371] on img at bounding box center [261, 370] width 13 height 13
click at [287, 401] on img at bounding box center [290, 397] width 13 height 13
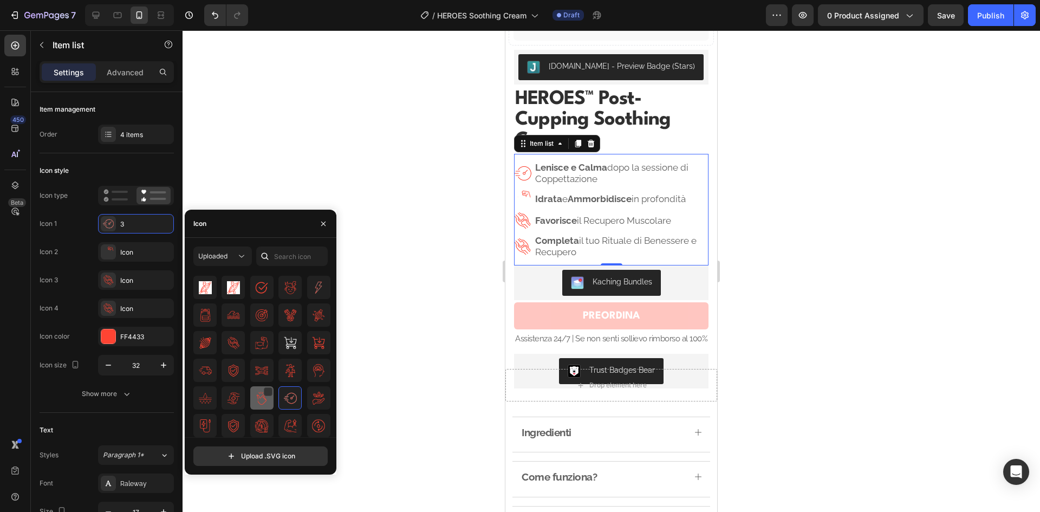
click at [258, 402] on img at bounding box center [261, 397] width 13 height 13
click at [238, 404] on img at bounding box center [233, 397] width 13 height 13
click at [208, 347] on img at bounding box center [205, 342] width 13 height 13
click at [205, 315] on img at bounding box center [205, 315] width 13 height 13
click at [228, 319] on img at bounding box center [233, 315] width 13 height 13
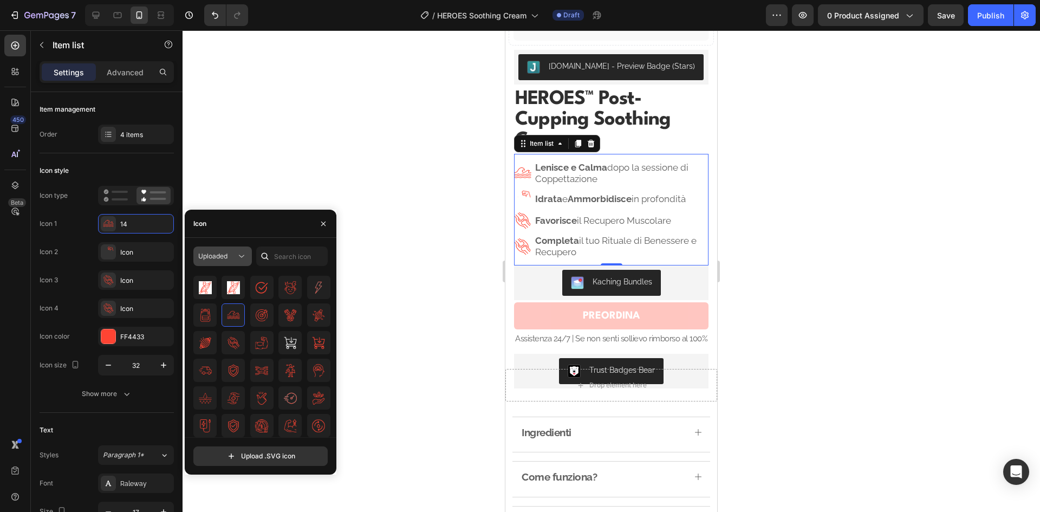
click at [227, 253] on span "Uploaded" at bounding box center [212, 256] width 29 height 8
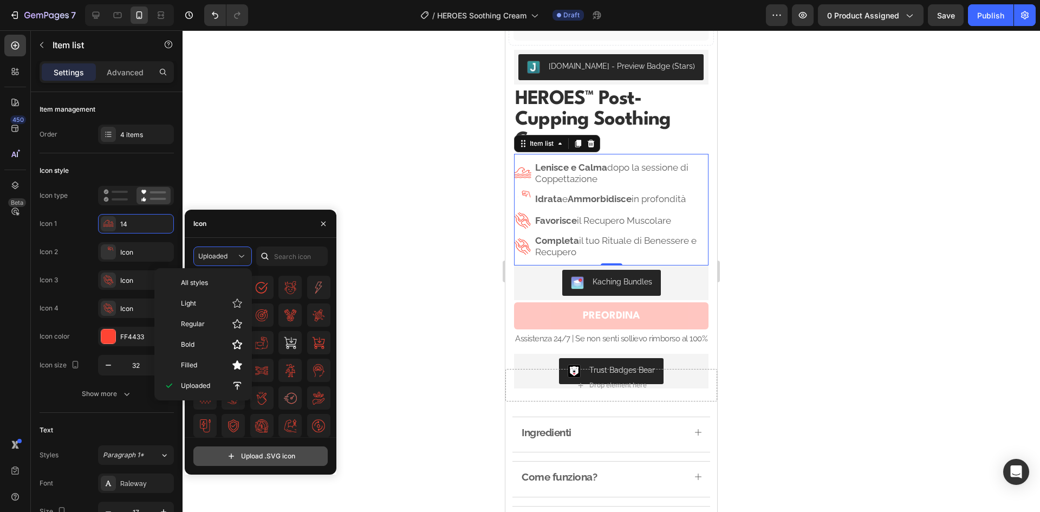
click at [273, 455] on input "file" at bounding box center [260, 456] width 133 height 18
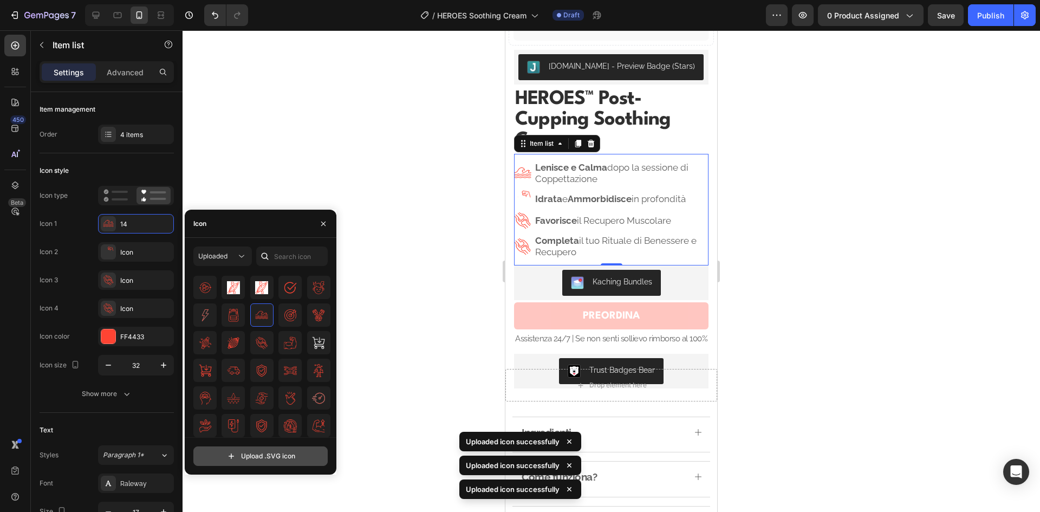
click at [266, 456] on input "file" at bounding box center [260, 456] width 133 height 18
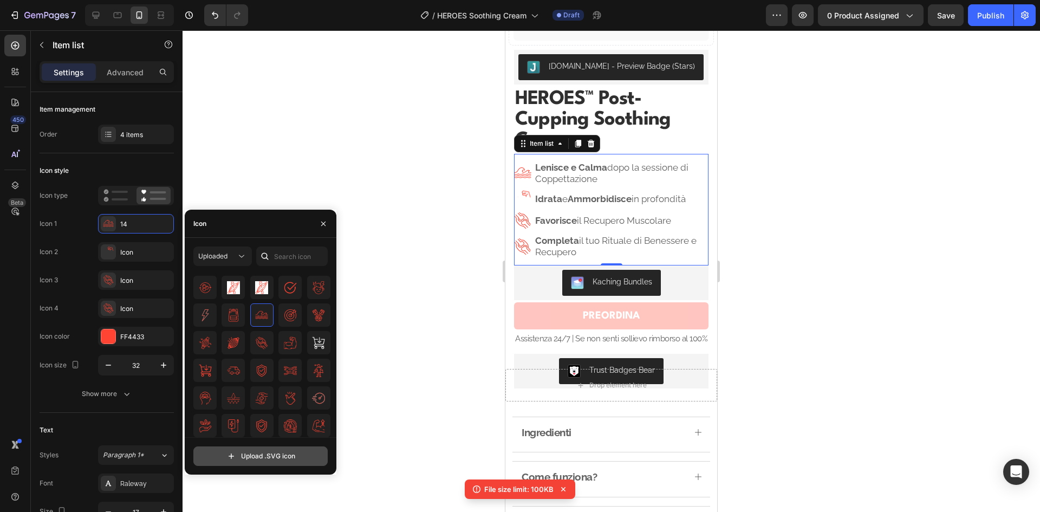
click at [283, 457] on input "file" at bounding box center [260, 456] width 133 height 18
click at [199, 292] on img at bounding box center [205, 287] width 13 height 13
click at [285, 420] on div at bounding box center [262, 342] width 138 height 189
drag, startPoint x: 285, startPoint y: 420, endPoint x: 276, endPoint y: 423, distance: 10.0
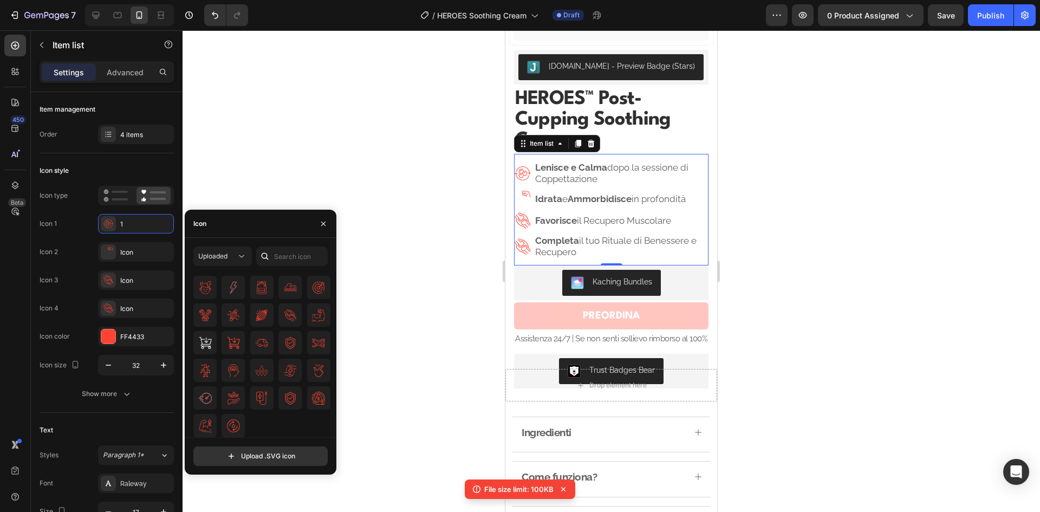
click at [277, 422] on div at bounding box center [262, 342] width 138 height 189
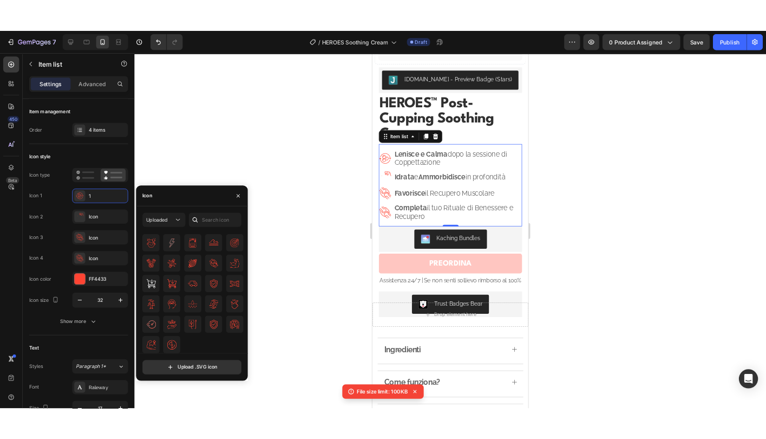
scroll to position [0, 0]
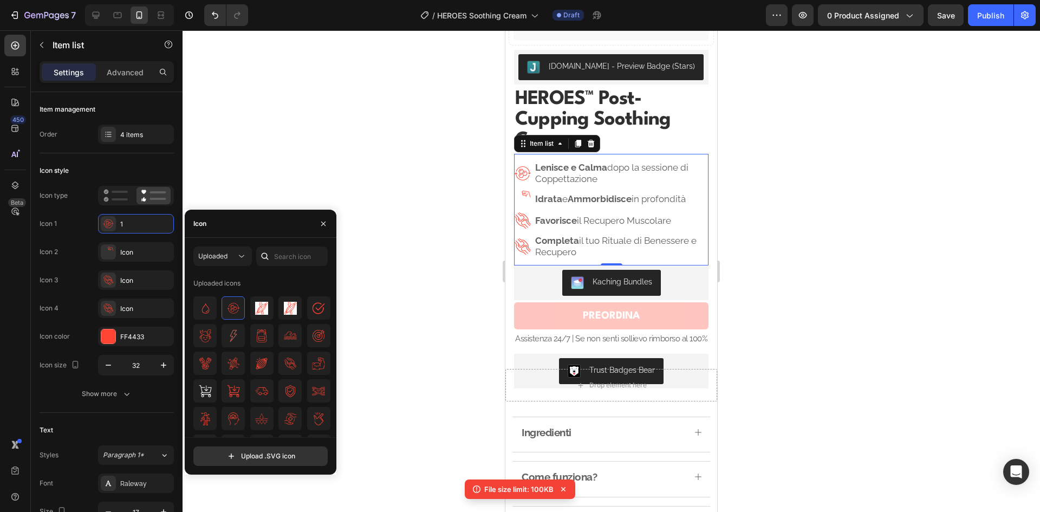
click at [269, 350] on div at bounding box center [262, 390] width 138 height 189
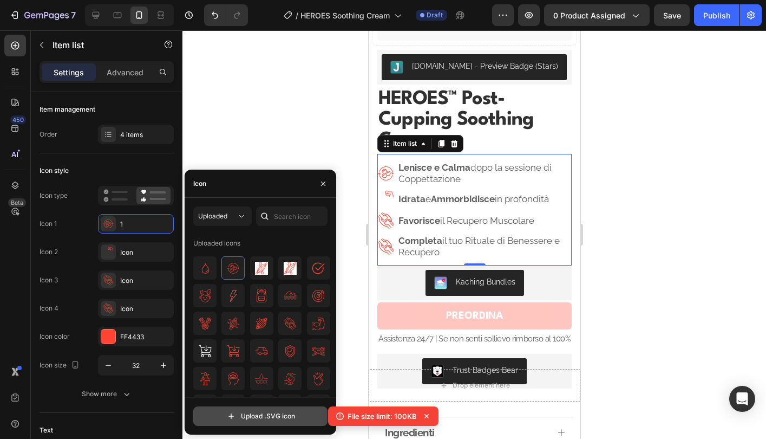
click at [260, 420] on input "file" at bounding box center [260, 416] width 133 height 18
type input "C:\fakepath\Progetto senza titolo (2).svg"
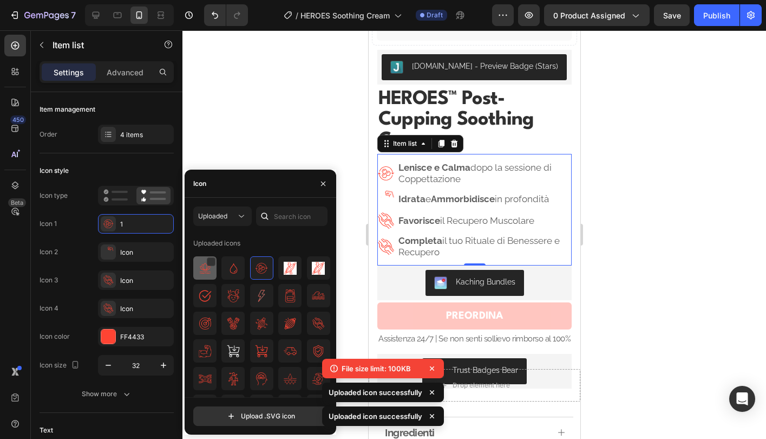
click at [221, 275] on div at bounding box center [232, 267] width 23 height 23
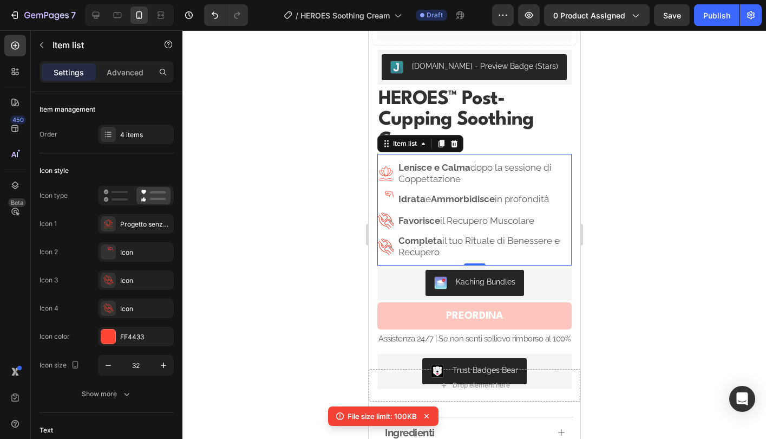
click at [388, 197] on image at bounding box center [385, 199] width 17 height 17
click at [113, 253] on image at bounding box center [108, 251] width 10 height 10
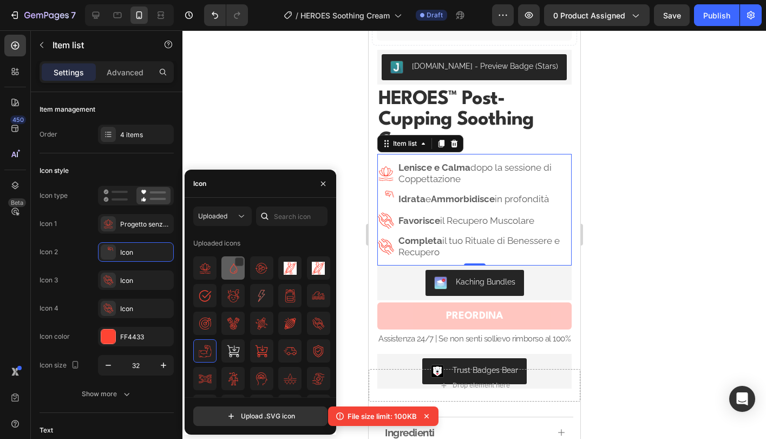
click at [235, 273] on img at bounding box center [233, 267] width 13 height 13
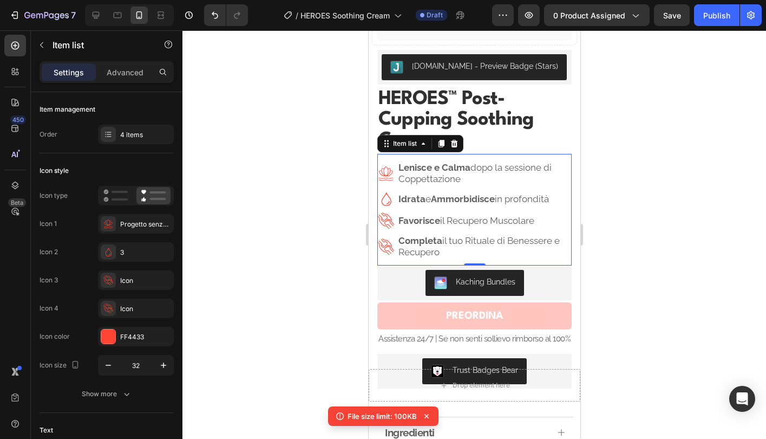
click at [389, 224] on div "Lenisce e Calma dopo la sessione di Coppettazione Idrata e Ammorbidisce in prof…" at bounding box center [474, 209] width 194 height 99
click at [127, 278] on div "Icon" at bounding box center [145, 281] width 51 height 10
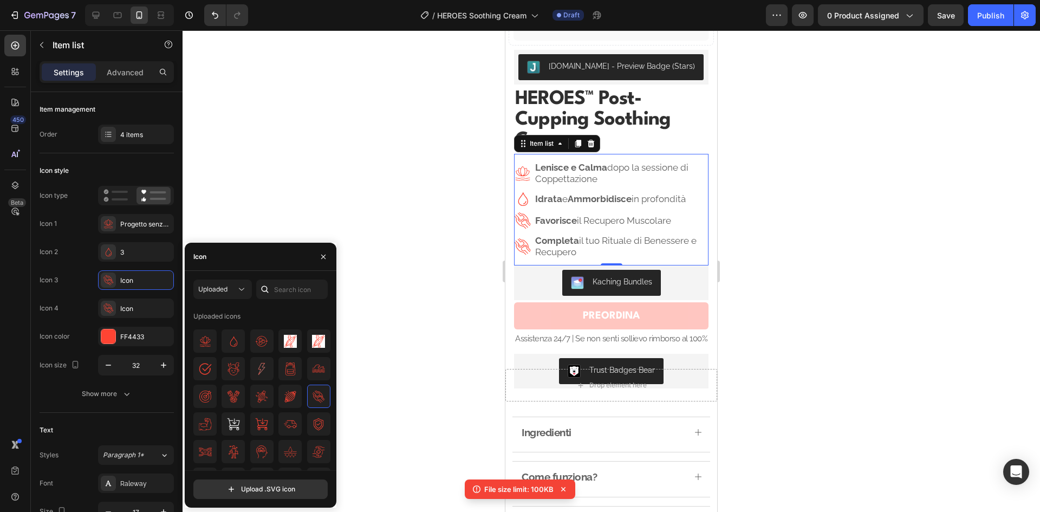
click at [599, 217] on p "Favorisce il Recupero Muscolare" at bounding box center [621, 220] width 172 height 11
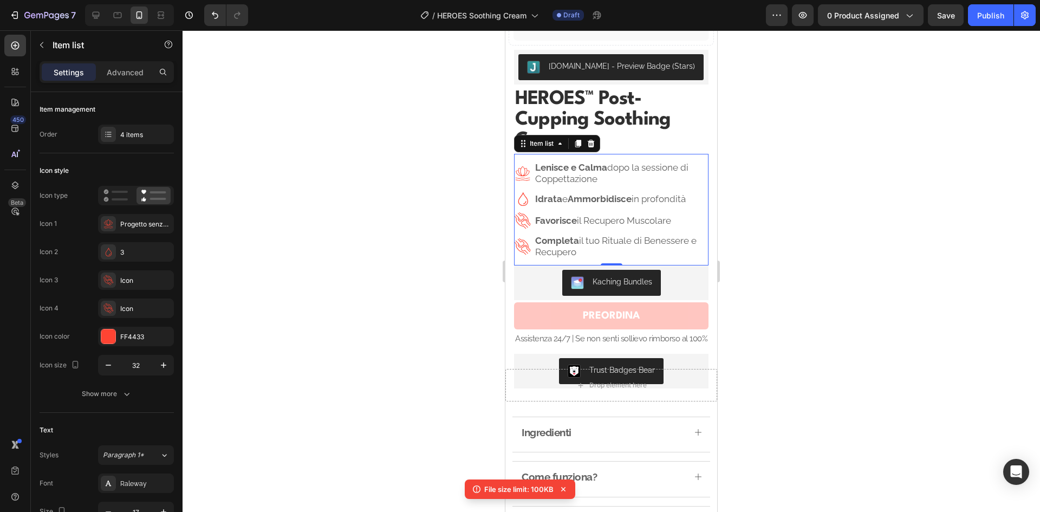
click at [599, 217] on p "Favorisce il Recupero Muscolare" at bounding box center [621, 220] width 172 height 11
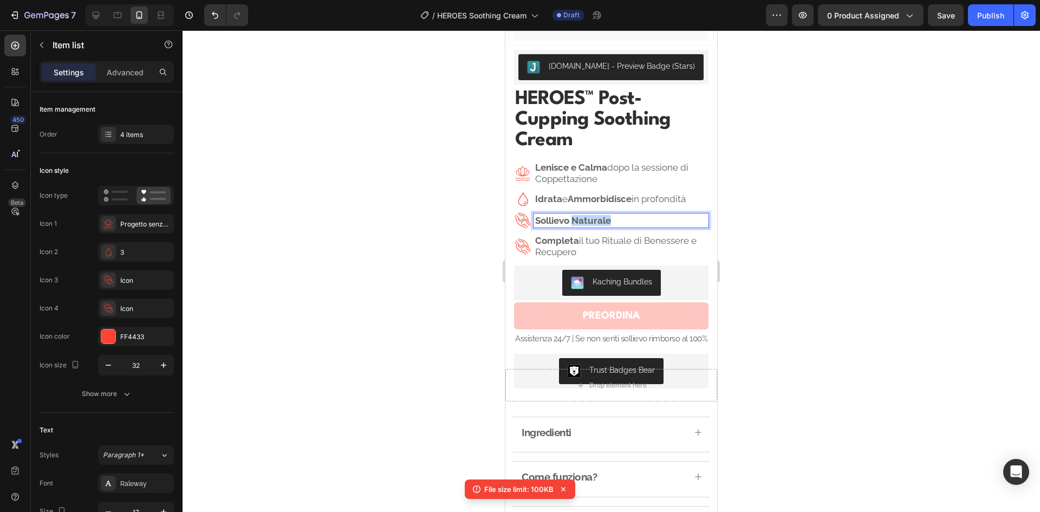
drag, startPoint x: 617, startPoint y: 212, endPoint x: 573, endPoint y: 212, distance: 43.9
click at [573, 215] on p "Sollievo Naturale" at bounding box center [621, 220] width 172 height 11
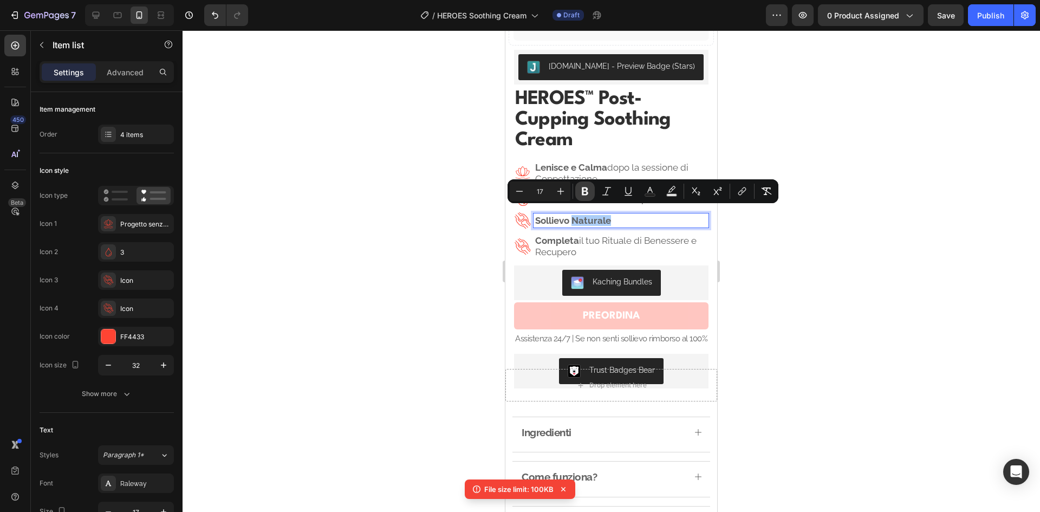
click at [584, 193] on icon "Editor contextual toolbar" at bounding box center [584, 191] width 11 height 11
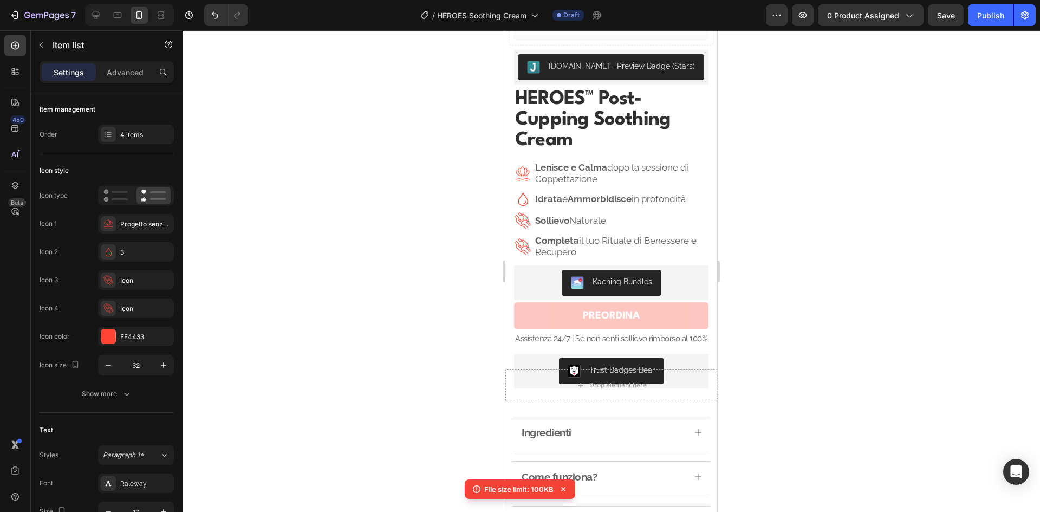
click at [633, 215] on p "Sollievo Naturale" at bounding box center [621, 220] width 172 height 11
click at [602, 236] on p "Completa il tuo Rituale di Benessere e Recupero" at bounding box center [621, 246] width 172 height 22
click at [574, 215] on p "Sollievo Naturale" at bounding box center [621, 220] width 172 height 11
click at [528, 214] on image at bounding box center [522, 220] width 19 height 19
click at [130, 290] on div "Icon 1 Progetto senza titolo (2) Icon 2 3 Icon 3 Icon Icon 4 Icon" at bounding box center [107, 266] width 134 height 104
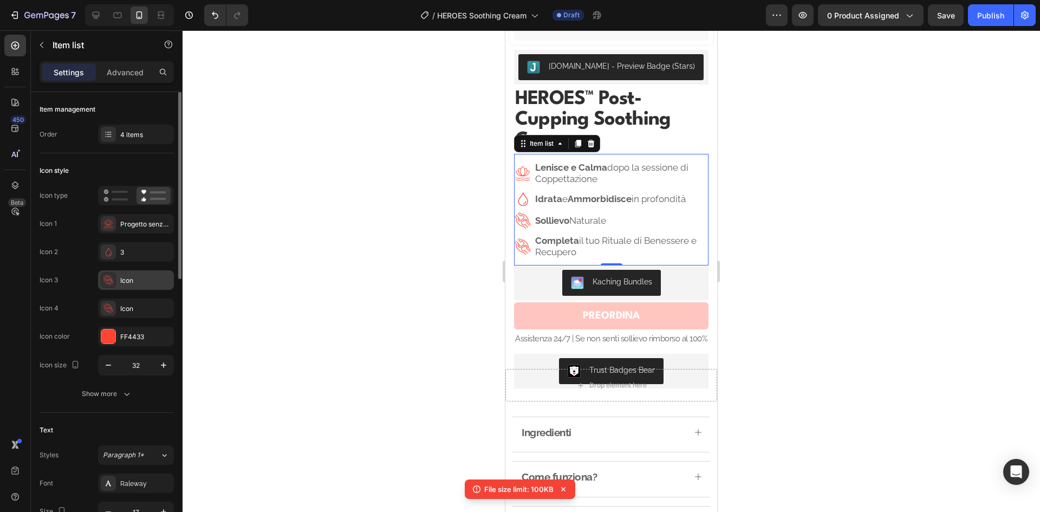
click at [130, 281] on div "Icon" at bounding box center [145, 281] width 51 height 10
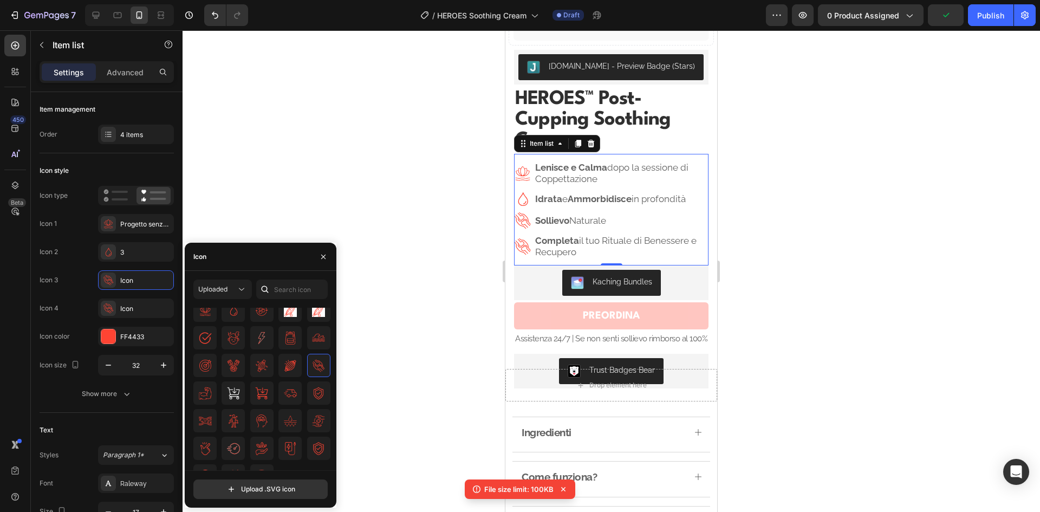
scroll to position [48, 0]
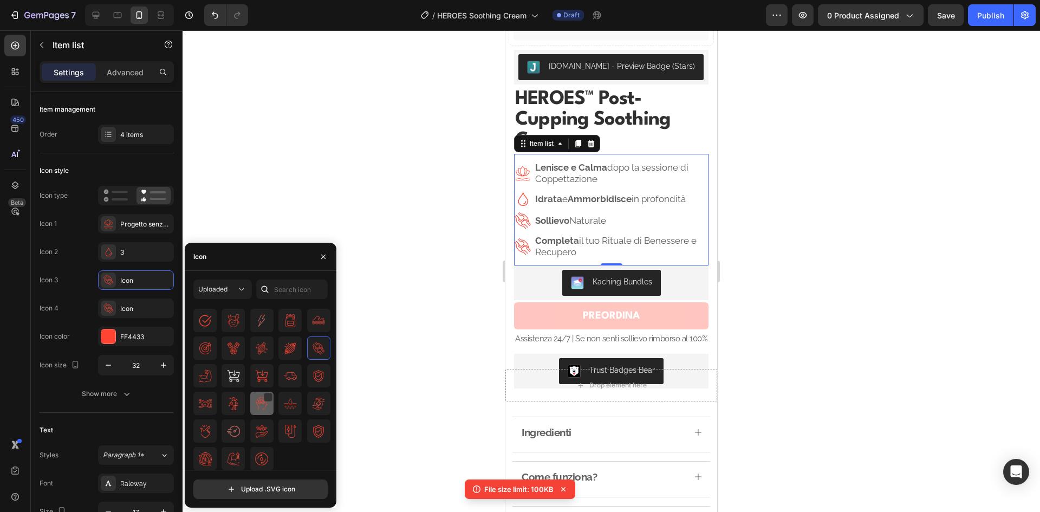
click at [259, 410] on div at bounding box center [261, 402] width 23 height 23
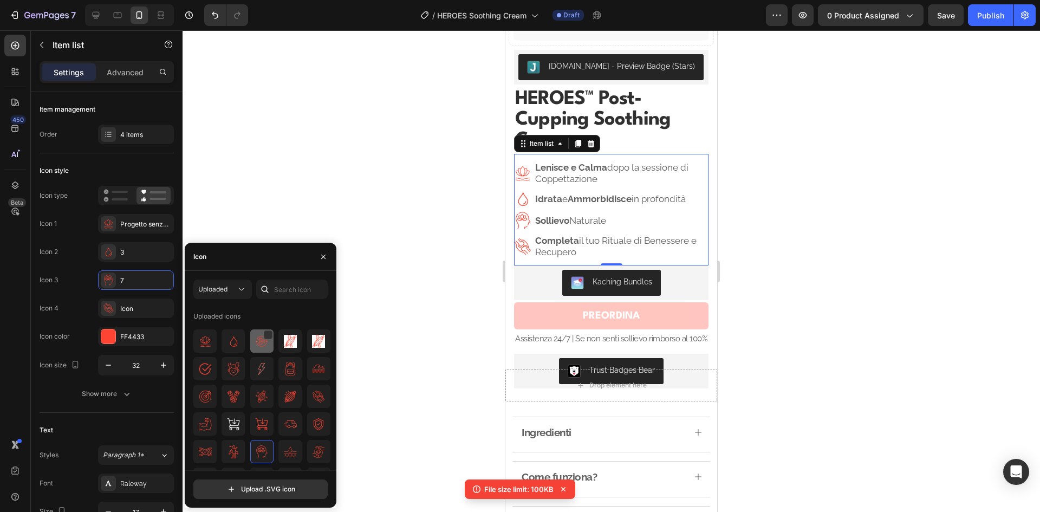
click at [264, 349] on div at bounding box center [261, 340] width 23 height 23
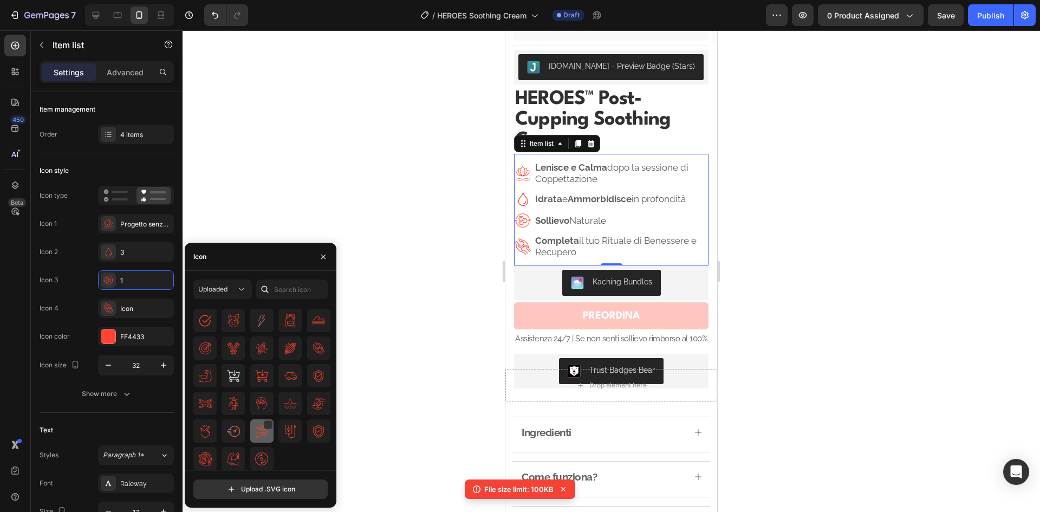
click at [259, 435] on img at bounding box center [261, 430] width 13 height 13
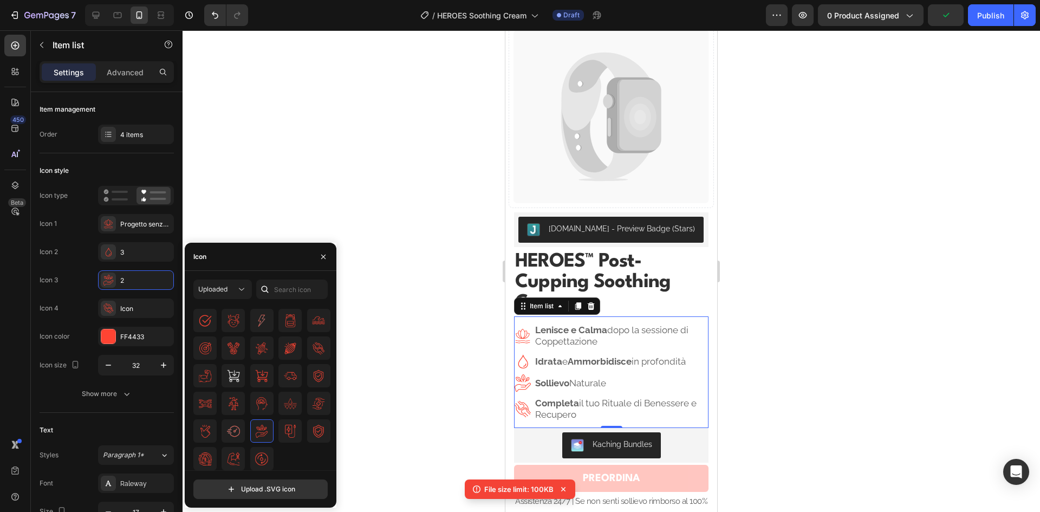
scroll to position [217, 0]
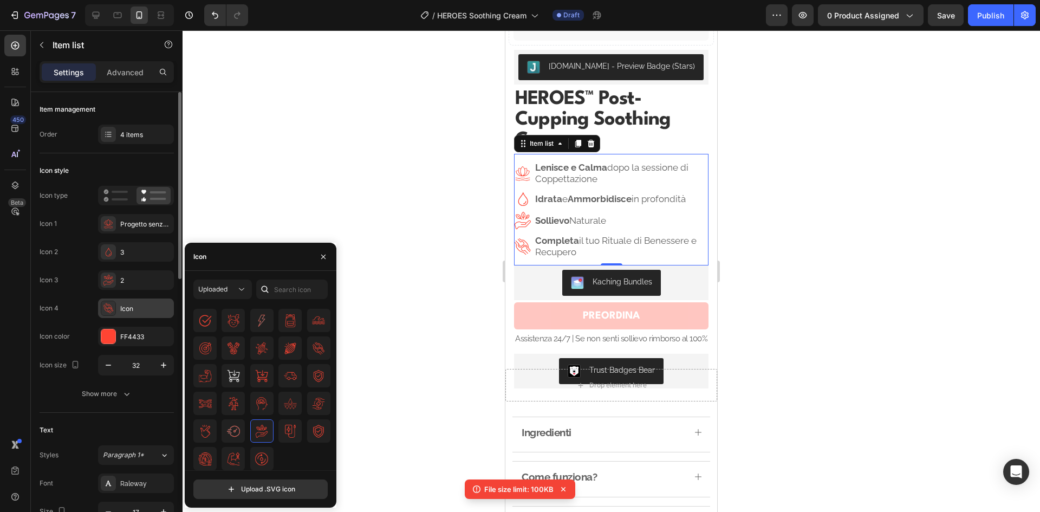
click at [127, 308] on div "Icon" at bounding box center [145, 309] width 51 height 10
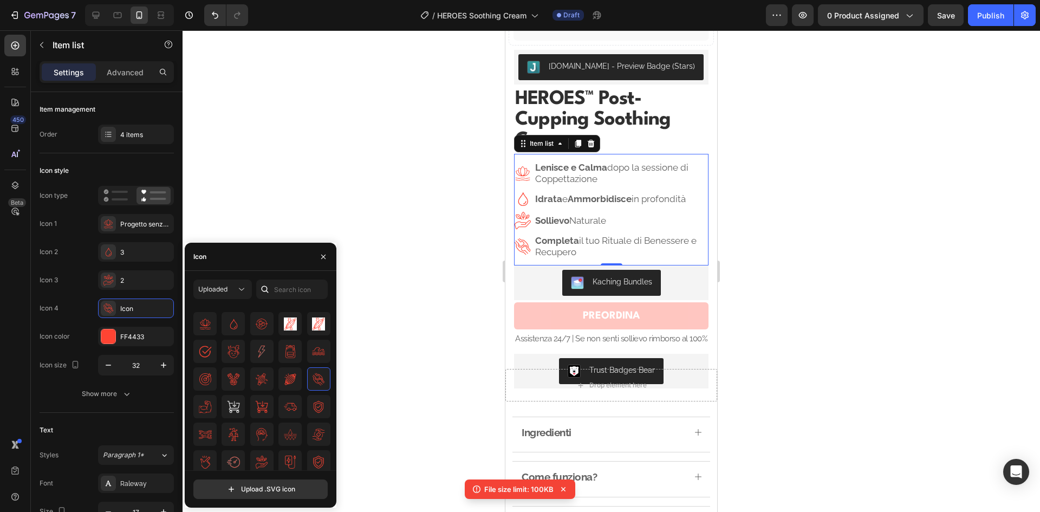
scroll to position [0, 0]
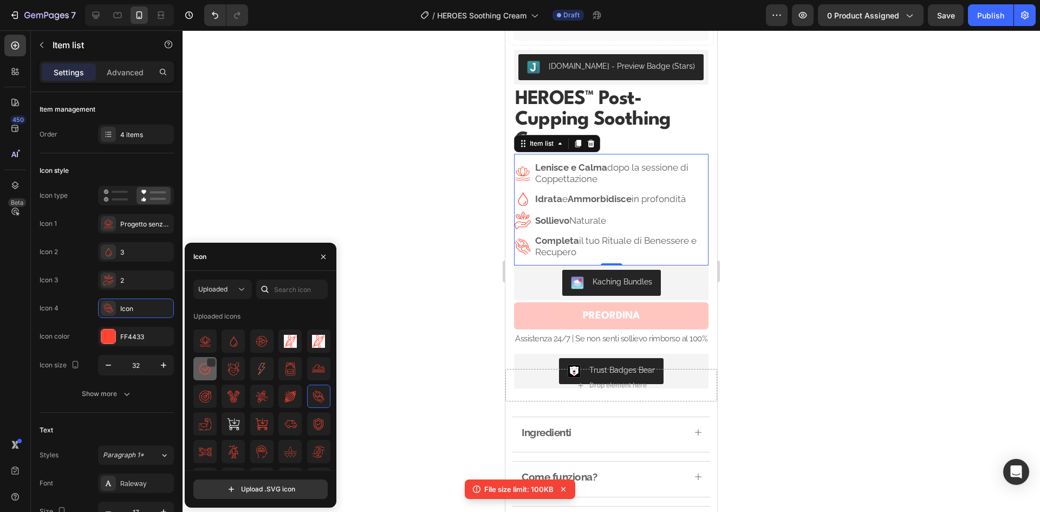
click at [203, 370] on img at bounding box center [205, 368] width 13 height 13
click at [817, 228] on div at bounding box center [610, 270] width 857 height 481
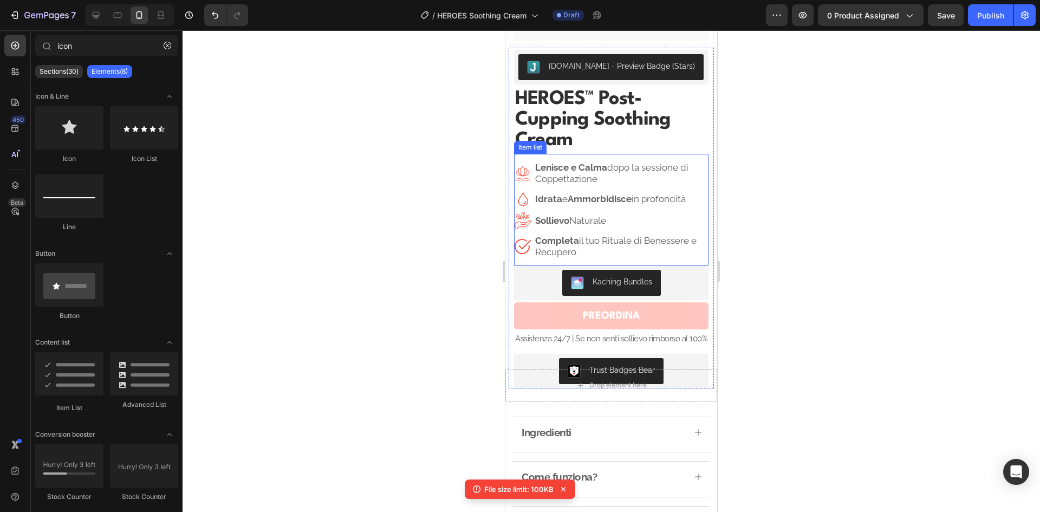
click at [528, 240] on image at bounding box center [522, 246] width 17 height 17
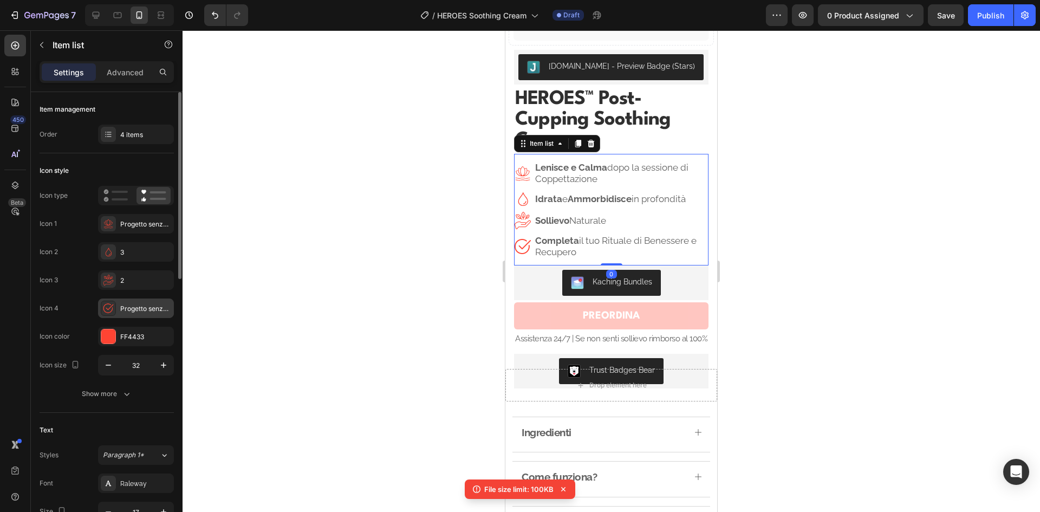
click at [128, 313] on div "Progetto senza titolo (3)" at bounding box center [145, 309] width 51 height 10
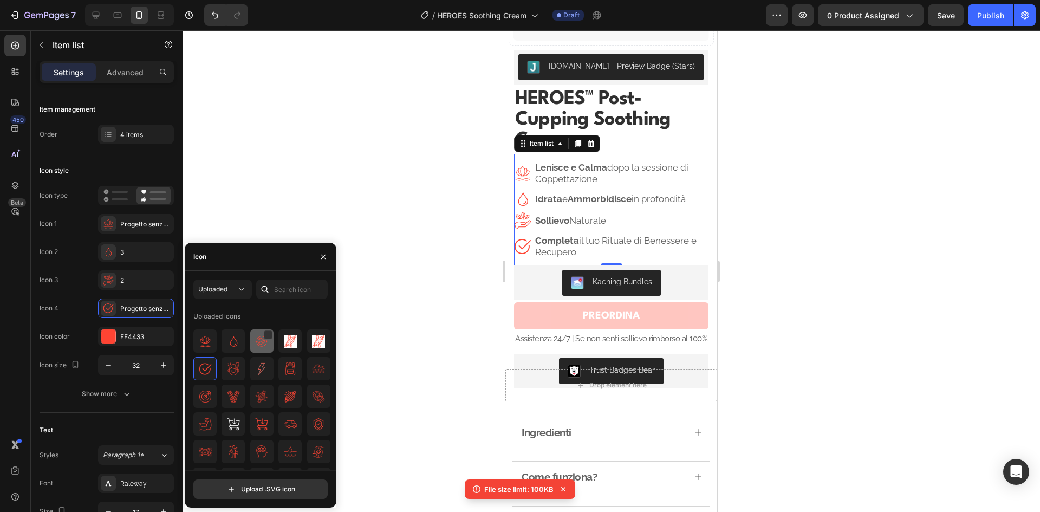
click at [258, 338] on img at bounding box center [261, 341] width 13 height 13
click at [859, 222] on div at bounding box center [610, 270] width 857 height 481
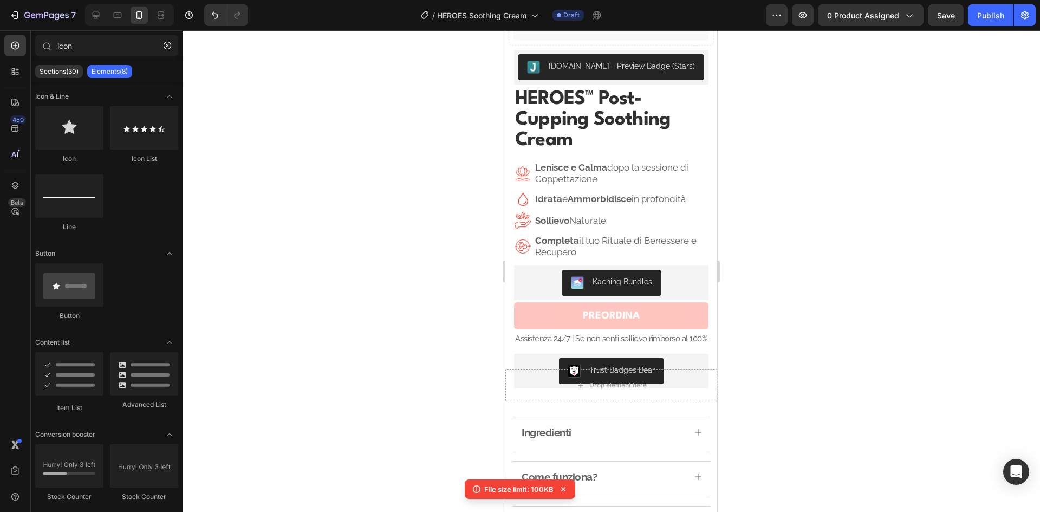
click at [833, 188] on div at bounding box center [610, 270] width 857 height 481
drag, startPoint x: 833, startPoint y: 188, endPoint x: 434, endPoint y: 168, distance: 399.0
click at [434, 168] on div at bounding box center [610, 270] width 857 height 481
drag, startPoint x: 431, startPoint y: 167, endPoint x: 375, endPoint y: 151, distance: 58.2
click at [375, 151] on div at bounding box center [610, 270] width 857 height 481
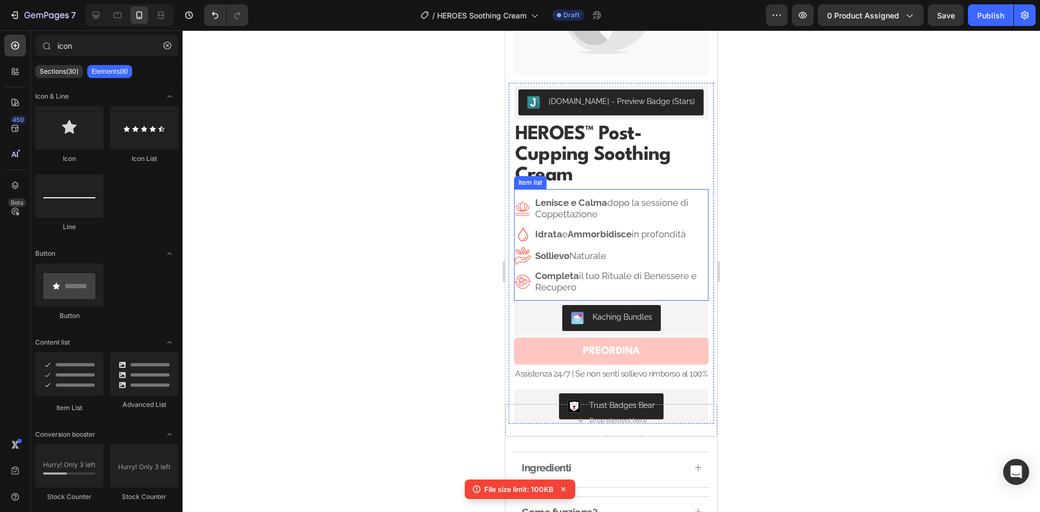
scroll to position [162, 0]
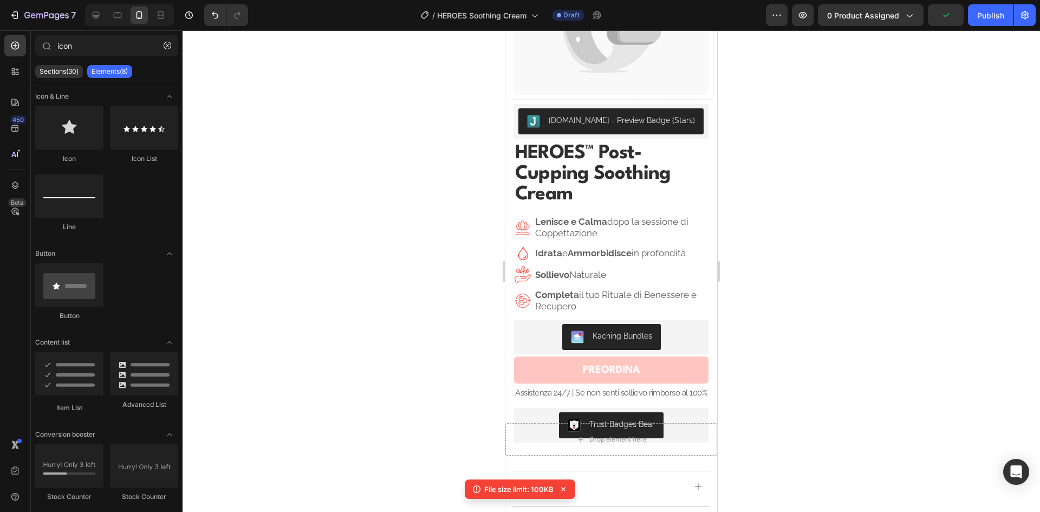
click at [746, 230] on div at bounding box center [610, 270] width 857 height 481
drag, startPoint x: 746, startPoint y: 230, endPoint x: 747, endPoint y: 202, distance: 27.1
click at [747, 202] on div at bounding box center [610, 270] width 857 height 481
click at [828, 228] on div at bounding box center [610, 270] width 857 height 481
drag, startPoint x: 828, startPoint y: 228, endPoint x: 803, endPoint y: 206, distance: 33.4
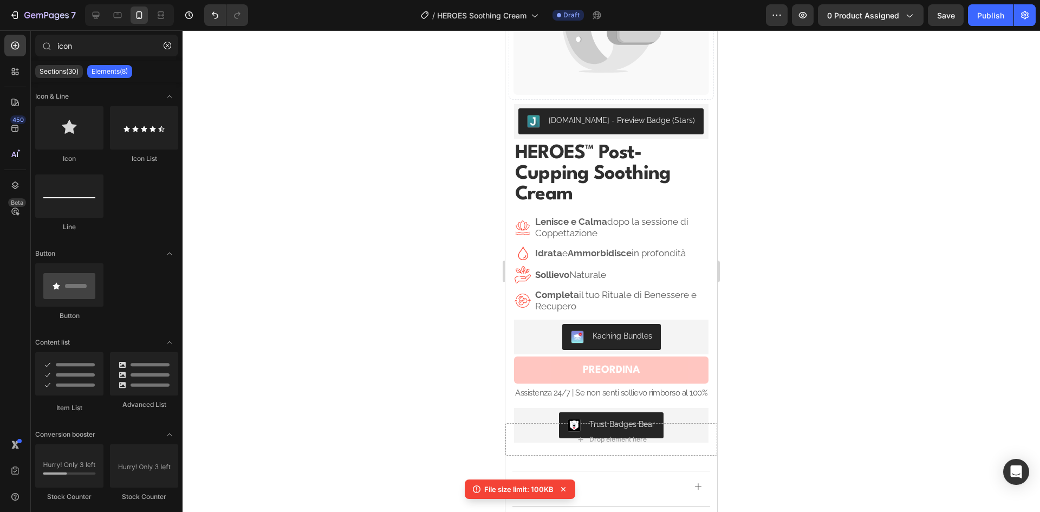
click at [804, 206] on div at bounding box center [610, 270] width 857 height 481
click at [659, 251] on p "Idrata e Ammorbidisce in profondità" at bounding box center [621, 252] width 172 height 11
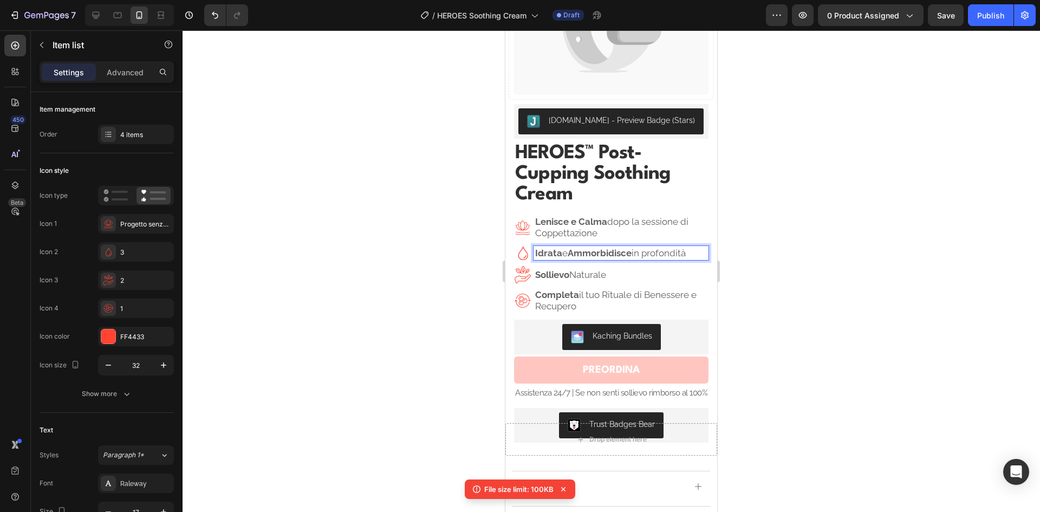
click at [641, 247] on p "Idrata e Ammorbidisce in profondità" at bounding box center [621, 252] width 172 height 11
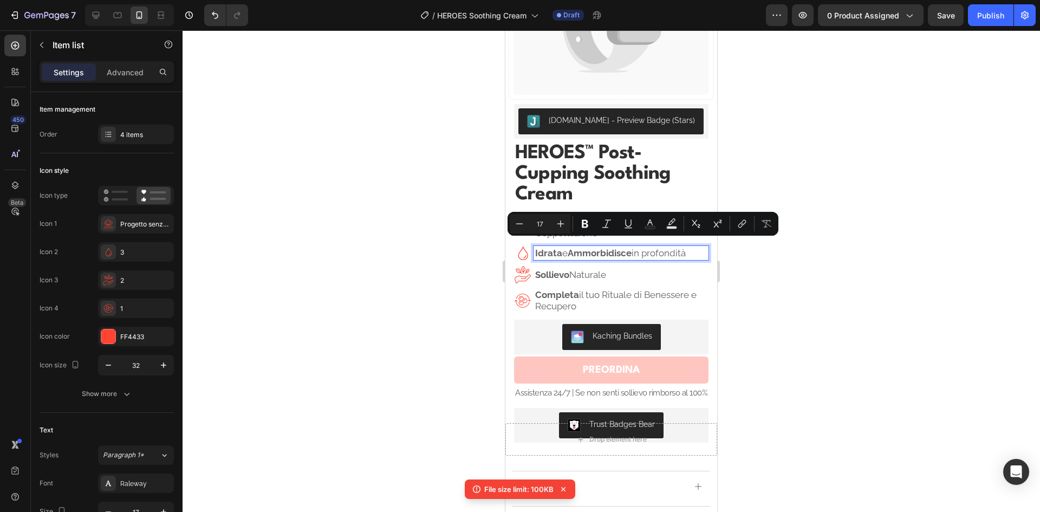
drag, startPoint x: 638, startPoint y: 246, endPoint x: 696, endPoint y: 244, distance: 58.5
click at [696, 247] on p "Idrata e Ammorbidisce in profondità" at bounding box center [621, 252] width 172 height 11
click at [698, 246] on div "Idrata e Ammorbidisce in profondità" at bounding box center [620, 253] width 175 height 14
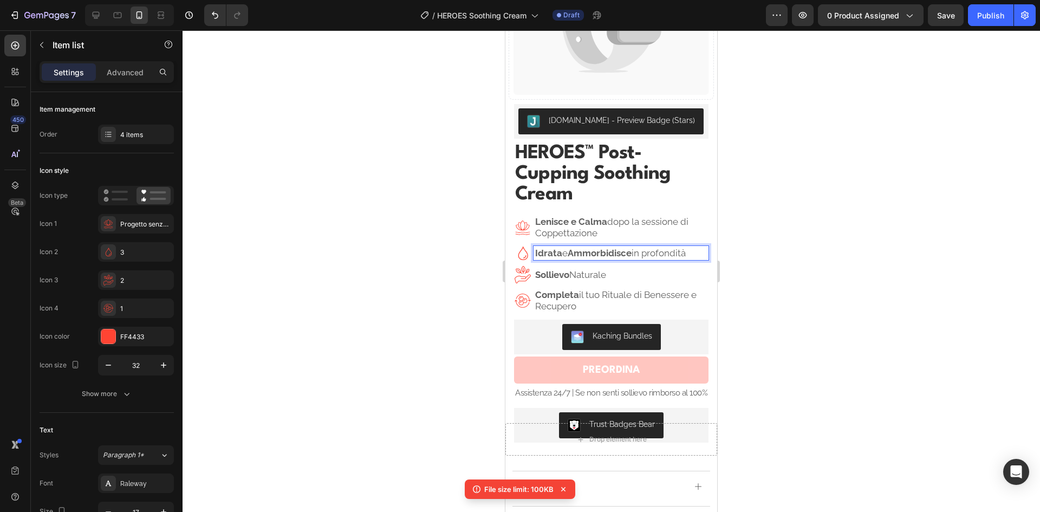
click at [698, 246] on div "Idrata e Ammorbidisce in profondità" at bounding box center [620, 253] width 175 height 14
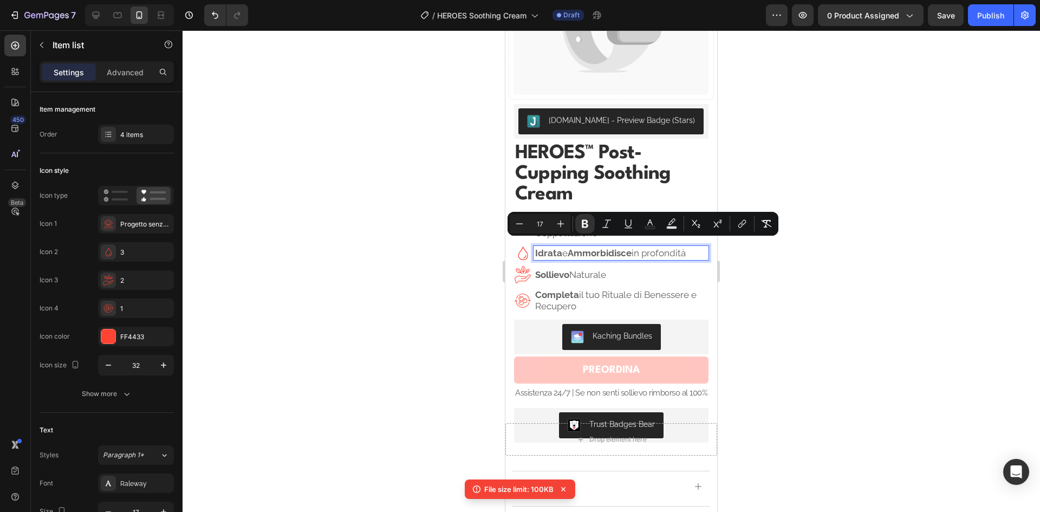
copy p "Idrata e Ammorbidisce in profondità"
click at [125, 252] on div "3" at bounding box center [145, 252] width 51 height 10
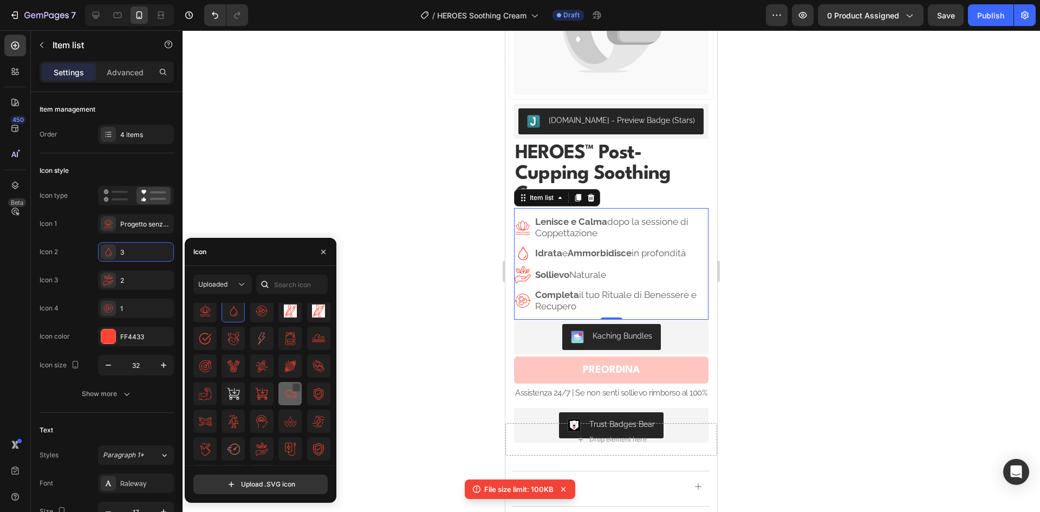
scroll to position [48, 0]
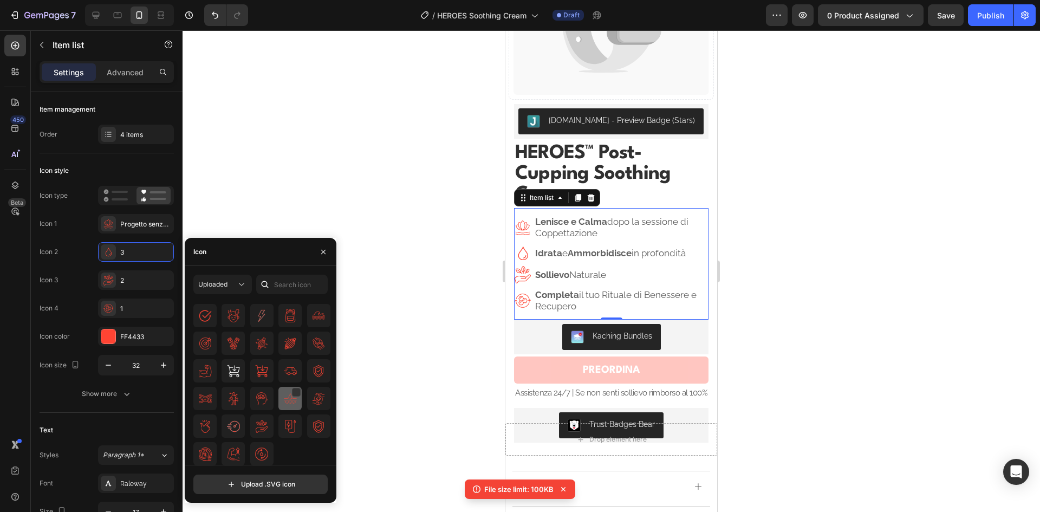
click at [289, 401] on img at bounding box center [290, 398] width 13 height 13
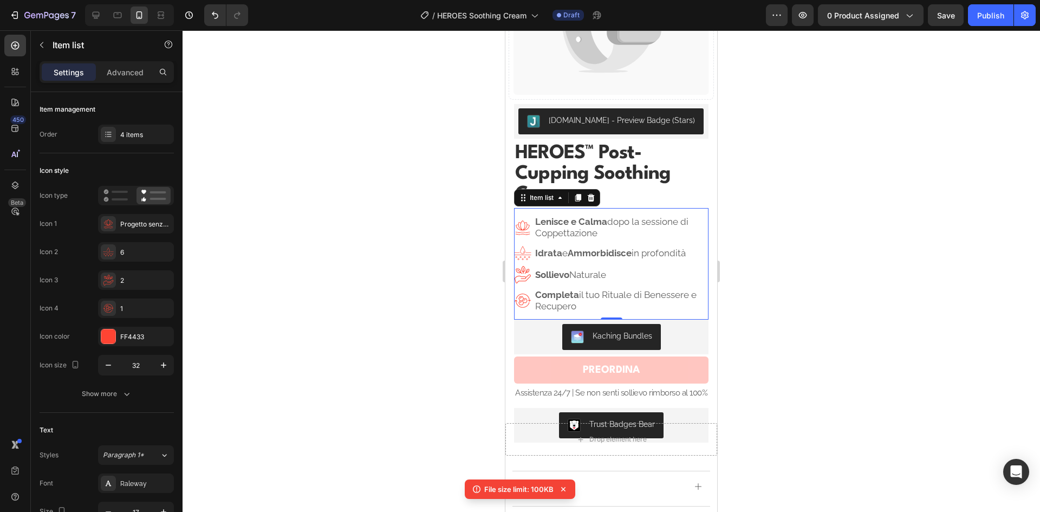
click at [525, 298] on icon at bounding box center [522, 300] width 17 height 17
click at [133, 308] on div "1" at bounding box center [145, 309] width 51 height 10
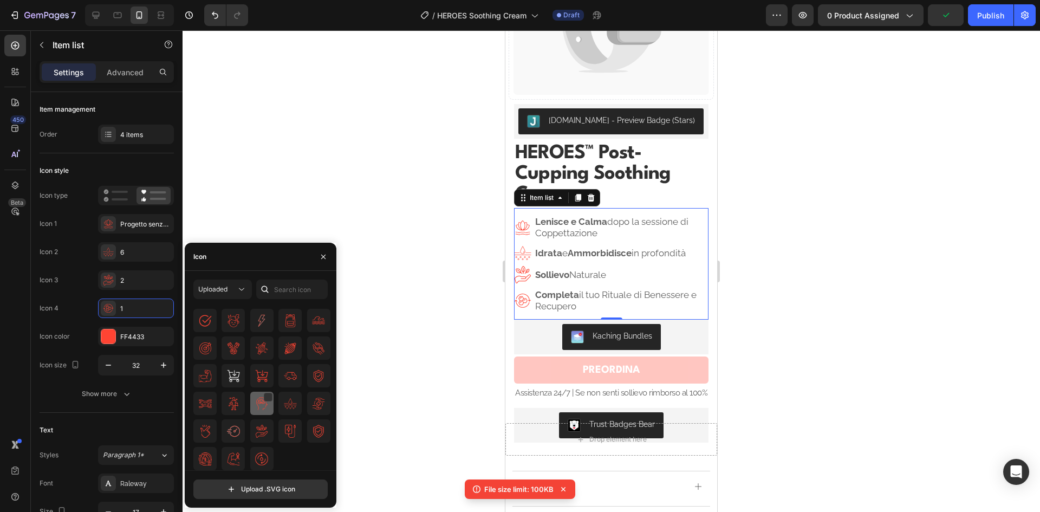
click at [261, 410] on div at bounding box center [261, 402] width 23 height 23
click at [833, 246] on div at bounding box center [610, 270] width 857 height 481
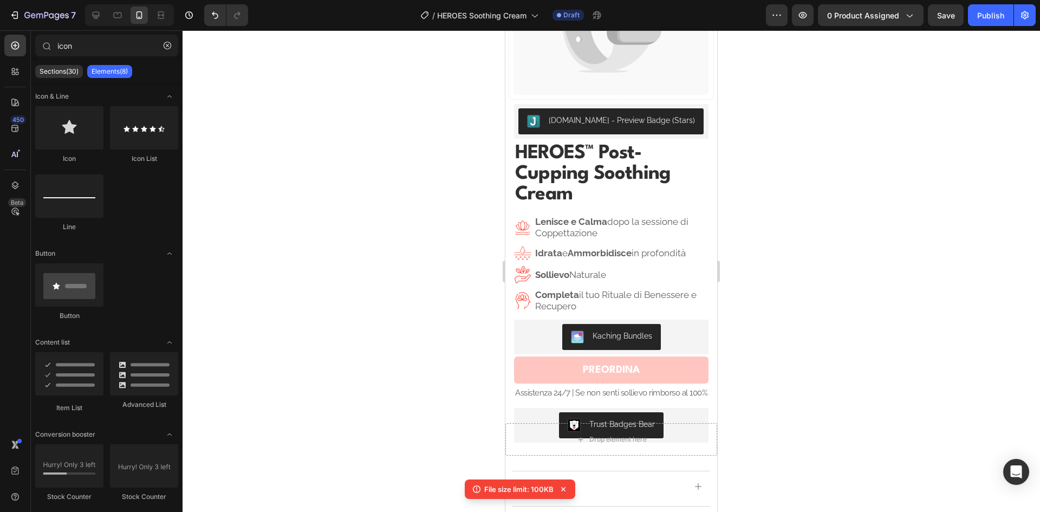
drag, startPoint x: 833, startPoint y: 246, endPoint x: 761, endPoint y: 207, distance: 82.4
click at [788, 205] on div at bounding box center [610, 270] width 857 height 481
click at [375, 172] on div at bounding box center [610, 270] width 857 height 481
drag, startPoint x: 374, startPoint y: 170, endPoint x: 353, endPoint y: 153, distance: 26.6
click at [353, 153] on div at bounding box center [610, 270] width 857 height 481
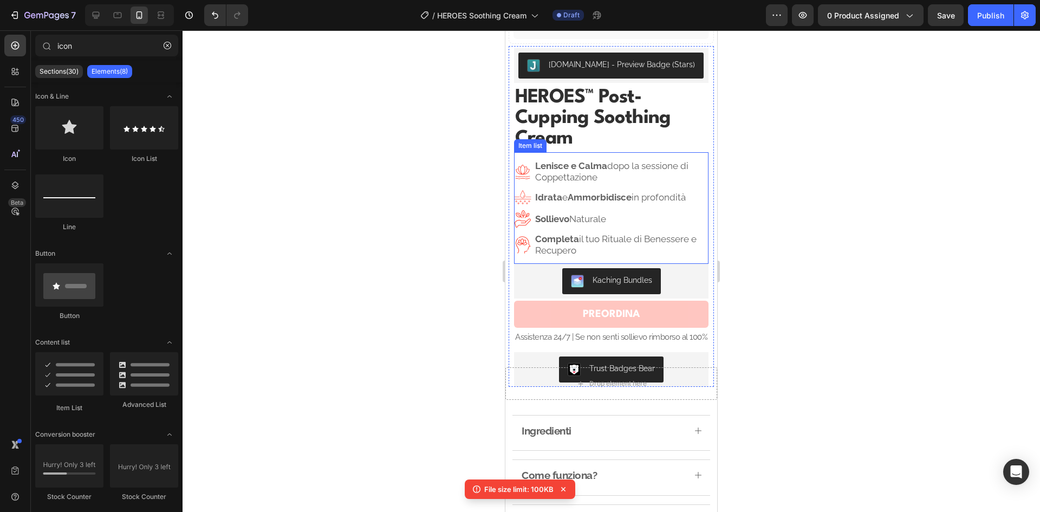
scroll to position [271, 0]
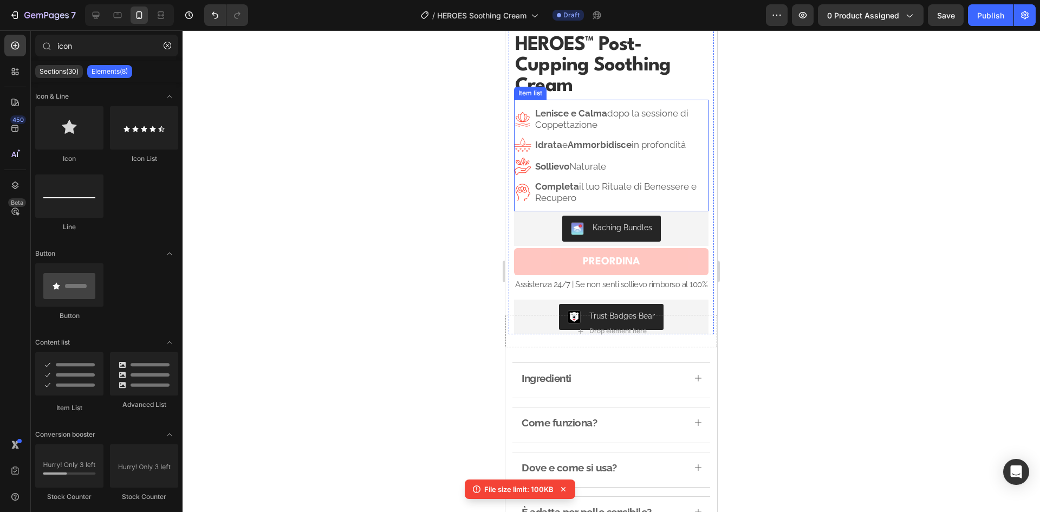
click at [561, 161] on strong "Sollievo" at bounding box center [552, 166] width 34 height 11
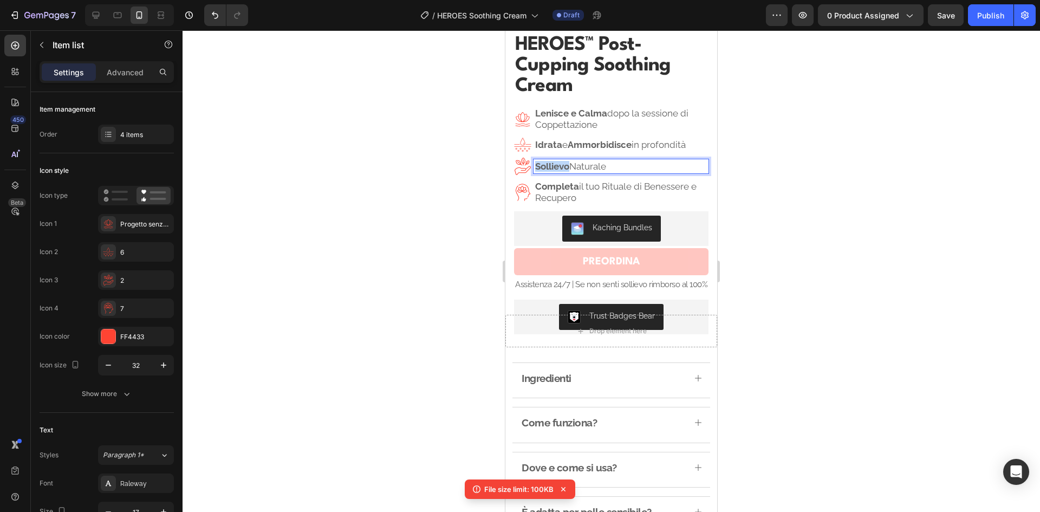
drag, startPoint x: 568, startPoint y: 159, endPoint x: 535, endPoint y: 159, distance: 33.0
click at [535, 161] on strong "Sollievo" at bounding box center [552, 166] width 34 height 11
click at [565, 161] on strong "Dona Sollievo" at bounding box center [571, 166] width 73 height 11
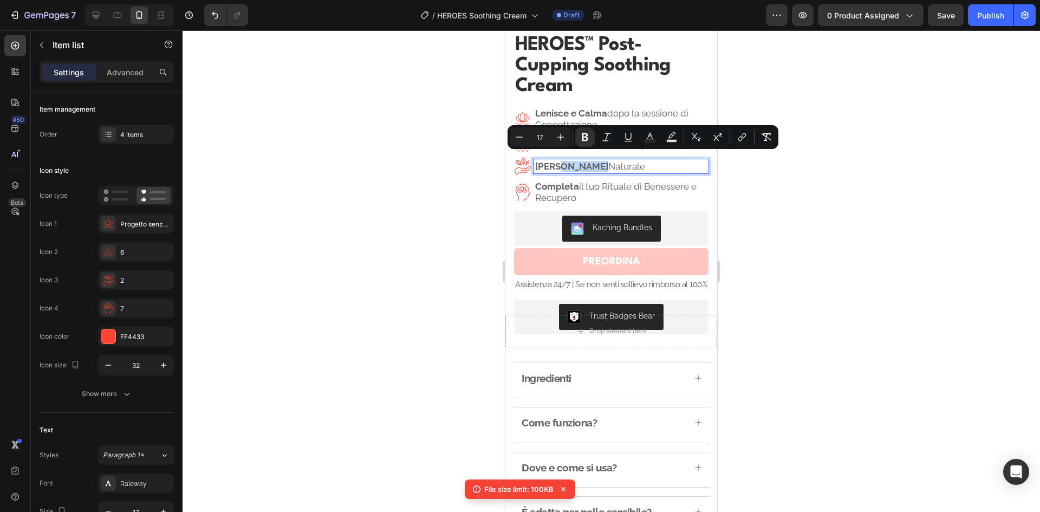
drag, startPoint x: 560, startPoint y: 160, endPoint x: 594, endPoint y: 160, distance: 33.6
click at [594, 161] on strong "Dona Sollievo" at bounding box center [571, 166] width 73 height 11
click at [589, 137] on icon "Editor contextual toolbar" at bounding box center [584, 137] width 11 height 11
click at [600, 165] on div "Dona Sollievo Naturale" at bounding box center [620, 166] width 175 height 14
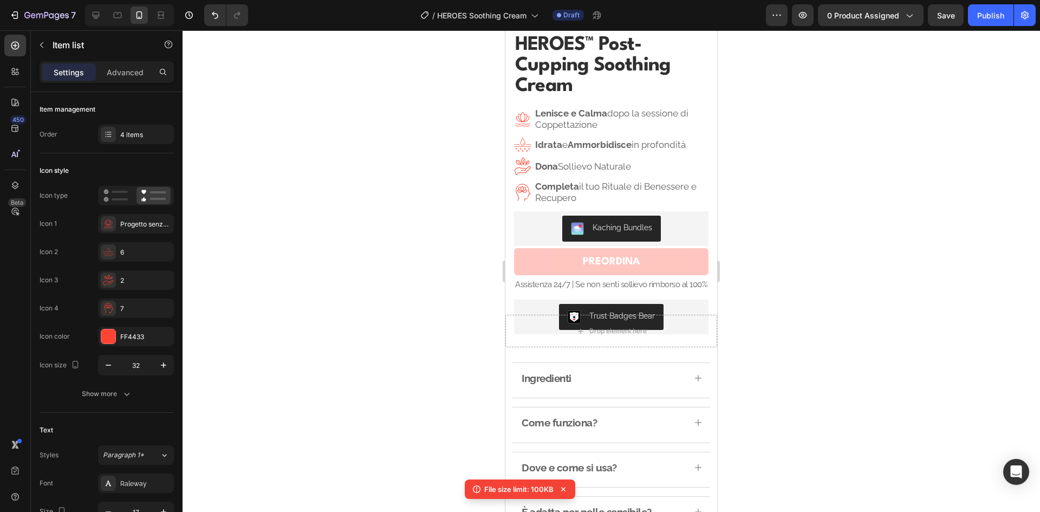
click at [848, 158] on div at bounding box center [610, 270] width 857 height 481
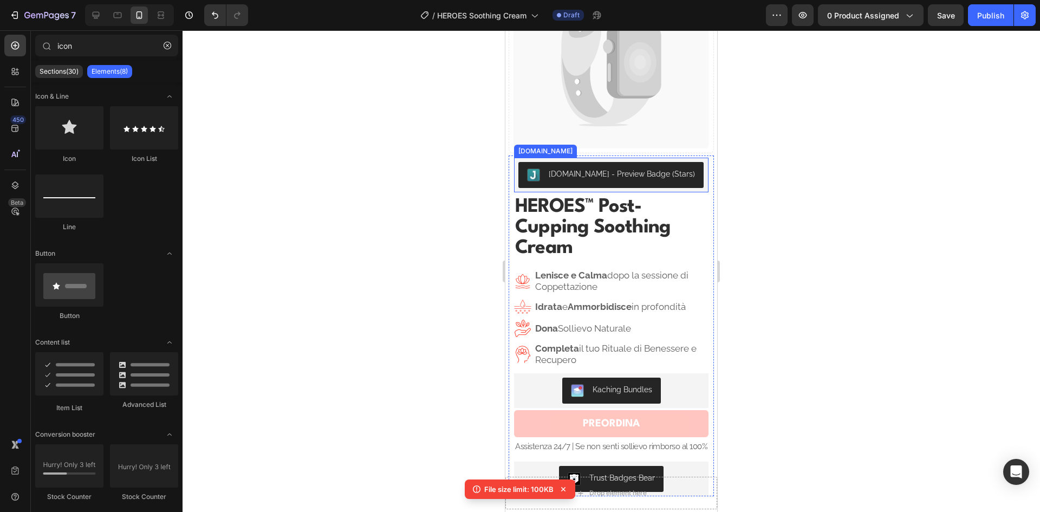
scroll to position [108, 0]
click at [619, 323] on p "Dona Sollievo Naturale" at bounding box center [621, 328] width 172 height 11
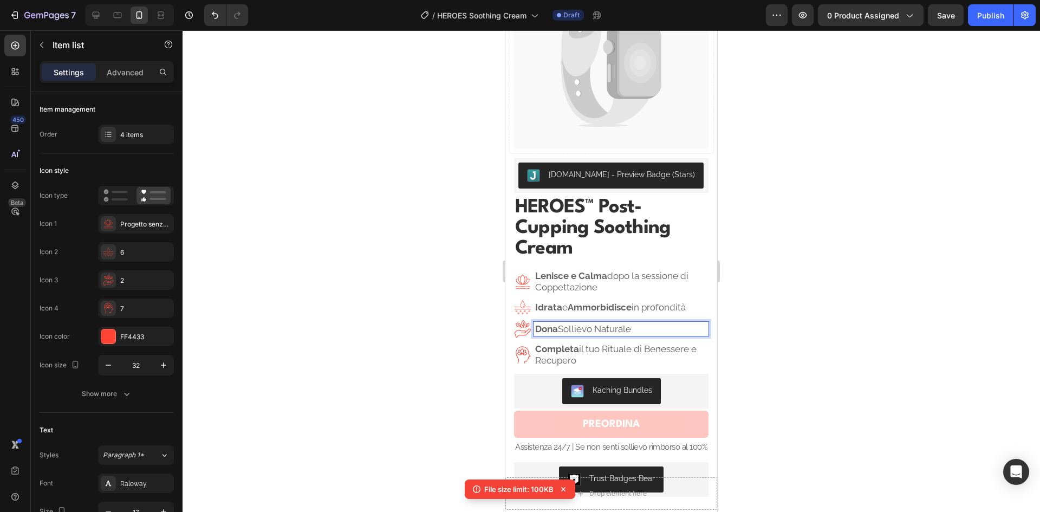
click at [603, 325] on p "Dona Sollievo Naturale" at bounding box center [621, 328] width 172 height 11
click at [566, 323] on p "Dona Sollievo n aturale" at bounding box center [621, 328] width 172 height 11
drag, startPoint x: 646, startPoint y: 326, endPoint x: 560, endPoint y: 323, distance: 86.1
click at [560, 323] on p "Dona s ollievo n aturale" at bounding box center [621, 328] width 172 height 11
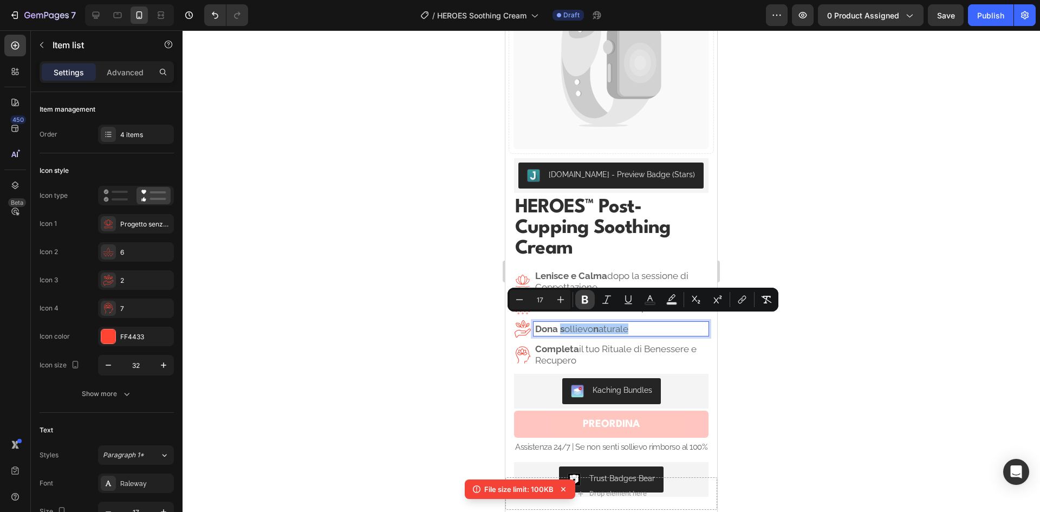
click at [592, 292] on button "Bold" at bounding box center [584, 299] width 19 height 19
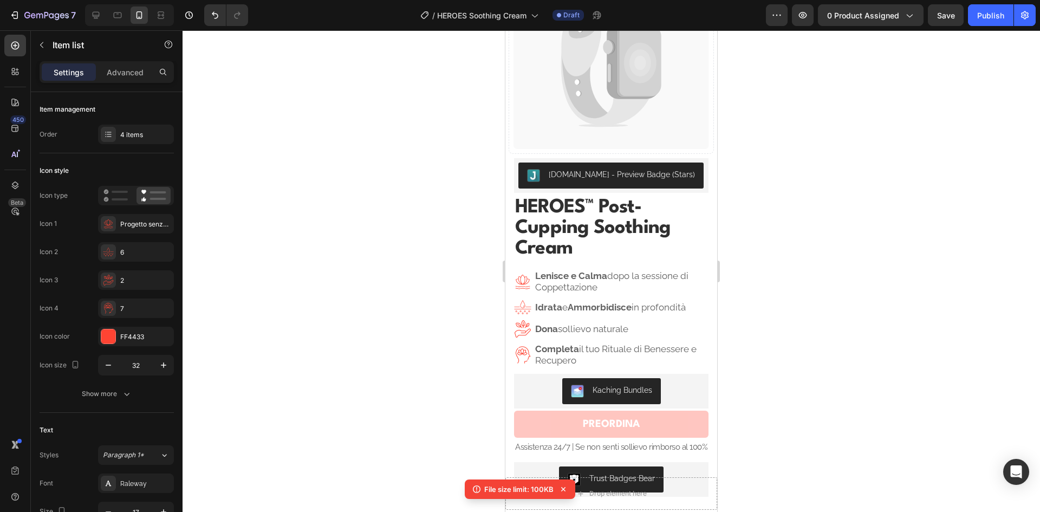
click at [807, 229] on div at bounding box center [610, 270] width 857 height 481
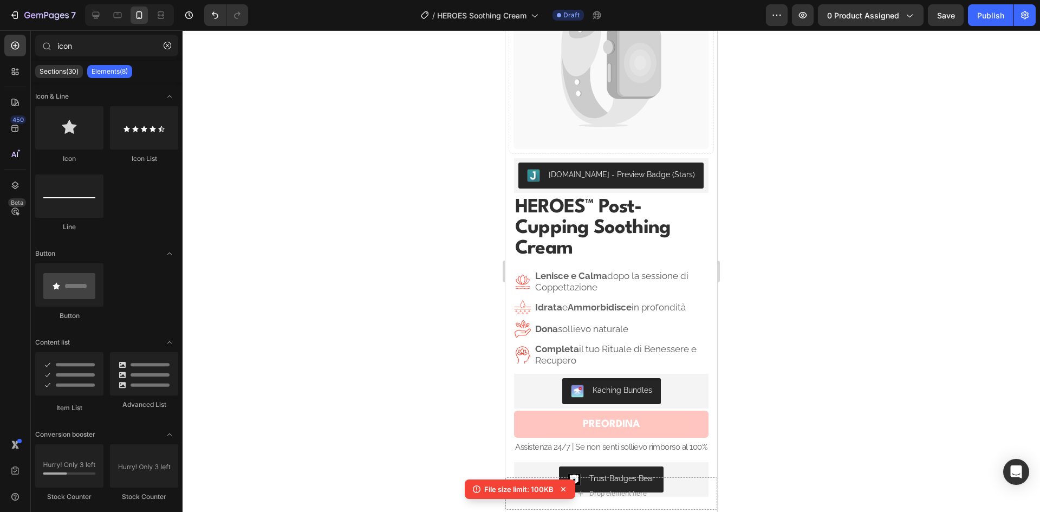
drag, startPoint x: 807, startPoint y: 229, endPoint x: 389, endPoint y: 180, distance: 420.9
click at [389, 180] on div at bounding box center [610, 270] width 857 height 481
drag, startPoint x: 389, startPoint y: 180, endPoint x: 376, endPoint y: 156, distance: 27.1
click at [376, 156] on div at bounding box center [610, 270] width 857 height 481
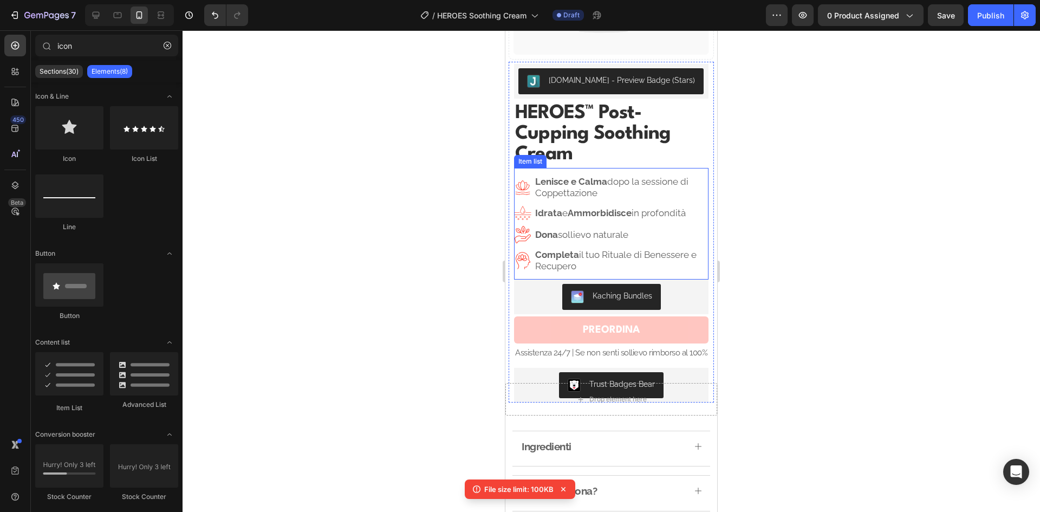
scroll to position [217, 0]
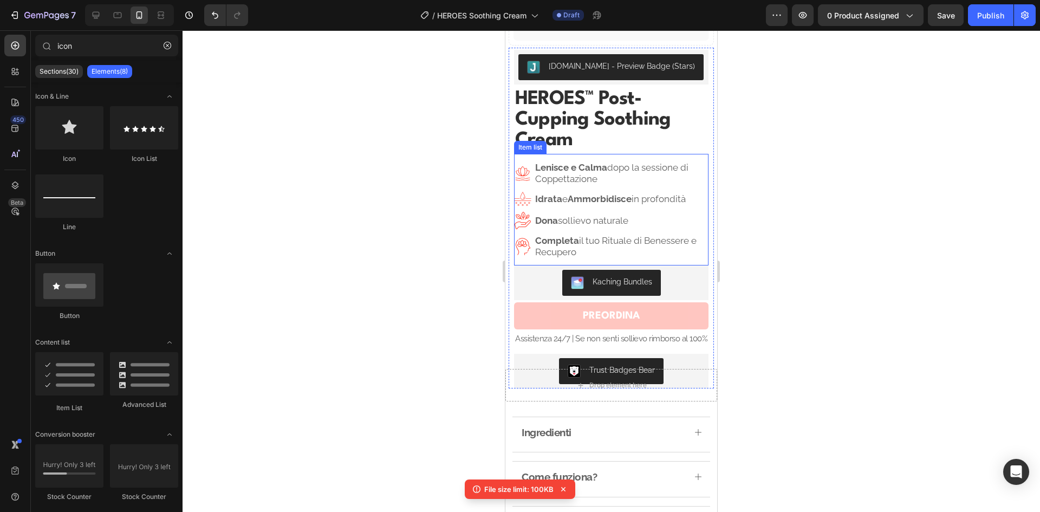
click at [528, 244] on image at bounding box center [523, 246] width 18 height 18
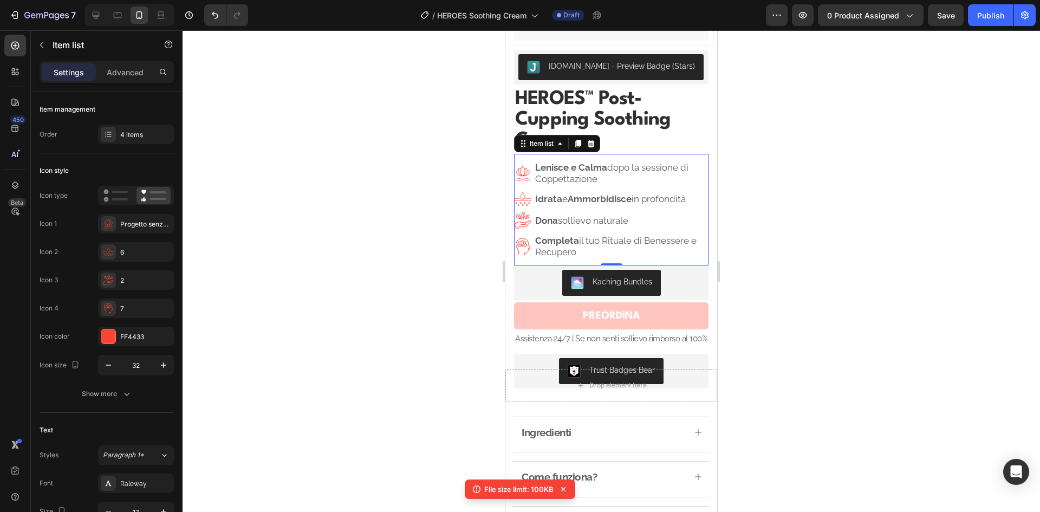
scroll to position [217, 0]
click at [128, 312] on div "7" at bounding box center [145, 309] width 51 height 10
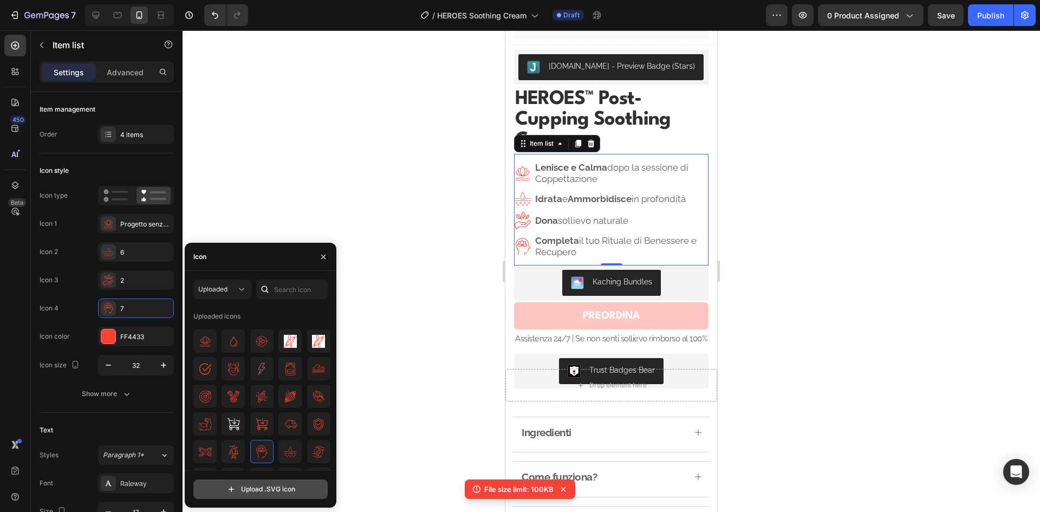
click at [261, 489] on input "file" at bounding box center [260, 489] width 133 height 18
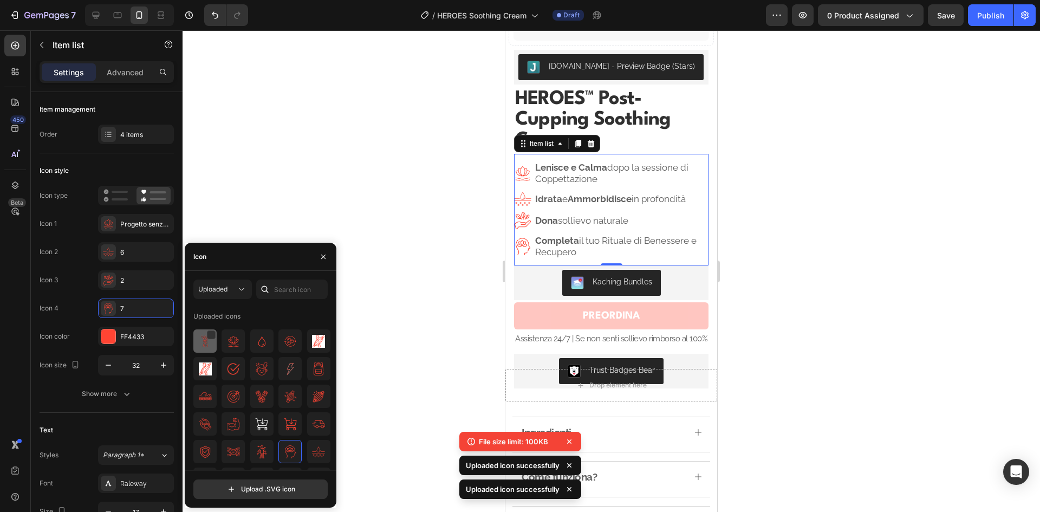
click at [206, 345] on img at bounding box center [205, 341] width 13 height 13
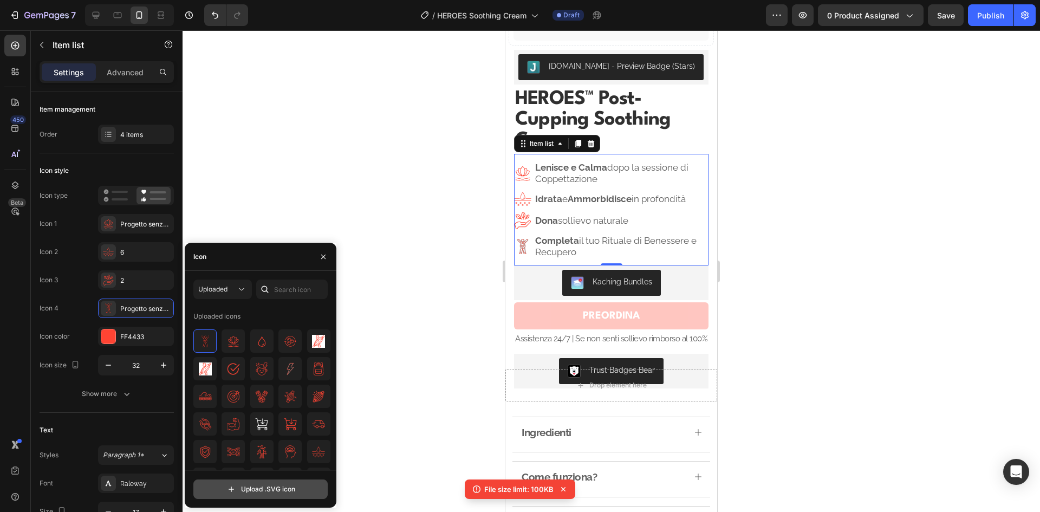
click at [257, 488] on input "file" at bounding box center [260, 489] width 133 height 18
type input "C:\fakepath\Progetto senza titolo (5).svg"
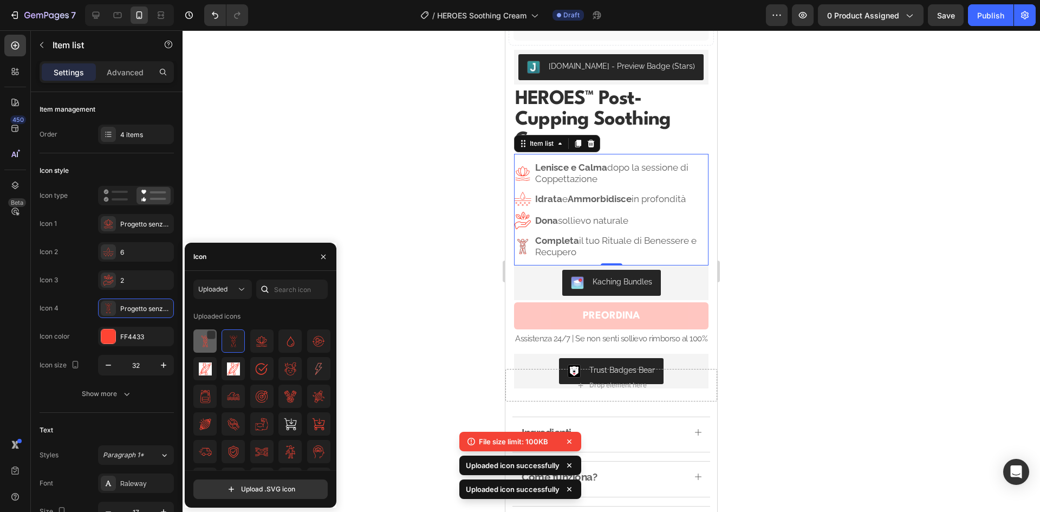
click at [206, 345] on img at bounding box center [205, 341] width 13 height 13
click at [238, 334] on div at bounding box center [239, 334] width 9 height 9
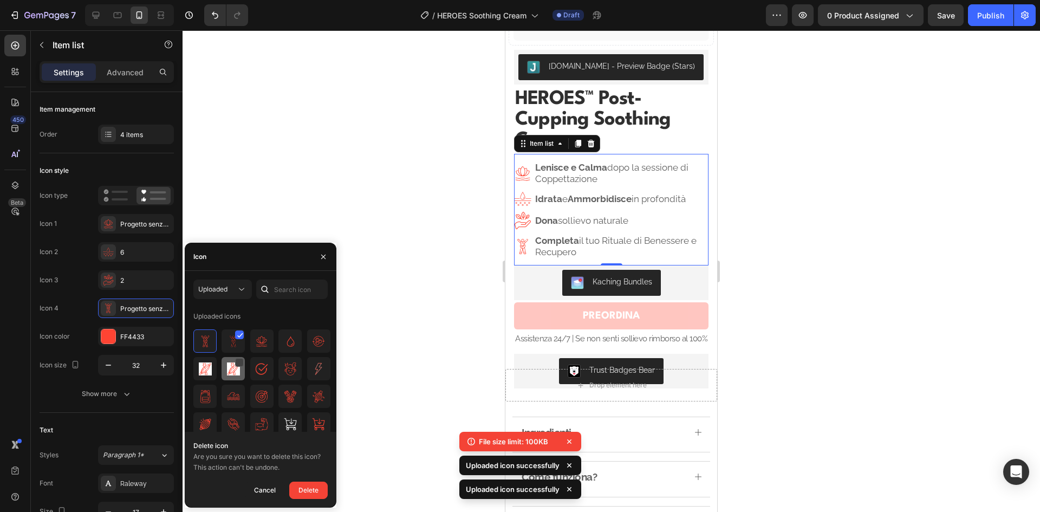
click at [238, 359] on div at bounding box center [239, 362] width 9 height 9
click at [237, 360] on icon at bounding box center [240, 362] width 6 height 5
click at [308, 489] on div "Delete" at bounding box center [308, 489] width 20 height 13
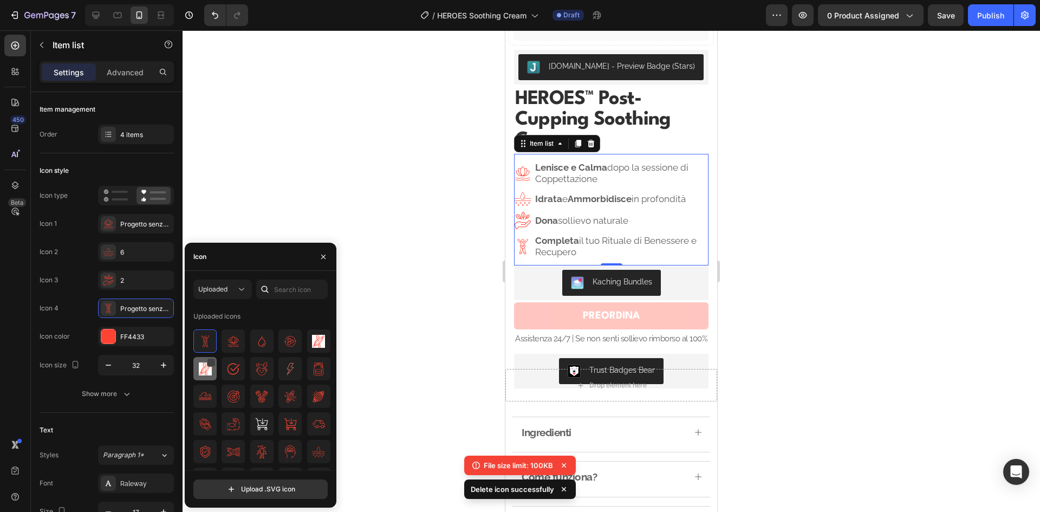
click at [890, 173] on div at bounding box center [610, 270] width 857 height 481
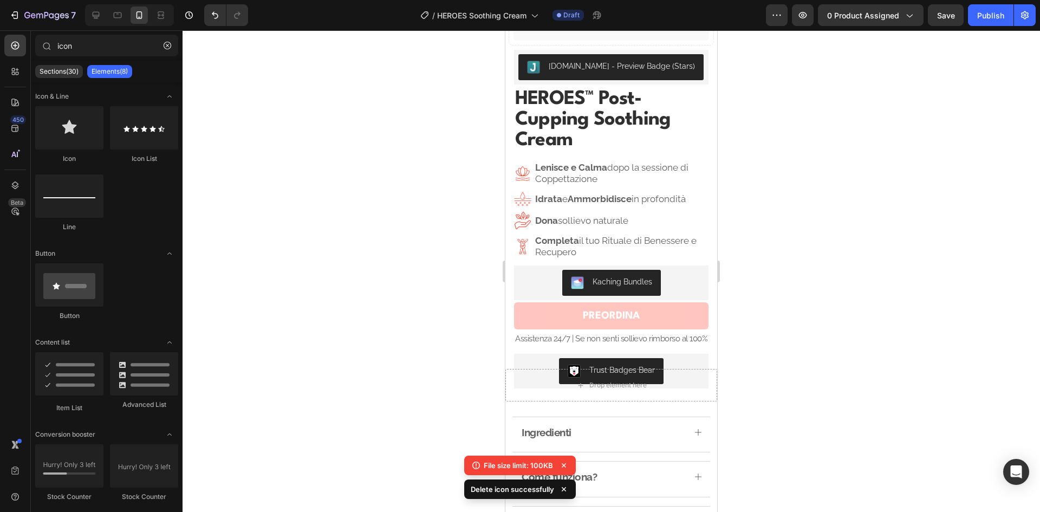
click at [856, 151] on div at bounding box center [610, 270] width 857 height 481
drag, startPoint x: 856, startPoint y: 151, endPoint x: 833, endPoint y: 132, distance: 30.4
click at [833, 132] on div at bounding box center [610, 270] width 857 height 481
drag, startPoint x: 833, startPoint y: 141, endPoint x: 831, endPoint y: 133, distance: 8.8
click at [833, 141] on div at bounding box center [610, 270] width 857 height 481
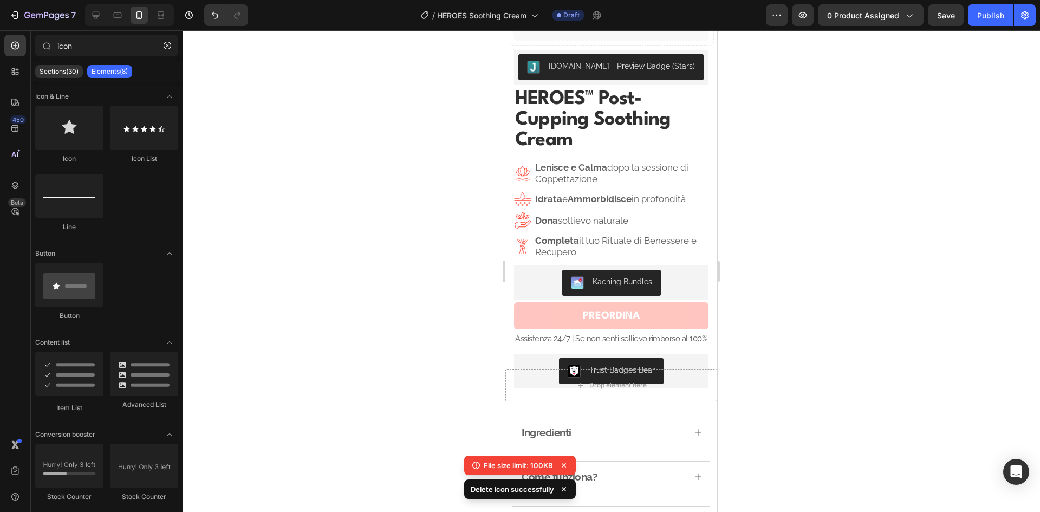
drag, startPoint x: 831, startPoint y: 133, endPoint x: 833, endPoint y: 119, distance: 14.2
click at [833, 119] on div at bounding box center [610, 270] width 857 height 481
click at [832, 126] on div at bounding box center [610, 270] width 857 height 481
click at [830, 116] on div at bounding box center [610, 270] width 857 height 481
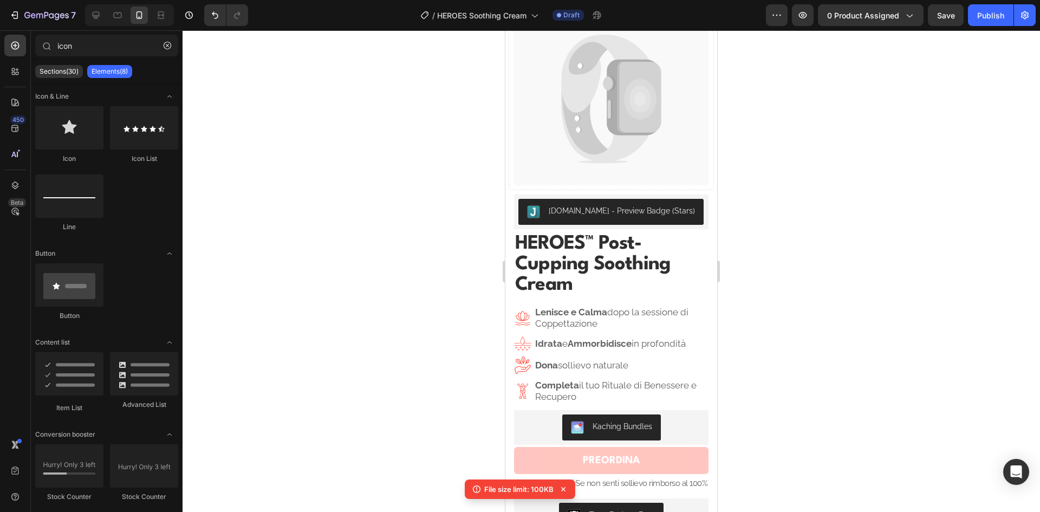
scroll to position [0, 0]
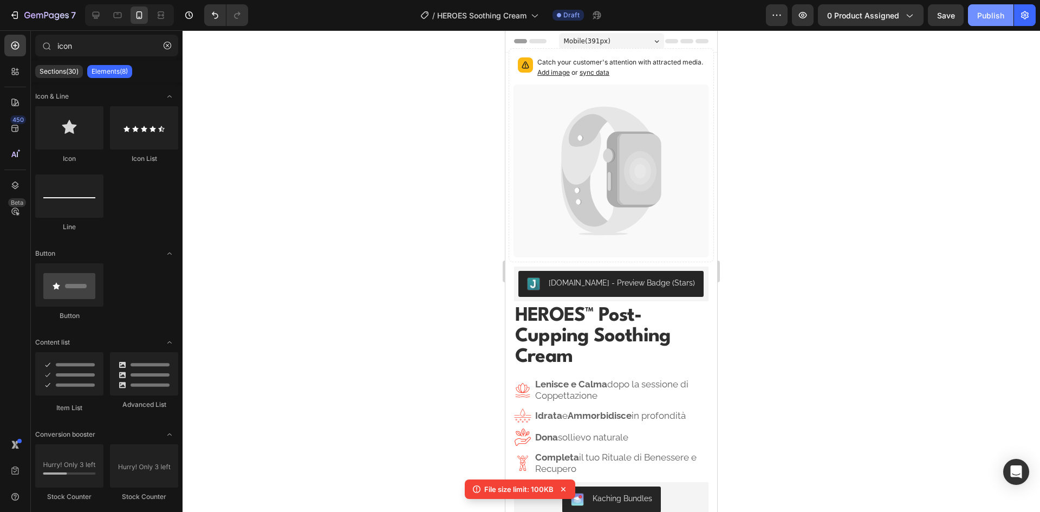
click at [995, 11] on div "Publish" at bounding box center [990, 15] width 27 height 11
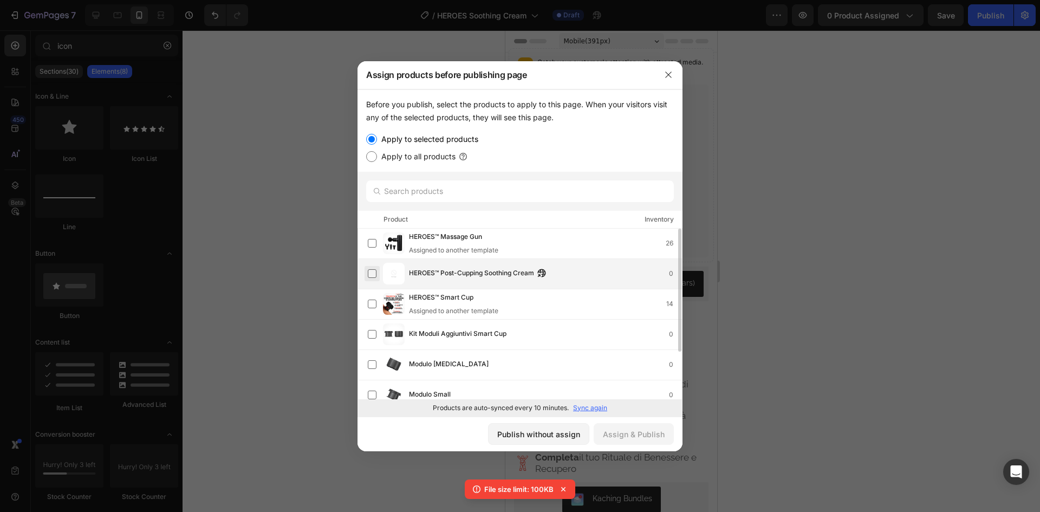
click at [374, 275] on label at bounding box center [372, 273] width 9 height 9
click at [642, 431] on div "Assign & Publish" at bounding box center [634, 433] width 62 height 11
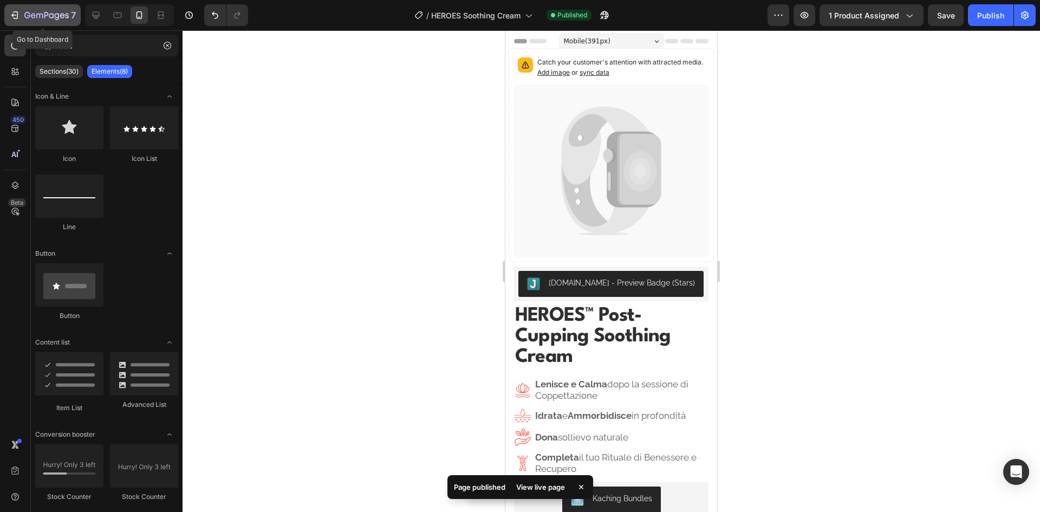
click at [12, 14] on icon "button" at bounding box center [14, 15] width 11 height 11
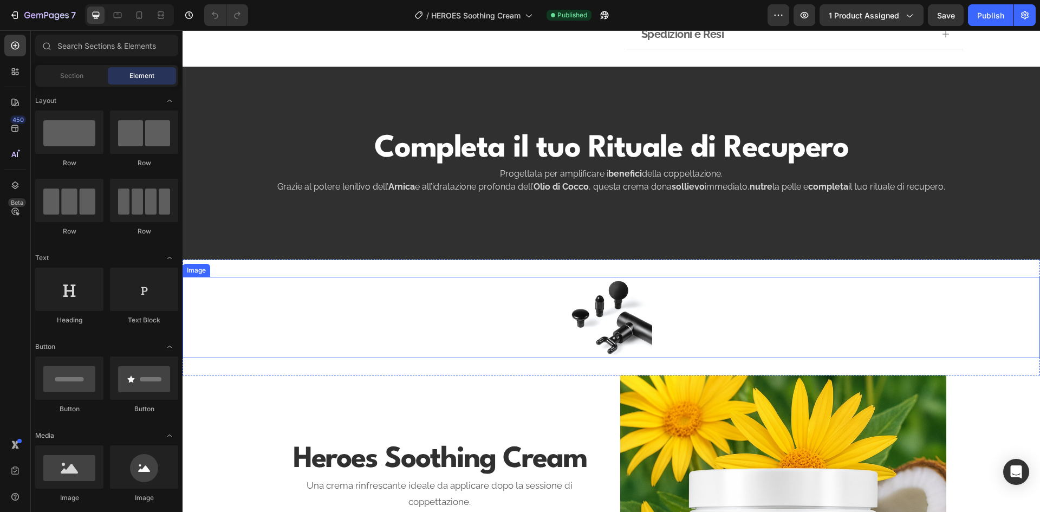
scroll to position [758, 0]
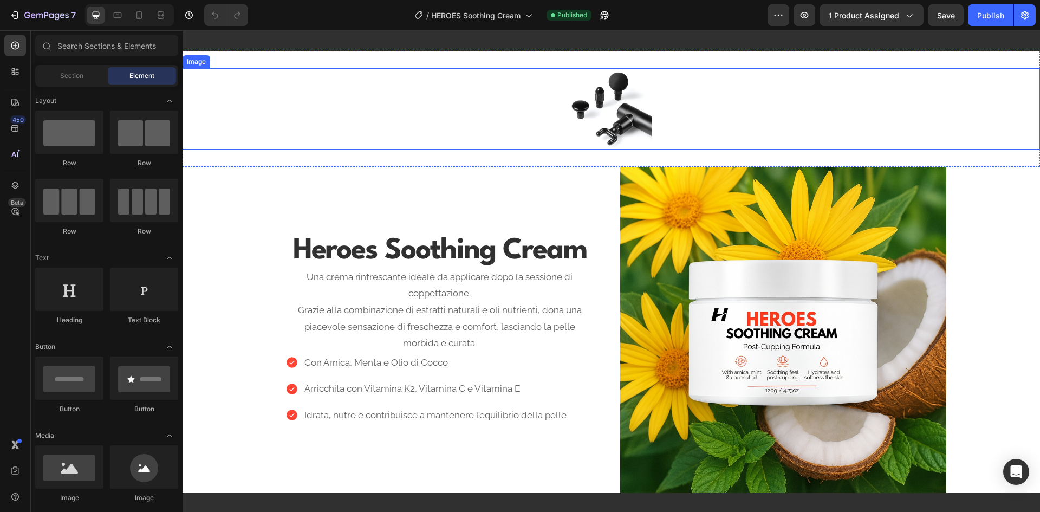
click at [710, 124] on div at bounding box center [610, 108] width 857 height 81
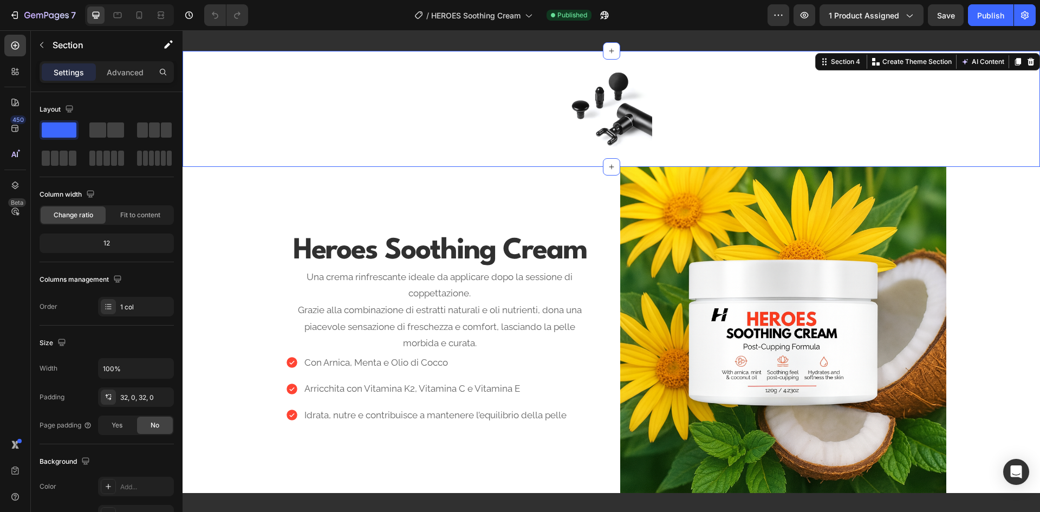
click at [709, 58] on div "Image Section 4 You can create reusable sections Create Theme Section AI Conten…" at bounding box center [610, 109] width 857 height 116
click at [146, 12] on div at bounding box center [138, 14] width 17 height 17
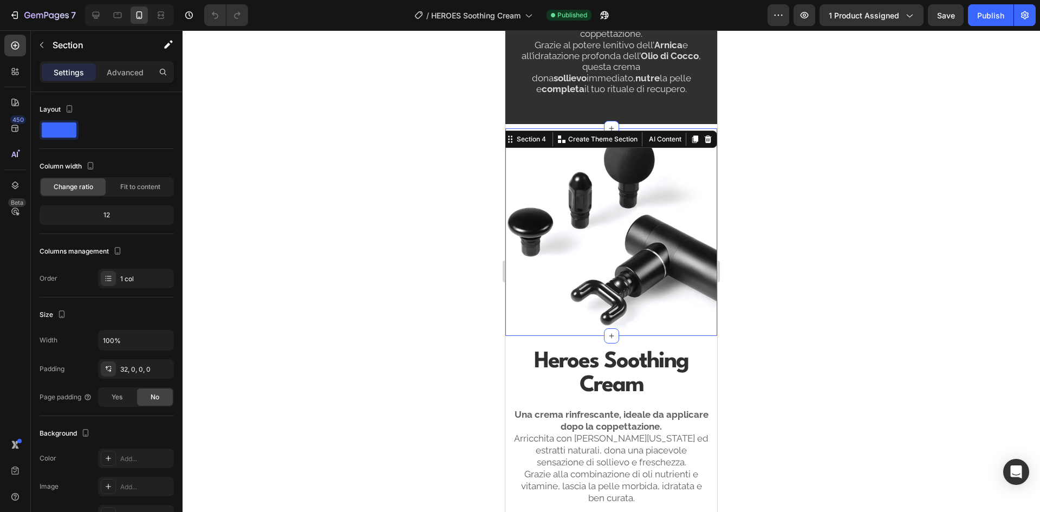
scroll to position [679, 0]
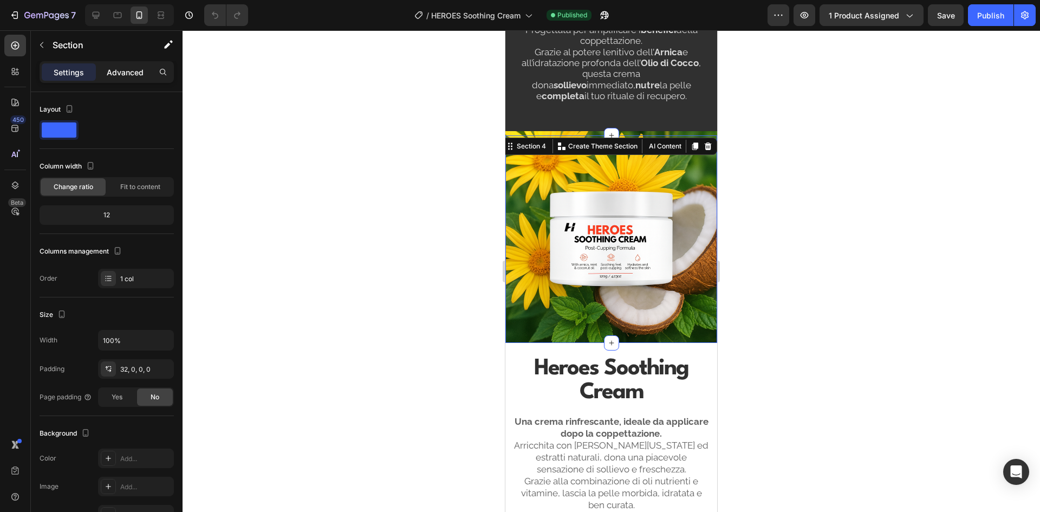
click at [135, 70] on p "Advanced" at bounding box center [125, 72] width 37 height 11
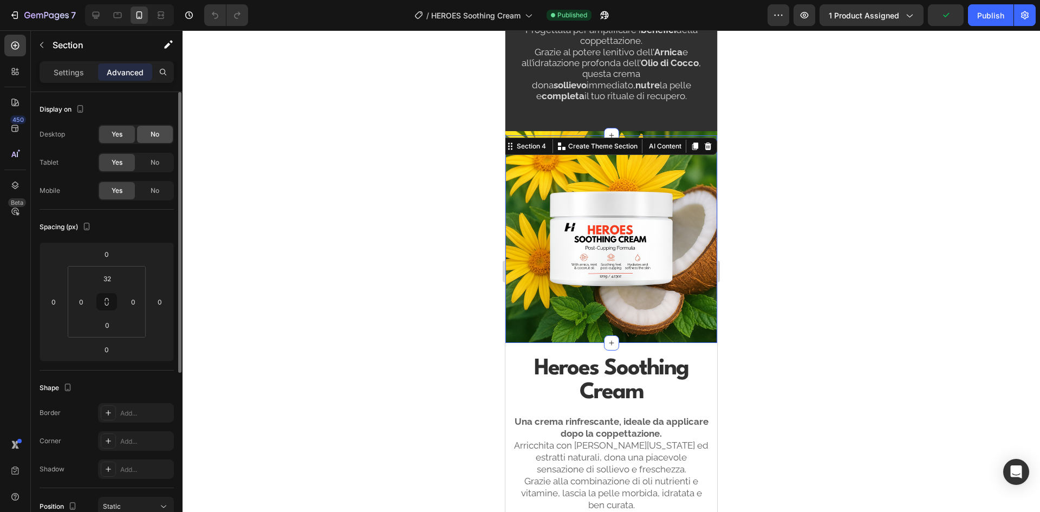
click at [156, 132] on span "No" at bounding box center [155, 134] width 9 height 10
click at [160, 160] on div "No" at bounding box center [155, 162] width 36 height 17
click at [103, 15] on div at bounding box center [95, 14] width 17 height 17
type input "32"
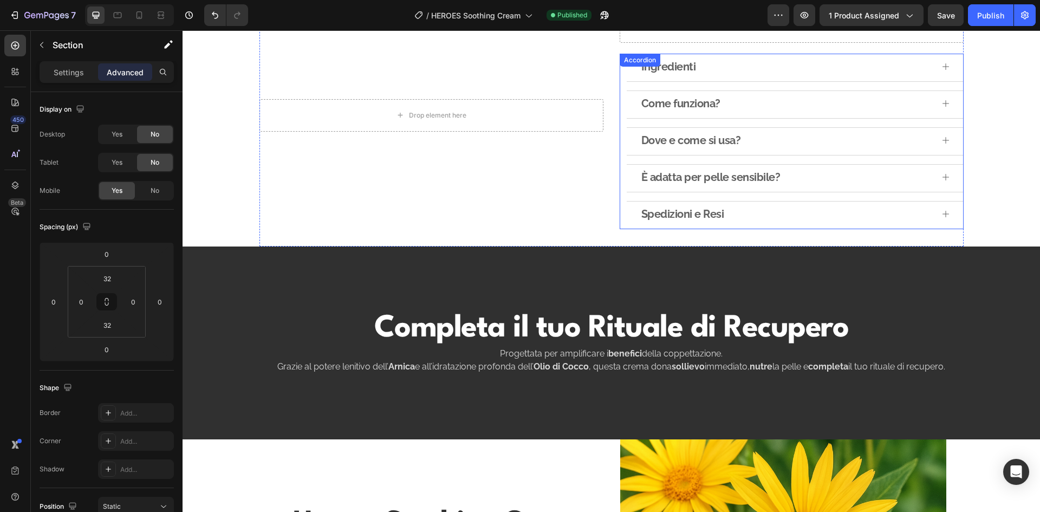
scroll to position [291, 0]
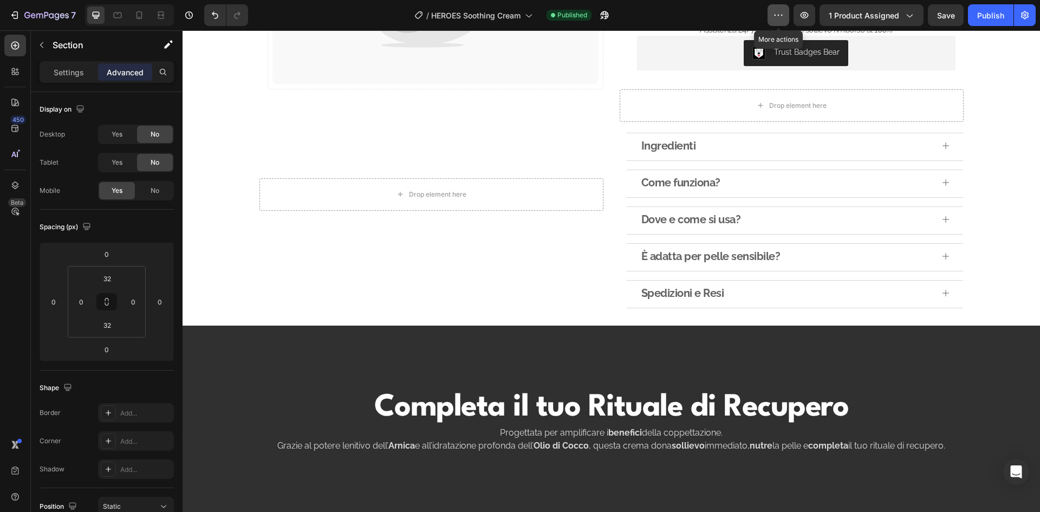
click at [776, 14] on icon "button" at bounding box center [778, 15] width 11 height 11
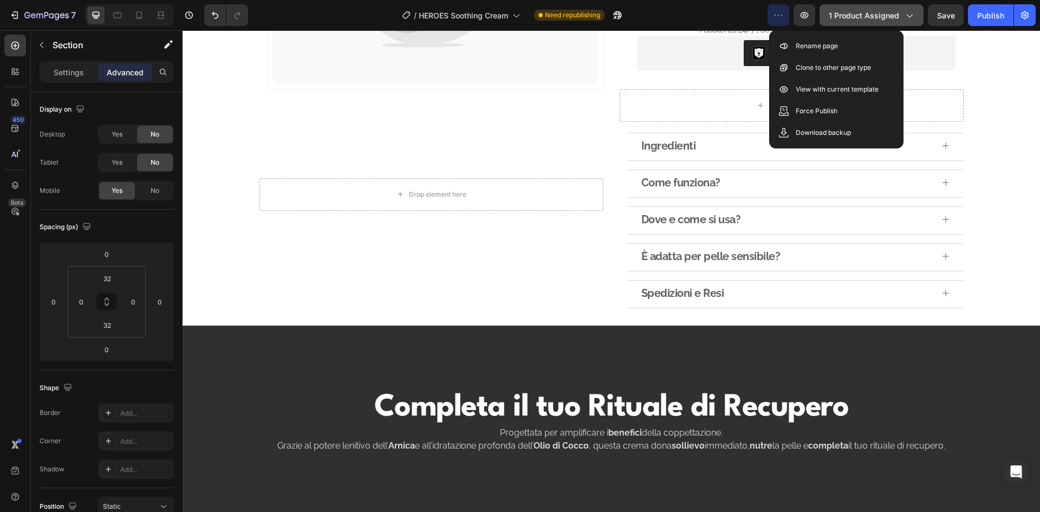
click at [894, 21] on button "1 product assigned" at bounding box center [871, 15] width 104 height 22
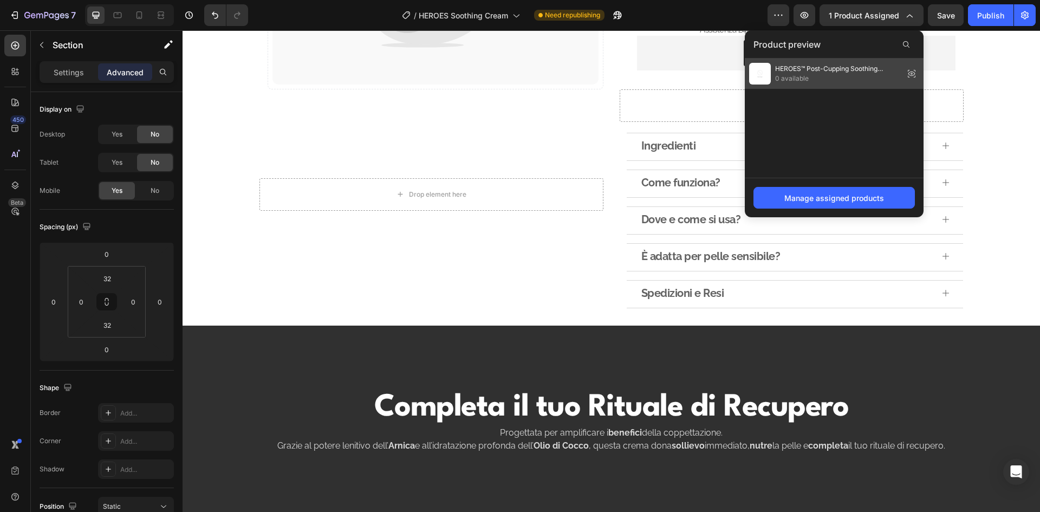
click at [813, 69] on span "HEROES™ Post-Cupping Soothing Cream" at bounding box center [837, 69] width 125 height 10
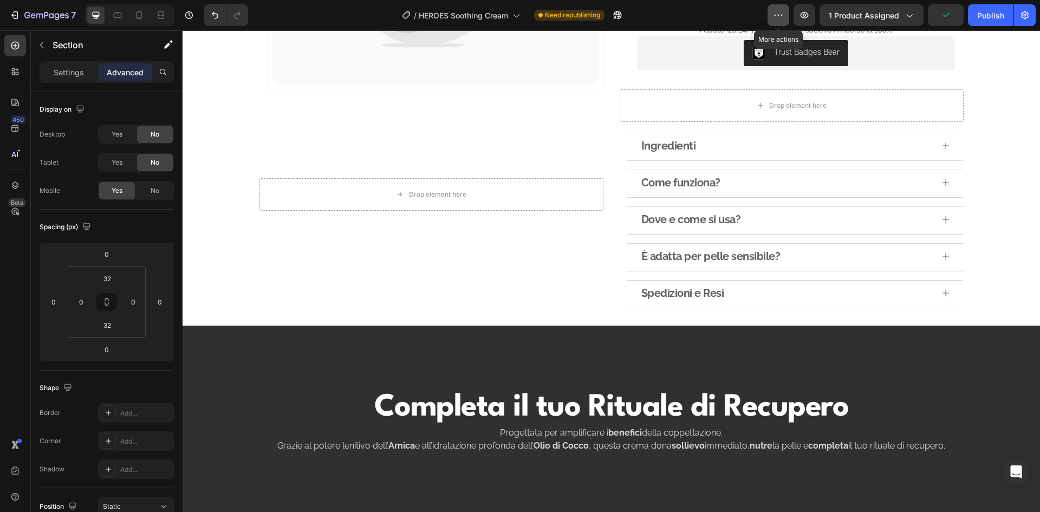
click at [783, 10] on icon "button" at bounding box center [778, 15] width 11 height 11
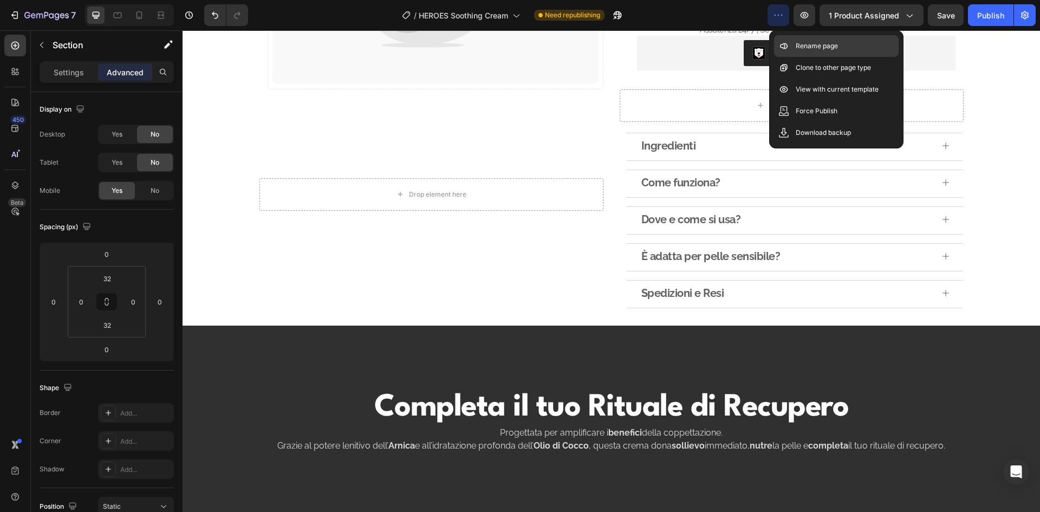
click at [833, 49] on p "Rename page" at bounding box center [816, 46] width 42 height 11
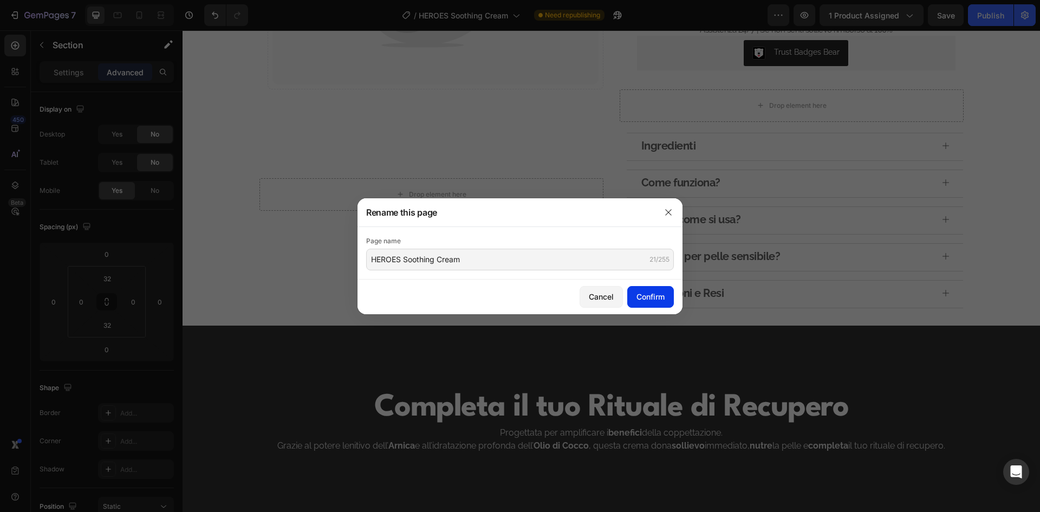
click at [666, 296] on button "Confirm" at bounding box center [650, 297] width 47 height 22
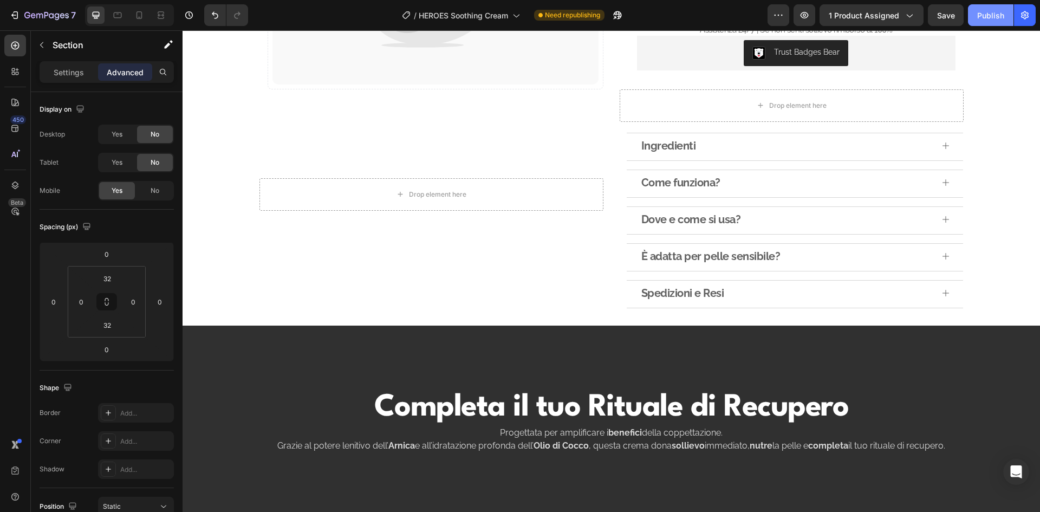
click at [998, 11] on div "Publish" at bounding box center [990, 15] width 27 height 11
click at [1027, 14] on icon "button" at bounding box center [1024, 15] width 11 height 11
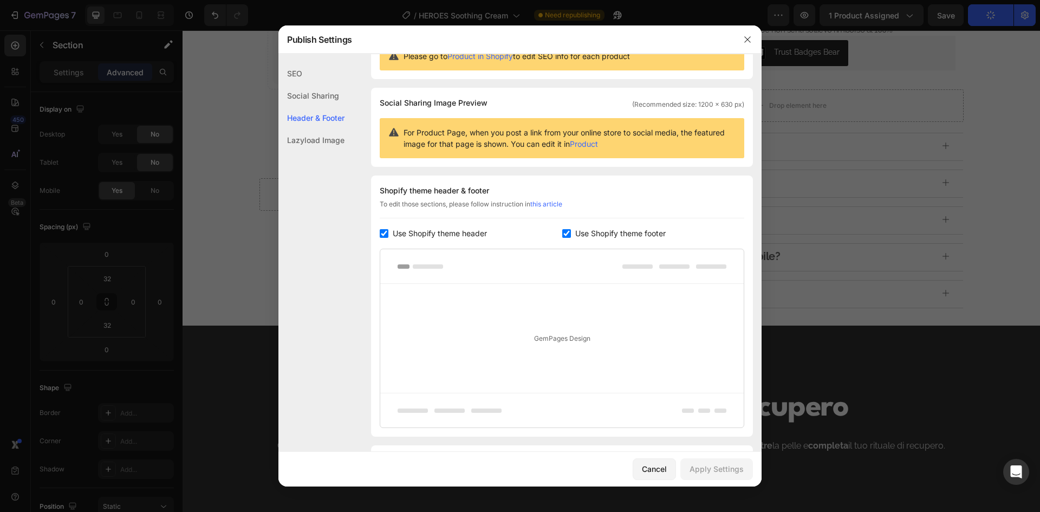
scroll to position [112, 0]
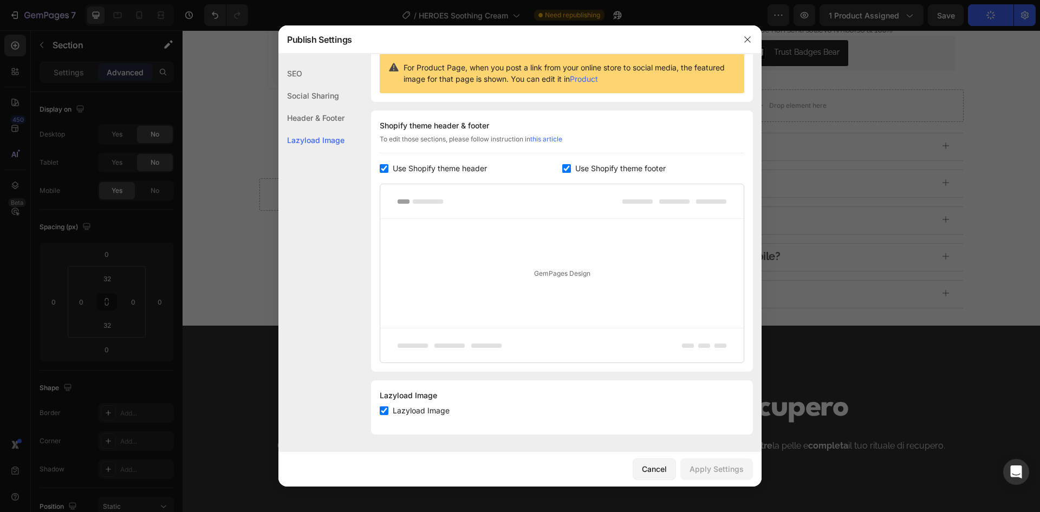
click at [331, 107] on div "Social Sharing" at bounding box center [311, 118] width 66 height 22
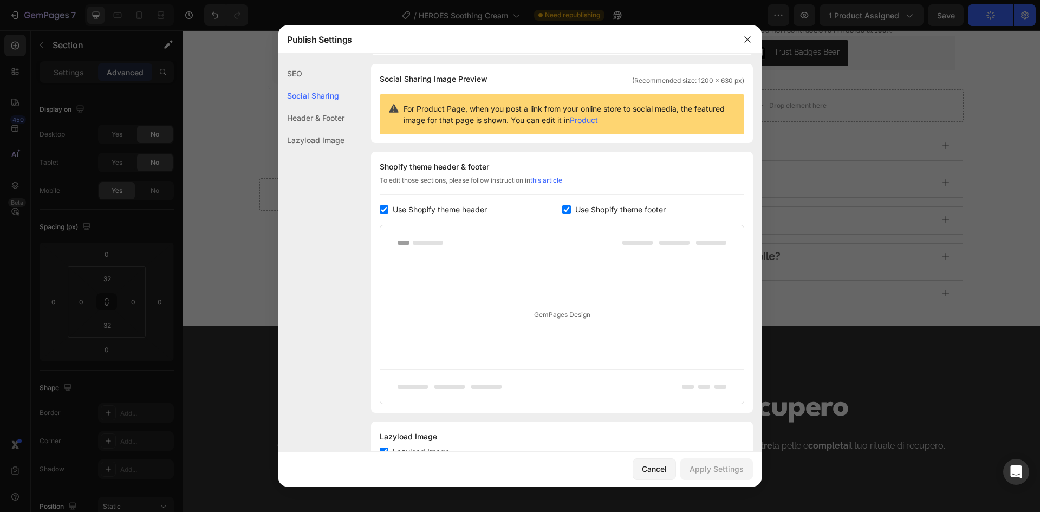
scroll to position [70, 0]
click at [296, 84] on div "SEO" at bounding box center [311, 95] width 66 height 22
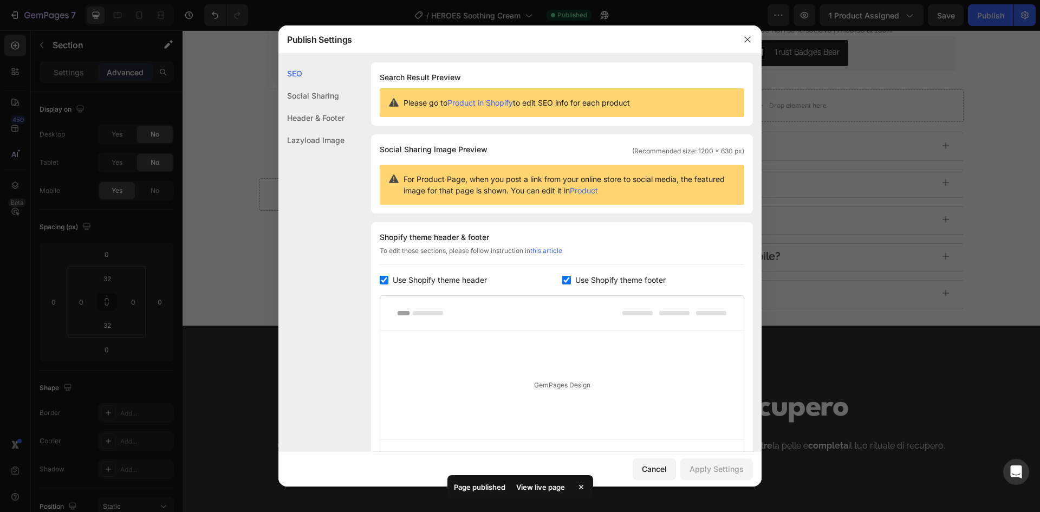
click at [318, 129] on div "Header & Footer" at bounding box center [311, 140] width 66 height 22
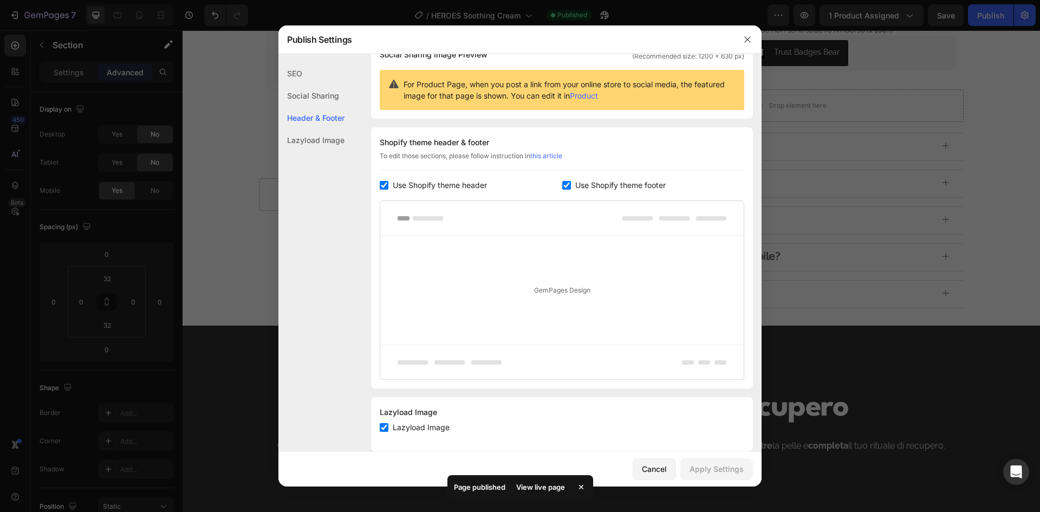
scroll to position [112, 0]
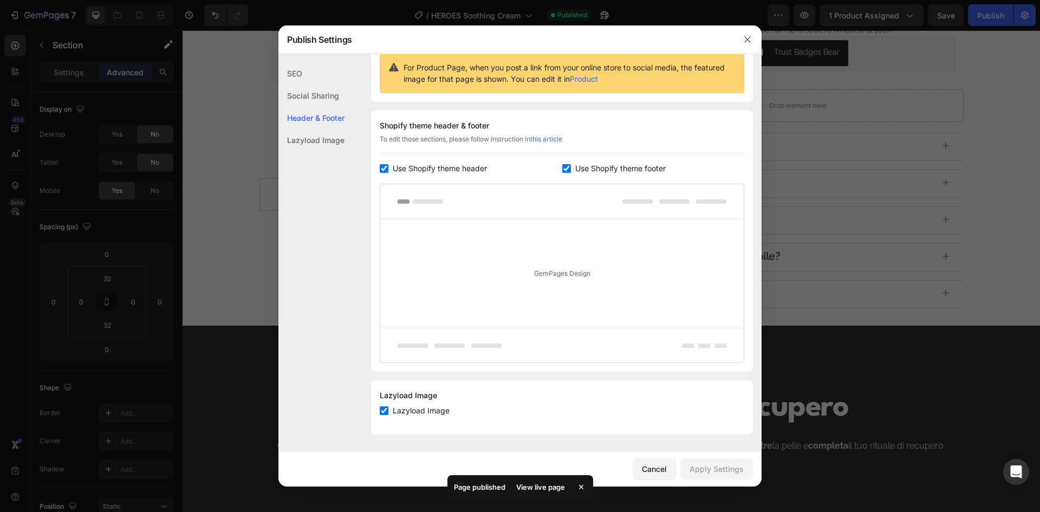
click at [322, 107] on div "Social Sharing" at bounding box center [311, 118] width 66 height 22
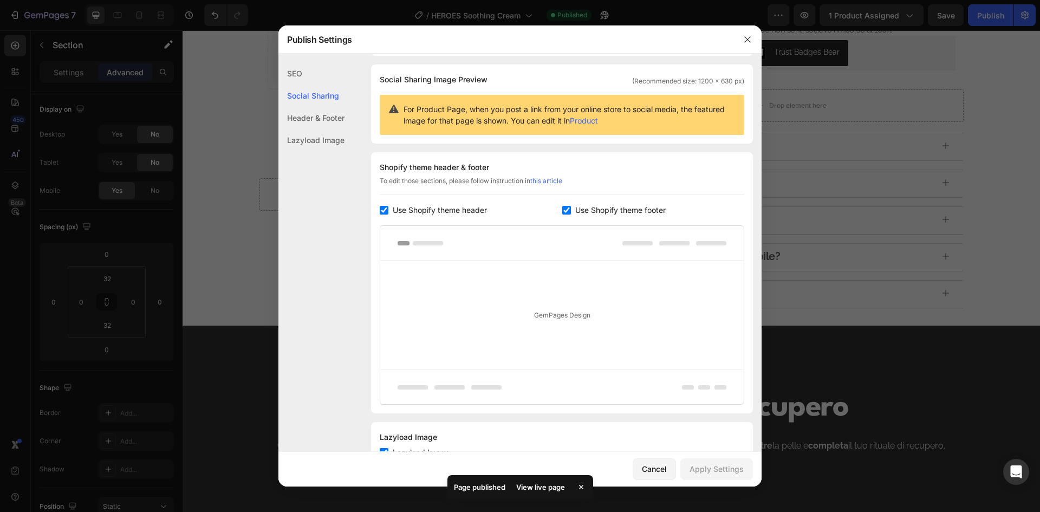
click at [305, 84] on div "SEO" at bounding box center [311, 95] width 66 height 22
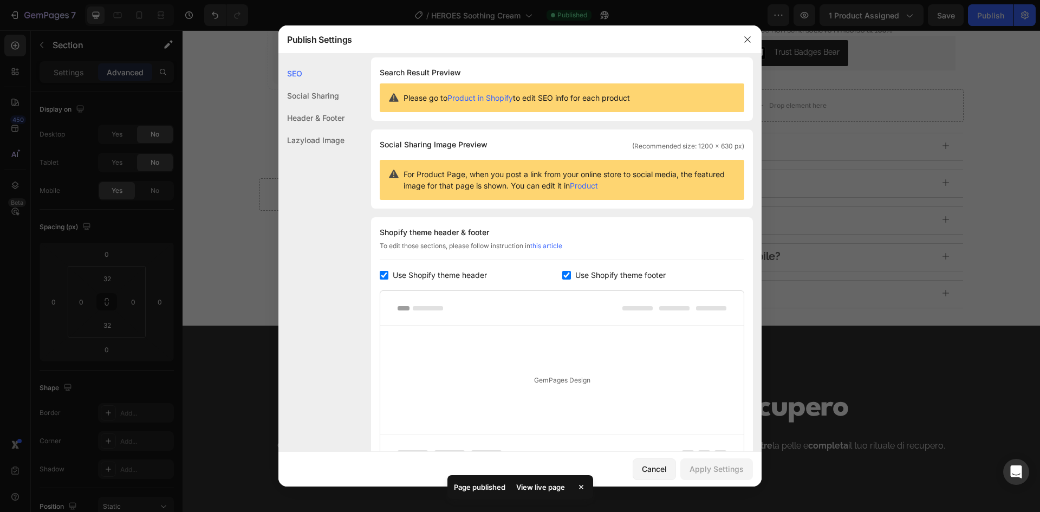
scroll to position [0, 0]
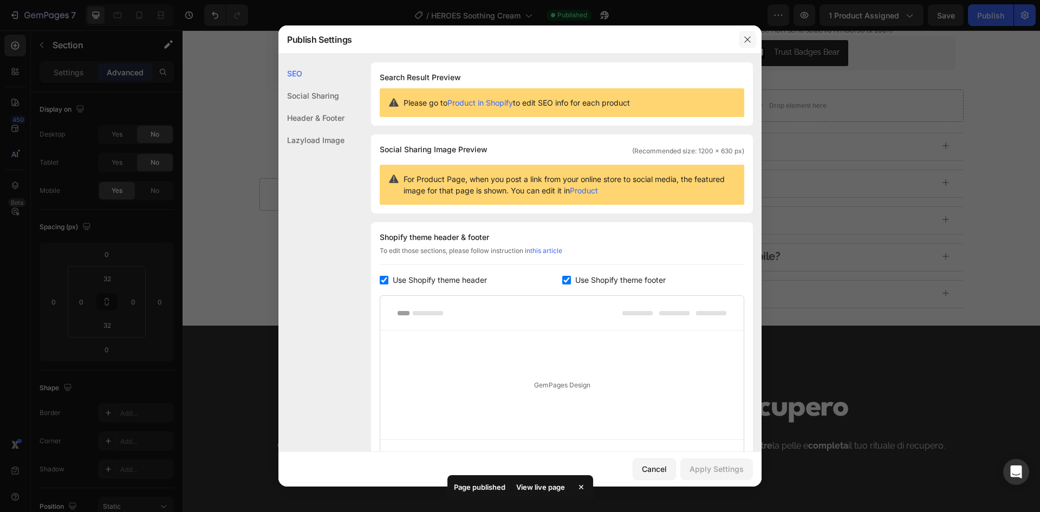
drag, startPoint x: 746, startPoint y: 46, endPoint x: 572, endPoint y: 24, distance: 175.2
click at [746, 46] on button "button" at bounding box center [746, 39] width 17 height 17
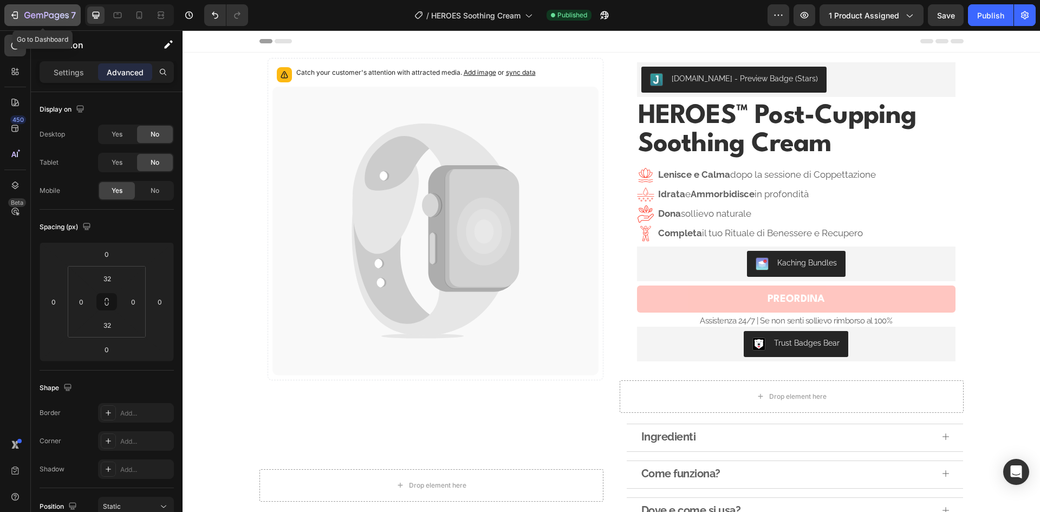
click at [24, 17] on icon "button" at bounding box center [46, 15] width 44 height 9
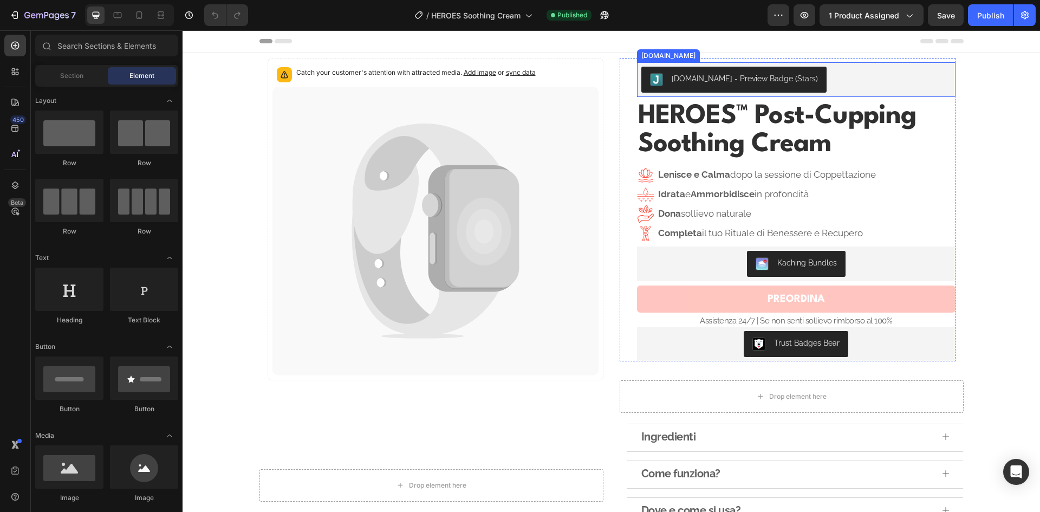
click at [803, 76] on div "[DOMAIN_NAME] - Preview Badge (Stars)" at bounding box center [796, 80] width 310 height 26
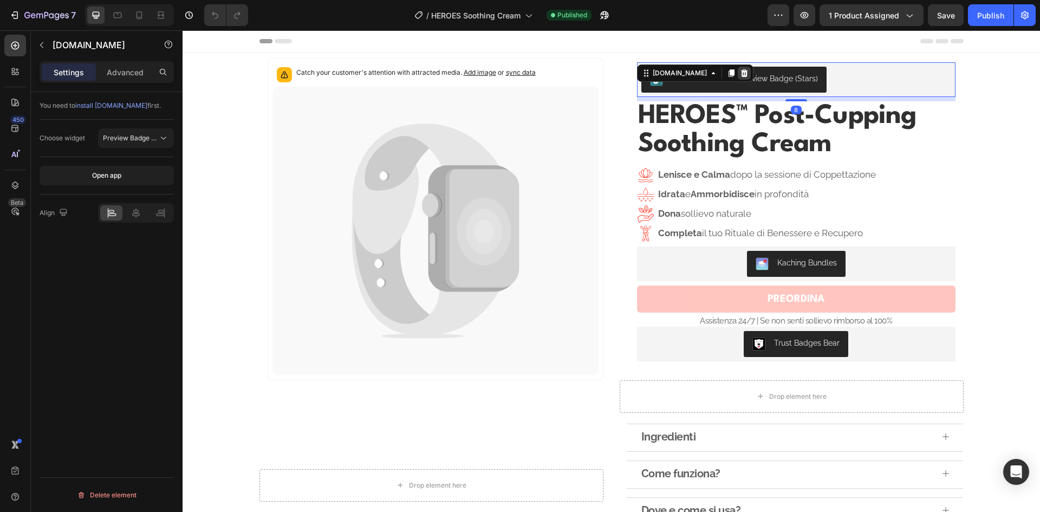
click at [740, 70] on icon at bounding box center [743, 73] width 7 height 8
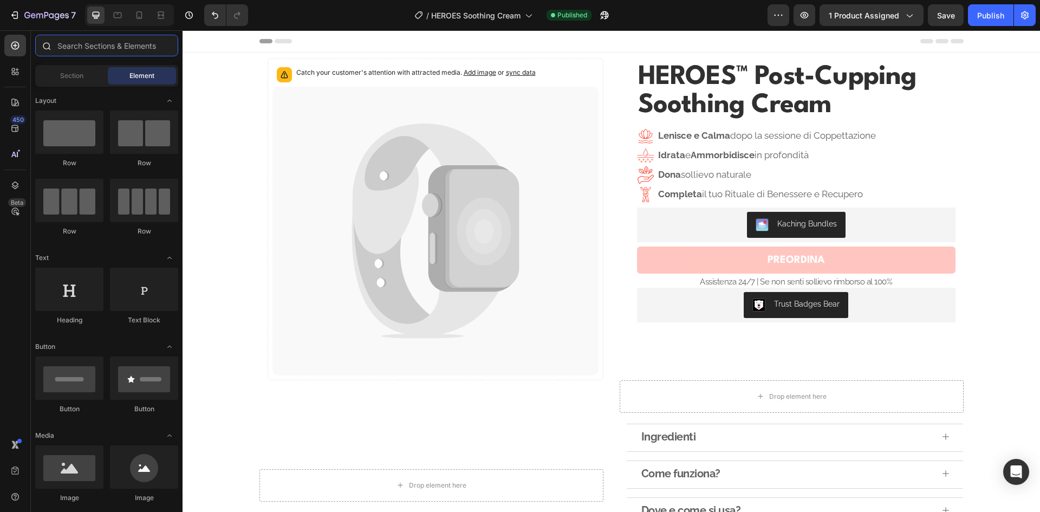
click at [93, 45] on input "text" at bounding box center [106, 46] width 143 height 22
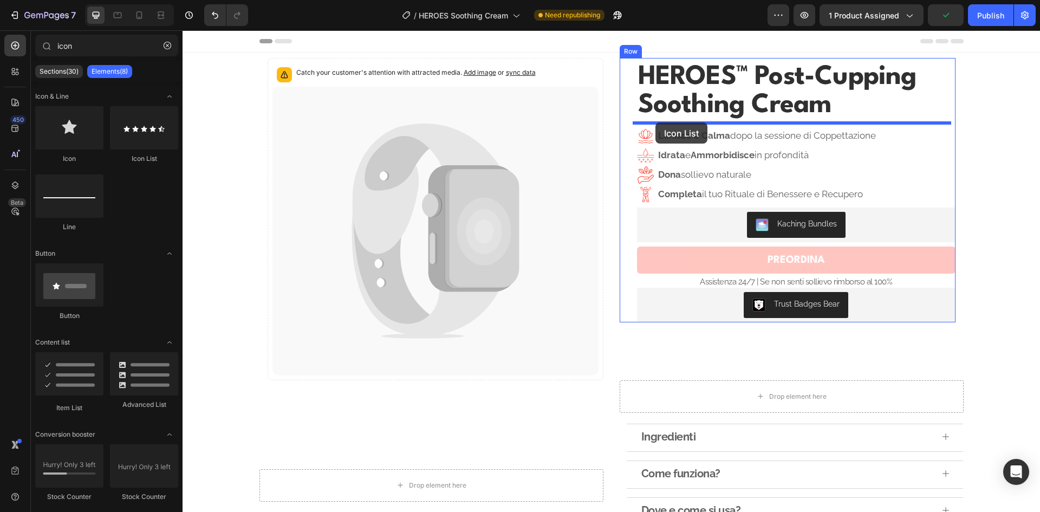
drag, startPoint x: 318, startPoint y: 156, endPoint x: 655, endPoint y: 122, distance: 339.0
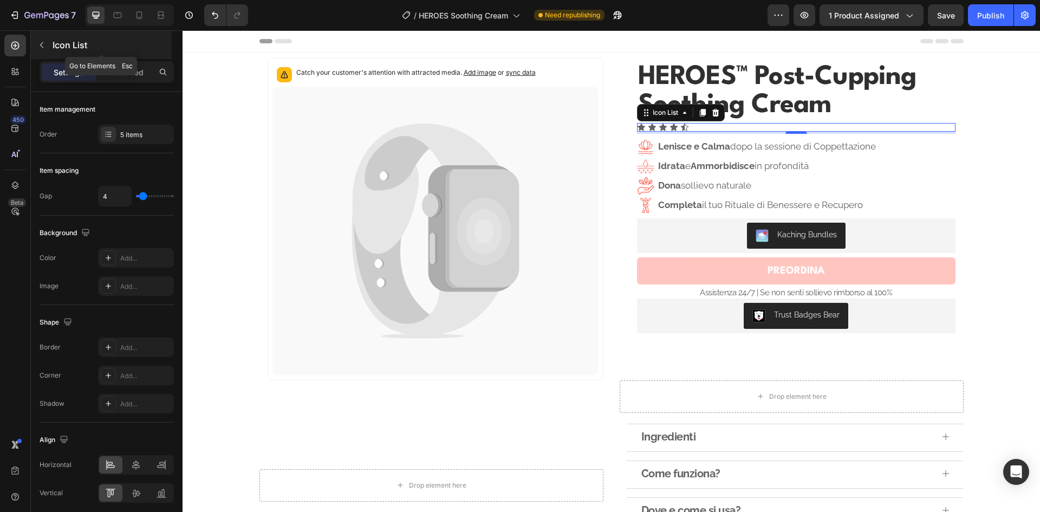
click at [40, 42] on icon "button" at bounding box center [41, 45] width 9 height 9
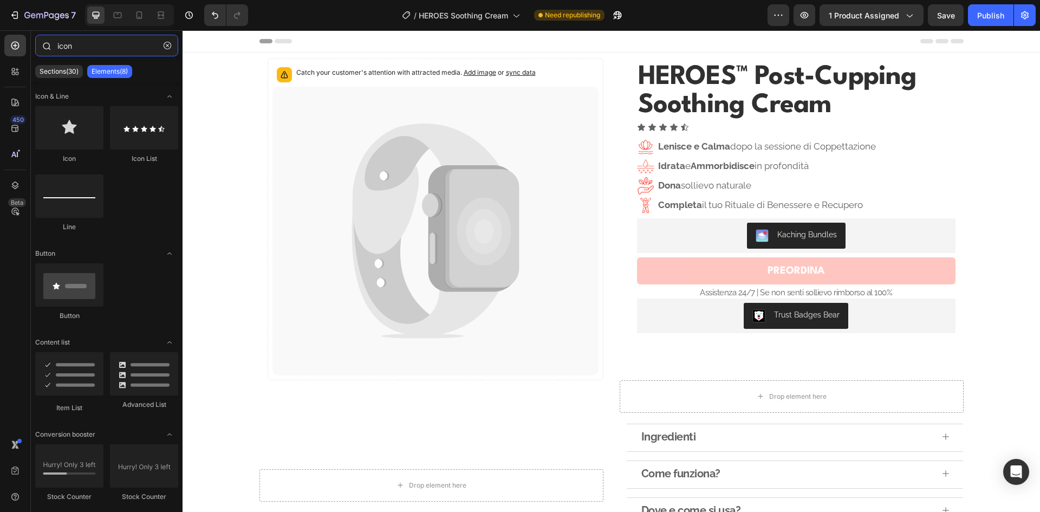
click at [82, 48] on input "icon" at bounding box center [106, 46] width 143 height 22
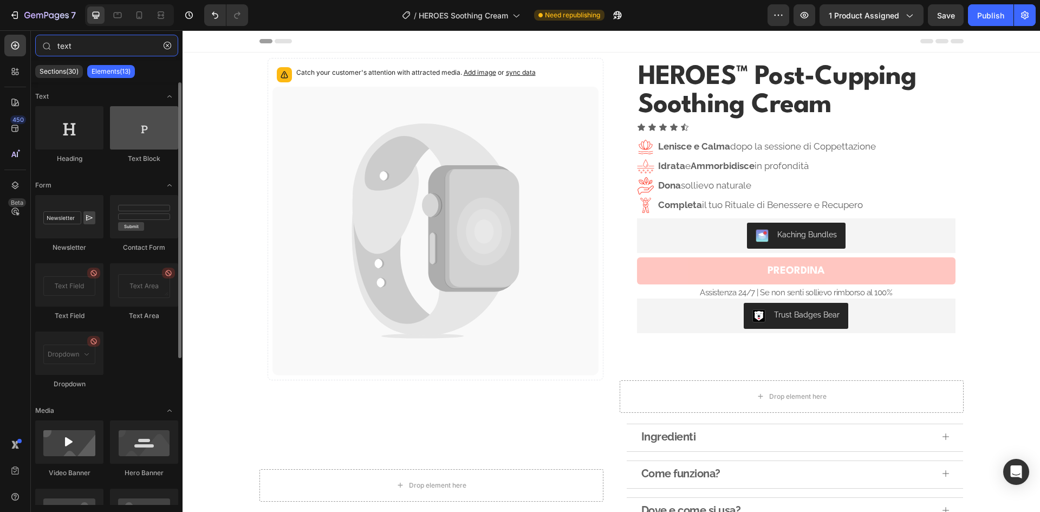
type input "text"
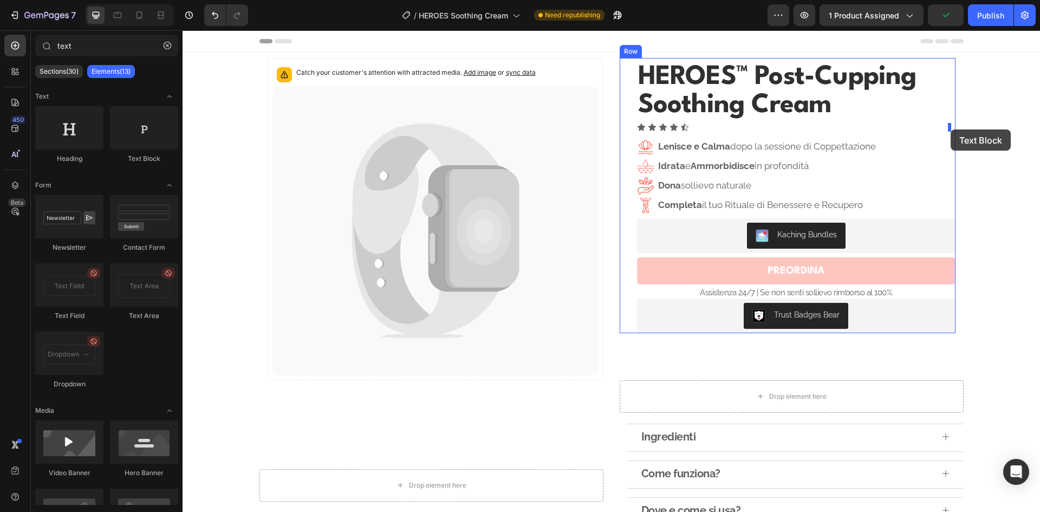
drag, startPoint x: 317, startPoint y: 161, endPoint x: 950, endPoint y: 129, distance: 634.2
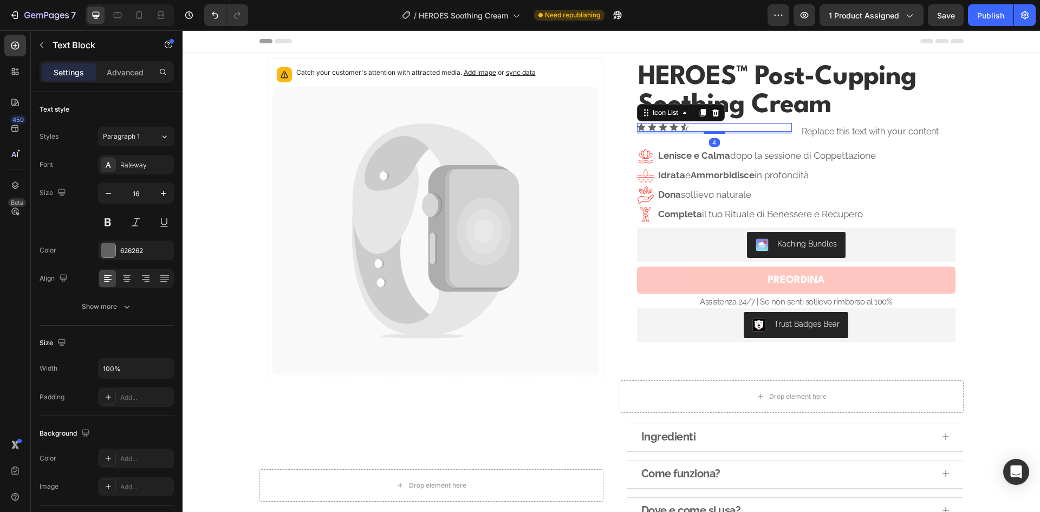
click at [768, 127] on div "Icon Icon Icon Icon Icon" at bounding box center [714, 127] width 155 height 9
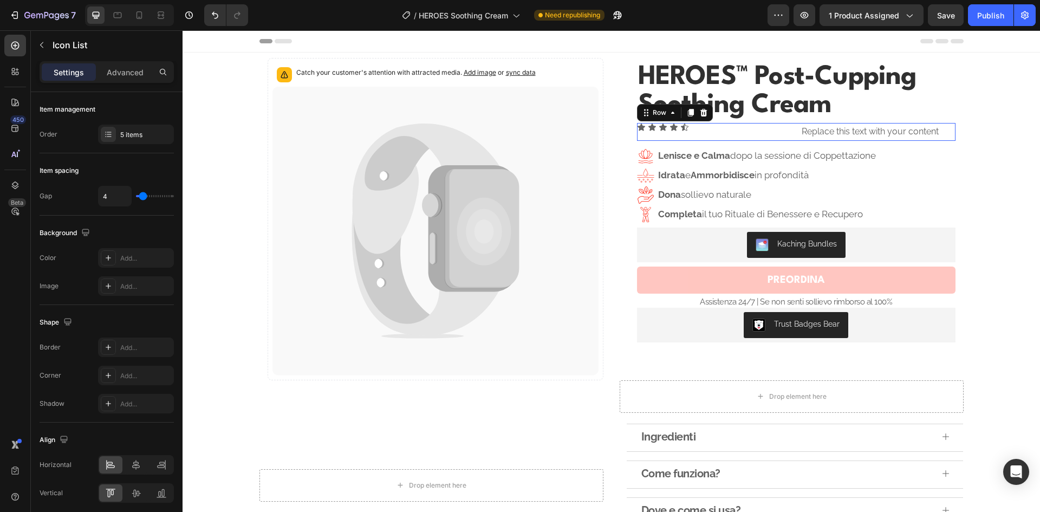
click at [789, 139] on div "Icon Icon Icon Icon Icon Icon List Replace this text with your content Text Blo…" at bounding box center [796, 132] width 318 height 18
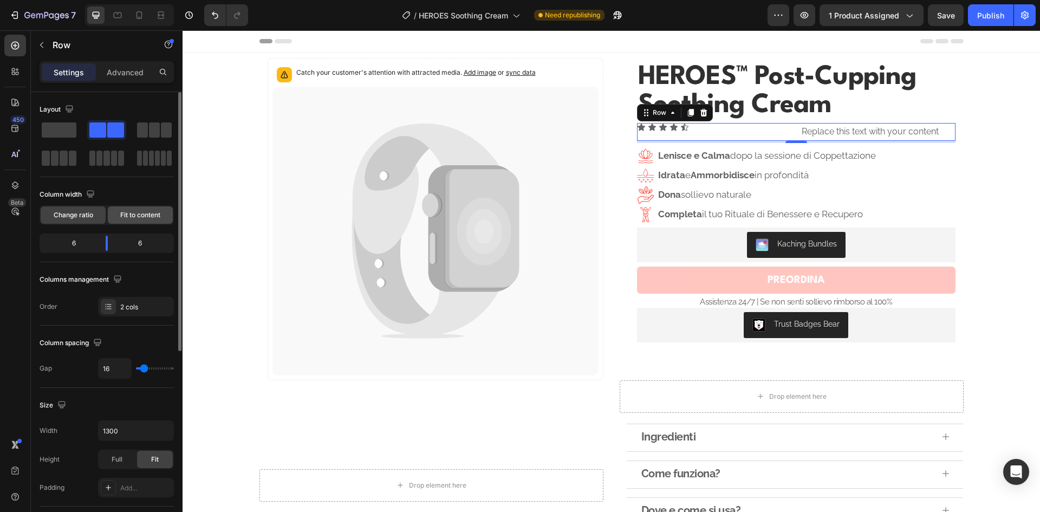
click at [129, 219] on span "Fit to content" at bounding box center [140, 215] width 40 height 10
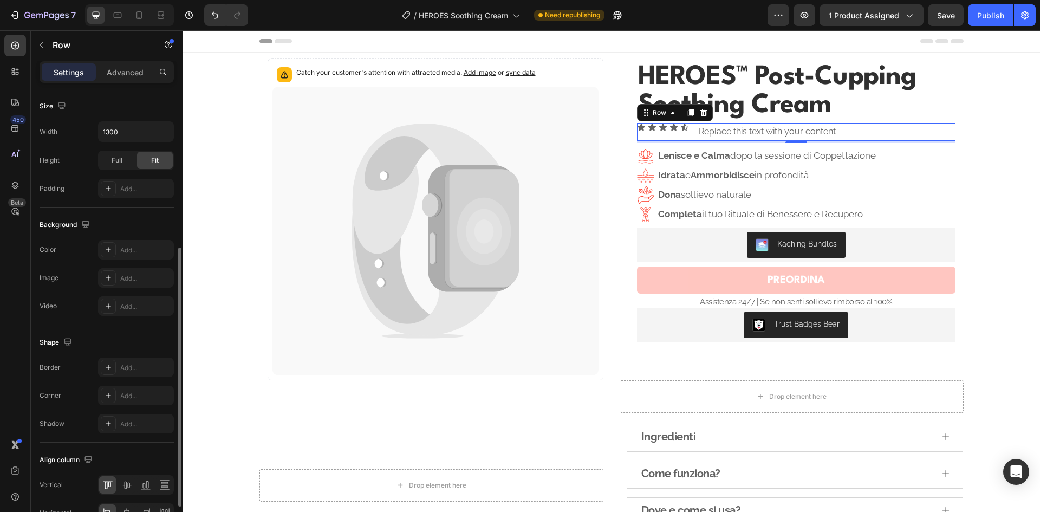
scroll to position [334, 0]
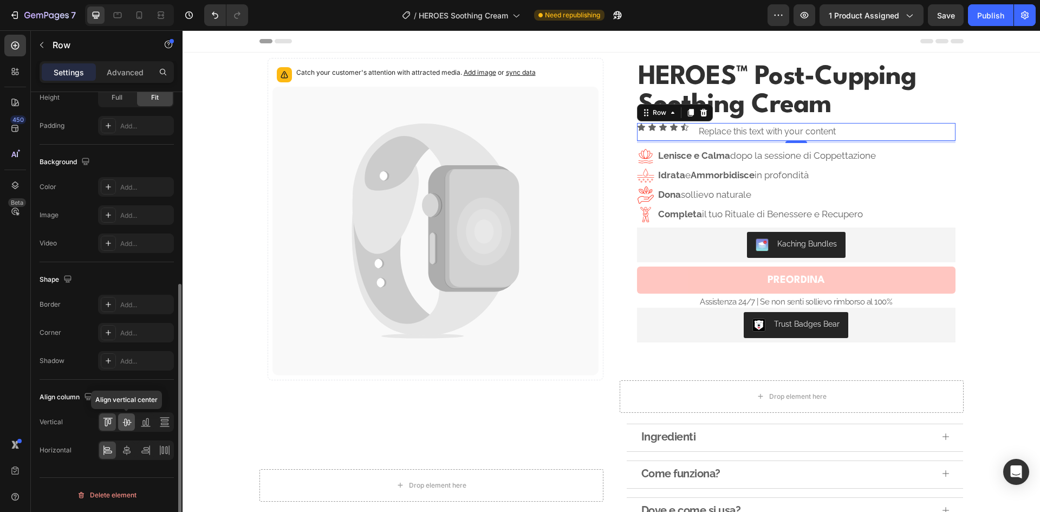
click at [131, 422] on icon at bounding box center [126, 421] width 11 height 11
click at [130, 449] on icon at bounding box center [126, 449] width 11 height 11
click at [107, 452] on icon at bounding box center [107, 449] width 11 height 11
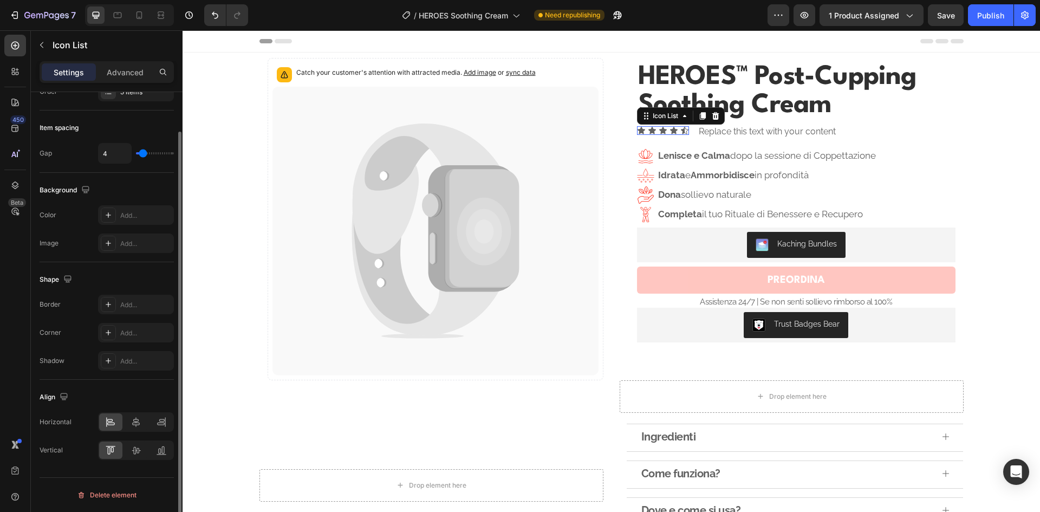
scroll to position [0, 0]
click at [675, 132] on div "Icon Icon Icon Icon Icon" at bounding box center [663, 130] width 52 height 9
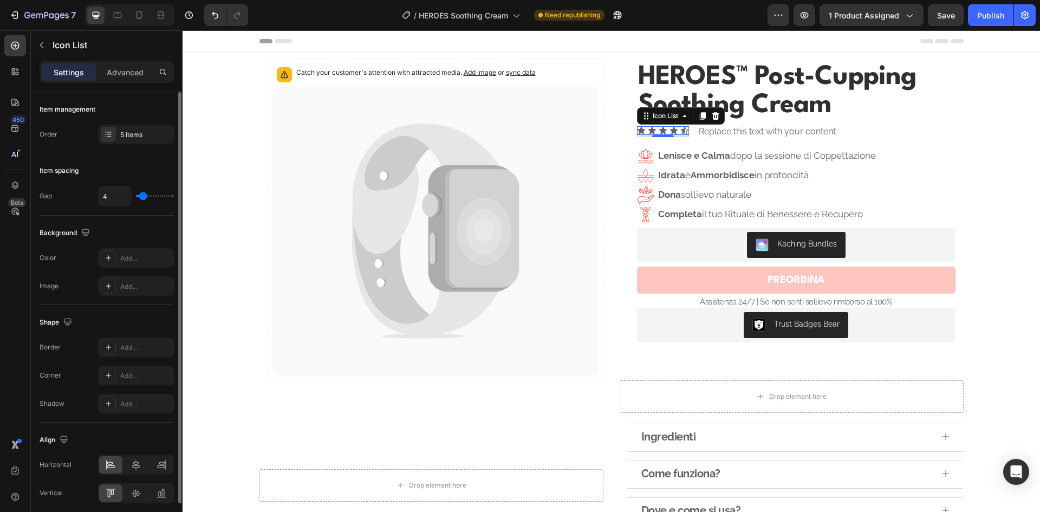
type input "2"
type input "1"
type input "2"
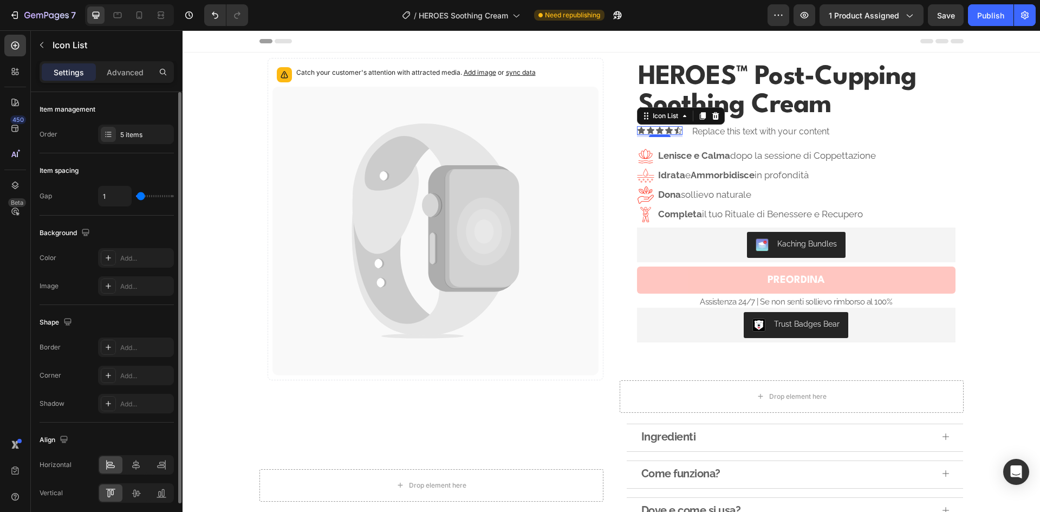
type input "2"
type input "3"
click at [142, 195] on input "range" at bounding box center [155, 196] width 38 height 2
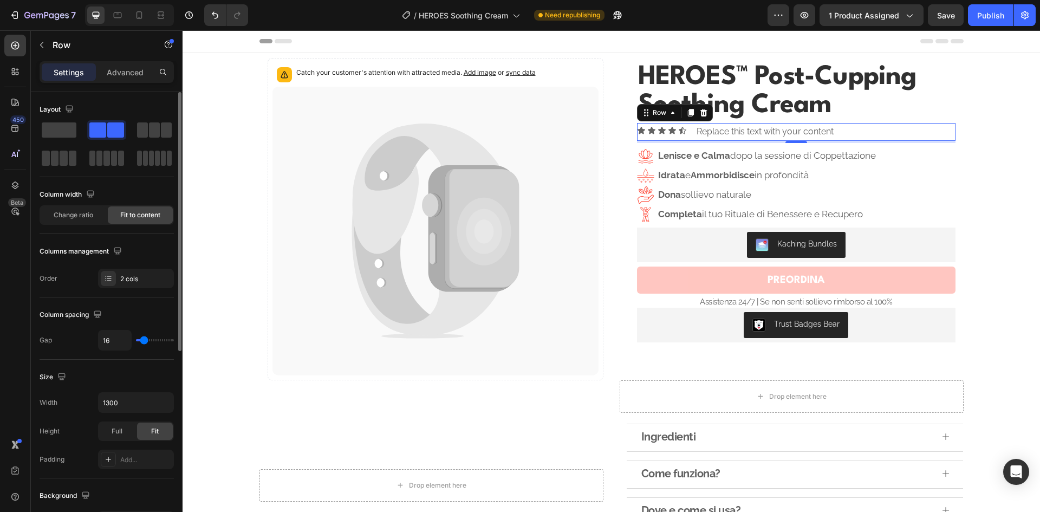
click at [912, 134] on div "Icon Icon Icon Icon Icon Icon List Replace this text with your content Text Blo…" at bounding box center [796, 132] width 318 height 18
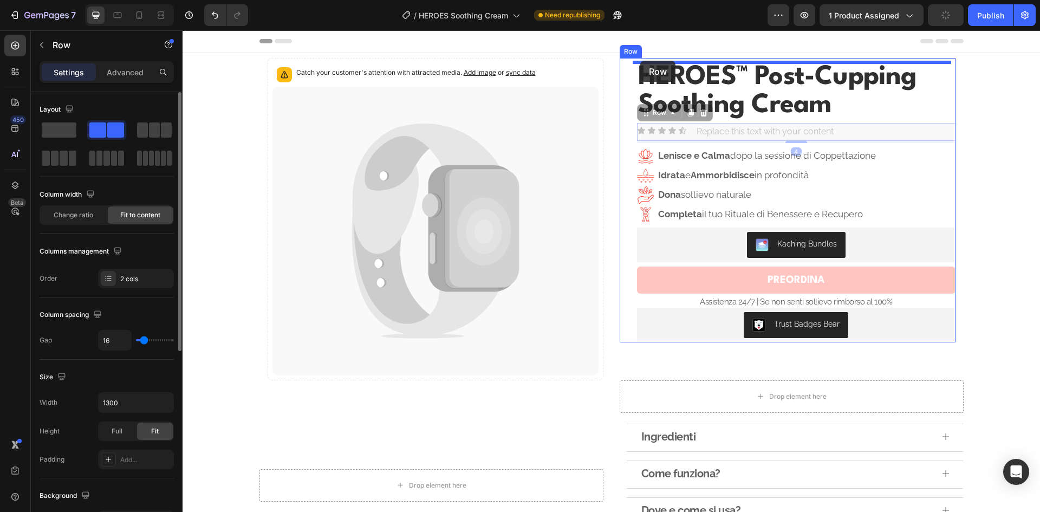
drag, startPoint x: 640, startPoint y: 112, endPoint x: 640, endPoint y: 61, distance: 50.9
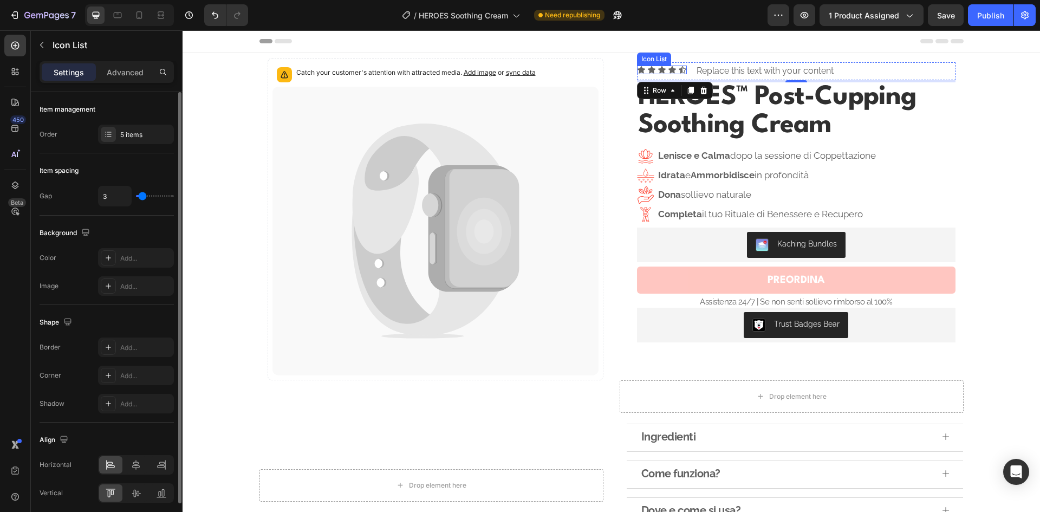
click at [662, 69] on div "Icon Icon Icon Icon Icon" at bounding box center [662, 70] width 50 height 9
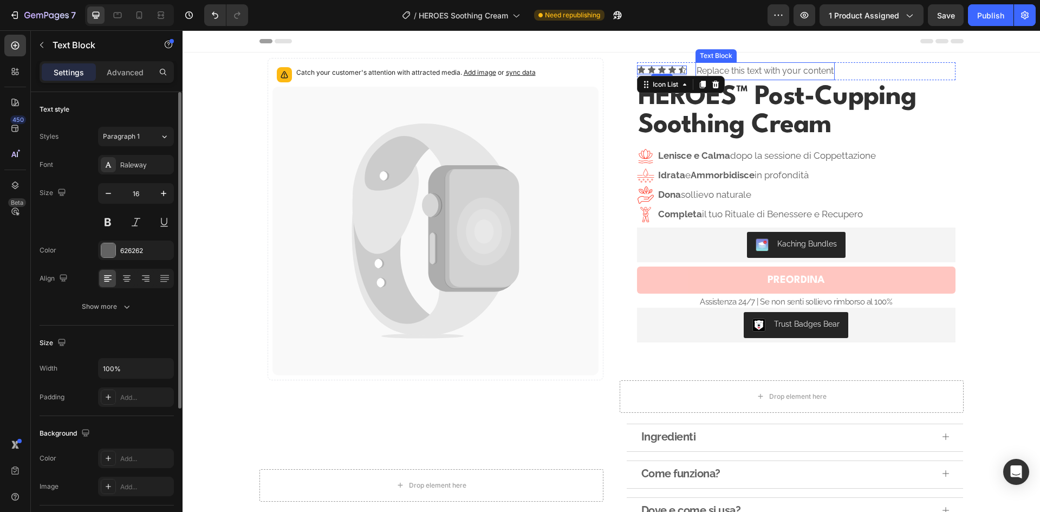
click at [737, 66] on div "Replace this text with your content" at bounding box center [764, 71] width 139 height 18
click at [769, 69] on div "Replace this text with your content" at bounding box center [764, 71] width 139 height 18
click at [769, 69] on p "Replace this text with your content" at bounding box center [764, 71] width 137 height 16
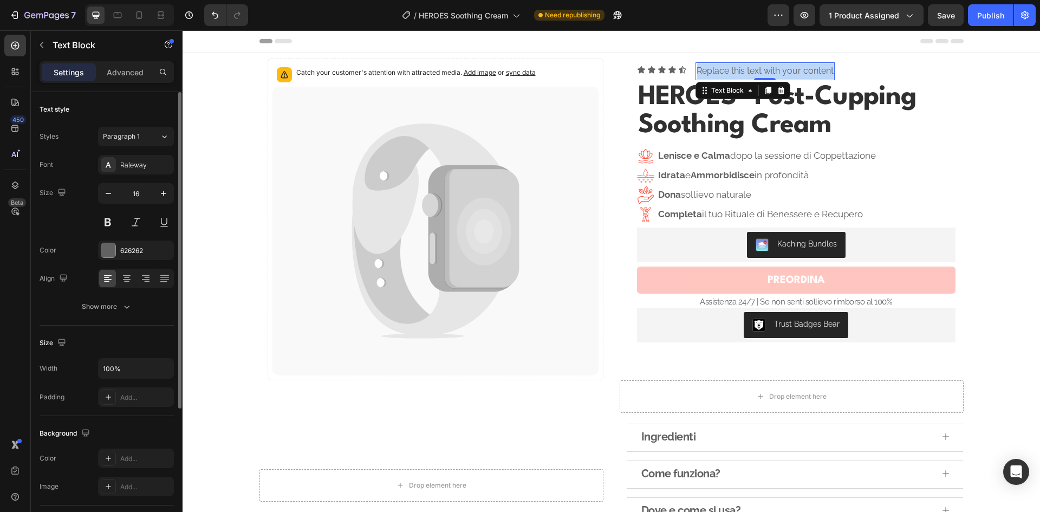
click at [769, 69] on p "Replace this text with your content" at bounding box center [764, 71] width 137 height 16
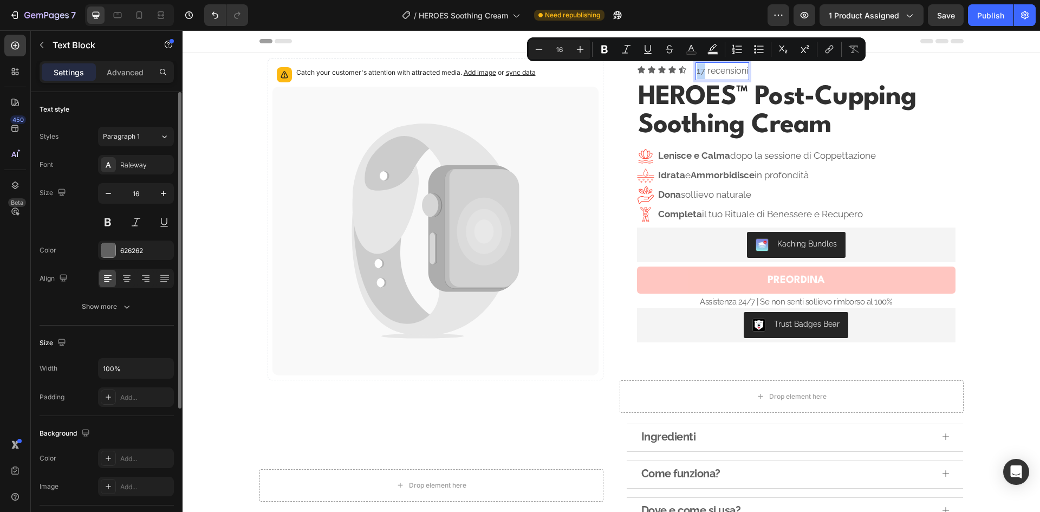
drag, startPoint x: 699, startPoint y: 72, endPoint x: 693, endPoint y: 72, distance: 6.0
click at [696, 72] on p "17 recensioni" at bounding box center [721, 71] width 51 height 16
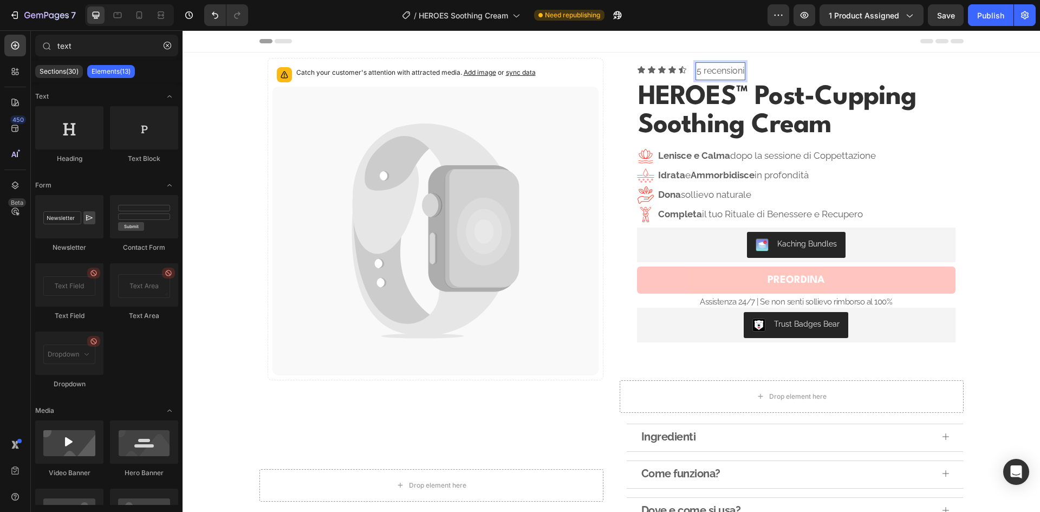
click at [668, 69] on icon at bounding box center [672, 69] width 8 height 7
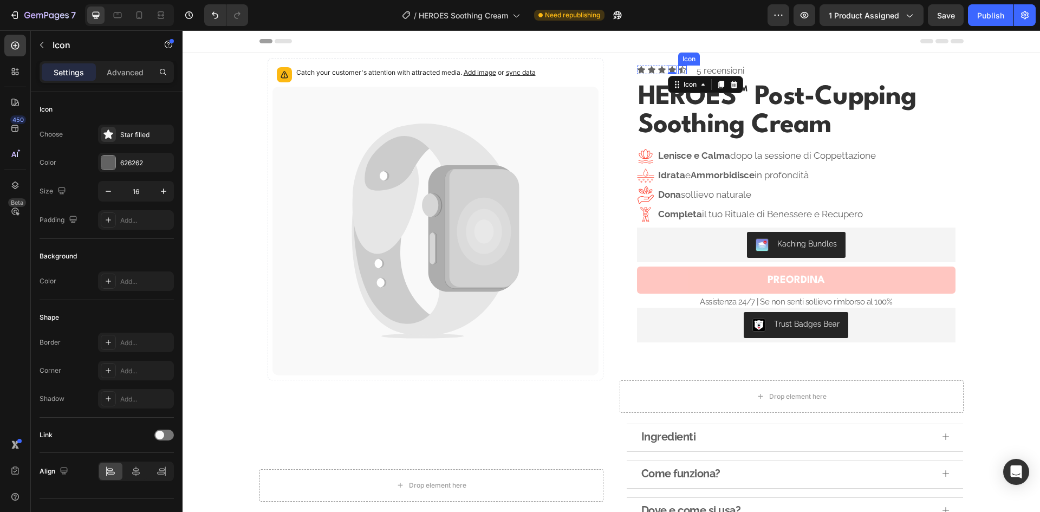
click at [678, 68] on icon at bounding box center [682, 70] width 9 height 9
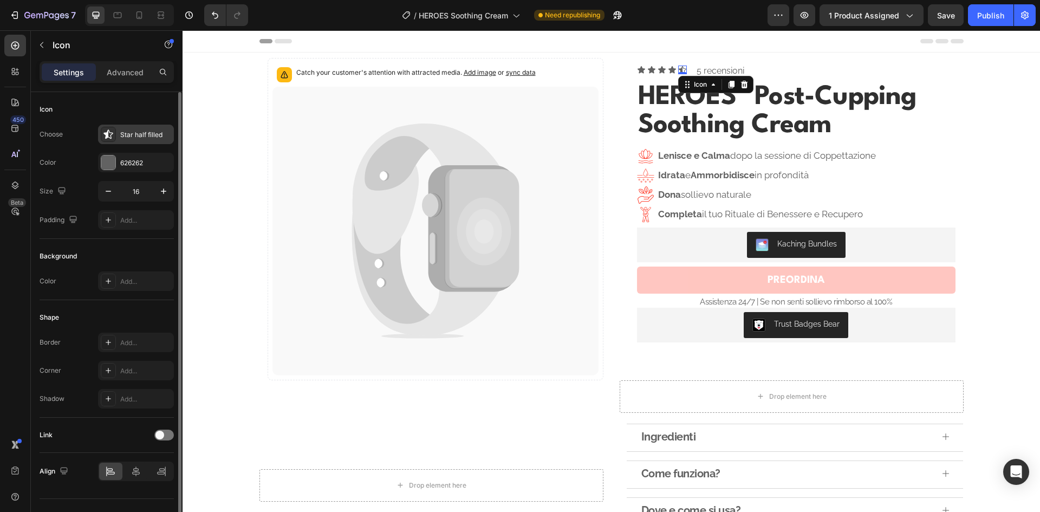
click at [126, 132] on div "Star half filled" at bounding box center [145, 135] width 51 height 10
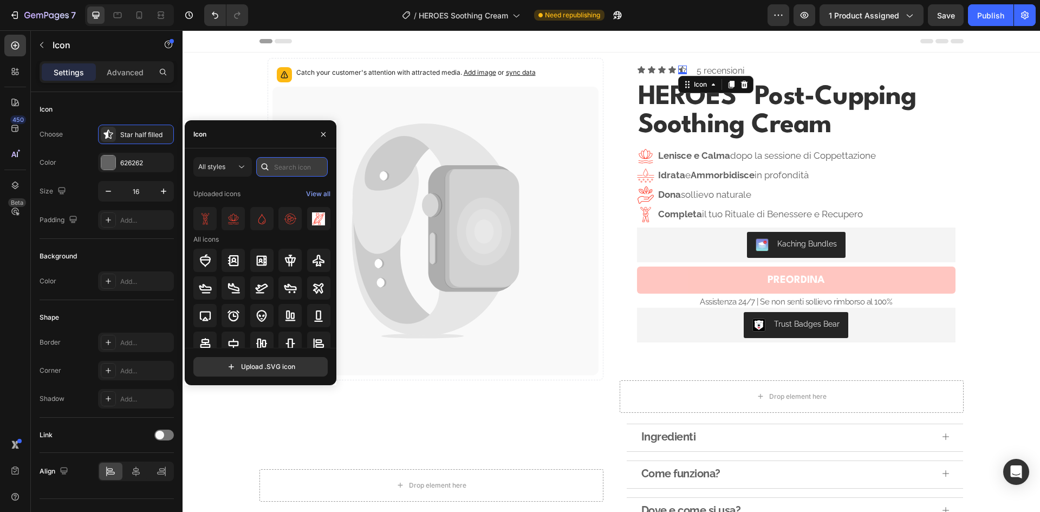
click at [277, 170] on input "text" at bounding box center [291, 166] width 71 height 19
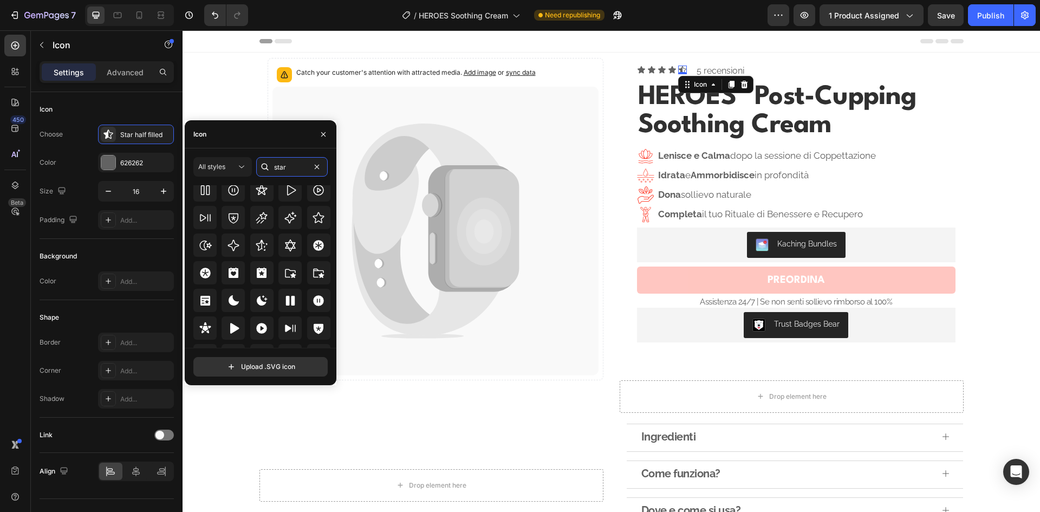
scroll to position [329, 0]
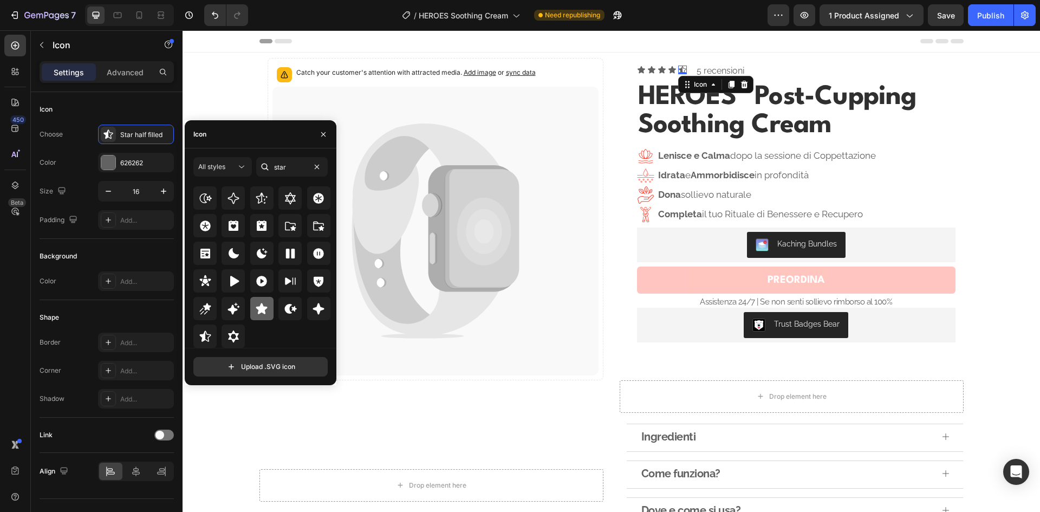
type input "star"
click at [263, 310] on icon at bounding box center [261, 308] width 11 height 11
click at [108, 164] on div at bounding box center [108, 162] width 14 height 14
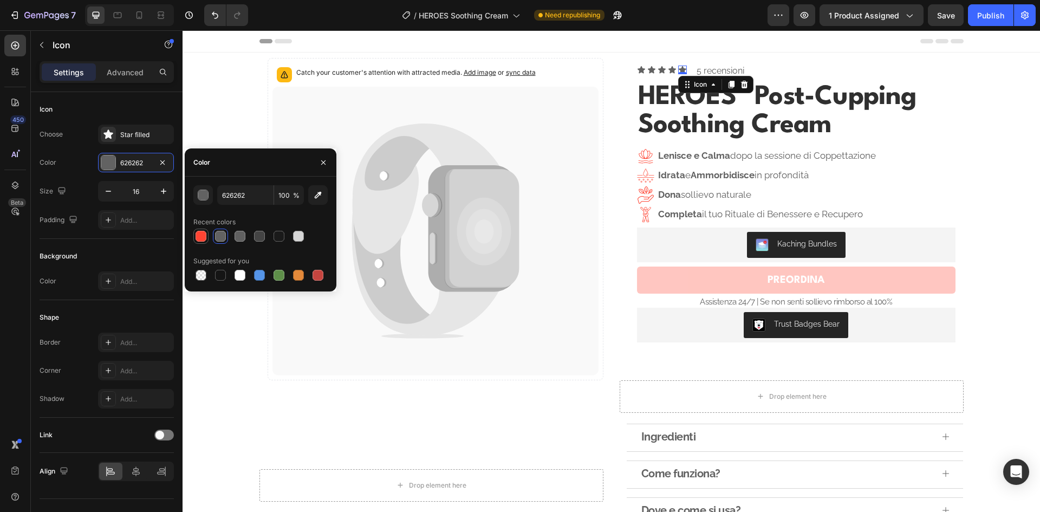
click at [201, 237] on div at bounding box center [200, 236] width 11 height 11
type input "FF4433"
click at [668, 70] on div "Icon" at bounding box center [672, 70] width 9 height 9
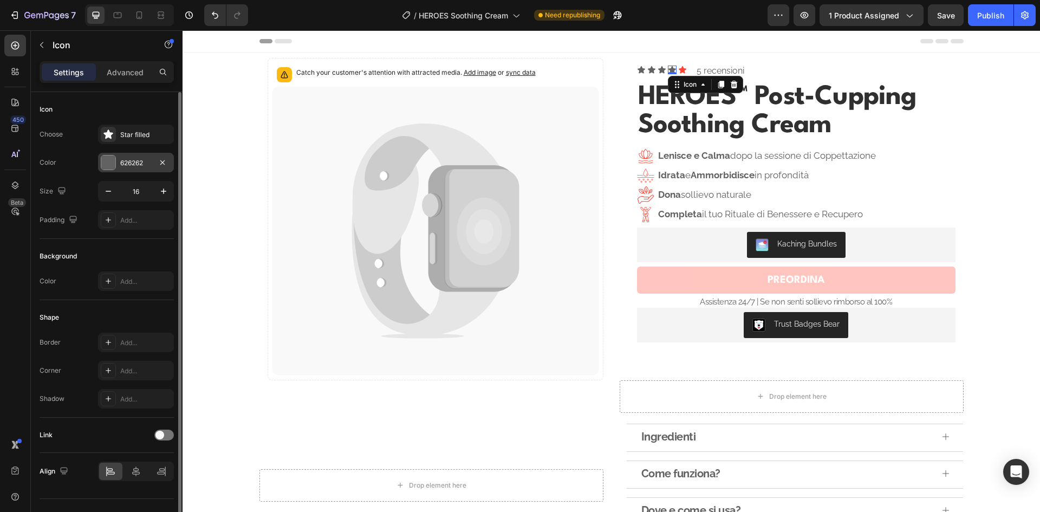
click at [104, 165] on div at bounding box center [108, 162] width 14 height 14
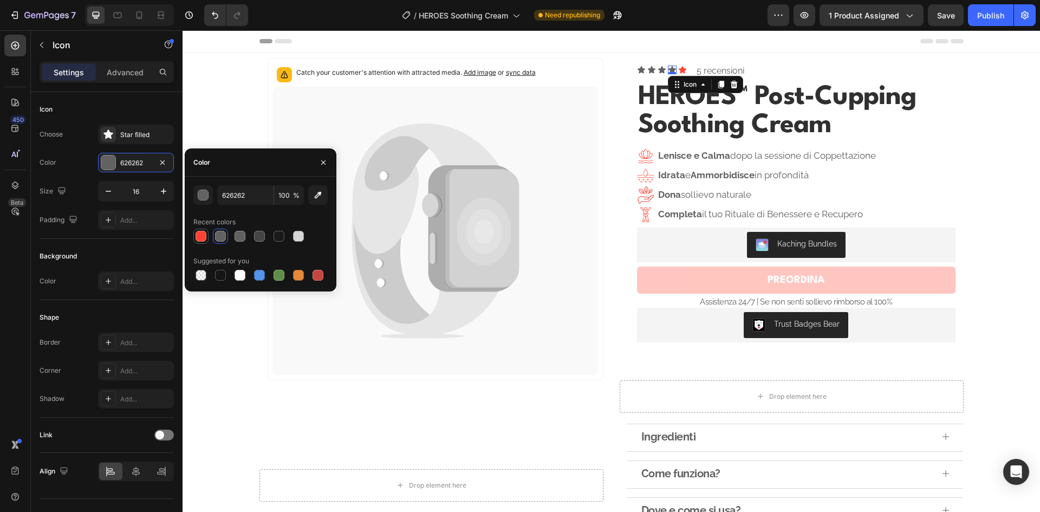
click at [200, 240] on div at bounding box center [200, 236] width 11 height 11
type input "FF4433"
click at [658, 68] on icon at bounding box center [662, 69] width 8 height 7
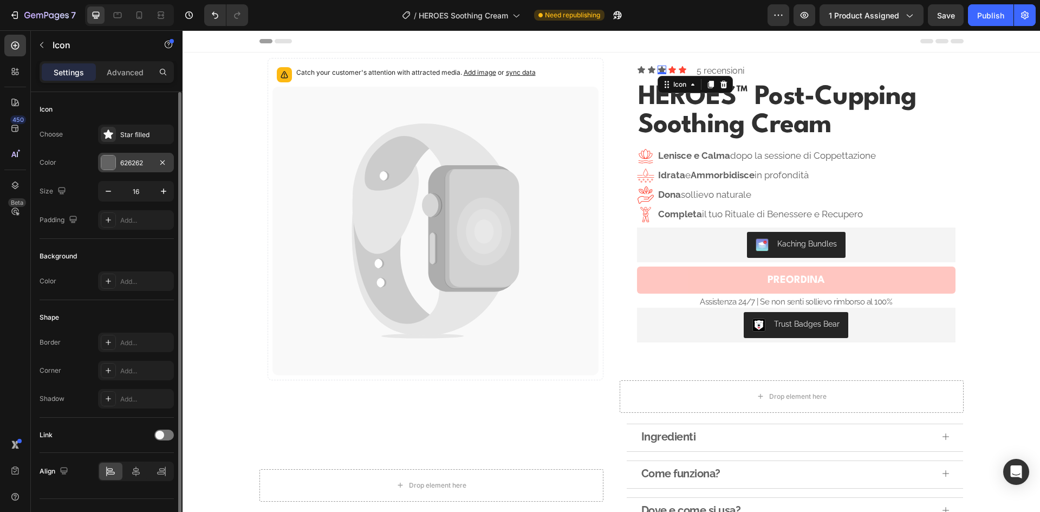
click at [104, 158] on div at bounding box center [108, 162] width 14 height 14
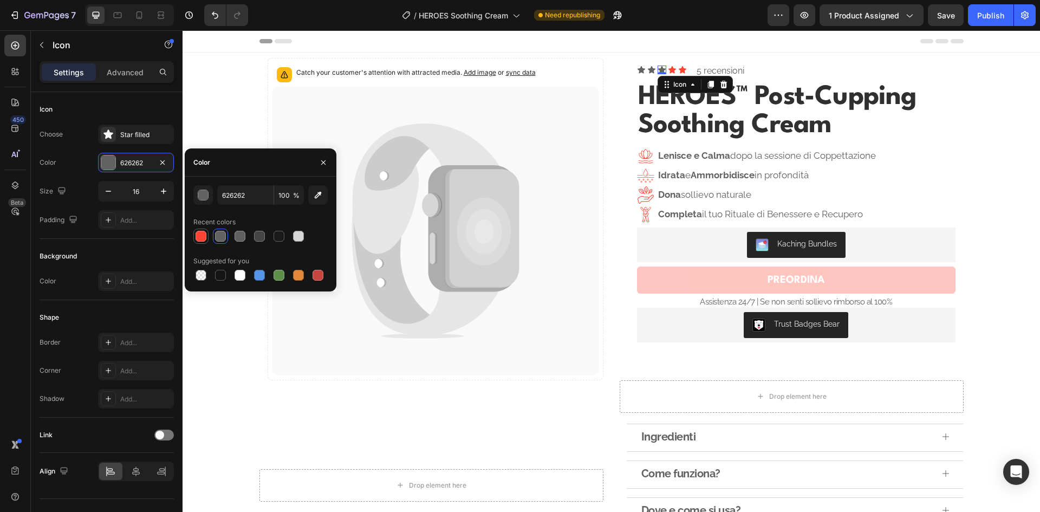
drag, startPoint x: 199, startPoint y: 232, endPoint x: 383, endPoint y: 107, distance: 222.8
click at [199, 232] on div at bounding box center [200, 236] width 11 height 11
type input "FF4433"
click at [647, 67] on icon at bounding box center [651, 70] width 9 height 9
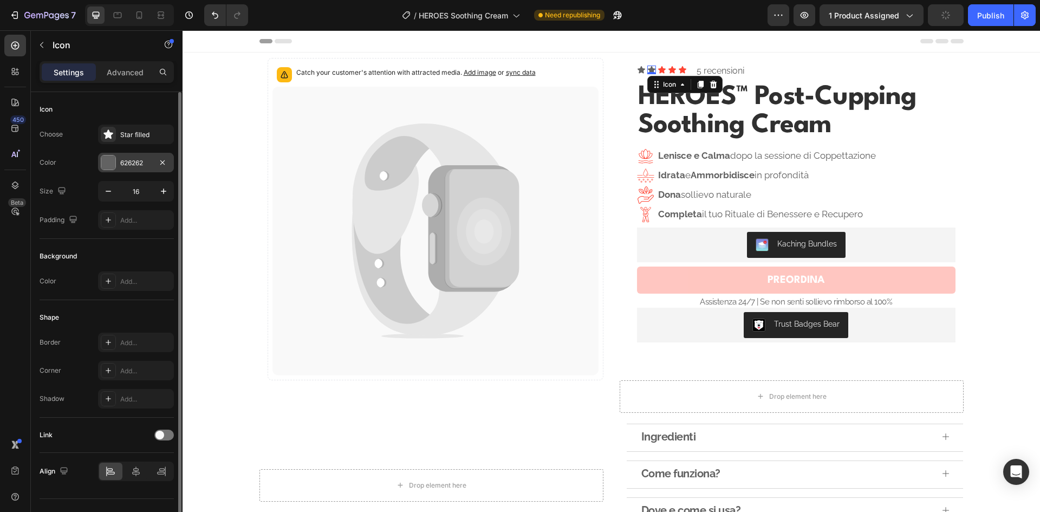
click at [118, 159] on div "626262" at bounding box center [136, 162] width 76 height 19
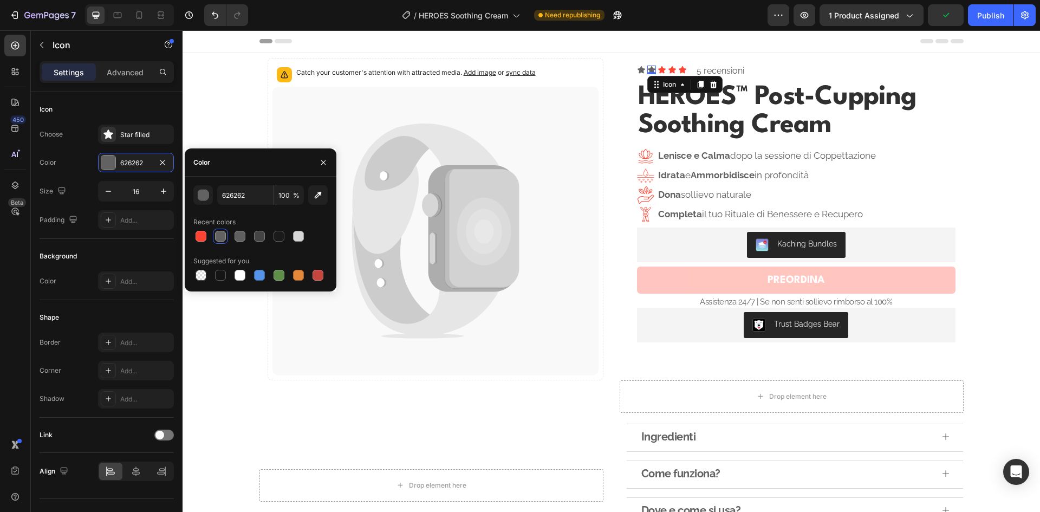
drag, startPoint x: 205, startPoint y: 237, endPoint x: 283, endPoint y: 206, distance: 83.7
click at [204, 237] on div at bounding box center [200, 236] width 11 height 11
type input "FF4433"
click at [637, 68] on icon at bounding box center [641, 69] width 8 height 7
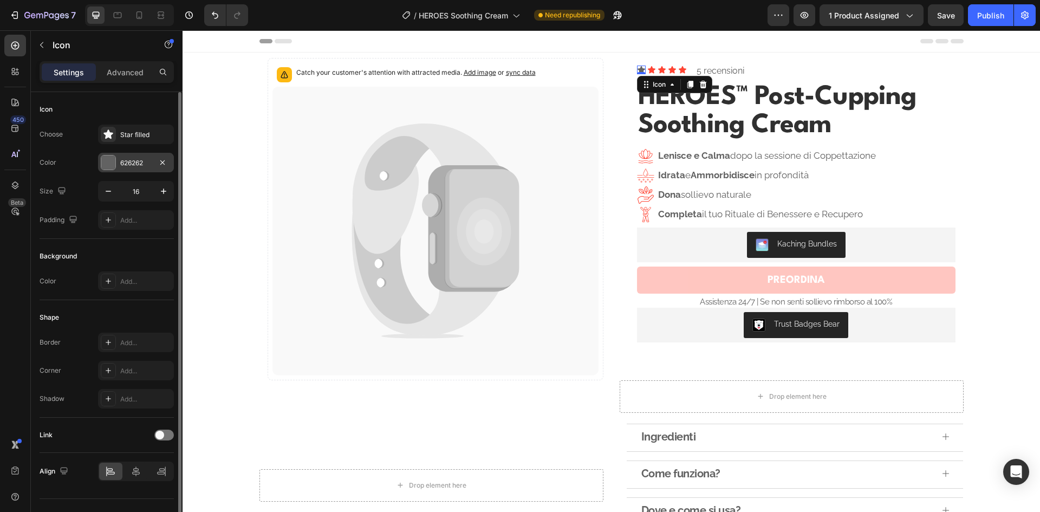
click at [104, 165] on div at bounding box center [108, 162] width 14 height 14
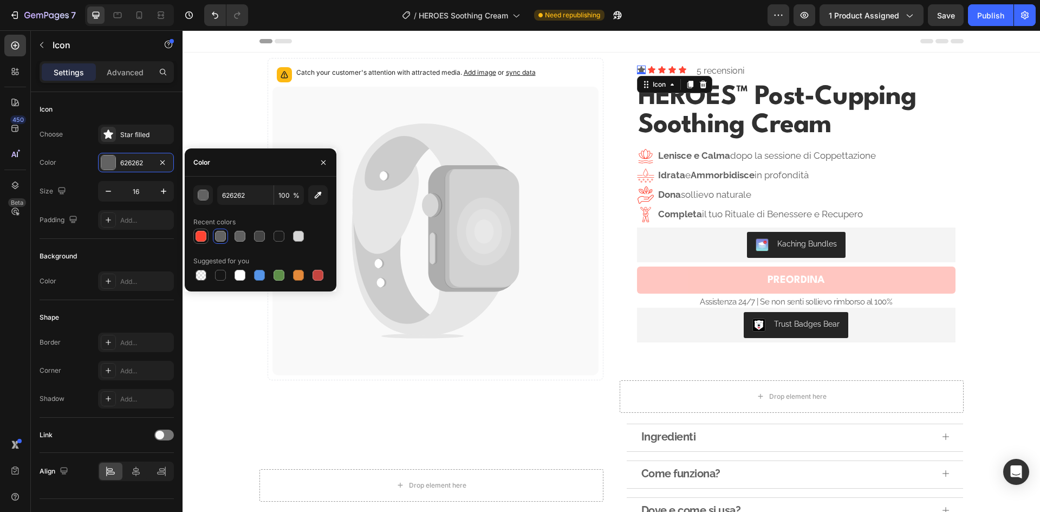
click at [200, 237] on div at bounding box center [200, 236] width 11 height 11
type input "FF4433"
click at [781, 73] on div "Icon 0 Icon Icon Icon Icon Icon List 5 recensioni Text Block Row" at bounding box center [796, 71] width 318 height 18
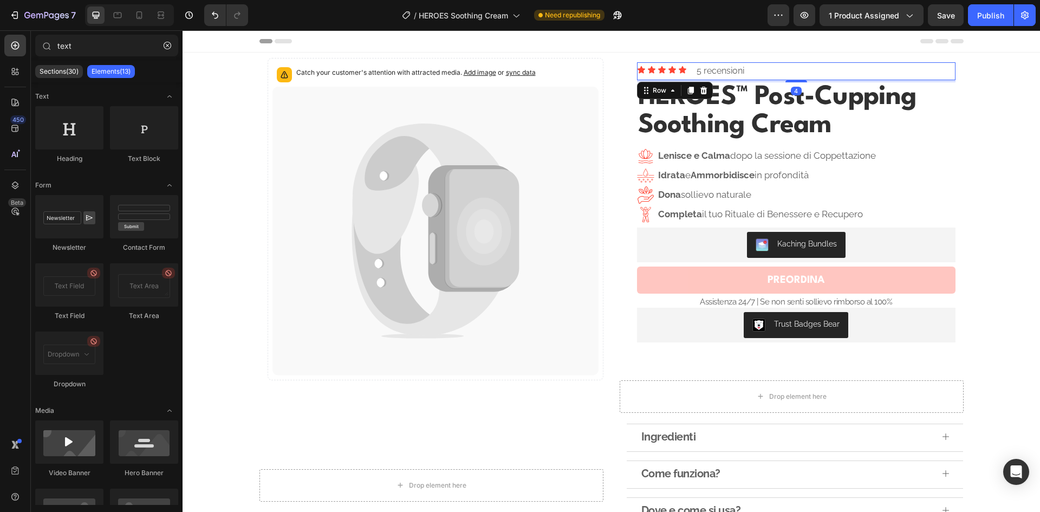
click at [746, 71] on div "Icon Icon Icon Icon Icon Icon List 5 recensioni Text Block Row" at bounding box center [796, 71] width 318 height 18
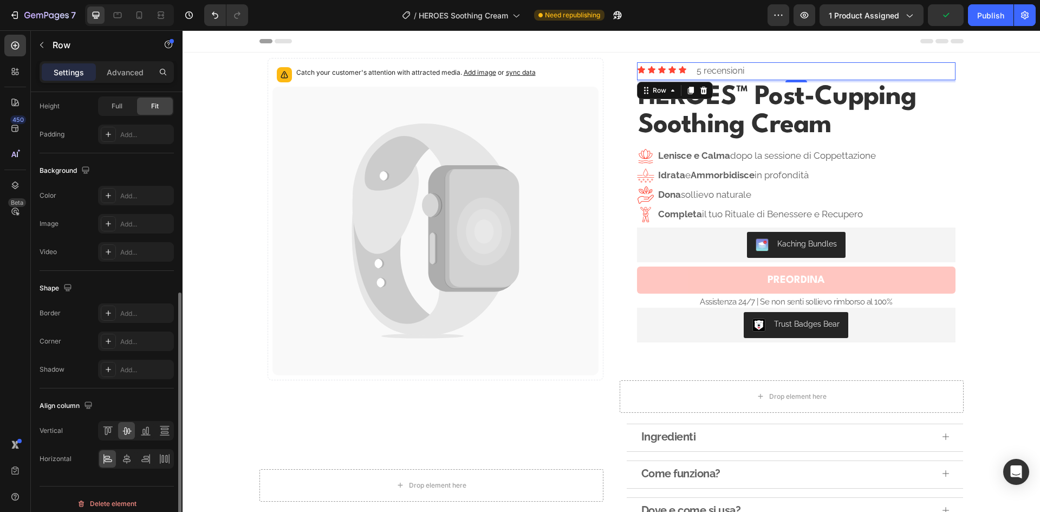
scroll to position [334, 0]
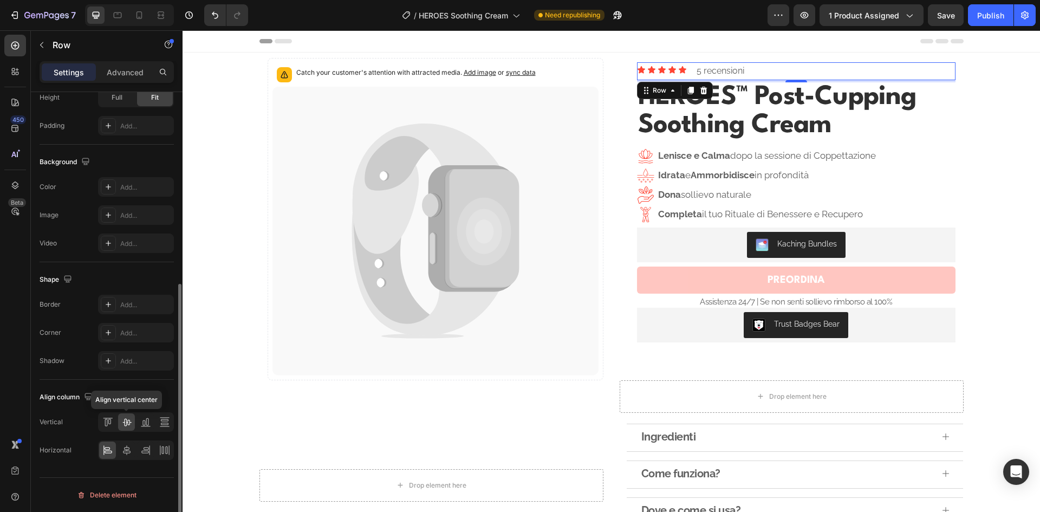
click at [131, 424] on icon at bounding box center [126, 421] width 11 height 11
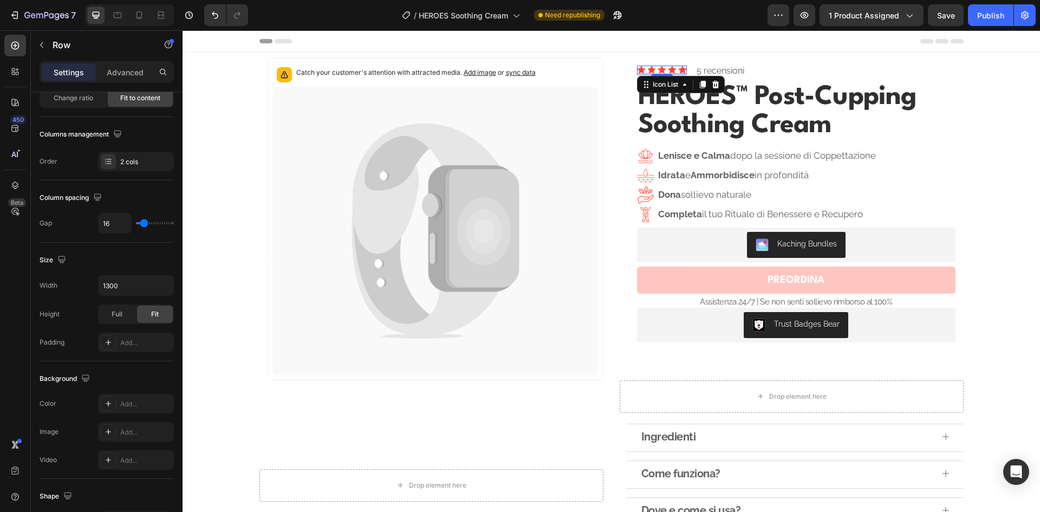
click at [641, 73] on div "Icon Icon Icon Icon Icon" at bounding box center [662, 70] width 50 height 9
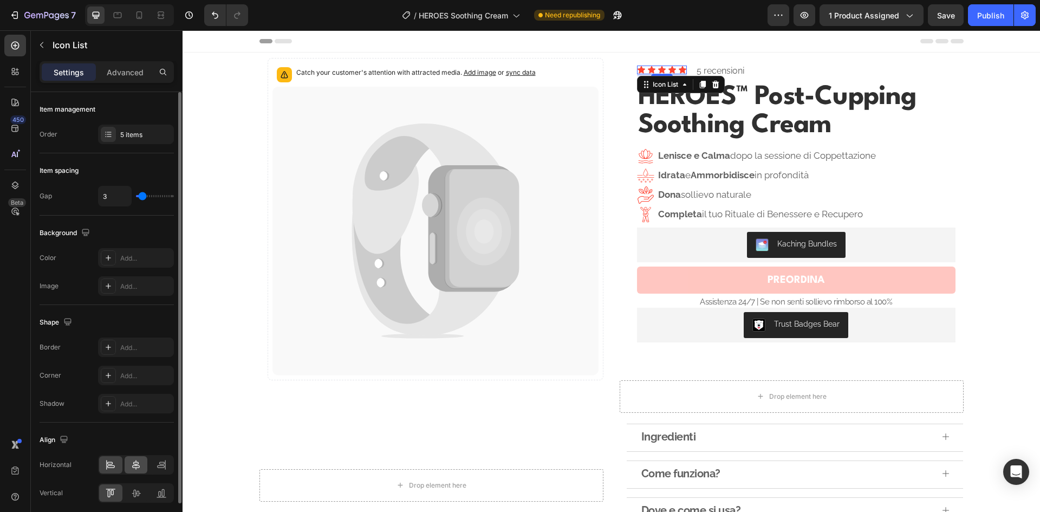
scroll to position [43, 0]
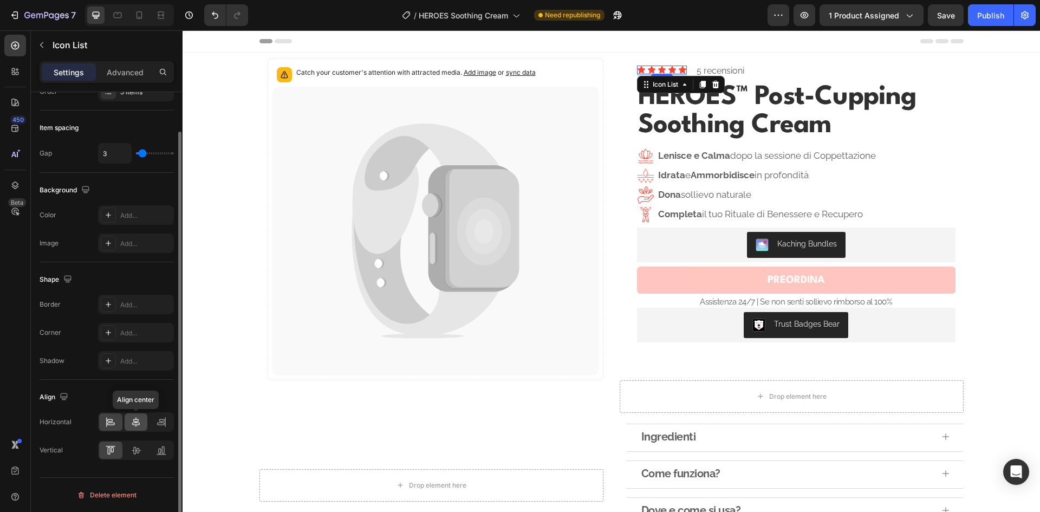
click at [139, 421] on icon at bounding box center [135, 421] width 11 height 11
click at [116, 417] on div at bounding box center [110, 421] width 23 height 17
click at [136, 448] on icon at bounding box center [136, 451] width 9 height 8
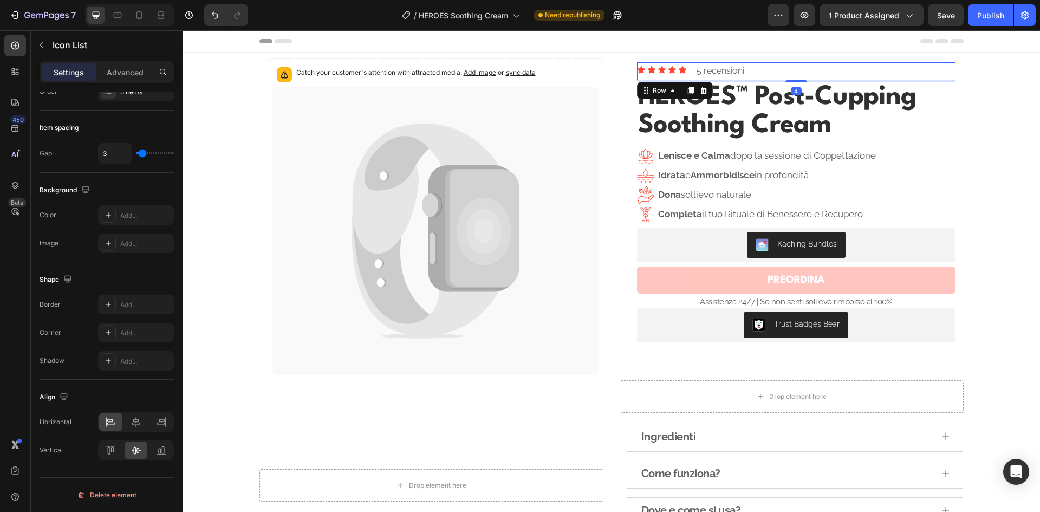
click at [755, 66] on div "Icon Icon Icon Icon Icon Icon List 5 recensioni Text Block Row 4" at bounding box center [796, 71] width 318 height 18
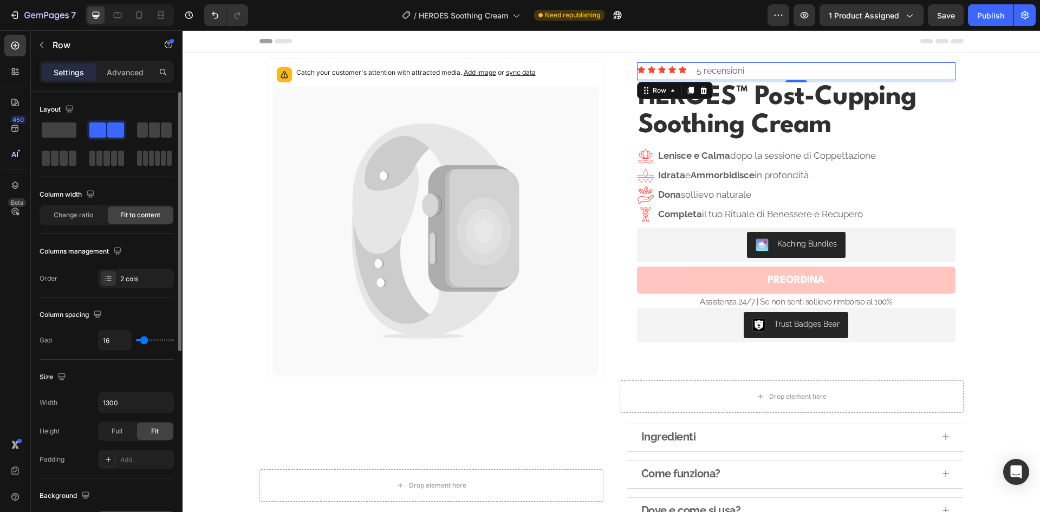
scroll to position [271, 0]
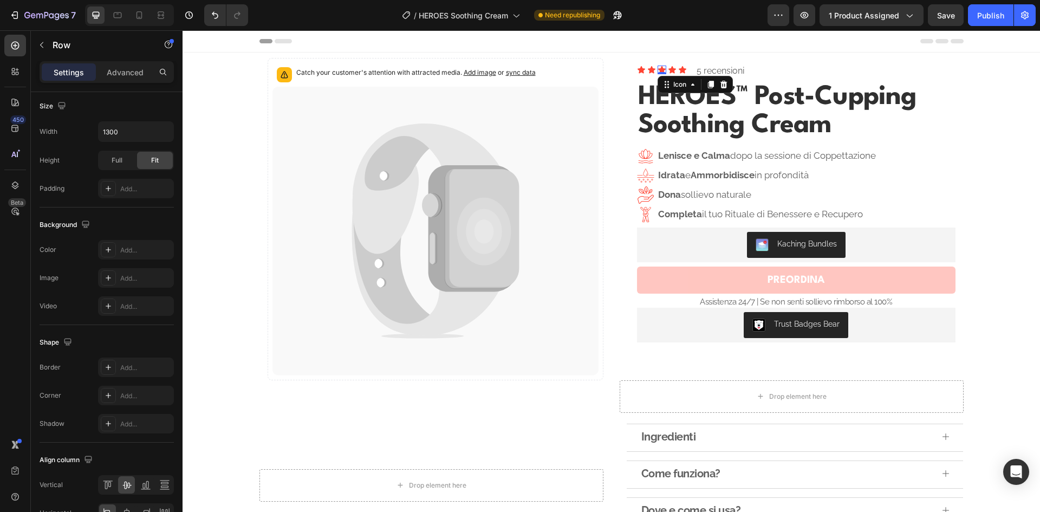
click at [661, 74] on div "Icon 0" at bounding box center [661, 70] width 9 height 9
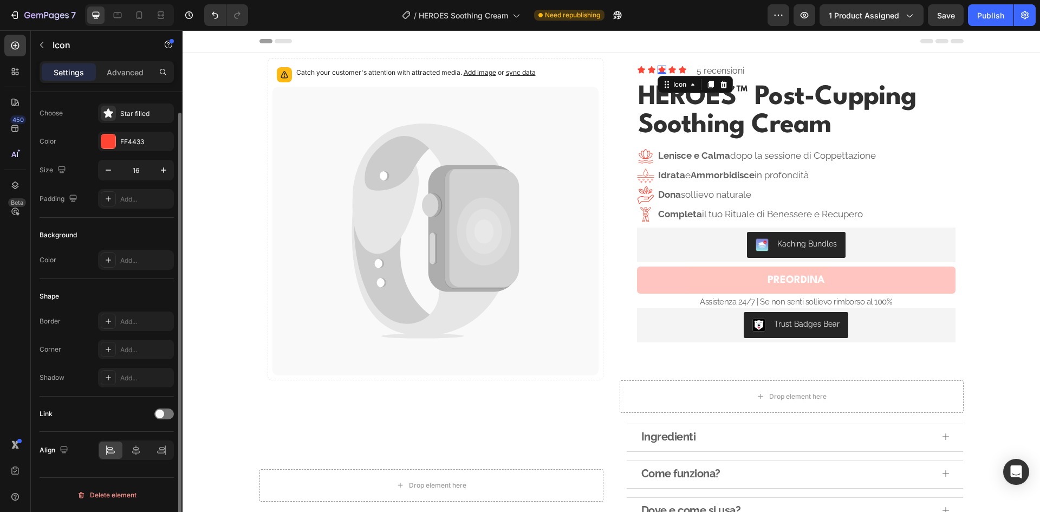
scroll to position [0, 0]
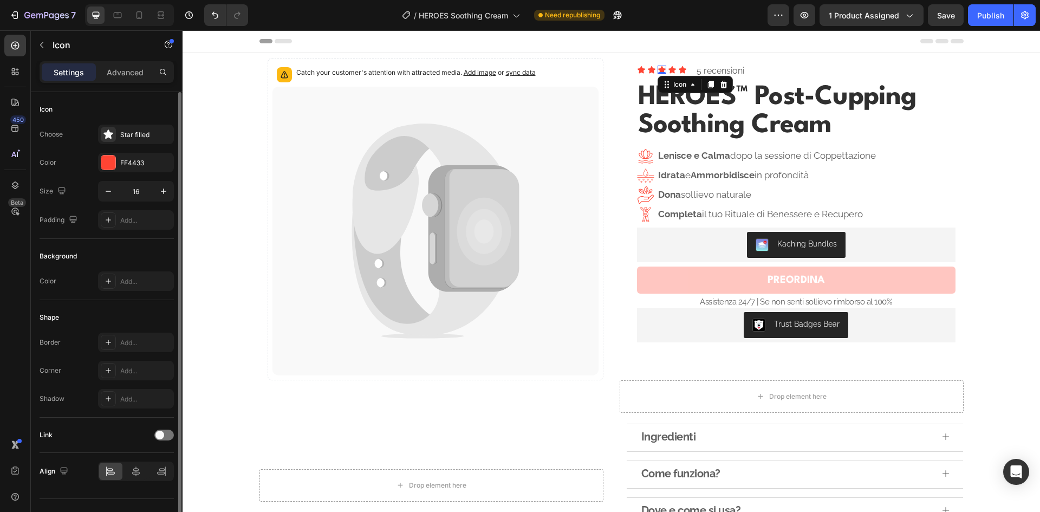
click at [662, 73] on div "0" at bounding box center [661, 74] width 11 height 9
click at [668, 71] on div "Icon 0" at bounding box center [672, 70] width 9 height 9
click at [662, 71] on div "Icon Icon Icon Icon Icon" at bounding box center [662, 70] width 50 height 9
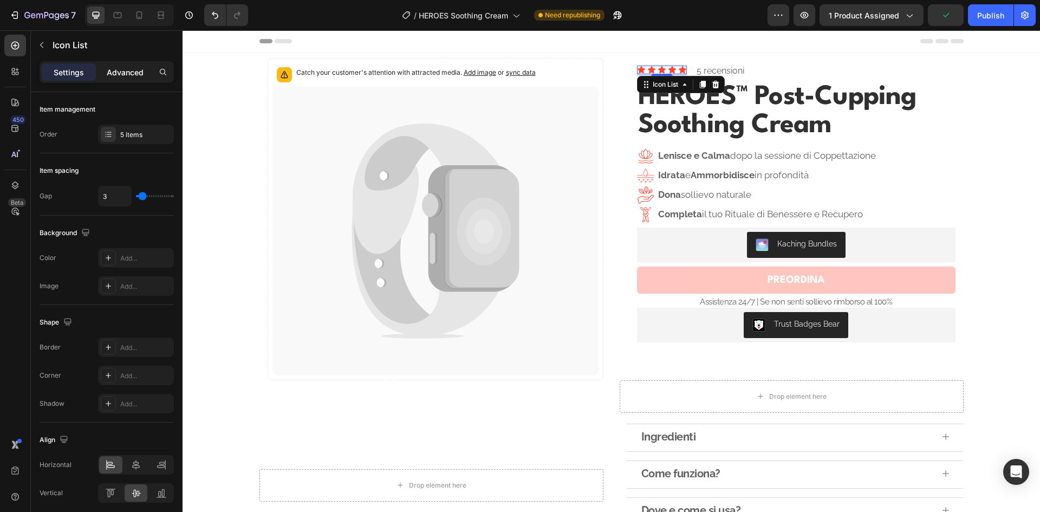
click at [120, 72] on p "Advanced" at bounding box center [125, 72] width 37 height 11
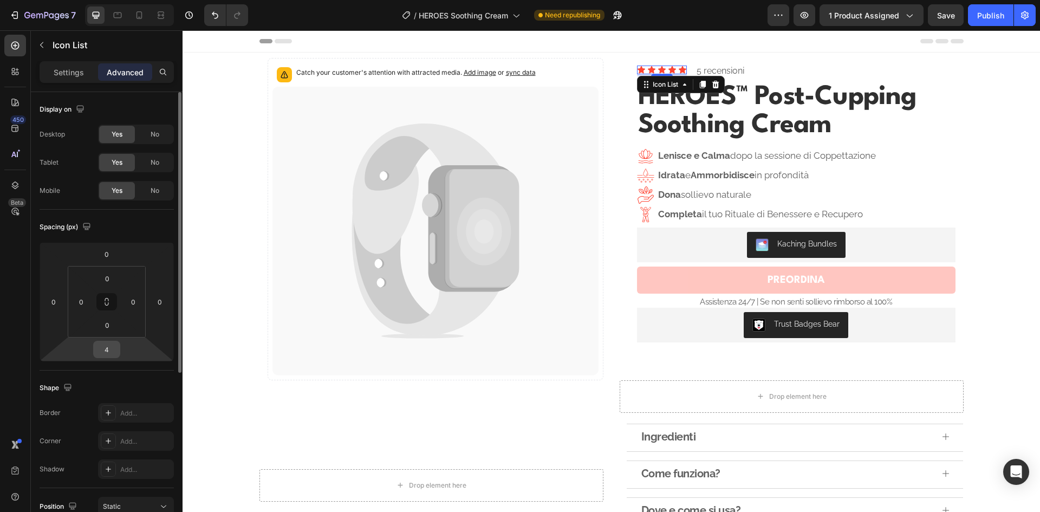
click at [102, 355] on input "4" at bounding box center [107, 349] width 22 height 16
type input "0"
click at [149, 226] on div "Spacing (px)" at bounding box center [107, 226] width 134 height 17
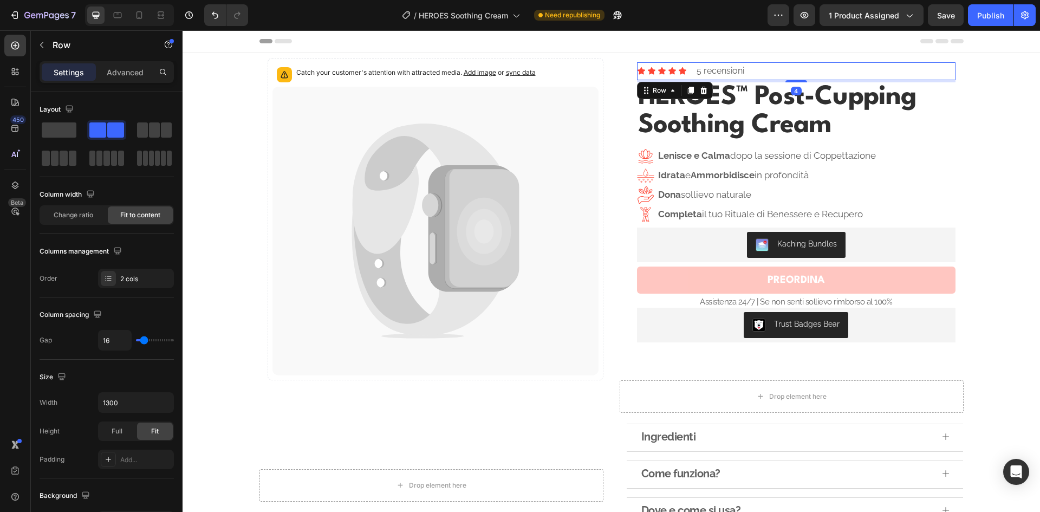
click at [795, 70] on div "Icon Icon Icon Icon Icon Icon List 5 recensioni Text Block Row 4" at bounding box center [796, 71] width 318 height 18
click at [683, 72] on div "Icon Icon Icon Icon Icon Icon List 5 recensioni Text Block Row 4" at bounding box center [796, 71] width 318 height 18
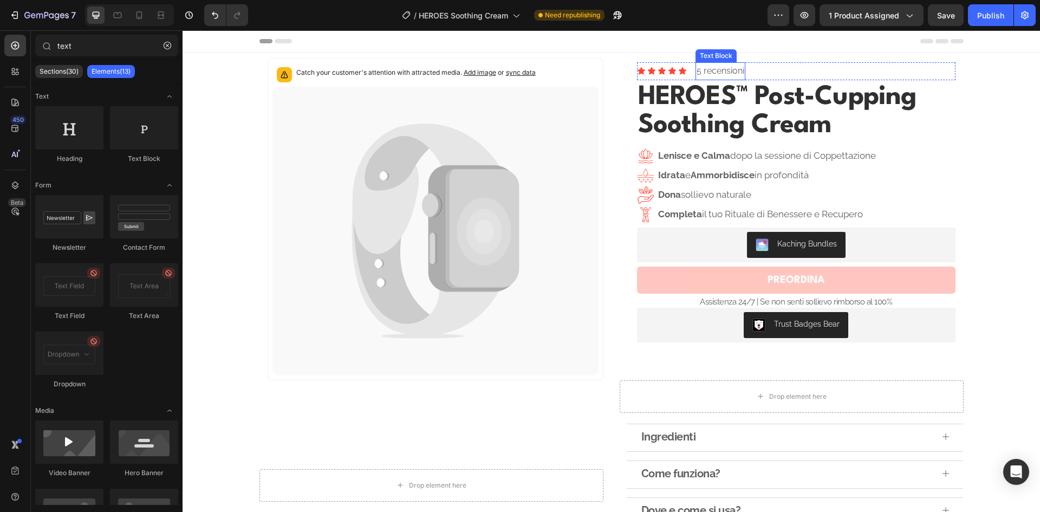
click at [724, 73] on p "5 recensioni" at bounding box center [720, 71] width 48 height 16
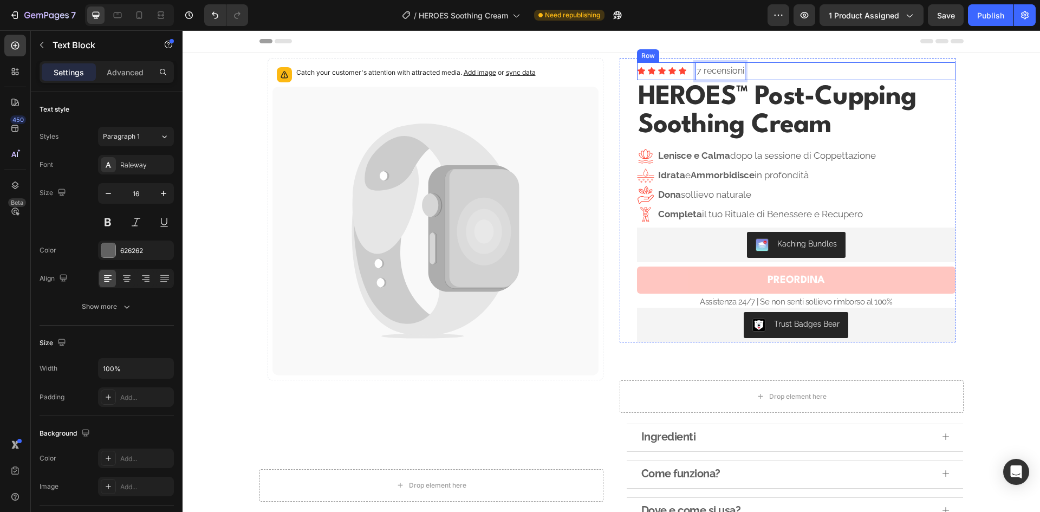
click at [783, 65] on div "Icon Icon Icon Icon Icon Icon List 7 recensioni Text Block 0 Row" at bounding box center [796, 71] width 318 height 18
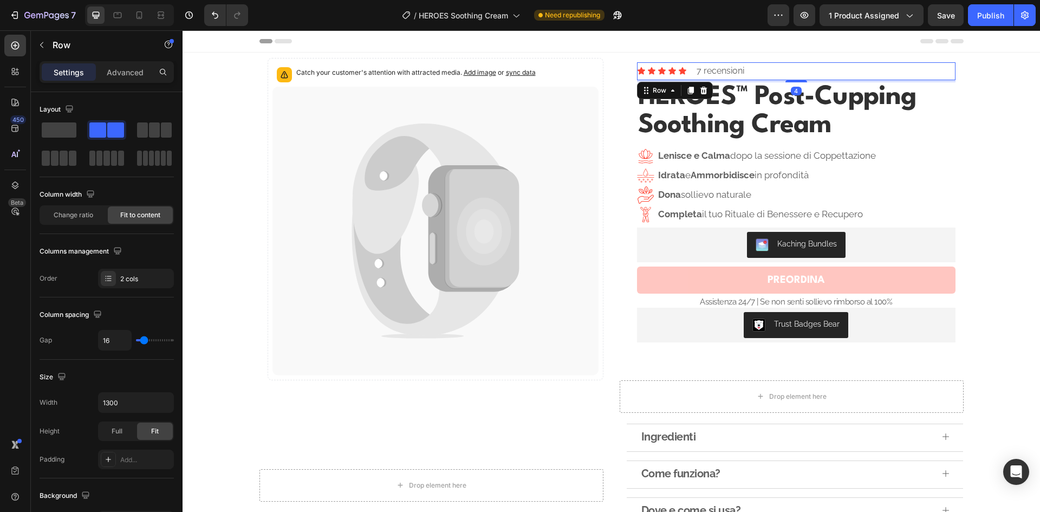
click at [685, 71] on div "Icon Icon Icon Icon Icon Icon List 7 recensioni Text Block Row 4" at bounding box center [796, 71] width 318 height 18
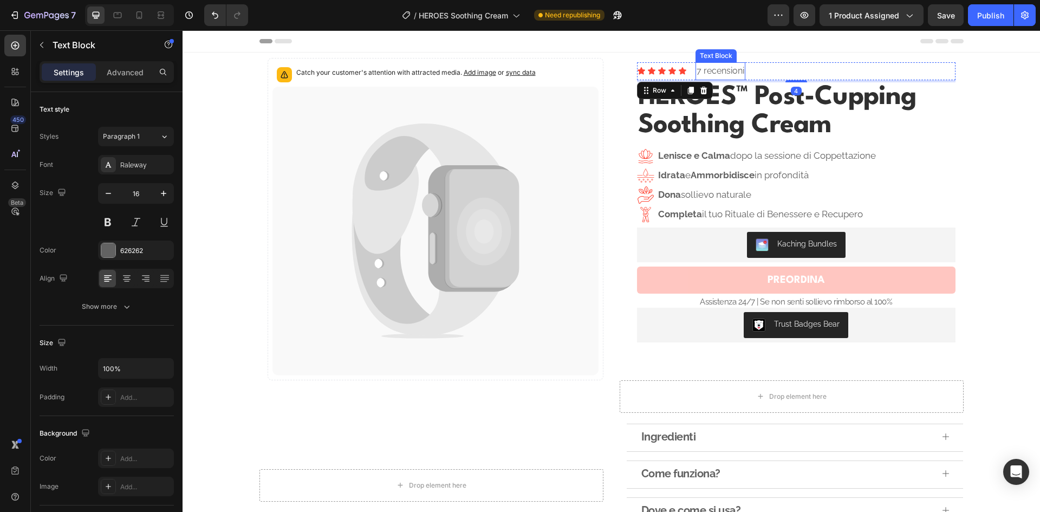
click at [713, 71] on p "7 recensioni" at bounding box center [720, 71] width 48 height 16
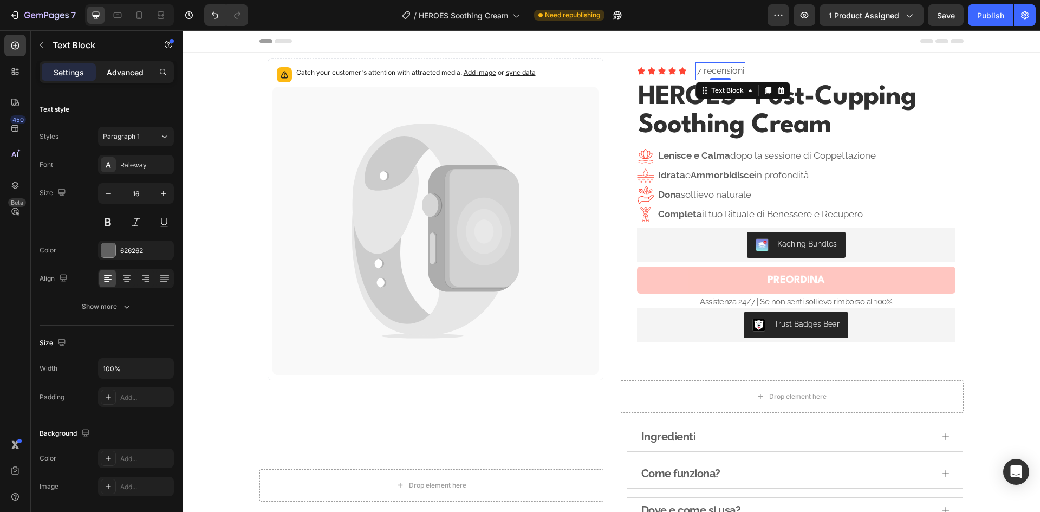
click at [135, 67] on p "Advanced" at bounding box center [125, 72] width 37 height 11
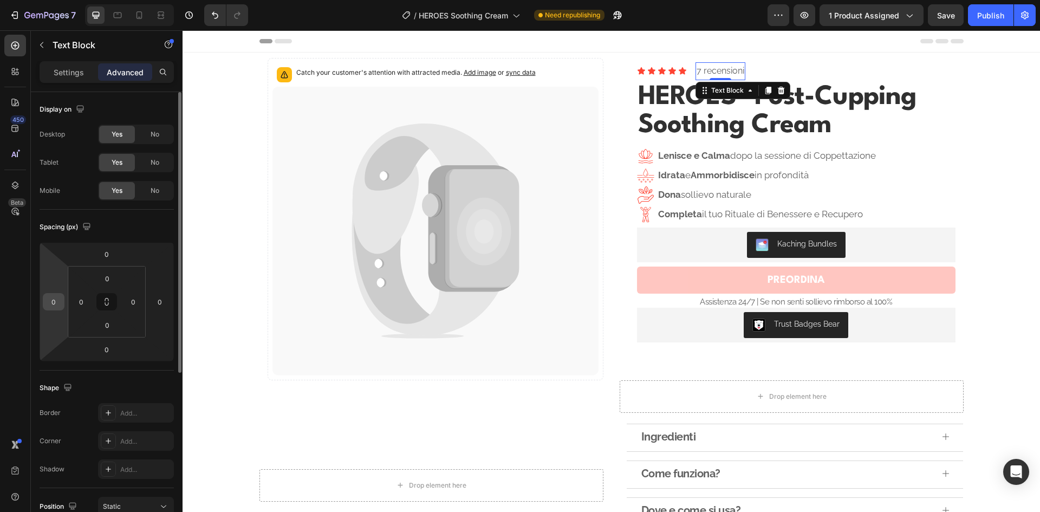
click at [54, 298] on input "0" at bounding box center [53, 301] width 16 height 16
type input "-7"
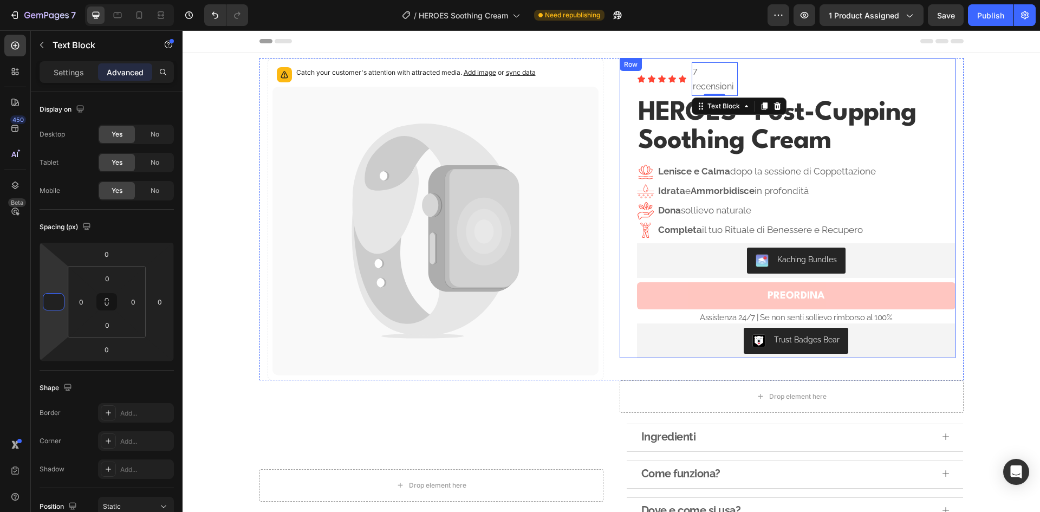
click at [854, 96] on div "Icon Icon Icon Icon Icon Icon List 7 recensioni Text Block 0 Row HEROES™ Post-C…" at bounding box center [796, 210] width 318 height 296
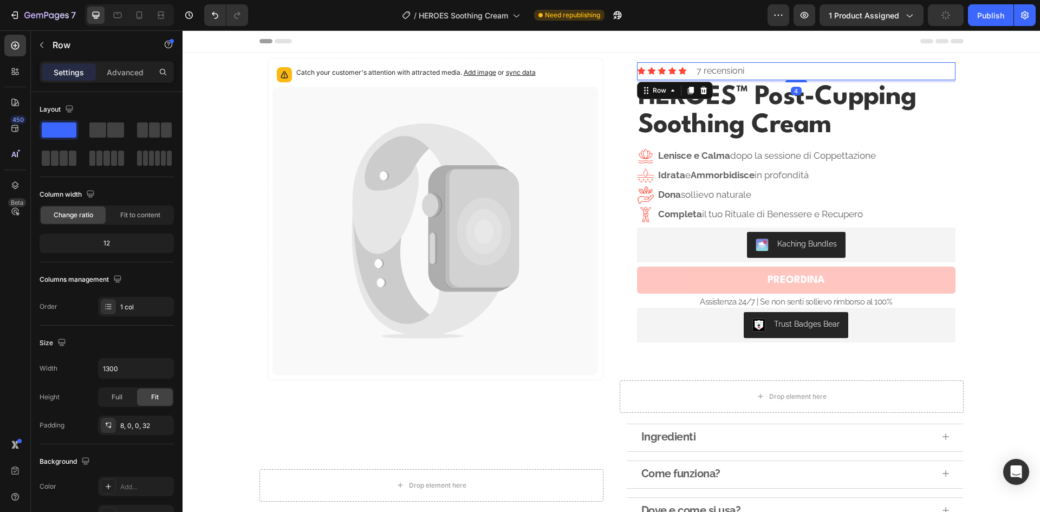
click at [772, 64] on div "Icon Icon Icon Icon Icon Icon List 7 recensioni Text Block Row 4" at bounding box center [796, 71] width 318 height 18
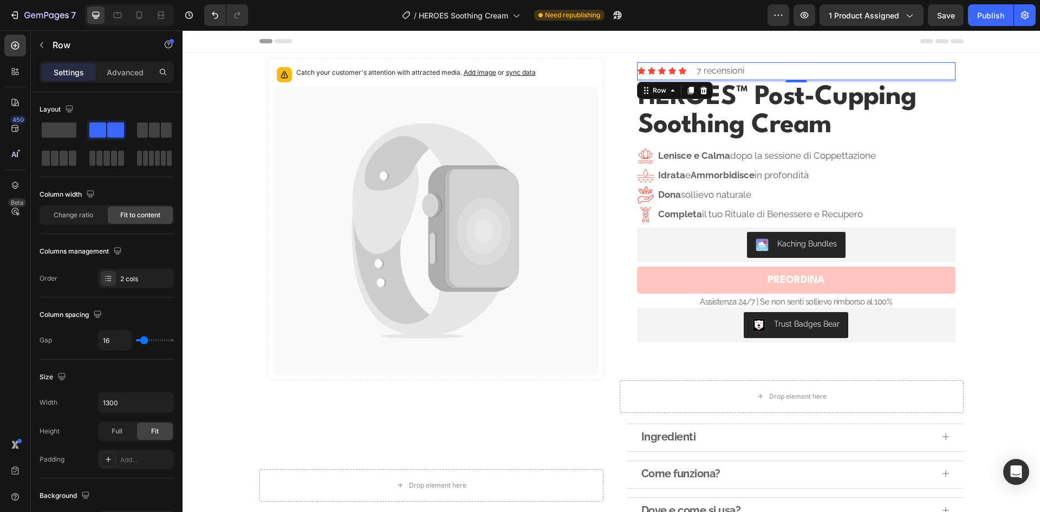
click at [685, 71] on div "Icon Icon Icon Icon Icon Icon List 7 recensioni Text Block Row 4" at bounding box center [796, 71] width 318 height 18
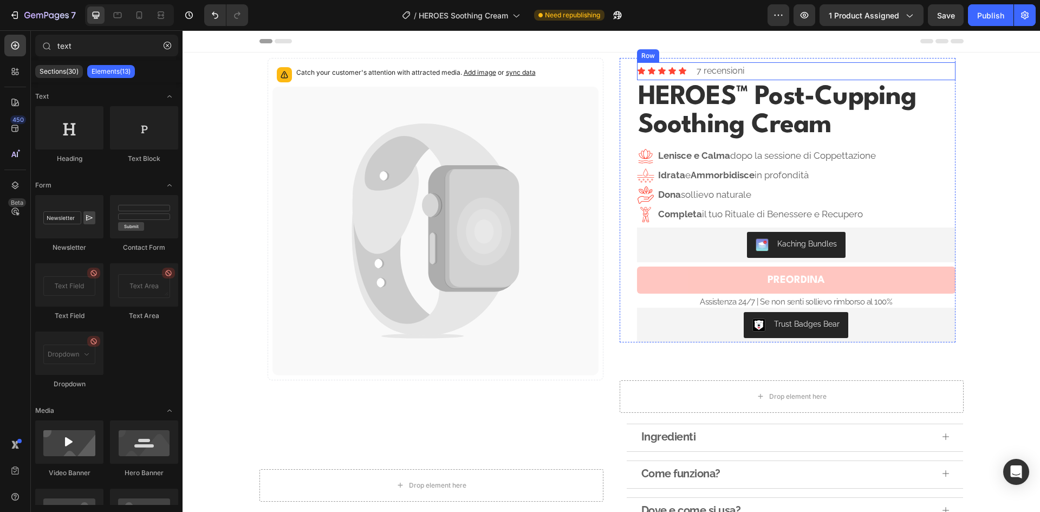
click at [770, 69] on div "Icon Icon Icon Icon Icon Icon List 7 recensioni Text Block Row" at bounding box center [796, 71] width 318 height 18
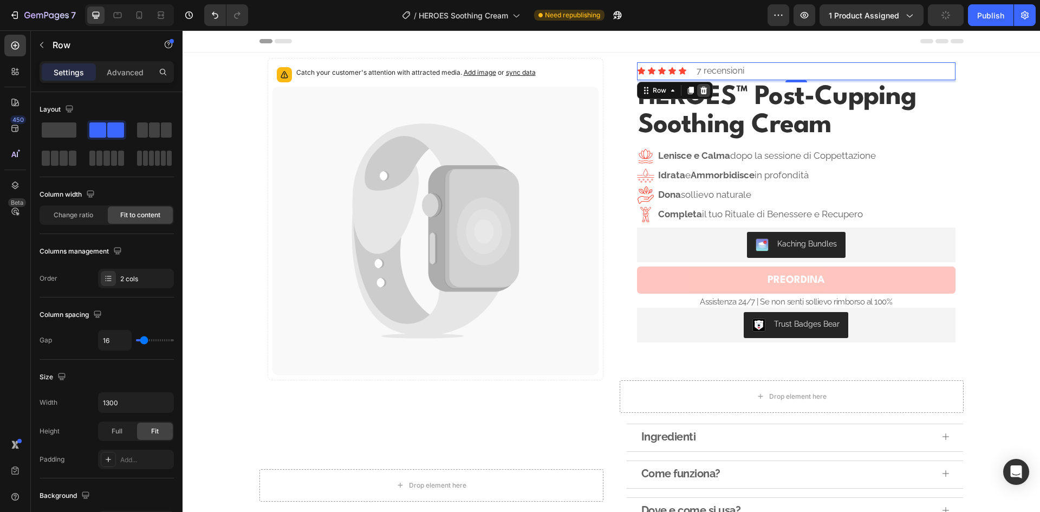
click at [701, 88] on icon at bounding box center [702, 91] width 7 height 8
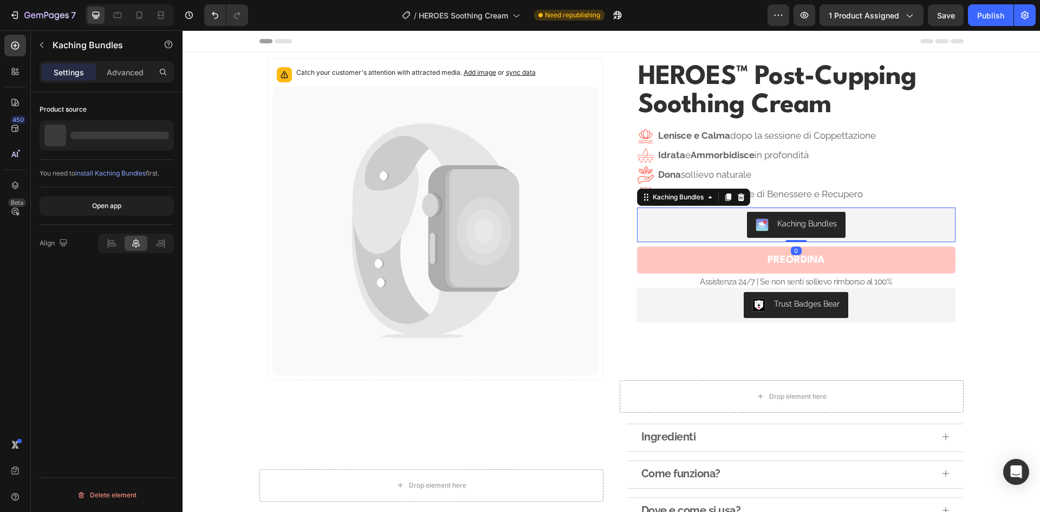
click at [793, 228] on div "Kaching Bundles" at bounding box center [807, 223] width 60 height 11
click at [989, 11] on div "Publish" at bounding box center [990, 15] width 27 height 11
click at [2, 16] on div "7" at bounding box center [40, 15] width 81 height 22
click at [36, 15] on icon "button" at bounding box center [39, 16] width 6 height 5
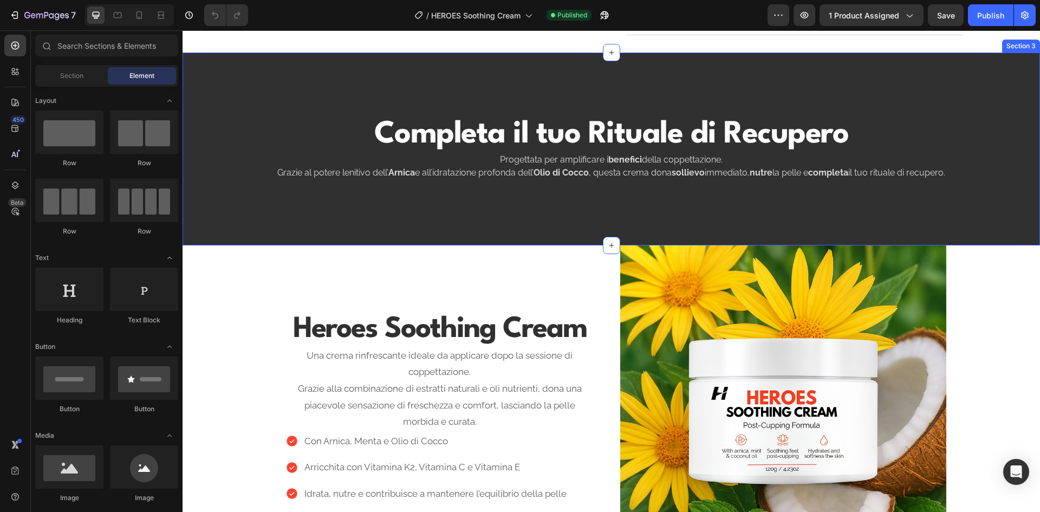
scroll to position [650, 0]
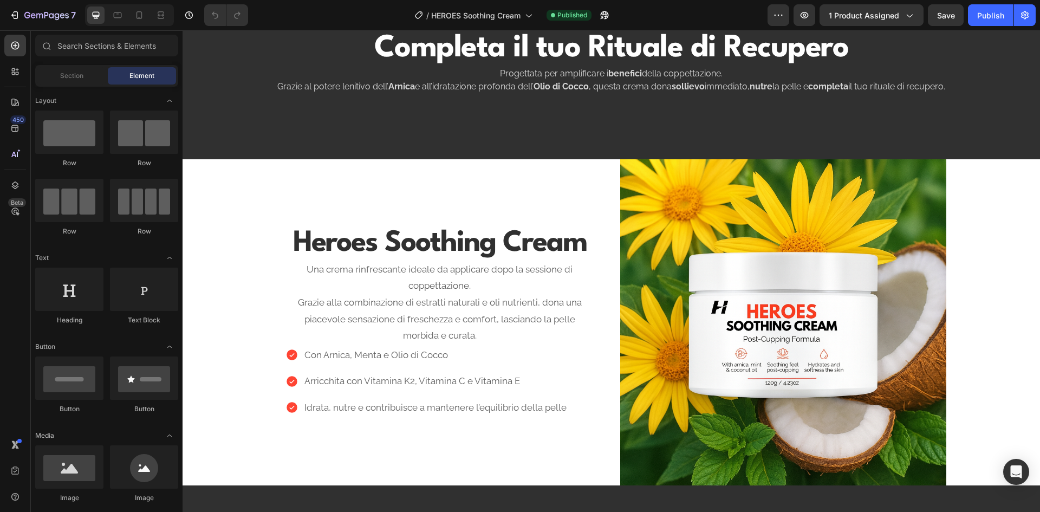
click at [1003, 262] on div "Completa il tuo Rituale di Recupero Heading Progettata per amplificare i benefi…" at bounding box center [610, 232] width 857 height 1658
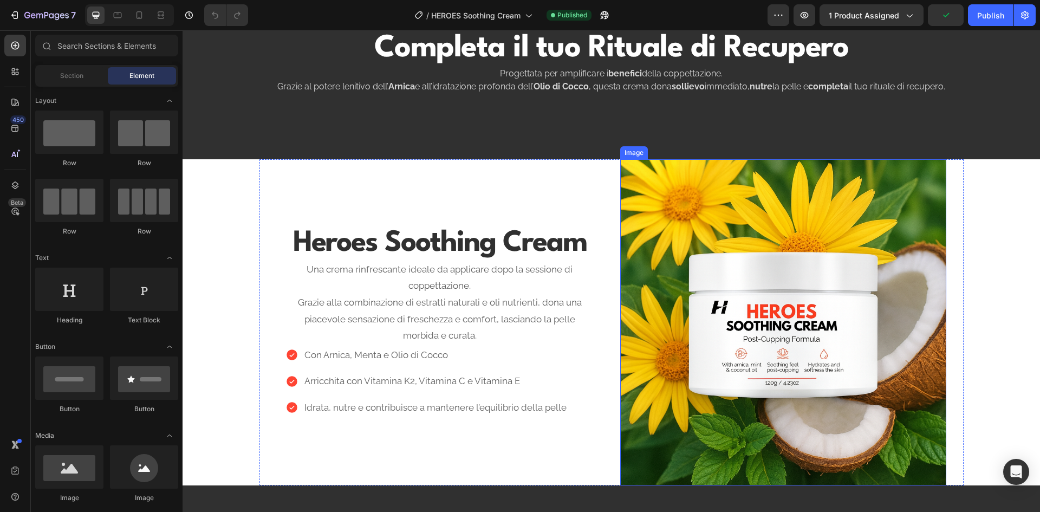
click at [739, 265] on img at bounding box center [783, 322] width 326 height 326
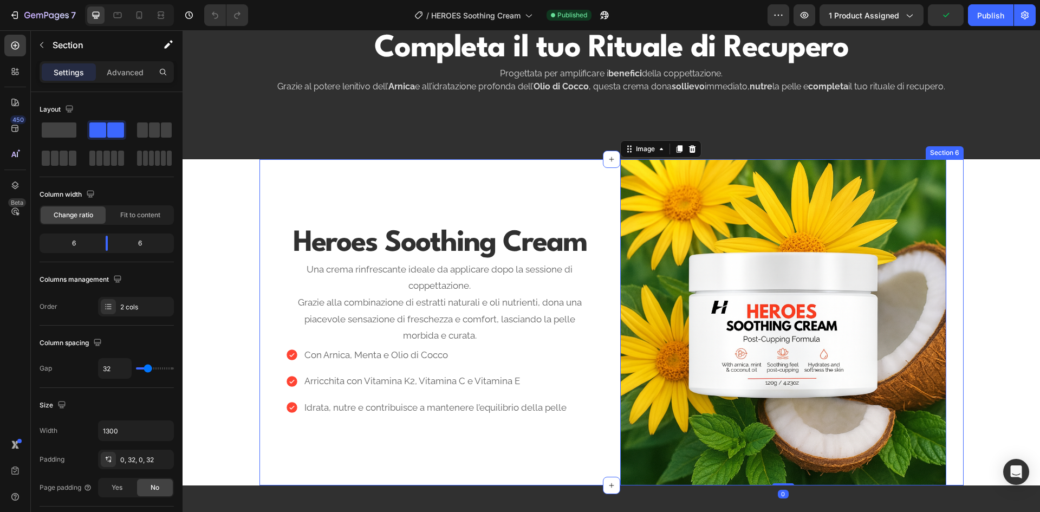
click at [511, 188] on div "Heroes Soothing Cream Heading Una crema rinfrescante ideale da applicare dopo l…" at bounding box center [440, 322] width 326 height 326
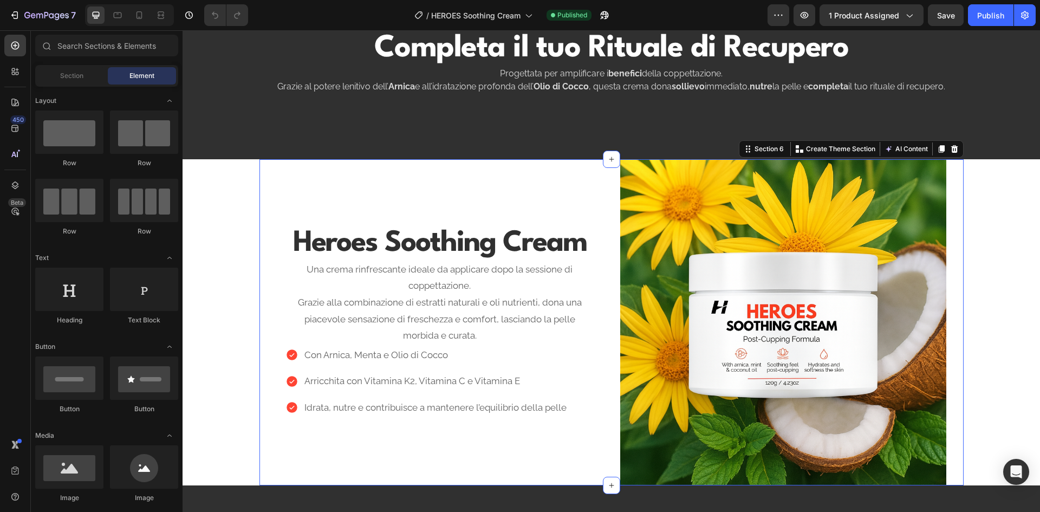
click at [233, 193] on div "Completa il tuo Rituale di Recupero Heading Progettata per amplificare i benefi…" at bounding box center [610, 232] width 857 height 1658
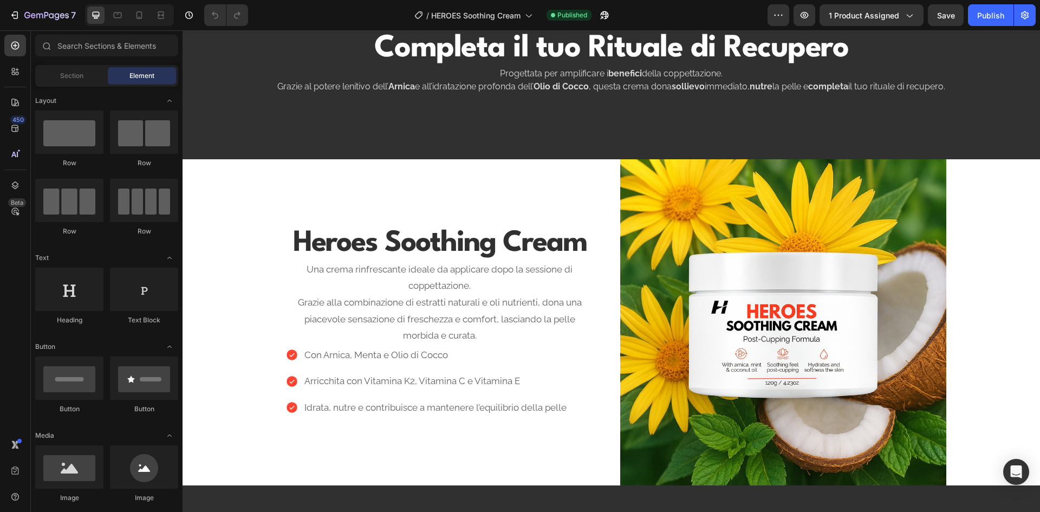
click at [399, 185] on div "Heroes Soothing Cream Heading Una crema rinfrescante ideale da applicare dopo l…" at bounding box center [440, 322] width 326 height 326
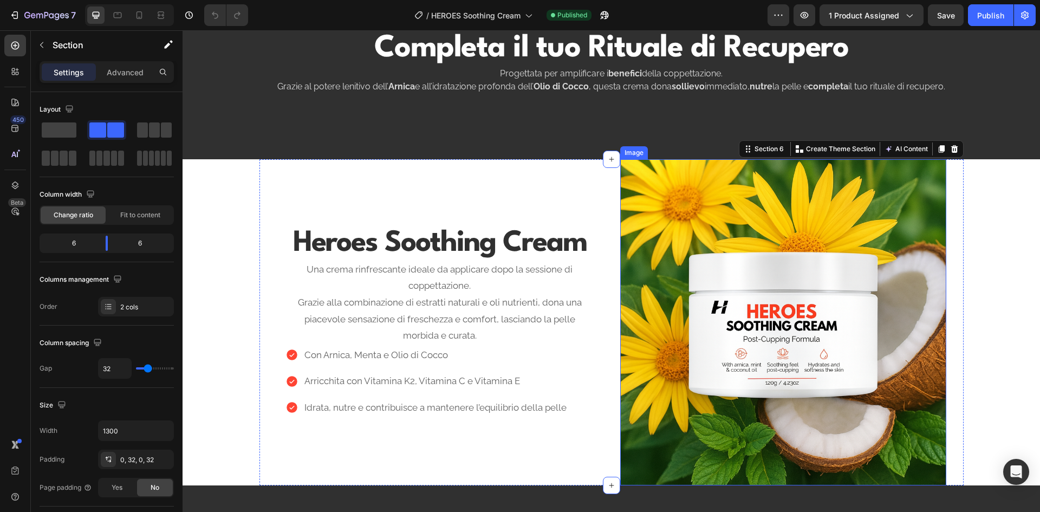
click at [717, 194] on img at bounding box center [783, 322] width 326 height 326
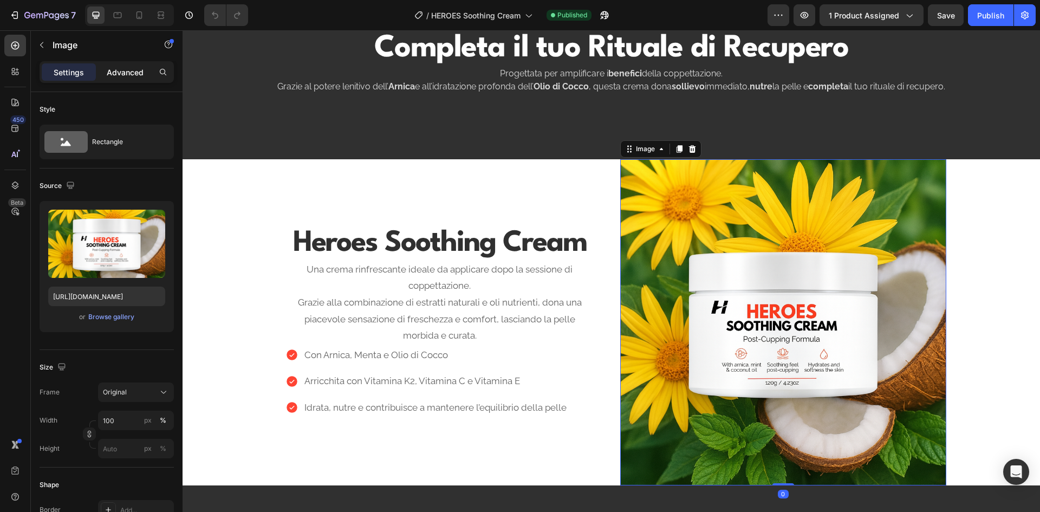
click at [117, 67] on p "Advanced" at bounding box center [125, 72] width 37 height 11
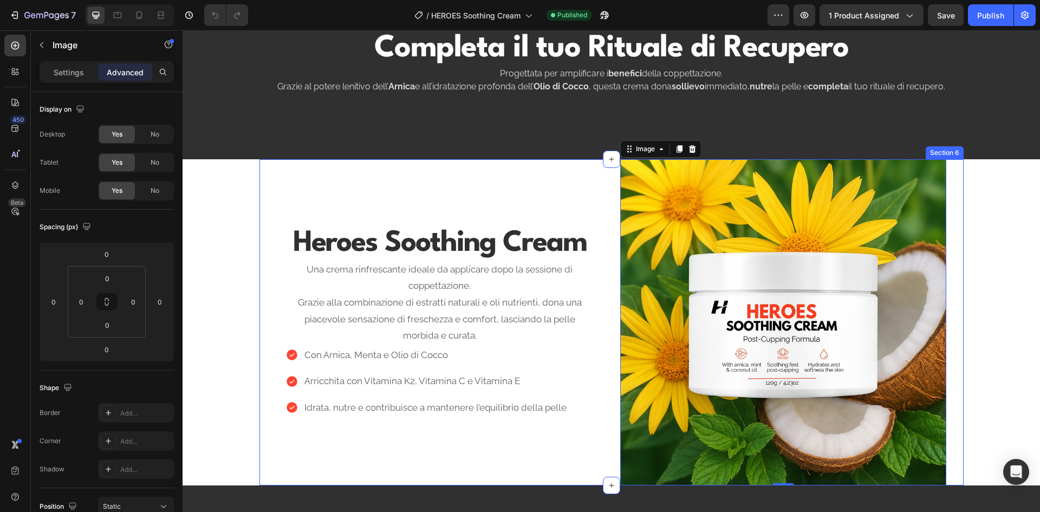
click at [558, 199] on div "Heroes Soothing Cream Heading Una crema rinfrescante ideale da applicare dopo l…" at bounding box center [440, 322] width 326 height 326
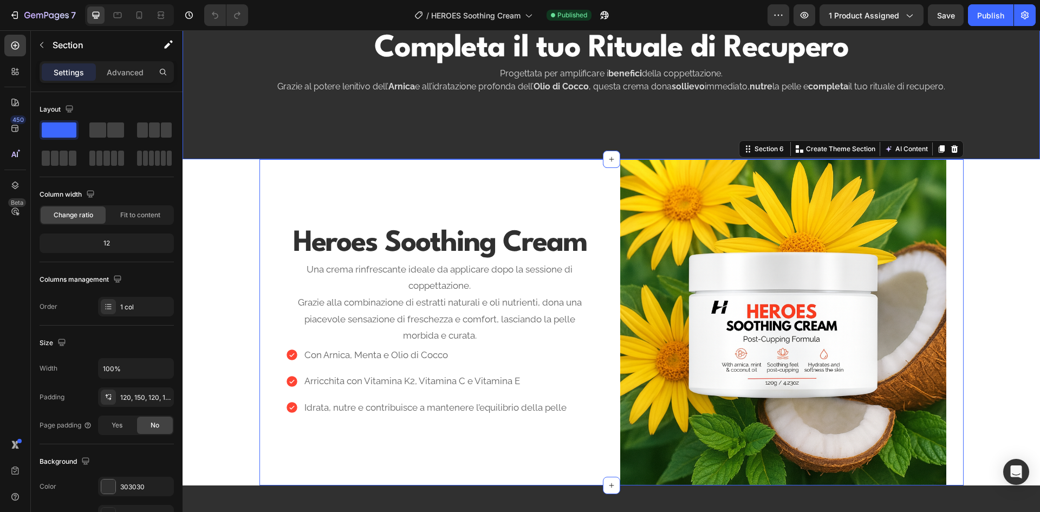
click at [699, 119] on div "Completa il tuo Rituale di Recupero Heading Progettata per amplificare i benefi…" at bounding box center [610, 62] width 857 height 193
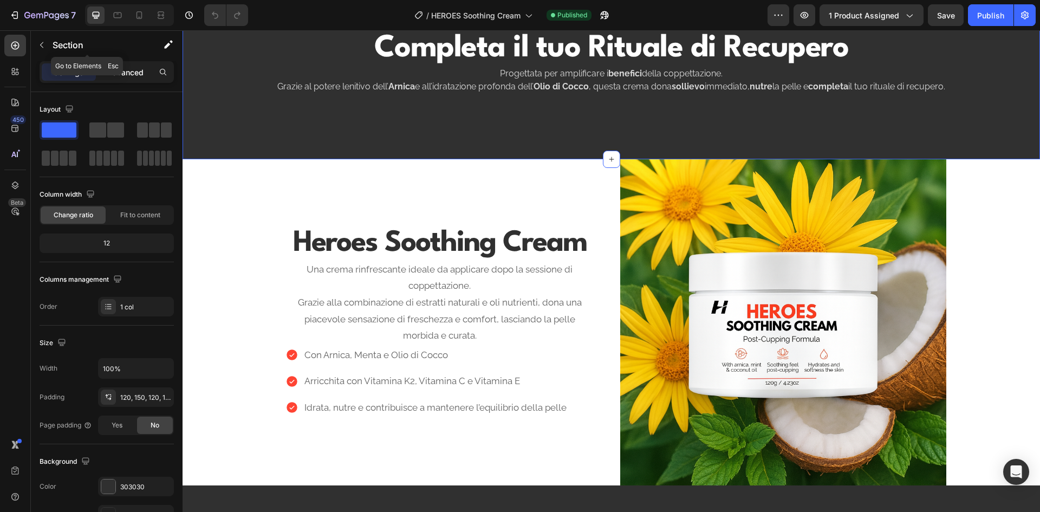
click at [125, 70] on p "Advanced" at bounding box center [125, 72] width 37 height 11
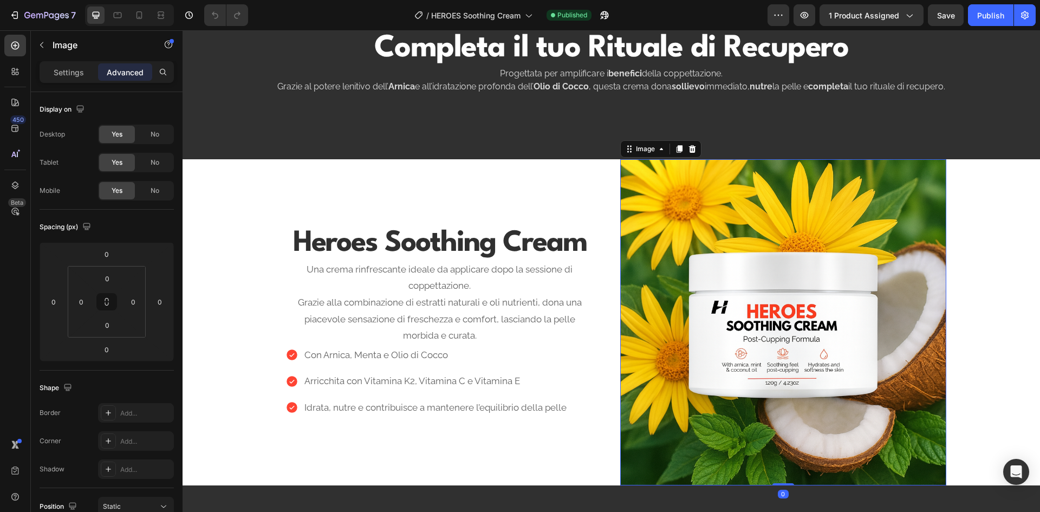
click at [736, 214] on img at bounding box center [783, 322] width 326 height 326
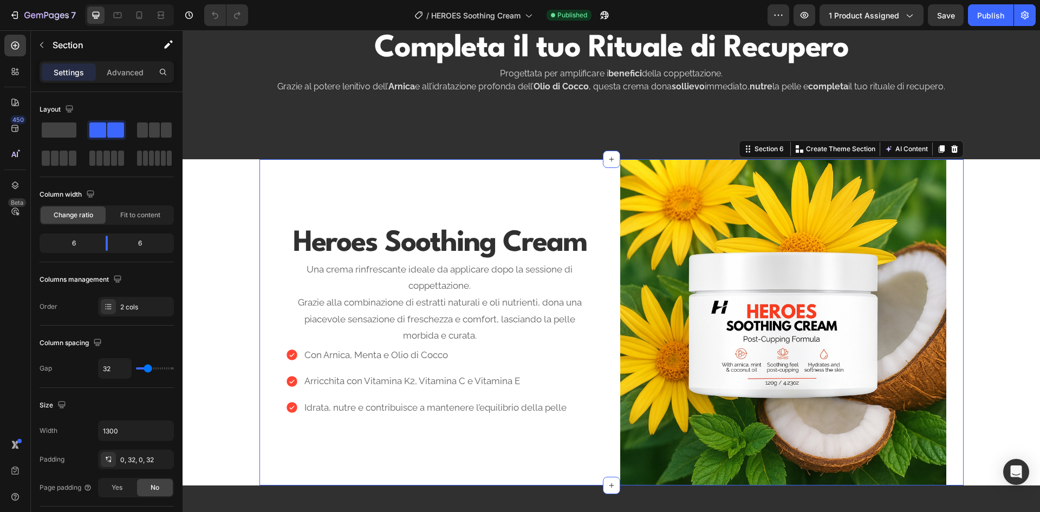
click at [958, 267] on div "Heroes Soothing Cream Heading Una crema rinfrescante ideale da applicare dopo l…" at bounding box center [611, 322] width 704 height 326
click at [125, 71] on p "Advanced" at bounding box center [125, 72] width 37 height 11
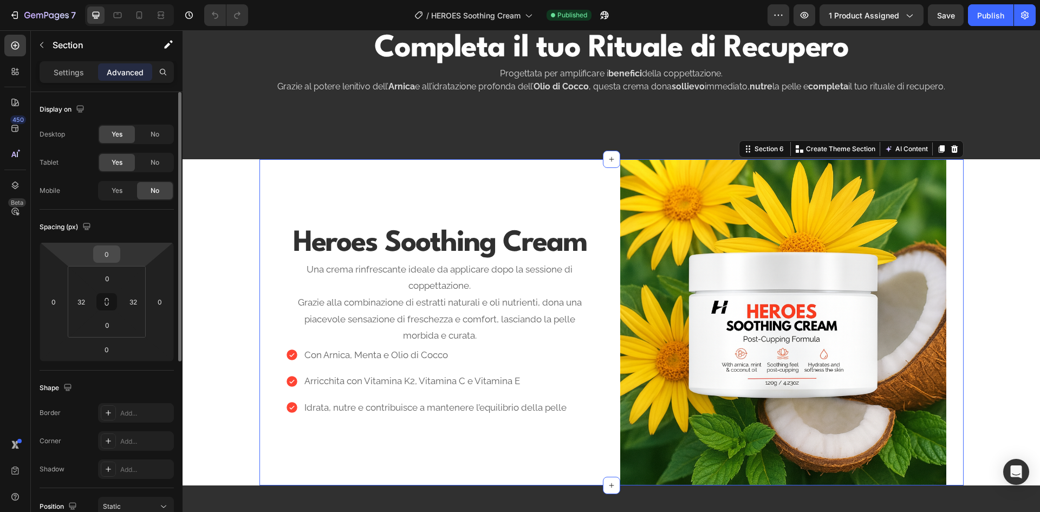
click at [114, 252] on input "0" at bounding box center [107, 254] width 22 height 16
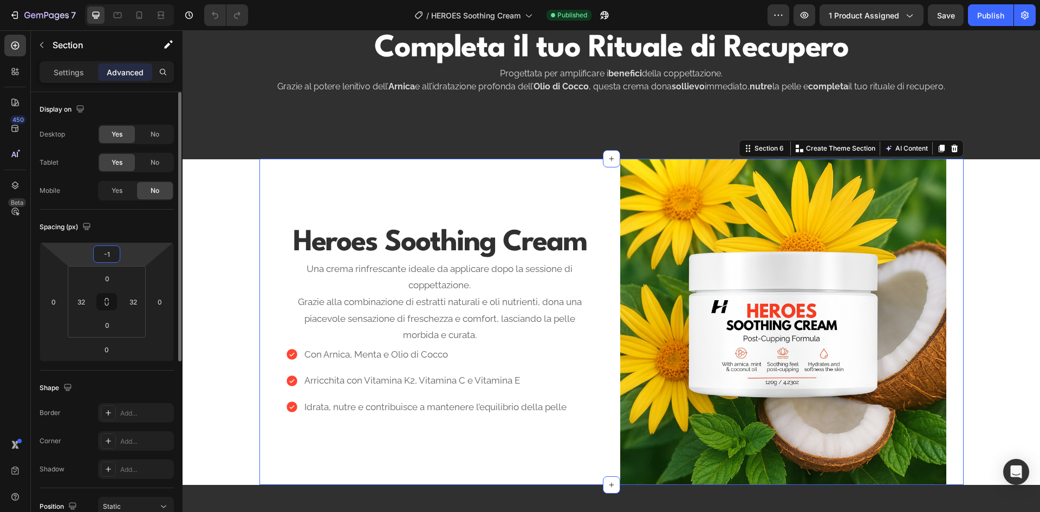
type input "-1"
click at [146, 225] on div "Spacing (px)" at bounding box center [107, 226] width 134 height 17
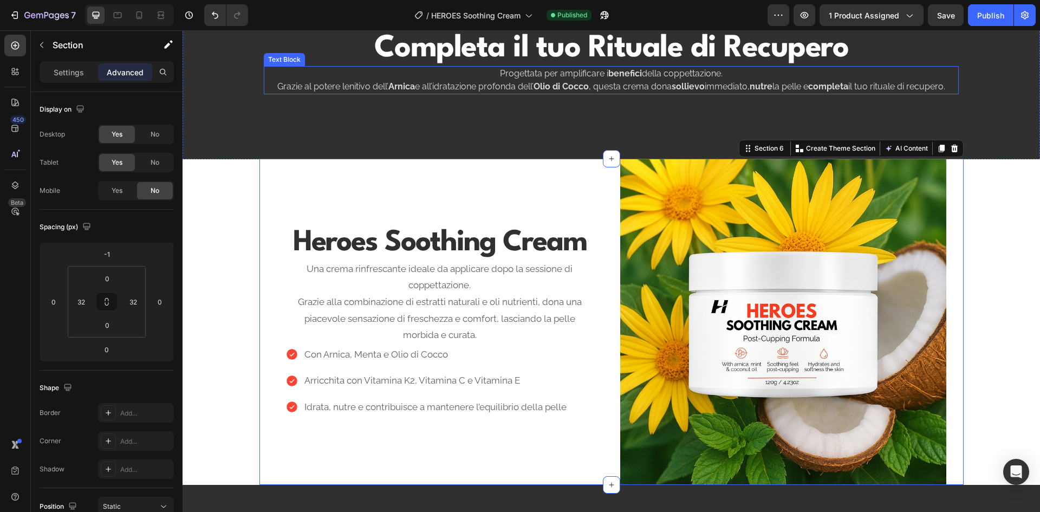
click at [926, 85] on p "Progettata per amplificare i benefici della coppettazione. Grazie al potere len…" at bounding box center [611, 80] width 692 height 26
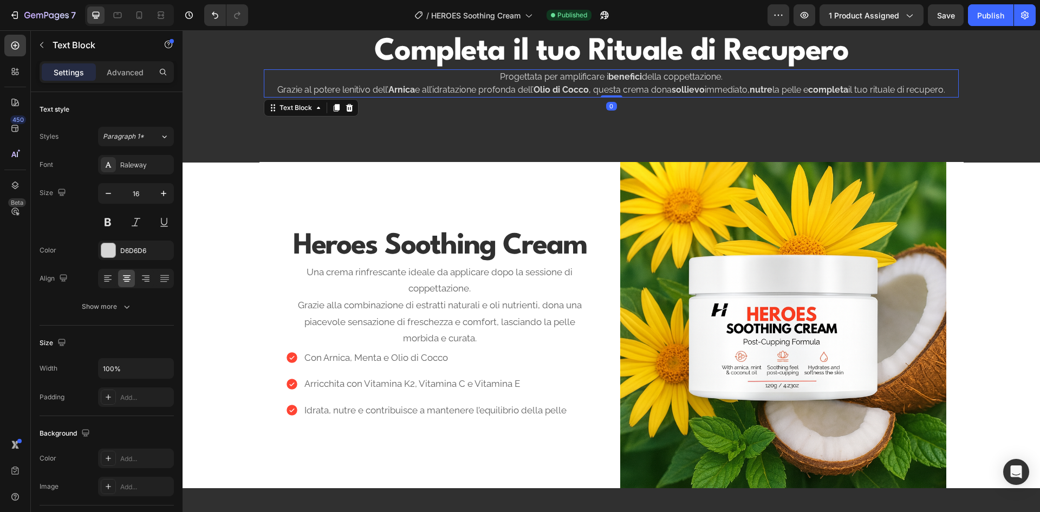
scroll to position [487, 0]
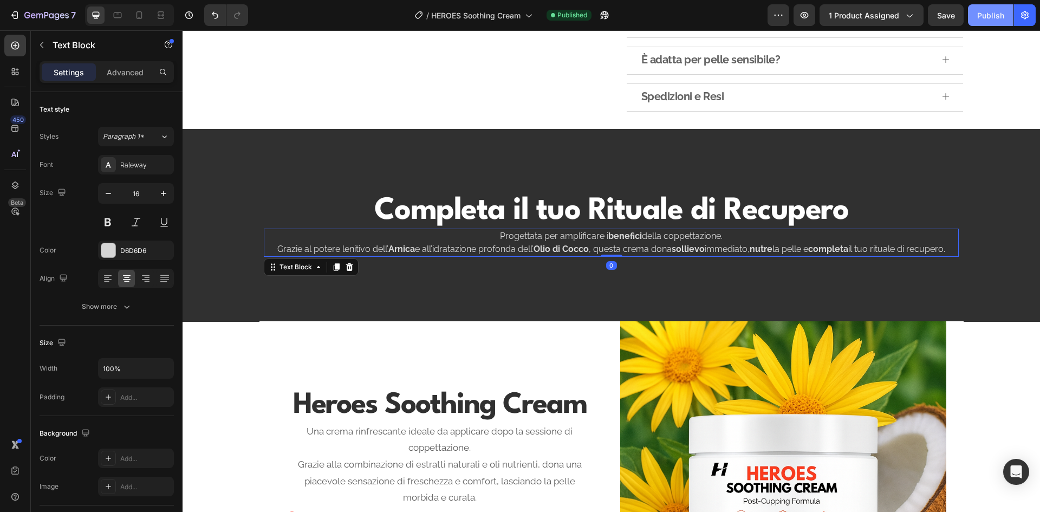
click at [989, 12] on div "Publish" at bounding box center [990, 15] width 27 height 11
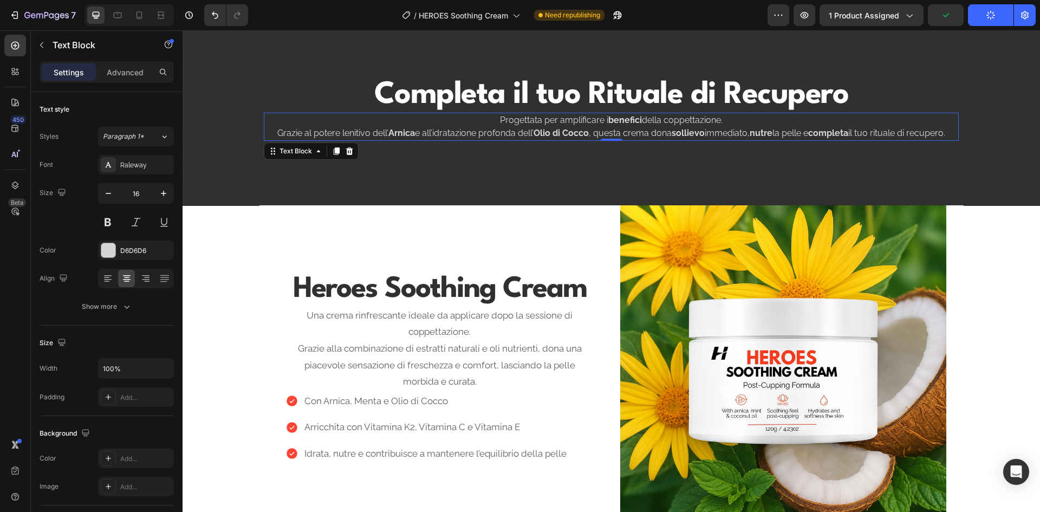
scroll to position [758, 0]
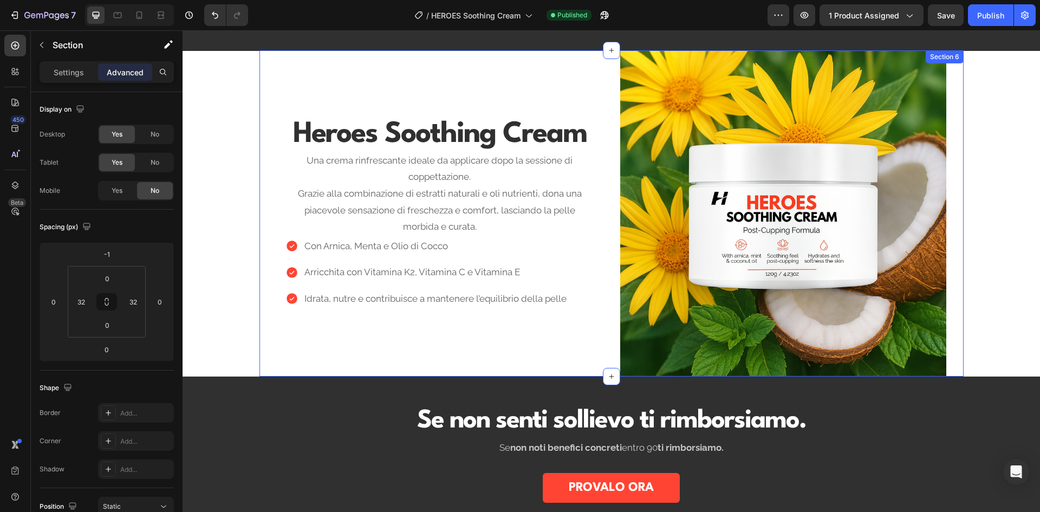
click at [403, 82] on div "Heroes Soothing Cream Heading Una crema rinfrescante ideale da applicare dopo l…" at bounding box center [440, 213] width 326 height 326
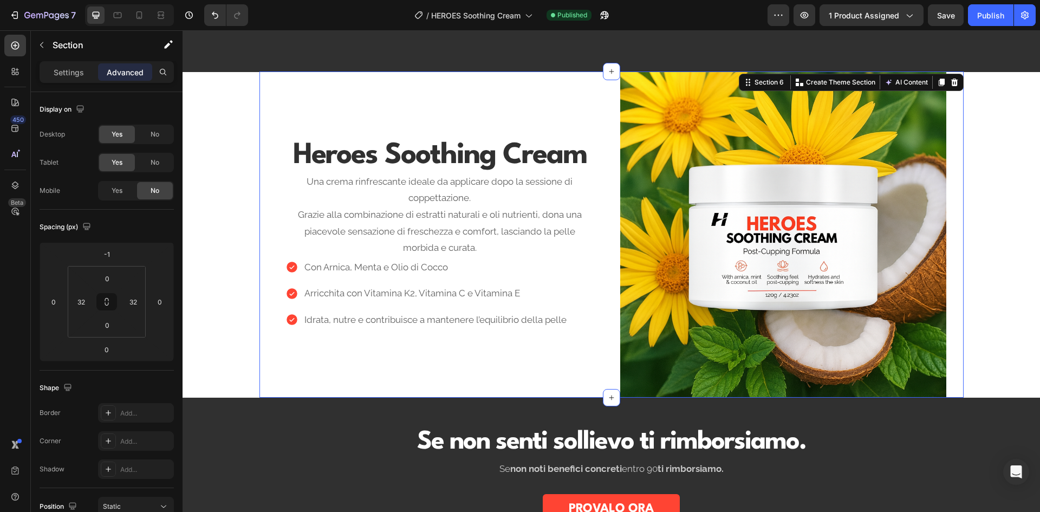
scroll to position [704, 0]
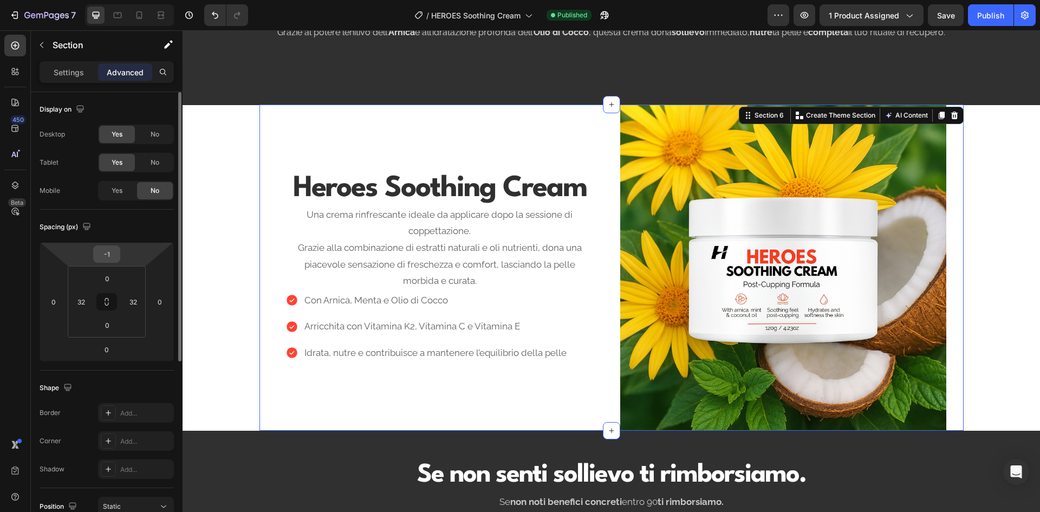
click at [104, 249] on input "-1" at bounding box center [107, 254] width 22 height 16
type input "0"
click at [0, 0] on div "Spacing (px) 0 0 0 0 0 32 0 32" at bounding box center [0, 0] width 0 height 0
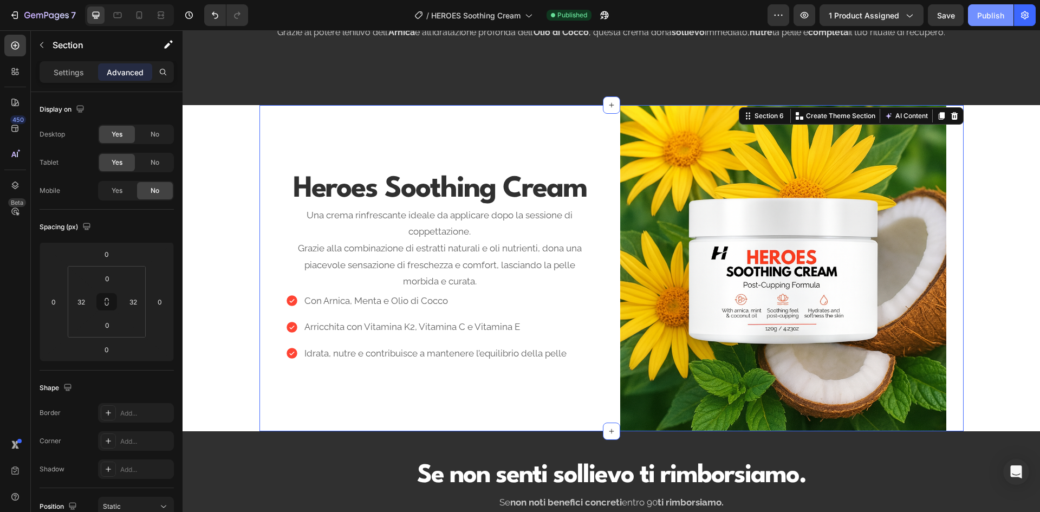
click at [1002, 17] on div "Publish" at bounding box center [990, 15] width 27 height 11
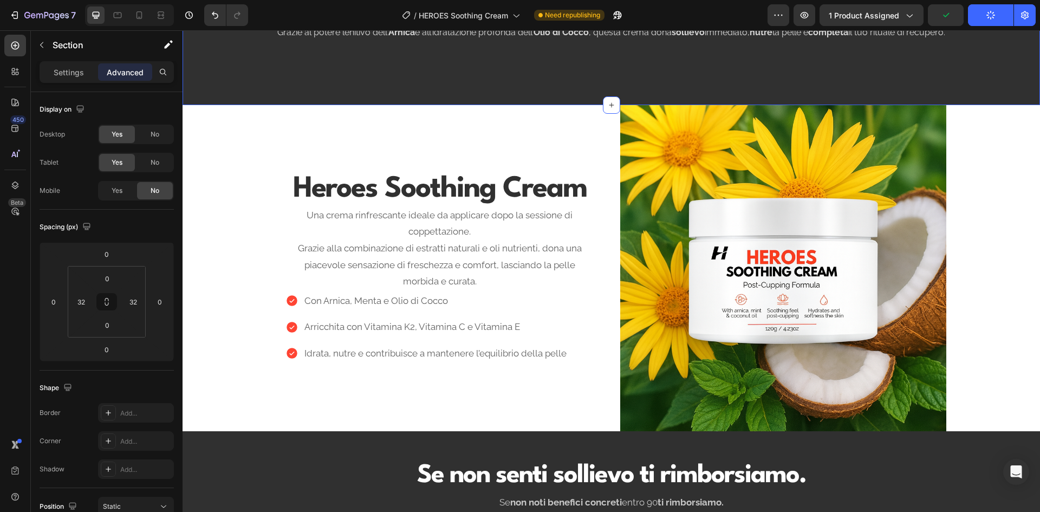
click at [239, 77] on div "Completa il tuo Rituale di Recupero Heading Progettata per amplificare i benefi…" at bounding box center [610, 8] width 857 height 193
click at [106, 352] on input "0" at bounding box center [107, 349] width 22 height 16
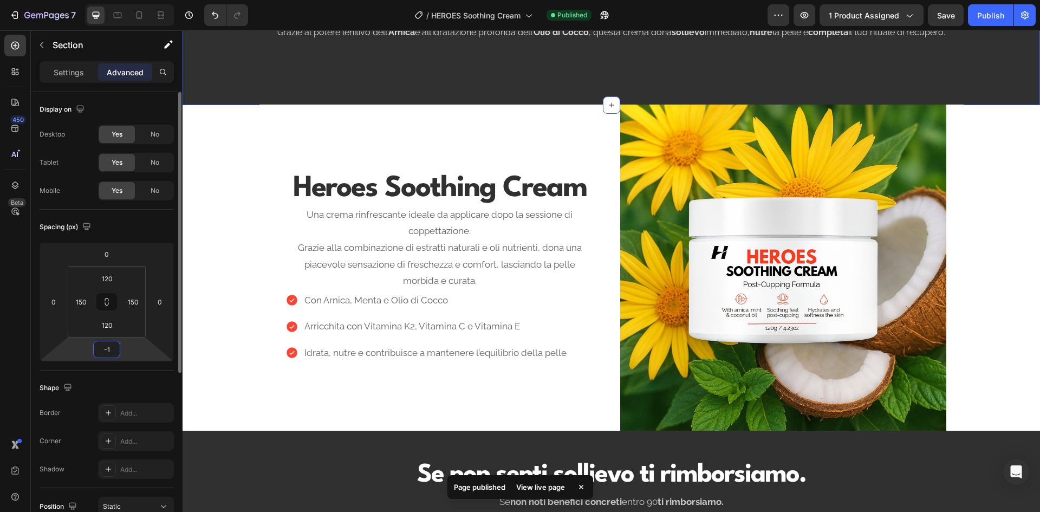
type input "-1"
click at [0, 0] on div "Spacing (px) 0 0 -1 0 120 150 120 150" at bounding box center [0, 0] width 0 height 0
click at [985, 13] on div "Publish" at bounding box center [990, 15] width 27 height 11
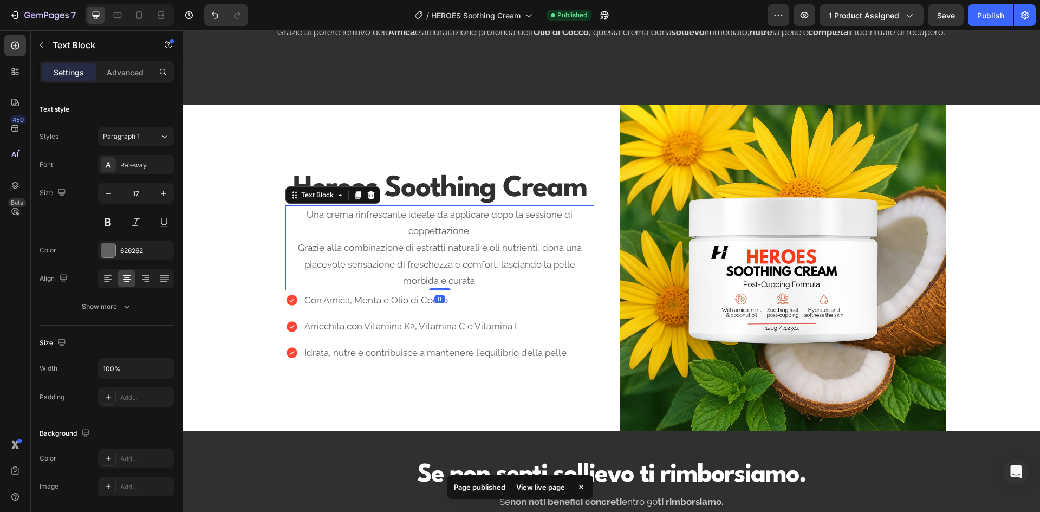
click at [441, 248] on p "Una crema rinfrescante ideale da applicare dopo la sessione di coppettazione. G…" at bounding box center [439, 247] width 306 height 83
click at [135, 308] on button "Show more" at bounding box center [107, 306] width 134 height 19
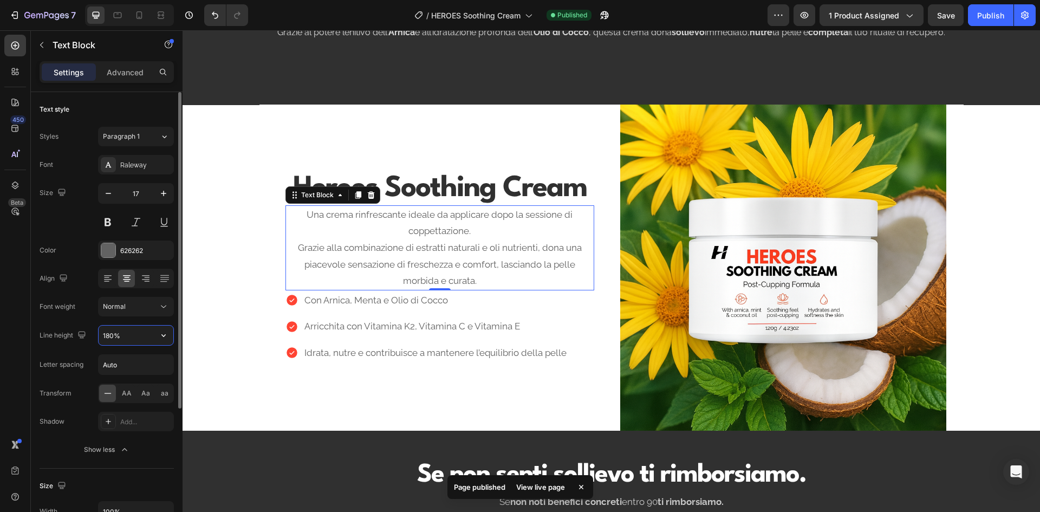
click at [112, 335] on input "180%" at bounding box center [136, 334] width 75 height 19
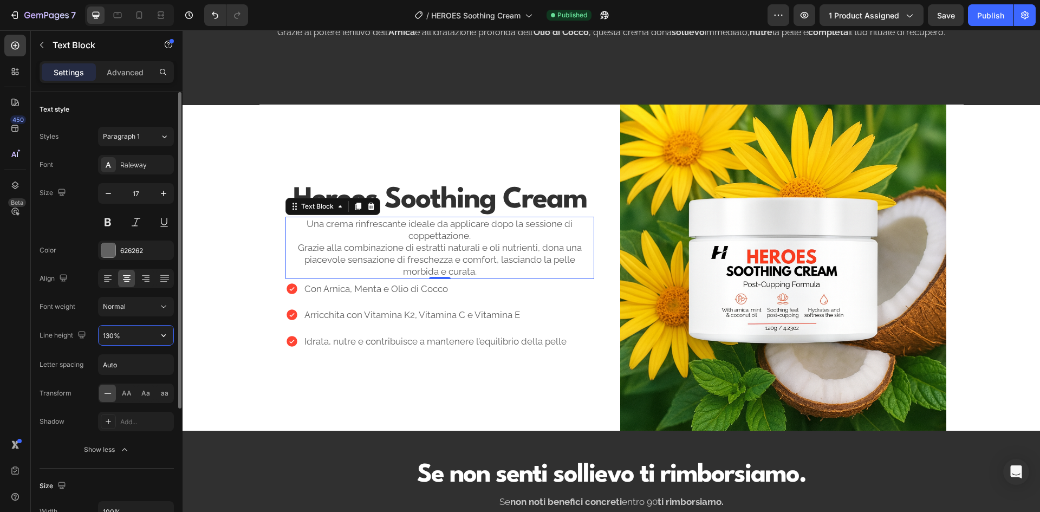
type input "130%"
click at [411, 309] on p "Arricchita con Vitamina K2, Vitamina C e Vitamina E" at bounding box center [435, 314] width 262 height 17
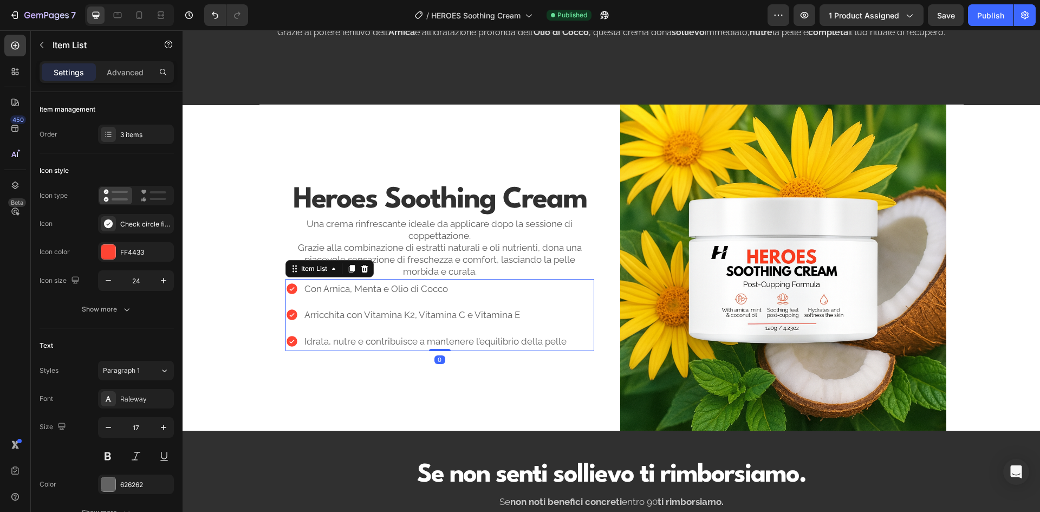
click at [405, 303] on div "Con Arnica, Menta e Olio di Cocco Arricchita con Vitamina K2, Vitamina C e Vita…" at bounding box center [426, 315] width 283 height 73
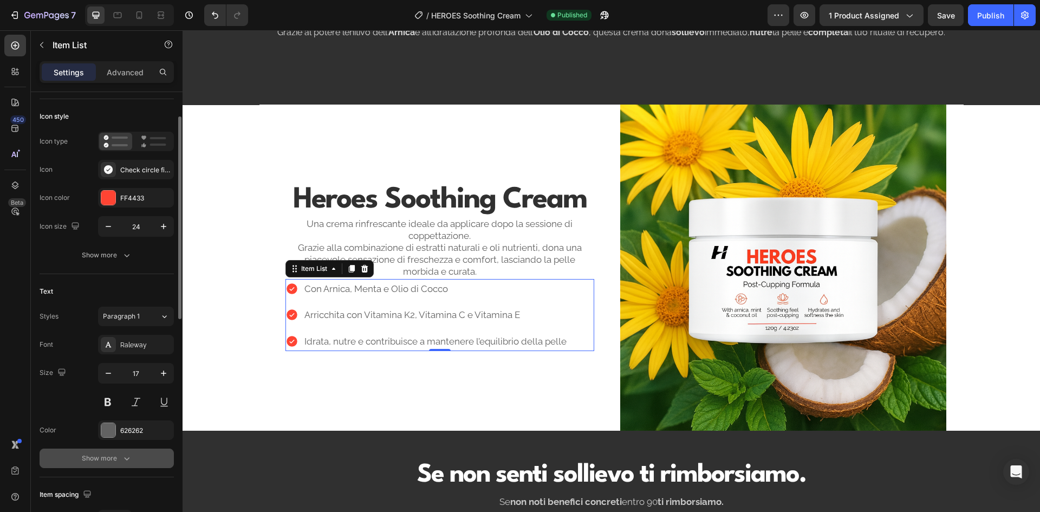
click at [133, 455] on button "Show more" at bounding box center [107, 457] width 134 height 19
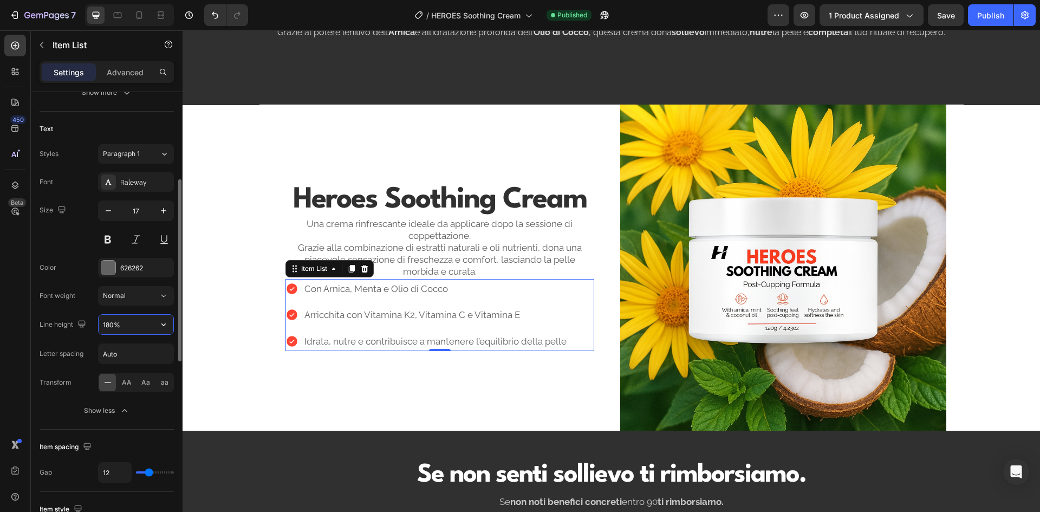
click at [110, 326] on input "180%" at bounding box center [136, 324] width 75 height 19
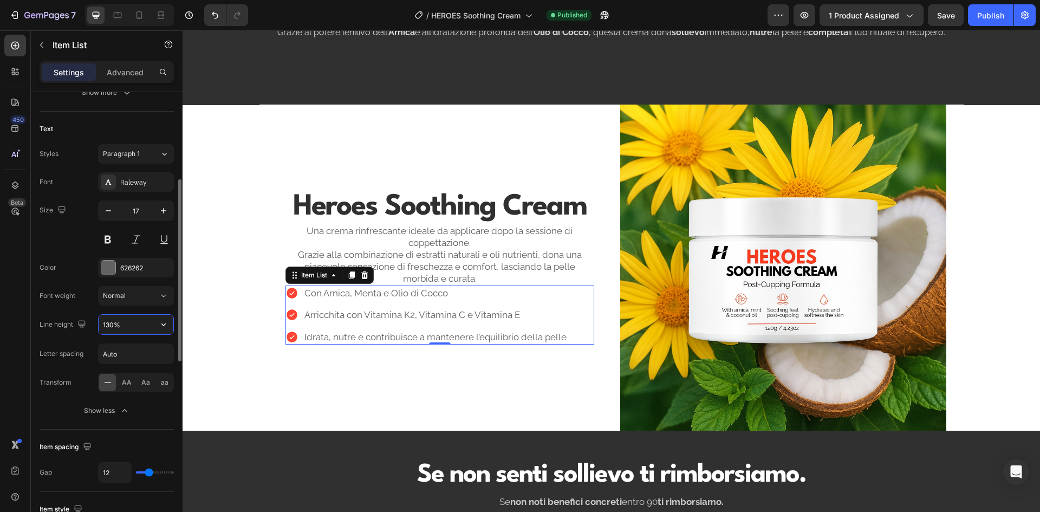
type input "130%"
click at [433, 251] on p "Una crema rinfrescante ideale da applicare dopo la sessione di coppettazione. G…" at bounding box center [439, 255] width 306 height 60
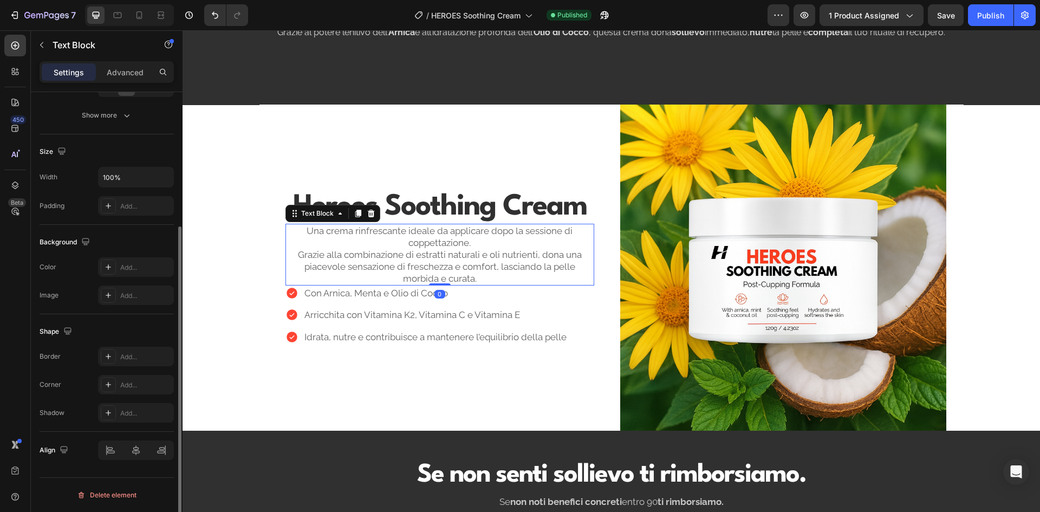
scroll to position [0, 0]
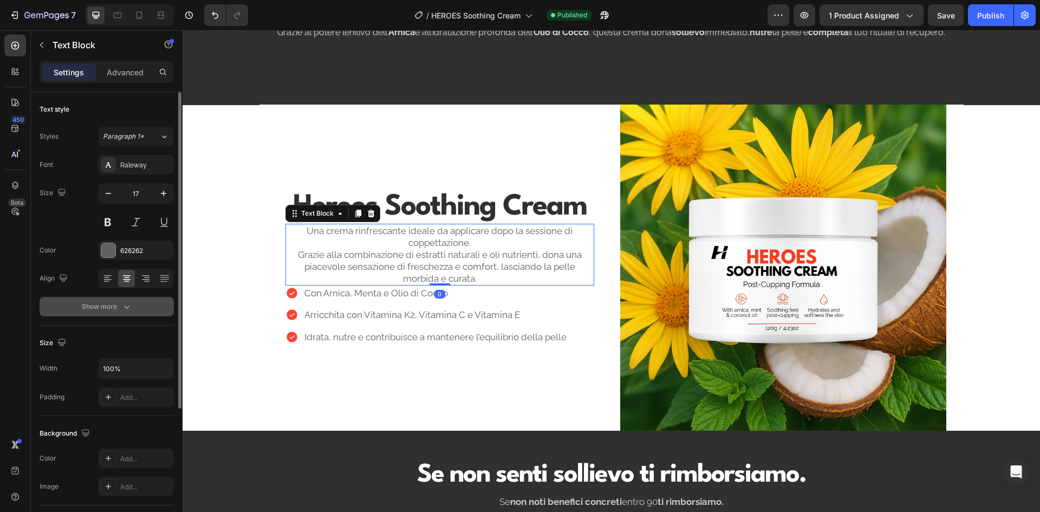
click at [107, 311] on div "Show more" at bounding box center [107, 306] width 50 height 11
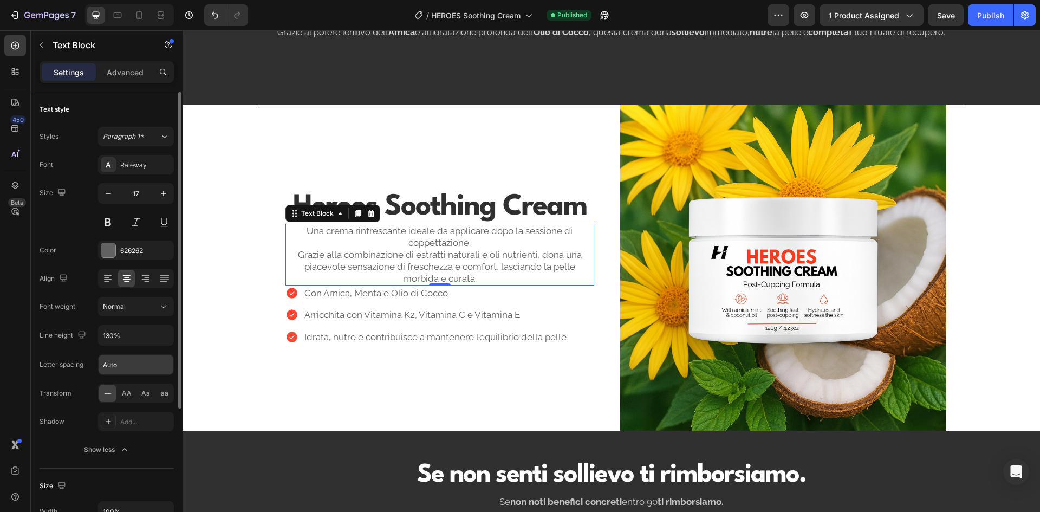
click at [131, 359] on input "Auto" at bounding box center [136, 364] width 75 height 19
type input "-0.5"
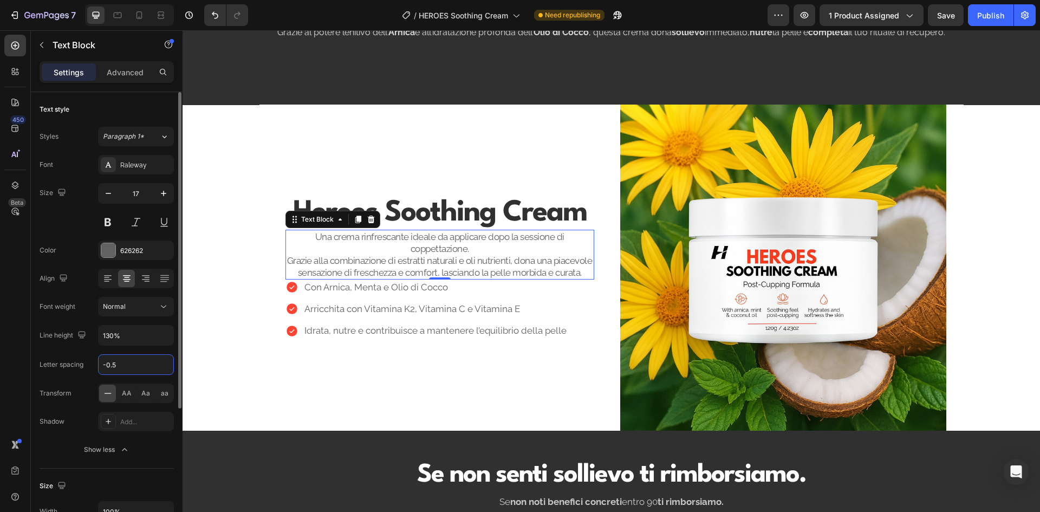
drag, startPoint x: 132, startPoint y: 369, endPoint x: 99, endPoint y: 367, distance: 33.1
click at [99, 367] on input "-0.5" at bounding box center [136, 364] width 75 height 19
click at [482, 295] on div "Con Arnica, Menta e Olio di Cocco Arricchita con Vitamina K2, Vitamina C e Vita…" at bounding box center [426, 308] width 283 height 58
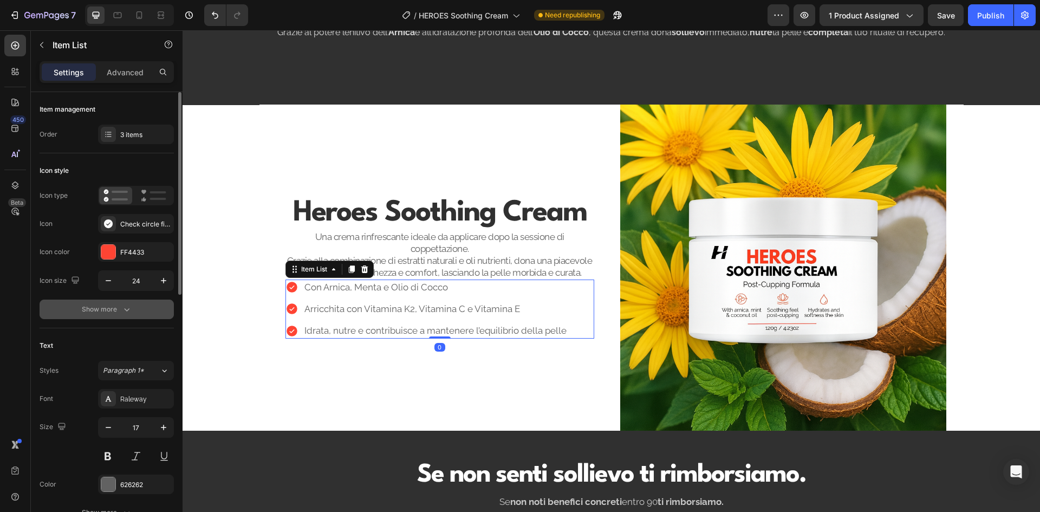
click at [147, 304] on button "Show more" at bounding box center [107, 308] width 134 height 19
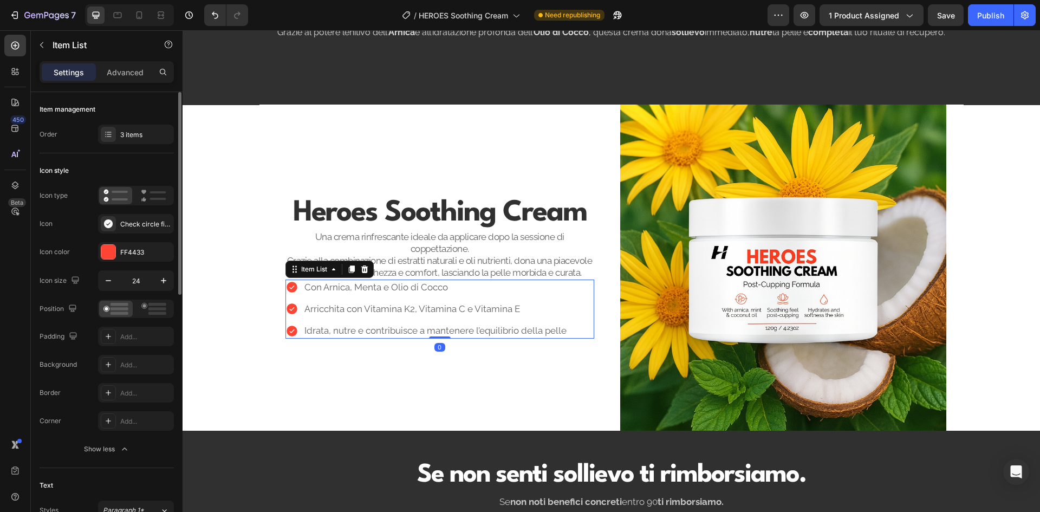
scroll to position [217, 0]
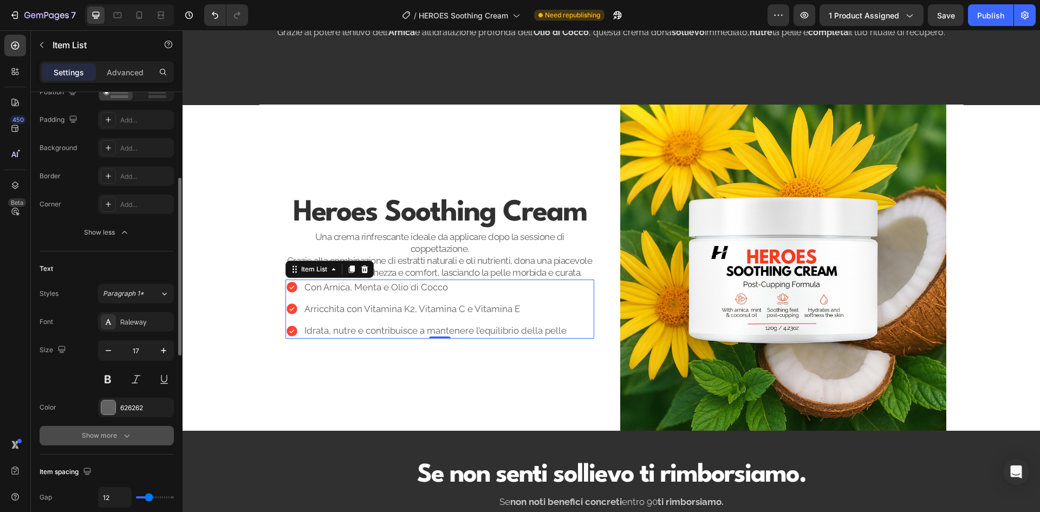
click at [128, 437] on icon "button" at bounding box center [126, 435] width 11 height 11
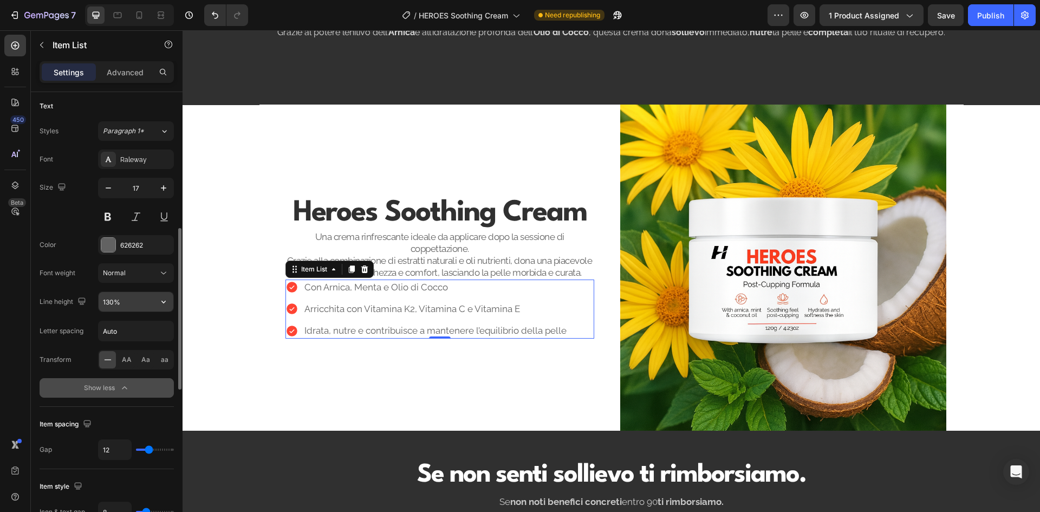
click at [134, 294] on input "130%" at bounding box center [136, 301] width 75 height 19
click at [121, 336] on input "Auto" at bounding box center [136, 330] width 75 height 19
paste input "-0.5"
type input "-0.5"
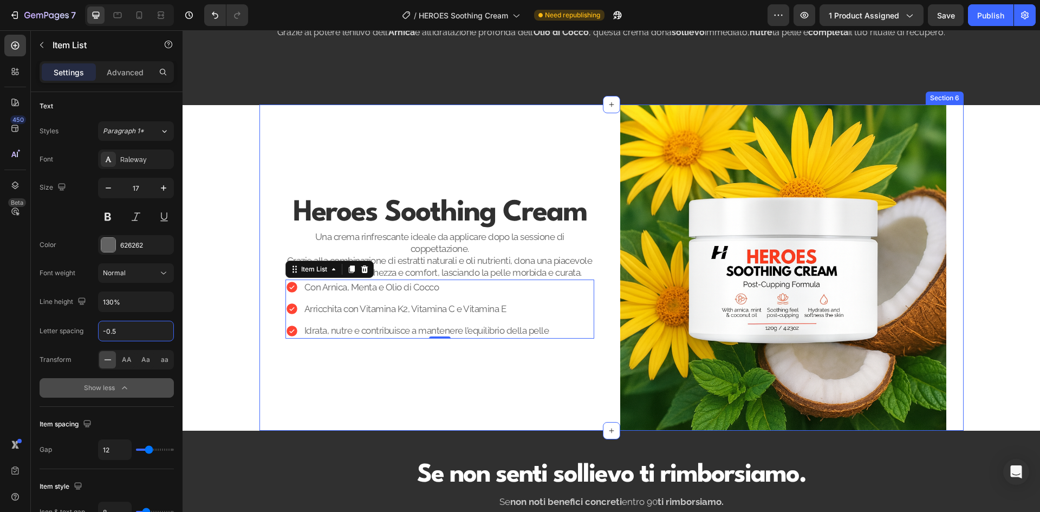
click at [408, 392] on div "Heroes Soothing Cream Heading Una crema rinfrescante ideale da applicare dopo l…" at bounding box center [440, 267] width 326 height 326
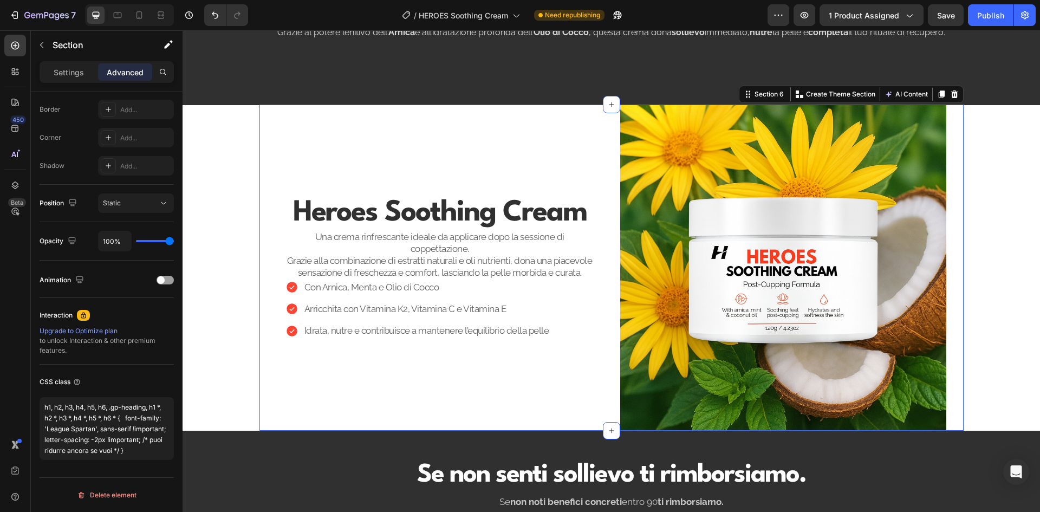
scroll to position [0, 0]
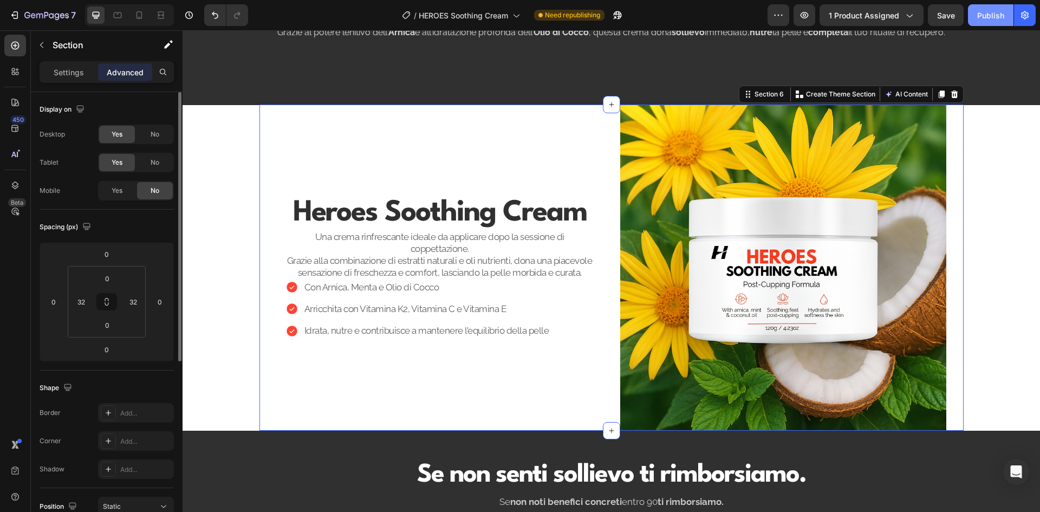
click at [982, 13] on div "Publish" at bounding box center [990, 15] width 27 height 11
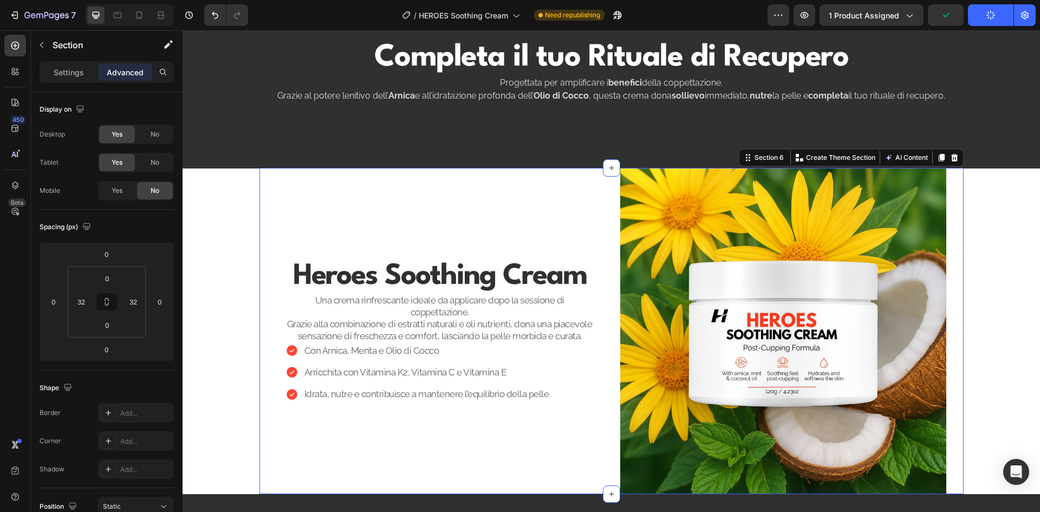
scroll to position [650, 0]
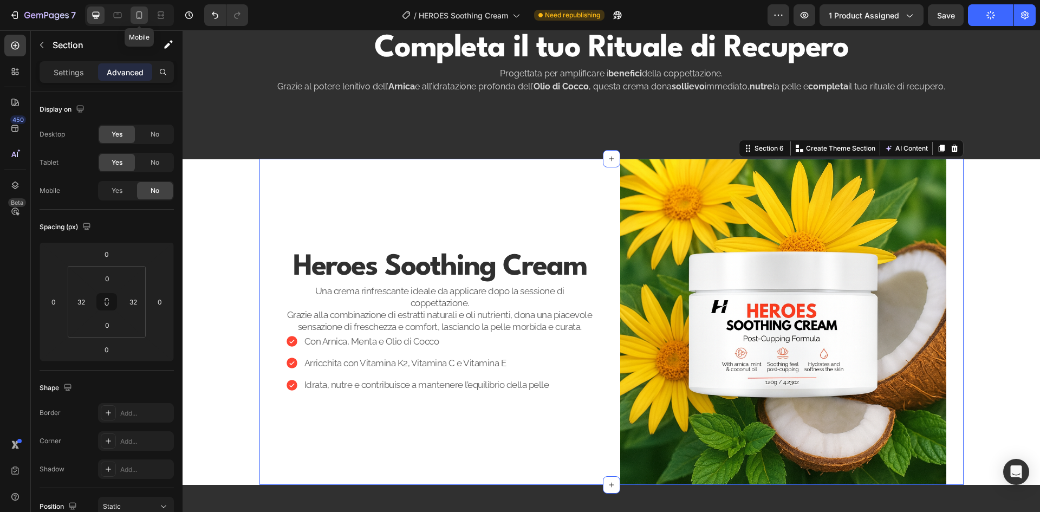
click at [138, 11] on icon at bounding box center [139, 15] width 11 height 11
type input "0"
type input "26"
type input "0"
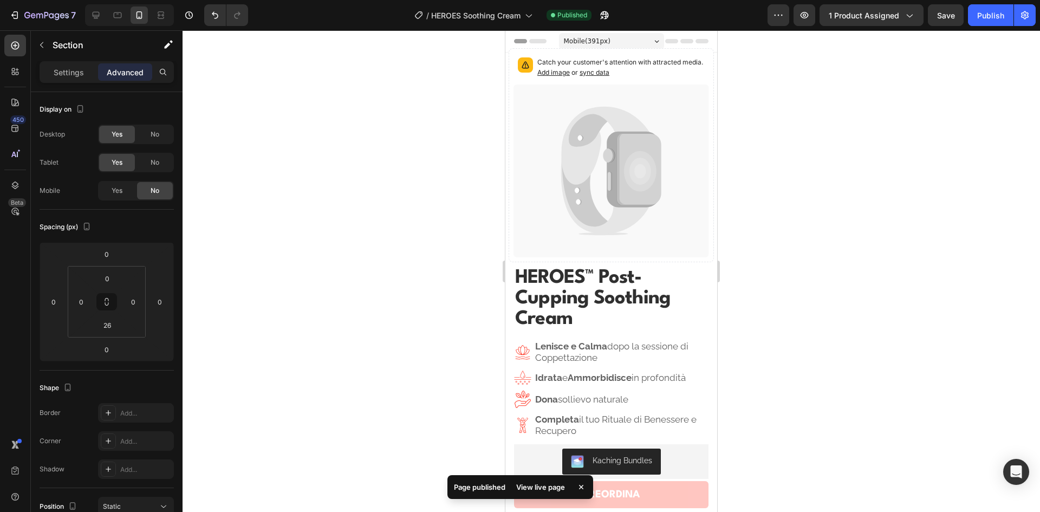
click at [777, 86] on div at bounding box center [610, 270] width 857 height 481
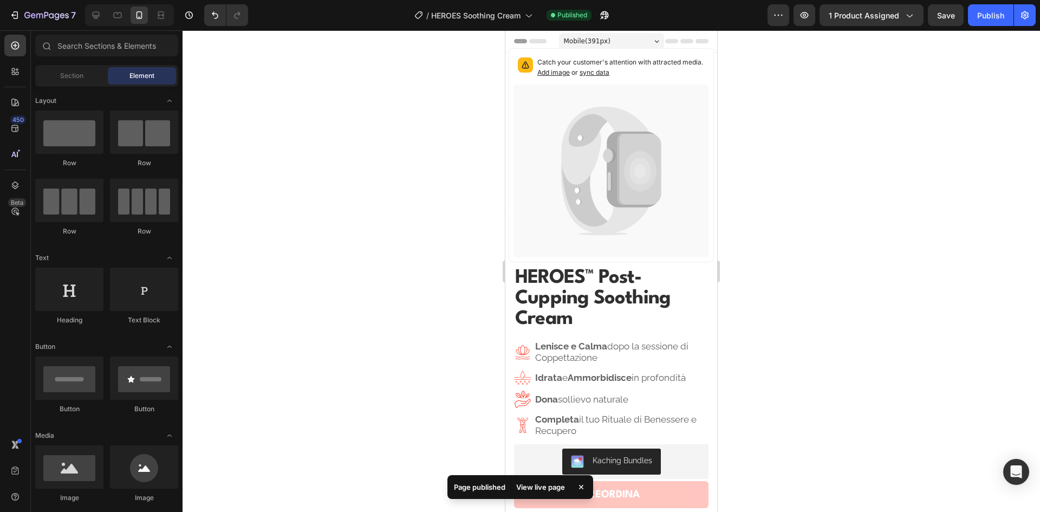
drag, startPoint x: 777, startPoint y: 86, endPoint x: 762, endPoint y: 57, distance: 32.0
click at [763, 57] on div at bounding box center [610, 270] width 857 height 481
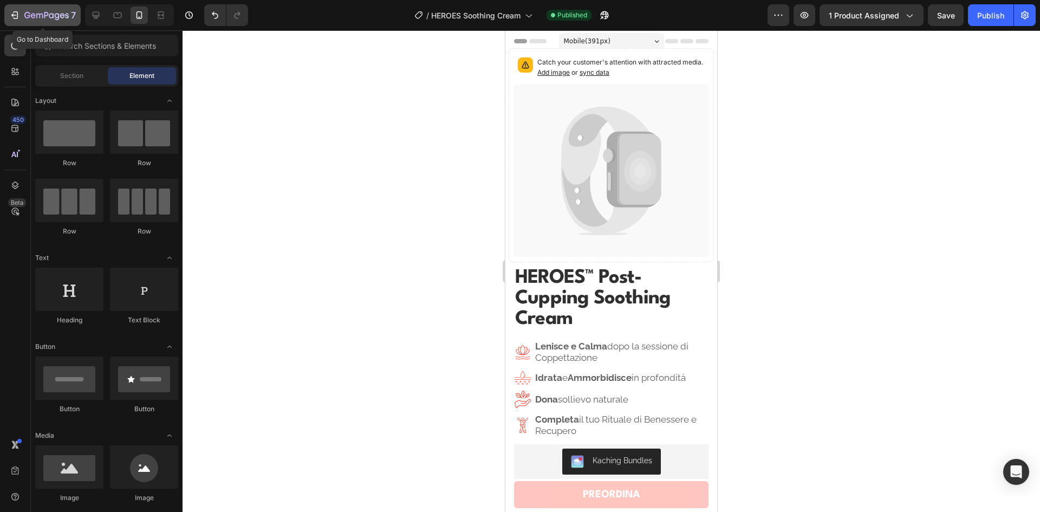
click at [41, 11] on div "7" at bounding box center [49, 15] width 51 height 13
